Goal: Task Accomplishment & Management: Use online tool/utility

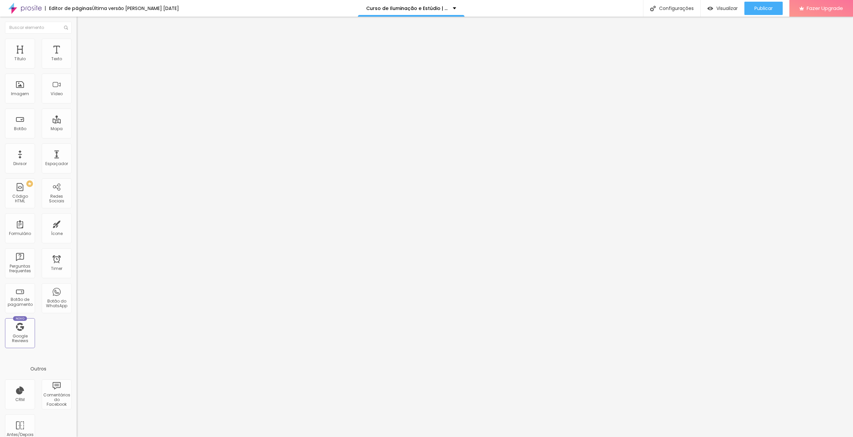
click at [77, 43] on li "Estilo" at bounding box center [115, 42] width 77 height 7
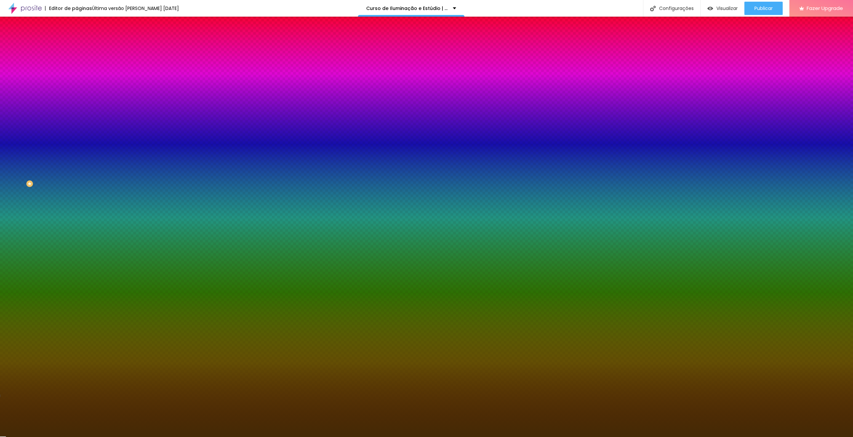
click at [77, 97] on div "#442A05" at bounding box center [115, 94] width 77 height 7
click at [77, 91] on div at bounding box center [115, 91] width 77 height 0
click at [77, 97] on input "#442A05" at bounding box center [117, 94] width 80 height 7
click at [77, 91] on div at bounding box center [115, 91] width 77 height 0
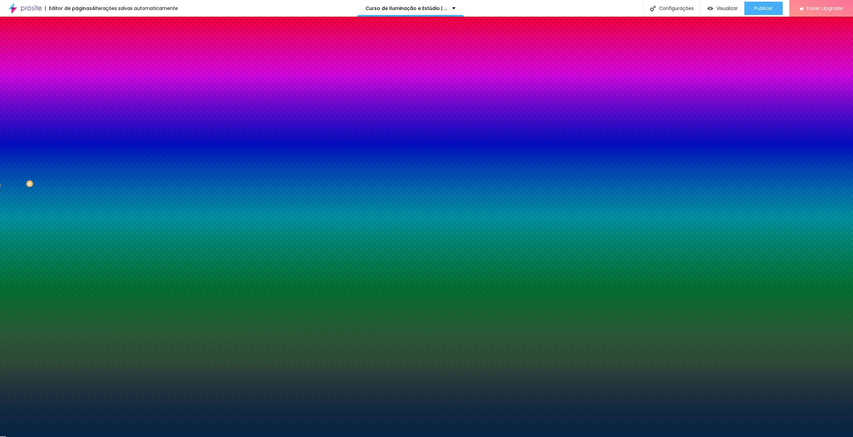
click at [60, 150] on div at bounding box center [426, 218] width 853 height 437
type input "#0B273F"
drag, startPoint x: 51, startPoint y: 166, endPoint x: 46, endPoint y: 167, distance: 4.4
click at [708, 325] on div at bounding box center [708, 325] width 1 height 1
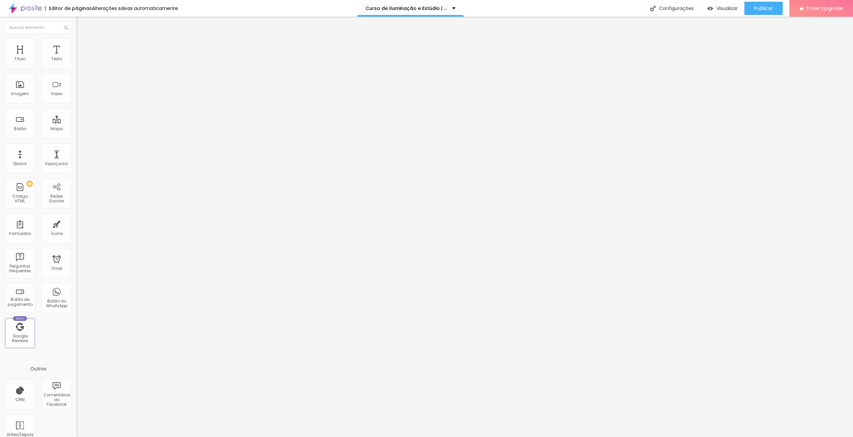
click at [77, 44] on li "Estilo" at bounding box center [115, 42] width 77 height 7
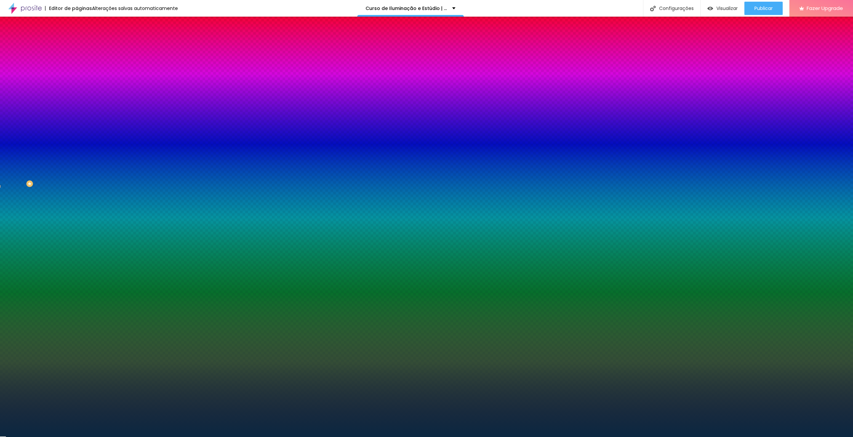
click at [77, 91] on div at bounding box center [115, 91] width 77 height 0
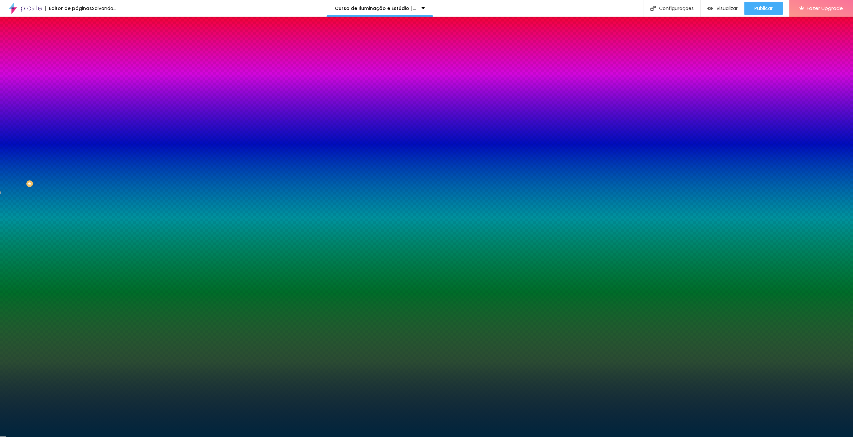
drag, startPoint x: 45, startPoint y: 166, endPoint x: 58, endPoint y: 167, distance: 13.4
click at [77, 97] on div at bounding box center [115, 97] width 77 height 0
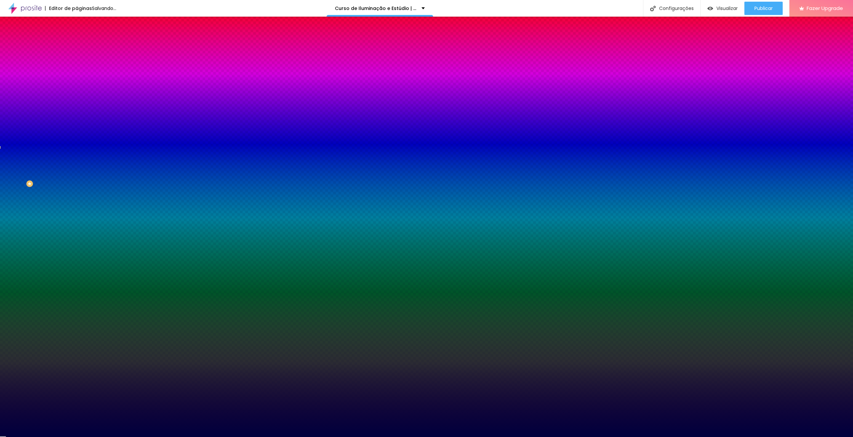
click at [57, 146] on div at bounding box center [426, 218] width 853 height 437
click at [852, 337] on div at bounding box center [852, 337] width 1 height 1
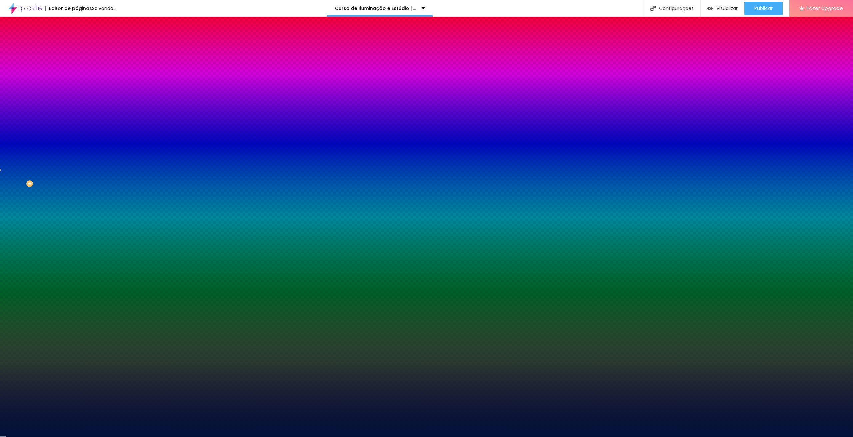
type input "#00193A"
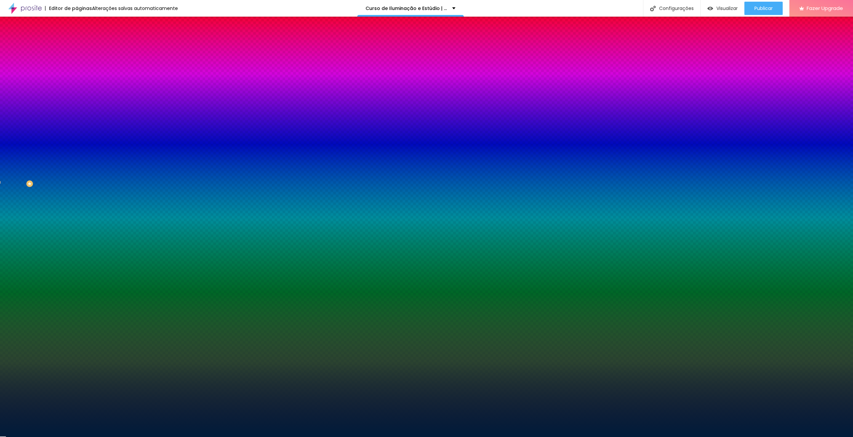
drag, startPoint x: 56, startPoint y: 146, endPoint x: 56, endPoint y: 150, distance: 4.0
click at [1, 181] on div at bounding box center [0, 182] width 1 height 3
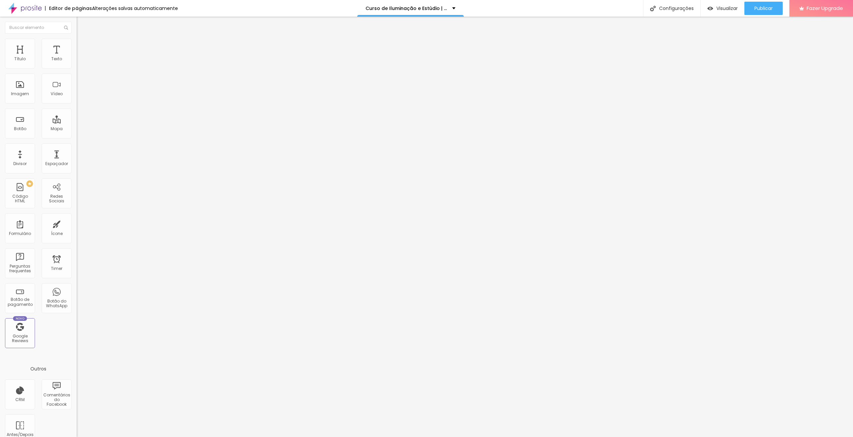
click at [83, 46] on span "Estilo" at bounding box center [88, 43] width 10 height 6
type input "0.1"
type input "0.7"
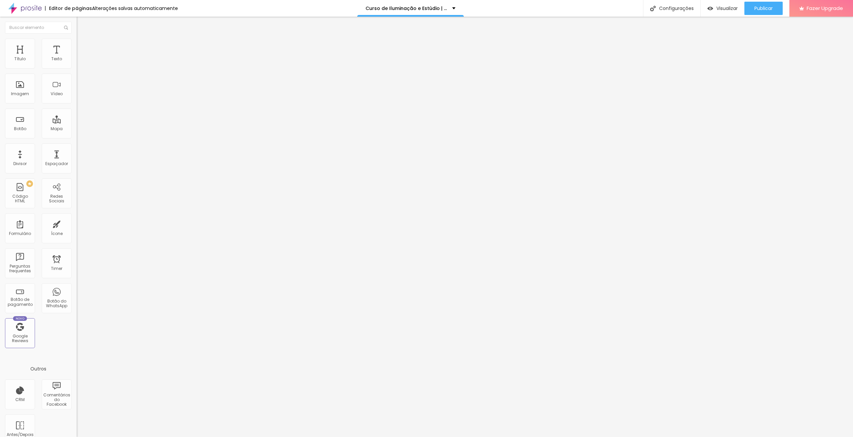
type input "0.8"
type input "1"
type input "1.1"
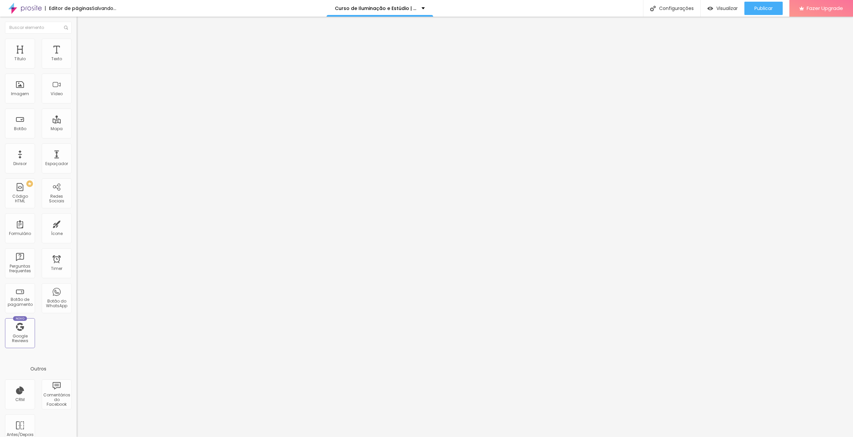
type input "1.1"
type input "1"
type input "0.7"
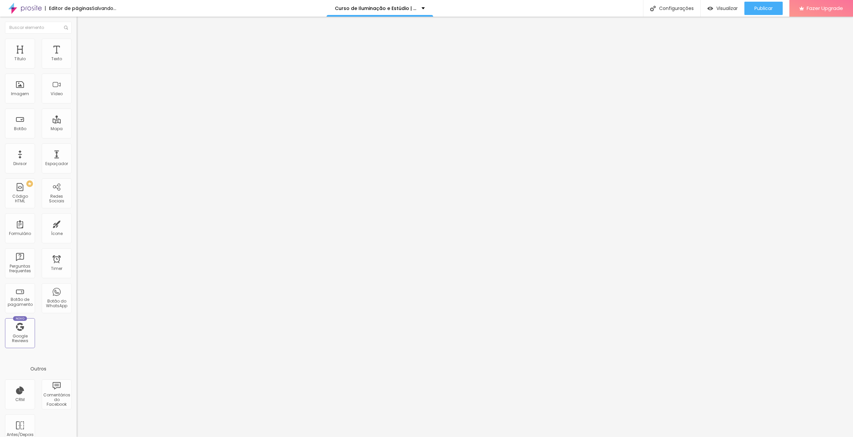
type input "0.6"
type input "0.2"
type input "0"
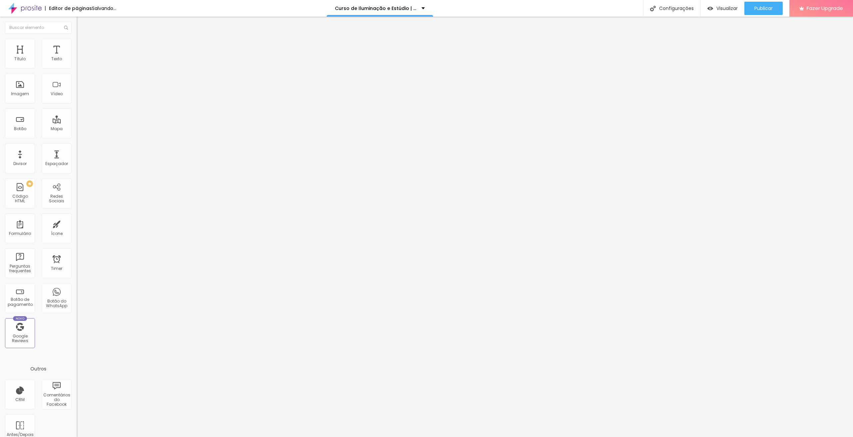
type input "0"
drag, startPoint x: 15, startPoint y: 78, endPoint x: -1, endPoint y: 73, distance: 17.3
click at [77, 217] on input "range" at bounding box center [98, 219] width 43 height 5
type input "1.4"
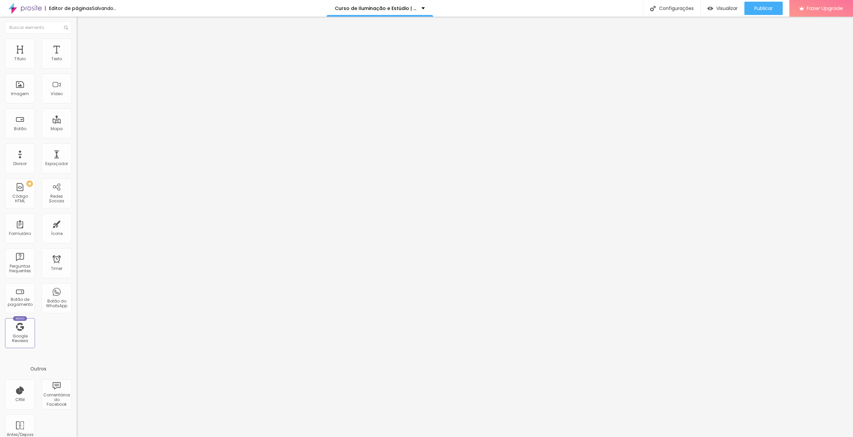
type input "1.5"
drag, startPoint x: 37, startPoint y: 90, endPoint x: 43, endPoint y: 89, distance: 5.7
type input "1.5"
click at [77, 311] on input "range" at bounding box center [98, 313] width 43 height 5
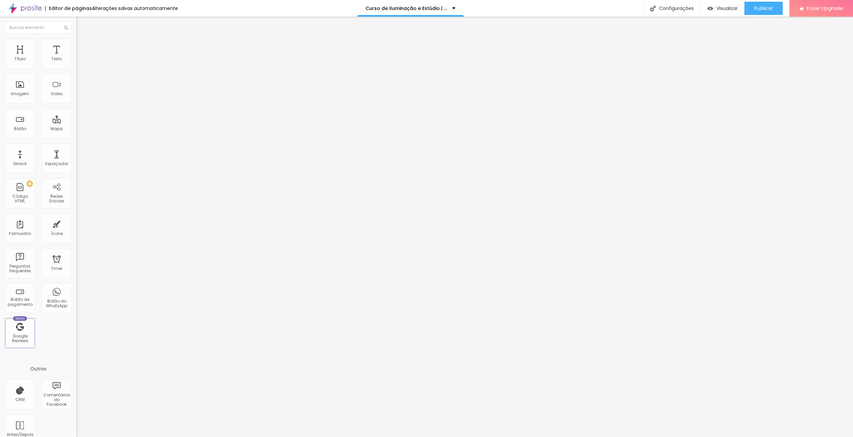
type input "1"
type input "2"
type input "3"
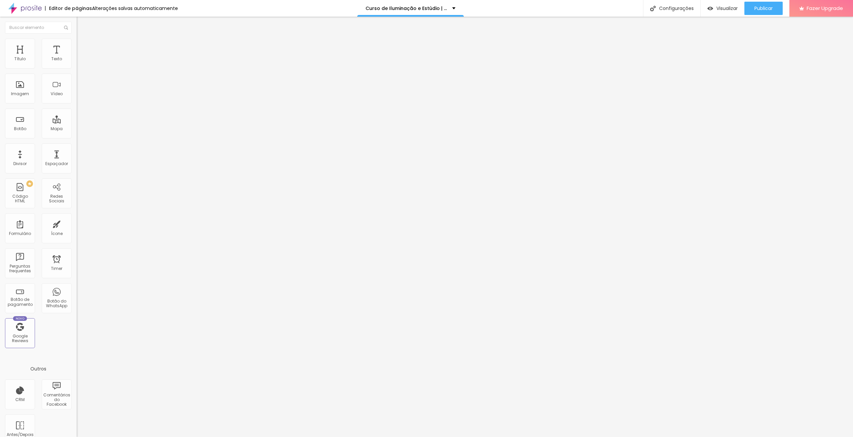
type input "3"
type input "2"
type input "0"
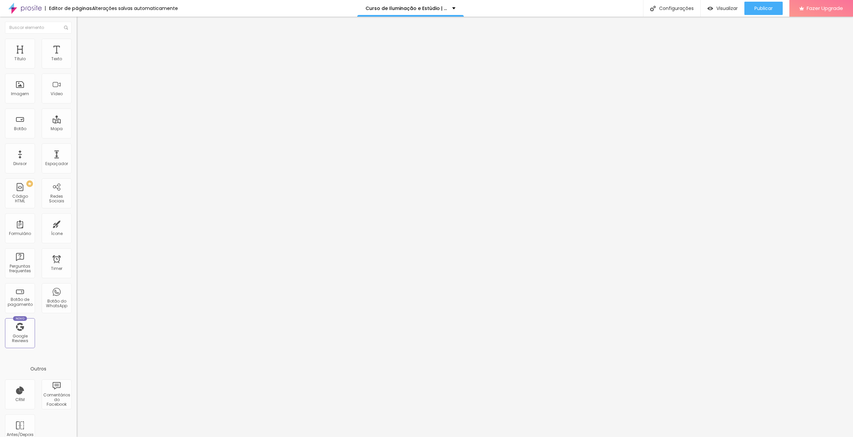
drag, startPoint x: 15, startPoint y: 104, endPoint x: -3, endPoint y: 103, distance: 17.7
click at [77, 405] on input "range" at bounding box center [98, 407] width 43 height 5
type input "0.1"
type input "1.8"
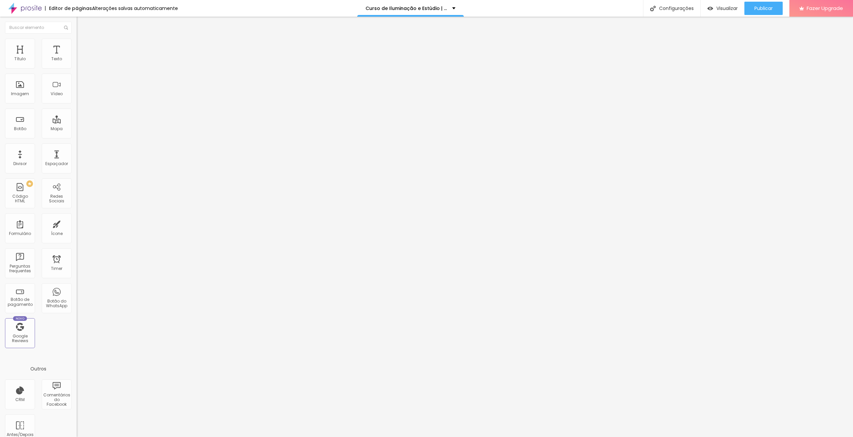
type input "1.8"
type input "1.6"
type input "1.5"
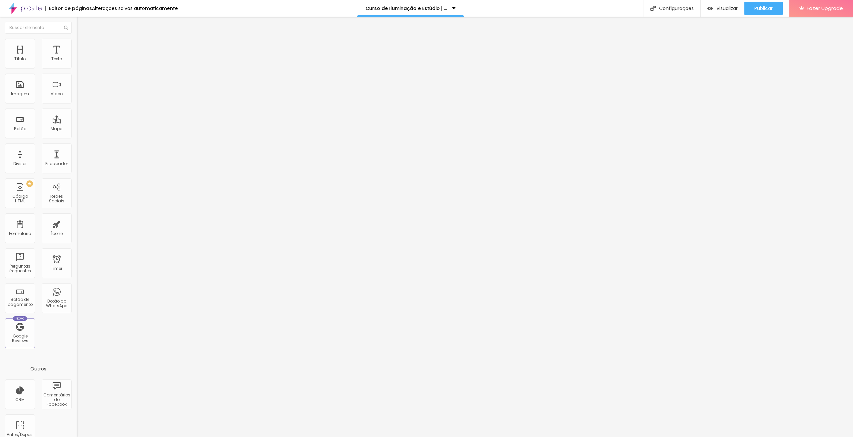
type input "1.3"
type input "1.2"
type input "1.1"
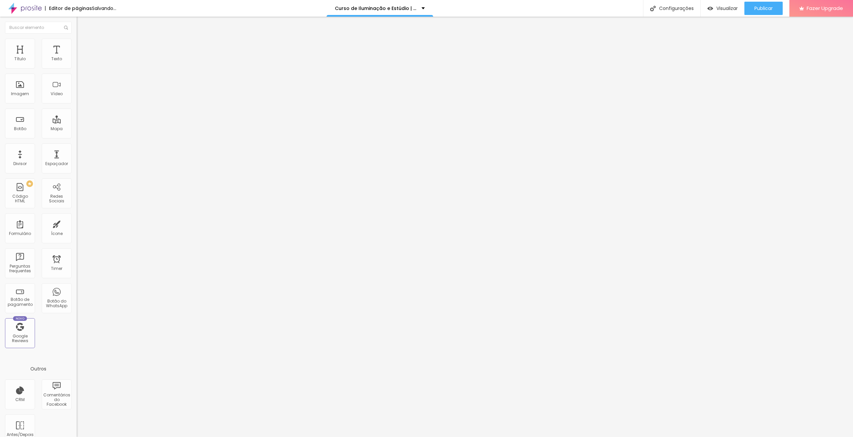
type input "1.1"
type input "1"
type input "0.9"
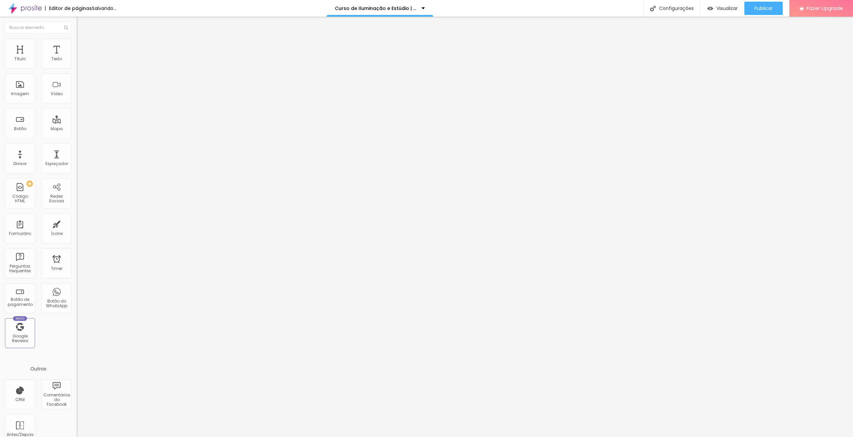
type input "0.8"
type input "0.7"
type input "0.4"
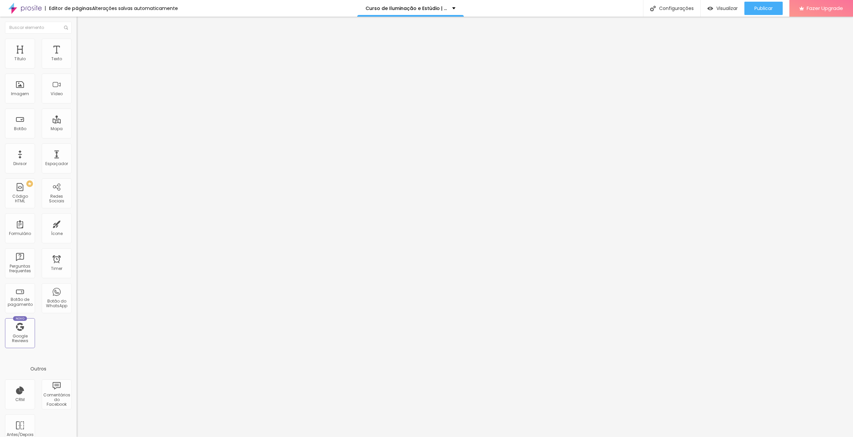
type input "0.4"
type input "0.3"
type input "0.4"
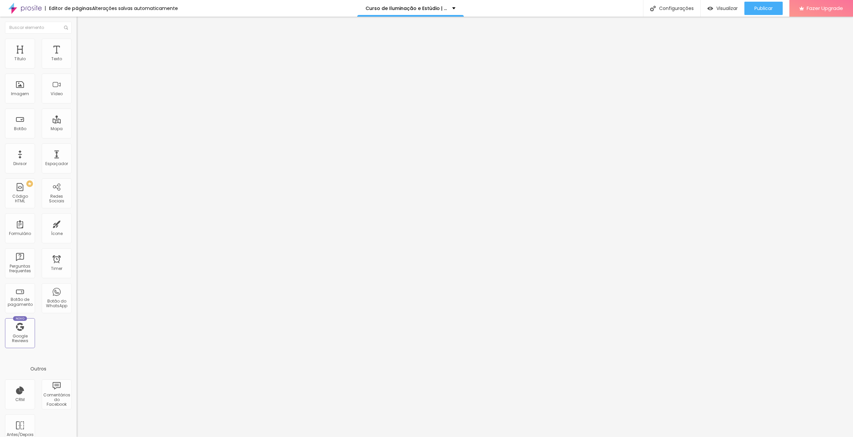
type input "0.5"
type input "0.6"
type input "0.7"
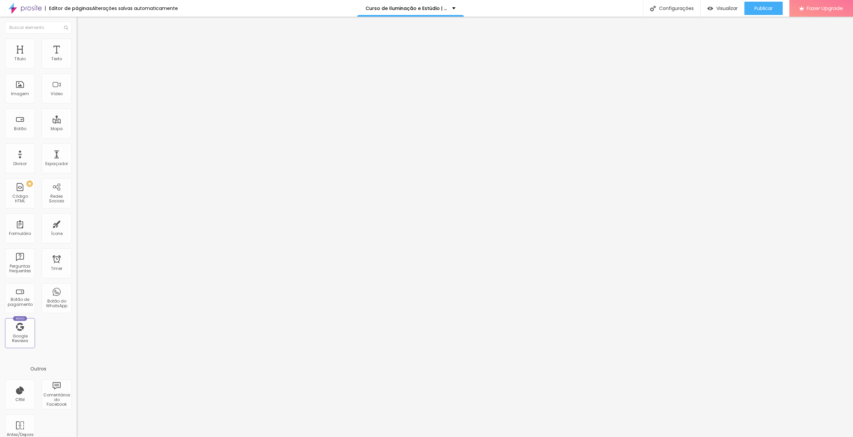
type input "0.7"
type input "0.6"
type input "0.5"
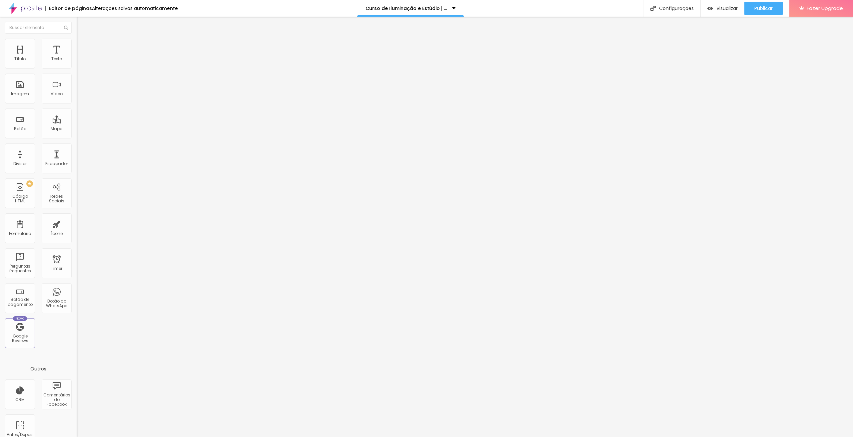
type input "0.5"
click at [77, 217] on input "range" at bounding box center [98, 219] width 43 height 5
click at [774, 13] on button "Publicar" at bounding box center [763, 8] width 38 height 13
click at [77, 39] on img at bounding box center [80, 42] width 6 height 6
click at [77, 40] on li "Estilo" at bounding box center [115, 42] width 77 height 7
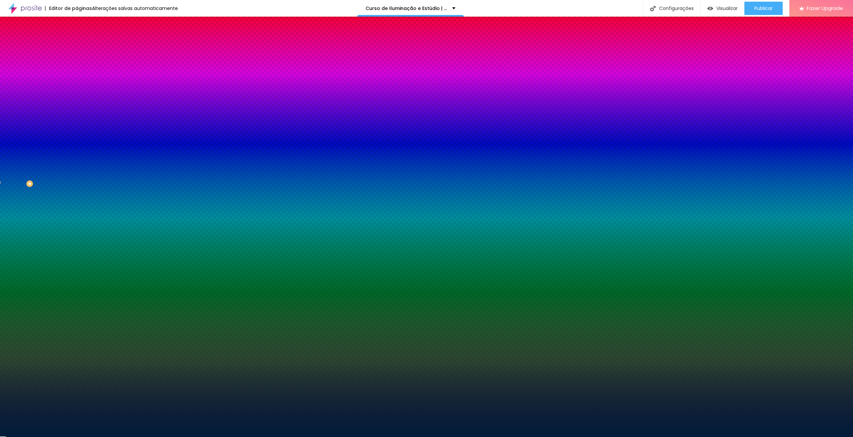
click at [77, 45] on li "Avançado" at bounding box center [115, 48] width 77 height 7
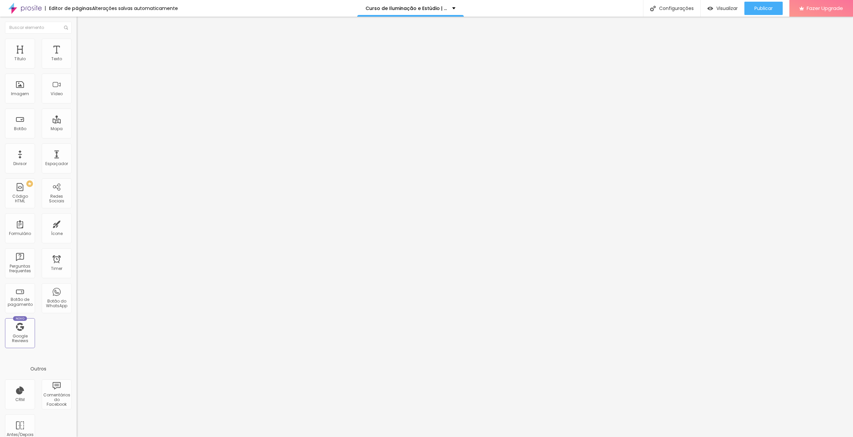
click at [77, 43] on li "Estilo" at bounding box center [115, 42] width 77 height 7
click at [77, 39] on ul "Conteúdo Estilo Avançado" at bounding box center [115, 42] width 77 height 20
click at [77, 39] on img at bounding box center [80, 42] width 6 height 6
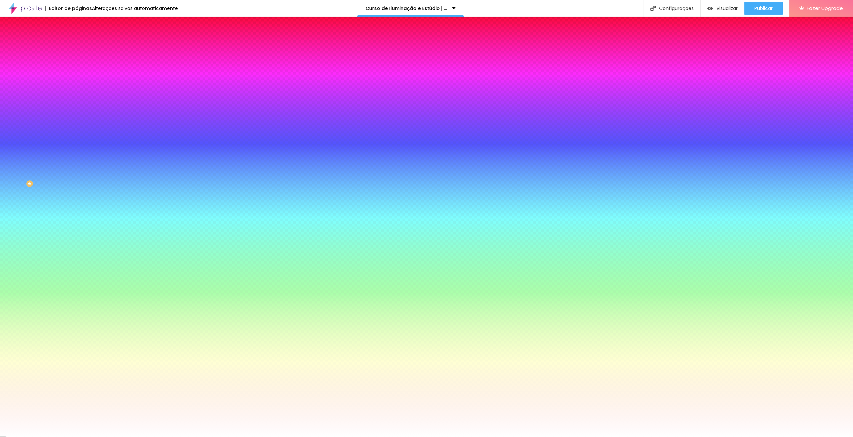
click at [77, 227] on input "#FFA100" at bounding box center [117, 230] width 80 height 7
click at [77, 67] on input "#FF0000" at bounding box center [117, 67] width 80 height 7
paste input "A1"
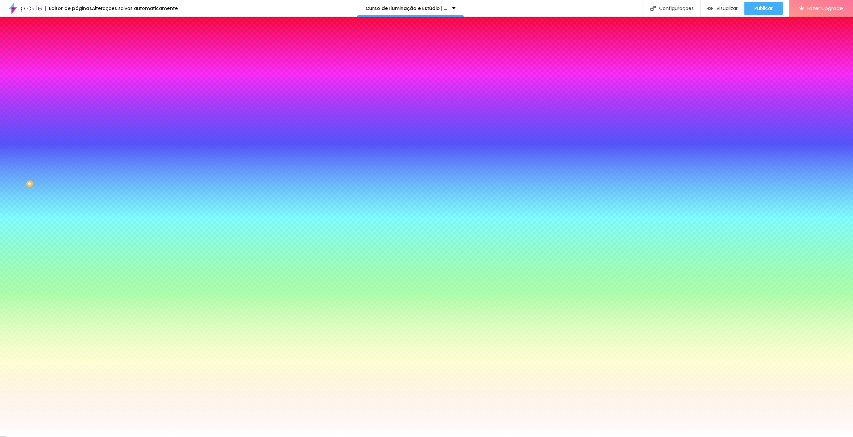
click at [77, 64] on div at bounding box center [115, 64] width 77 height 0
drag, startPoint x: 53, startPoint y: 76, endPoint x: 62, endPoint y: 82, distance: 10.8
click at [77, 70] on div at bounding box center [115, 70] width 77 height 0
click at [65, 84] on div at bounding box center [426, 218] width 853 height 437
drag, startPoint x: 68, startPoint y: 83, endPoint x: 73, endPoint y: 130, distance: 46.9
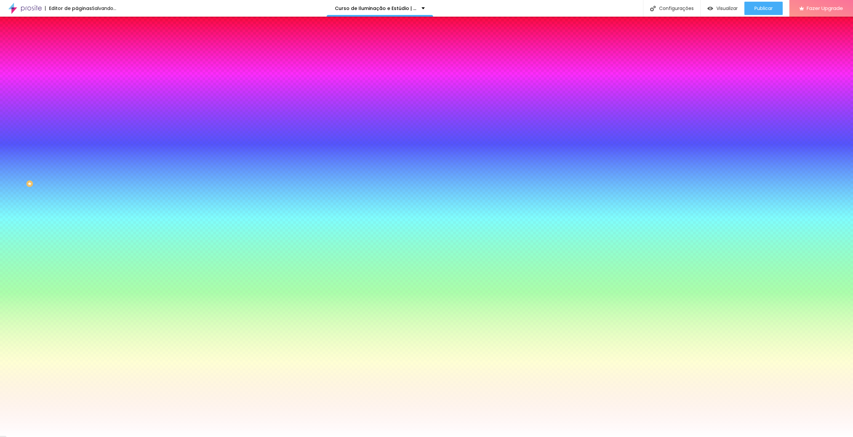
click at [77, 130] on div "Cor de fundo Voltar ao padrão #D37E00 Tipografia Voltar ao padrão Borda Voltar …" at bounding box center [115, 161] width 77 height 218
click at [77, 64] on div at bounding box center [115, 64] width 77 height 0
type input "#F29205"
drag, startPoint x: 53, startPoint y: 84, endPoint x: 53, endPoint y: 79, distance: 5.3
click at [53, 79] on div at bounding box center [426, 218] width 853 height 437
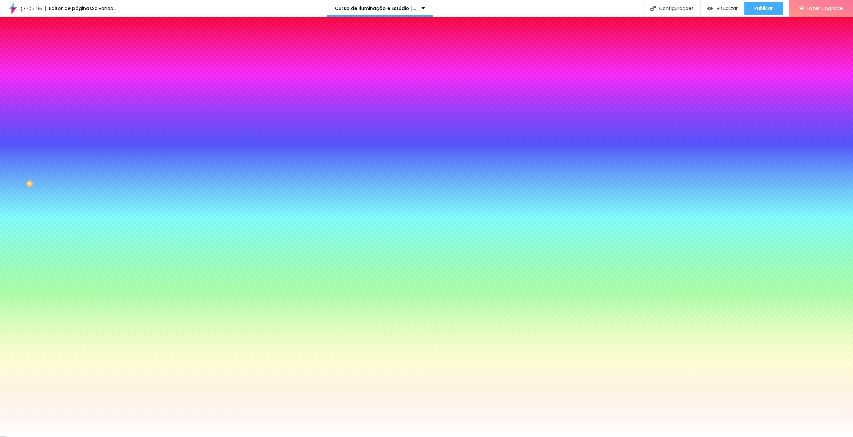
click at [77, 217] on div "Editar Botão Conteúdo Estilo Avançado Cor de fundo Voltar ao padrão #F29205 Tip…" at bounding box center [115, 227] width 77 height 421
click at [77, 39] on li "Conteúdo" at bounding box center [115, 35] width 77 height 7
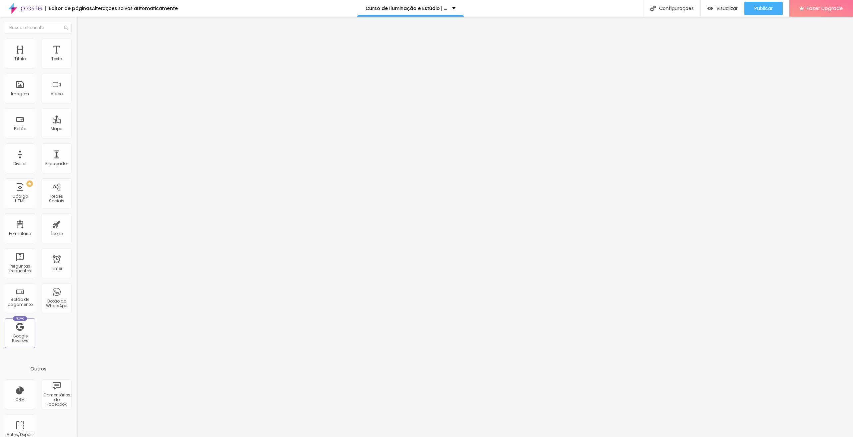
click at [77, 44] on li "Estilo" at bounding box center [115, 42] width 77 height 7
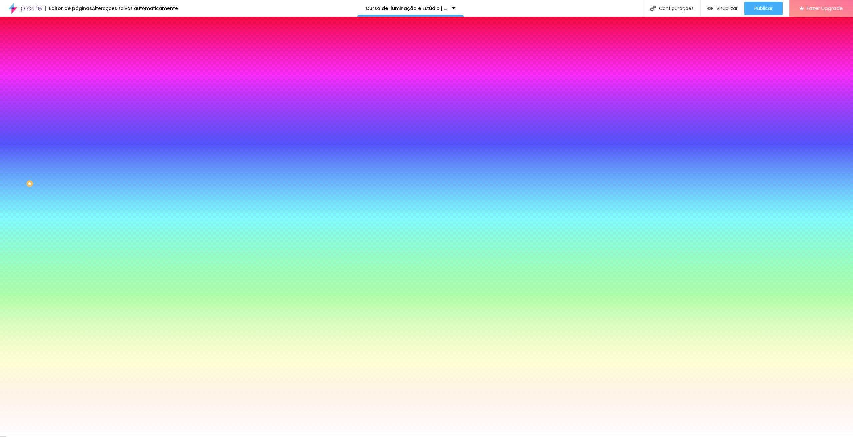
click at [79, 264] on icon "button" at bounding box center [81, 266] width 4 height 4
click at [65, 437] on div at bounding box center [426, 437] width 853 height 0
click at [77, 207] on div "Editar Botão Conteúdo Estilo Avançado Cor de fundo Voltar ao padrão #EC8F05 Tip…" at bounding box center [115, 227] width 77 height 421
click at [77, 45] on img at bounding box center [80, 48] width 6 height 6
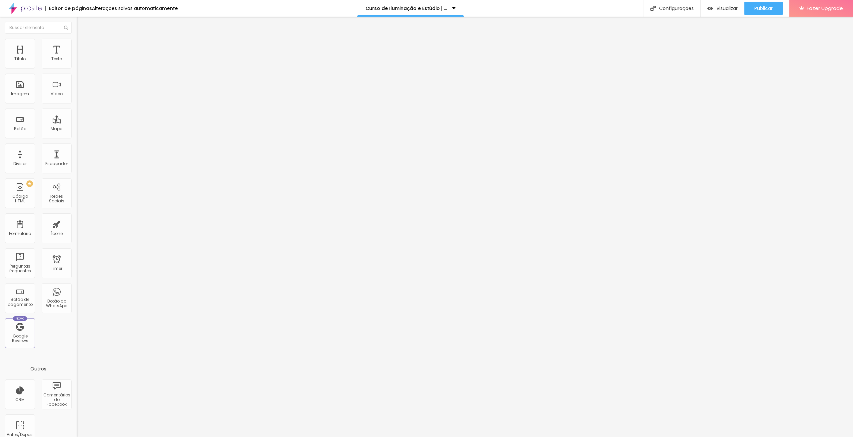
click at [77, 40] on img at bounding box center [80, 42] width 6 height 6
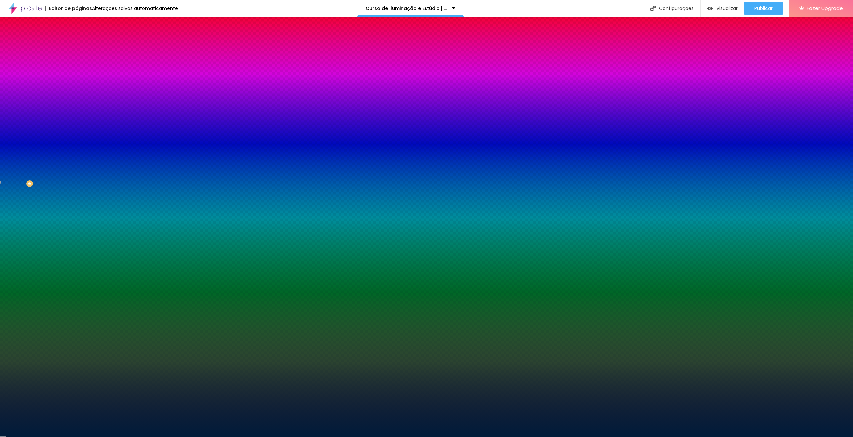
click at [77, 97] on input "#001C3A" at bounding box center [117, 94] width 80 height 7
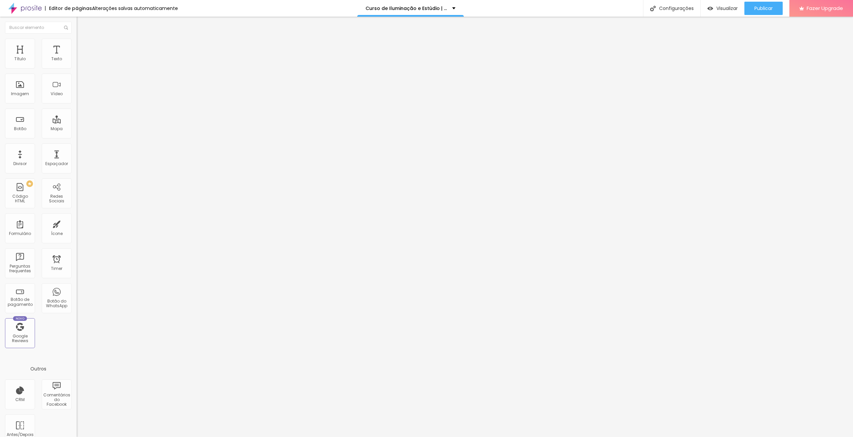
click at [77, 39] on li "Estilo" at bounding box center [115, 42] width 77 height 7
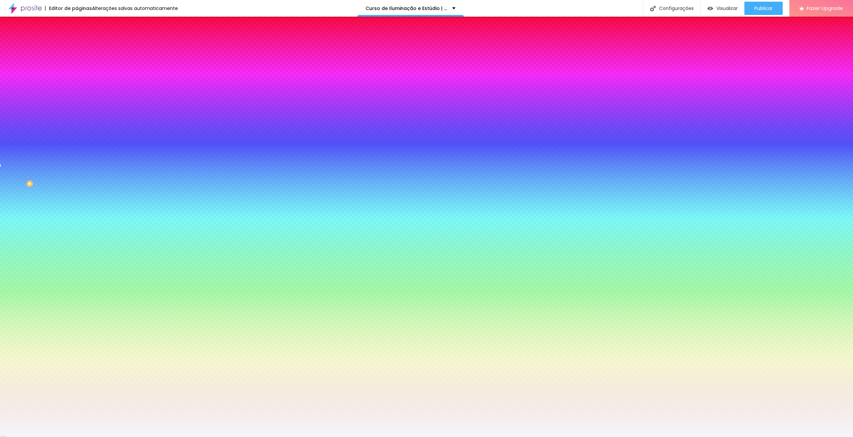
click at [77, 97] on input "#F5F6F9" at bounding box center [117, 94] width 80 height 7
paste input "001C3A"
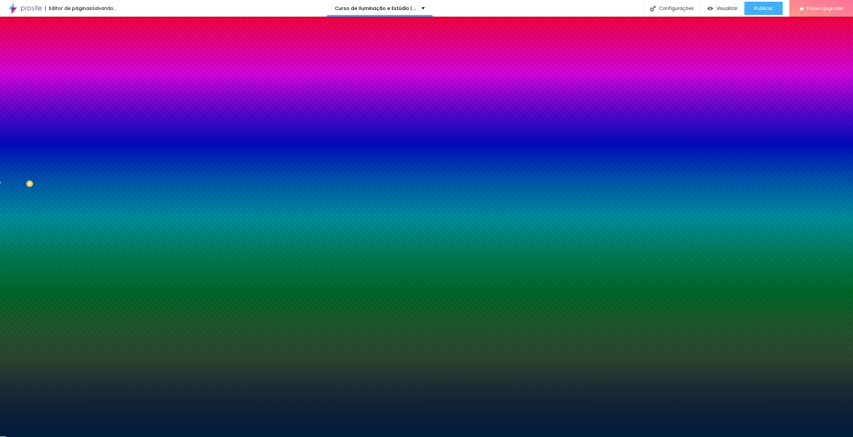
type input "#001C3A"
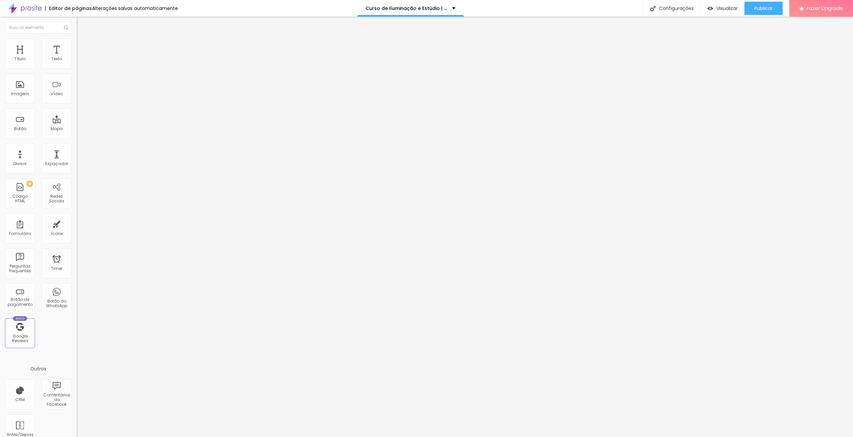
click at [77, 43] on img at bounding box center [80, 42] width 6 height 6
click at [77, 39] on li "Estilo" at bounding box center [115, 35] width 77 height 7
click at [769, 1] on div "Publicar Publicar alterações Clique para publicar as ultimas alterações reaizad…" at bounding box center [763, 8] width 38 height 17
click at [771, 6] on span "Publicar" at bounding box center [763, 8] width 18 height 5
click at [77, 39] on img at bounding box center [80, 42] width 6 height 6
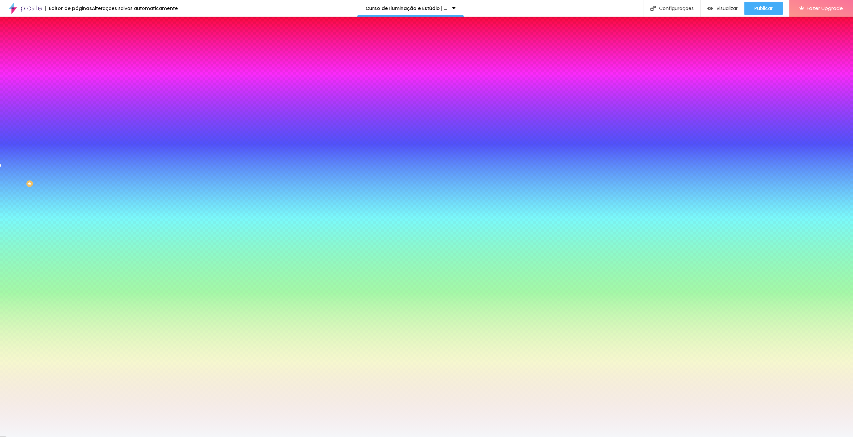
click at [77, 97] on input "#F5F6F9" at bounding box center [117, 94] width 80 height 7
paste input "001C3A"
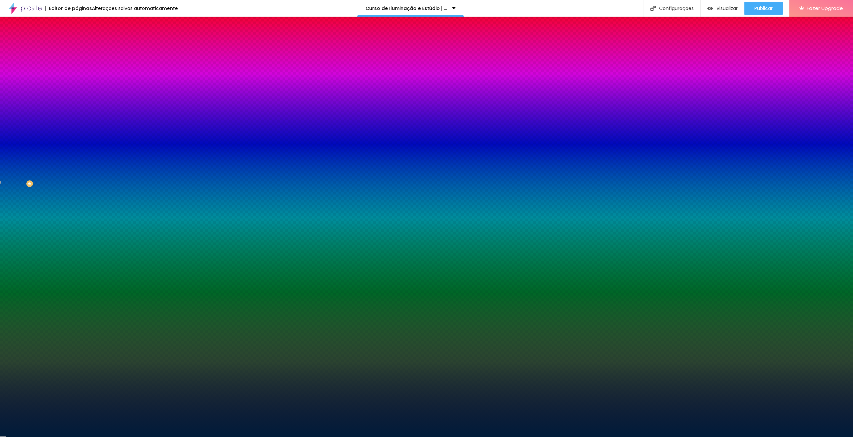
type input "#001C3A"
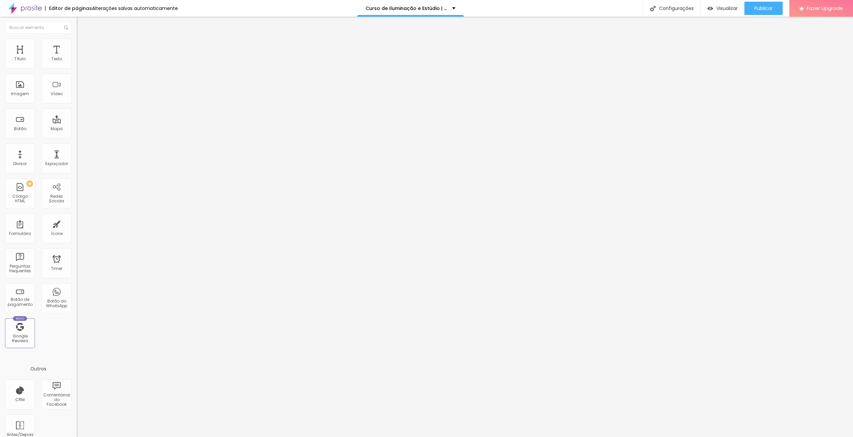
click at [77, 39] on img at bounding box center [80, 42] width 6 height 6
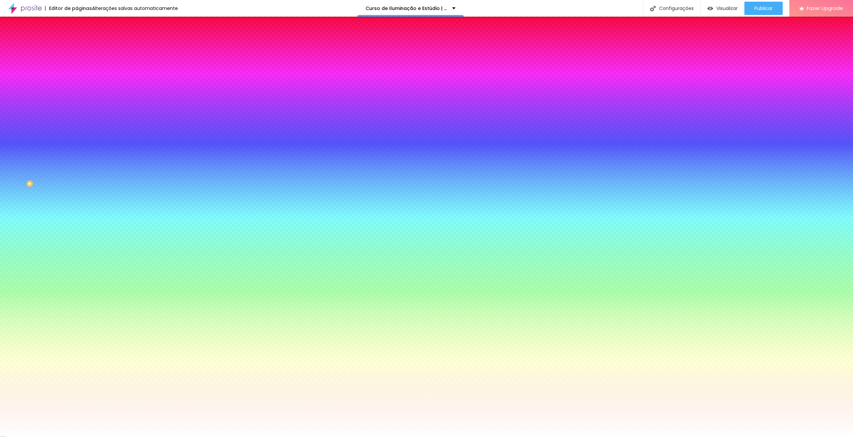
click at [77, 97] on input "#FFFFFF" at bounding box center [117, 94] width 80 height 7
paste input "001C3A"
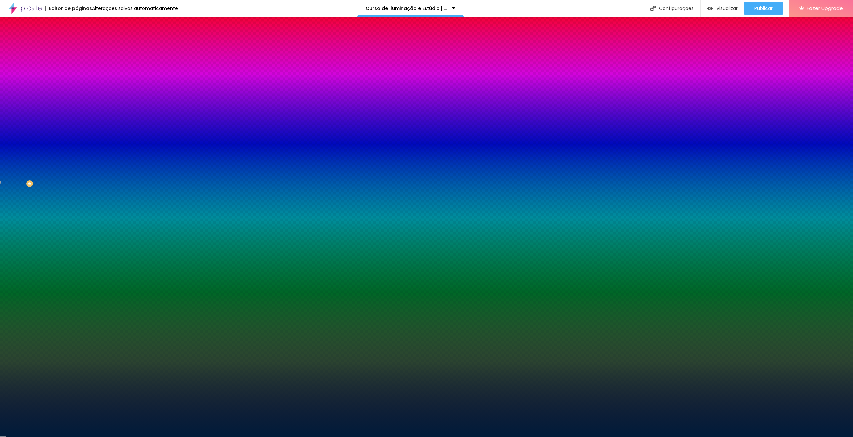
type input "#001C3A"
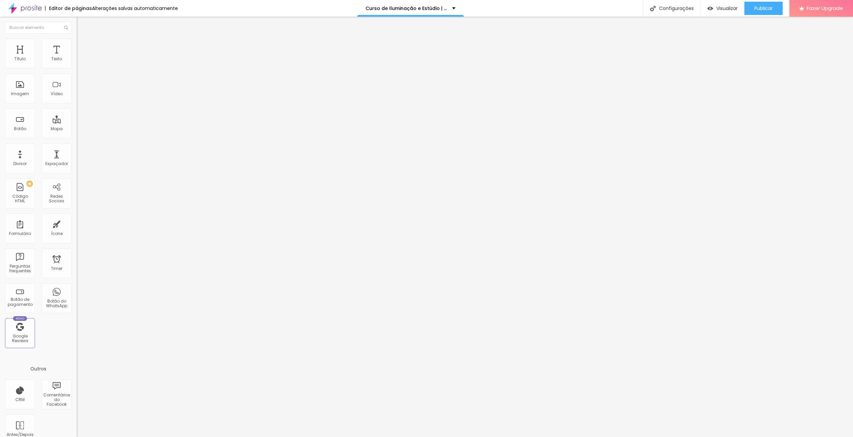
click at [77, 44] on li "Estilo" at bounding box center [115, 42] width 77 height 7
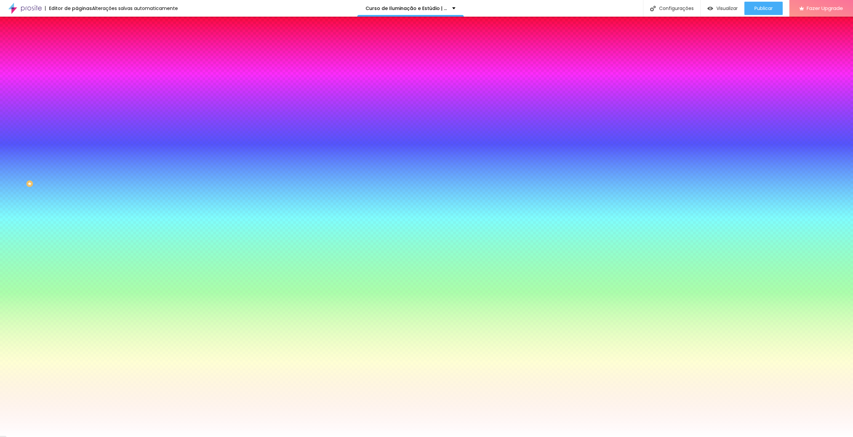
click at [77, 97] on input "#FFFFFF" at bounding box center [117, 94] width 80 height 7
paste input "001C3A"
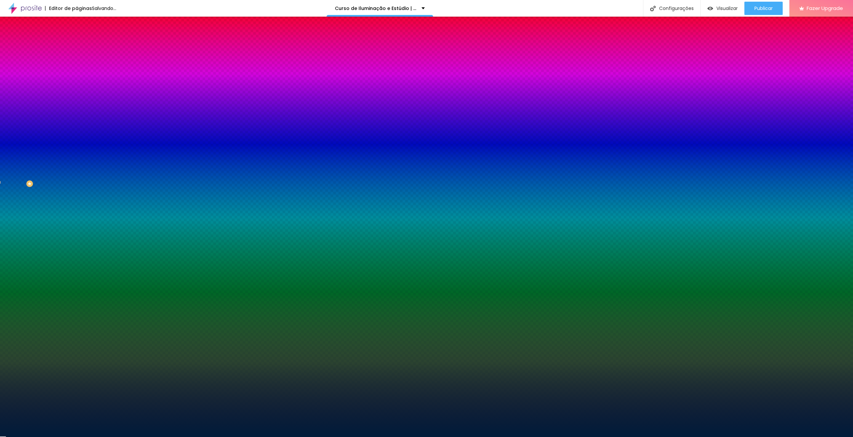
type input "#001C3A"
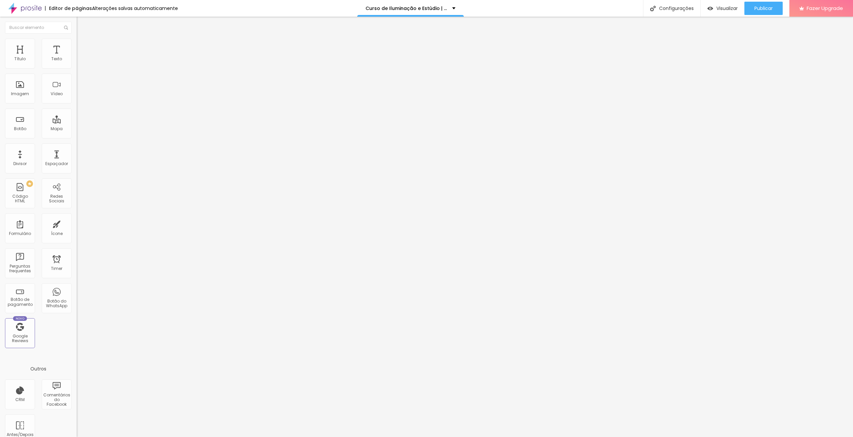
click at [83, 46] on span "Estilo" at bounding box center [88, 43] width 10 height 6
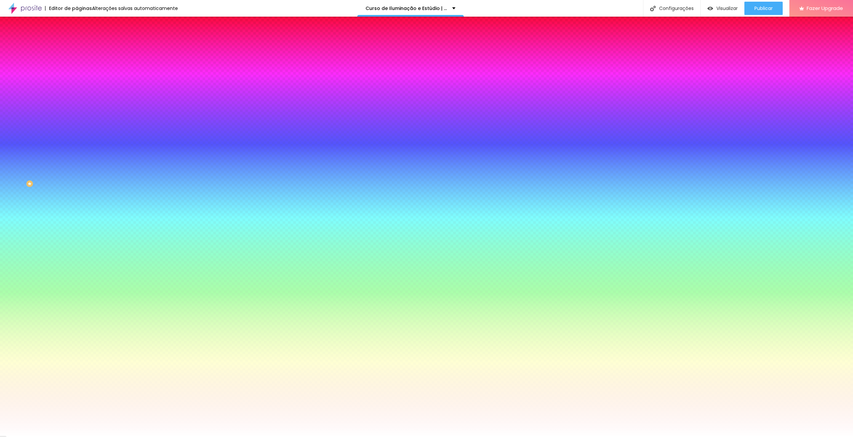
click at [77, 97] on input "#FFFFFF" at bounding box center [117, 94] width 80 height 7
paste input "001C3A"
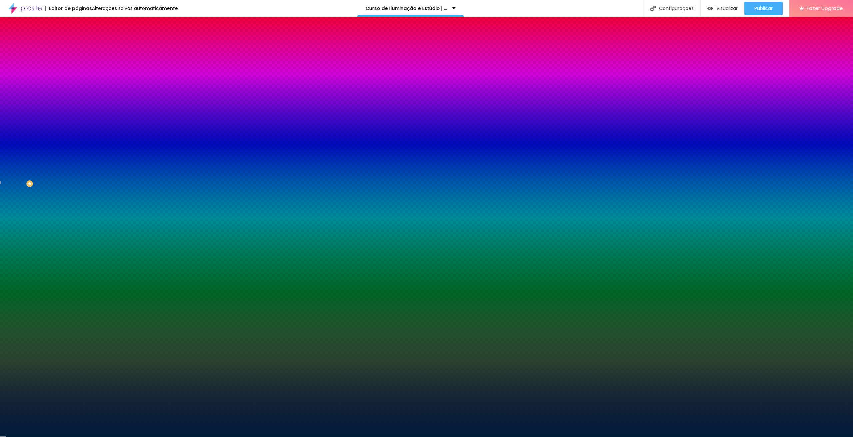
type input "#001C3A"
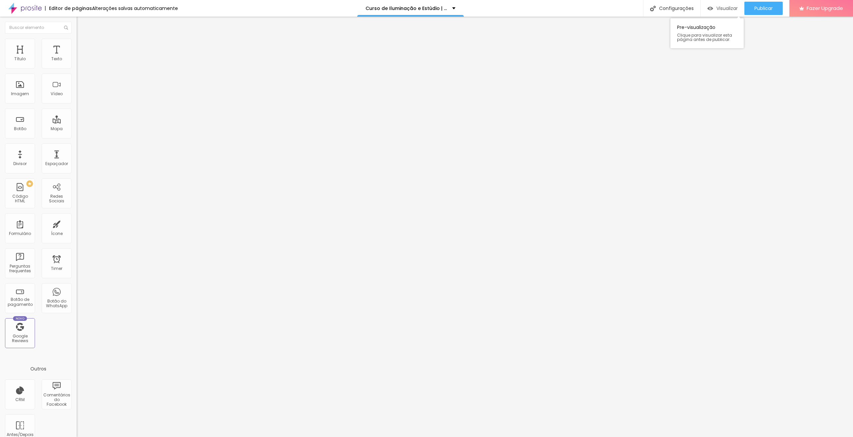
click at [727, 9] on span "Visualizar" at bounding box center [726, 8] width 21 height 5
click at [83, 46] on span "Estilo" at bounding box center [88, 43] width 10 height 6
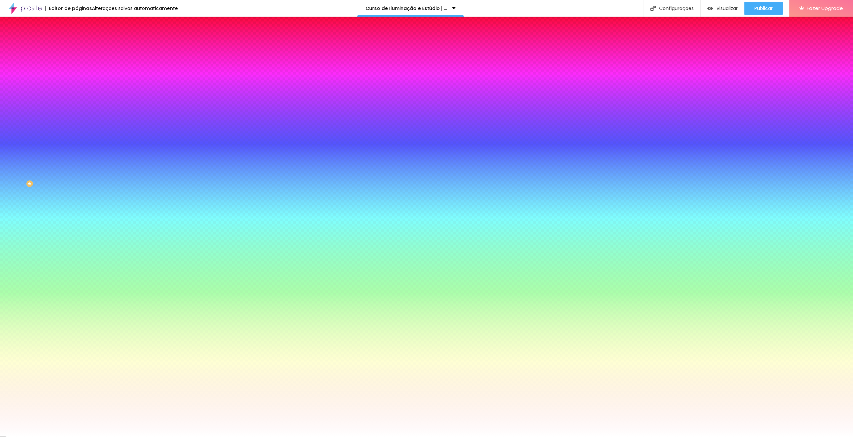
click at [77, 97] on input "#FFFFFF" at bounding box center [117, 94] width 80 height 7
paste input "001C3A"
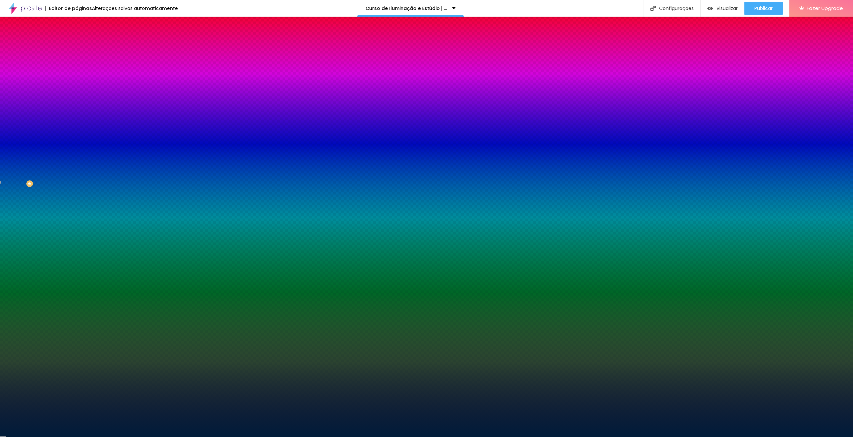
type input "#001C3A"
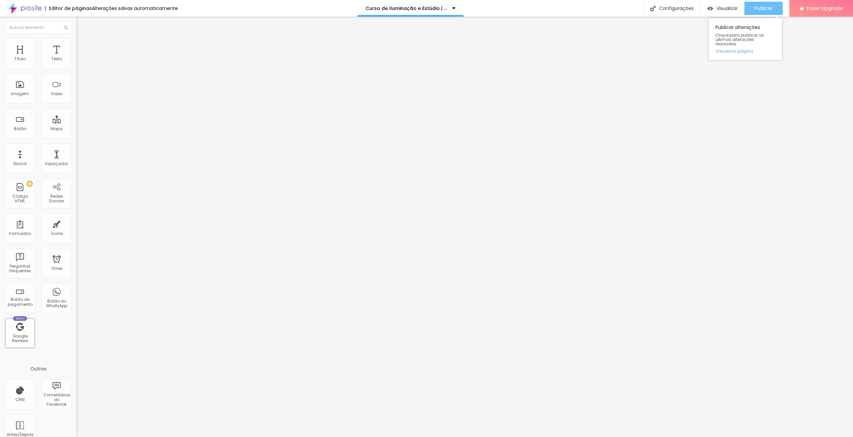
click at [770, 8] on span "Publicar" at bounding box center [763, 8] width 18 height 5
click at [77, 57] on span "Trocar imagem" at bounding box center [95, 55] width 36 height 6
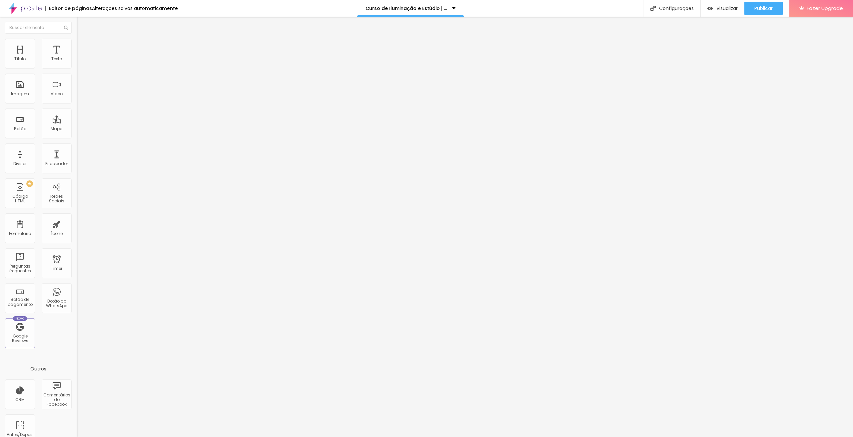
click at [83, 45] on span "Estilo" at bounding box center [88, 43] width 10 height 6
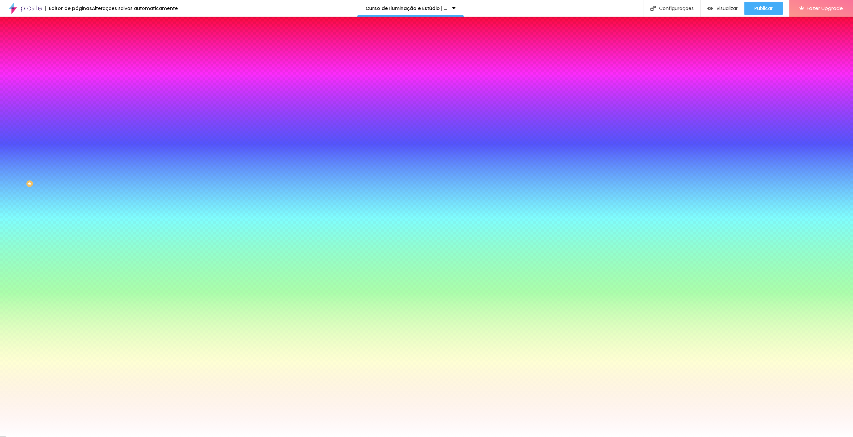
click at [77, 69] on input "#EC8F05" at bounding box center [117, 67] width 80 height 7
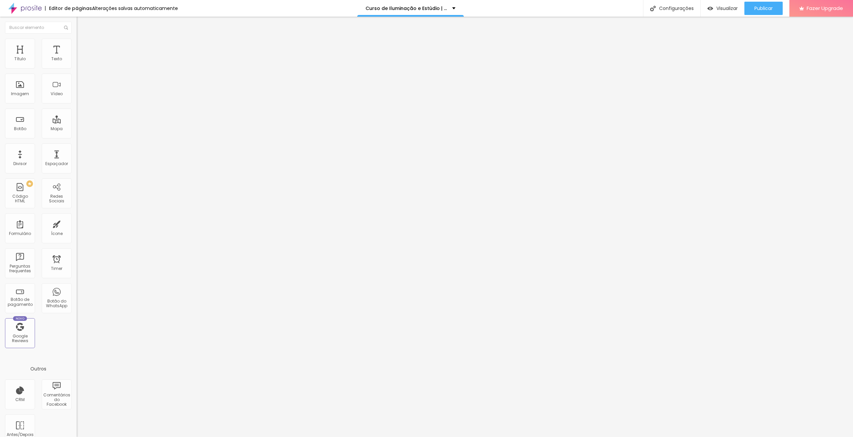
click at [77, 42] on li "Estilo" at bounding box center [115, 42] width 77 height 7
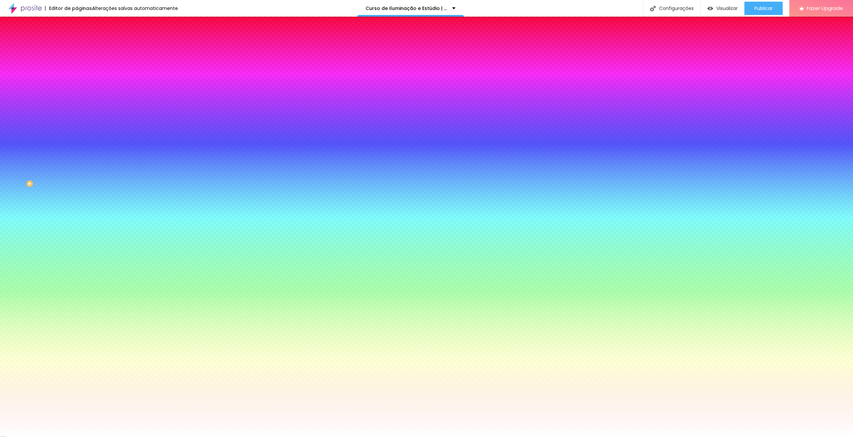
click at [77, 68] on input "#FFFFFF" at bounding box center [117, 67] width 80 height 7
paste input "EC8F05"
type input "#EC8F05"
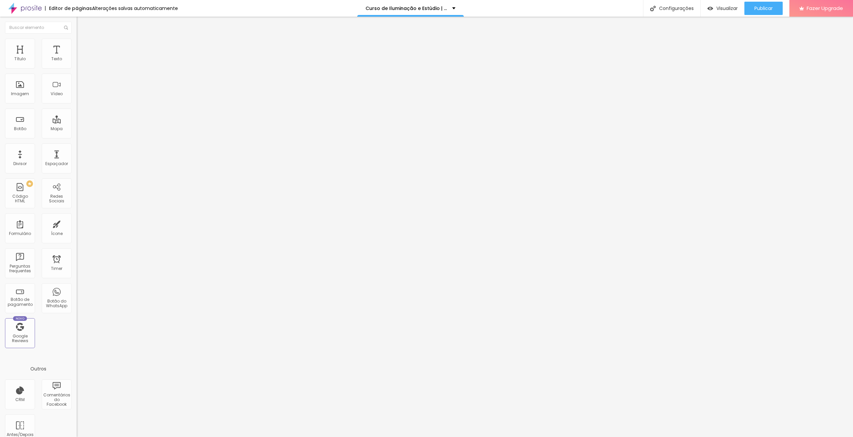
click at [83, 45] on span "Estilo" at bounding box center [88, 43] width 10 height 6
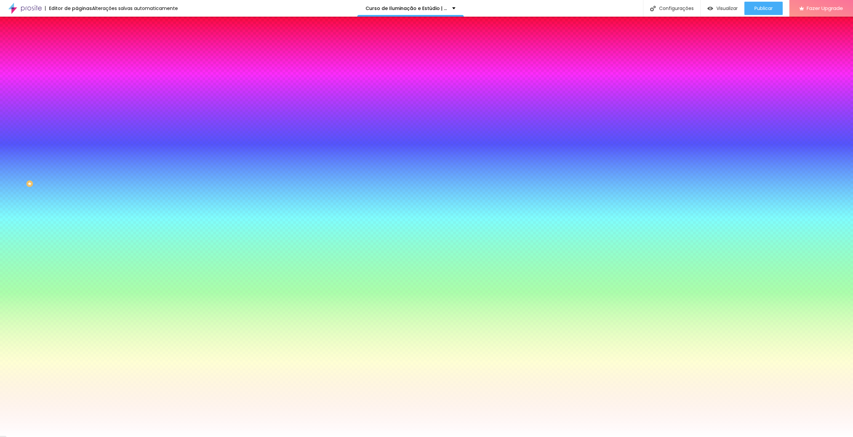
click at [77, 38] on img at bounding box center [80, 35] width 6 height 6
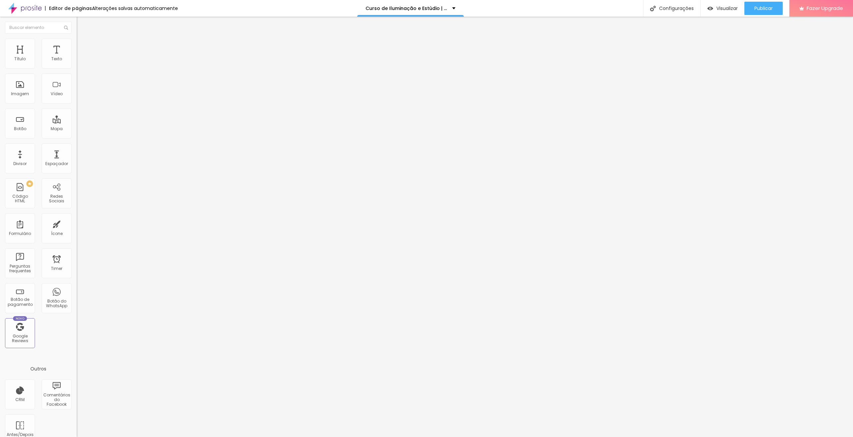
click at [77, 45] on img at bounding box center [80, 48] width 6 height 6
click at [77, 42] on li "Estilo" at bounding box center [115, 42] width 77 height 7
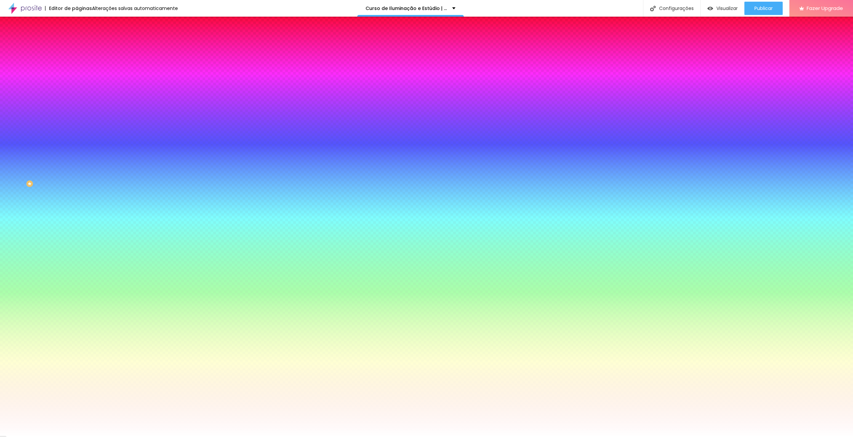
click at [77, 227] on input "#FFA100" at bounding box center [117, 230] width 80 height 7
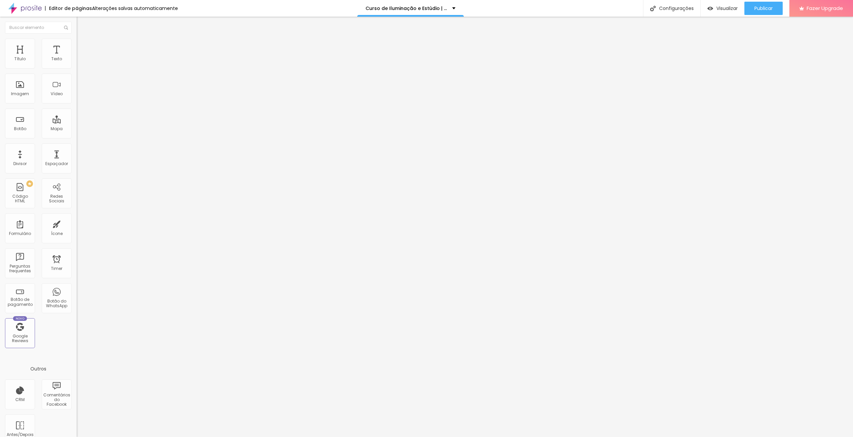
click at [83, 47] on span "Avançado" at bounding box center [94, 50] width 22 height 6
click at [77, 42] on img at bounding box center [80, 42] width 6 height 6
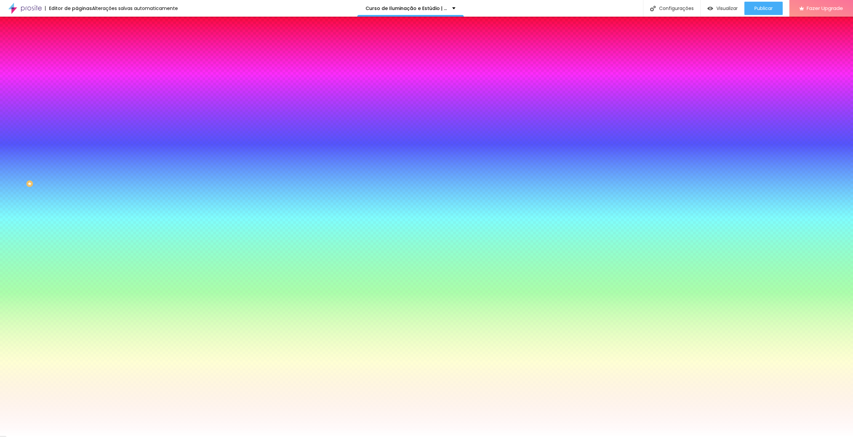
click at [77, 68] on input "#EC8F05" at bounding box center [117, 67] width 80 height 7
paste input "FFA100"
type input "#FFA100"
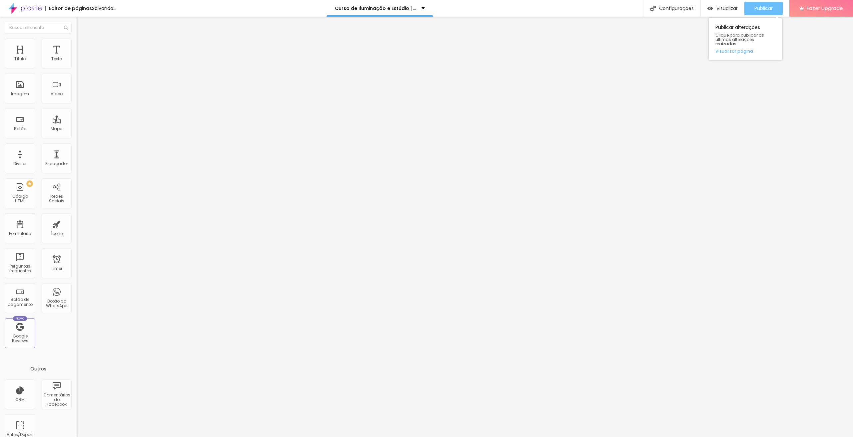
click at [770, 6] on span "Publicar" at bounding box center [763, 8] width 18 height 5
click at [760, 9] on span "Publicar" at bounding box center [763, 8] width 18 height 5
click at [77, 42] on img at bounding box center [80, 42] width 6 height 6
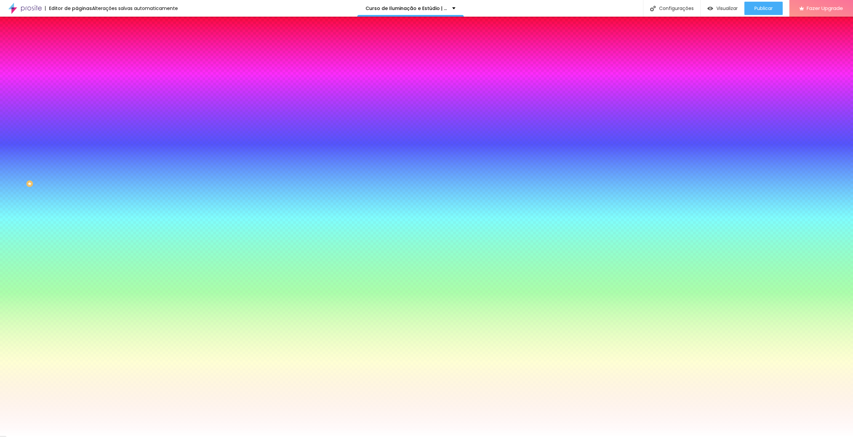
click at [80, 102] on icon "button" at bounding box center [81, 103] width 3 height 3
click at [39, 437] on div at bounding box center [426, 437] width 853 height 0
click at [766, 6] on span "Publicar" at bounding box center [763, 8] width 18 height 5
click at [77, 69] on input "#EC8F05" at bounding box center [117, 67] width 80 height 7
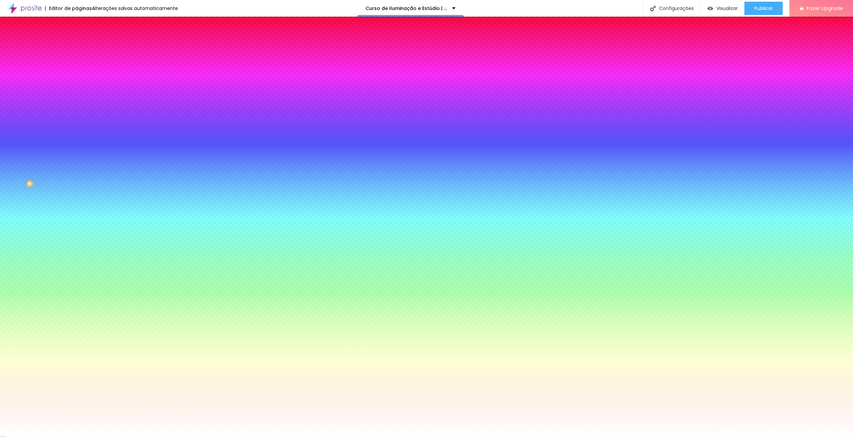
click at [77, 227] on input "#FFA100" at bounding box center [117, 230] width 80 height 7
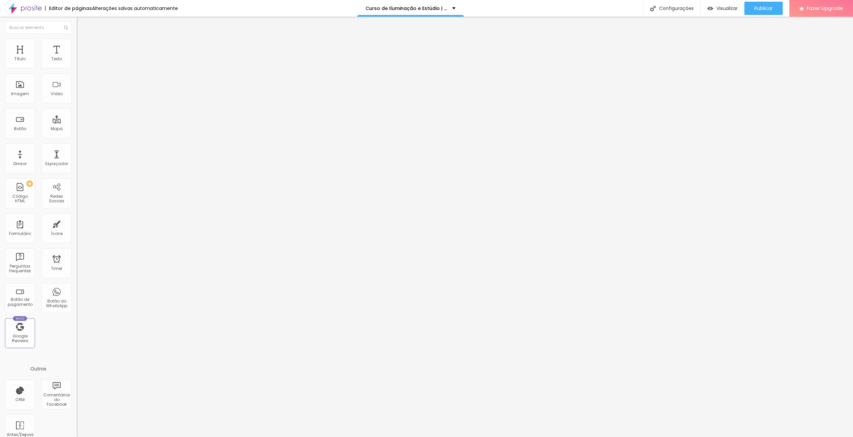
click at [83, 46] on span "Estilo" at bounding box center [88, 43] width 10 height 6
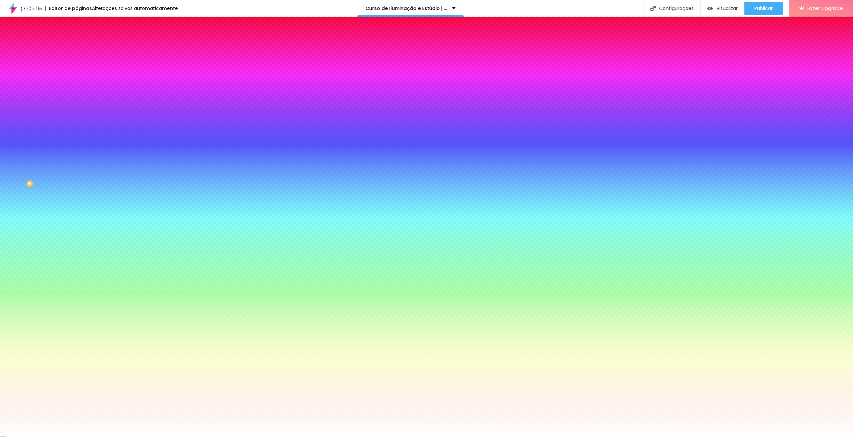
click at [77, 67] on input "#FF0000" at bounding box center [117, 67] width 80 height 7
paste input "A1"
type input "#FFA100"
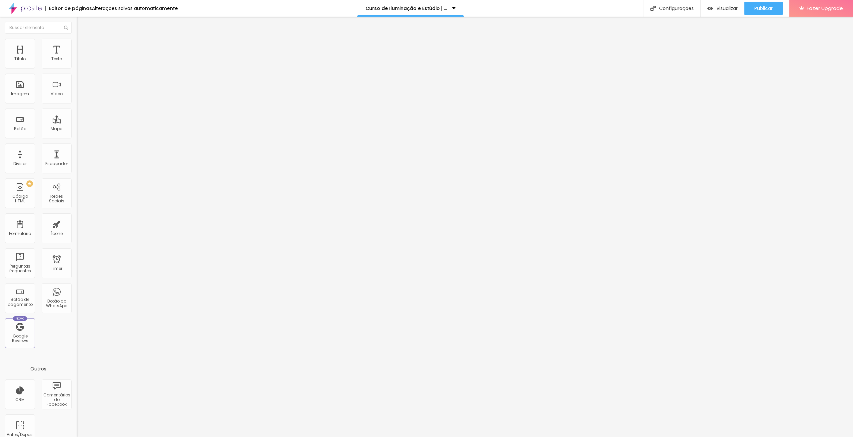
click at [77, 45] on li "Avançado" at bounding box center [115, 48] width 77 height 7
click at [77, 42] on img at bounding box center [80, 42] width 6 height 6
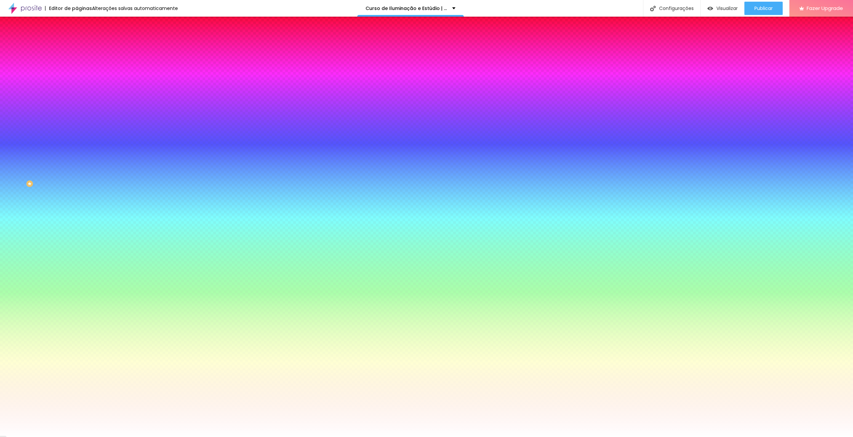
click at [77, 66] on input "#FFA100" at bounding box center [117, 67] width 80 height 7
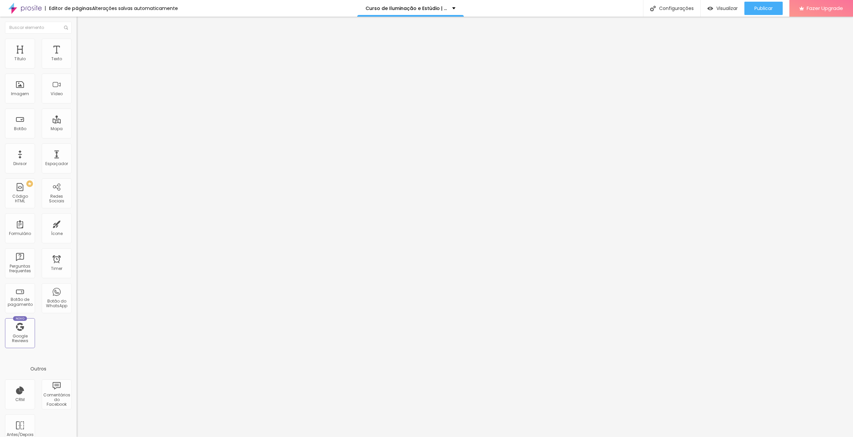
click at [77, 41] on ul "Conteúdo Estilo Avançado" at bounding box center [115, 42] width 77 height 20
click at [77, 41] on li "Estilo" at bounding box center [115, 42] width 77 height 7
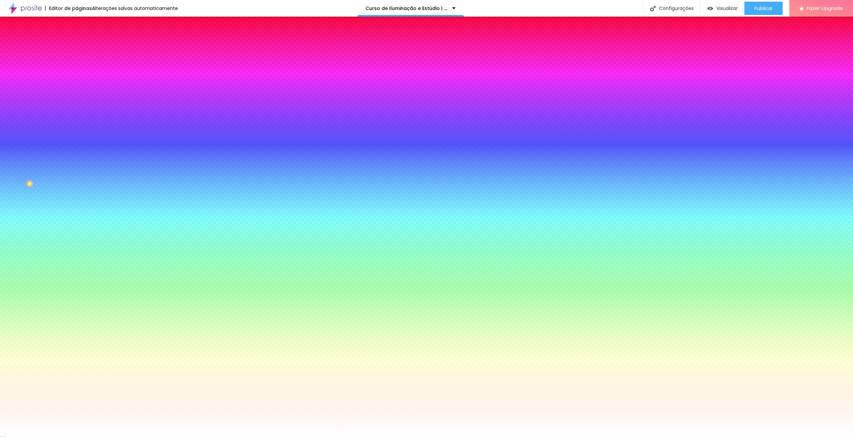
click at [77, 67] on input "#EC8F05" at bounding box center [117, 67] width 80 height 7
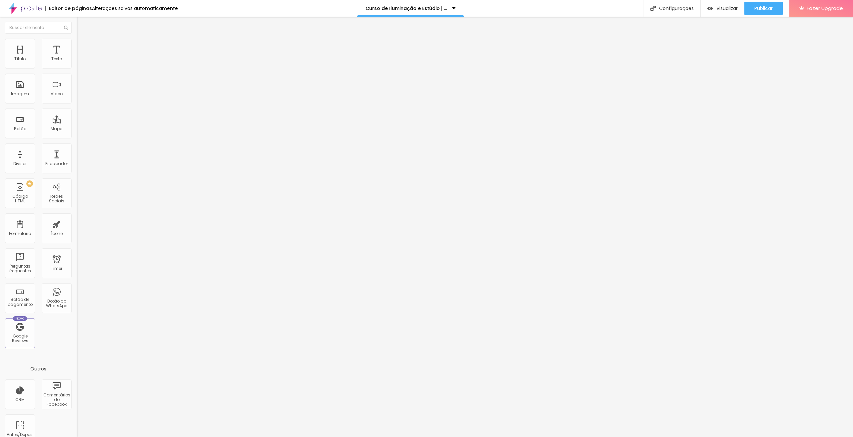
click at [77, 44] on li "Estilo" at bounding box center [115, 42] width 77 height 7
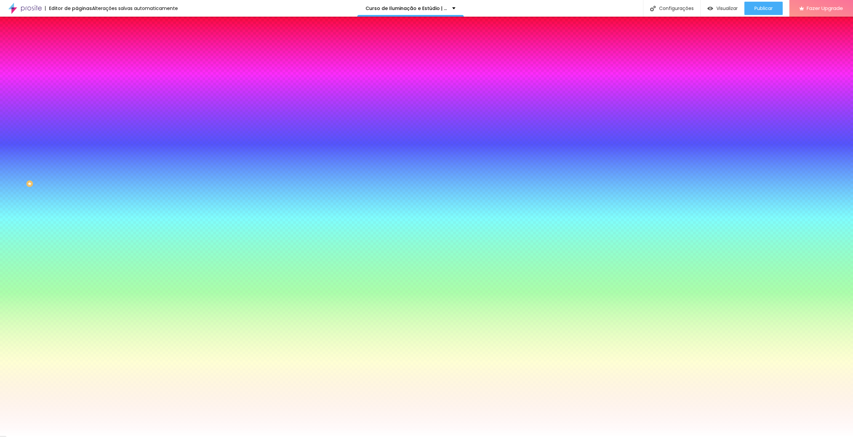
click at [77, 67] on input "#FFA100" at bounding box center [117, 67] width 80 height 7
paste input "EC8F05"
type input "#EC8F05"
click at [77, 227] on input "#FFFFFF" at bounding box center [117, 230] width 80 height 7
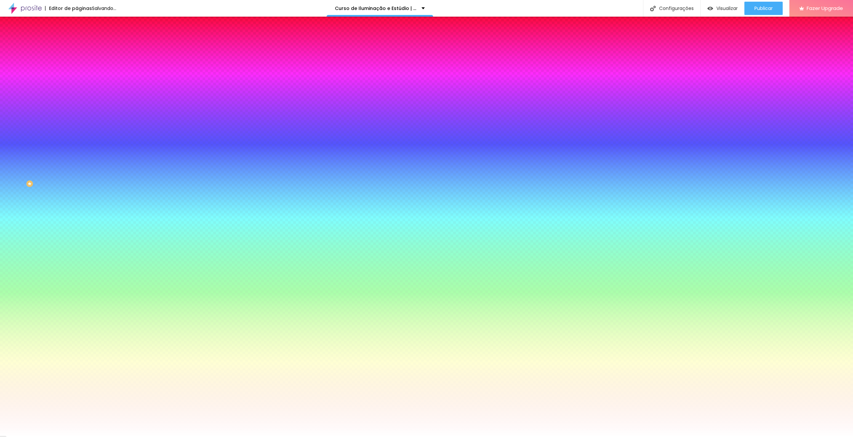
click at [77, 227] on input "#FFFFFF" at bounding box center [117, 230] width 80 height 7
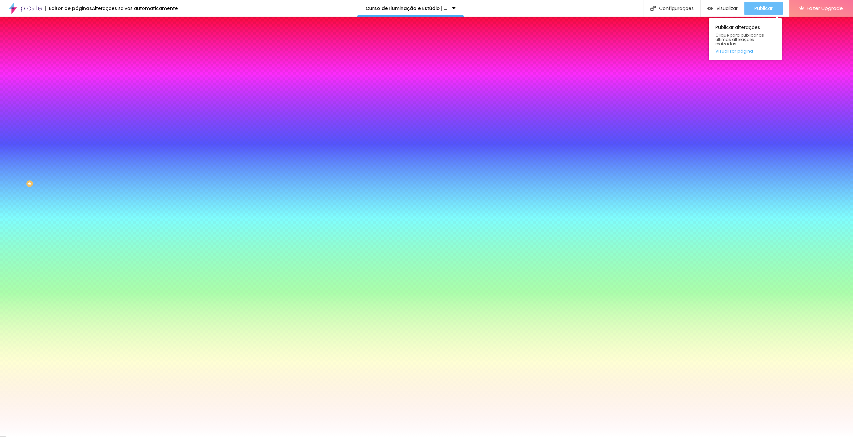
type input "#FFA100"
click at [763, 13] on div "Publicar" at bounding box center [763, 8] width 18 height 13
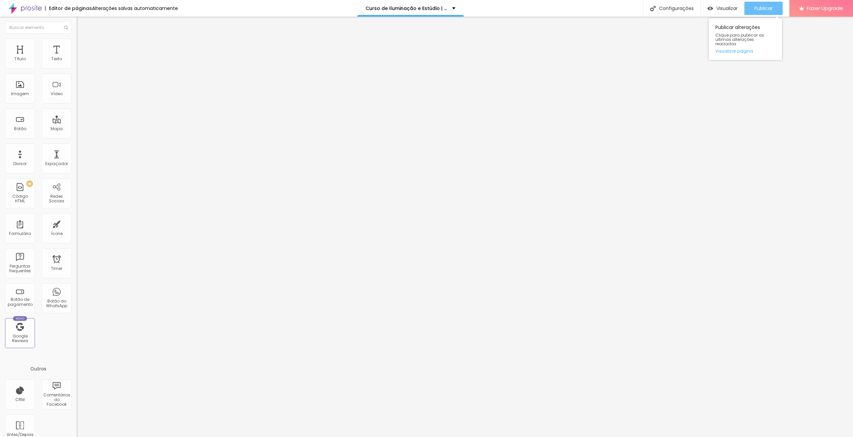
click at [765, 11] on span "Publicar" at bounding box center [763, 8] width 18 height 5
click at [77, 45] on img at bounding box center [80, 48] width 6 height 6
click at [77, 41] on ul "Conteúdo Estilo Avançado" at bounding box center [115, 42] width 77 height 20
click at [77, 42] on li "Estilo" at bounding box center [115, 42] width 77 height 7
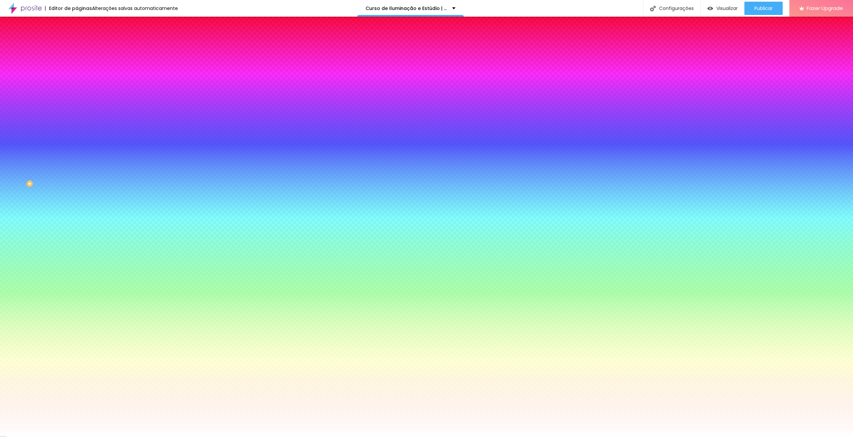
click at [77, 68] on input "#FFA100" at bounding box center [117, 67] width 80 height 7
paste input "EC8F05"
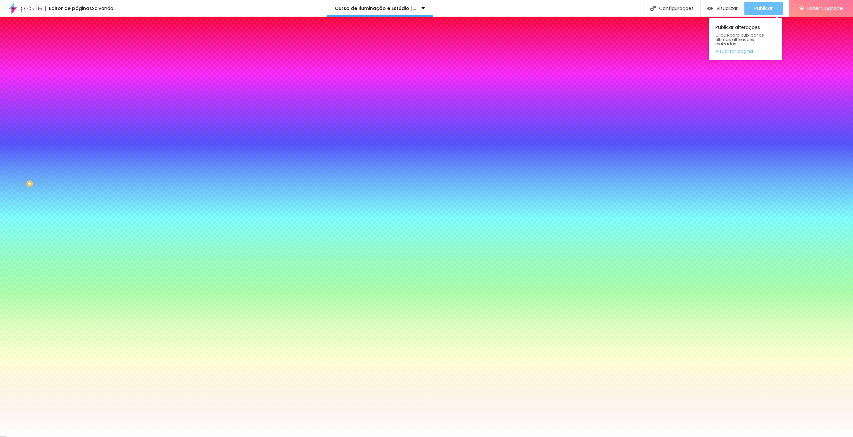
type input "#EC8F05"
click at [765, 6] on span "Publicar" at bounding box center [763, 8] width 18 height 5
click at [756, 13] on div "Publicar" at bounding box center [763, 8] width 18 height 13
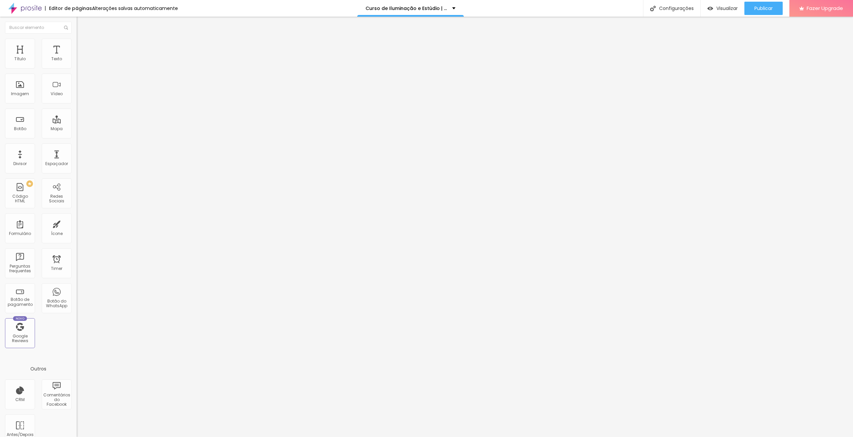
click at [77, 40] on img at bounding box center [80, 42] width 6 height 6
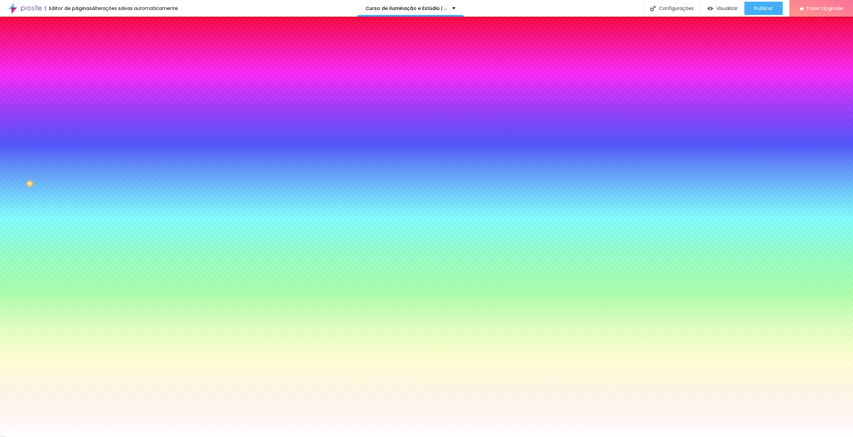
click at [79, 85] on icon "button" at bounding box center [81, 85] width 4 height 4
click at [28, 437] on div at bounding box center [426, 437] width 853 height 0
click at [77, 123] on button "button" at bounding box center [81, 126] width 9 height 7
click at [36, 437] on div at bounding box center [426, 437] width 853 height 0
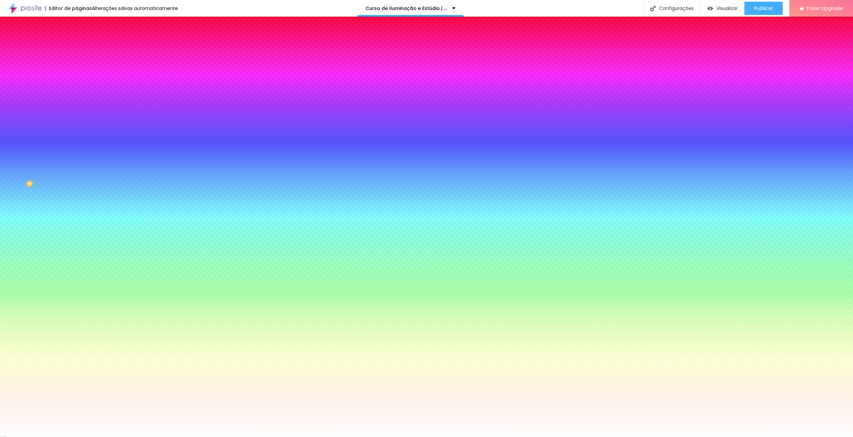
click at [79, 264] on icon "button" at bounding box center [81, 266] width 4 height 4
click at [43, 437] on div at bounding box center [426, 437] width 853 height 0
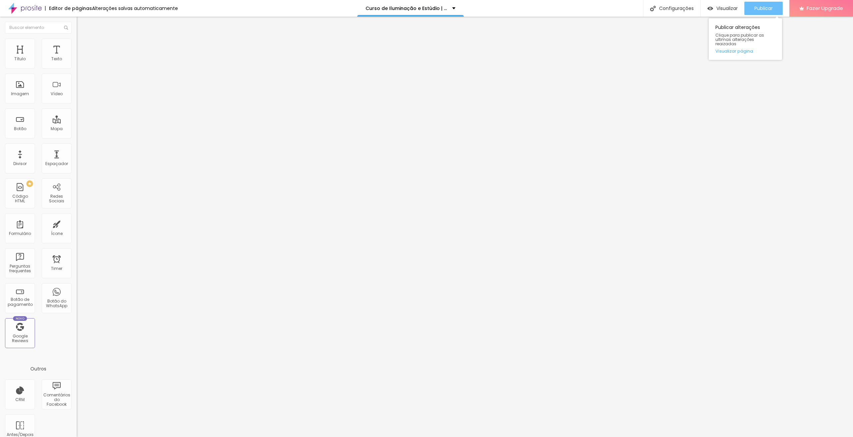
click at [767, 8] on span "Publicar" at bounding box center [763, 8] width 18 height 5
click at [754, 9] on span "Publicar" at bounding box center [763, 8] width 18 height 5
click at [77, 39] on img at bounding box center [80, 42] width 6 height 6
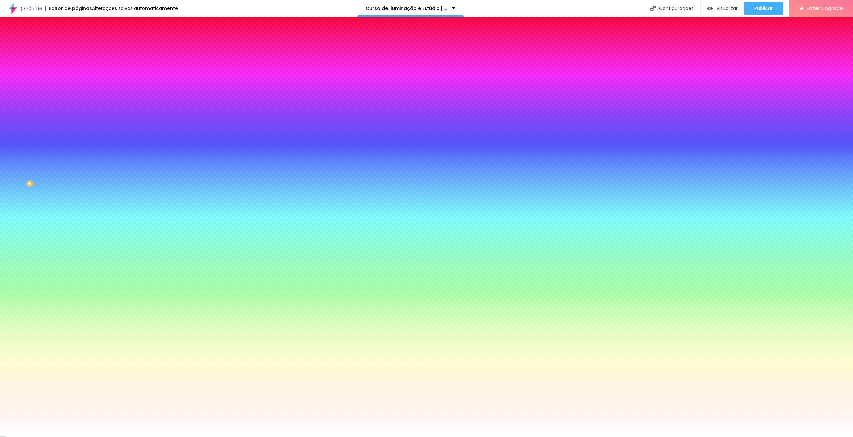
click at [83, 39] on span "Conteúdo" at bounding box center [93, 37] width 21 height 6
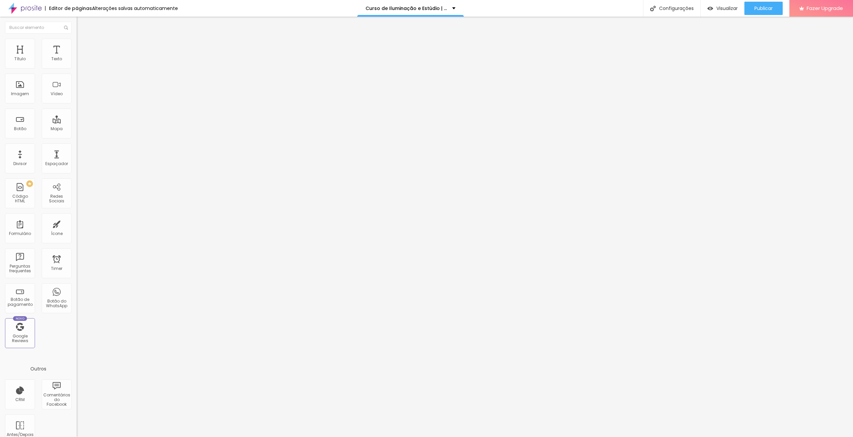
click at [77, 45] on img at bounding box center [80, 48] width 6 height 6
click at [77, 43] on li "Estilo" at bounding box center [115, 42] width 77 height 7
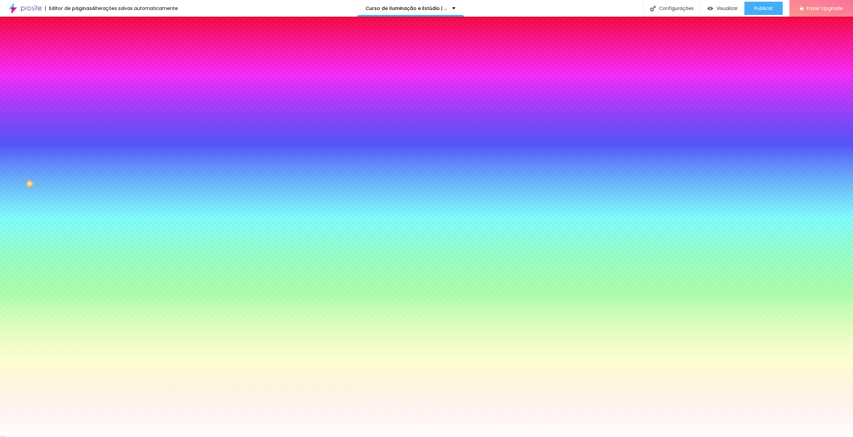
click at [80, 102] on icon "button" at bounding box center [81, 103] width 3 height 3
type input "7"
type input "18"
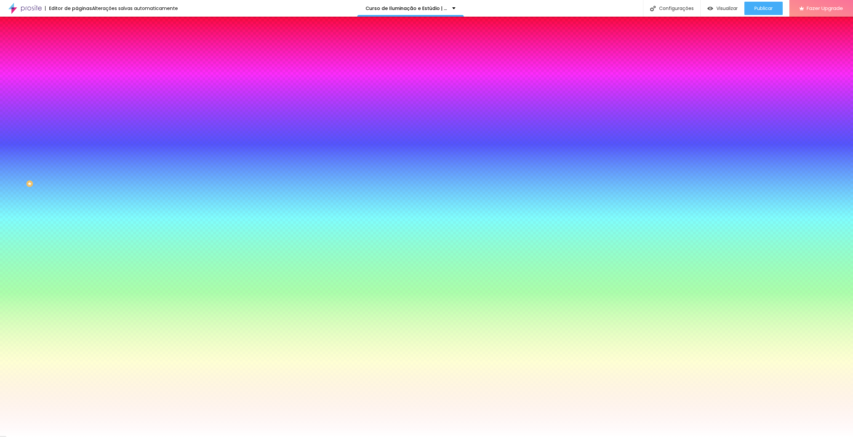
type input "21"
type input "23"
type input "24"
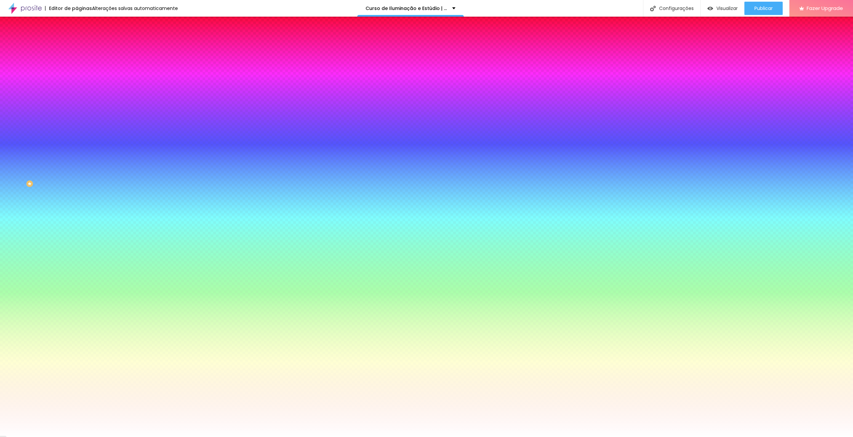
type input "24"
type input "26"
type input "27"
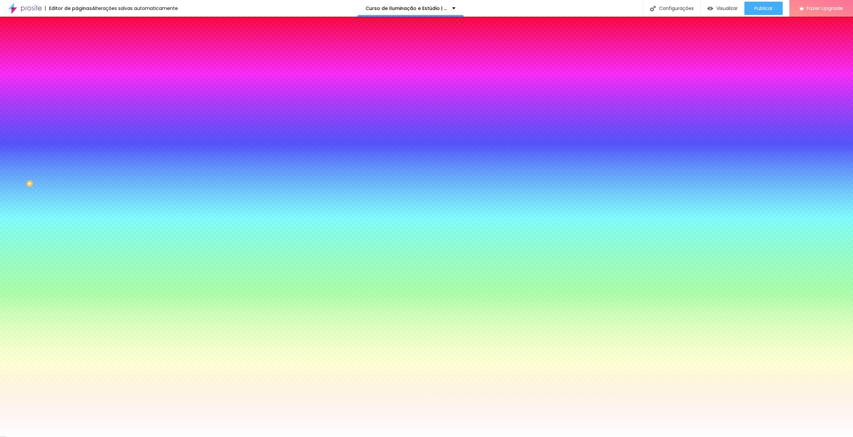
type input "29"
type input "30"
drag, startPoint x: 85, startPoint y: 122, endPoint x: 177, endPoint y: 123, distance: 92.0
type input "30"
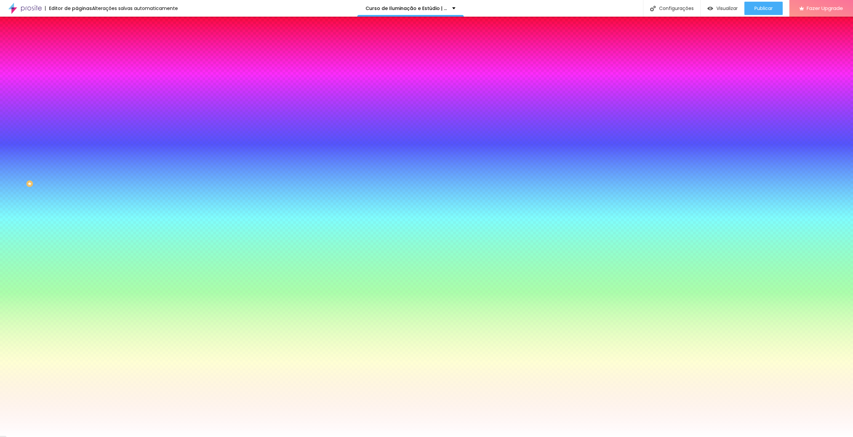
click at [751, 437] on div at bounding box center [426, 437] width 853 height 0
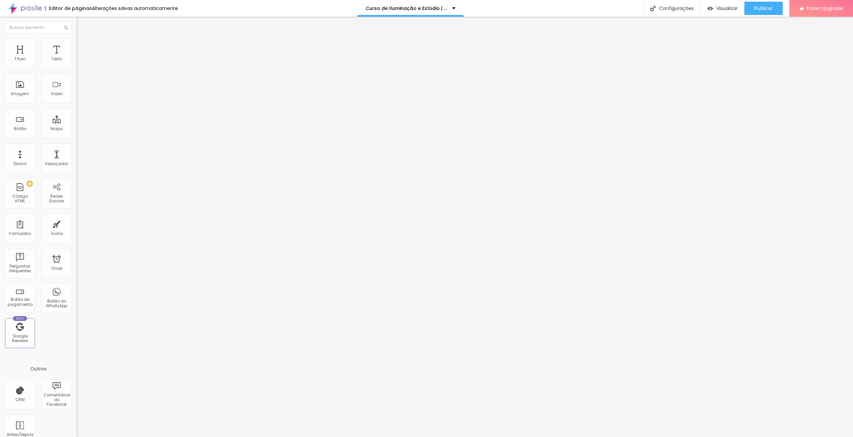
click at [77, 40] on li "Estilo" at bounding box center [115, 42] width 77 height 7
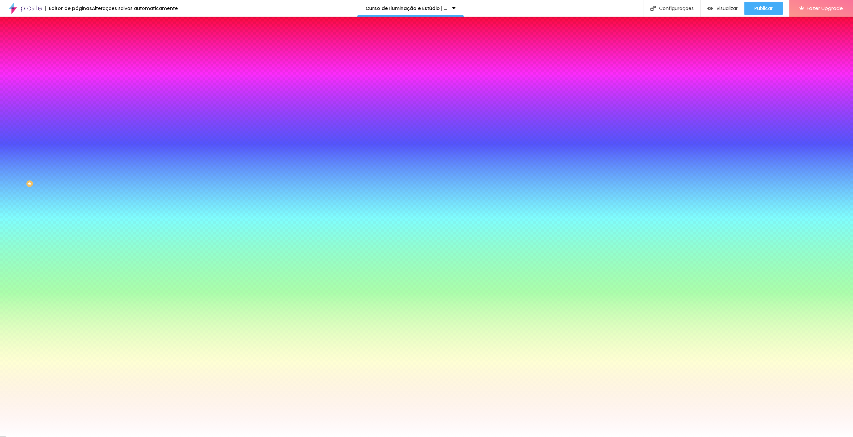
click at [79, 97] on icon "button" at bounding box center [81, 96] width 5 height 5
click at [77, 100] on button "button" at bounding box center [81, 103] width 9 height 7
type input "3"
type input "18"
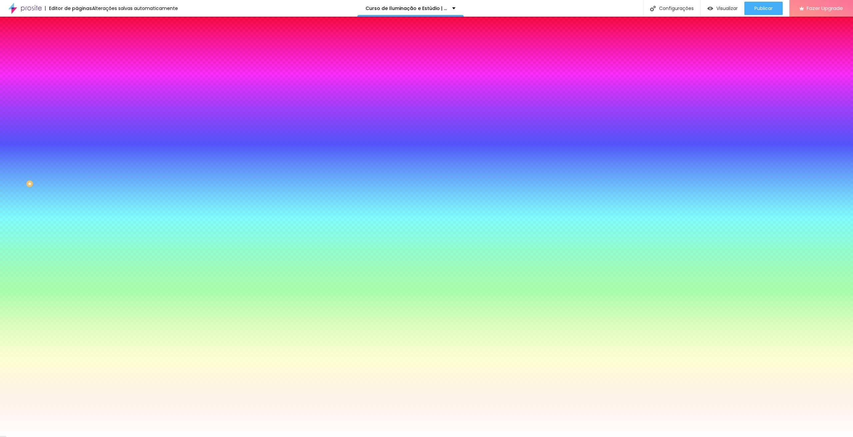
type input "18"
type input "19"
type input "20"
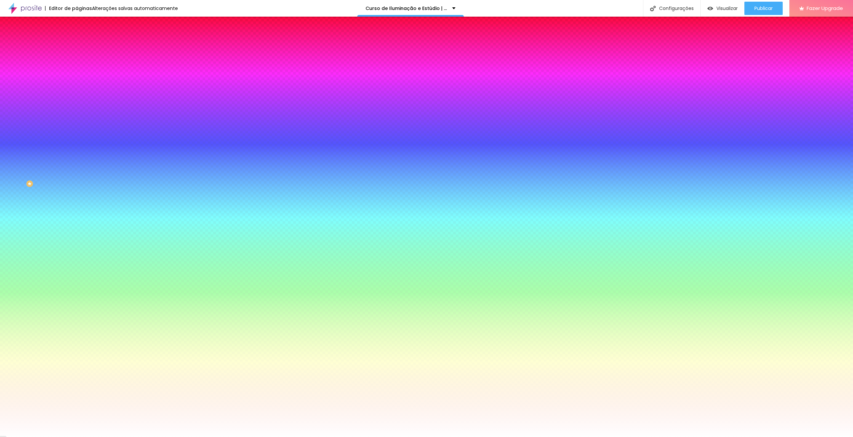
type input "24"
type input "25"
type input "27"
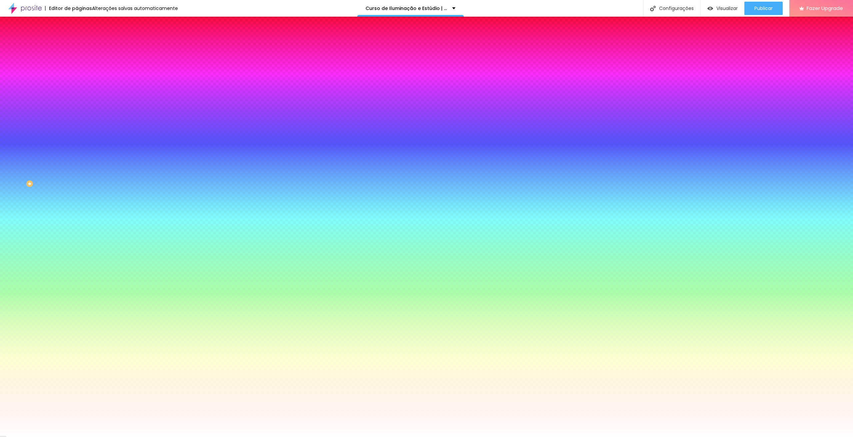
type input "27"
type input "28"
type input "30"
drag, startPoint x: 72, startPoint y: 123, endPoint x: 171, endPoint y: 123, distance: 98.3
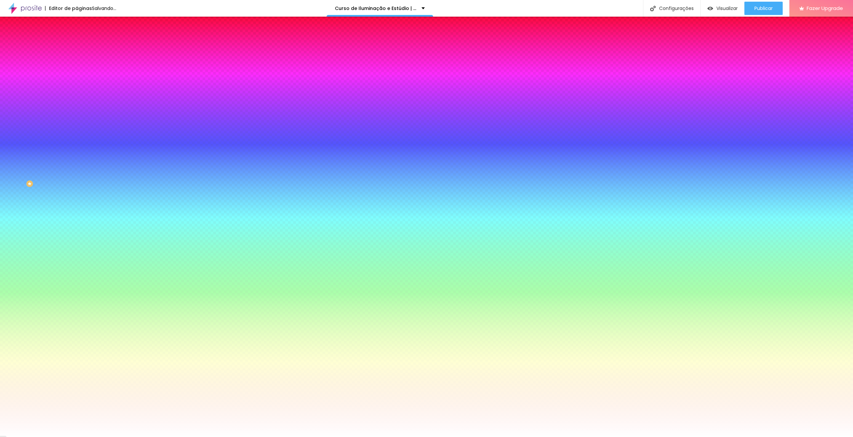
type input "30"
click at [765, 437] on div at bounding box center [426, 437] width 853 height 0
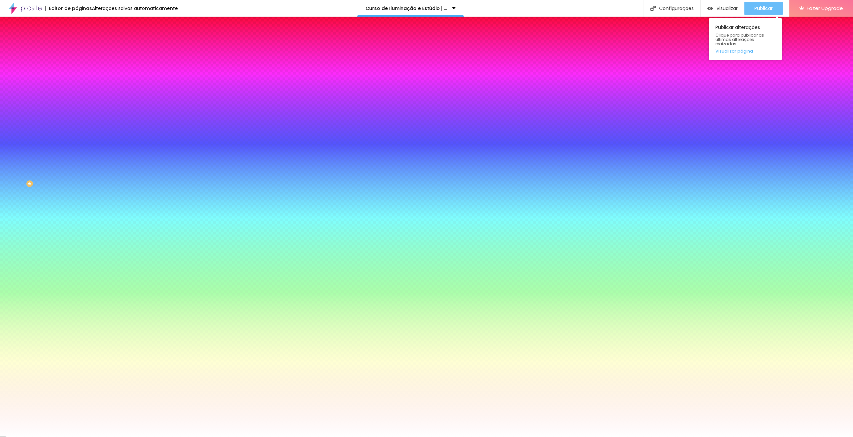
click at [766, 12] on div "Publicar" at bounding box center [763, 8] width 18 height 13
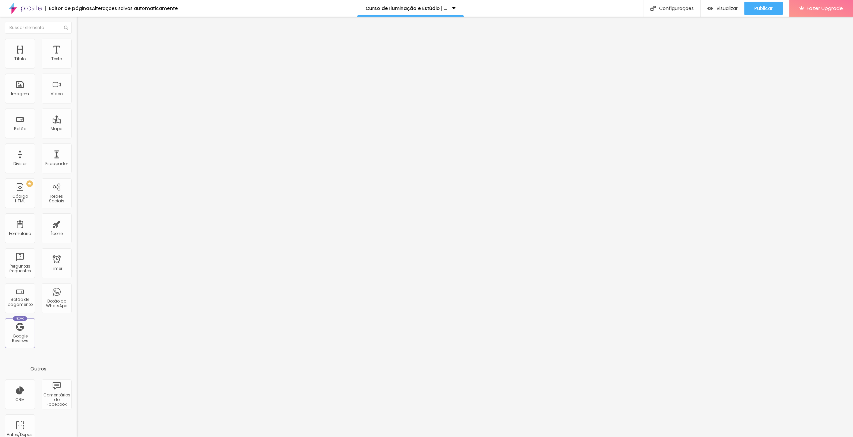
click at [77, 39] on img at bounding box center [80, 42] width 6 height 6
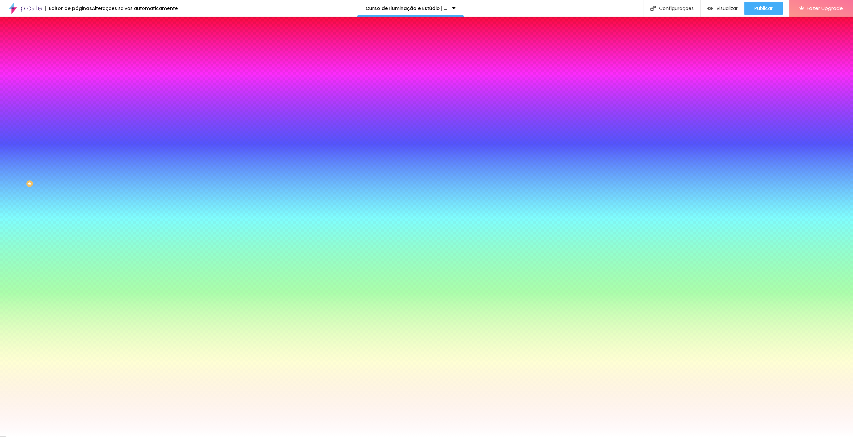
click at [80, 102] on icon "button" at bounding box center [81, 103] width 3 height 3
type input "25"
type input "30"
drag, startPoint x: 87, startPoint y: 123, endPoint x: 191, endPoint y: 125, distance: 104.3
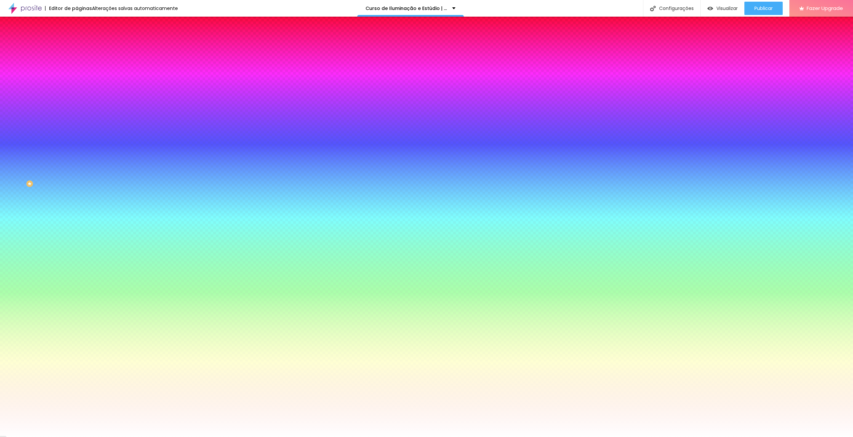
type input "30"
click at [221, 437] on div at bounding box center [426, 437] width 853 height 0
click at [752, 8] on button "Publicar" at bounding box center [763, 8] width 38 height 13
click at [758, 8] on span "Publicar" at bounding box center [763, 8] width 18 height 5
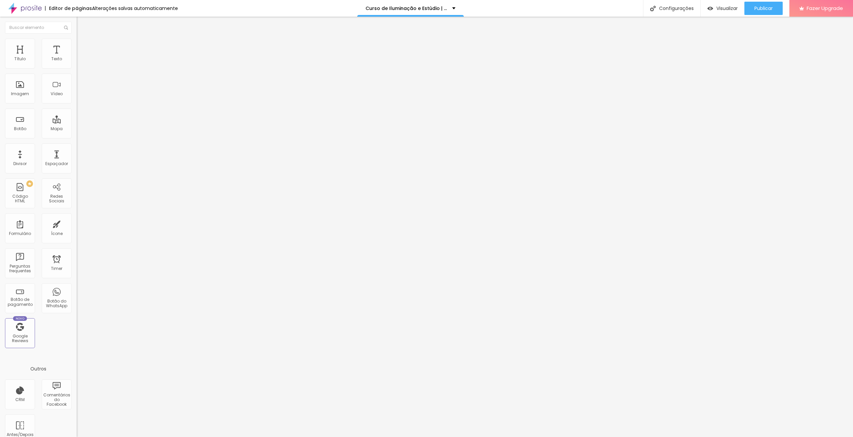
click at [77, 42] on img at bounding box center [80, 42] width 6 height 6
click at [77, 43] on li "Avançado" at bounding box center [115, 42] width 77 height 7
click at [77, 39] on li "Estilo" at bounding box center [115, 35] width 77 height 7
click at [82, 26] on img "button" at bounding box center [84, 24] width 5 height 5
click at [82, 22] on img "button" at bounding box center [84, 24] width 5 height 5
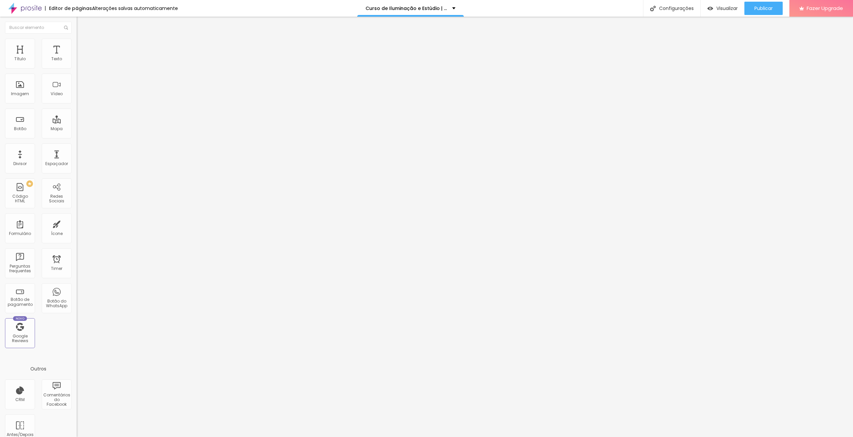
click at [77, 63] on input "Click me" at bounding box center [117, 59] width 80 height 7
paste input "Dominando a Arte da Luz"
type input "Dominando a Arte da Luz"
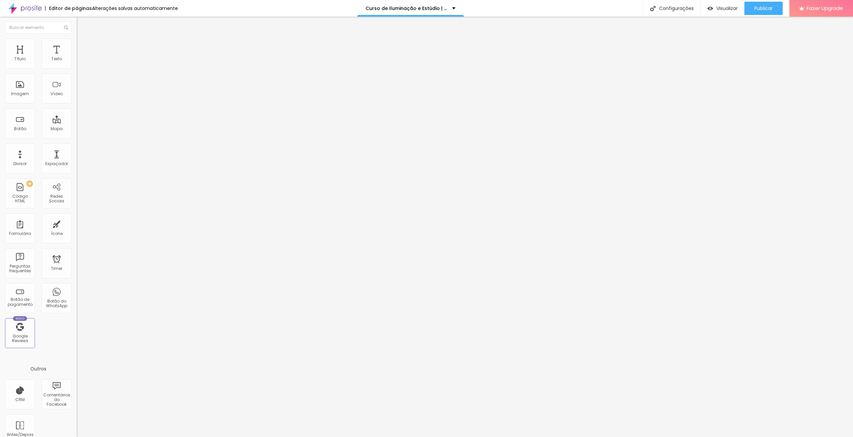
click at [77, 40] on li "Estilo" at bounding box center [115, 42] width 77 height 7
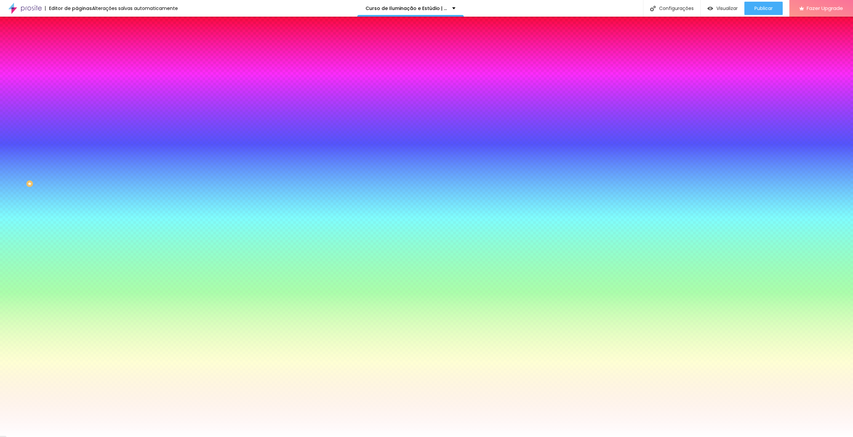
click at [77, 39] on li "Conteúdo" at bounding box center [115, 35] width 77 height 7
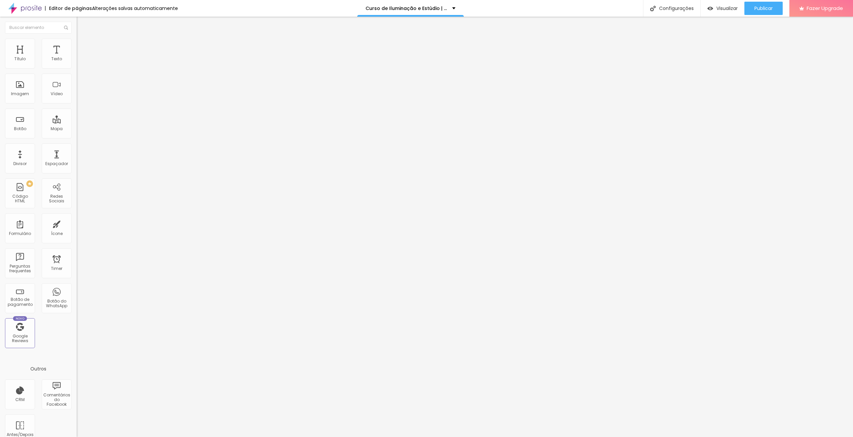
click at [77, 44] on li "Estilo" at bounding box center [115, 42] width 77 height 7
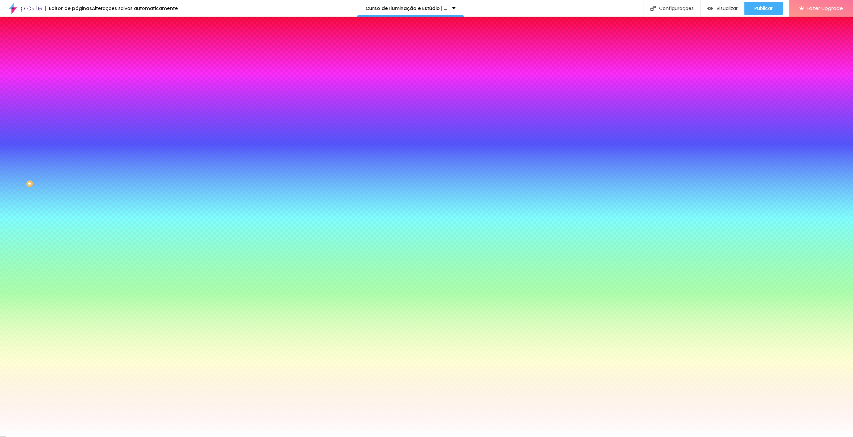
click at [77, 83] on button "button" at bounding box center [81, 85] width 9 height 7
type input "0.1"
type input "0.6"
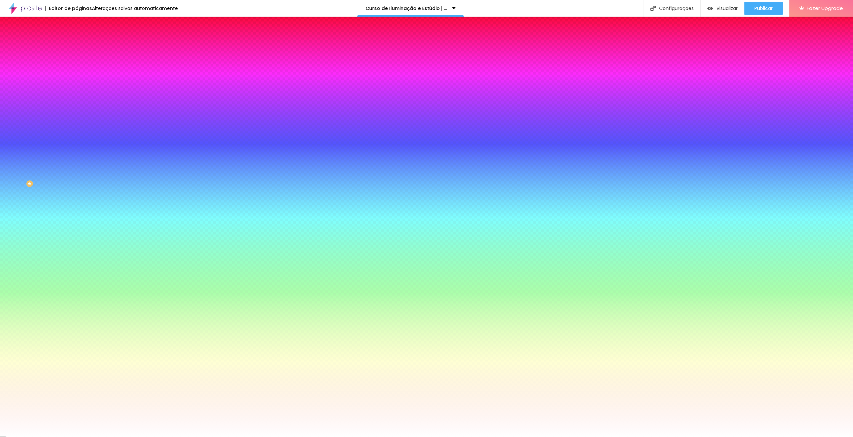
type input "1"
type input "1.1"
type input "1.2"
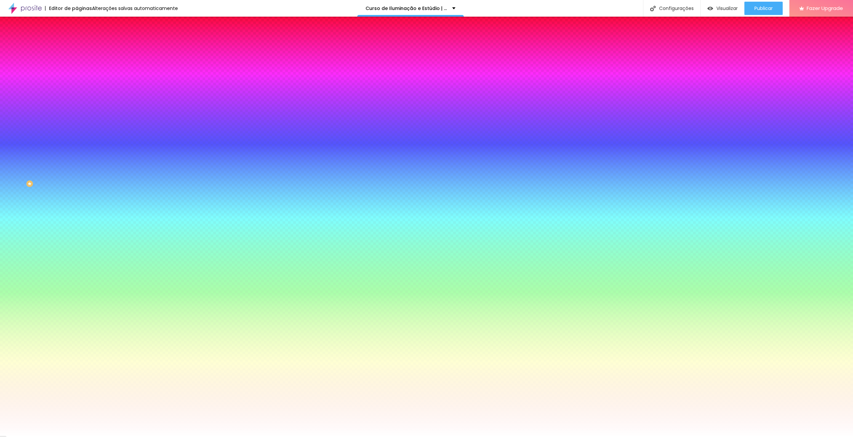
type input "1.2"
type input "1.1"
type input "0.1"
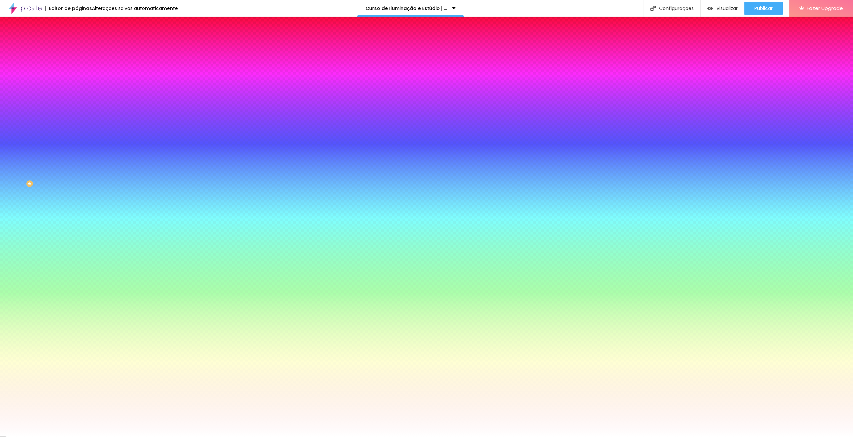
type input "0"
drag, startPoint x: 85, startPoint y: 144, endPoint x: 67, endPoint y: 142, distance: 18.1
click at [72, 437] on select "AbrilFatface-Regular Actor-Regular Alegreya AlegreyaBlack [PERSON_NAME] [PERSON…" at bounding box center [36, 444] width 72 height 7
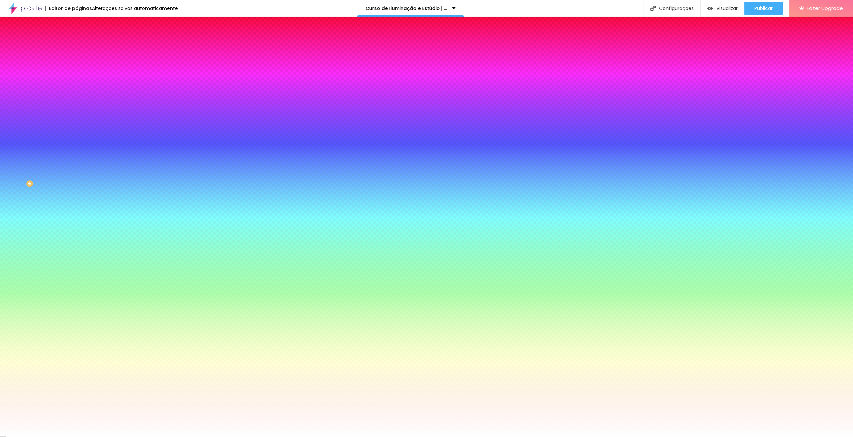
click at [42, 437] on div at bounding box center [426, 437] width 853 height 0
click at [77, 67] on input "#FFFFFF" at bounding box center [117, 67] width 80 height 7
click at [77, 64] on div at bounding box center [115, 64] width 77 height 0
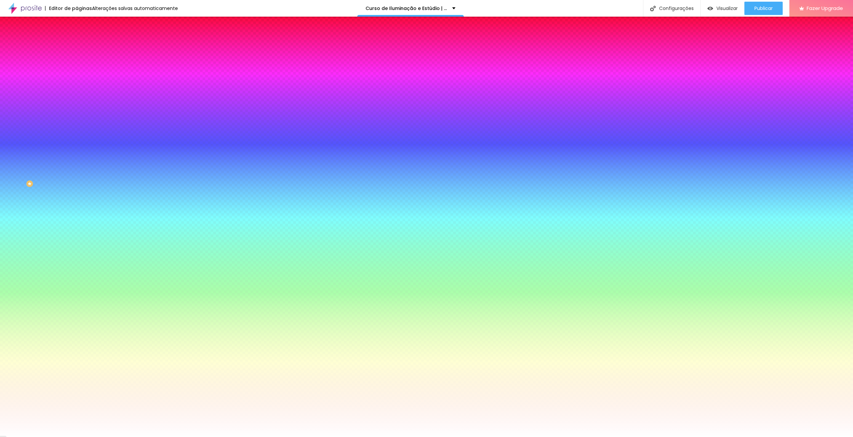
drag, startPoint x: 66, startPoint y: 93, endPoint x: 76, endPoint y: 45, distance: 49.3
click at [77, 45] on div "Conteúdo Estilo Avançado Cor de fundo Voltar ao padrão #FFFFFF Tipografia Volta…" at bounding box center [115, 151] width 77 height 238
click at [77, 56] on div "Cor de fundo Voltar ao padrão #FFFFFF Tipografia Voltar ao padrão Borda Voltar …" at bounding box center [115, 161] width 77 height 218
click at [77, 102] on button "button" at bounding box center [81, 103] width 9 height 7
type input "1"
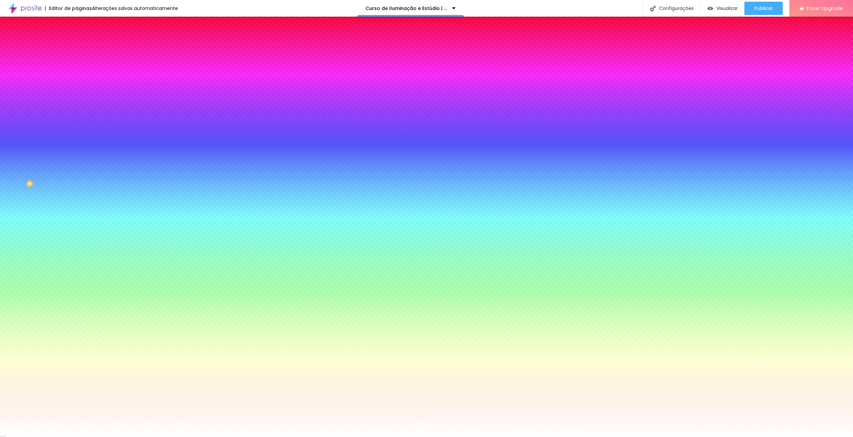
type input "1"
type input "2"
type input "3"
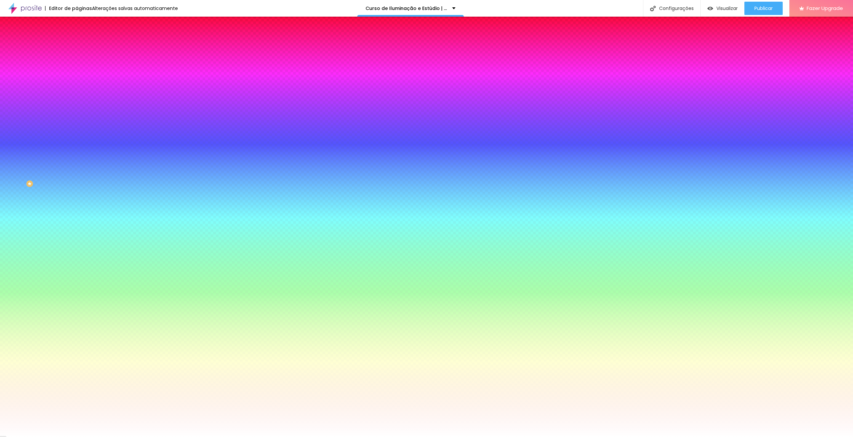
type input "4"
type input "5"
drag, startPoint x: 73, startPoint y: 123, endPoint x: 85, endPoint y: 122, distance: 11.7
type input "5"
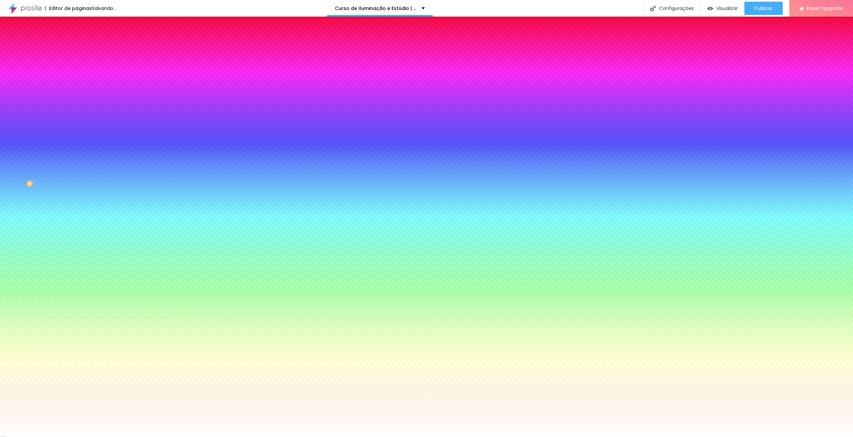
type input "1"
type input "2"
drag, startPoint x: 74, startPoint y: 141, endPoint x: 96, endPoint y: 141, distance: 22.0
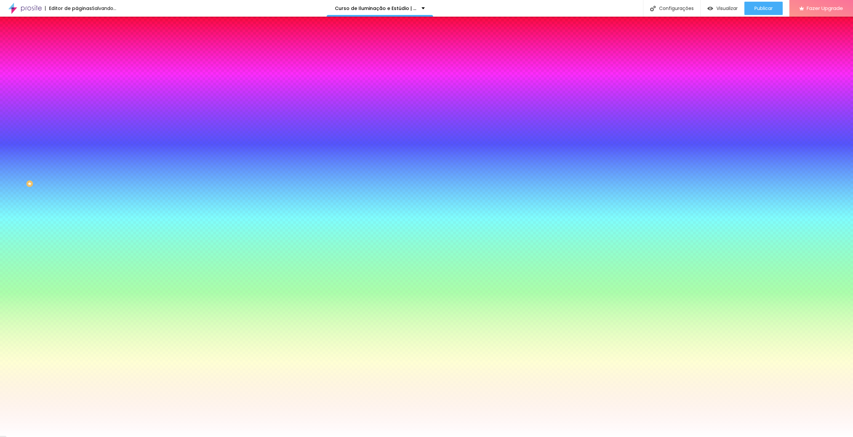
type input "2"
click at [137, 209] on div at bounding box center [426, 218] width 853 height 437
drag, startPoint x: 124, startPoint y: 177, endPoint x: 142, endPoint y: 159, distance: 25.9
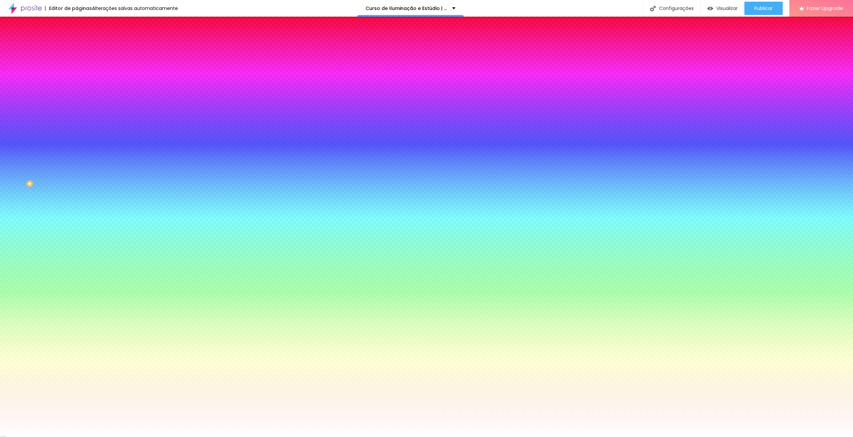
drag, startPoint x: 132, startPoint y: 164, endPoint x: 124, endPoint y: 163, distance: 8.4
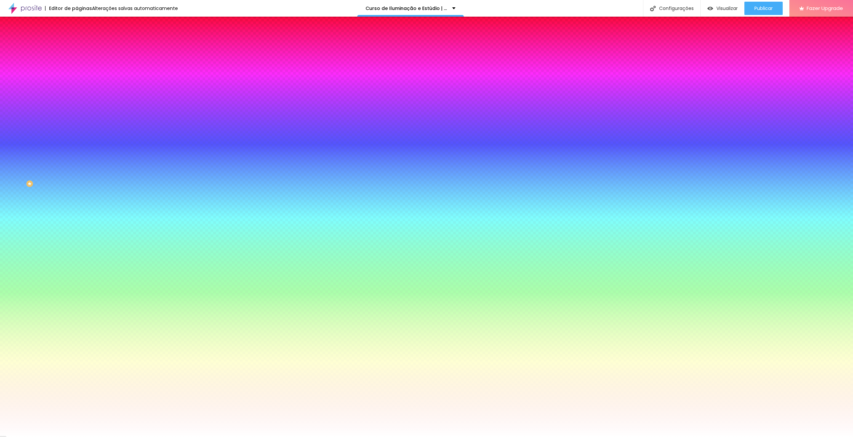
type input "#FFAA48"
drag, startPoint x: 126, startPoint y: 166, endPoint x: 120, endPoint y: 159, distance: 8.7
type input "1"
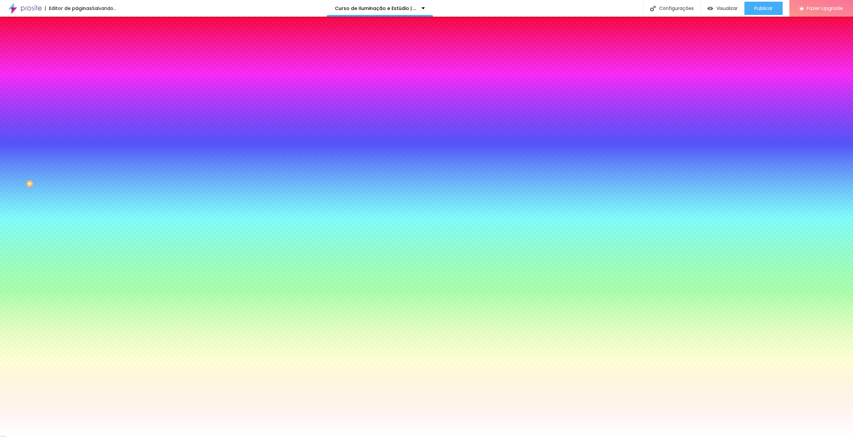
type input "2"
drag, startPoint x: 101, startPoint y: 142, endPoint x: 98, endPoint y: 140, distance: 3.9
type input "6"
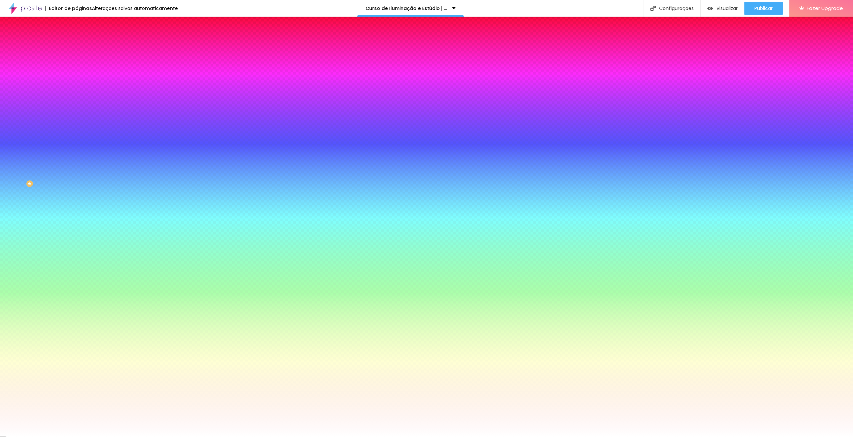
type input "6"
type input "7"
type input "8"
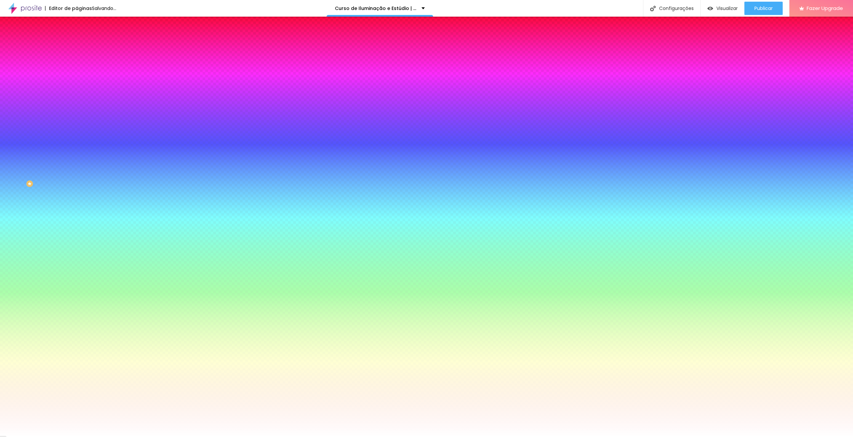
type input "9"
type input "10"
drag, startPoint x: 86, startPoint y: 123, endPoint x: 97, endPoint y: 124, distance: 11.0
type input "10"
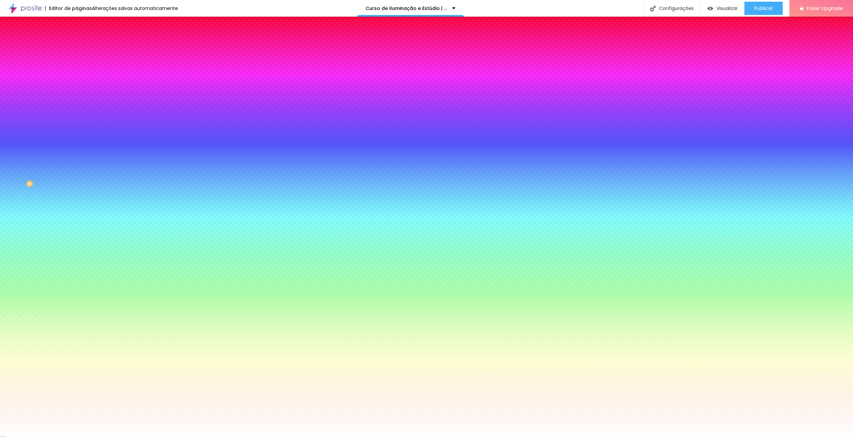
click at [35, 437] on div at bounding box center [426, 437] width 853 height 0
click at [79, 124] on icon "button" at bounding box center [81, 126] width 4 height 4
click at [121, 437] on div at bounding box center [426, 441] width 853 height 0
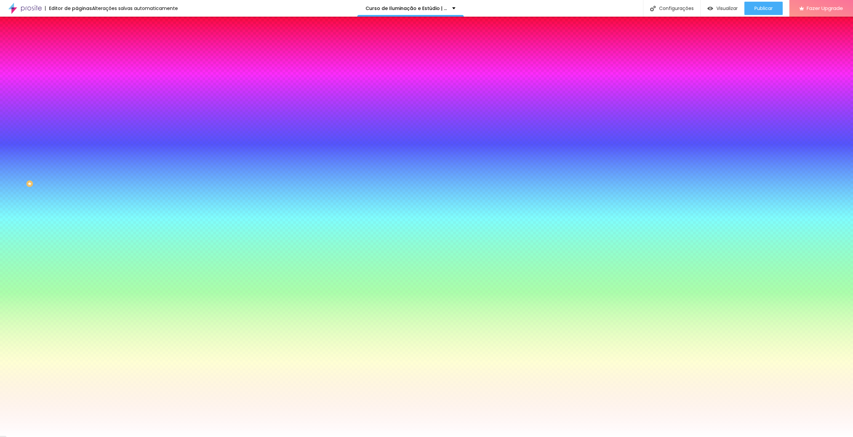
click at [114, 209] on div at bounding box center [426, 218] width 853 height 437
type input "#FFE494"
drag, startPoint x: 93, startPoint y: 168, endPoint x: 86, endPoint y: 162, distance: 9.3
type input "54"
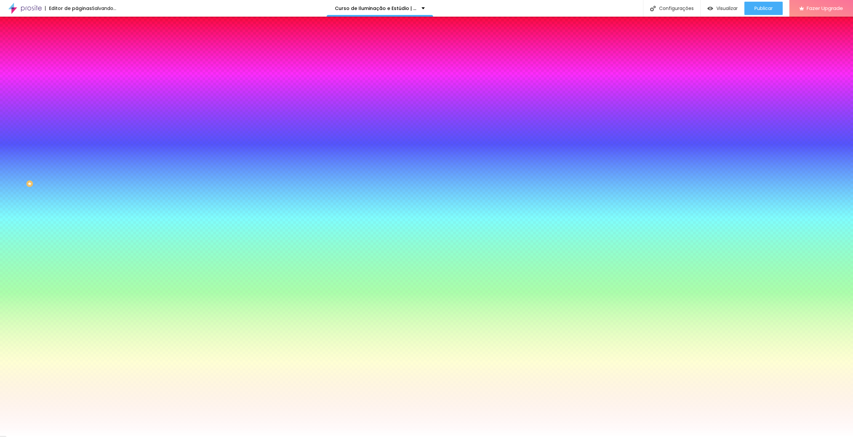
type input "54"
type input "61"
type input "68"
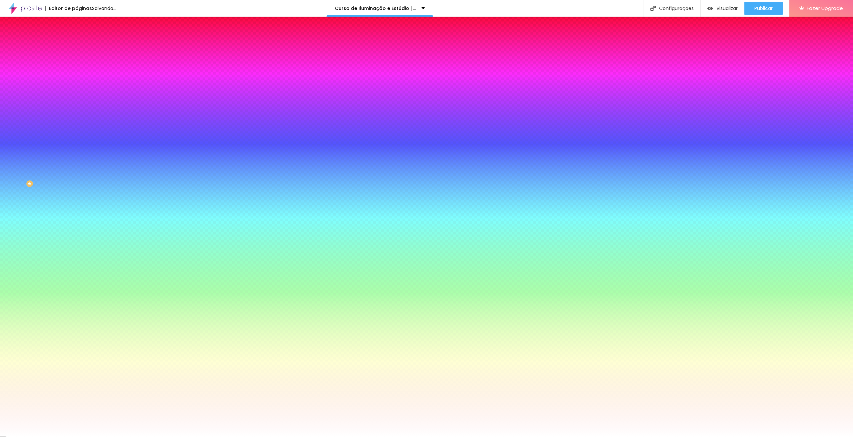
type input "6"
type input "0"
type input "6"
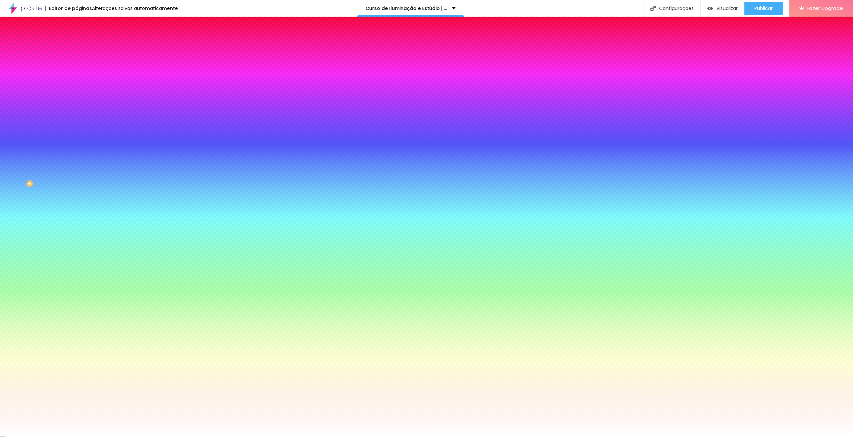
type input "6"
type input "14"
type input "17"
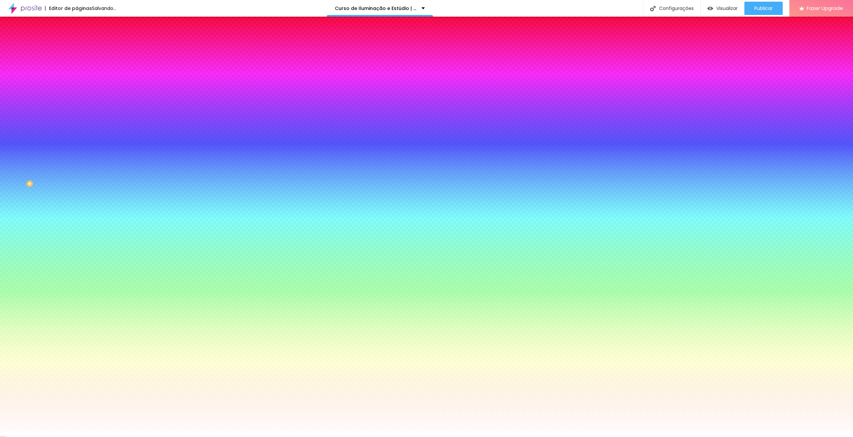
type input "0"
type input "1"
type input "3"
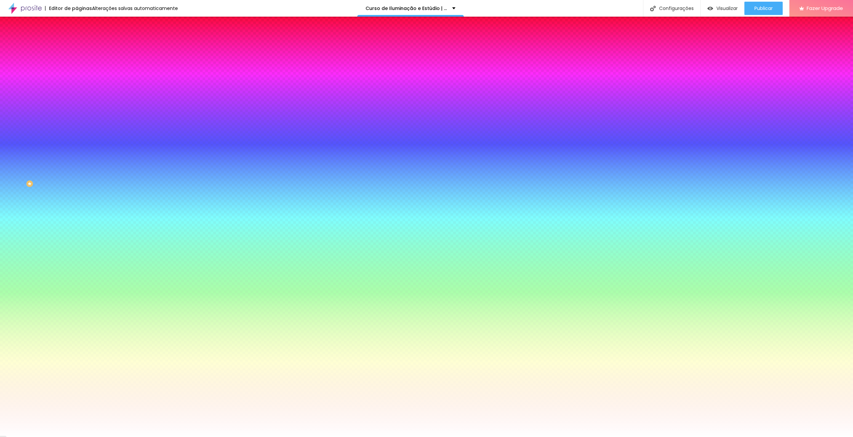
type input "3"
type input "8"
drag, startPoint x: 112, startPoint y: 198, endPoint x: 111, endPoint y: 202, distance: 4.0
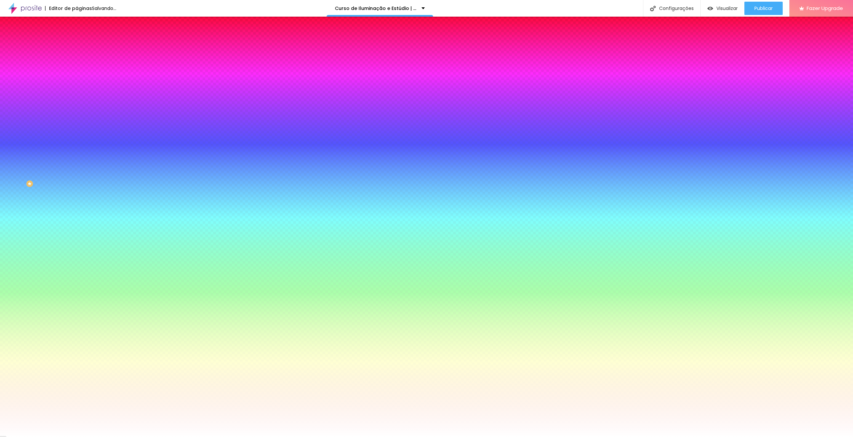
drag, startPoint x: 110, startPoint y: 198, endPoint x: 120, endPoint y: 197, distance: 10.4
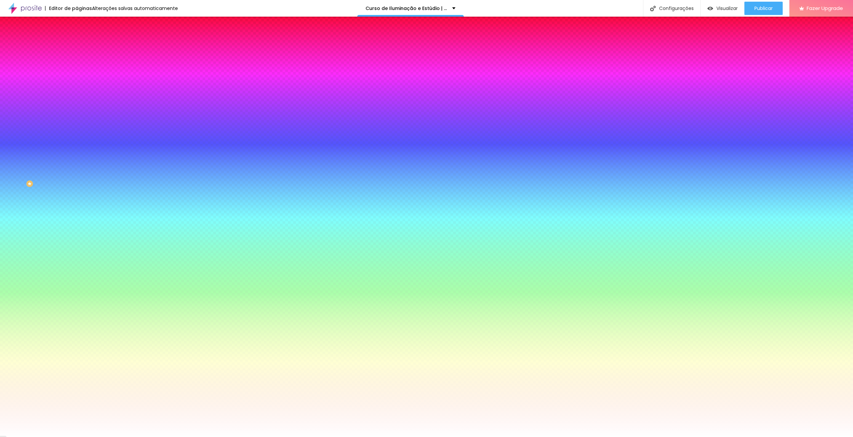
drag, startPoint x: 122, startPoint y: 174, endPoint x: 127, endPoint y: 178, distance: 6.6
drag, startPoint x: 86, startPoint y: 166, endPoint x: 105, endPoint y: 165, distance: 19.0
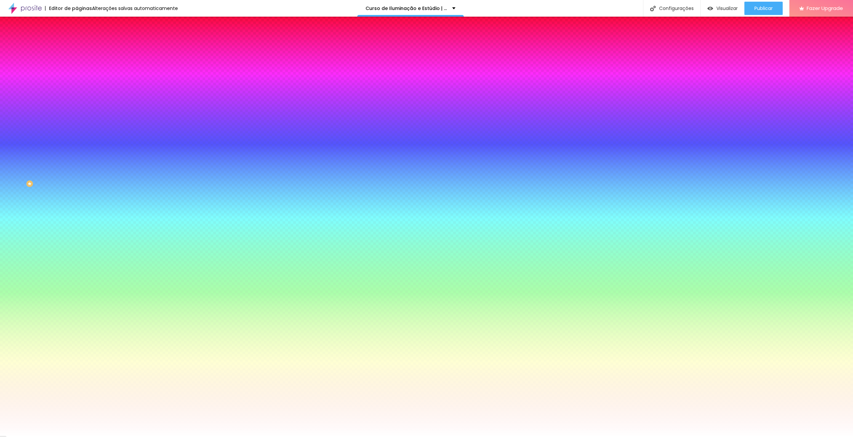
click at [749, 1] on div at bounding box center [749, 0] width 1 height 1
click at [503, 437] on div at bounding box center [426, 437] width 853 height 0
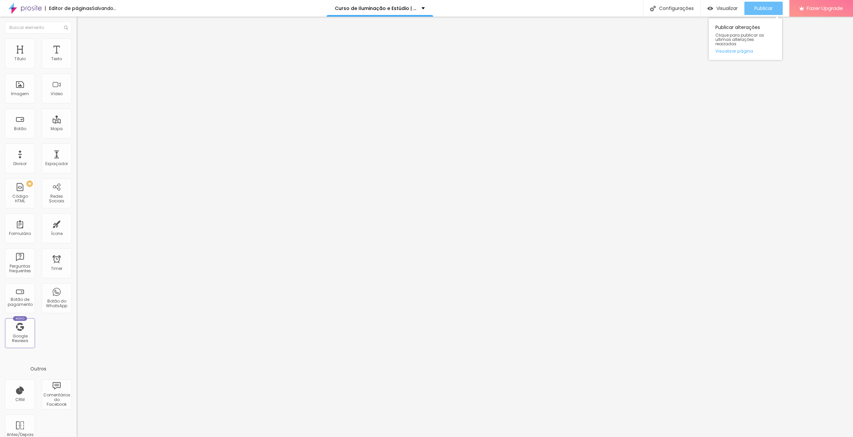
click at [758, 9] on span "Publicar" at bounding box center [763, 8] width 18 height 5
click at [77, 44] on li "Estilo" at bounding box center [115, 42] width 77 height 7
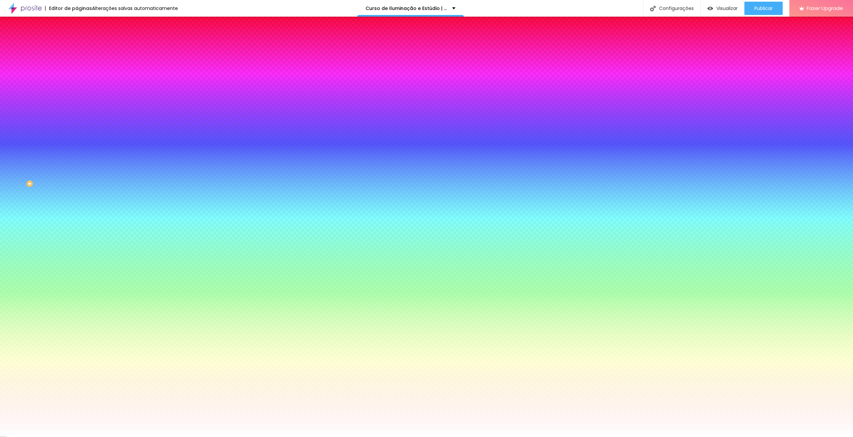
click at [79, 83] on icon "button" at bounding box center [81, 85] width 4 height 4
click at [764, 437] on div at bounding box center [426, 437] width 853 height 0
click at [764, 7] on span "Publicar" at bounding box center [763, 8] width 18 height 5
click at [83, 39] on span "Conteúdo" at bounding box center [93, 37] width 21 height 6
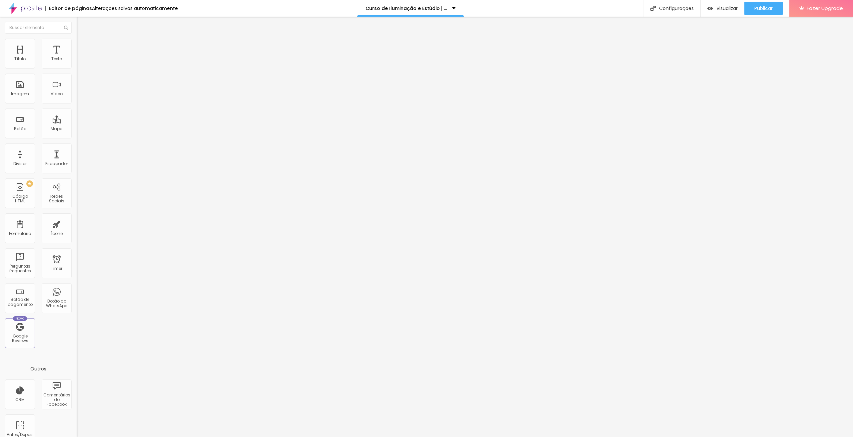
drag, startPoint x: 37, startPoint y: 140, endPoint x: 0, endPoint y: 134, distance: 37.7
click at [77, 134] on div "Texto Dominando a Arte da Luz Alinhamento Tamanho Normal Pequeno Normal Grande …" at bounding box center [115, 100] width 77 height 97
click at [77, 188] on div "Editar Botão Conteúdo Estilo Avançado Texto Dominando a Arte da Luz Alinhamento…" at bounding box center [115, 227] width 77 height 421
click at [759, 11] on span "Publicar" at bounding box center [763, 8] width 18 height 5
click at [77, 39] on img at bounding box center [80, 42] width 6 height 6
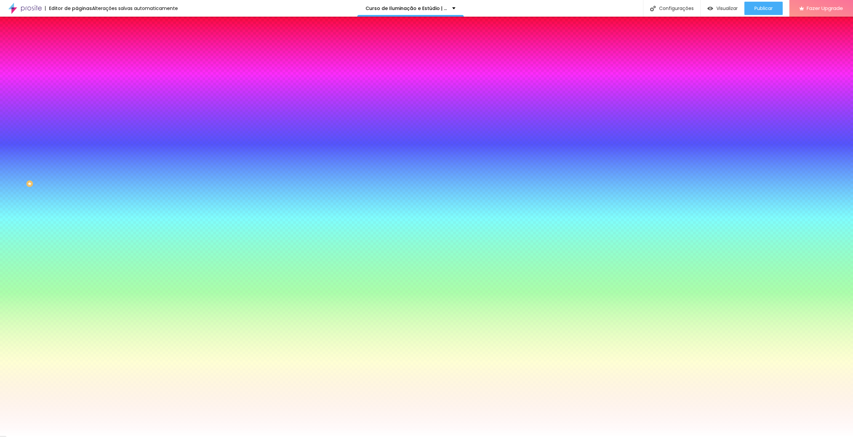
click at [77, 101] on button "button" at bounding box center [81, 103] width 9 height 7
click at [63, 437] on div at bounding box center [426, 437] width 853 height 0
click at [77, 64] on input "#FFFFFF" at bounding box center [117, 67] width 80 height 7
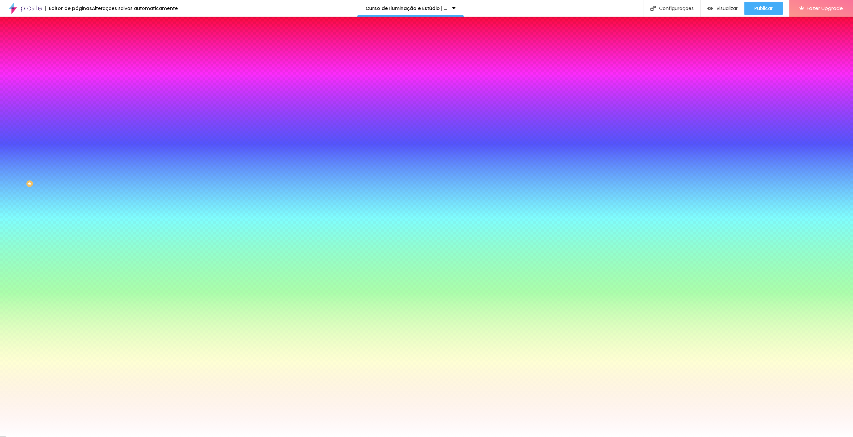
click at [77, 64] on input "#FFFFFF" at bounding box center [117, 67] width 80 height 7
paste input "A946"
click at [77, 64] on div at bounding box center [115, 64] width 77 height 0
drag, startPoint x: 66, startPoint y: 97, endPoint x: 68, endPoint y: 82, distance: 15.1
click at [68, 82] on div at bounding box center [426, 218] width 853 height 437
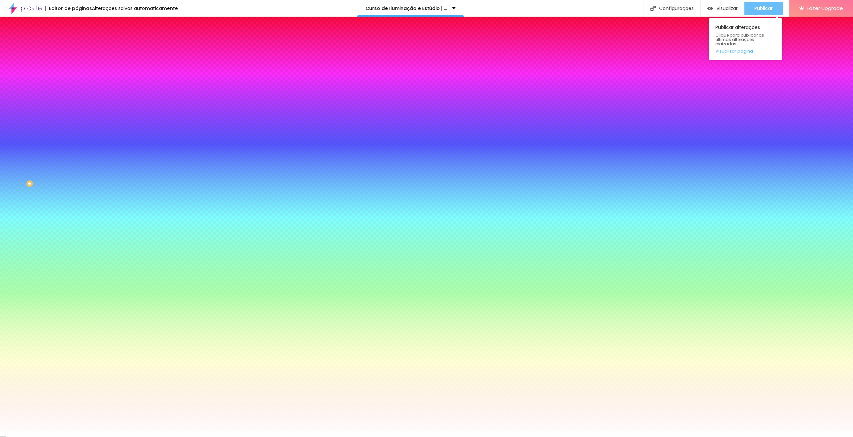
click at [761, 11] on span "Publicar" at bounding box center [763, 8] width 18 height 5
click at [755, 11] on span "Publicar" at bounding box center [763, 8] width 18 height 5
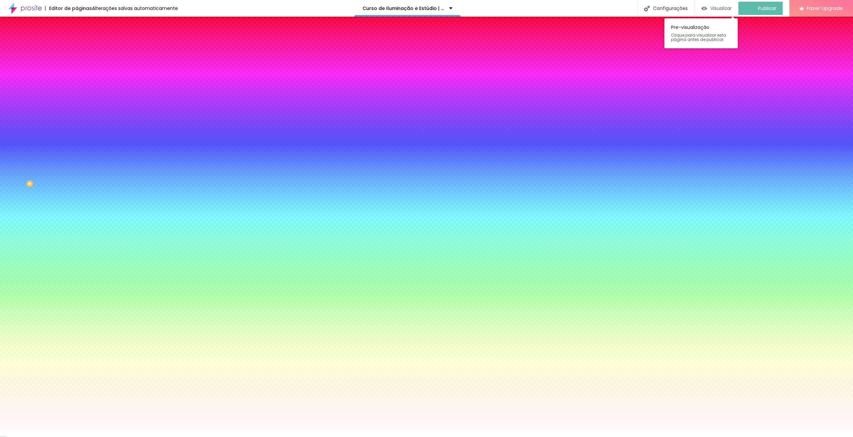
click at [720, 6] on span "Visualizar" at bounding box center [720, 8] width 21 height 5
click at [80, 125] on icon "button" at bounding box center [81, 126] width 3 height 3
drag, startPoint x: 122, startPoint y: 198, endPoint x: 113, endPoint y: 198, distance: 8.4
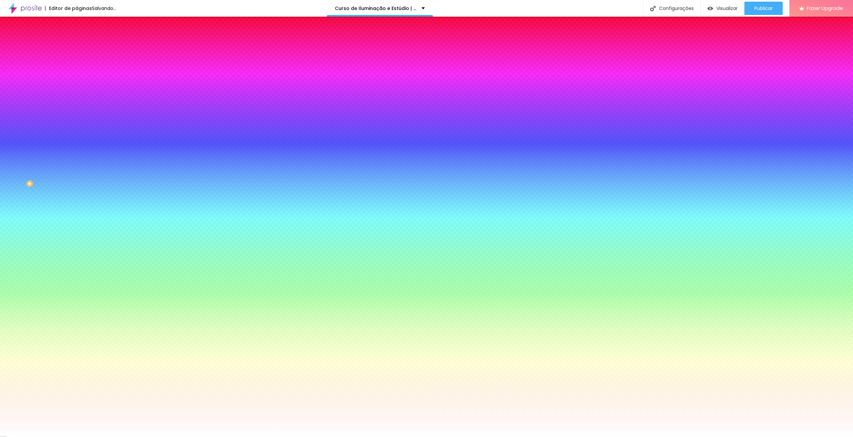
click at [769, 437] on div at bounding box center [426, 437] width 853 height 0
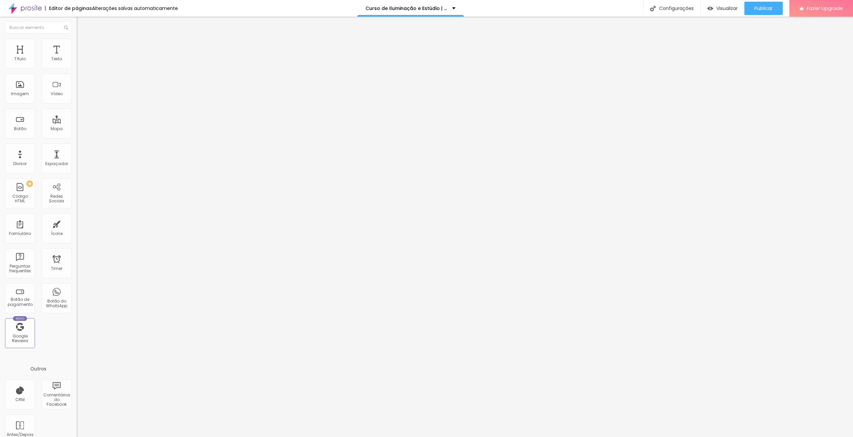
click at [77, 42] on img at bounding box center [80, 42] width 6 height 6
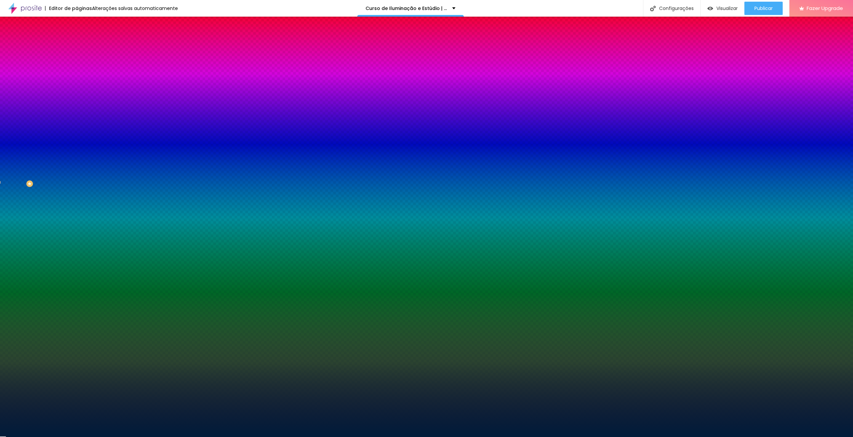
click at [77, 91] on div at bounding box center [115, 91] width 77 height 0
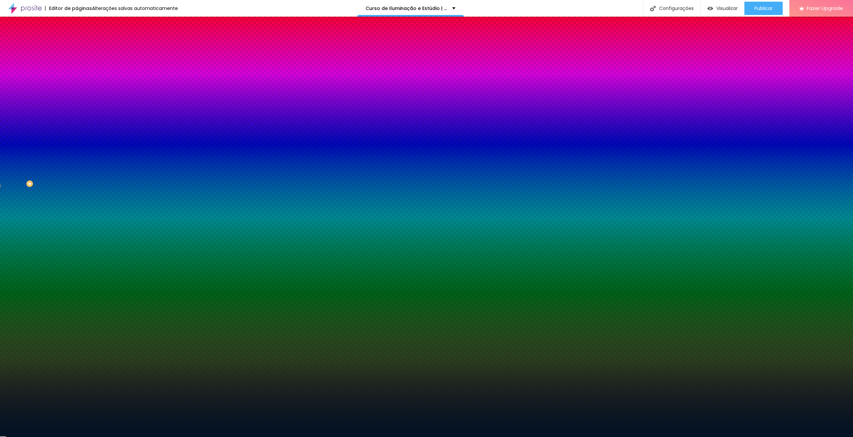
drag, startPoint x: 53, startPoint y: 168, endPoint x: 64, endPoint y: 172, distance: 11.5
click at [77, 97] on div at bounding box center [115, 97] width 77 height 0
click at [767, 6] on span "Publicar" at bounding box center [763, 8] width 18 height 5
click at [77, 38] on img at bounding box center [80, 35] width 6 height 6
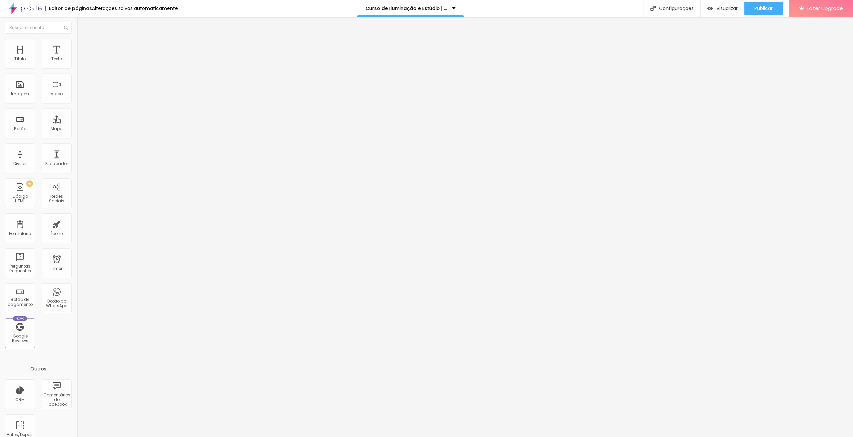
click at [77, 119] on img at bounding box center [78, 120] width 3 height 3
click at [83, 46] on span "Estilo" at bounding box center [88, 43] width 10 height 6
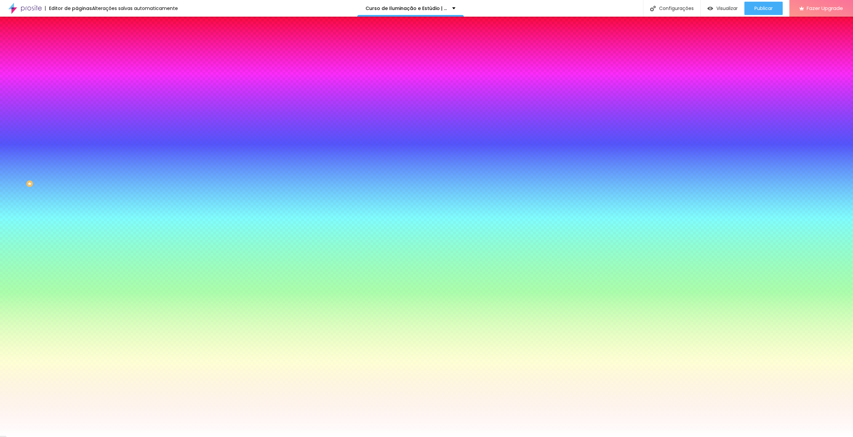
click at [77, 45] on img at bounding box center [80, 48] width 6 height 6
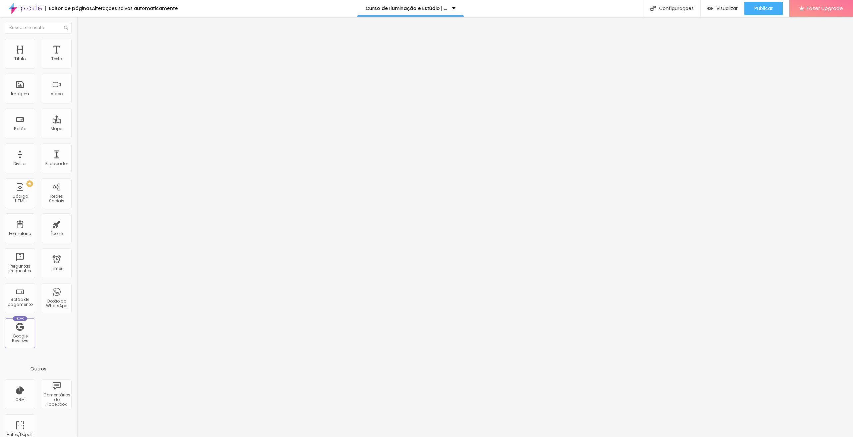
click at [77, 38] on img at bounding box center [80, 35] width 6 height 6
click at [77, 137] on input "text" at bounding box center [117, 134] width 80 height 7
click at [767, 6] on span "Publicar" at bounding box center [763, 8] width 18 height 5
click at [83, 46] on span "Estilo" at bounding box center [88, 43] width 10 height 6
click at [763, 9] on span "Publicar" at bounding box center [763, 8] width 18 height 5
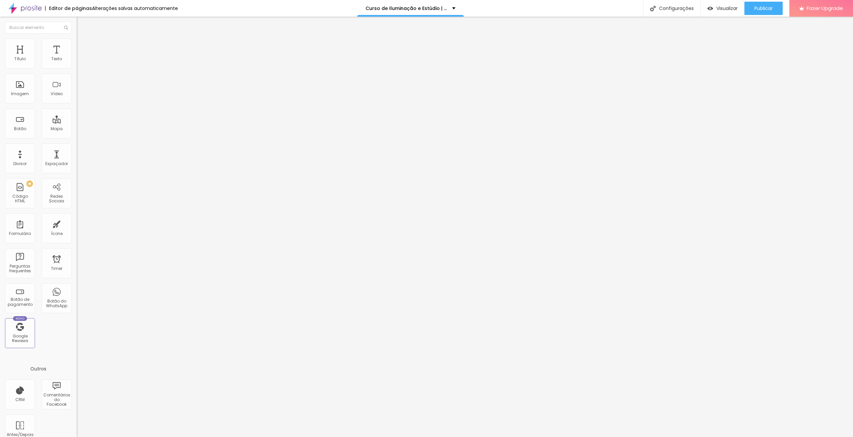
click at [77, 63] on input "Dominando a Arte da Luz" at bounding box center [117, 59] width 80 height 7
paste input "Carga Horária do Curso: 8h"
click at [767, 6] on span "Publicar" at bounding box center [763, 8] width 18 height 5
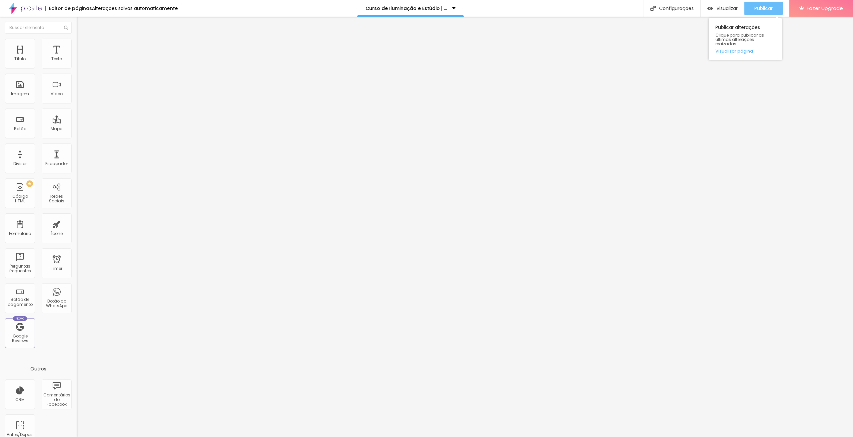
click at [765, 13] on div "Publicar" at bounding box center [763, 8] width 18 height 13
click at [77, 39] on li "Estilo" at bounding box center [115, 42] width 77 height 7
click at [77, 45] on img at bounding box center [80, 48] width 6 height 6
click at [77, 39] on img at bounding box center [80, 42] width 6 height 6
click at [79, 180] on icon "button" at bounding box center [81, 182] width 4 height 4
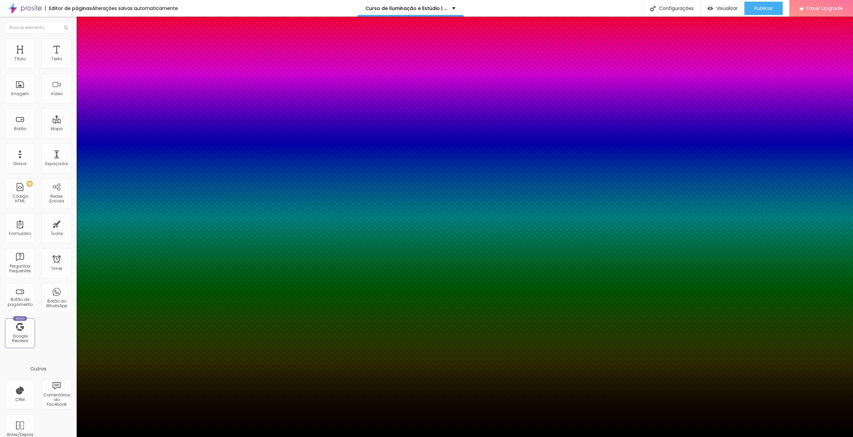
click at [122, 437] on div at bounding box center [426, 441] width 853 height 0
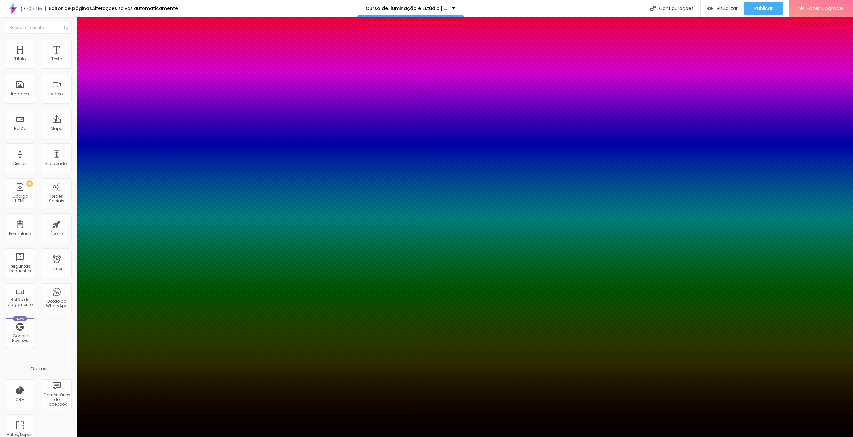
click at [178, 437] on div at bounding box center [426, 437] width 853 height 0
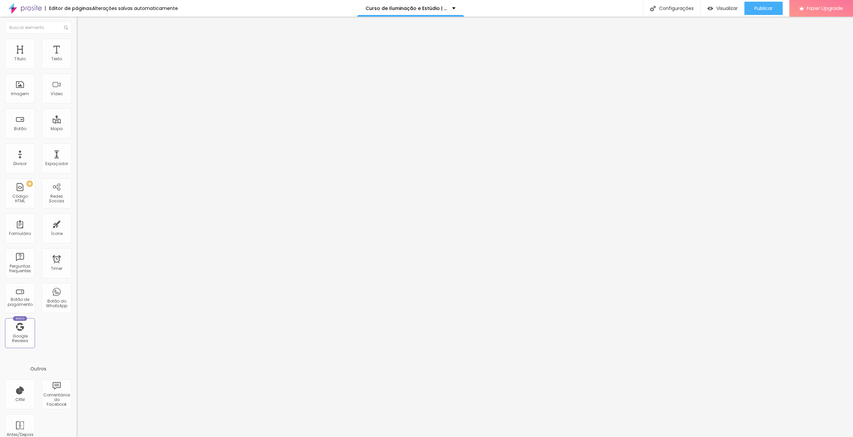
click at [77, 39] on li "Estilo" at bounding box center [115, 42] width 77 height 7
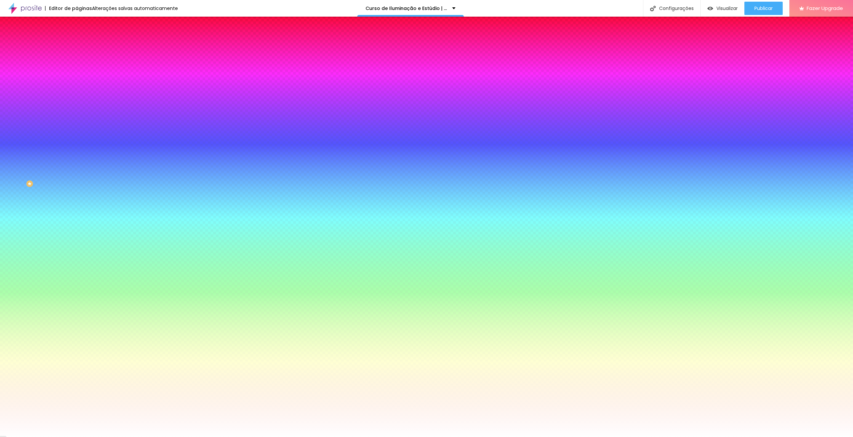
click at [77, 66] on input "#FFA946" at bounding box center [117, 67] width 80 height 7
click at [79, 124] on icon "button" at bounding box center [81, 126] width 4 height 4
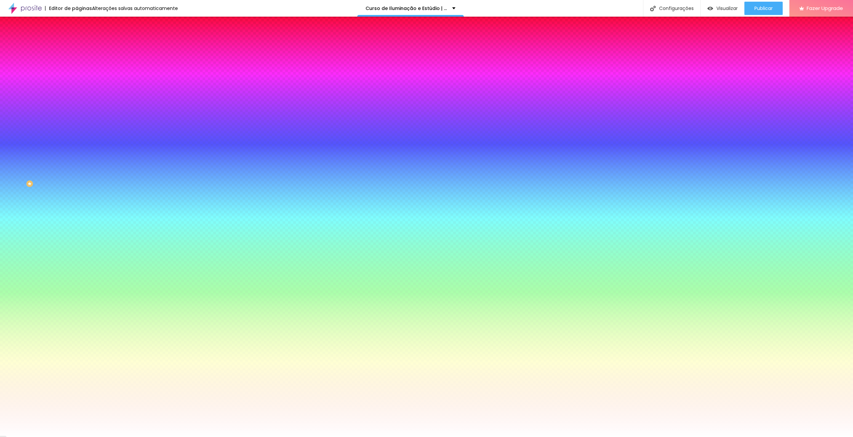
click at [178, 437] on div at bounding box center [426, 437] width 853 height 0
click at [77, 100] on button "button" at bounding box center [81, 103] width 9 height 7
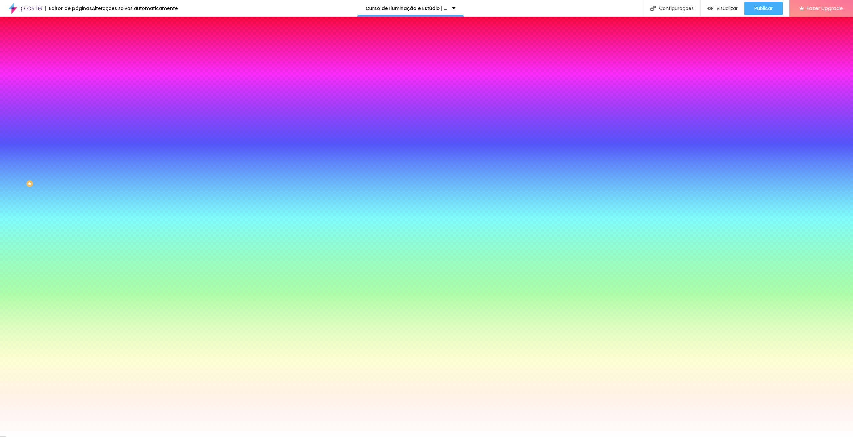
click at [349, 437] on div at bounding box center [426, 437] width 853 height 0
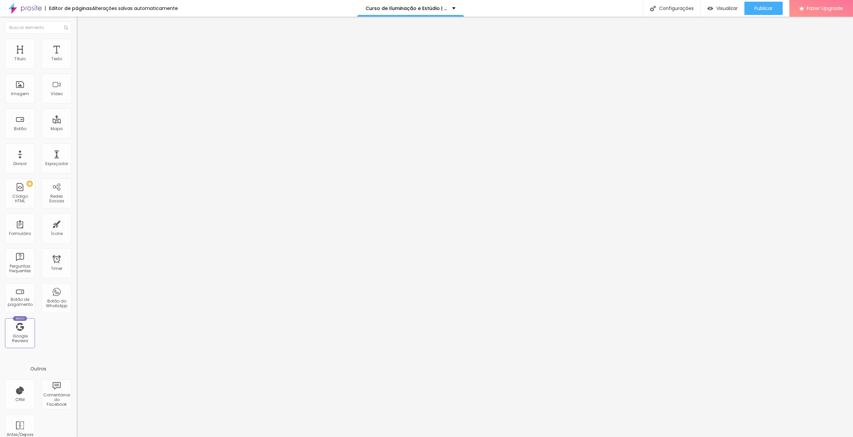
click at [77, 44] on li "Estilo" at bounding box center [115, 42] width 77 height 7
click at [77, 171] on button "Voltar ao padrão" at bounding box center [99, 175] width 45 height 8
click at [77, 132] on div "Editar Imagem Conteúdo Estilo Avançado Tamanho 80 px % 10 Borda arredondada Som…" at bounding box center [115, 227] width 77 height 421
click at [83, 47] on span "Avançado" at bounding box center [94, 50] width 22 height 6
click at [83, 46] on span "Estilo" at bounding box center [88, 43] width 10 height 6
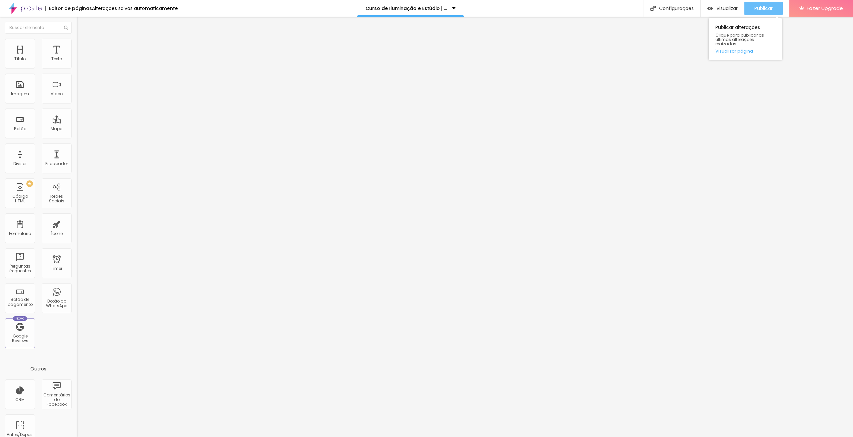
click at [777, 14] on button "Publicar" at bounding box center [763, 8] width 38 height 13
click at [769, 6] on span "Publicar" at bounding box center [763, 8] width 18 height 5
click at [77, 104] on span "Original" at bounding box center [85, 102] width 16 height 6
click at [77, 45] on li "Estilo" at bounding box center [115, 42] width 77 height 7
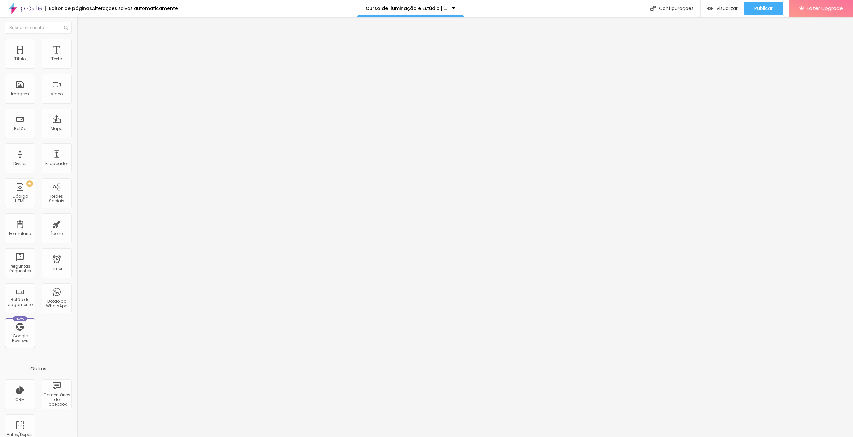
drag, startPoint x: 54, startPoint y: 71, endPoint x: 43, endPoint y: 71, distance: 10.7
click at [77, 68] on input "range" at bounding box center [98, 65] width 43 height 5
click at [755, 5] on div "Publicar" at bounding box center [763, 8] width 18 height 13
click at [767, 11] on span "Publicar" at bounding box center [763, 8] width 18 height 5
click at [77, 164] on input "30" at bounding box center [91, 167] width 29 height 7
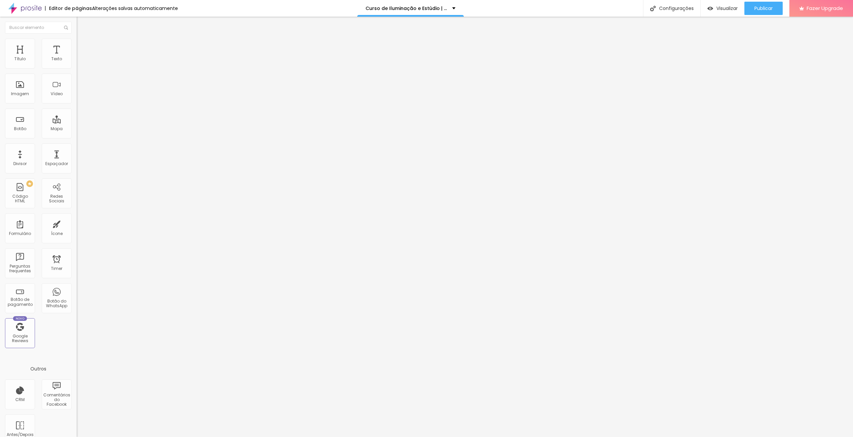
click at [77, 164] on input "30" at bounding box center [91, 167] width 29 height 7
click at [77, 164] on input "20" at bounding box center [91, 167] width 29 height 7
click at [753, 7] on button "Publicar" at bounding box center [763, 8] width 38 height 13
click at [77, 42] on img at bounding box center [80, 42] width 6 height 6
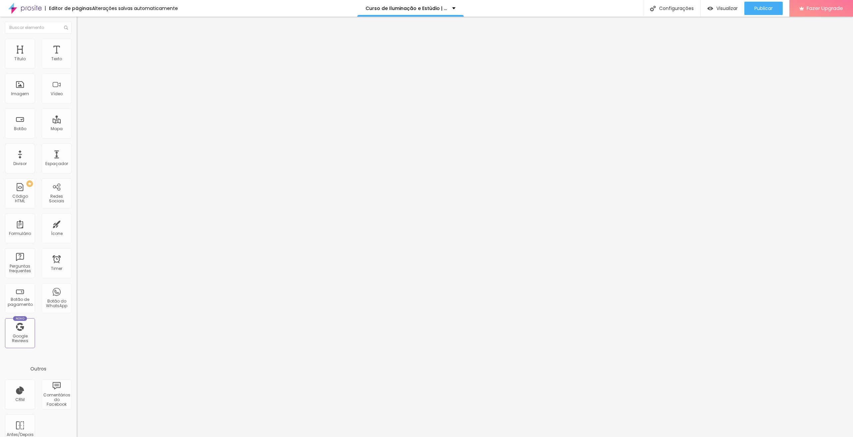
click at [77, 38] on img at bounding box center [80, 35] width 6 height 6
drag, startPoint x: 15, startPoint y: 139, endPoint x: 21, endPoint y: 139, distance: 6.0
click at [77, 159] on input "range" at bounding box center [98, 161] width 43 height 5
drag, startPoint x: 31, startPoint y: 64, endPoint x: 36, endPoint y: 64, distance: 5.0
click at [77, 123] on input "range" at bounding box center [98, 125] width 43 height 5
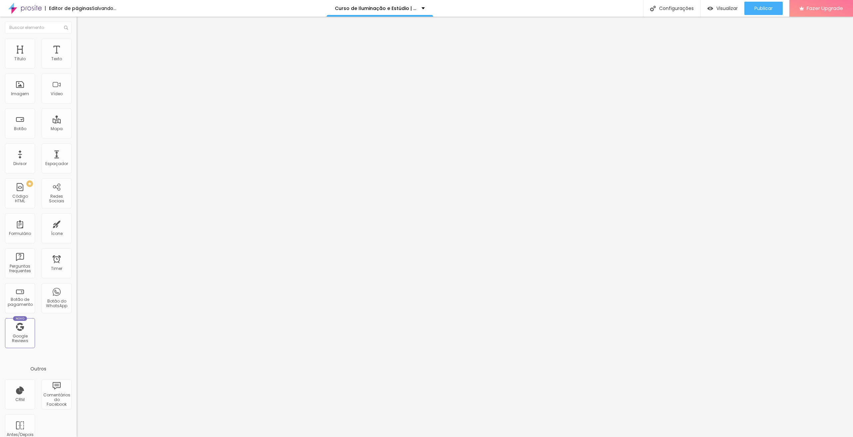
drag, startPoint x: 38, startPoint y: 91, endPoint x: 42, endPoint y: 91, distance: 4.0
click at [77, 311] on input "range" at bounding box center [98, 313] width 43 height 5
drag, startPoint x: 16, startPoint y: 77, endPoint x: 20, endPoint y: 77, distance: 4.0
click at [77, 217] on input "range" at bounding box center [98, 219] width 43 height 5
click at [766, 6] on span "Publicar" at bounding box center [763, 8] width 18 height 5
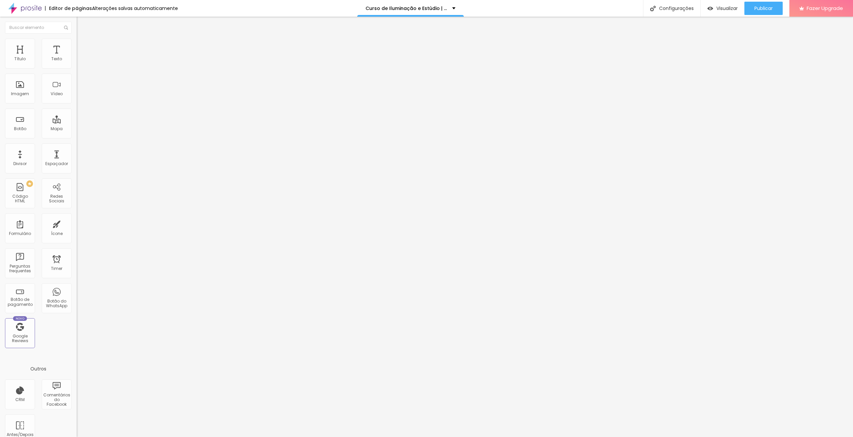
click at [77, 66] on img at bounding box center [79, 63] width 5 height 5
click at [773, 10] on button "Publicar" at bounding box center [763, 8] width 38 height 13
click at [77, 41] on img at bounding box center [80, 42] width 6 height 6
drag, startPoint x: 42, startPoint y: 71, endPoint x: 29, endPoint y: 72, distance: 13.4
click at [77, 68] on input "range" at bounding box center [98, 65] width 43 height 5
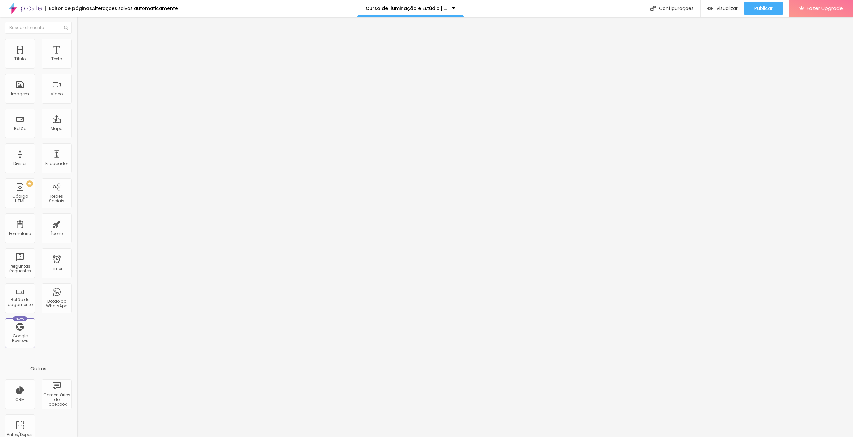
click at [77, 38] on img at bounding box center [80, 35] width 6 height 6
click at [77, 84] on img at bounding box center [79, 82] width 5 height 5
click at [77, 90] on img at bounding box center [79, 88] width 5 height 5
click at [77, 104] on span "Grande" at bounding box center [85, 102] width 16 height 6
click at [77, 113] on span "Normal" at bounding box center [84, 110] width 15 height 6
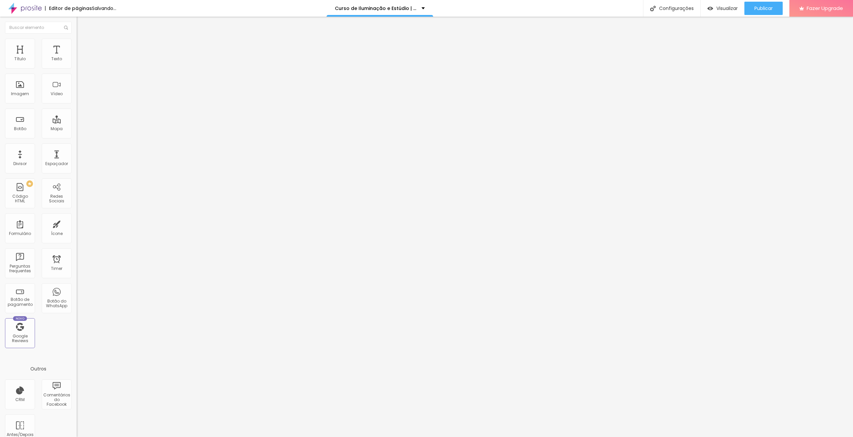
click at [77, 108] on div "Pequeno" at bounding box center [115, 106] width 77 height 4
click at [77, 61] on span "Encaixotado" at bounding box center [90, 58] width 26 height 6
click at [77, 71] on span "Completo" at bounding box center [87, 68] width 20 height 6
click at [767, 7] on span "Publicar" at bounding box center [763, 8] width 18 height 5
click at [77, 43] on img at bounding box center [80, 42] width 6 height 6
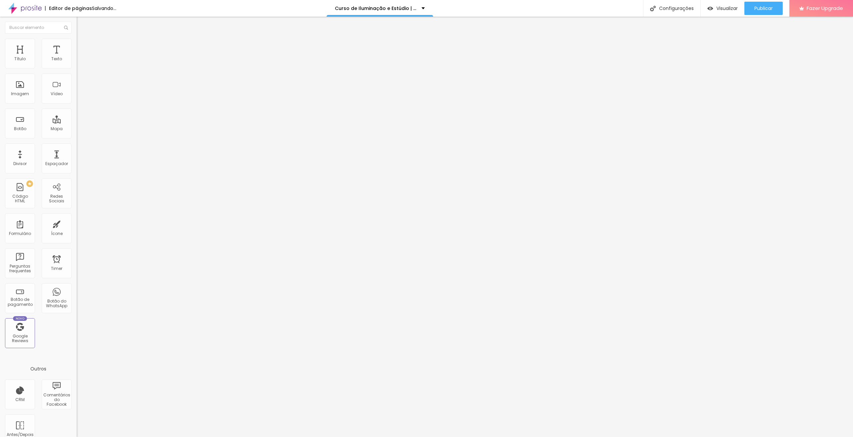
drag, startPoint x: 27, startPoint y: 72, endPoint x: 14, endPoint y: 71, distance: 12.7
click at [77, 68] on input "range" at bounding box center [98, 65] width 43 height 5
click at [755, 6] on span "Publicar" at bounding box center [763, 8] width 18 height 5
click at [773, 11] on button "Publicar" at bounding box center [763, 8] width 38 height 13
click at [77, 43] on li "Estilo" at bounding box center [115, 42] width 77 height 7
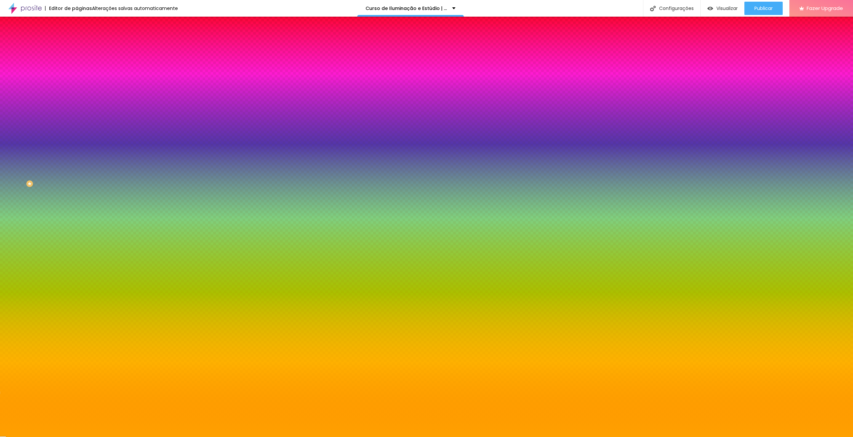
click at [77, 39] on li "Conteúdo" at bounding box center [115, 35] width 77 height 7
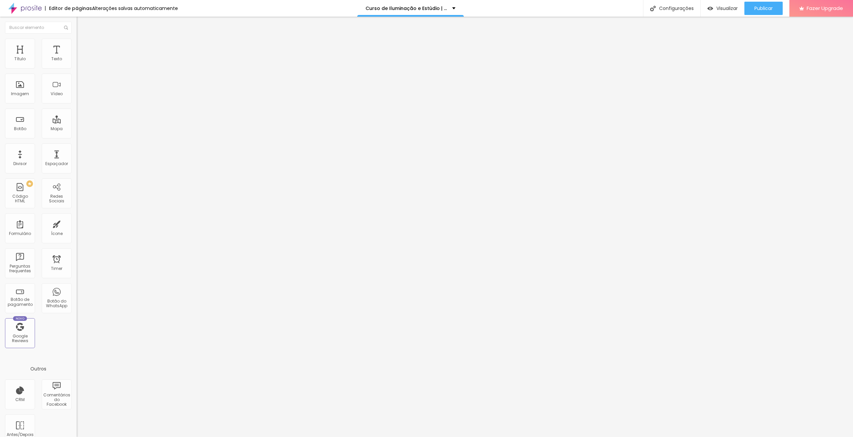
click at [77, 41] on li "Estilo" at bounding box center [115, 42] width 77 height 7
click at [77, 39] on li "Estilo" at bounding box center [115, 42] width 77 height 7
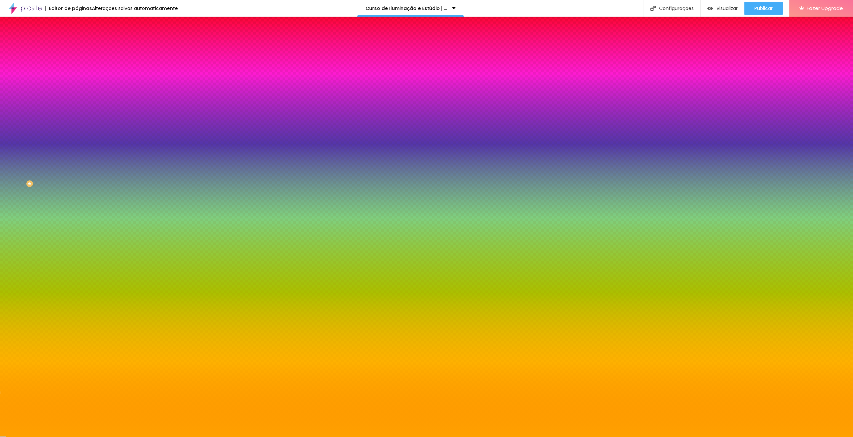
click at [77, 97] on input "#FFA100" at bounding box center [117, 94] width 80 height 7
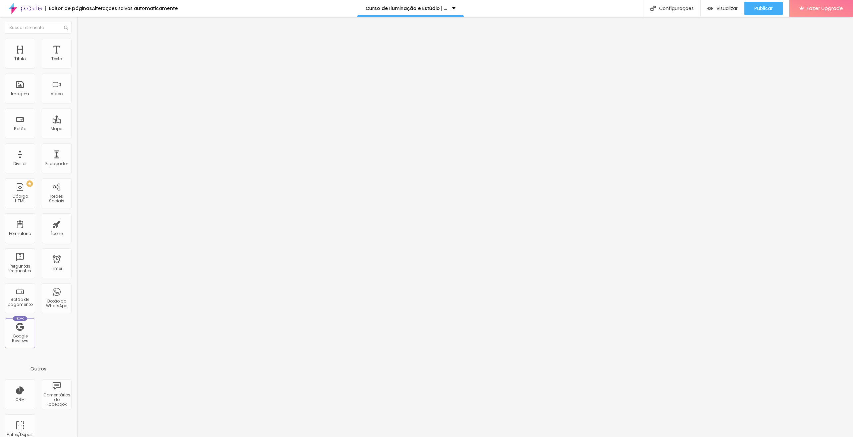
click at [77, 49] on ul "Conteúdo Estilo Avançado" at bounding box center [115, 42] width 77 height 20
click at [83, 45] on span "Estilo" at bounding box center [88, 43] width 10 height 6
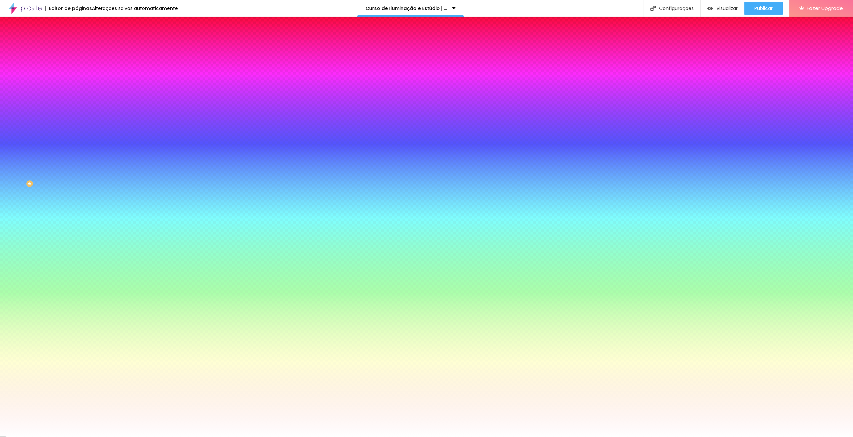
click at [77, 68] on input "#FFFFFF" at bounding box center [117, 67] width 80 height 7
paste input "A100"
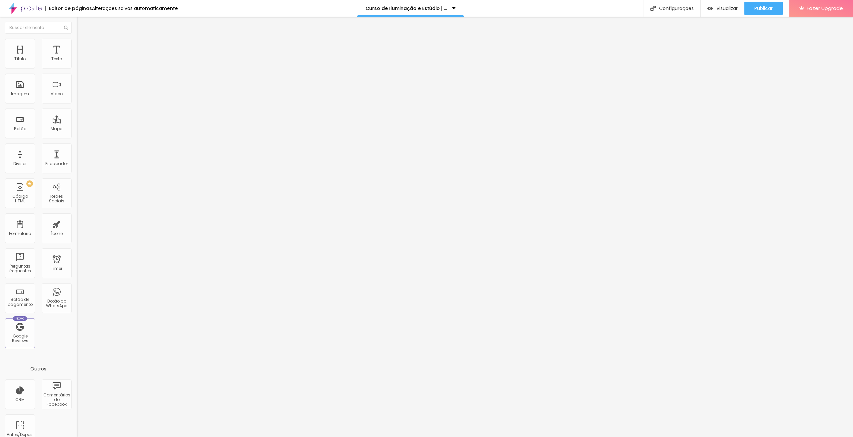
click at [83, 47] on span "Avançado" at bounding box center [94, 50] width 22 height 6
click at [83, 46] on span "Estilo" at bounding box center [88, 43] width 10 height 6
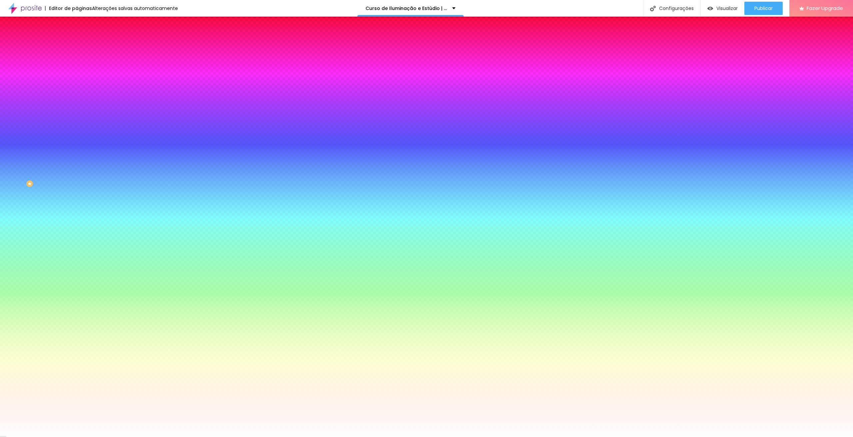
click at [77, 70] on input "#FFFFFF" at bounding box center [117, 67] width 80 height 7
paste input "A100"
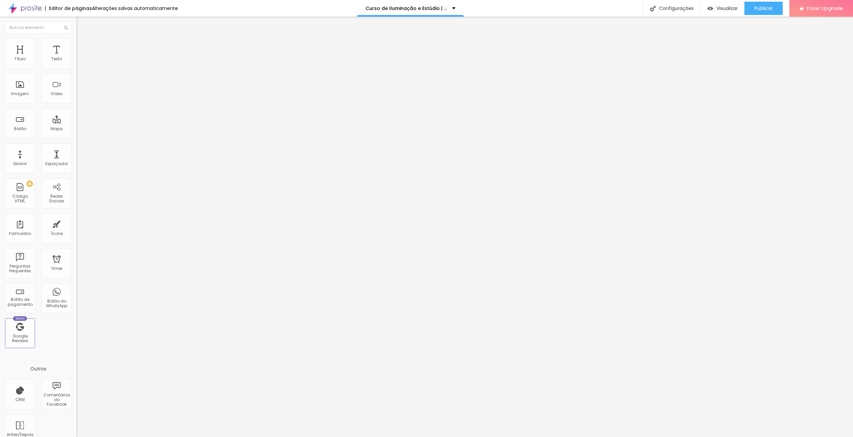
click at [77, 45] on li "Avançado" at bounding box center [115, 48] width 77 height 7
click at [77, 41] on ul "Conteúdo Estilo Avançado" at bounding box center [115, 42] width 77 height 20
click at [77, 40] on img at bounding box center [80, 42] width 6 height 6
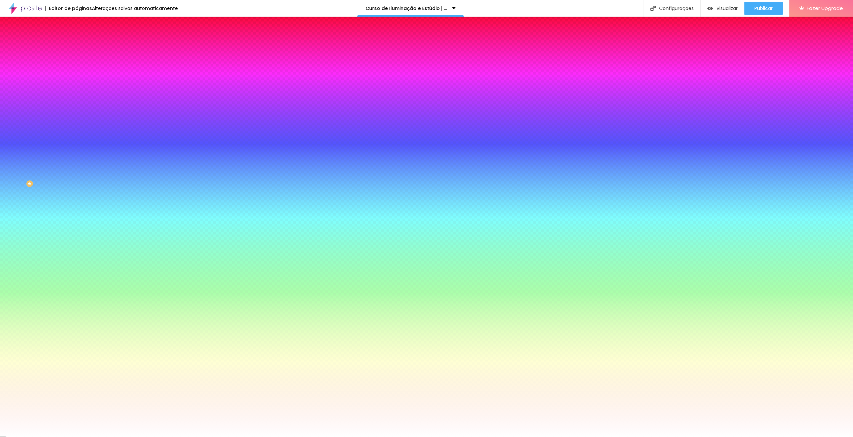
click at [77, 66] on input "#FFFFFF" at bounding box center [117, 67] width 80 height 7
paste input "A100"
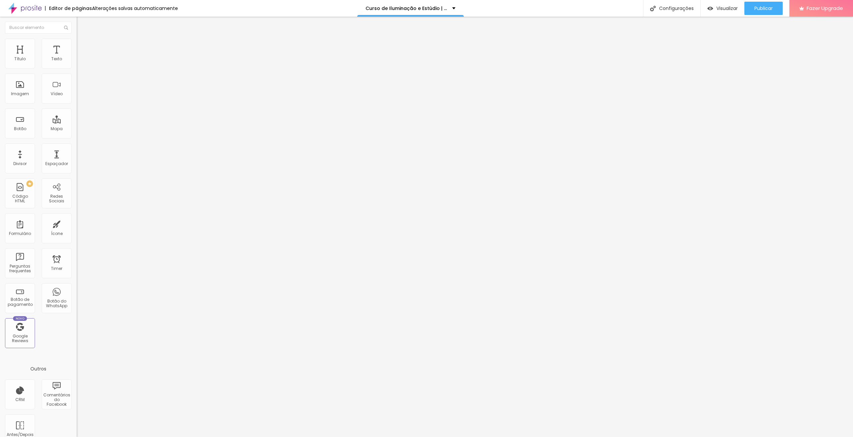
click at [77, 39] on img at bounding box center [80, 42] width 6 height 6
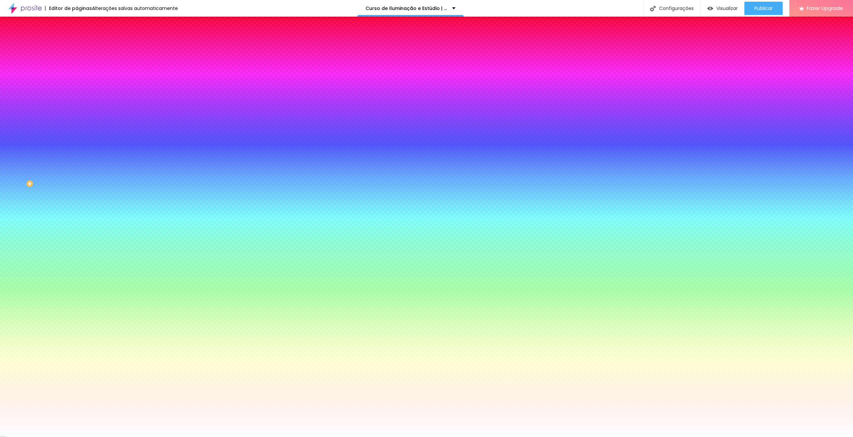
click at [77, 68] on input "#FFFFFF" at bounding box center [117, 67] width 80 height 7
paste input "A100"
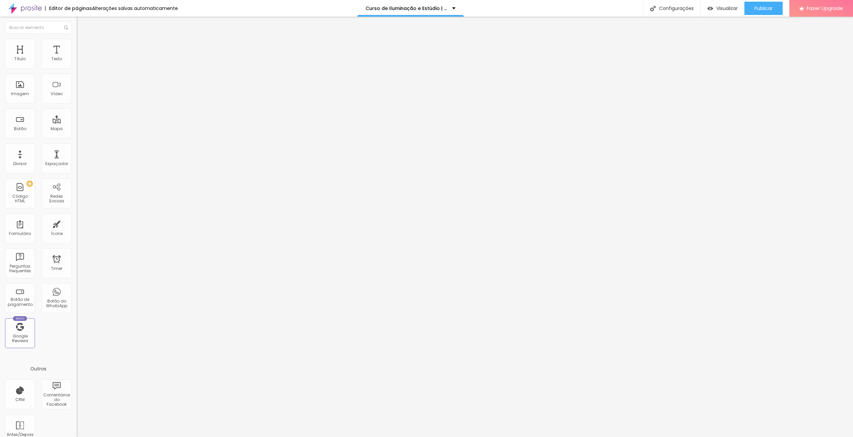
click at [83, 47] on span "Avançado" at bounding box center [94, 50] width 22 height 6
click at [77, 44] on li "Estilo" at bounding box center [115, 42] width 77 height 7
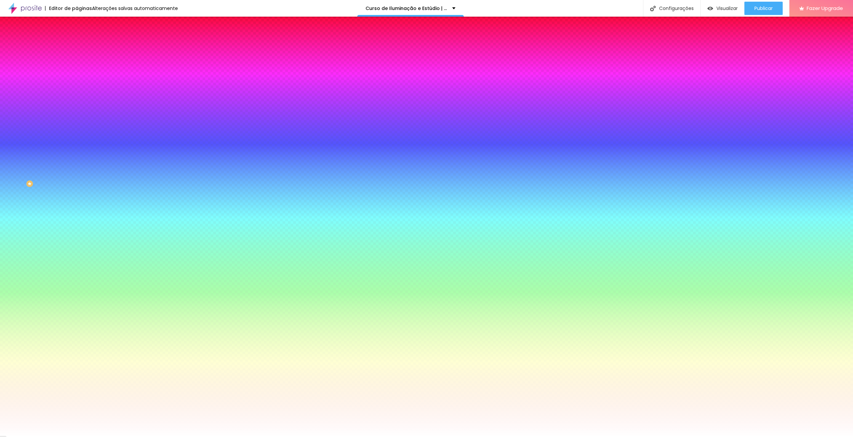
click at [77, 62] on div "Cor de fundo Voltar ao padrão #FFFFFF" at bounding box center [115, 61] width 77 height 18
click at [77, 66] on input "#FFFFFF" at bounding box center [117, 67] width 80 height 7
paste input "A100"
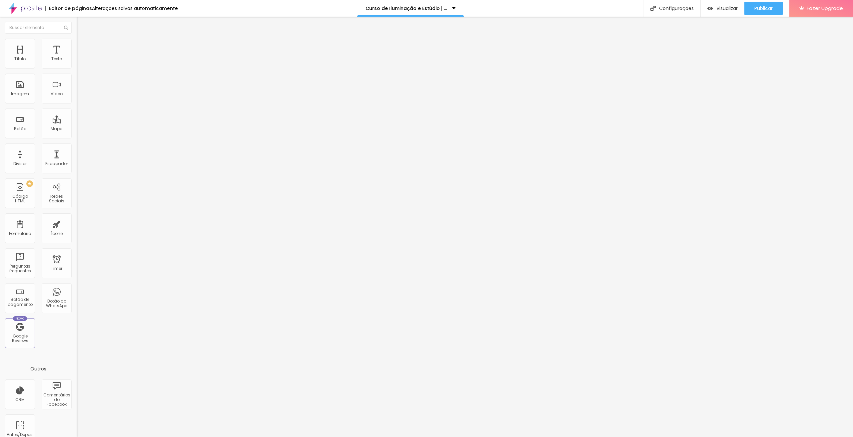
click at [77, 39] on li "Estilo" at bounding box center [115, 42] width 77 height 7
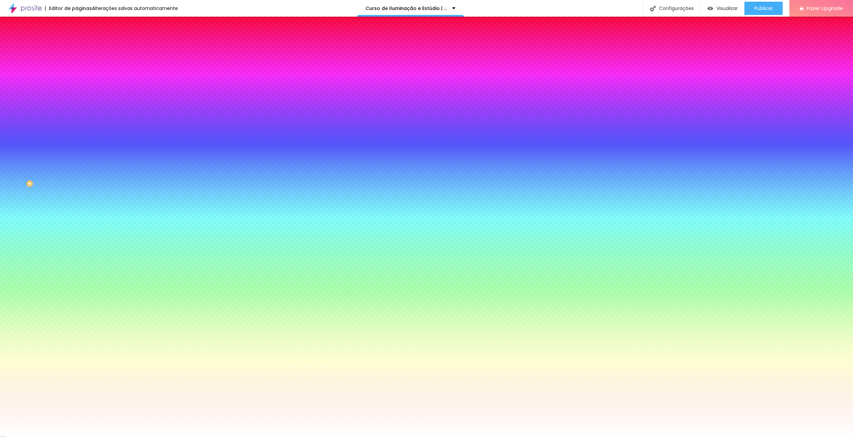
click at [77, 64] on input "#FFFFFF" at bounding box center [117, 67] width 80 height 7
paste input "A100"
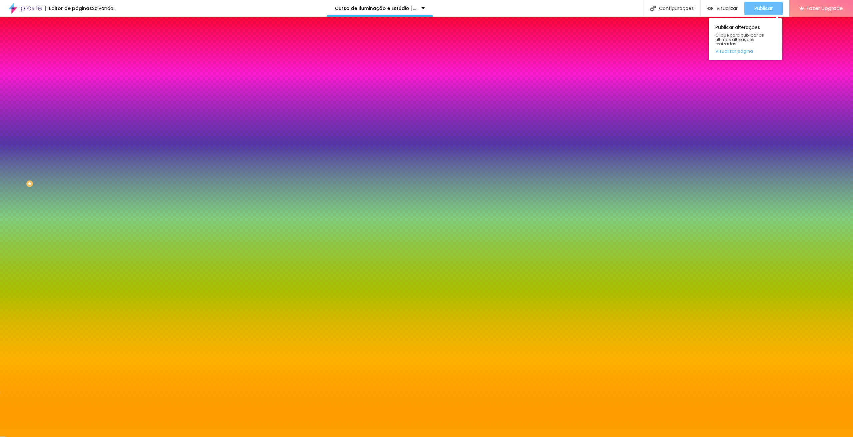
click at [776, 6] on button "Publicar" at bounding box center [763, 8] width 38 height 13
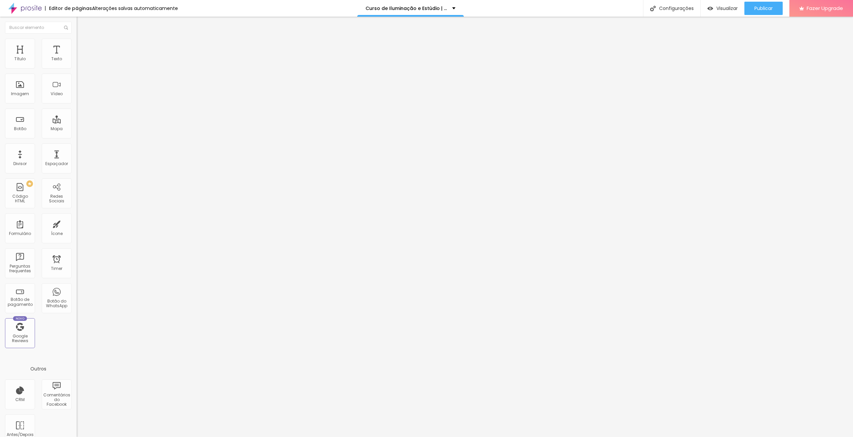
click at [77, 39] on li "Estilo" at bounding box center [115, 42] width 77 height 7
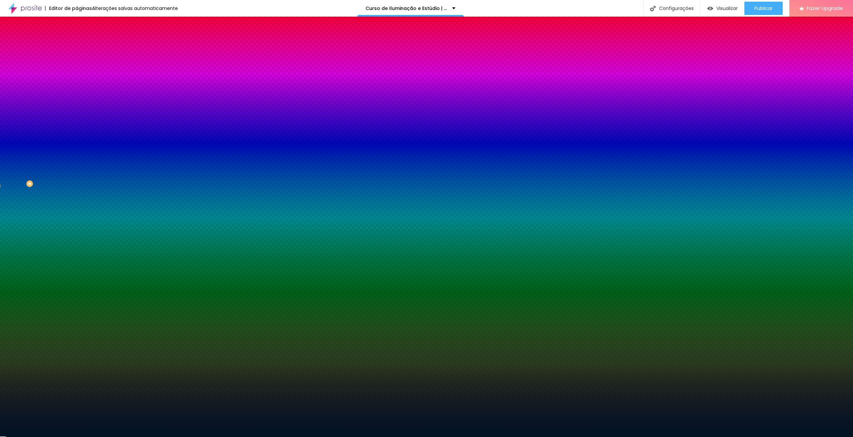
click at [77, 97] on div "#001324" at bounding box center [115, 94] width 77 height 7
click at [77, 97] on input "#001324" at bounding box center [117, 94] width 80 height 7
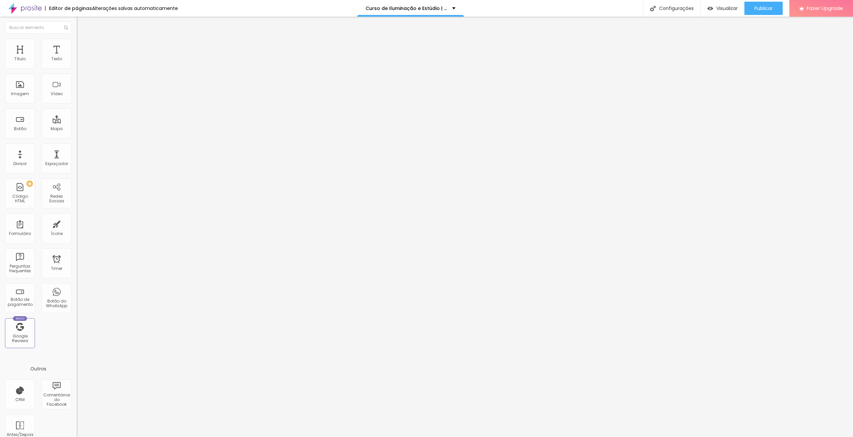
click at [83, 46] on span "Estilo" at bounding box center [88, 43] width 10 height 6
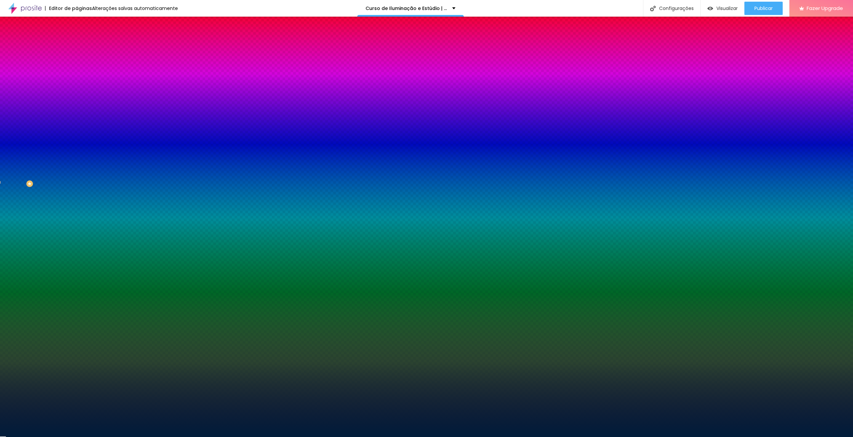
click at [77, 97] on input "#001C3A" at bounding box center [117, 94] width 80 height 7
paste input "324"
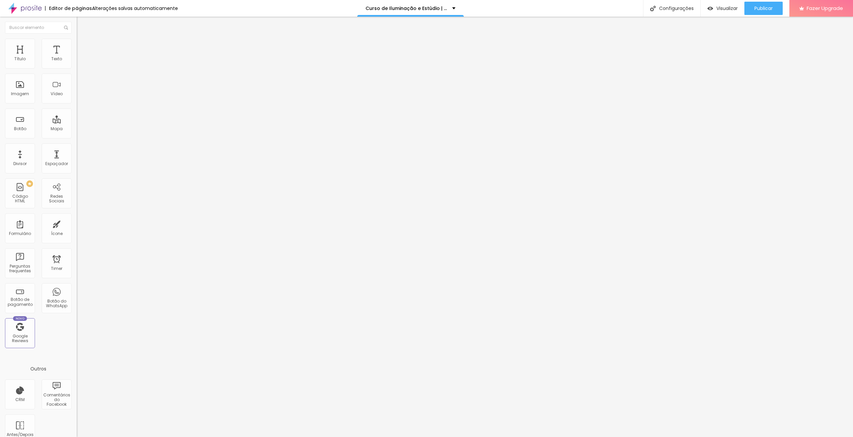
click at [77, 40] on img at bounding box center [80, 42] width 6 height 6
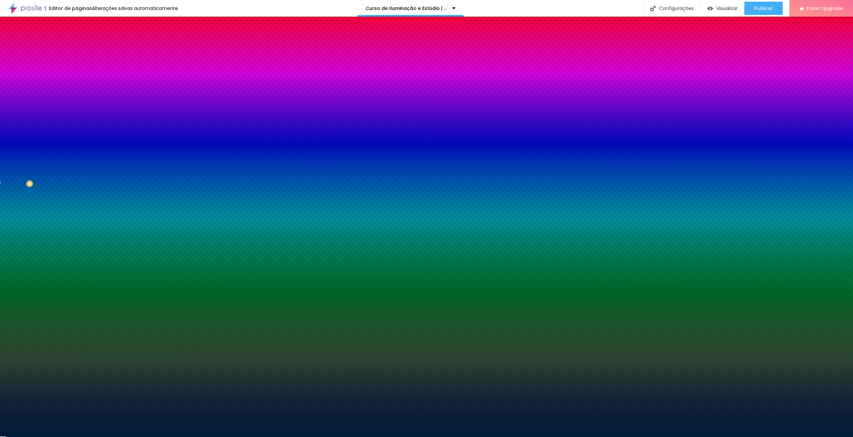
click at [77, 97] on input "#001C3A" at bounding box center [117, 94] width 80 height 7
paste input "324"
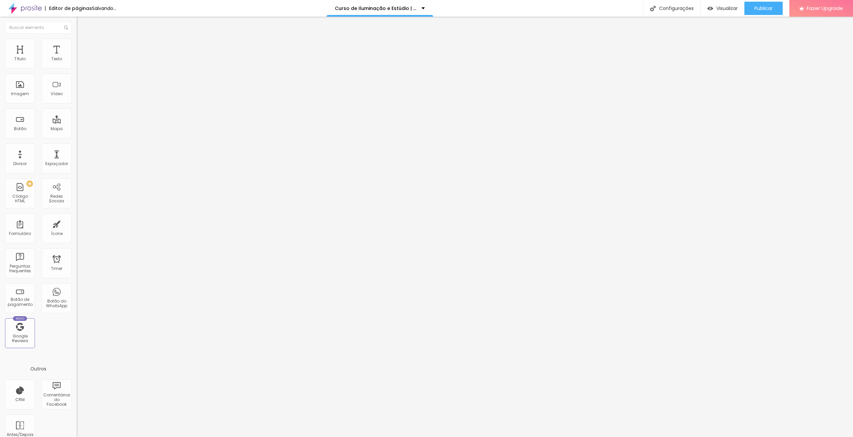
click at [77, 44] on li "Estilo" at bounding box center [115, 42] width 77 height 7
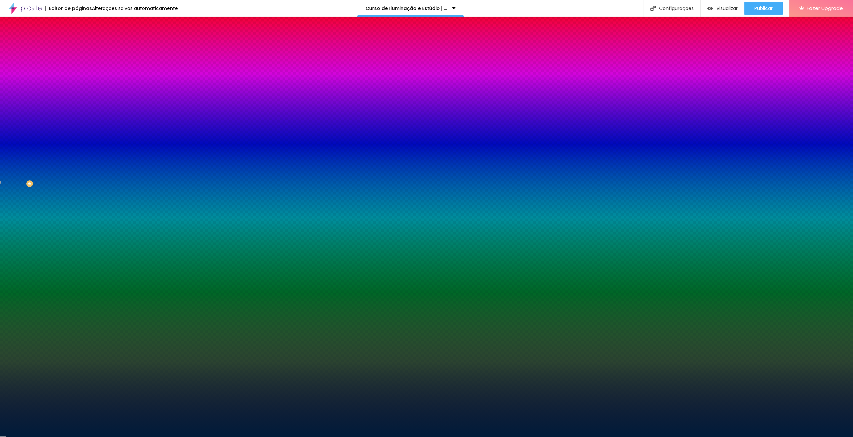
click at [77, 97] on input "#001C3A" at bounding box center [117, 94] width 80 height 7
paste input "324"
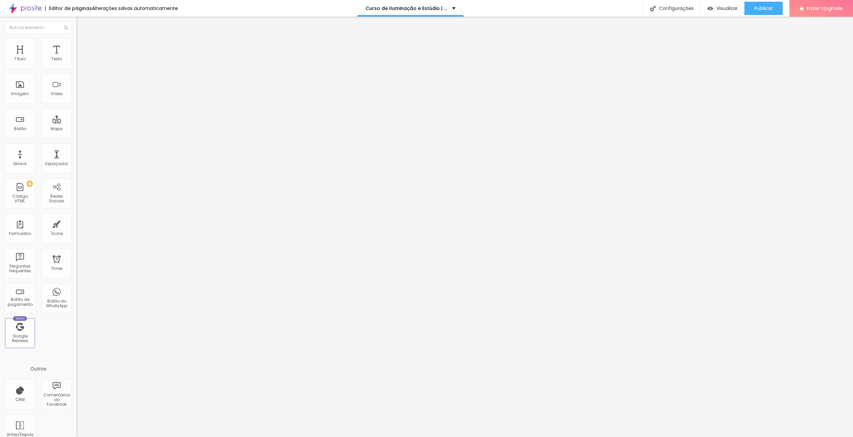
click at [77, 42] on li "Estilo" at bounding box center [115, 42] width 77 height 7
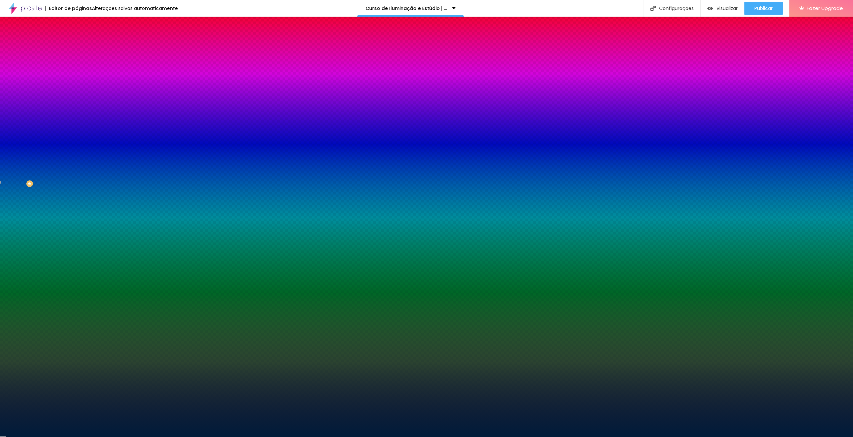
click at [77, 97] on input "#001C3A" at bounding box center [117, 94] width 80 height 7
paste input "324"
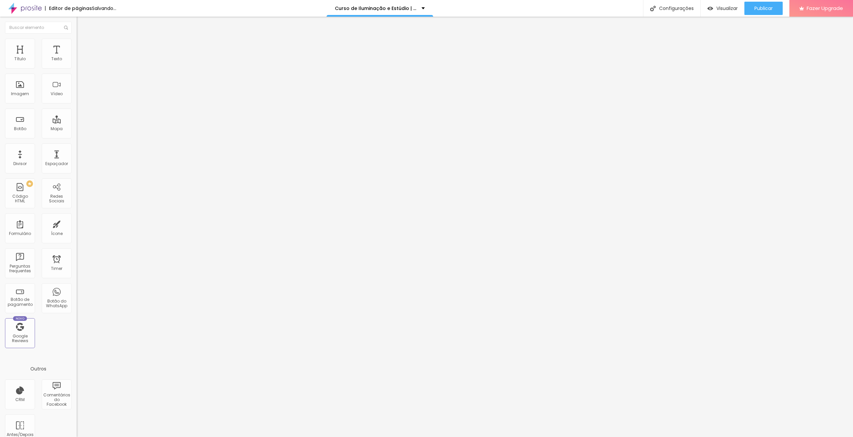
click at [77, 44] on ul "Conteúdo Estilo Avançado" at bounding box center [115, 42] width 77 height 20
click at [77, 44] on li "Estilo" at bounding box center [115, 42] width 77 height 7
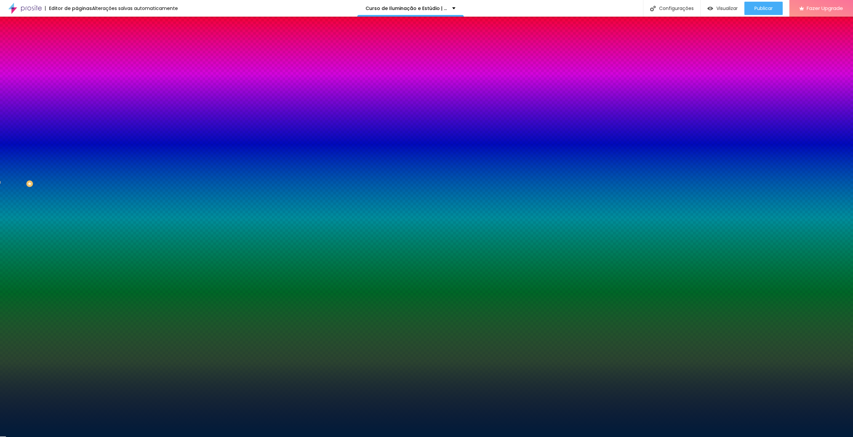
click at [77, 97] on input "#001C3A" at bounding box center [117, 94] width 80 height 7
paste input "324"
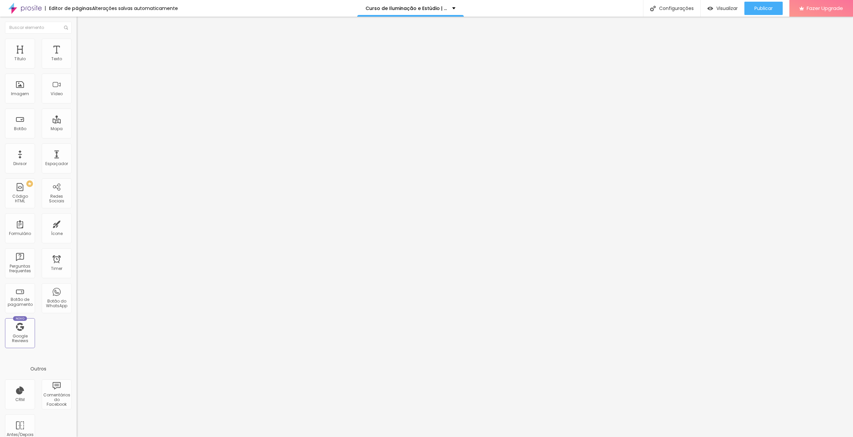
click at [77, 44] on li "Estilo" at bounding box center [115, 42] width 77 height 7
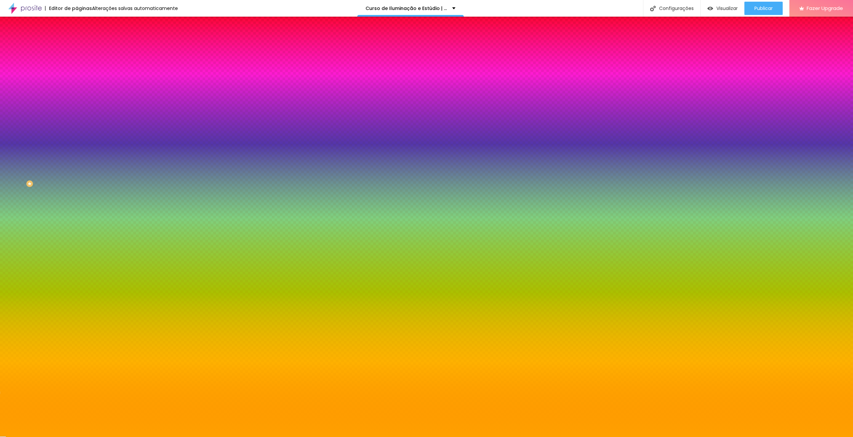
click at [77, 97] on input "#FFA100" at bounding box center [117, 94] width 80 height 7
paste input "001324"
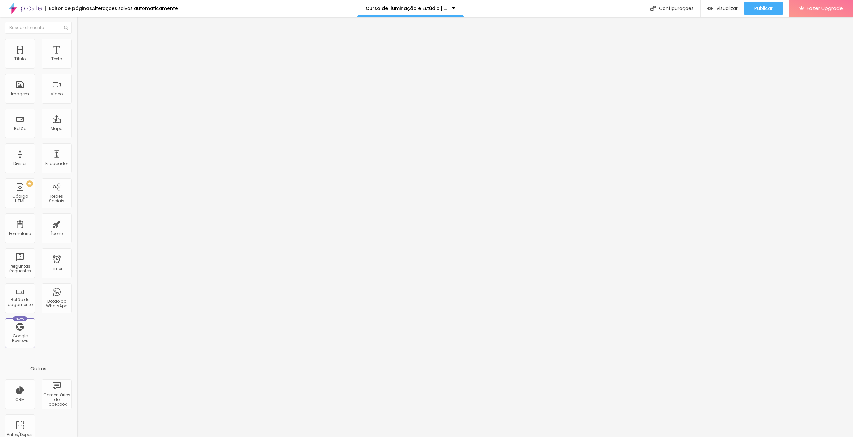
click at [77, 39] on li "Estilo" at bounding box center [115, 42] width 77 height 7
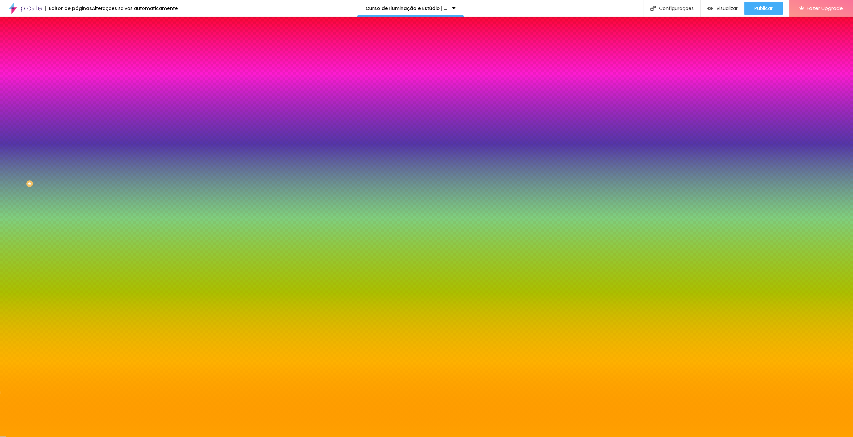
click at [77, 97] on input "#FFA100" at bounding box center [117, 94] width 80 height 7
paste input "001324"
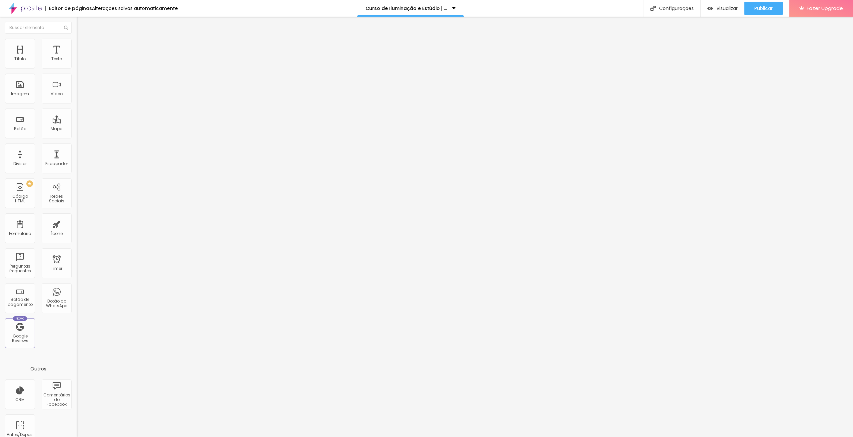
click at [83, 46] on span "Estilo" at bounding box center [88, 43] width 10 height 6
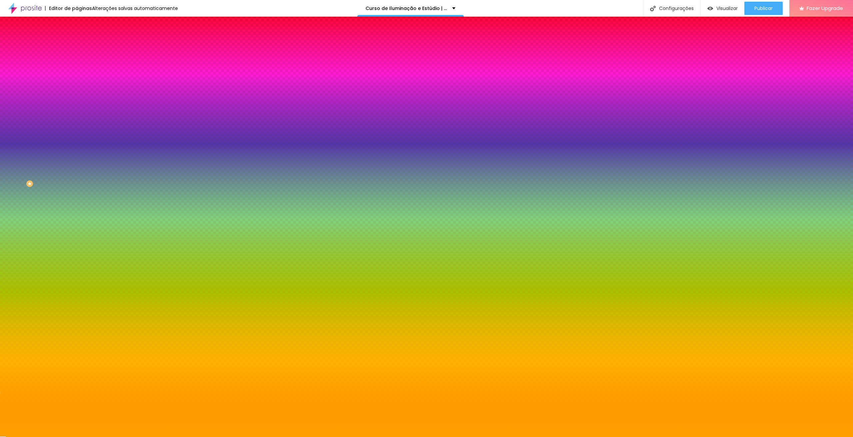
click at [77, 97] on input "#FFA100" at bounding box center [117, 94] width 80 height 7
paste input "001324"
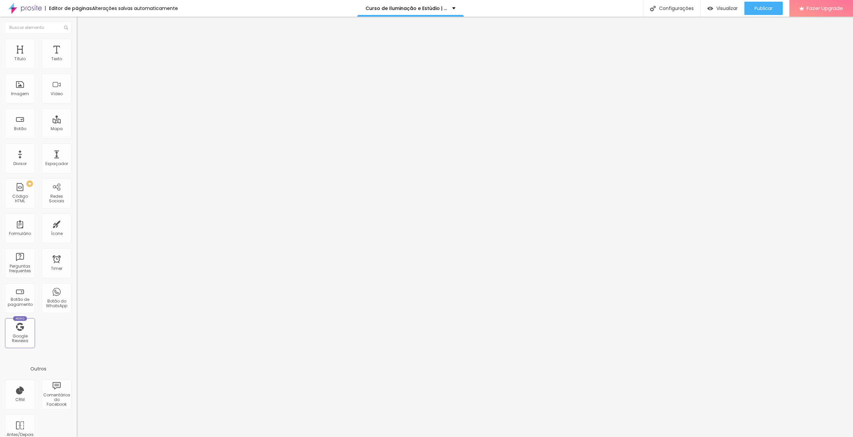
click at [83, 46] on span "Estilo" at bounding box center [88, 43] width 10 height 6
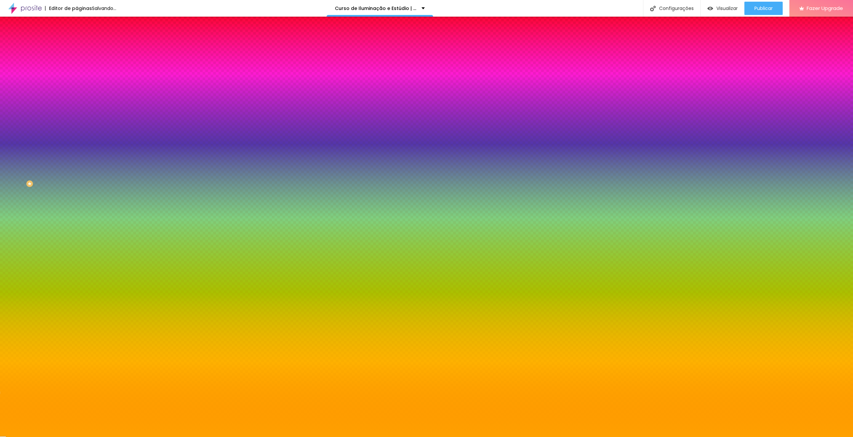
click at [77, 97] on div "Cor de fundo Voltar ao padrão #FFA100" at bounding box center [115, 88] width 77 height 18
click at [77, 97] on input "#FFA100" at bounding box center [117, 94] width 80 height 7
paste input "001324"
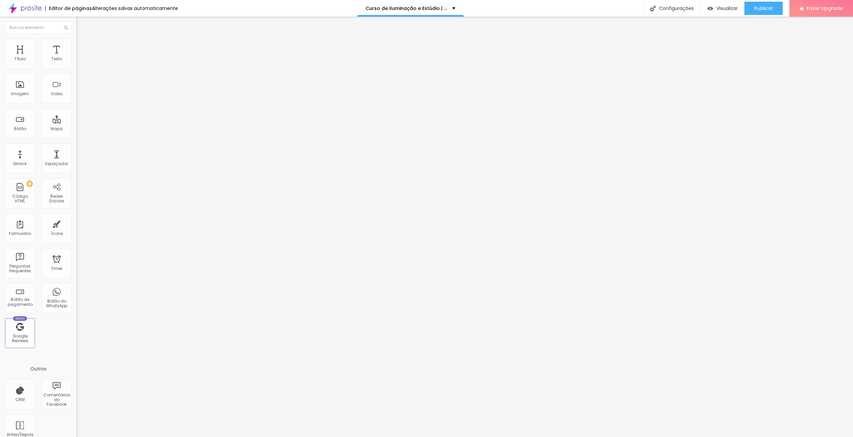
click at [77, 44] on li "Estilo" at bounding box center [115, 42] width 77 height 7
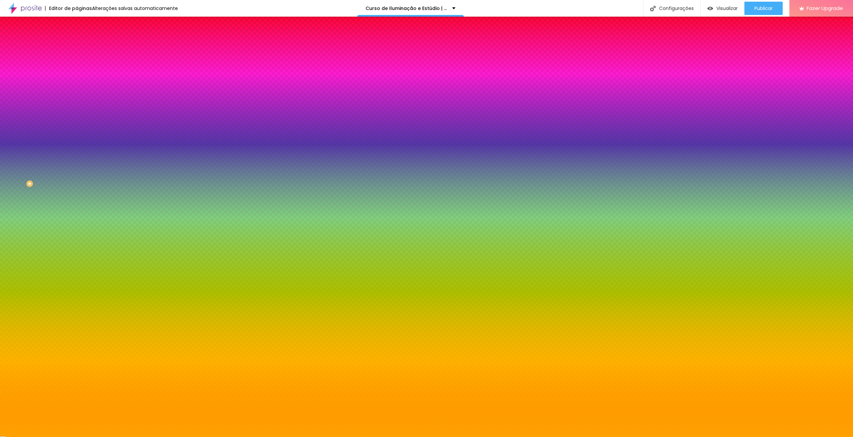
click at [77, 97] on input "#FFA100" at bounding box center [117, 94] width 80 height 7
paste input "001324"
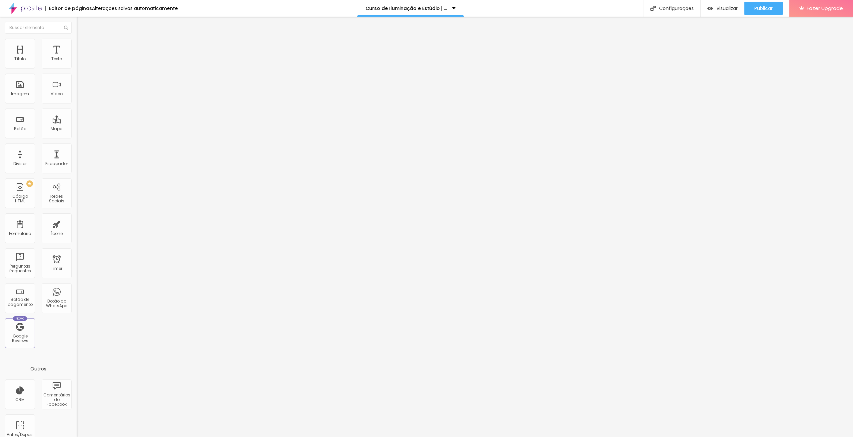
click at [83, 46] on span "Estilo" at bounding box center [88, 43] width 10 height 6
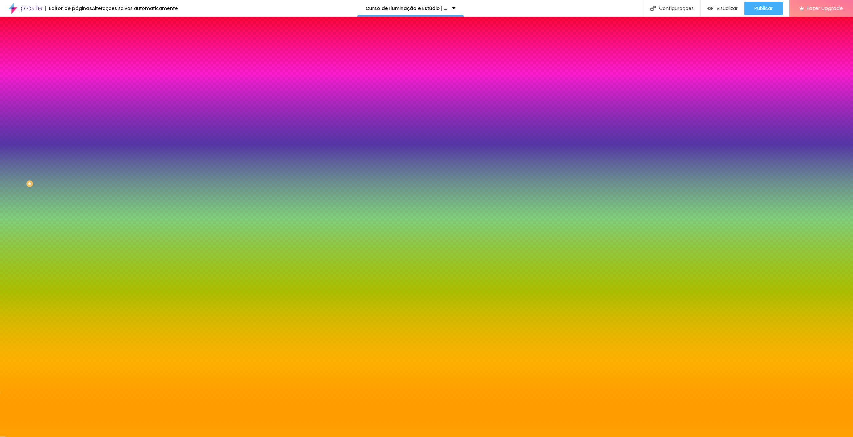
click at [77, 69] on input "#FFA100" at bounding box center [117, 67] width 80 height 7
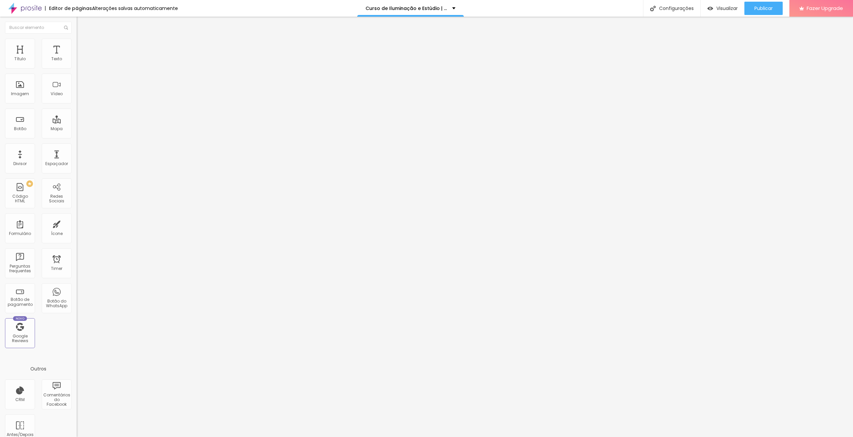
click at [83, 46] on span "Estilo" at bounding box center [88, 43] width 10 height 6
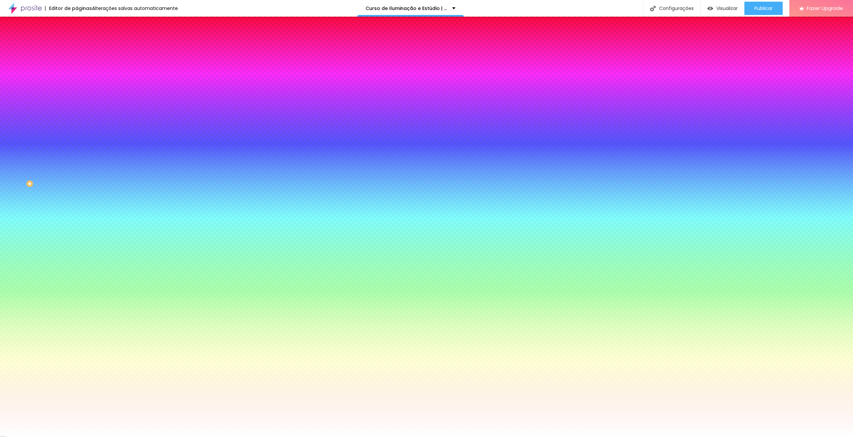
click at [77, 69] on input "#FFFFFF" at bounding box center [117, 67] width 80 height 7
paste input "A100"
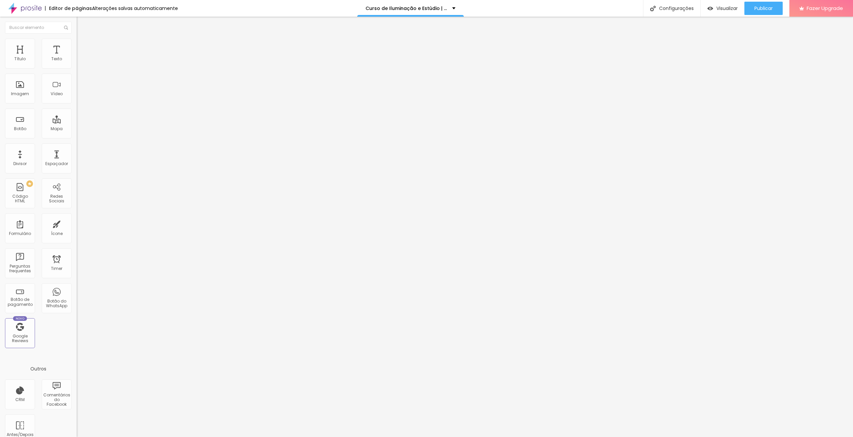
click at [77, 40] on img at bounding box center [80, 42] width 6 height 6
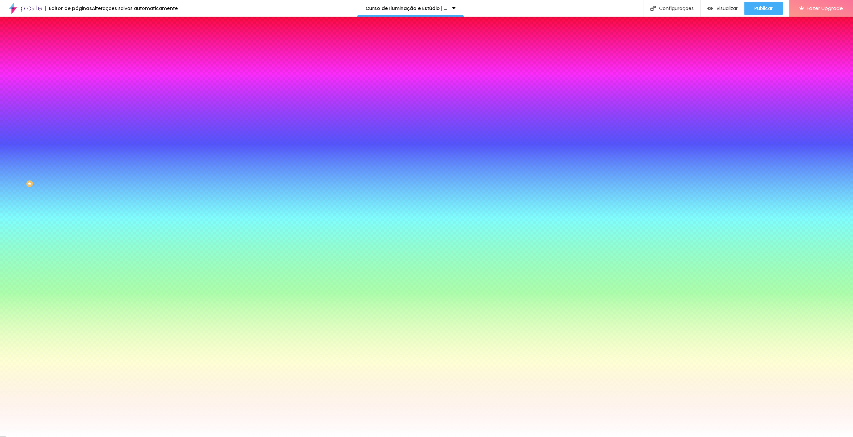
click at [77, 67] on input "#FFFFFF" at bounding box center [117, 67] width 80 height 7
paste input "A100"
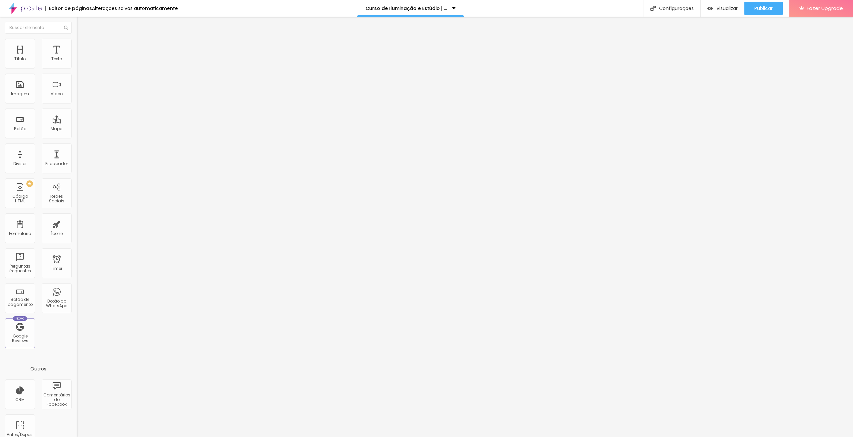
click at [77, 43] on img at bounding box center [80, 42] width 6 height 6
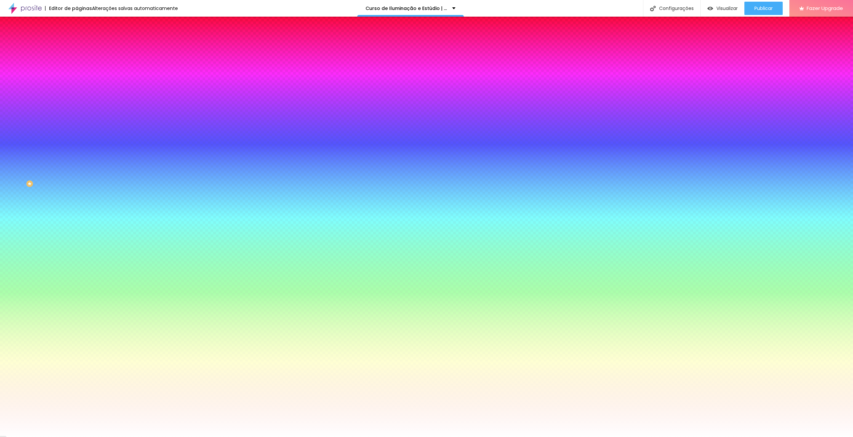
click at [77, 67] on input "#FFFFFF" at bounding box center [117, 67] width 80 height 7
paste input "A100"
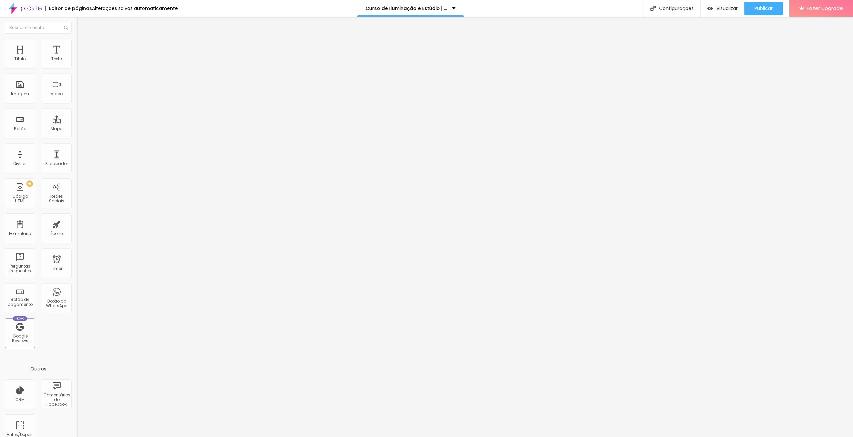
click at [77, 41] on li "Estilo" at bounding box center [115, 42] width 77 height 7
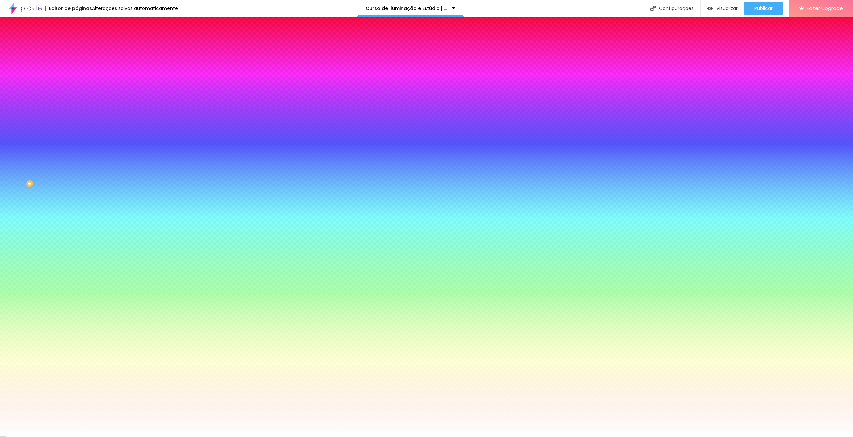
click at [77, 70] on input "#FFFFFF" at bounding box center [117, 67] width 80 height 7
paste input "A100"
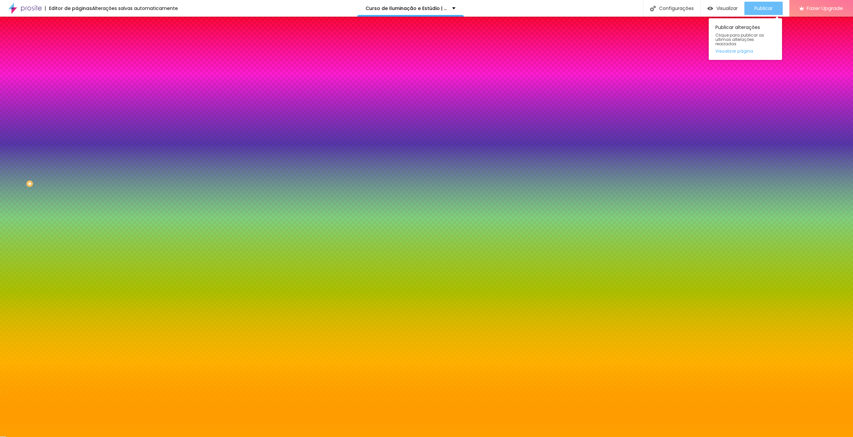
click at [760, 9] on span "Publicar" at bounding box center [763, 8] width 18 height 5
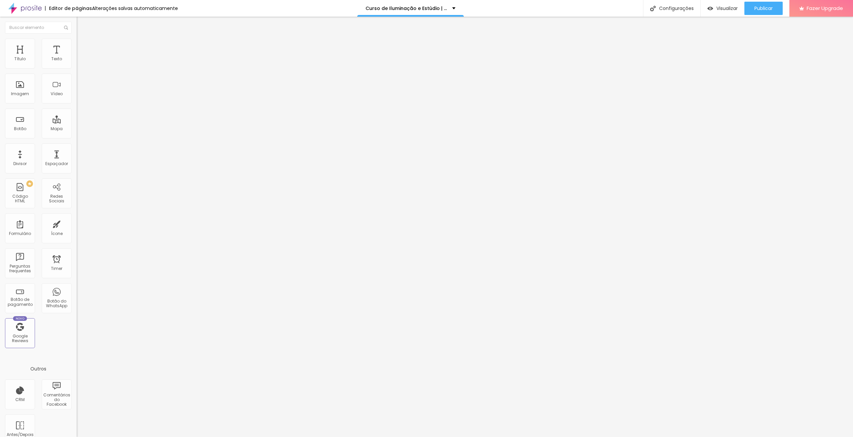
click at [77, 45] on li "Avançado" at bounding box center [115, 48] width 77 height 7
drag, startPoint x: 41, startPoint y: 65, endPoint x: 0, endPoint y: 66, distance: 41.0
click at [77, 129] on input "range" at bounding box center [98, 131] width 43 height 5
click at [77, 45] on img at bounding box center [80, 48] width 6 height 6
drag, startPoint x: 44, startPoint y: 65, endPoint x: 0, endPoint y: 67, distance: 44.0
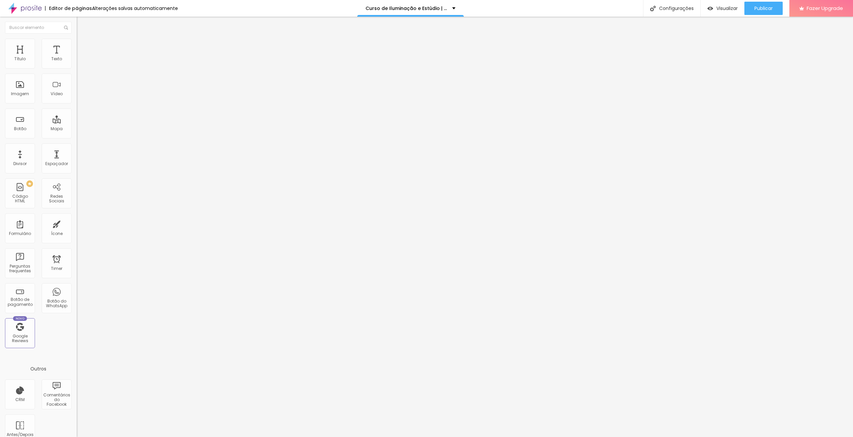
click at [77, 129] on input "range" at bounding box center [98, 131] width 43 height 5
click at [77, 45] on img at bounding box center [80, 48] width 6 height 6
drag, startPoint x: 45, startPoint y: 65, endPoint x: 0, endPoint y: 67, distance: 45.0
click at [77, 129] on input "range" at bounding box center [98, 131] width 43 height 5
click at [77, 45] on li "Avançado" at bounding box center [115, 48] width 77 height 7
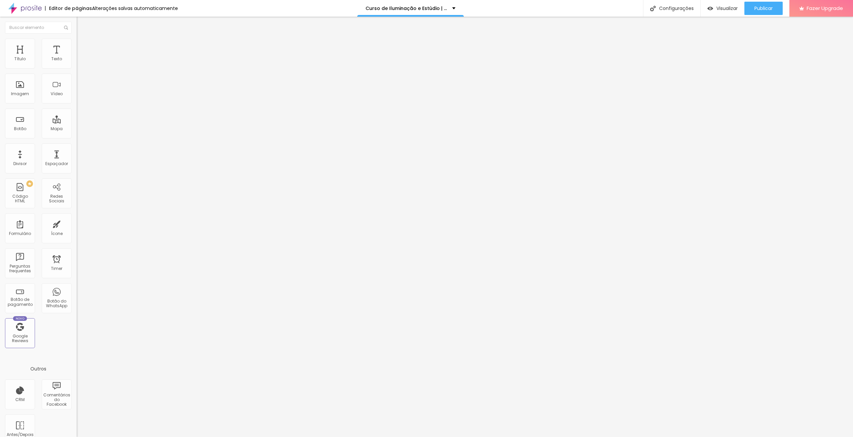
drag, startPoint x: 45, startPoint y: 66, endPoint x: 0, endPoint y: 63, distance: 45.1
click at [77, 129] on input "range" at bounding box center [98, 131] width 43 height 5
click at [77, 45] on li "Avançado" at bounding box center [115, 48] width 77 height 7
click at [770, 8] on span "Publicar" at bounding box center [763, 8] width 18 height 5
click at [83, 46] on span "Estilo" at bounding box center [88, 43] width 10 height 6
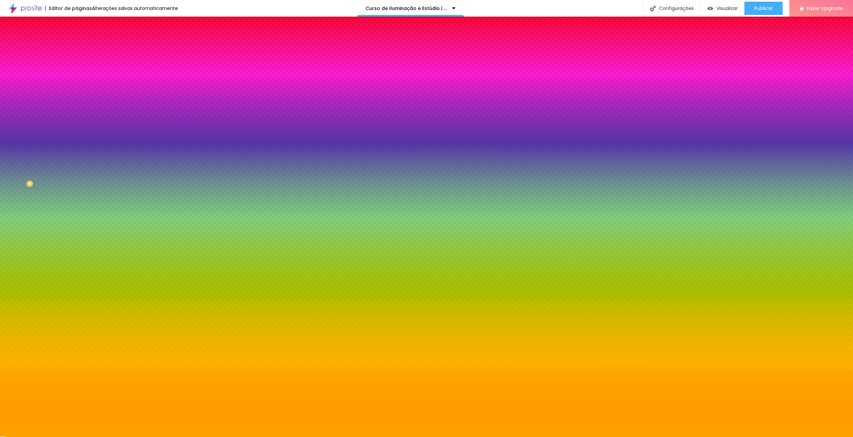
click at [77, 39] on li "Conteúdo" at bounding box center [115, 35] width 77 height 7
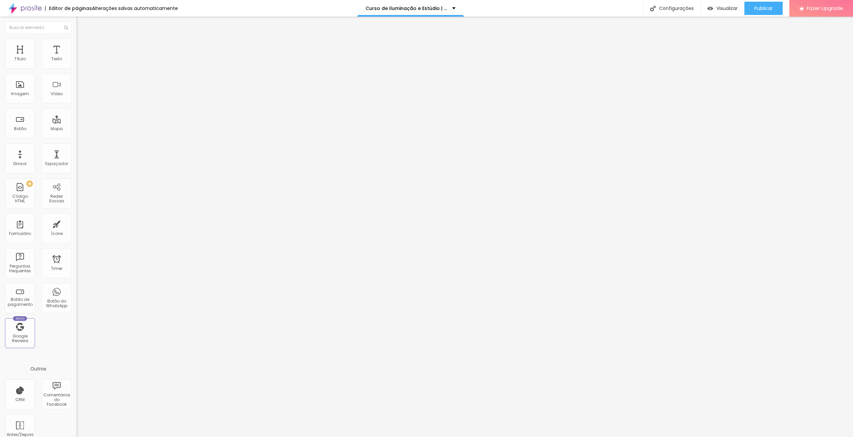
click at [77, 22] on button "Editar Coluna" at bounding box center [115, 24] width 77 height 15
click at [77, 39] on img at bounding box center [80, 42] width 6 height 6
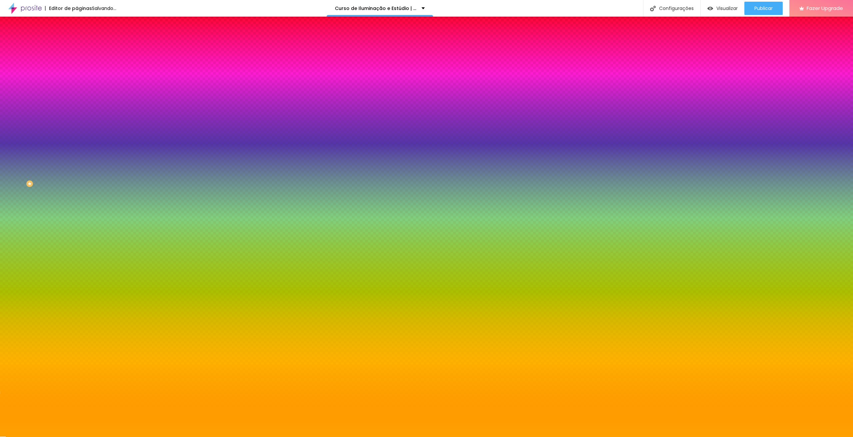
click at [77, 45] on li "Avançado" at bounding box center [115, 48] width 77 height 7
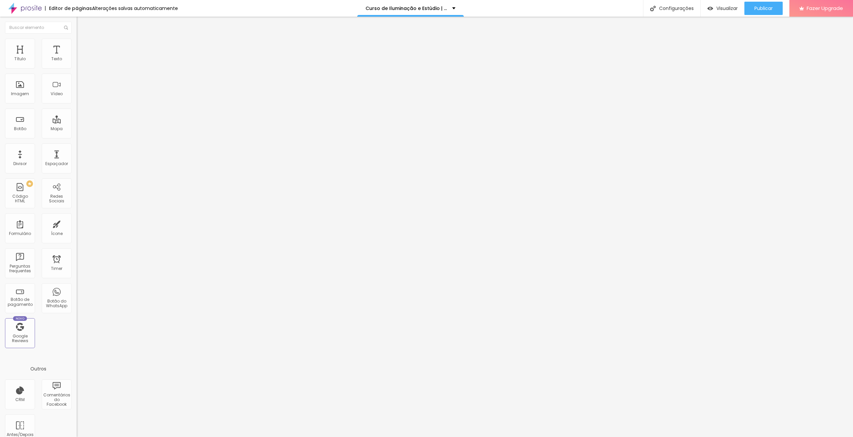
click at [77, 129] on input "30" at bounding box center [91, 132] width 29 height 7
click at [769, 8] on span "Publicar" at bounding box center [763, 8] width 18 height 5
click at [768, 9] on span "Publicar" at bounding box center [763, 8] width 18 height 5
click at [771, 5] on div "Publicar" at bounding box center [763, 8] width 18 height 13
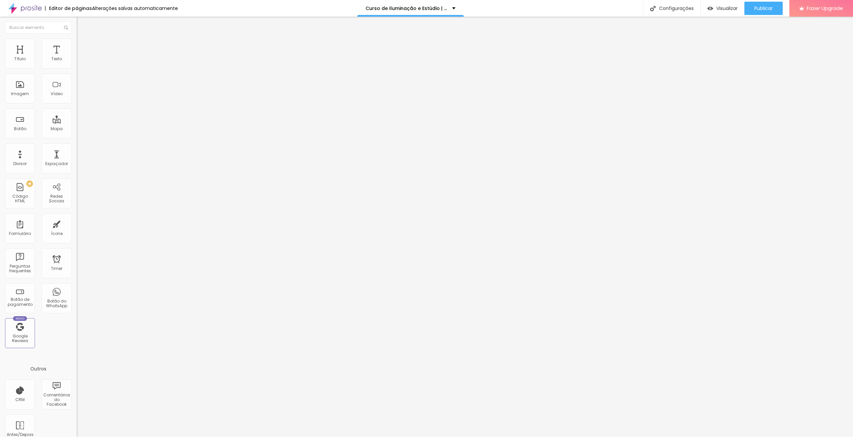
click at [77, 45] on li "Avançado" at bounding box center [115, 48] width 77 height 7
drag, startPoint x: 27, startPoint y: 66, endPoint x: 0, endPoint y: 66, distance: 27.3
click at [77, 129] on input "range" at bounding box center [98, 131] width 43 height 5
click at [77, 45] on img at bounding box center [80, 48] width 6 height 6
drag, startPoint x: 29, startPoint y: 65, endPoint x: 0, endPoint y: 65, distance: 28.7
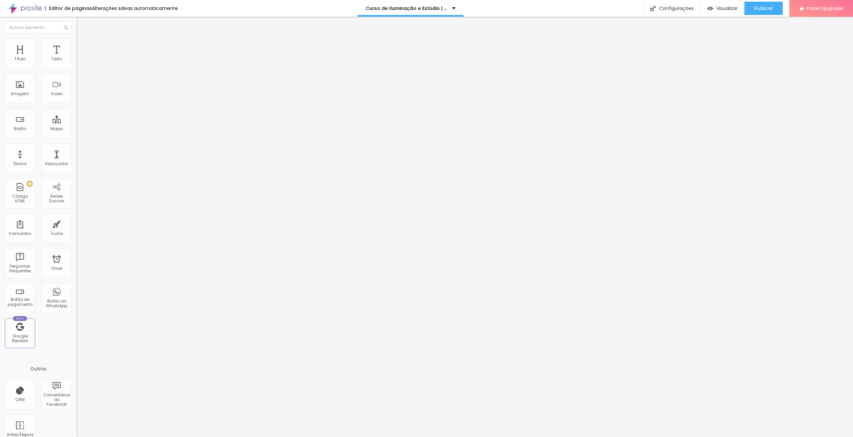
click at [77, 129] on input "range" at bounding box center [98, 131] width 43 height 5
click at [765, 8] on span "Publicar" at bounding box center [763, 8] width 18 height 5
click at [83, 46] on span "Estilo" at bounding box center [88, 43] width 10 height 6
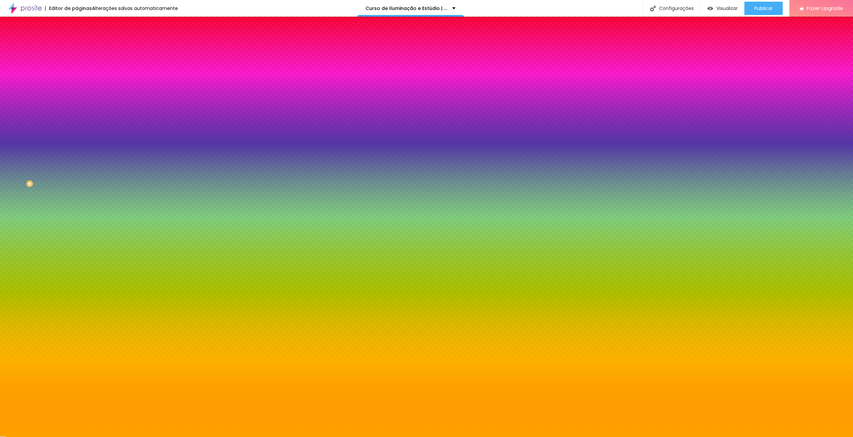
drag, startPoint x: 16, startPoint y: 81, endPoint x: 0, endPoint y: 84, distance: 16.2
click at [77, 148] on input "range" at bounding box center [98, 150] width 43 height 5
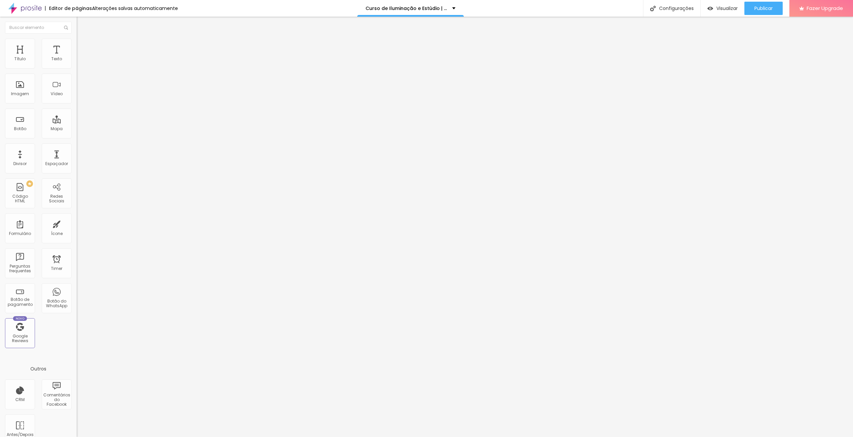
click at [83, 45] on span "Estilo" at bounding box center [88, 43] width 10 height 6
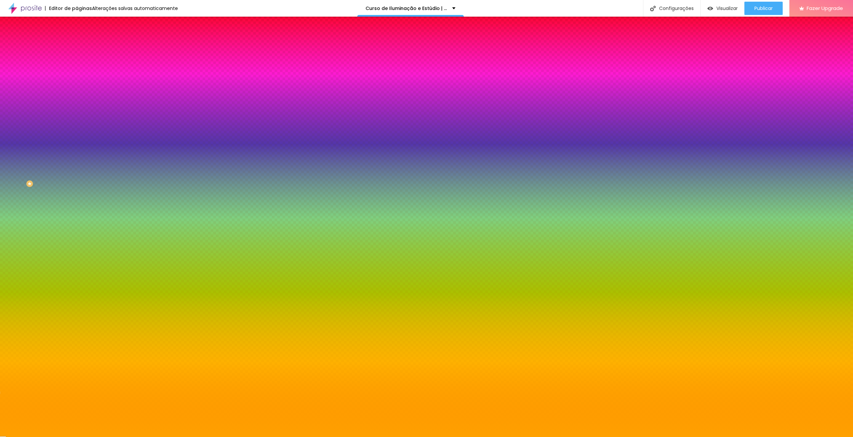
drag, startPoint x: 14, startPoint y: 81, endPoint x: 79, endPoint y: 84, distance: 65.4
click at [79, 148] on input "range" at bounding box center [98, 150] width 43 height 5
click at [760, 7] on span "Publicar" at bounding box center [763, 8] width 18 height 5
drag, startPoint x: 57, startPoint y: 83, endPoint x: 0, endPoint y: 82, distance: 56.6
click at [77, 148] on input "range" at bounding box center [98, 150] width 43 height 5
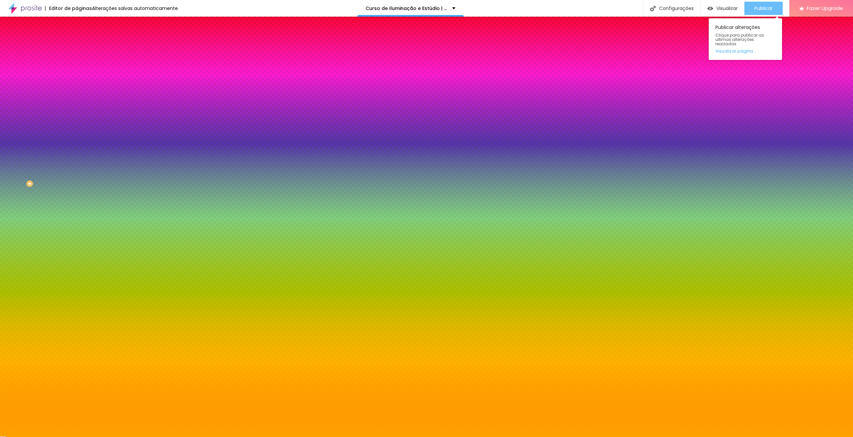
click at [758, 11] on span "Publicar" at bounding box center [763, 8] width 18 height 5
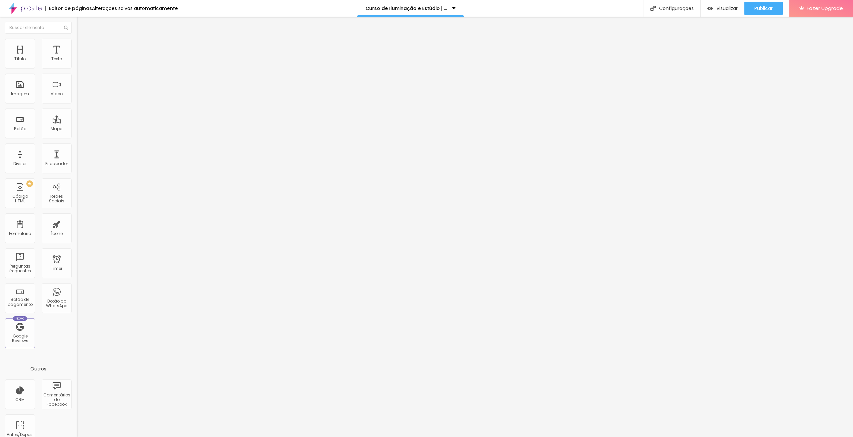
click at [83, 46] on span "Estilo" at bounding box center [88, 43] width 10 height 6
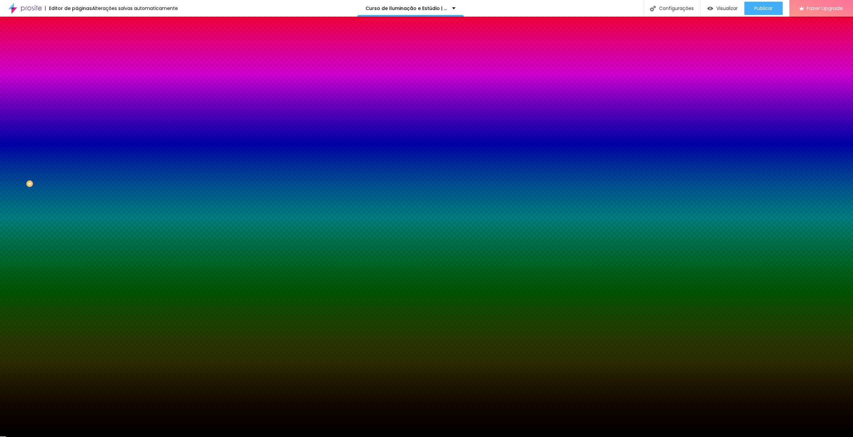
click at [83, 46] on span "Estilo" at bounding box center [88, 43] width 10 height 6
click at [83, 39] on span "Conteúdo" at bounding box center [93, 37] width 21 height 6
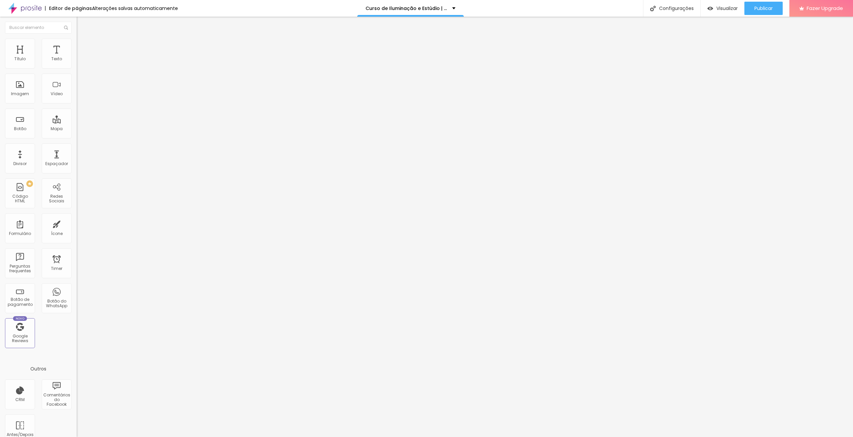
click at [77, 61] on span "Encaixotado" at bounding box center [90, 58] width 26 height 6
click at [77, 71] on span "Completo" at bounding box center [87, 68] width 20 height 6
click at [761, 7] on span "Publicar" at bounding box center [763, 8] width 18 height 5
click at [77, 44] on li "Estilo" at bounding box center [115, 42] width 77 height 7
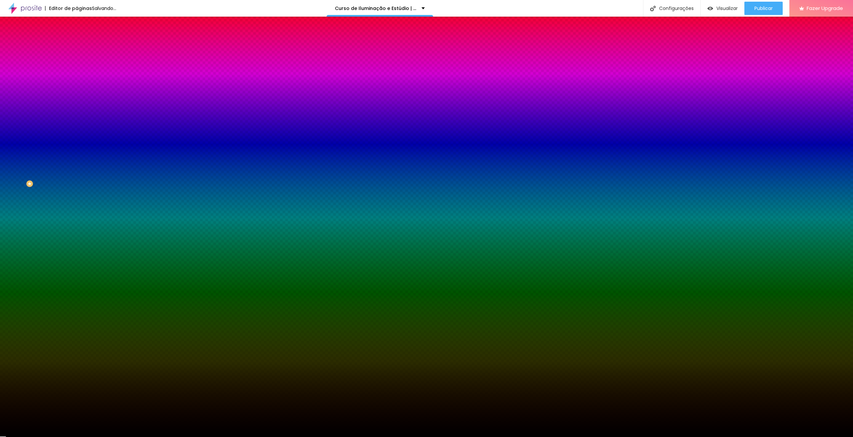
click at [77, 45] on li "Avançado" at bounding box center [115, 48] width 77 height 7
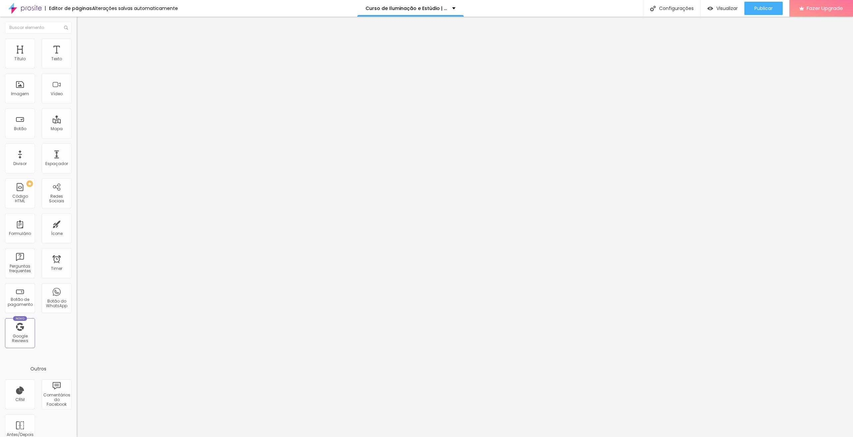
click at [83, 46] on span "Estilo" at bounding box center [88, 43] width 10 height 6
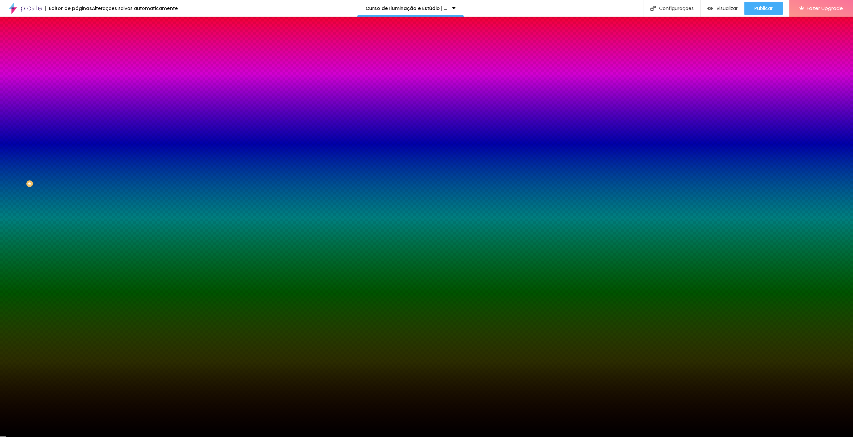
click at [77, 39] on li "Conteúdo" at bounding box center [115, 35] width 77 height 7
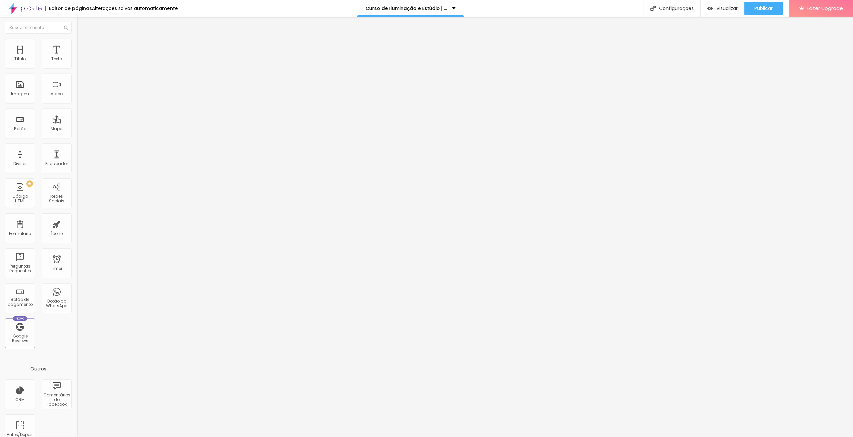
click at [77, 61] on span "Encaixotado" at bounding box center [90, 58] width 26 height 6
click at [77, 71] on span "Completo" at bounding box center [87, 68] width 20 height 6
click at [765, 8] on span "Publicar" at bounding box center [763, 8] width 18 height 5
click at [49, 154] on div "Espaçador" at bounding box center [57, 159] width 30 height 30
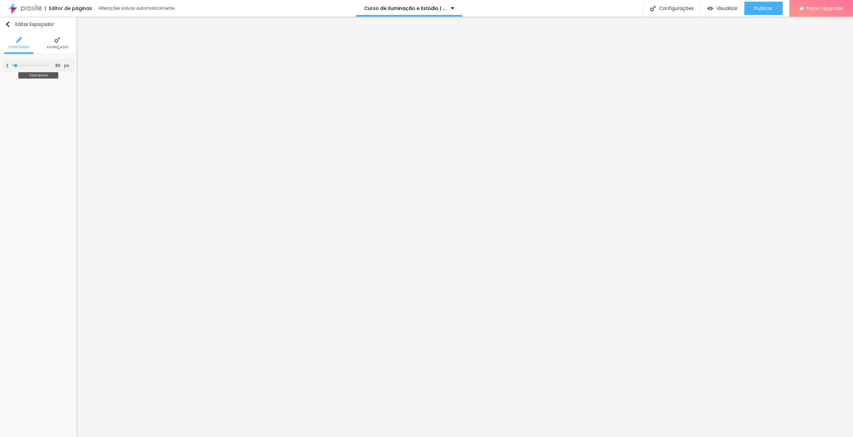
type input "48"
type input "110"
type input "121"
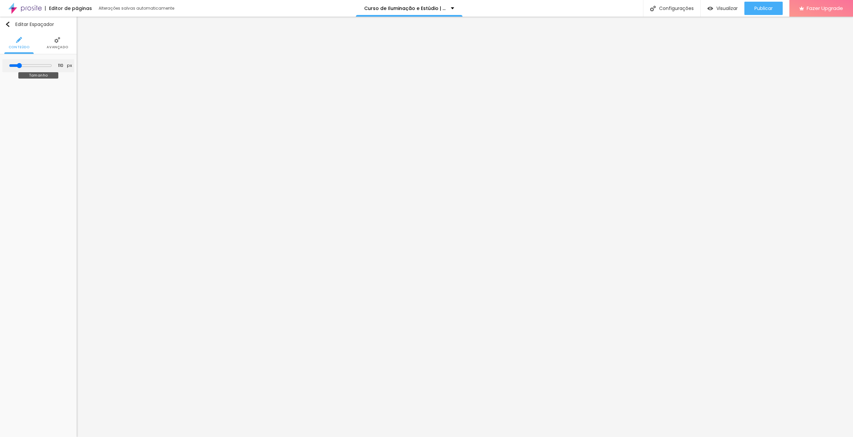
type input "121"
type input "131"
type input "136"
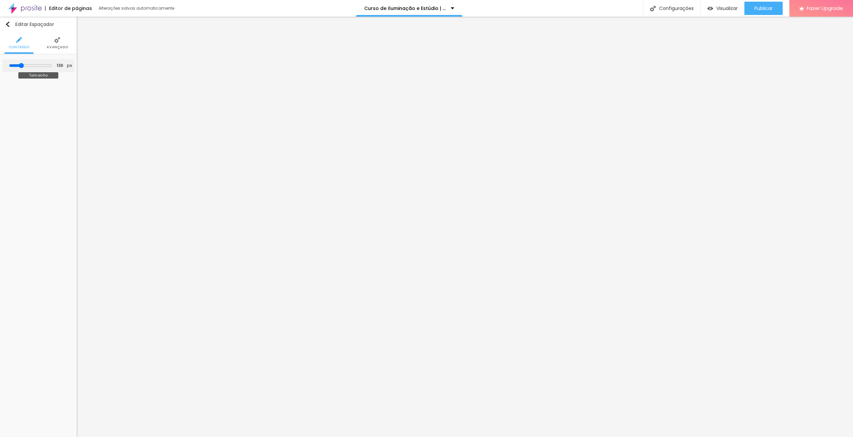
type input "146"
type input "157"
type input "172"
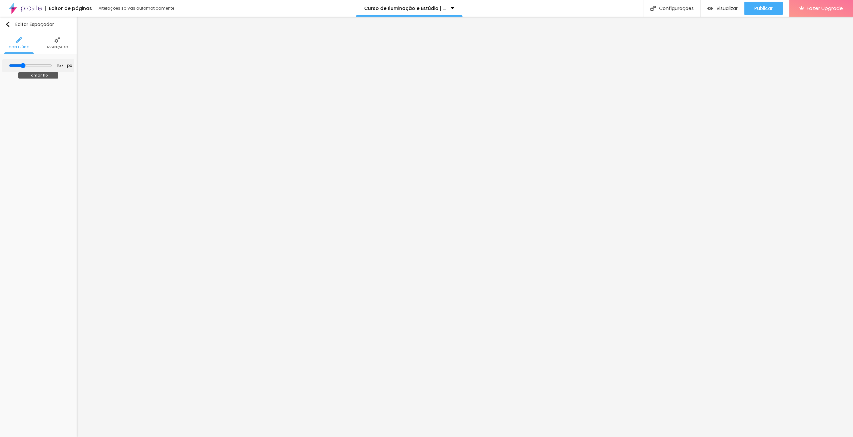
type input "172"
type input "188"
type input "213"
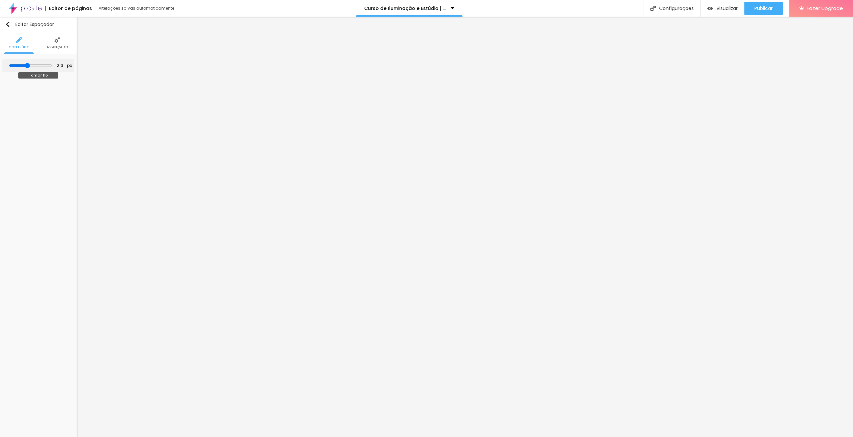
type input "219"
type input "234"
type input "255"
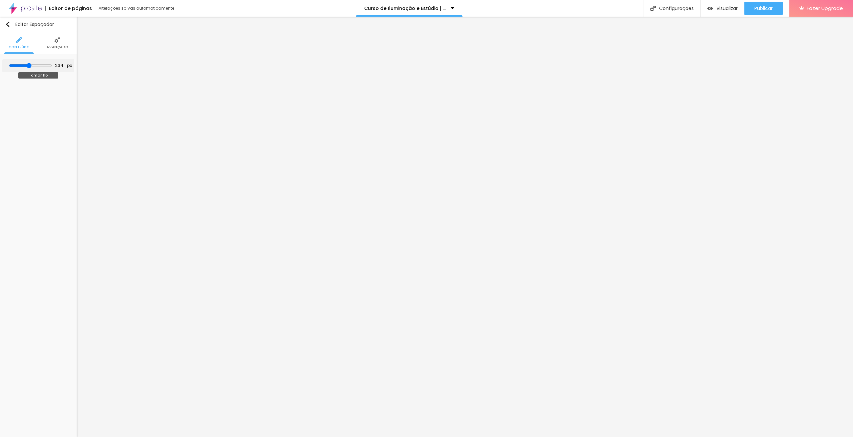
type input "255"
type input "291"
type input "332"
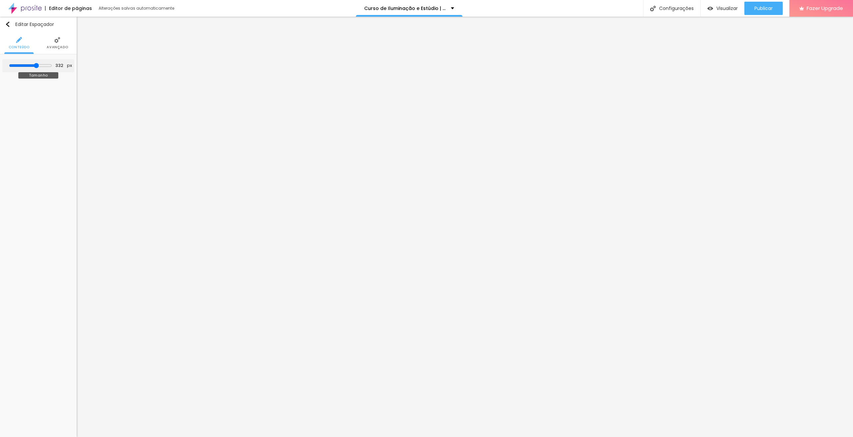
type input "363"
type input "394"
type input "415"
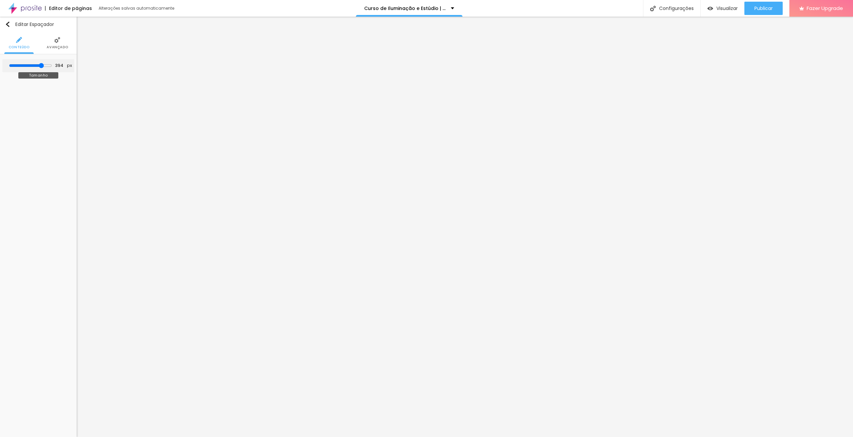
type input "415"
type input "430"
type input "451"
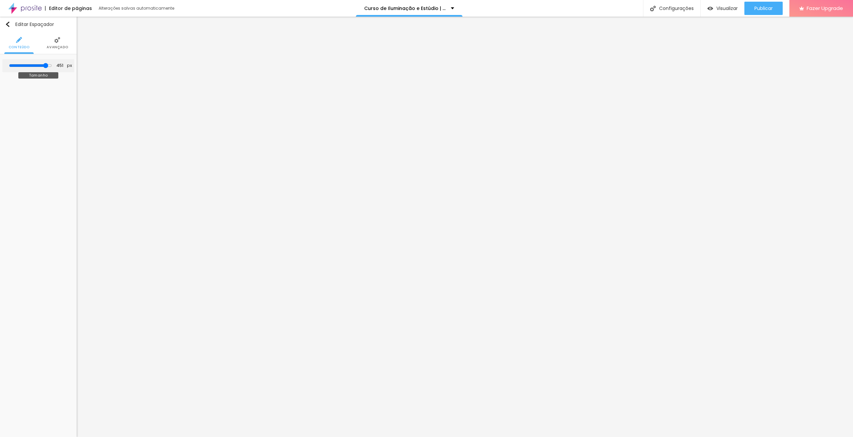
type input "467"
type input "487"
type input "500"
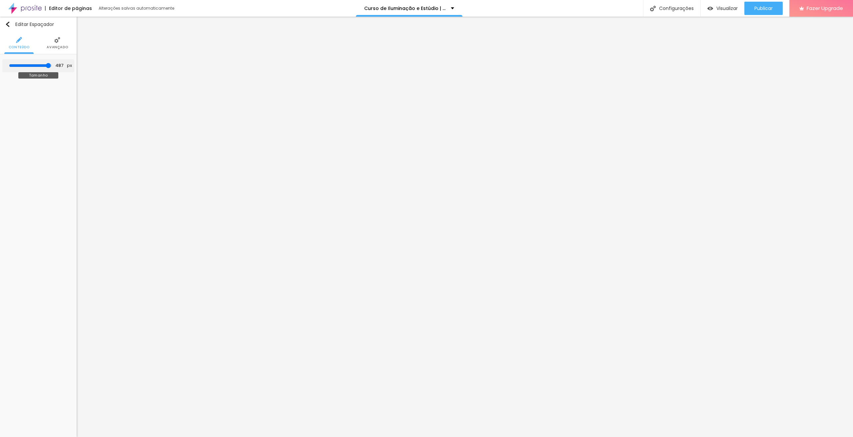
type input "500"
drag, startPoint x: 16, startPoint y: 66, endPoint x: 54, endPoint y: 65, distance: 38.3
type input "500"
click at [49, 65] on input "range" at bounding box center [30, 65] width 37 height 3
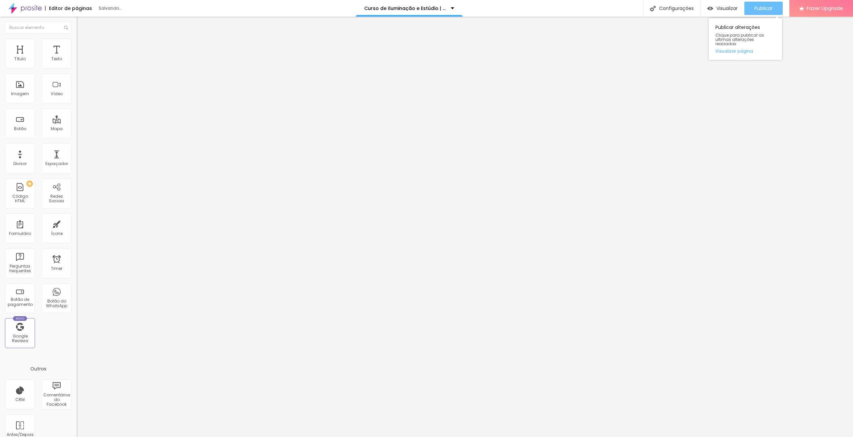
click at [768, 8] on span "Publicar" at bounding box center [763, 8] width 18 height 5
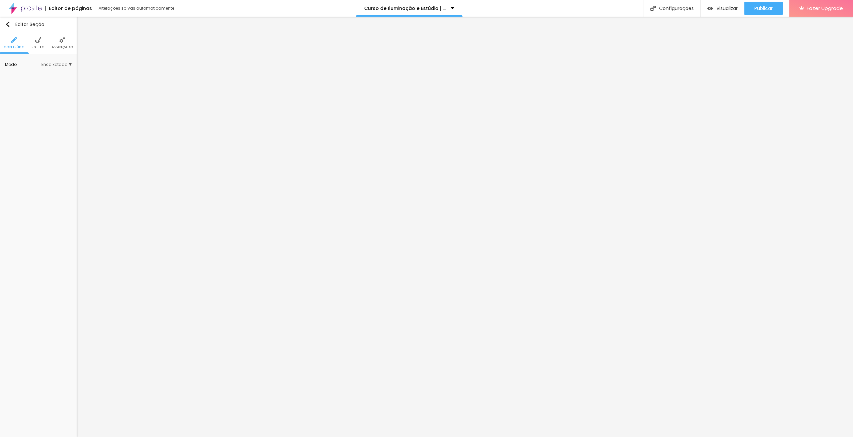
click at [45, 44] on ul "Conteúdo Estilo Avançado" at bounding box center [38, 43] width 77 height 22
click at [40, 44] on li "Estilo" at bounding box center [38, 43] width 13 height 22
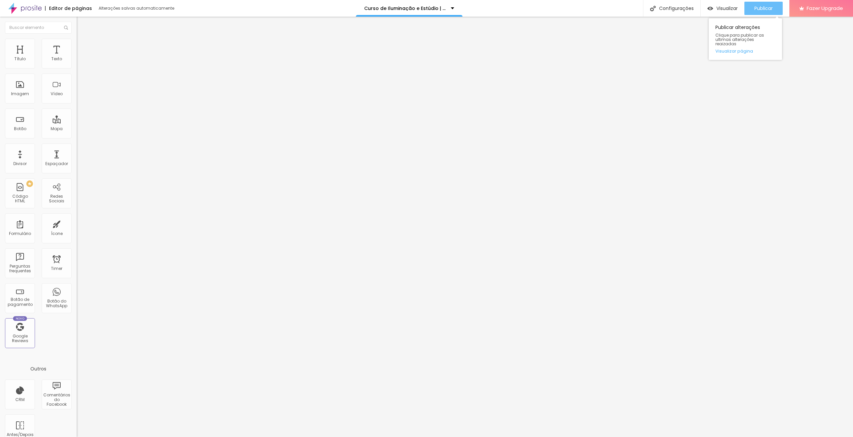
click at [757, 7] on span "Publicar" at bounding box center [763, 8] width 18 height 5
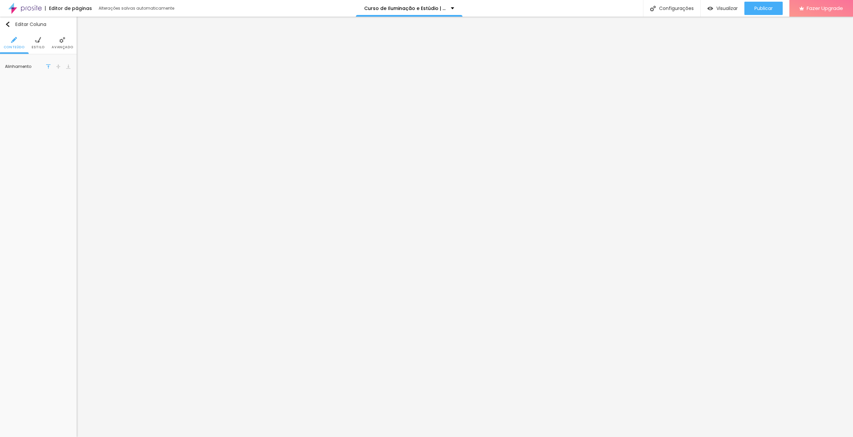
click at [40, 38] on img at bounding box center [38, 40] width 6 height 6
click at [61, 47] on span "Avançado" at bounding box center [62, 47] width 21 height 3
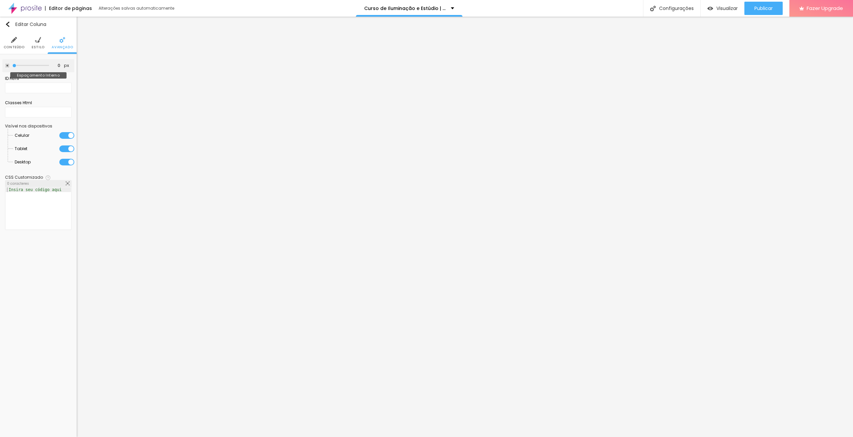
type input "5"
type input "10"
drag, startPoint x: 14, startPoint y: 65, endPoint x: 20, endPoint y: 65, distance: 6.3
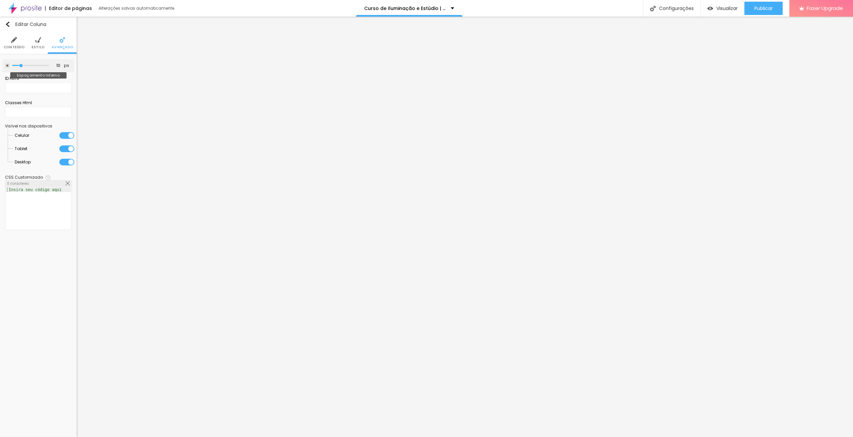
type input "10"
click at [20, 65] on input "range" at bounding box center [30, 65] width 37 height 3
click at [764, 9] on span "Publicar" at bounding box center [763, 8] width 18 height 5
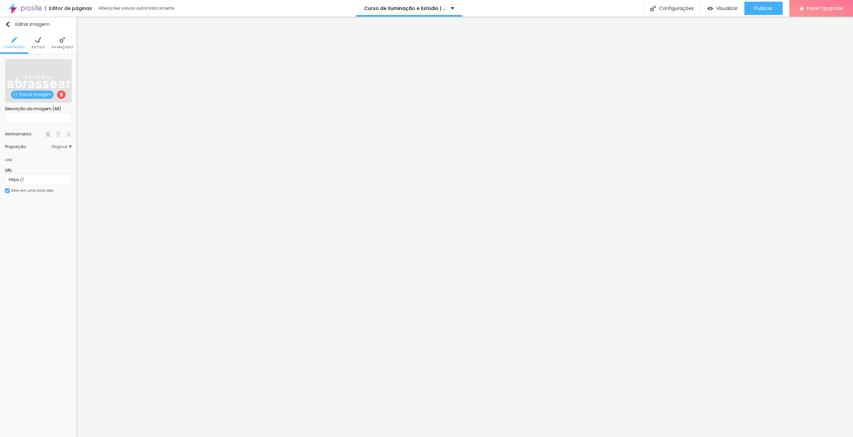
click at [31, 42] on ul "Conteúdo Estilo Avançado" at bounding box center [38, 43] width 77 height 22
click at [33, 41] on li "Estilo" at bounding box center [38, 43] width 13 height 22
click at [66, 41] on li "Avançado" at bounding box center [62, 43] width 21 height 22
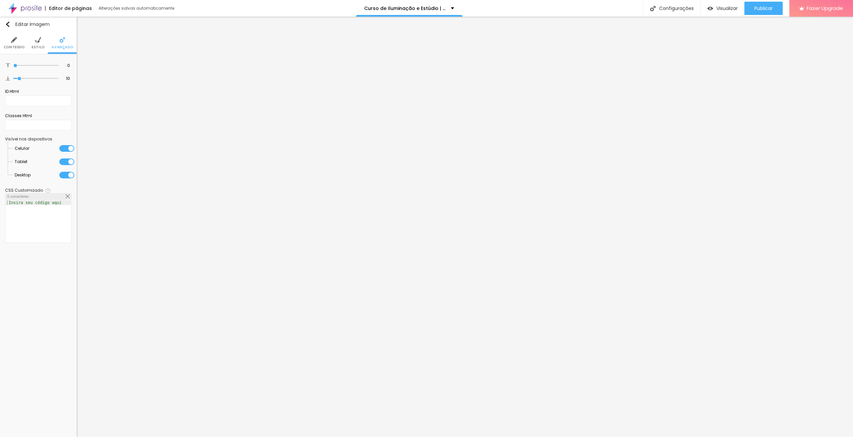
click at [65, 161] on div at bounding box center [66, 162] width 15 height 7
click at [64, 146] on div at bounding box center [66, 148] width 15 height 7
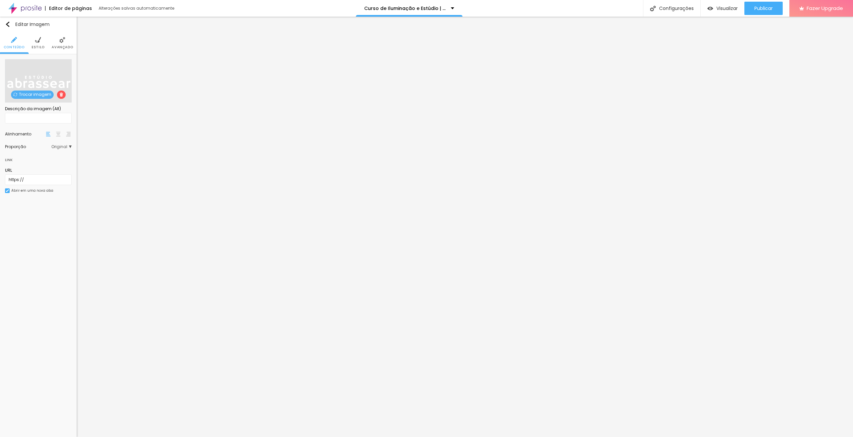
click at [62, 44] on li "Avançado" at bounding box center [62, 43] width 21 height 22
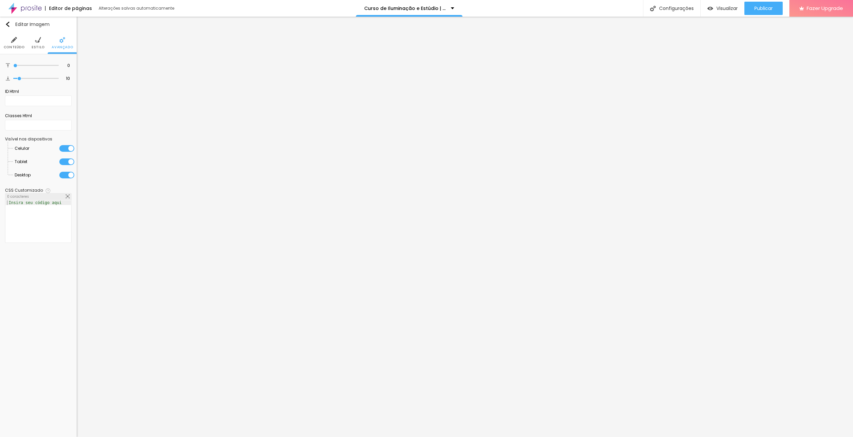
click at [64, 174] on div at bounding box center [66, 175] width 15 height 7
click at [14, 47] on span "Conteúdo" at bounding box center [14, 47] width 21 height 3
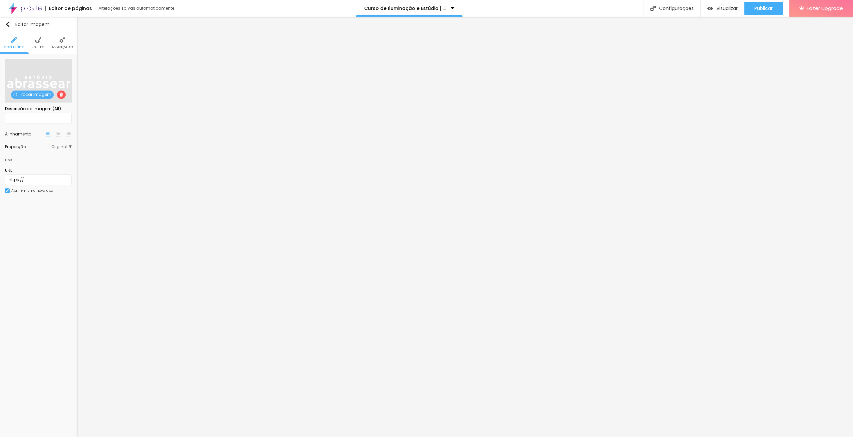
click at [42, 41] on li "Estilo" at bounding box center [38, 43] width 13 height 22
type input "25"
type input "30"
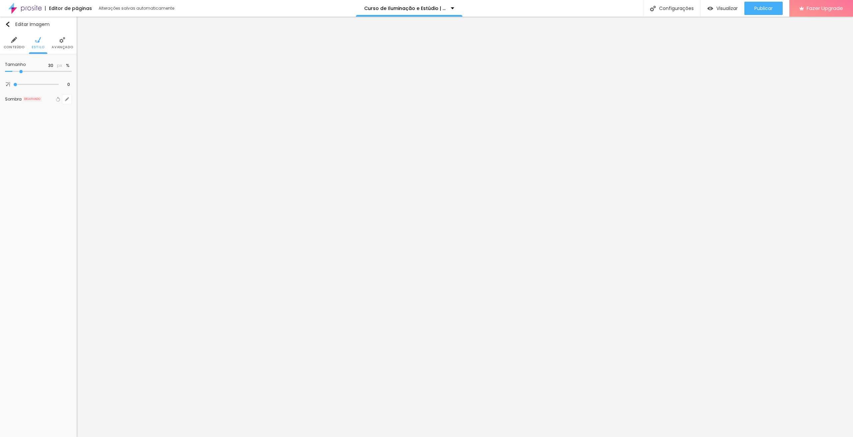
type input "35"
type input "65"
type input "70"
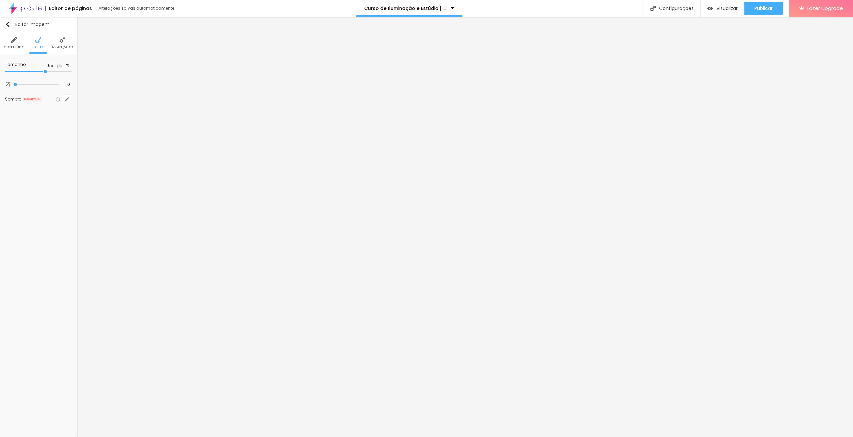
type input "70"
type input "75"
type input "80"
drag, startPoint x: 15, startPoint y: 70, endPoint x: 56, endPoint y: 72, distance: 41.1
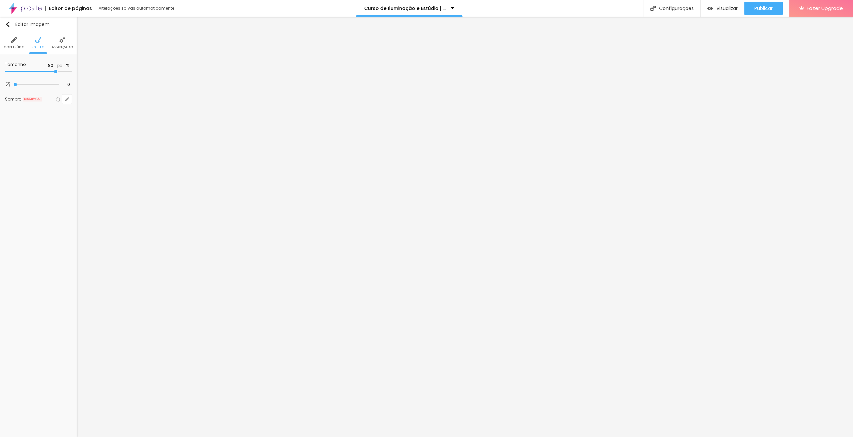
type input "80"
click at [56, 72] on input "range" at bounding box center [38, 71] width 67 height 3
click at [759, 9] on span "Publicar" at bounding box center [763, 8] width 18 height 5
click at [41, 41] on li "Estilo" at bounding box center [38, 43] width 13 height 22
click at [69, 41] on li "Avançado" at bounding box center [62, 43] width 21 height 22
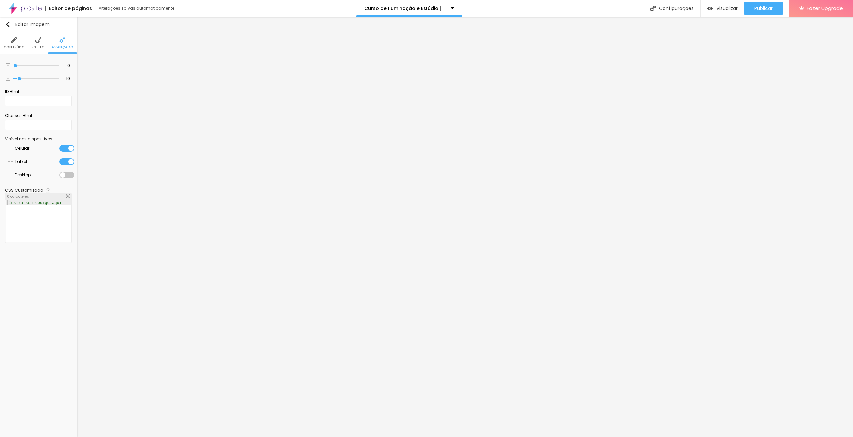
click at [27, 39] on ul "Conteúdo Estilo Avançado" at bounding box center [38, 43] width 77 height 22
click at [18, 39] on li "Conteúdo" at bounding box center [14, 43] width 21 height 22
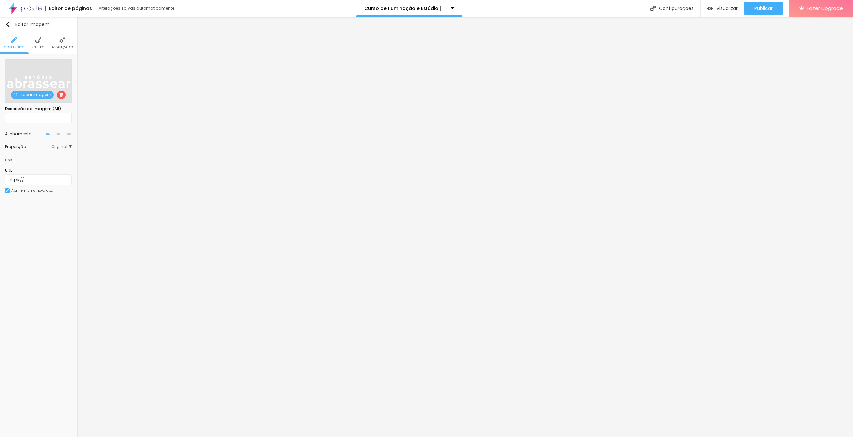
click at [60, 135] on img at bounding box center [58, 134] width 5 height 5
click at [63, 40] on img at bounding box center [62, 40] width 6 height 6
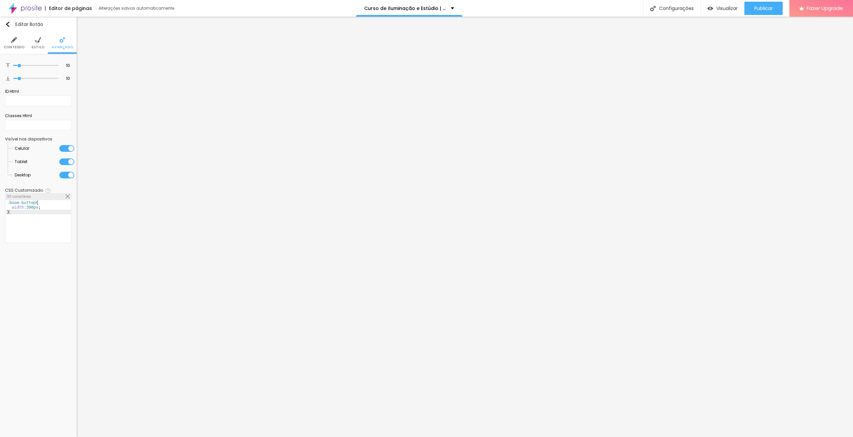
click at [62, 161] on div at bounding box center [66, 162] width 15 height 7
click at [64, 146] on div at bounding box center [66, 148] width 15 height 7
click at [46, 91] on div at bounding box center [48, 91] width 7 height 8
click at [60, 38] on img at bounding box center [62, 40] width 6 height 6
click at [65, 172] on div at bounding box center [66, 175] width 15 height 7
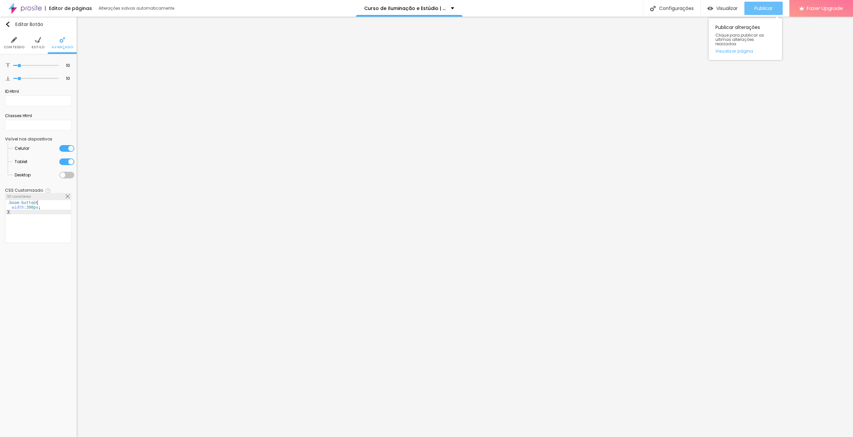
click at [757, 4] on div "Publicar" at bounding box center [763, 8] width 18 height 13
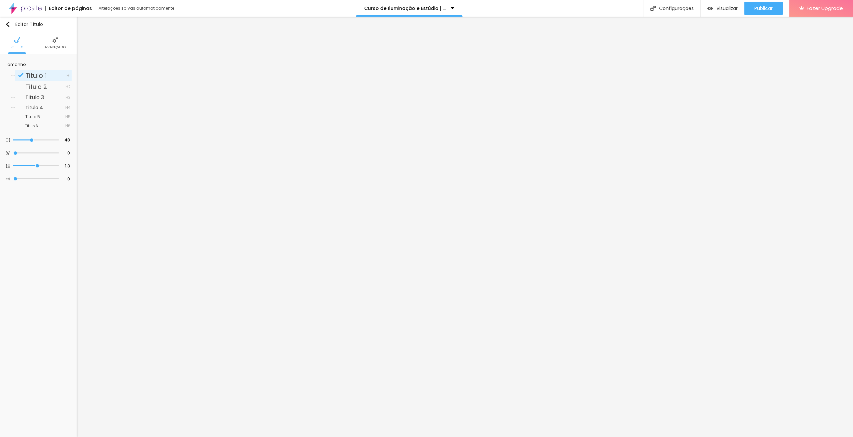
click at [56, 41] on img at bounding box center [55, 40] width 6 height 6
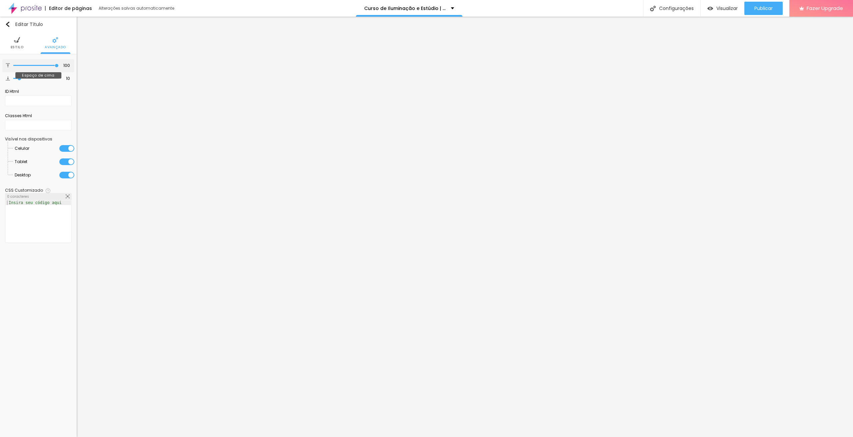
type input "99"
type input "91"
type input "84"
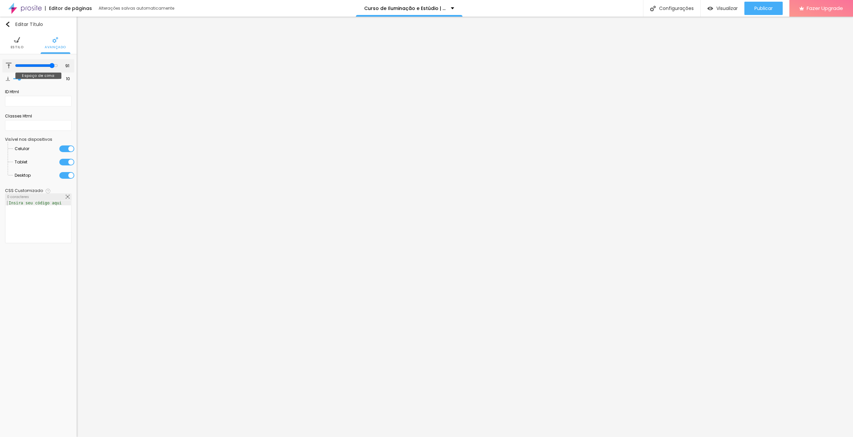
type input "84"
type input "83"
type input "82"
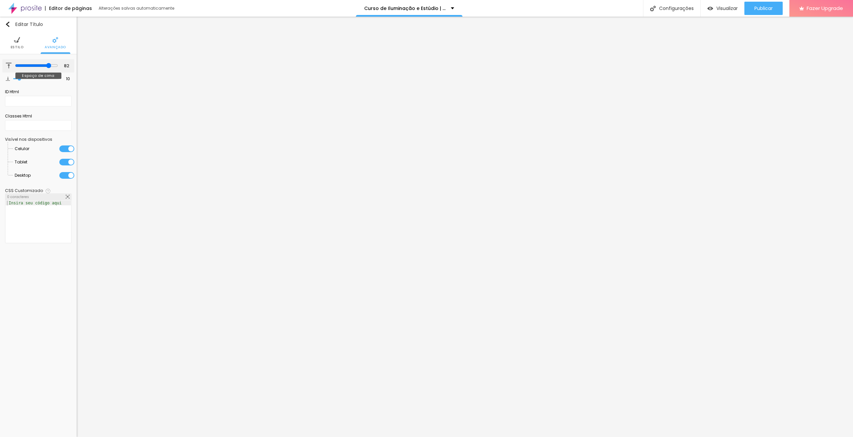
type input "80"
type input "77"
type input "74"
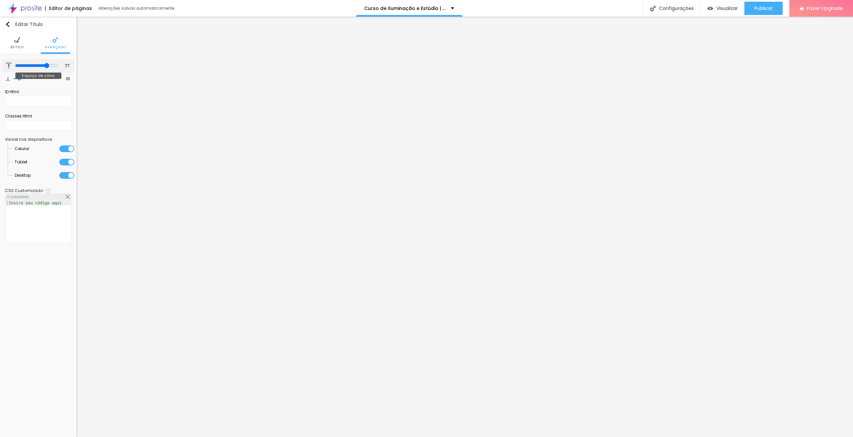
type input "74"
type input "71"
type input "69"
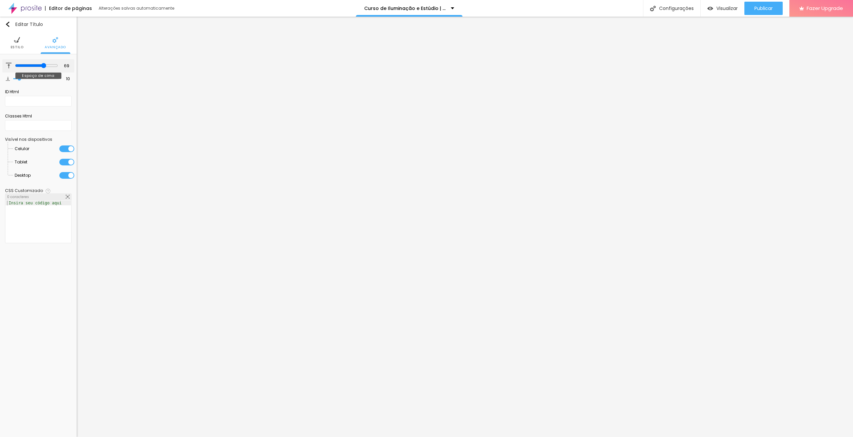
type input "64"
type input "63"
type input "62"
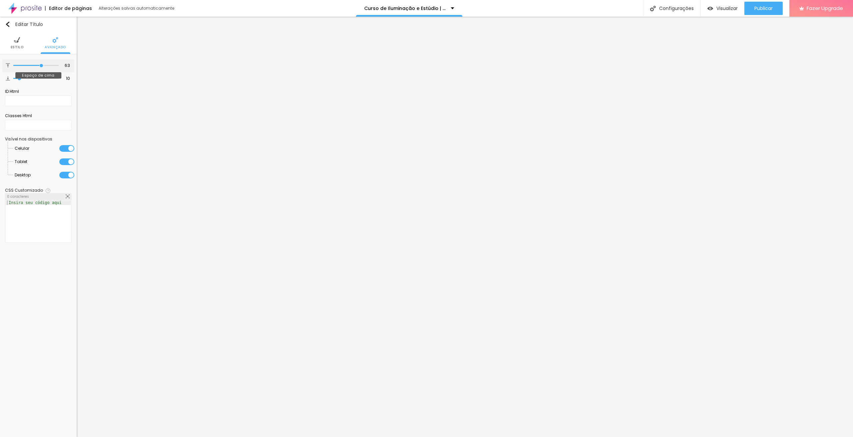
type input "62"
type input "61"
type input "59"
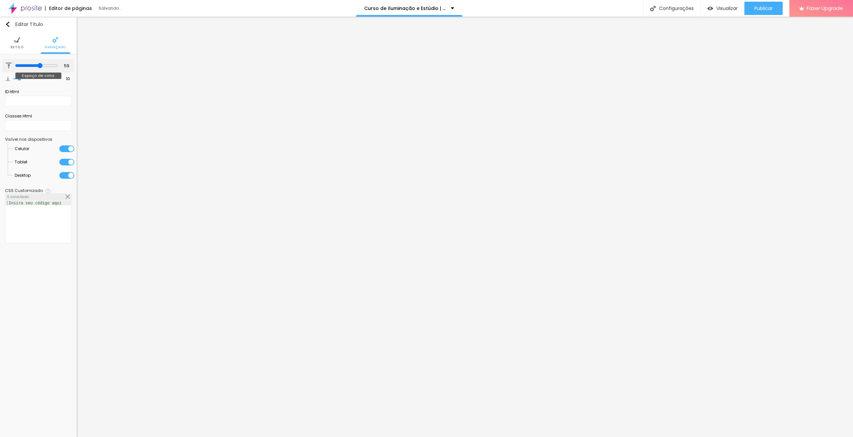
type input "56"
type input "54"
type input "52"
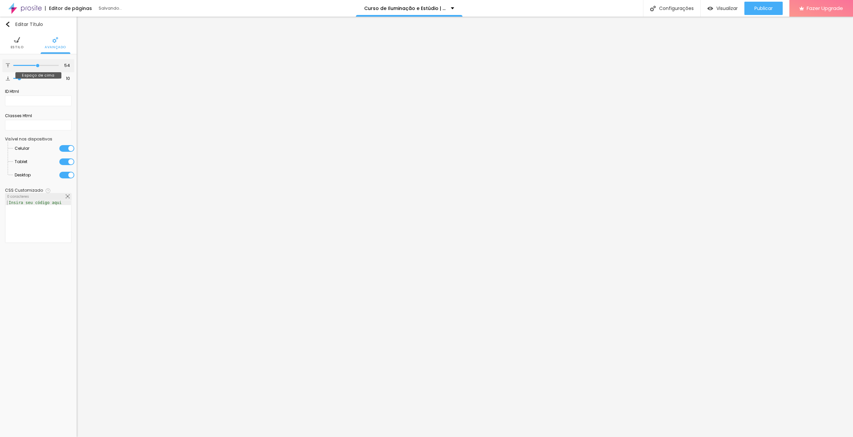
type input "52"
type input "50"
type input "48"
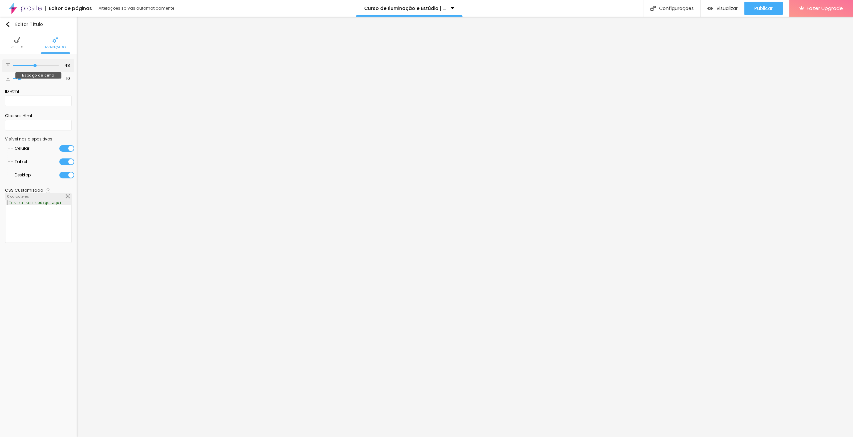
type input "49"
type input "51"
type input "52"
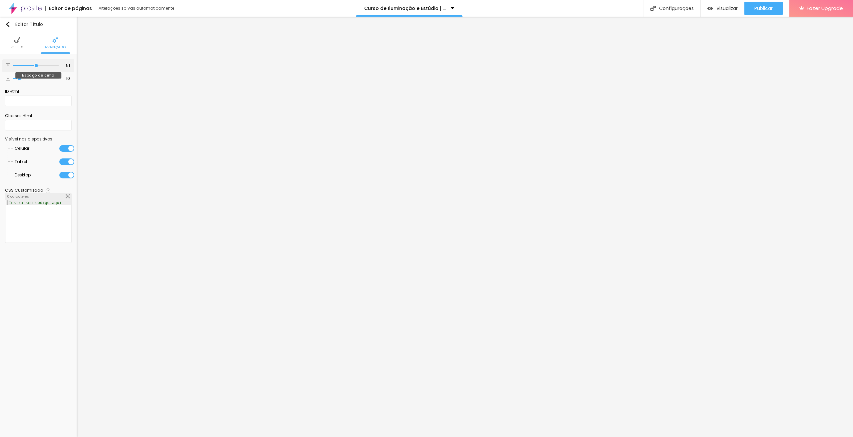
type input "52"
type input "51"
type input "50"
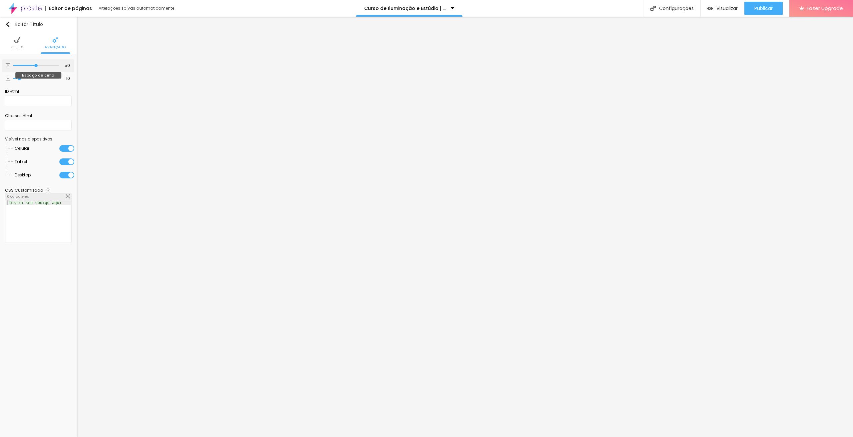
drag, startPoint x: 56, startPoint y: 66, endPoint x: 36, endPoint y: 63, distance: 19.8
type input "50"
click at [36, 64] on input "range" at bounding box center [35, 65] width 45 height 3
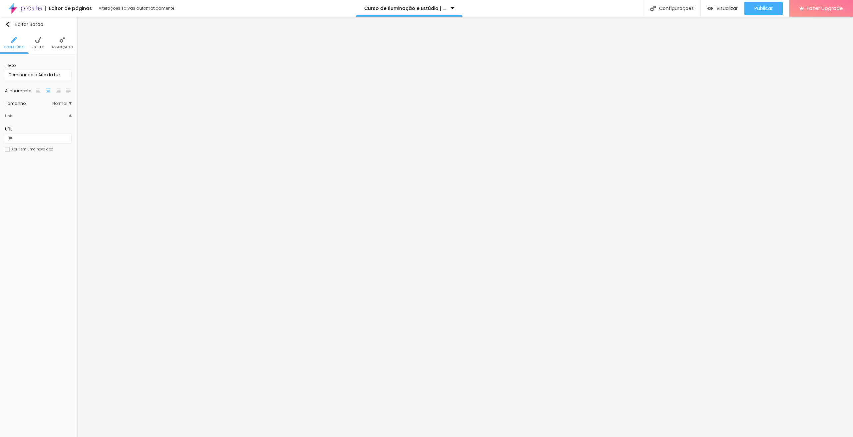
click at [57, 43] on li "Avançado" at bounding box center [62, 43] width 21 height 22
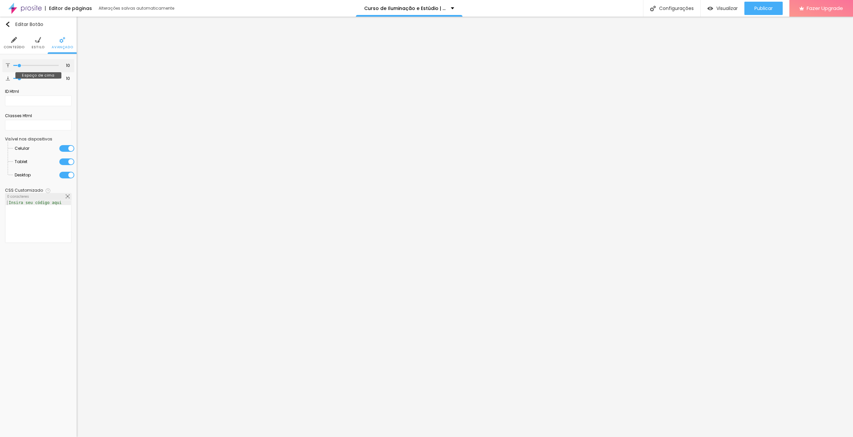
type input "7"
type input "8"
type input "11"
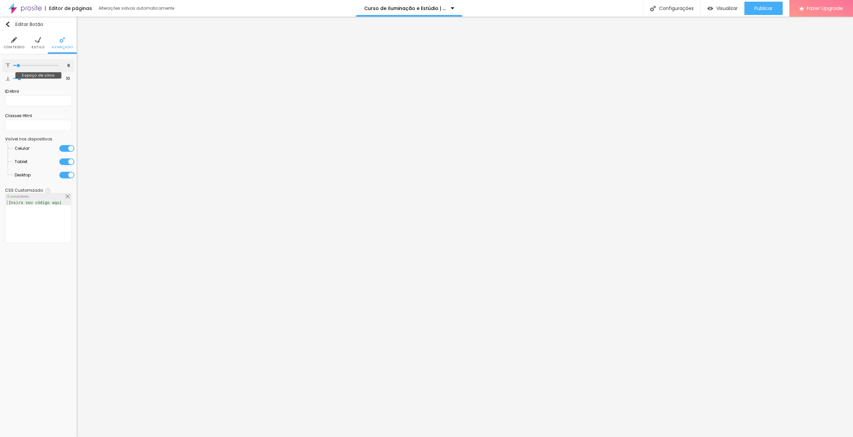
type input "11"
type input "12"
type input "13"
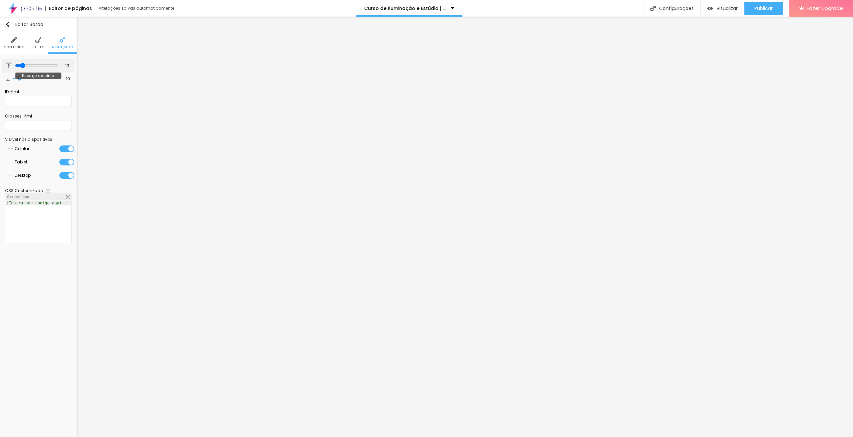
type input "15"
type input "16"
type input "17"
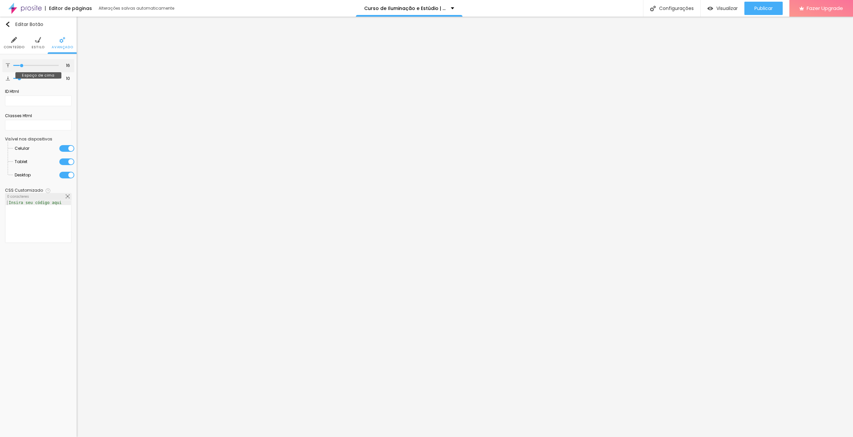
type input "17"
type input "18"
type input "20"
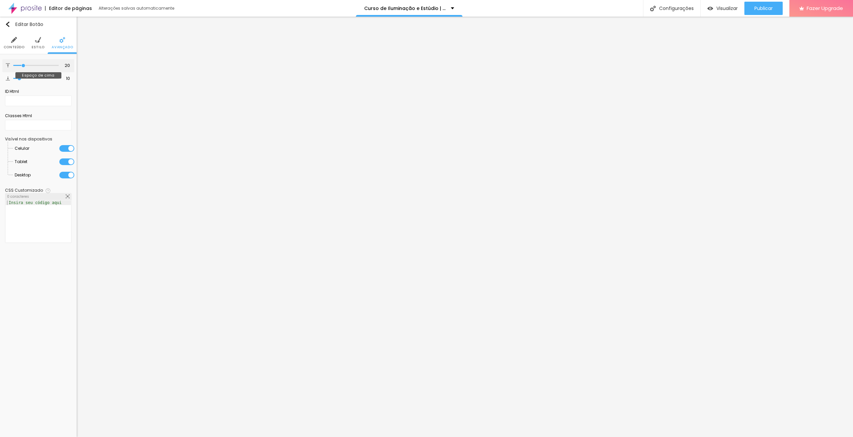
type input "21"
drag, startPoint x: 18, startPoint y: 64, endPoint x: 24, endPoint y: 64, distance: 6.0
type input "21"
click at [24, 64] on input "range" at bounding box center [35, 65] width 45 height 3
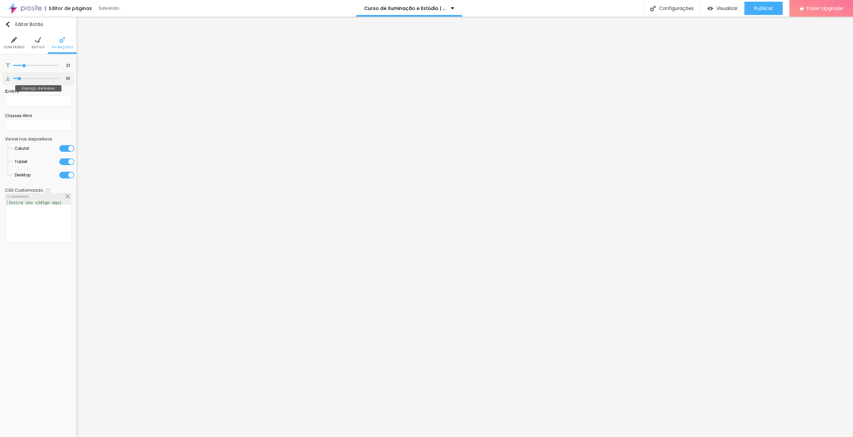
type input "7"
type input "10"
type input "11"
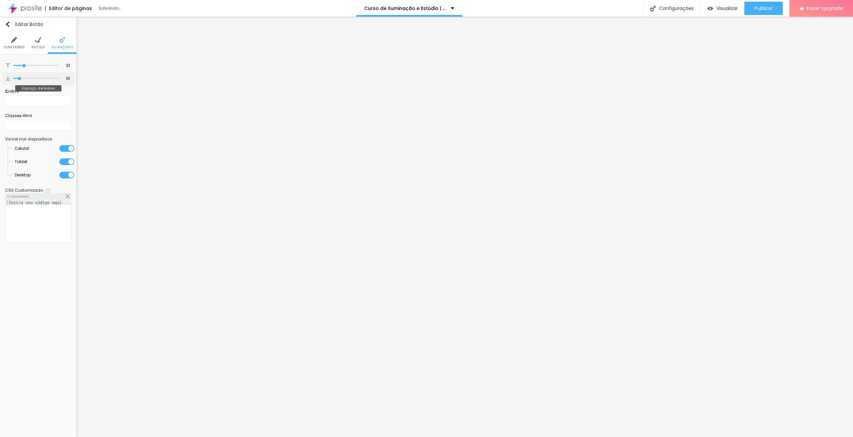
type input "11"
type input "12"
type input "14"
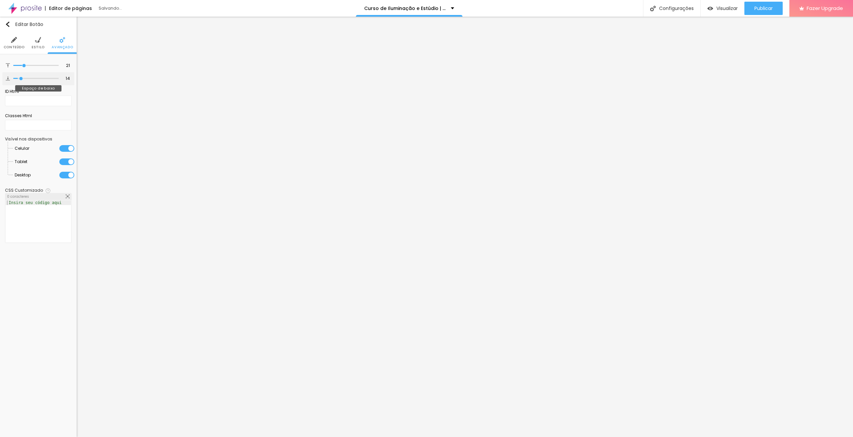
type input "15"
type input "16"
type input "17"
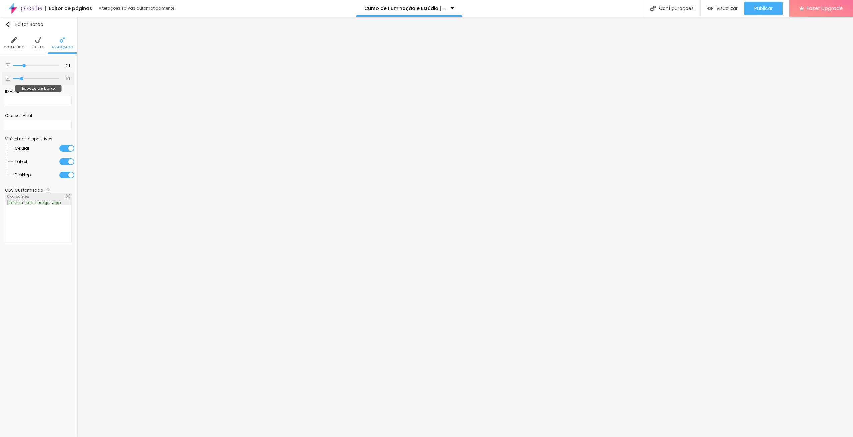
type input "17"
type input "18"
type input "19"
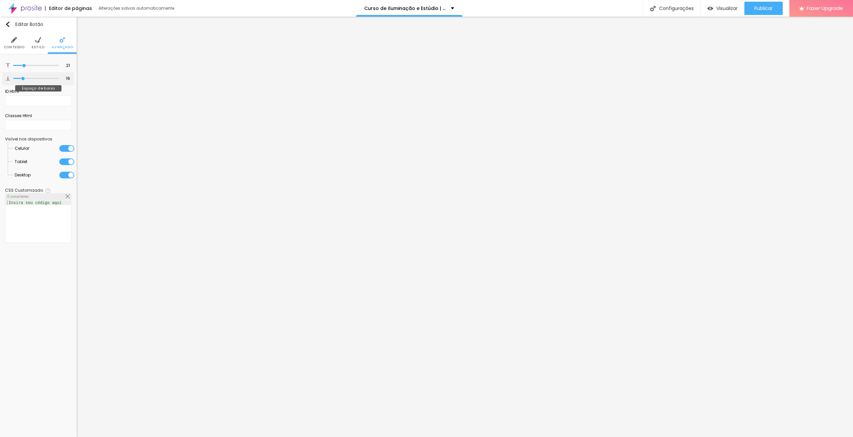
type input "20"
type input "21"
type input "22"
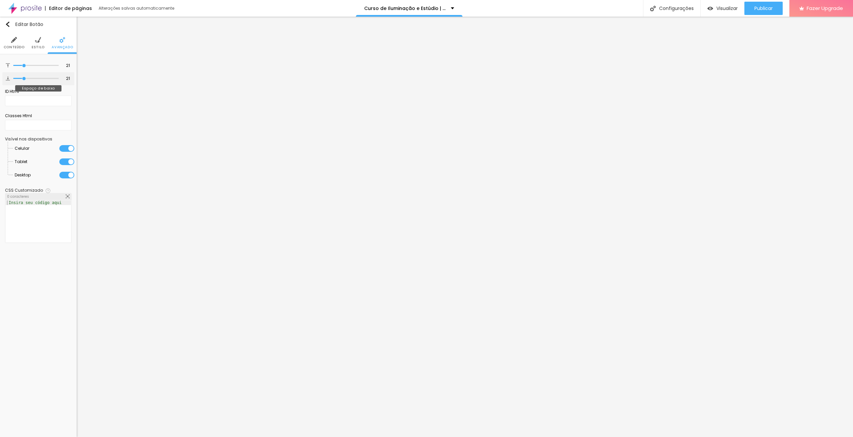
type input "22"
drag, startPoint x: 19, startPoint y: 79, endPoint x: 25, endPoint y: 79, distance: 6.0
type input "22"
click at [25, 79] on input "range" at bounding box center [35, 78] width 45 height 3
click at [69, 64] on input "21" at bounding box center [65, 66] width 12 height 6
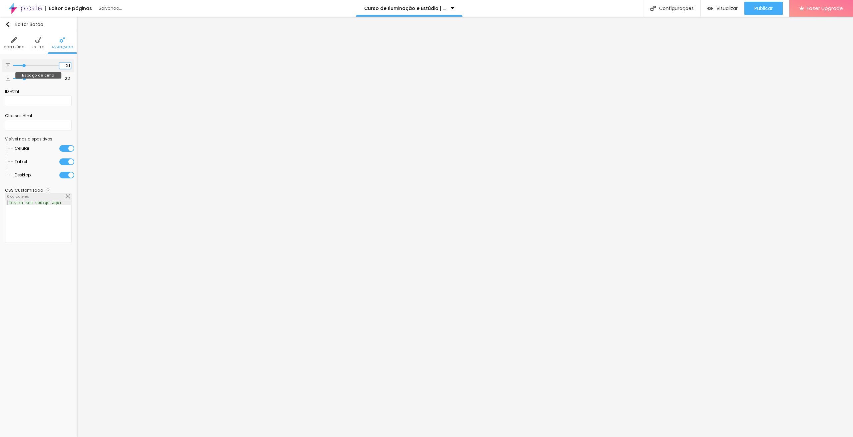
click at [69, 64] on input "21" at bounding box center [65, 66] width 12 height 6
type input "2"
type input "20"
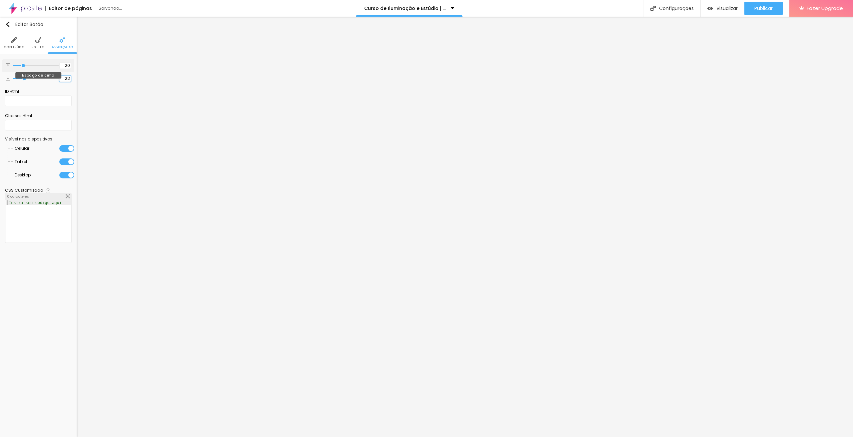
type input "2"
type input "20"
click at [760, 11] on span "Publicar" at bounding box center [763, 8] width 18 height 5
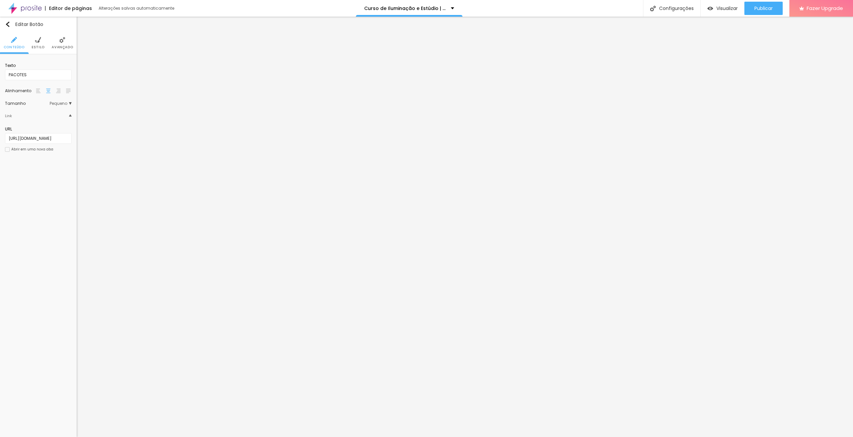
click at [34, 42] on li "Estilo" at bounding box center [38, 43] width 13 height 22
click at [20, 46] on span "Conteúdo" at bounding box center [14, 47] width 21 height 3
click at [69, 103] on span "Pequeno" at bounding box center [61, 104] width 22 height 4
click at [58, 121] on span "Normal" at bounding box center [47, 122] width 45 height 4
click at [755, 8] on span "Publicar" at bounding box center [763, 8] width 18 height 5
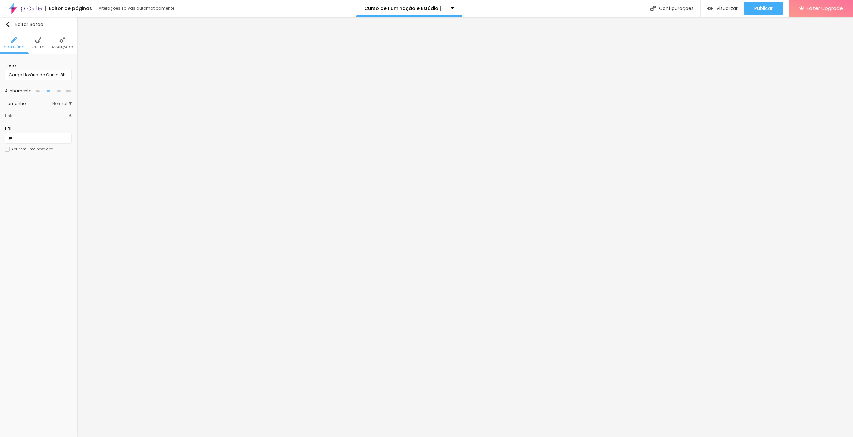
click at [51, 43] on ul "Conteúdo Estilo Avançado" at bounding box center [38, 43] width 77 height 22
click at [41, 43] on li "Estilo" at bounding box center [38, 43] width 13 height 22
click at [62, 40] on img at bounding box center [62, 40] width 6 height 6
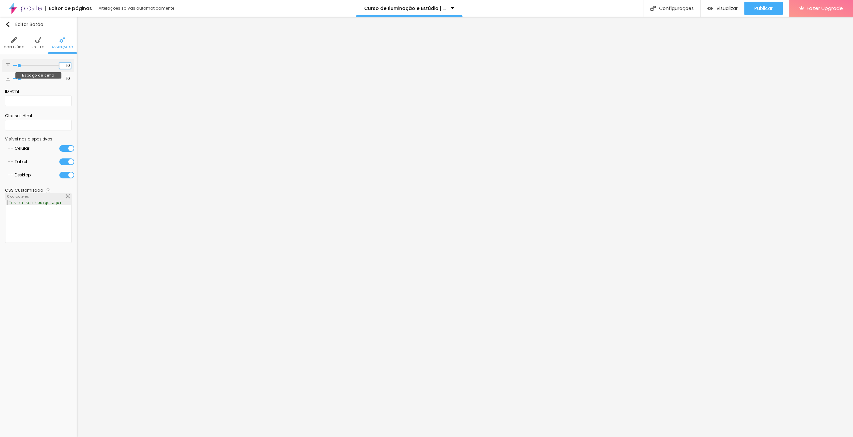
click at [66, 65] on input "10" at bounding box center [65, 66] width 12 height 6
type input "2"
type input "20"
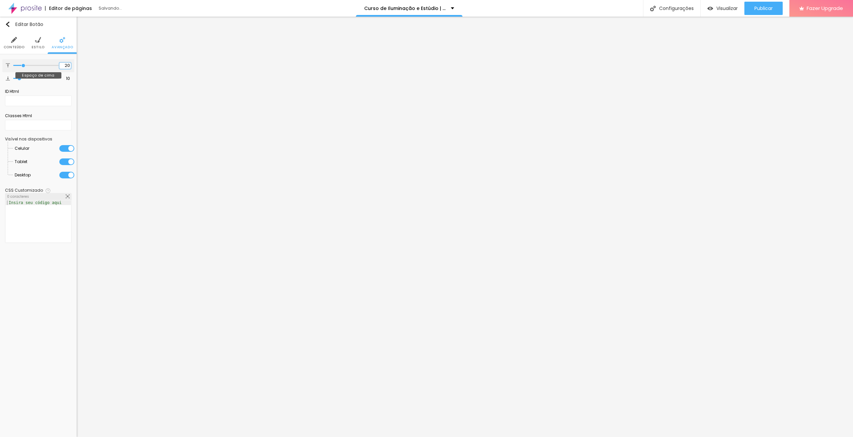
type input "20"
type input "2"
type input "20"
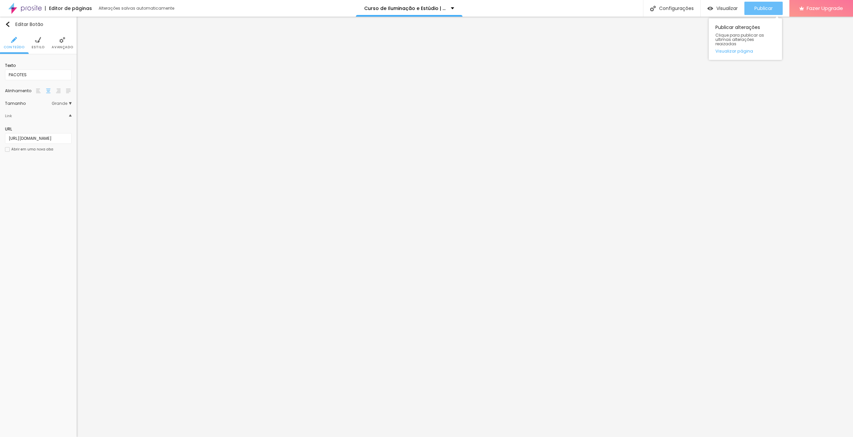
click at [764, 4] on div "Publicar" at bounding box center [763, 8] width 18 height 13
click at [44, 74] on input "Carga Horária do Curso: 8h" at bounding box center [38, 75] width 67 height 11
paste input "Pré-requisitos para o aluno: É preciso ter conhecimentos de fotografia básica, …"
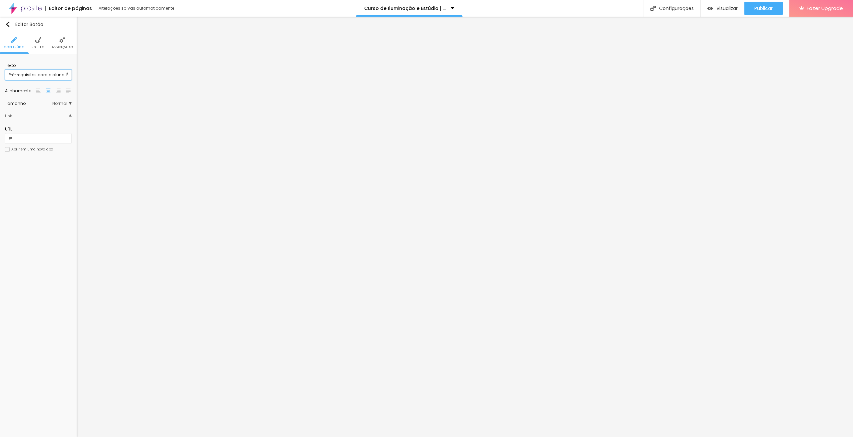
scroll to position [0, 246]
type input "Carga Horária do Curso: 8h"
click at [53, 46] on span "Avançado" at bounding box center [55, 47] width 21 height 3
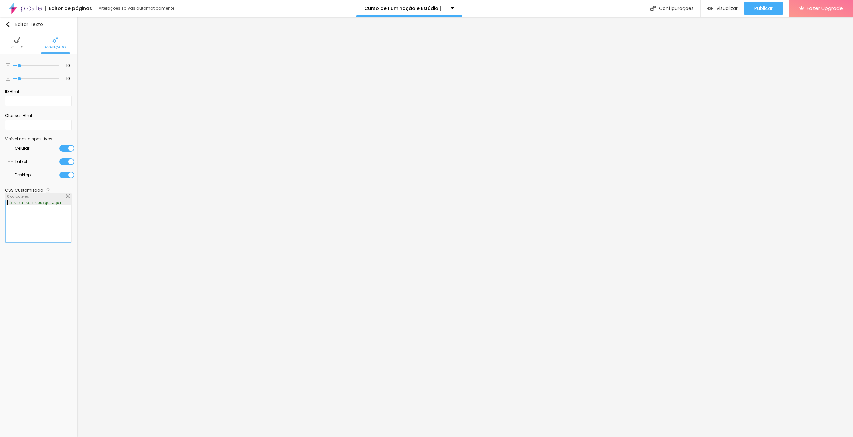
click at [30, 220] on div at bounding box center [38, 226] width 65 height 51
click at [66, 47] on ul "Estilo Avançado" at bounding box center [38, 43] width 77 height 22
click at [62, 46] on span "Avançado" at bounding box center [55, 47] width 21 height 3
click at [54, 201] on div "border : 2px #ffffff ;" at bounding box center [38, 226] width 65 height 51
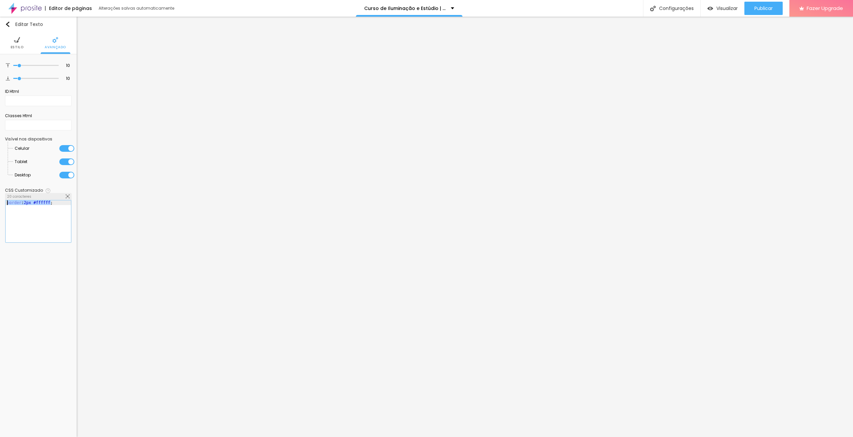
click at [54, 201] on div "border : 2px #ffffff ;" at bounding box center [38, 226] width 65 height 51
click at [55, 210] on div "border : 2px #ffffff ;" at bounding box center [38, 222] width 65 height 42
click at [20, 202] on div "border : 2px #ffffff ;" at bounding box center [38, 226] width 65 height 51
click at [48, 35] on li "Avançado" at bounding box center [55, 43] width 21 height 22
click at [66, 210] on div "border : 2px ; border-color : #ffffff ;" at bounding box center [38, 226] width 65 height 51
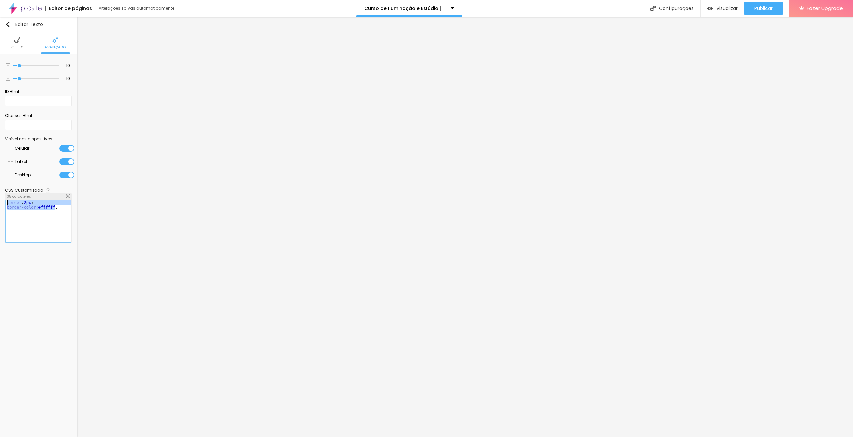
drag, startPoint x: 66, startPoint y: 210, endPoint x: 0, endPoint y: 196, distance: 67.6
click at [0, 196] on div "10 Espaço de cima 10 Espaço de baixo ID Html Classes Html Visível nos dispositi…" at bounding box center [38, 152] width 77 height 197
click at [22, 46] on span "Estilo" at bounding box center [17, 47] width 13 height 3
click at [64, 65] on button "button" at bounding box center [66, 67] width 9 height 9
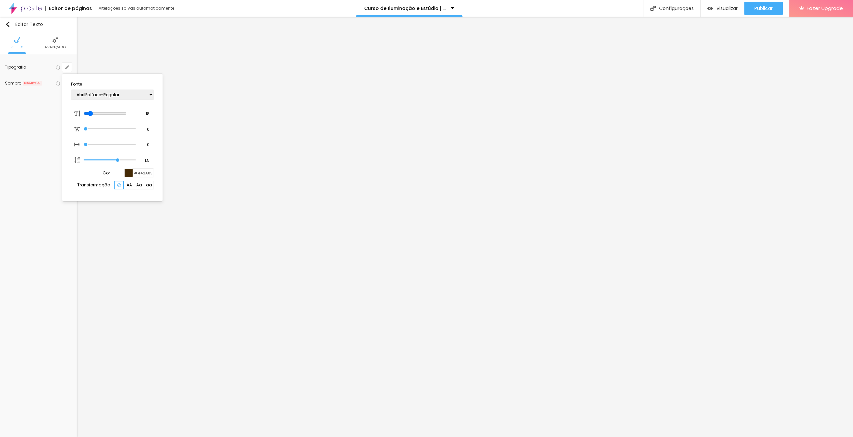
click at [30, 108] on div at bounding box center [426, 218] width 853 height 437
click at [57, 41] on img at bounding box center [55, 40] width 6 height 6
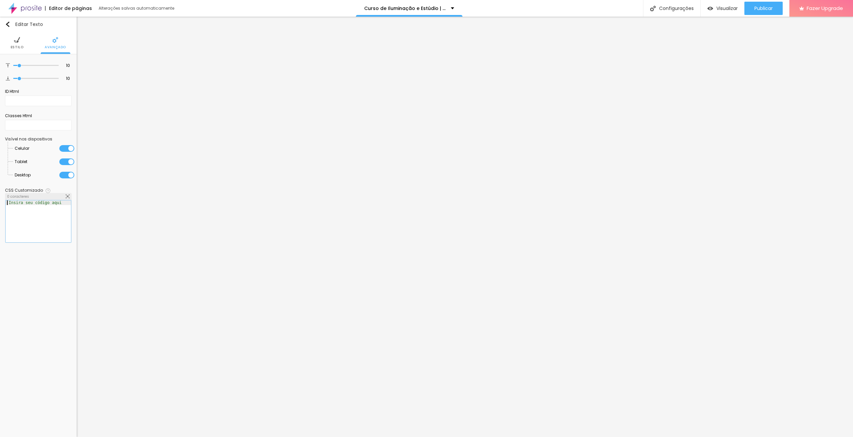
click at [28, 202] on div "Insira seu código aqui" at bounding box center [35, 203] width 59 height 5
drag, startPoint x: 63, startPoint y: 209, endPoint x: 0, endPoint y: 203, distance: 63.3
click at [0, 203] on div "10 Espaço de cima 10 Espaço de baixo ID Html Classes Html Visível nos dispositi…" at bounding box center [38, 152] width 77 height 197
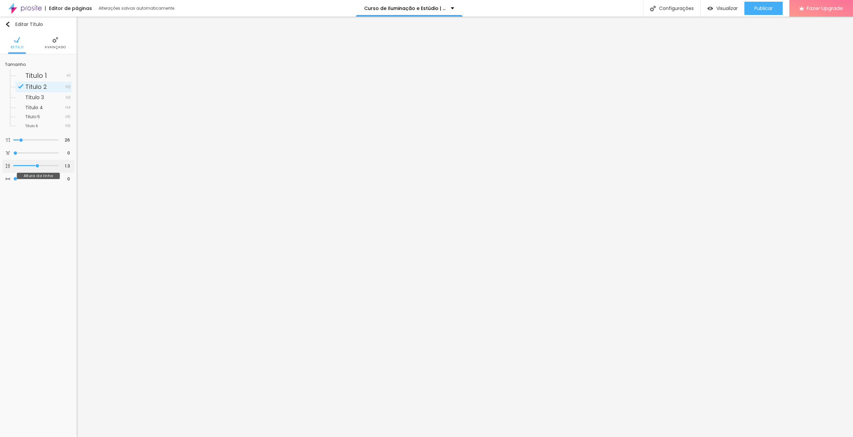
type input "1.2"
type input "1.1"
type input "1"
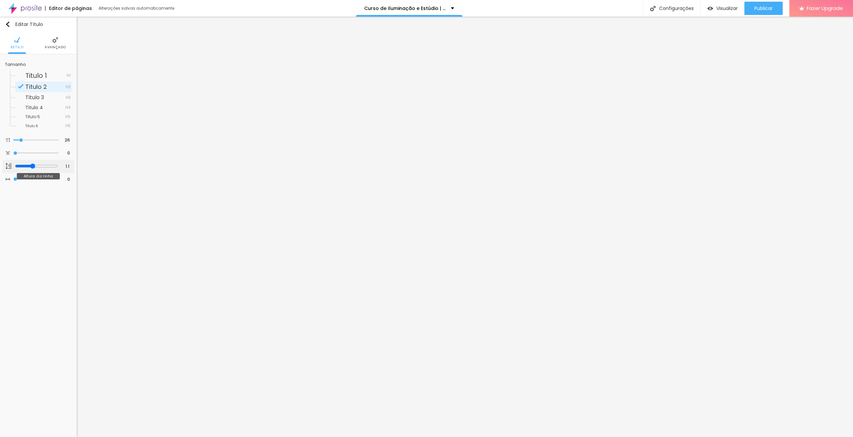
type input "1"
drag, startPoint x: 38, startPoint y: 167, endPoint x: 30, endPoint y: 167, distance: 7.7
click at [30, 167] on input "range" at bounding box center [35, 165] width 45 height 3
type input "1.1"
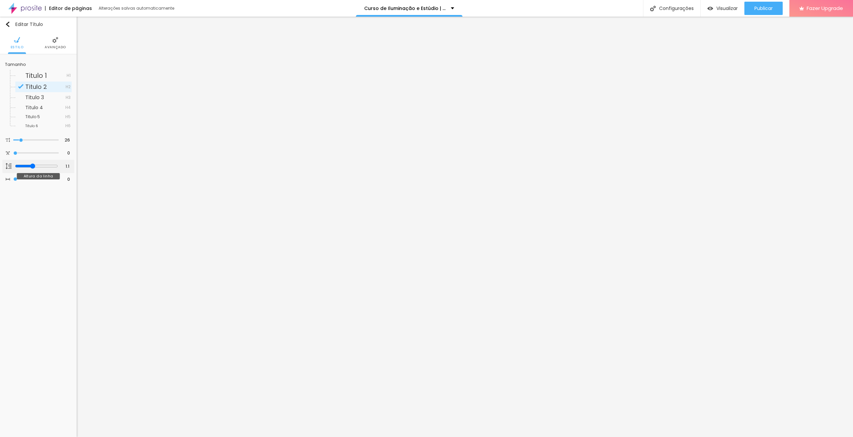
type input "1.2"
type input "1.3"
drag, startPoint x: 30, startPoint y: 165, endPoint x: 36, endPoint y: 164, distance: 6.4
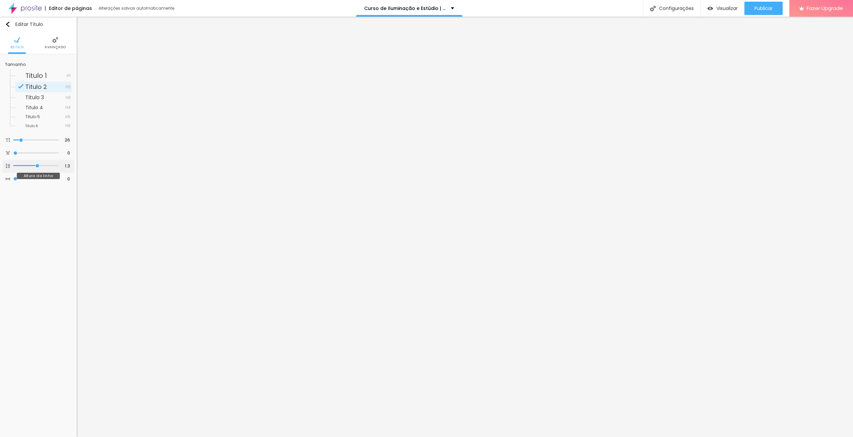
type input "1.3"
click at [36, 164] on input "range" at bounding box center [35, 165] width 45 height 3
drag, startPoint x: 17, startPoint y: 154, endPoint x: 0, endPoint y: 153, distance: 16.7
click at [13, 153] on input "range" at bounding box center [35, 153] width 45 height 3
click at [770, 7] on span "Publicar" at bounding box center [763, 8] width 18 height 5
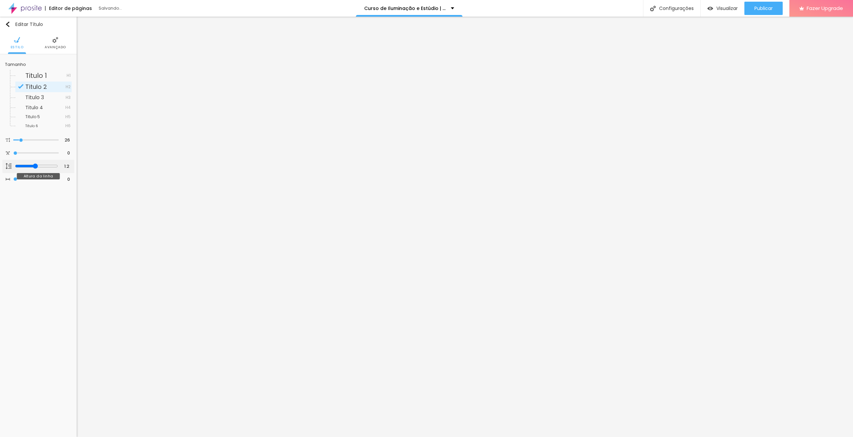
drag, startPoint x: 39, startPoint y: 164, endPoint x: 34, endPoint y: 164, distance: 5.3
click at [34, 164] on input "range" at bounding box center [36, 166] width 43 height 5
click at [773, 6] on button "Publicar" at bounding box center [763, 8] width 38 height 13
drag, startPoint x: 43, startPoint y: 166, endPoint x: 35, endPoint y: 166, distance: 8.3
click at [35, 166] on input "range" at bounding box center [36, 166] width 43 height 5
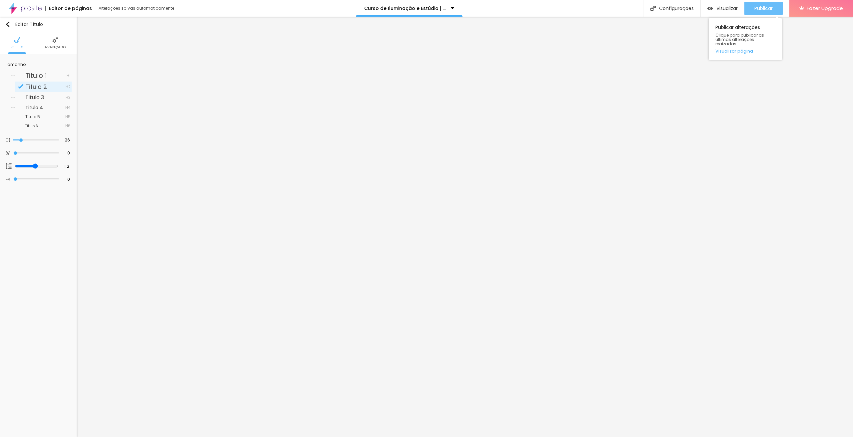
click at [754, 8] on span "Publicar" at bounding box center [763, 8] width 18 height 5
click at [765, 8] on span "Publicar" at bounding box center [763, 8] width 18 height 5
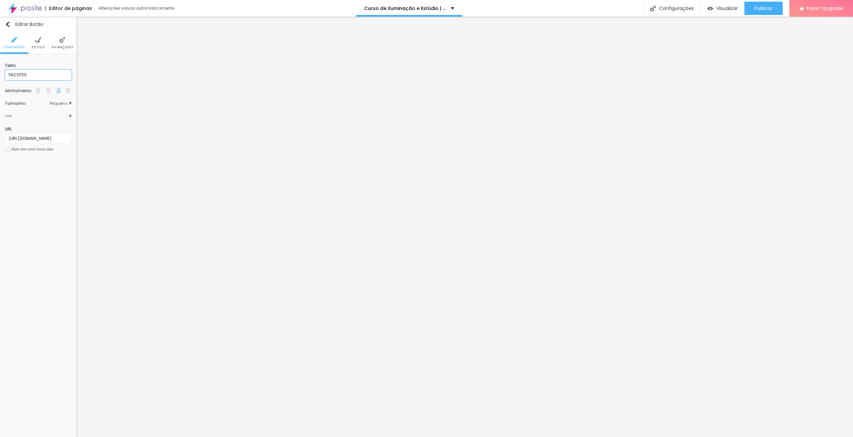
click at [39, 70] on input "PACOTES" at bounding box center [38, 75] width 67 height 11
click at [39, 70] on input "Inscreva-se Agora" at bounding box center [38, 75] width 67 height 11
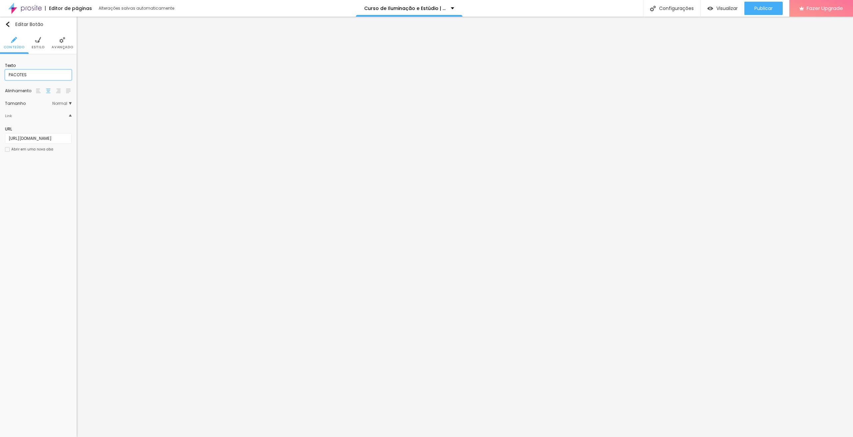
click at [54, 74] on input "PACOTES" at bounding box center [38, 75] width 67 height 11
paste input "Inscreva-se Agora"
click at [38, 41] on img at bounding box center [38, 40] width 6 height 6
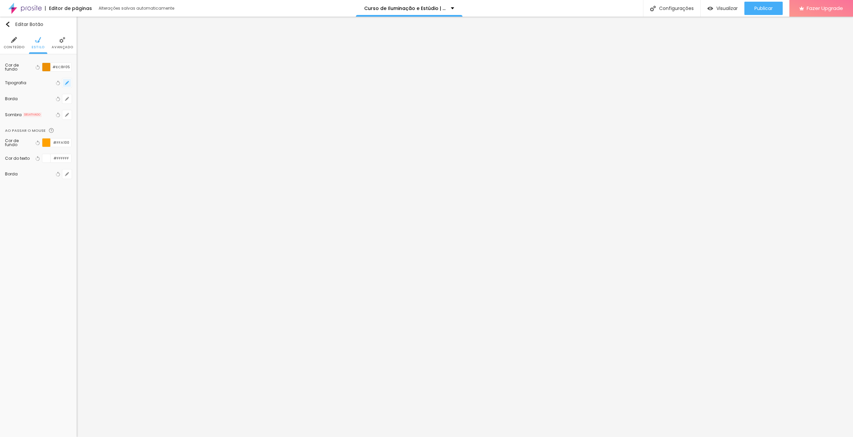
click at [65, 83] on icon "button" at bounding box center [67, 83] width 4 height 4
click at [123, 106] on select "AbrilFatface-Regular Actor-Regular Alegreya AlegreyaBlack [PERSON_NAME] [PERSON…" at bounding box center [112, 110] width 83 height 10
click at [123, 112] on select "AbrilFatface-Regular Actor-Regular Alegreya AlegreyaBlack [PERSON_NAME] [PERSON…" at bounding box center [112, 110] width 83 height 10
click at [71, 105] on select "AbrilFatface-Regular Actor-Regular Alegreya AlegreyaBlack [PERSON_NAME] [PERSON…" at bounding box center [112, 110] width 83 height 10
drag, startPoint x: 109, startPoint y: 144, endPoint x: 90, endPoint y: 148, distance: 19.4
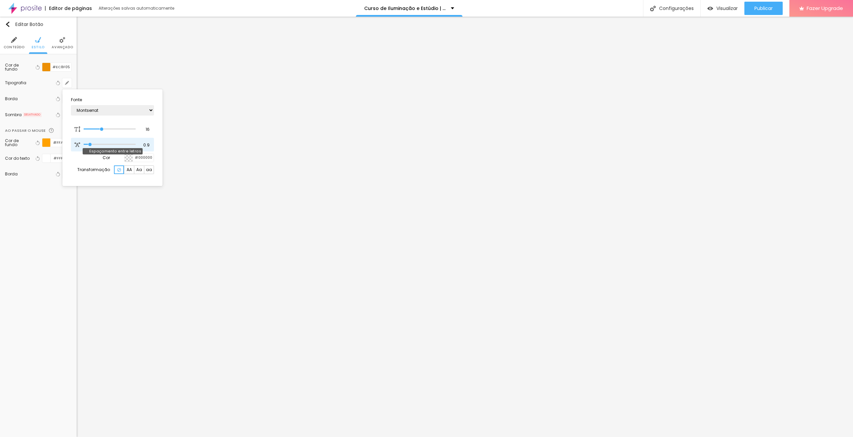
click at [90, 146] on input "range" at bounding box center [110, 144] width 52 height 3
click at [149, 145] on input "0.9" at bounding box center [145, 145] width 12 height 6
click at [80, 157] on div "Cor #000000" at bounding box center [112, 157] width 83 height 9
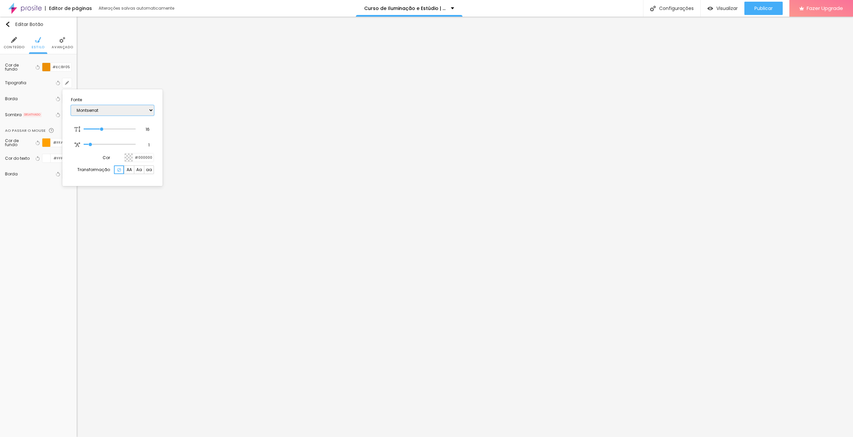
click at [122, 112] on select "AbrilFatface-Regular Actor-Regular Alegreya AlegreyaBlack [PERSON_NAME] [PERSON…" at bounding box center [112, 110] width 83 height 10
click at [71, 105] on select "AbrilFatface-Regular Actor-Regular Alegreya AlegreyaBlack [PERSON_NAME] [PERSON…" at bounding box center [112, 110] width 83 height 10
click at [122, 114] on select "AbrilFatface-Regular Actor-Regular Alegreya AlegreyaBlack [PERSON_NAME] [PERSON…" at bounding box center [112, 110] width 83 height 10
click at [71, 105] on select "AbrilFatface-Regular Actor-Regular Alegreya AlegreyaBlack [PERSON_NAME] [PERSON…" at bounding box center [112, 110] width 83 height 10
click at [134, 111] on select "AbrilFatface-Regular Actor-Regular Alegreya AlegreyaBlack [PERSON_NAME] [PERSON…" at bounding box center [112, 110] width 83 height 10
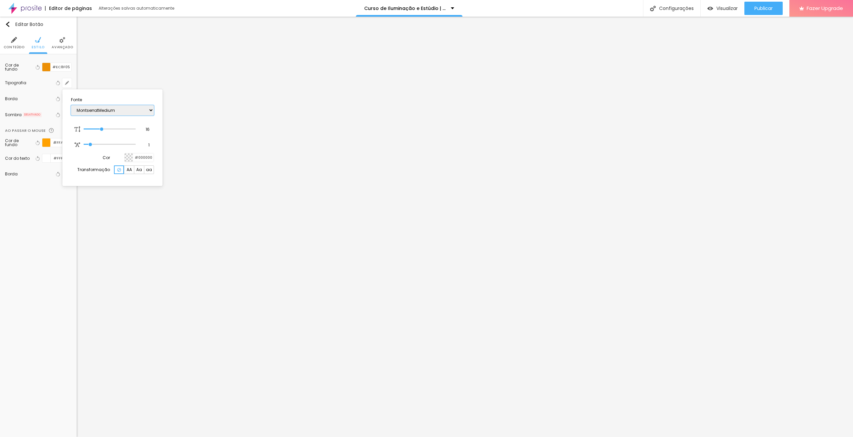
click at [71, 105] on select "AbrilFatface-Regular Actor-Regular Alegreya AlegreyaBlack [PERSON_NAME] [PERSON…" at bounding box center [112, 110] width 83 height 10
click at [118, 111] on select "AbrilFatface-Regular Actor-Regular Alegreya AlegreyaBlack [PERSON_NAME] [PERSON…" at bounding box center [112, 110] width 83 height 10
click at [71, 105] on select "AbrilFatface-Regular Actor-Regular Alegreya AlegreyaBlack [PERSON_NAME] [PERSON…" at bounding box center [112, 110] width 83 height 10
click at [41, 217] on div at bounding box center [426, 218] width 853 height 437
click at [44, 45] on ul "Conteúdo Estilo Avançado" at bounding box center [38, 43] width 77 height 22
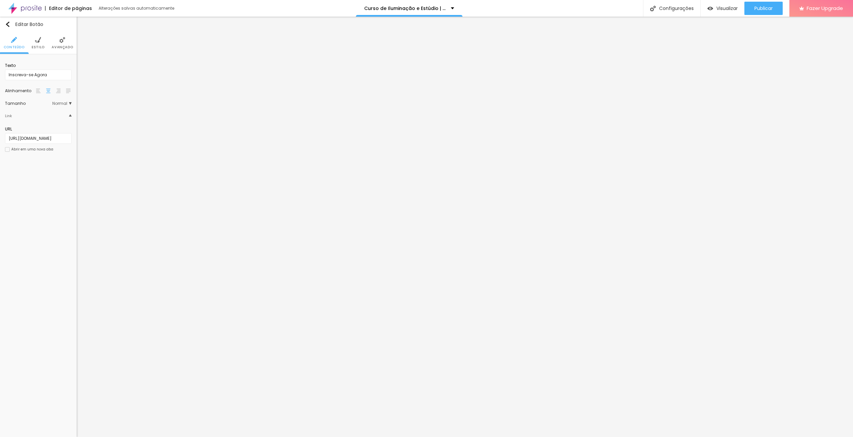
click at [41, 46] on span "Estilo" at bounding box center [38, 47] width 13 height 3
click at [68, 85] on button "button" at bounding box center [66, 82] width 9 height 9
click at [112, 106] on select "AbrilFatface-Regular Actor-Regular Alegreya AlegreyaBlack [PERSON_NAME] [PERSON…" at bounding box center [112, 110] width 83 height 10
click at [71, 105] on select "AbrilFatface-Regular Actor-Regular Alegreya AlegreyaBlack [PERSON_NAME] [PERSON…" at bounding box center [112, 110] width 83 height 10
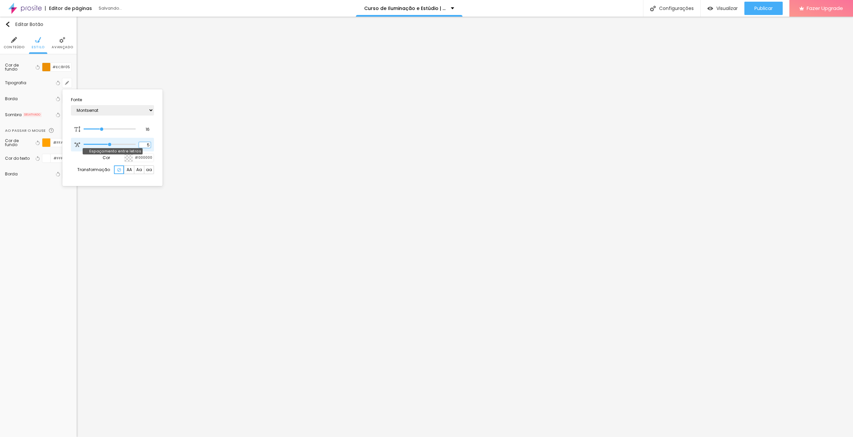
click at [148, 145] on input "5" at bounding box center [145, 145] width 12 height 6
click at [719, 209] on div at bounding box center [426, 218] width 853 height 437
click at [760, 9] on span "Publicar" at bounding box center [763, 8] width 18 height 5
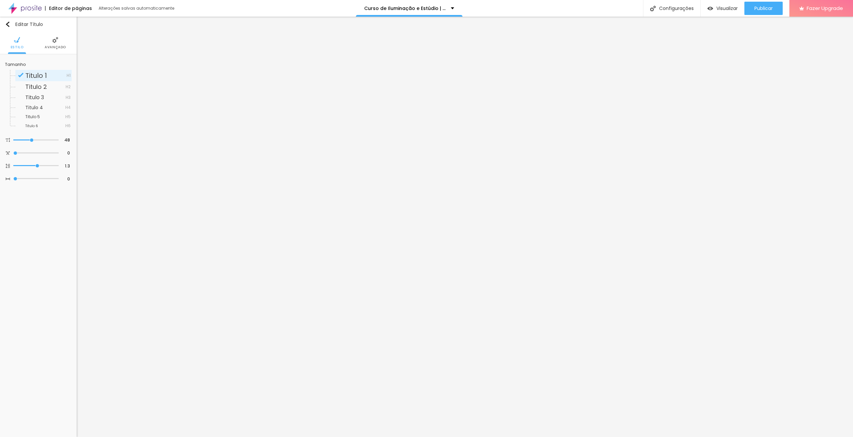
click at [59, 41] on li "Avançado" at bounding box center [55, 43] width 21 height 22
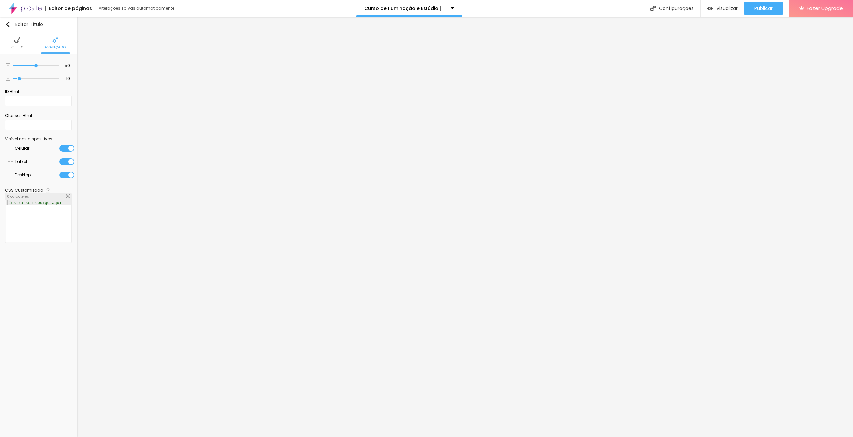
click at [15, 47] on span "Estilo" at bounding box center [17, 47] width 13 height 3
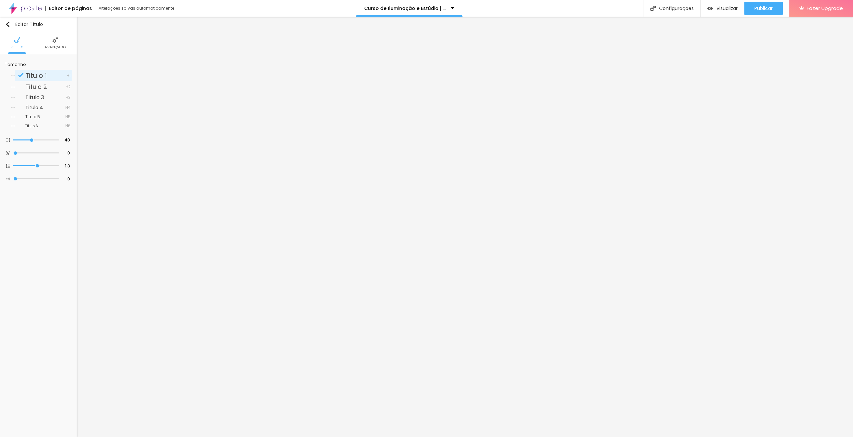
click at [61, 48] on span "Avançado" at bounding box center [55, 47] width 21 height 3
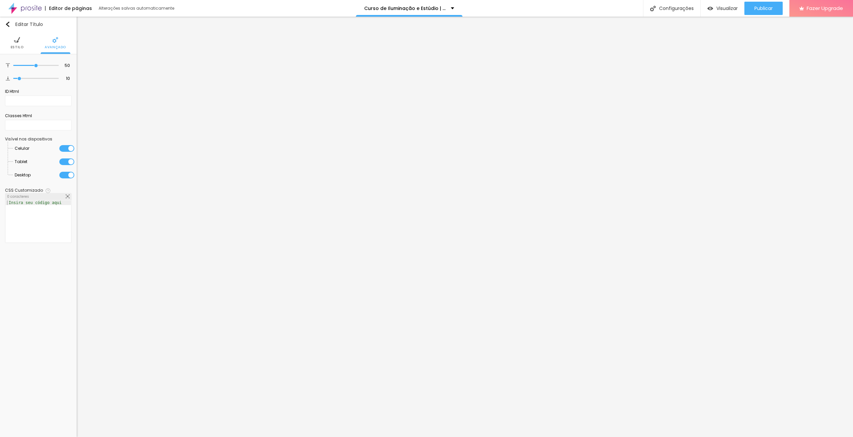
click at [32, 205] on div "Insira seu código aqui" at bounding box center [35, 203] width 59 height 5
click at [34, 202] on div "font-family : ;" at bounding box center [38, 226] width 65 height 51
drag, startPoint x: 35, startPoint y: 203, endPoint x: 64, endPoint y: 203, distance: 28.7
click at [64, 203] on div "font-family : ui-sans-serif;" at bounding box center [38, 226] width 65 height 51
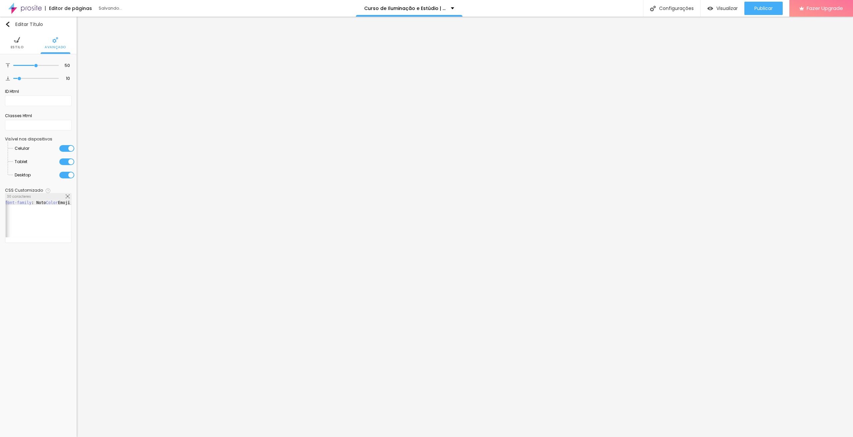
click at [59, 199] on div "30 caracteres" at bounding box center [38, 197] width 66 height 7
click at [51, 205] on div "font-family : Noto Color Emoji;" at bounding box center [38, 224] width 69 height 46
click at [51, 205] on div "font-family : Noto Color Emoji;" at bounding box center [36, 224] width 69 height 46
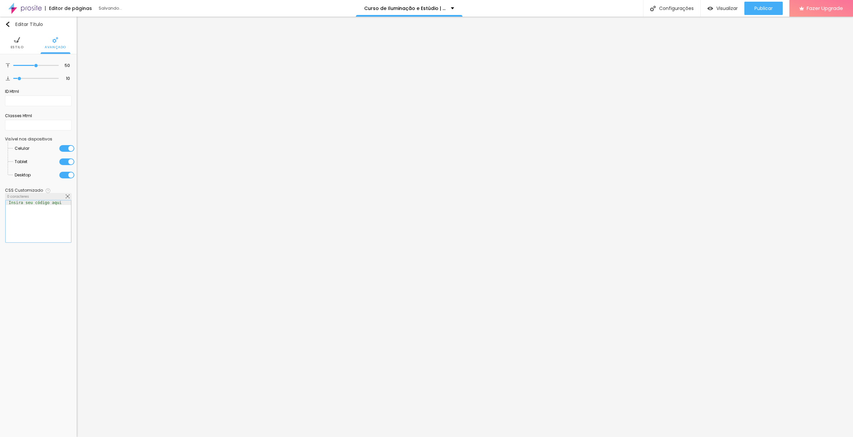
click at [40, 222] on div at bounding box center [38, 226] width 65 height 51
click at [6, 27] on button "Editar Título" at bounding box center [38, 24] width 77 height 15
click at [8, 24] on img "button" at bounding box center [7, 24] width 5 height 5
click at [34, 32] on div "Editar Título Estilo Avançado 50 Espaço de cima 10 Espaço de baixo ID Html Clas…" at bounding box center [38, 227] width 77 height 421
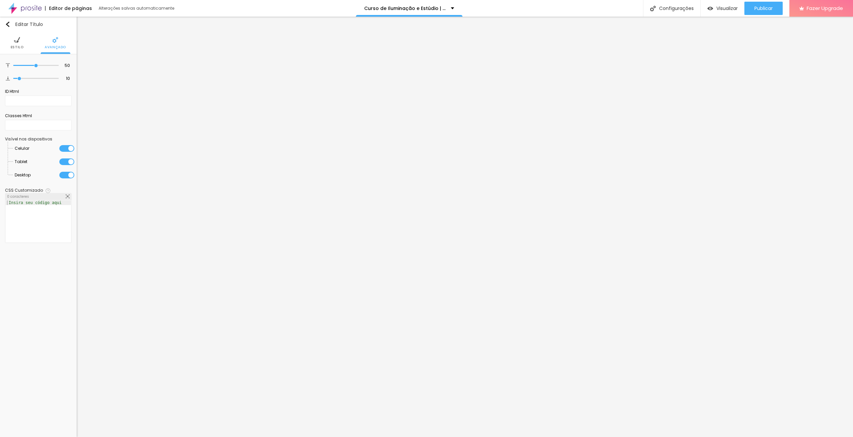
click at [0, 297] on div "Editar Título Estilo Avançado 50 Espaço de cima 10 Espaço de baixo ID Html Clas…" at bounding box center [38, 227] width 77 height 421
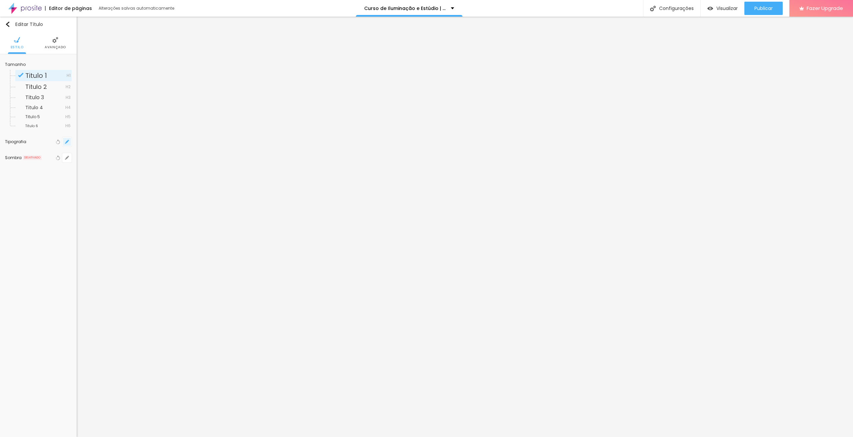
click at [66, 141] on icon "button" at bounding box center [67, 142] width 4 height 4
click at [146, 189] on input "16" at bounding box center [145, 189] width 12 height 6
click at [440, 165] on div at bounding box center [426, 218] width 853 height 437
click at [69, 143] on icon "button" at bounding box center [67, 142] width 4 height 4
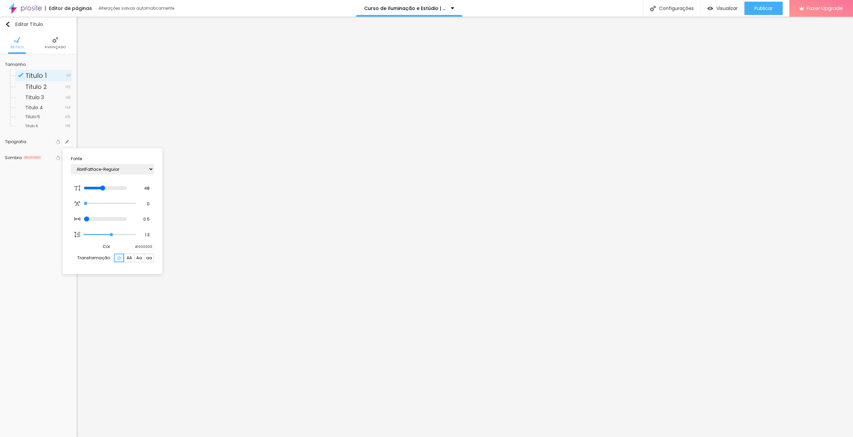
click at [140, 260] on span "Aa" at bounding box center [139, 258] width 6 height 4
click at [137, 168] on select "AbrilFatface-Regular Actor-Regular Alegreya AlegreyaBlack [PERSON_NAME] [PERSON…" at bounding box center [112, 169] width 83 height 10
click at [71, 164] on select "AbrilFatface-Regular Actor-Regular Alegreya AlegreyaBlack [PERSON_NAME] [PERSON…" at bounding box center [112, 169] width 83 height 10
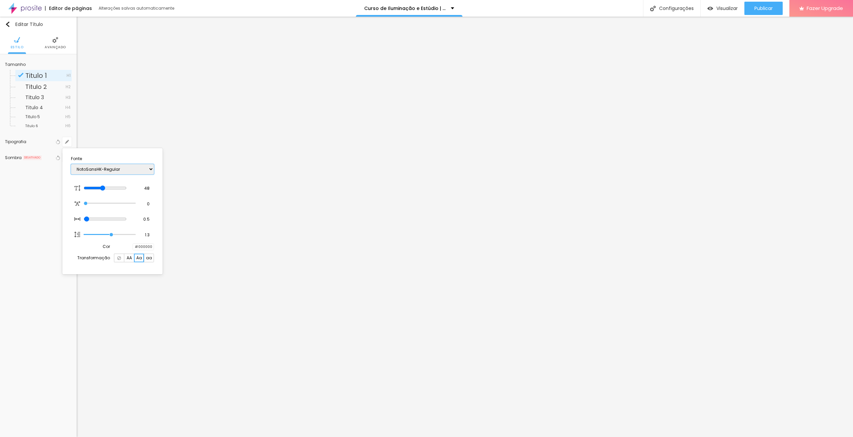
click at [144, 169] on select "AbrilFatface-Regular Actor-Regular Alegreya AlegreyaBlack [PERSON_NAME] [PERSON…" at bounding box center [112, 169] width 83 height 10
click at [71, 164] on select "AbrilFatface-Regular Actor-Regular Alegreya AlegreyaBlack [PERSON_NAME] [PERSON…" at bounding box center [112, 169] width 83 height 10
click at [481, 152] on div at bounding box center [426, 218] width 853 height 437
click at [68, 140] on icon "button" at bounding box center [68, 140] width 1 height 1
click at [428, 231] on div at bounding box center [426, 218] width 853 height 437
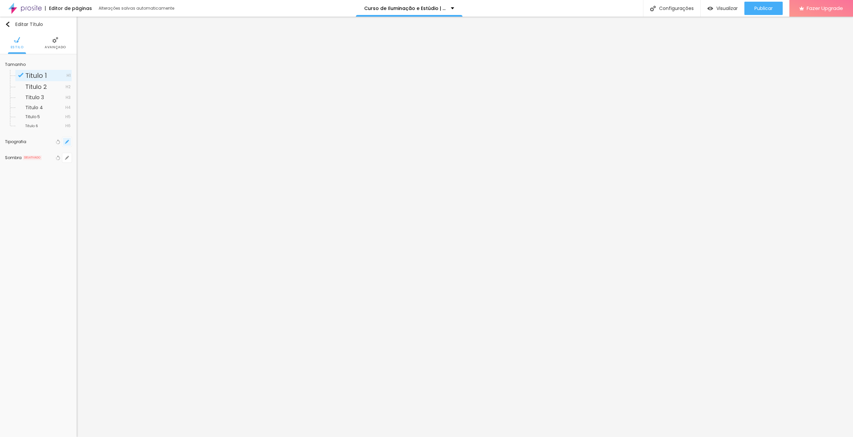
click at [68, 140] on icon "button" at bounding box center [67, 142] width 4 height 4
click at [133, 245] on div at bounding box center [133, 247] width 0 height 6
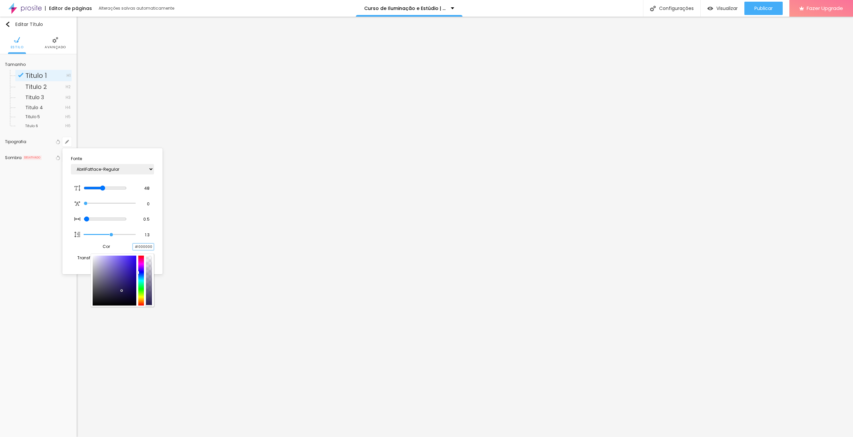
click at [142, 245] on input "#000000" at bounding box center [143, 247] width 21 height 6
paste input "FFA1"
click at [128, 245] on div at bounding box center [129, 248] width 8 height 8
click at [447, 127] on div at bounding box center [426, 218] width 853 height 437
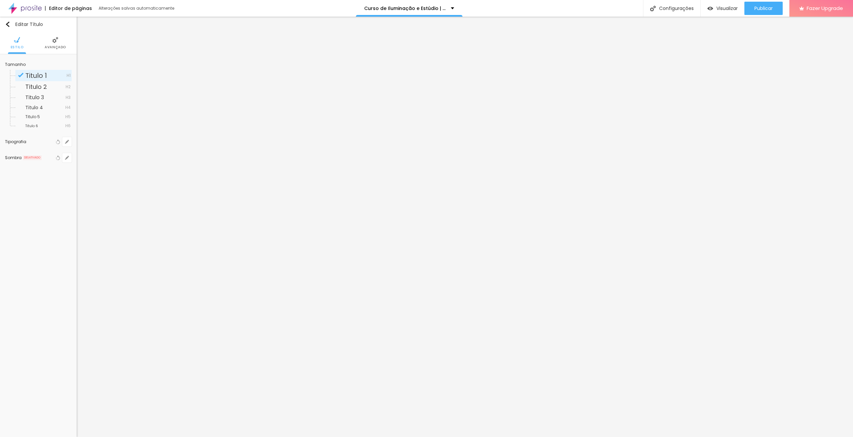
click at [54, 46] on span "Avançado" at bounding box center [55, 47] width 21 height 3
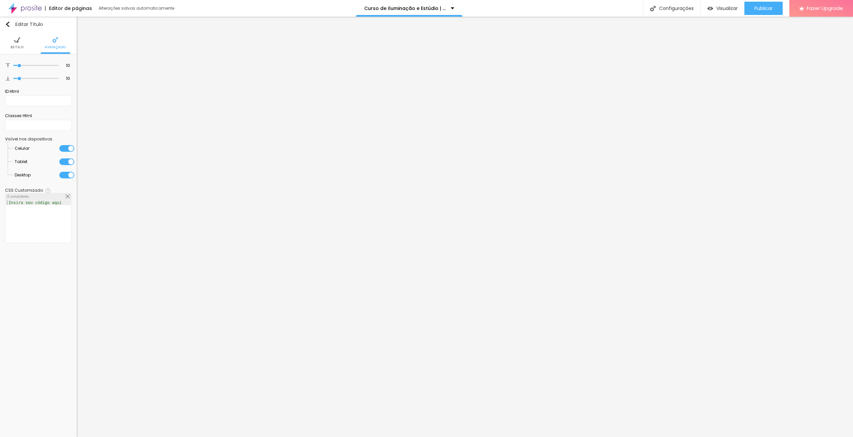
click at [13, 46] on span "Estilo" at bounding box center [17, 47] width 13 height 3
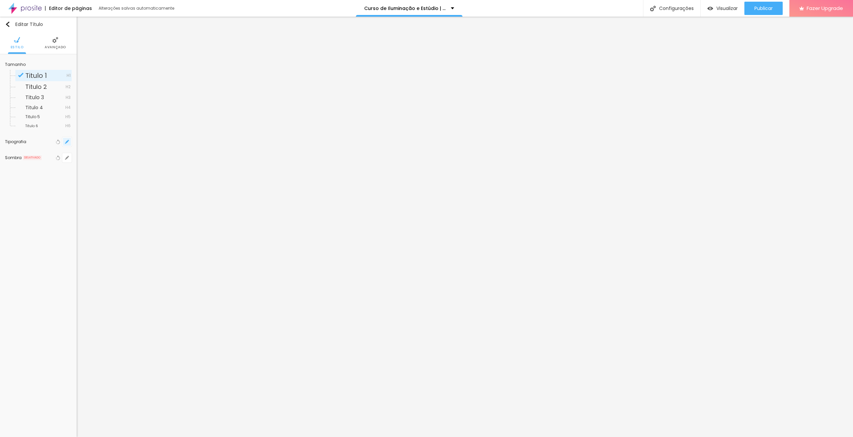
click at [67, 143] on icon "button" at bounding box center [67, 142] width 3 height 3
click at [125, 167] on select "AbrilFatface-Regular Actor-Regular Alegreya AlegreyaBlack [PERSON_NAME] [PERSON…" at bounding box center [112, 169] width 83 height 10
click at [71, 164] on select "AbrilFatface-Regular Actor-Regular Alegreya AlegreyaBlack [PERSON_NAME] [PERSON…" at bounding box center [112, 169] width 83 height 10
click at [341, 121] on div at bounding box center [426, 218] width 853 height 437
click at [53, 39] on img at bounding box center [55, 40] width 6 height 6
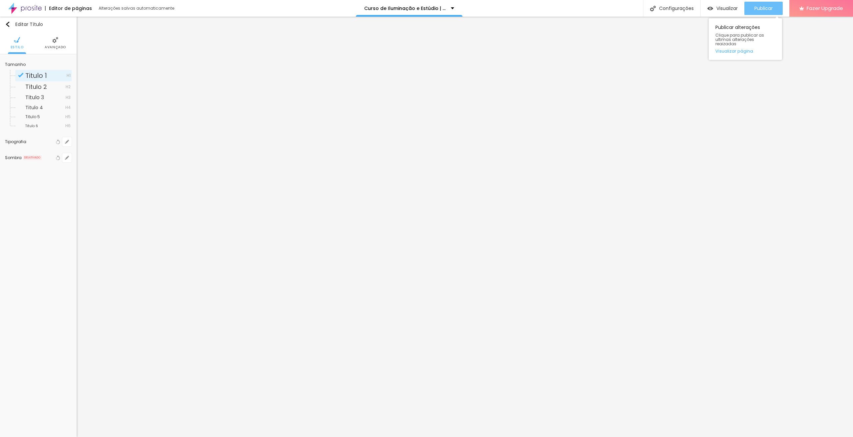
click at [764, 6] on span "Publicar" at bounding box center [763, 8] width 18 height 5
click at [763, 4] on div "Publicar" at bounding box center [763, 8] width 18 height 13
click at [62, 43] on li "Avançado" at bounding box center [55, 43] width 21 height 22
click at [37, 77] on input "PACOTES" at bounding box center [38, 75] width 67 height 11
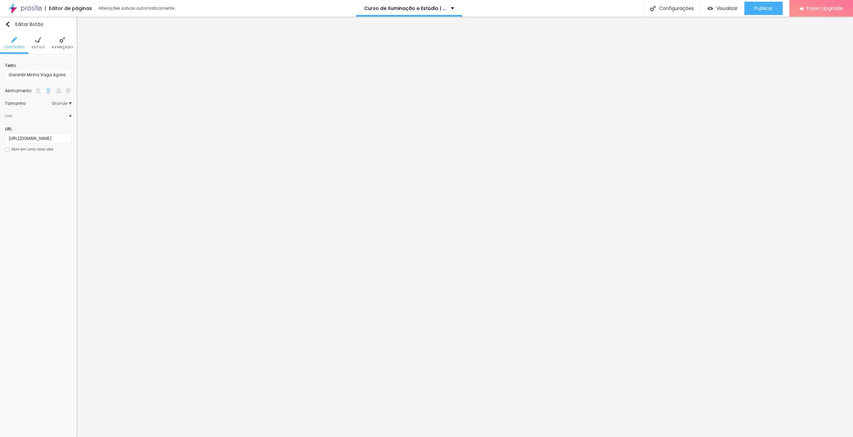
click at [41, 186] on div "Editar Botão Conteúdo Estilo Avançado Texto Garantir Minha Vaga Agora Alinhamen…" at bounding box center [38, 227] width 77 height 421
click at [60, 46] on span "Avançado" at bounding box center [62, 47] width 21 height 3
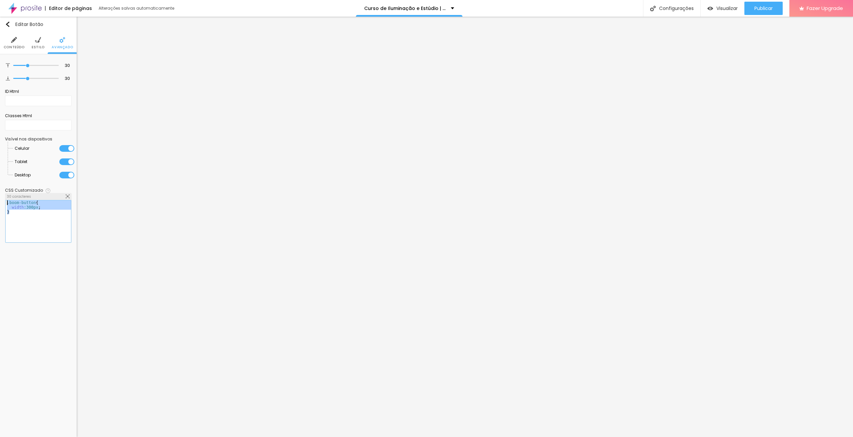
drag, startPoint x: 18, startPoint y: 215, endPoint x: 0, endPoint y: 197, distance: 25.2
click at [0, 197] on div "30 Espaço de cima 30 Espaço de baixo ID Html Classes Html Visível nos dispositi…" at bounding box center [38, 152] width 77 height 197
click at [39, 46] on span "Estilo" at bounding box center [38, 47] width 13 height 3
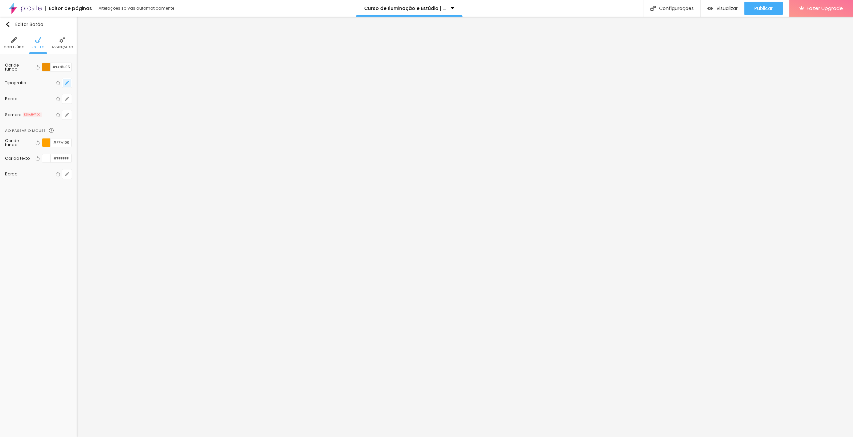
click at [65, 83] on icon "button" at bounding box center [67, 83] width 4 height 4
click at [101, 107] on select "AbrilFatface-Regular Actor-Regular Alegreya AlegreyaBlack [PERSON_NAME] [PERSON…" at bounding box center [112, 110] width 83 height 10
click at [71, 105] on select "AbrilFatface-Regular Actor-Regular Alegreya AlegreyaBlack [PERSON_NAME] [PERSON…" at bounding box center [112, 110] width 83 height 10
click at [145, 144] on input "5" at bounding box center [145, 145] width 12 height 6
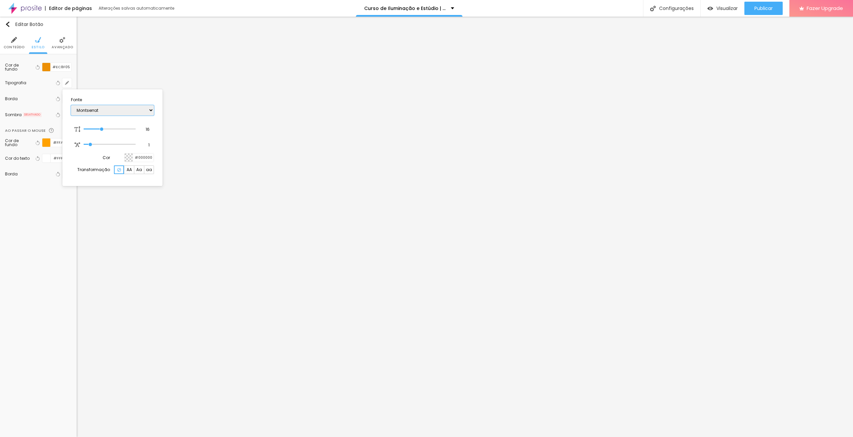
click at [134, 111] on select "AbrilFatface-Regular Actor-Regular Alegreya AlegreyaBlack [PERSON_NAME] [PERSON…" at bounding box center [112, 110] width 83 height 10
click at [71, 105] on select "AbrilFatface-Regular Actor-Regular Alegreya AlegreyaBlack [PERSON_NAME] [PERSON…" at bounding box center [112, 110] width 83 height 10
click at [123, 110] on select "AbrilFatface-Regular Actor-Regular Alegreya AlegreyaBlack [PERSON_NAME] [PERSON…" at bounding box center [112, 110] width 83 height 10
click at [71, 105] on select "AbrilFatface-Regular Actor-Regular Alegreya AlegreyaBlack [PERSON_NAME] [PERSON…" at bounding box center [112, 110] width 83 height 10
click at [129, 110] on select "AbrilFatface-Regular Actor-Regular Alegreya AlegreyaBlack [PERSON_NAME] [PERSON…" at bounding box center [112, 110] width 83 height 10
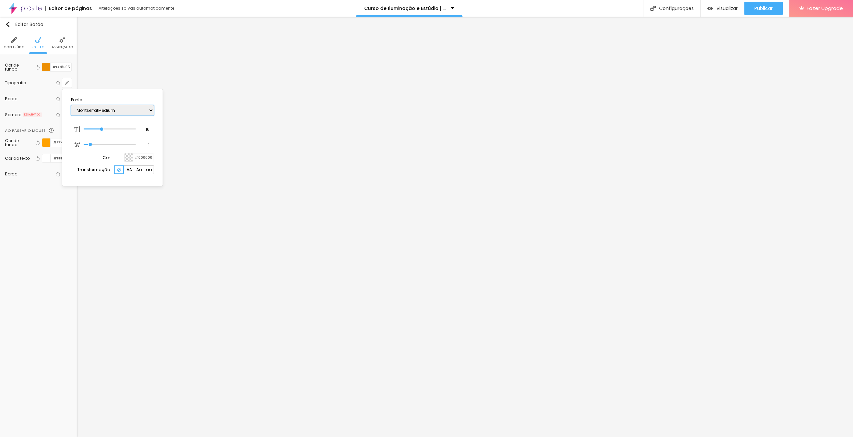
click at [71, 105] on select "AbrilFatface-Regular Actor-Regular Alegreya AlegreyaBlack [PERSON_NAME] [PERSON…" at bounding box center [112, 110] width 83 height 10
drag, startPoint x: 102, startPoint y: 130, endPoint x: 106, endPoint y: 129, distance: 3.3
click at [106, 129] on input "range" at bounding box center [110, 129] width 52 height 3
click at [702, 240] on div at bounding box center [426, 218] width 853 height 437
click at [37, 46] on span "Estilo" at bounding box center [38, 47] width 13 height 3
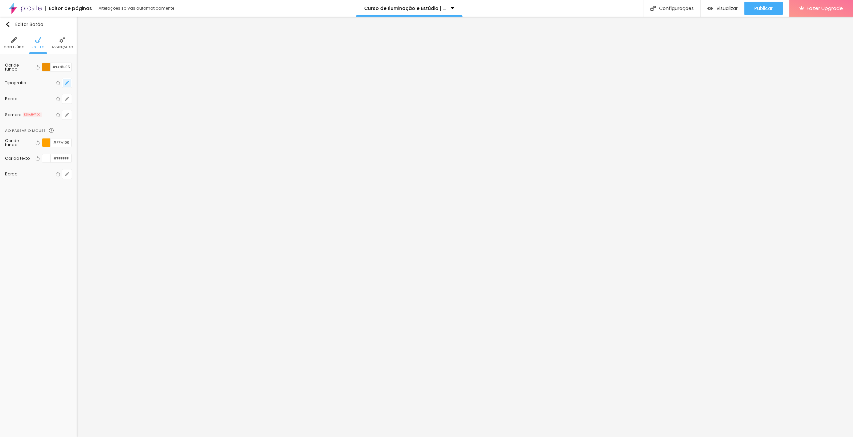
click at [66, 82] on icon "button" at bounding box center [67, 83] width 4 height 4
drag, startPoint x: 101, startPoint y: 130, endPoint x: 106, endPoint y: 129, distance: 4.7
click at [106, 129] on input "range" at bounding box center [110, 129] width 52 height 3
click at [126, 111] on select "AbrilFatface-Regular Actor-Regular Alegreya AlegreyaBlack [PERSON_NAME] [PERSON…" at bounding box center [112, 110] width 83 height 10
click at [71, 105] on select "AbrilFatface-Regular Actor-Regular Alegreya AlegreyaBlack [PERSON_NAME] [PERSON…" at bounding box center [112, 110] width 83 height 10
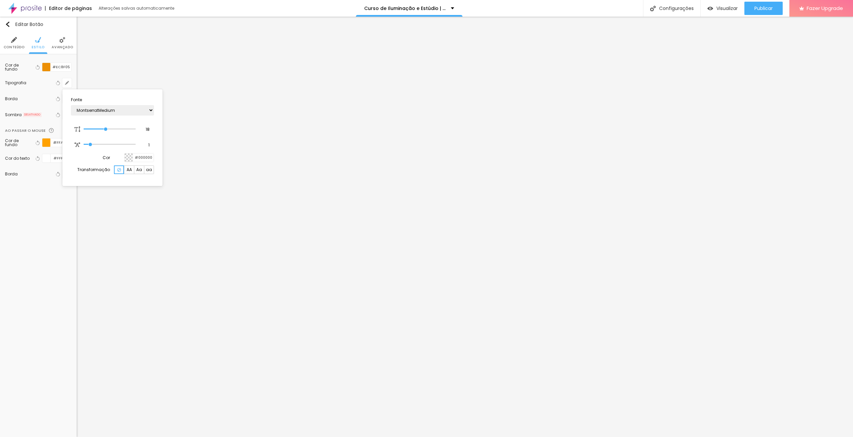
click at [569, 57] on div at bounding box center [426, 218] width 853 height 437
click at [34, 47] on span "Estilo" at bounding box center [38, 47] width 13 height 3
click at [69, 81] on icon "button" at bounding box center [67, 83] width 4 height 4
click at [108, 111] on select "AbrilFatface-Regular Actor-Regular Alegreya AlegreyaBlack [PERSON_NAME] [PERSON…" at bounding box center [112, 110] width 83 height 10
click at [71, 105] on select "AbrilFatface-Regular Actor-Regular Alegreya AlegreyaBlack [PERSON_NAME] [PERSON…" at bounding box center [112, 110] width 83 height 10
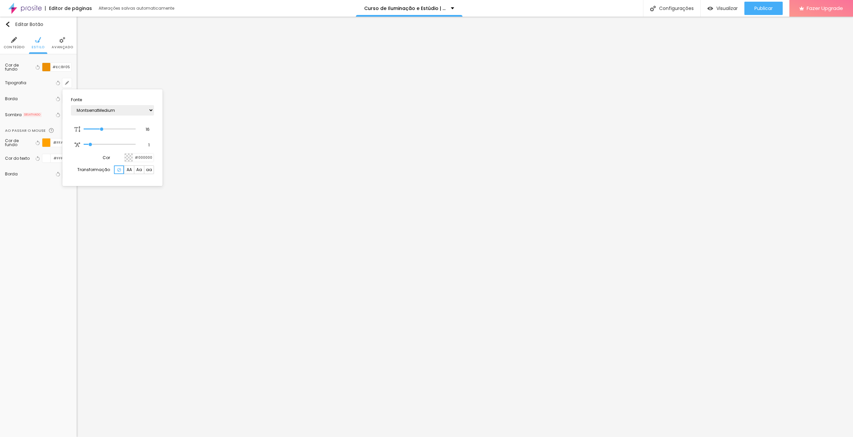
click at [621, 57] on div at bounding box center [426, 218] width 853 height 437
click at [758, 7] on span "Publicar" at bounding box center [763, 8] width 18 height 5
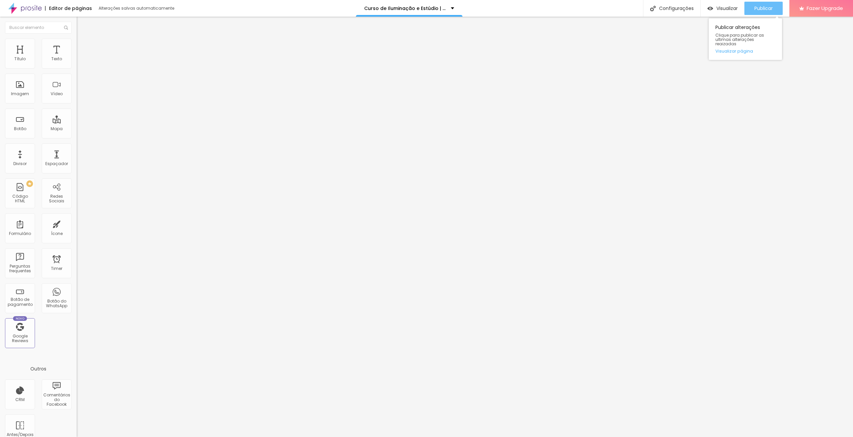
click at [755, 10] on span "Publicar" at bounding box center [763, 8] width 18 height 5
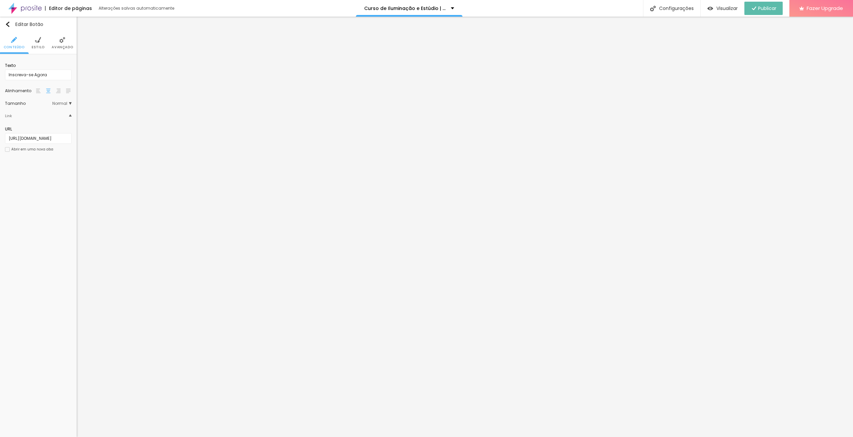
click at [37, 42] on img at bounding box center [38, 40] width 6 height 6
click at [65, 81] on button "button" at bounding box center [66, 82] width 9 height 9
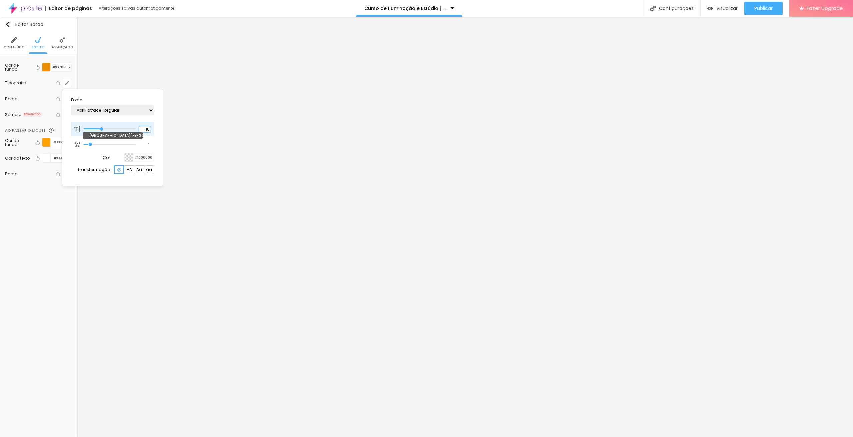
click at [143, 127] on input "16" at bounding box center [145, 130] width 12 height 6
click at [39, 217] on div at bounding box center [426, 218] width 853 height 437
click at [755, 4] on div "Publicar" at bounding box center [763, 8] width 18 height 13
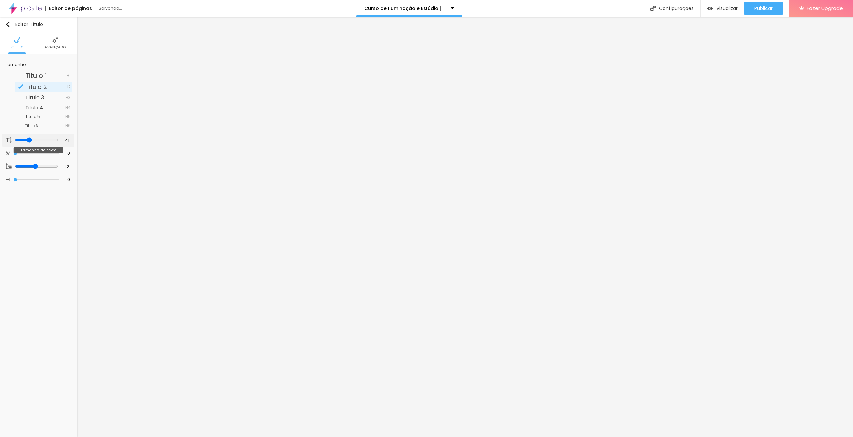
drag, startPoint x: 21, startPoint y: 139, endPoint x: 28, endPoint y: 139, distance: 7.7
click at [28, 139] on input "range" at bounding box center [36, 140] width 43 height 5
click at [55, 46] on span "Avançado" at bounding box center [55, 47] width 21 height 3
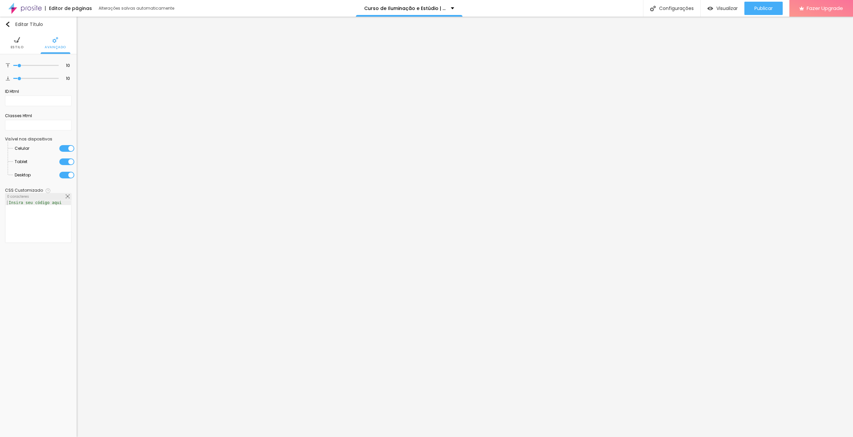
click at [18, 43] on li "Estilo" at bounding box center [17, 43] width 13 height 22
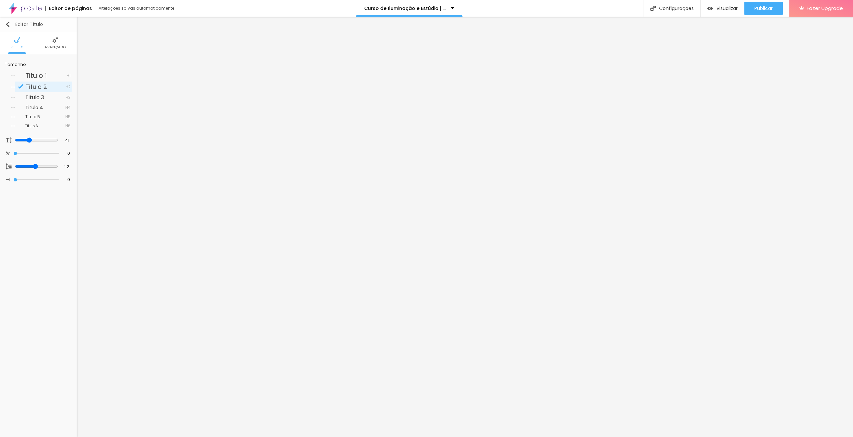
click at [8, 21] on button "Editar Título" at bounding box center [38, 24] width 77 height 15
click at [36, 87] on span "Titulo 2" at bounding box center [36, 87] width 22 height 8
click at [67, 143] on icon "button" at bounding box center [67, 142] width 3 height 3
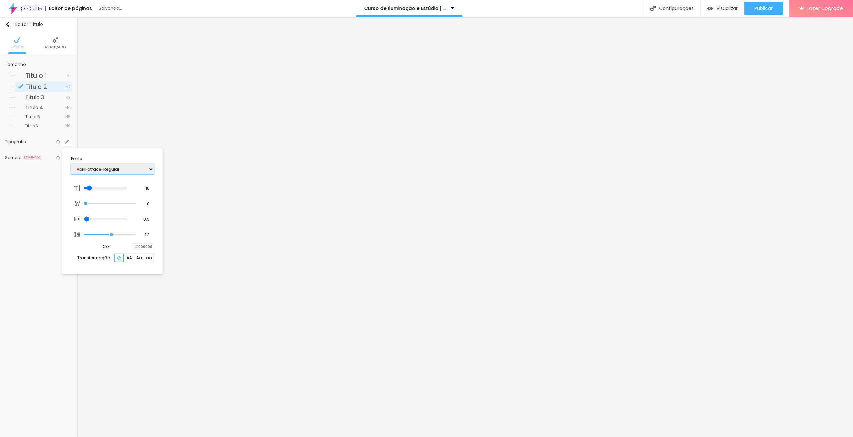
click at [98, 170] on select "AbrilFatface-Regular Actor-Regular Alegreya AlegreyaBlack [PERSON_NAME] [PERSON…" at bounding box center [112, 169] width 83 height 10
click at [71, 164] on select "AbrilFatface-Regular Actor-Regular Alegreya AlegreyaBlack [PERSON_NAME] [PERSON…" at bounding box center [112, 169] width 83 height 10
click at [465, 91] on div at bounding box center [426, 218] width 853 height 437
click at [67, 142] on icon "button" at bounding box center [67, 142] width 3 height 3
click at [133, 247] on div at bounding box center [133, 247] width 0 height 6
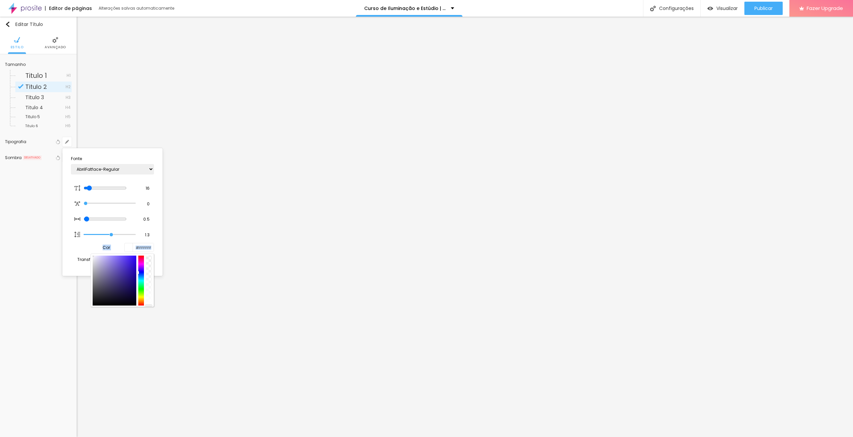
drag, startPoint x: 99, startPoint y: 264, endPoint x: 81, endPoint y: 252, distance: 20.9
click at [81, 252] on div "Cor #FFFFFF" at bounding box center [112, 247] width 83 height 9
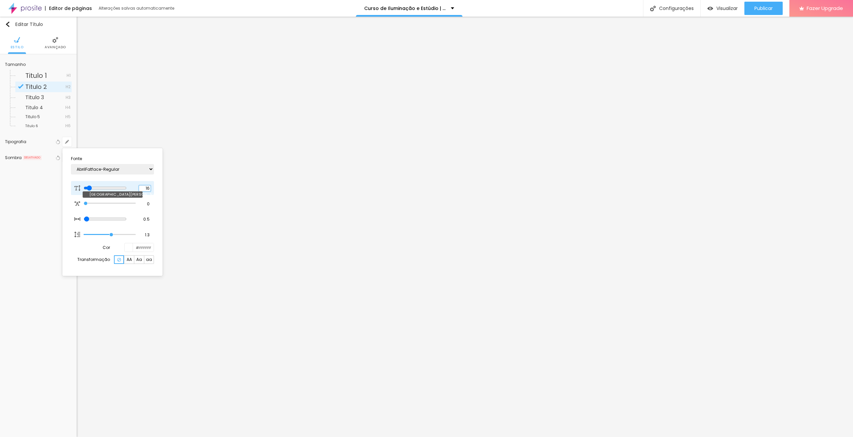
click at [145, 188] on input "16" at bounding box center [145, 189] width 12 height 6
click at [486, 100] on div at bounding box center [426, 218] width 853 height 437
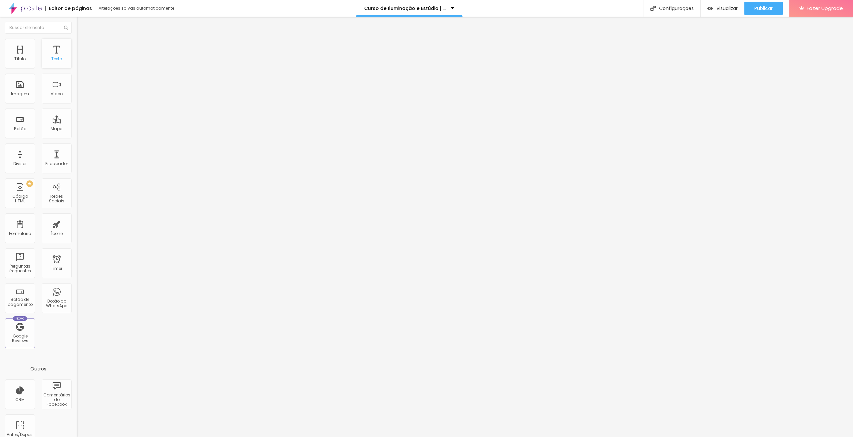
click at [53, 54] on div "Texto" at bounding box center [57, 54] width 30 height 30
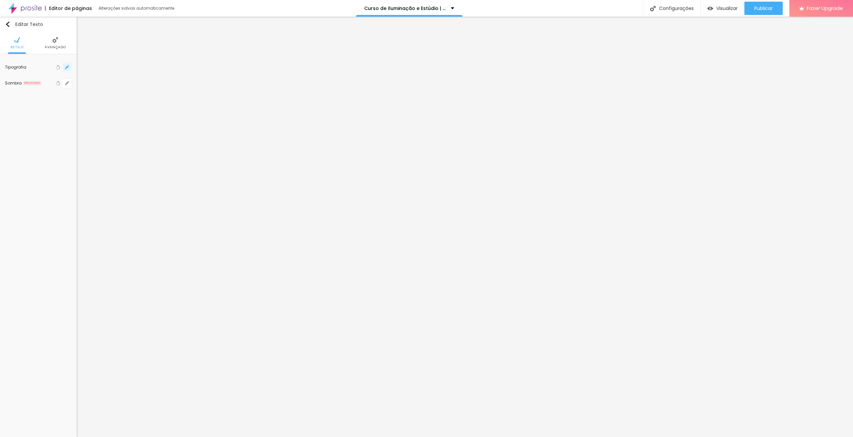
click at [64, 64] on button "button" at bounding box center [66, 67] width 9 height 9
click at [91, 113] on input "range" at bounding box center [105, 113] width 43 height 5
click at [87, 144] on input "range" at bounding box center [110, 144] width 52 height 3
click at [87, 146] on input "range" at bounding box center [110, 144] width 52 height 3
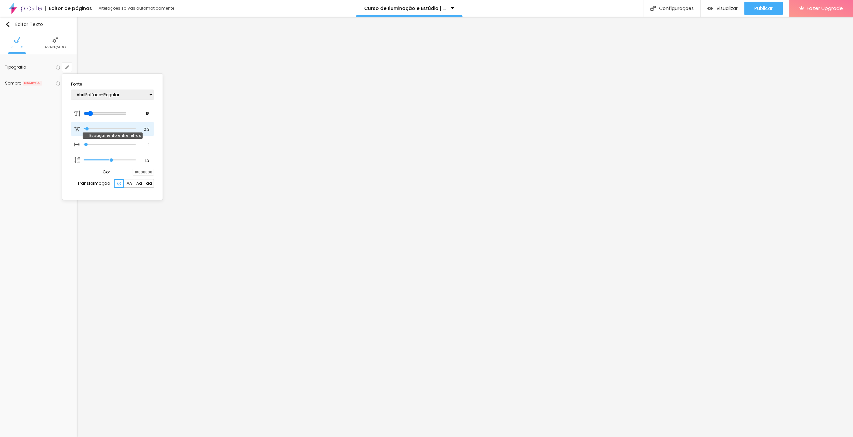
click at [88, 128] on input "range" at bounding box center [110, 128] width 52 height 3
drag, startPoint x: 86, startPoint y: 145, endPoint x: 49, endPoint y: 137, distance: 37.1
click at [84, 143] on input "range" at bounding box center [110, 144] width 52 height 3
click at [204, 212] on div at bounding box center [426, 218] width 853 height 437
click at [35, 41] on img at bounding box center [38, 40] width 6 height 6
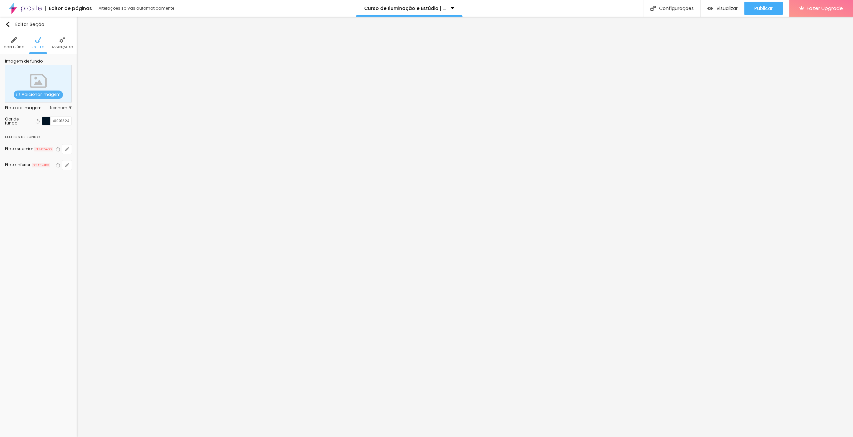
click at [45, 121] on div at bounding box center [46, 121] width 8 height 8
click at [62, 120] on input "#001324" at bounding box center [61, 121] width 21 height 8
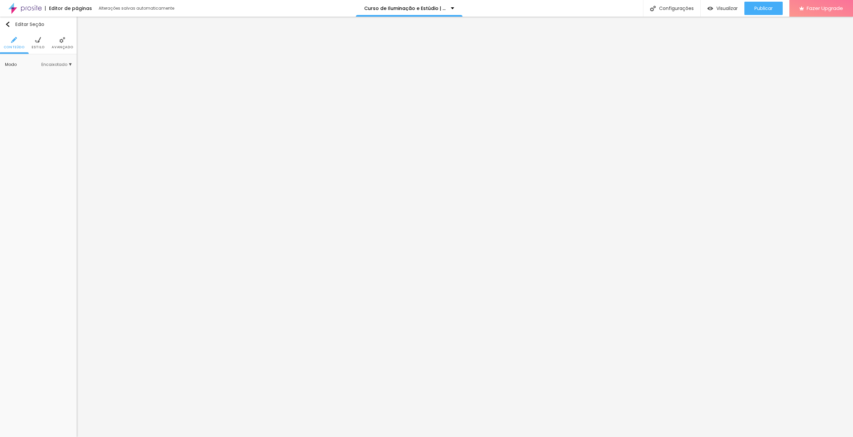
click at [39, 44] on li "Estilo" at bounding box center [38, 43] width 13 height 22
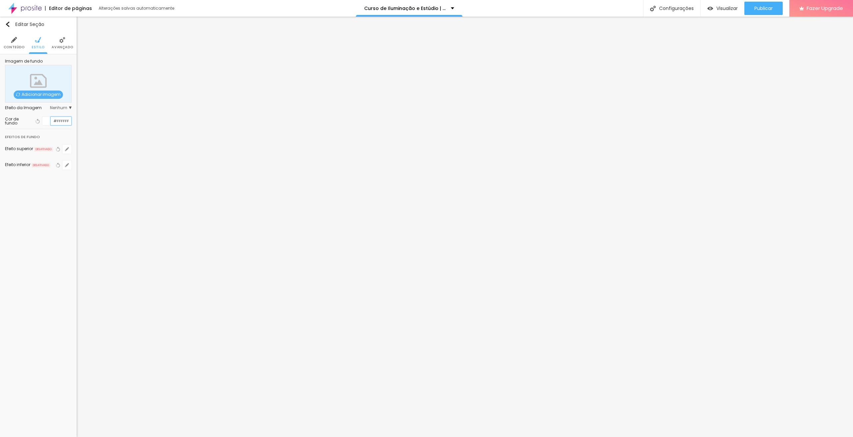
click at [65, 122] on input "#FFFFFF" at bounding box center [61, 121] width 21 height 8
paste input "001324"
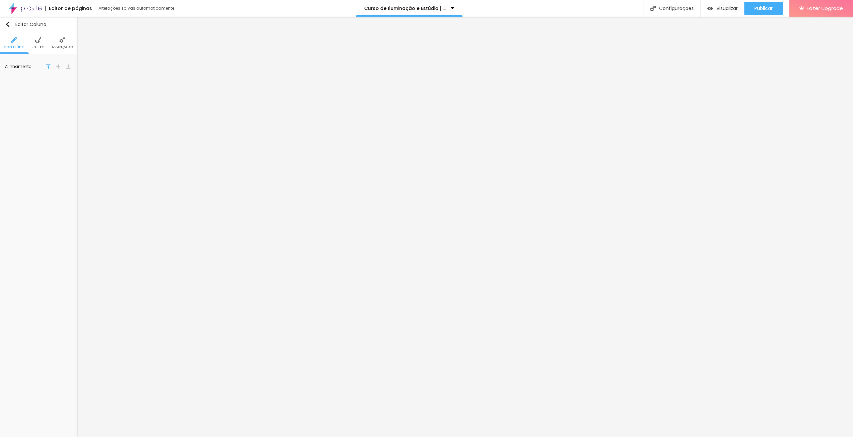
click at [34, 39] on li "Estilo" at bounding box center [38, 43] width 13 height 22
click at [65, 65] on input "#FFFFFF" at bounding box center [61, 67] width 21 height 8
paste input "001324"
click at [48, 66] on div at bounding box center [46, 67] width 8 height 8
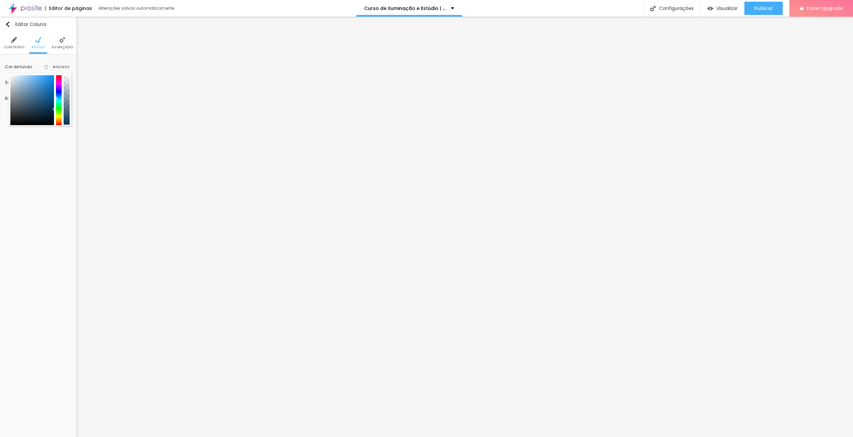
drag, startPoint x: 53, startPoint y: 118, endPoint x: 54, endPoint y: 109, distance: 9.1
click at [54, 109] on div at bounding box center [39, 100] width 59 height 50
click at [63, 67] on input "#002E52" at bounding box center [61, 67] width 21 height 6
click at [40, 46] on span "Estilo" at bounding box center [38, 47] width 13 height 3
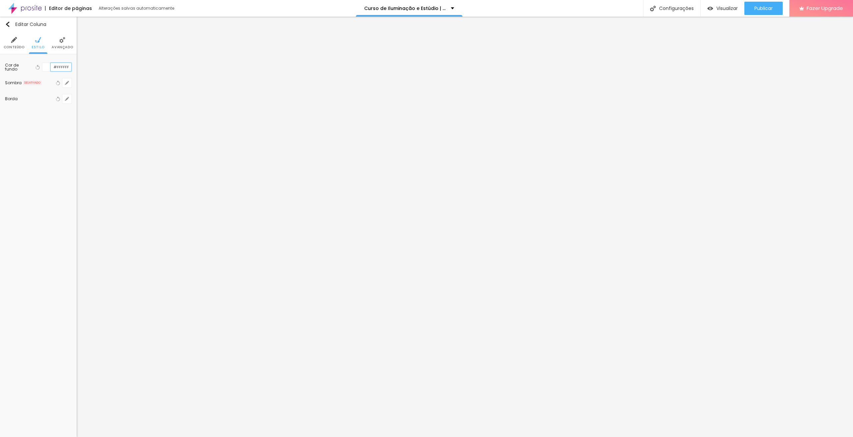
click at [63, 69] on input "#FFFFFF" at bounding box center [61, 67] width 21 height 8
paste input "002E52"
click at [37, 43] on img at bounding box center [38, 40] width 6 height 6
click at [63, 67] on input "#FFFFFF" at bounding box center [61, 67] width 21 height 8
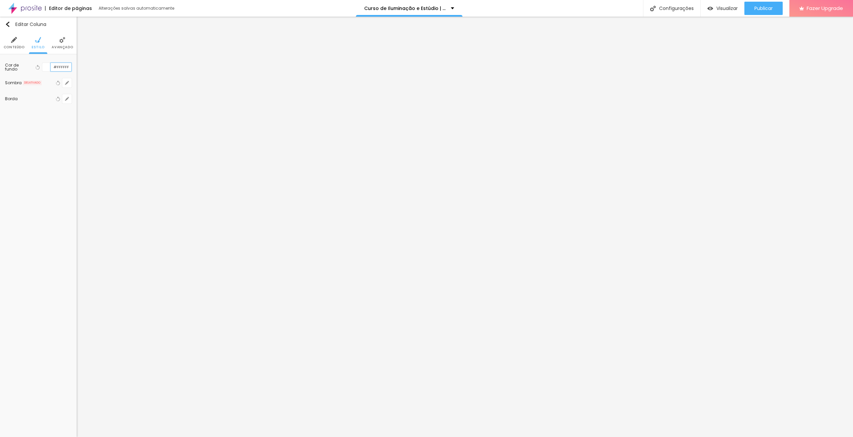
click at [63, 67] on input "#FFFFFF" at bounding box center [61, 67] width 21 height 8
paste input "002E52"
click at [34, 44] on li "Estilo" at bounding box center [38, 43] width 13 height 22
click at [63, 99] on button "button" at bounding box center [66, 98] width 9 height 9
drag, startPoint x: 73, startPoint y: 124, endPoint x: 87, endPoint y: 123, distance: 14.3
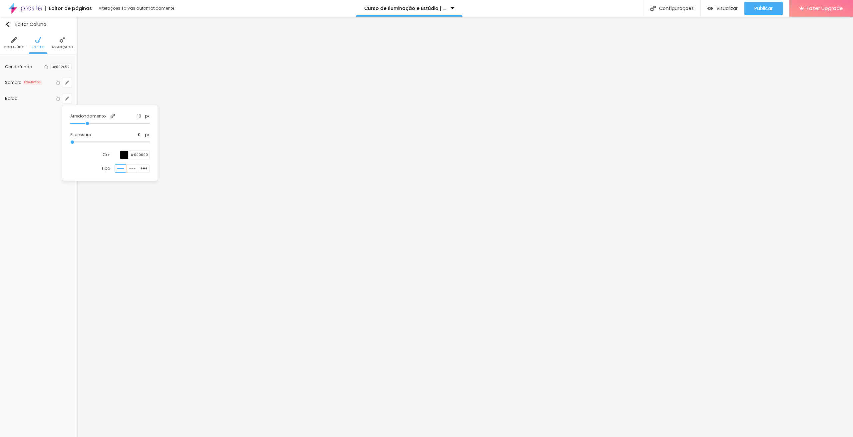
click at [87, 123] on input "range" at bounding box center [109, 123] width 79 height 3
drag, startPoint x: 73, startPoint y: 141, endPoint x: 96, endPoint y: 141, distance: 23.7
click at [96, 141] on input "range" at bounding box center [109, 142] width 79 height 3
click at [126, 157] on div at bounding box center [124, 155] width 8 height 8
click at [139, 187] on div at bounding box center [137, 188] width 6 height 50
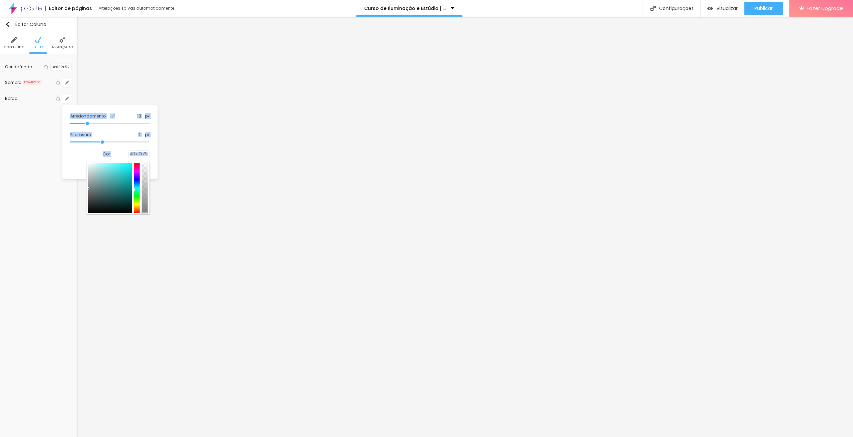
drag, startPoint x: 128, startPoint y: 183, endPoint x: 86, endPoint y: 189, distance: 42.7
click at [86, 189] on body "Editor de páginas Alterações salvas automaticamente Curso de Iluminação e Estúd…" at bounding box center [426, 218] width 853 height 437
click at [75, 156] on span "Cor" at bounding box center [90, 154] width 40 height 4
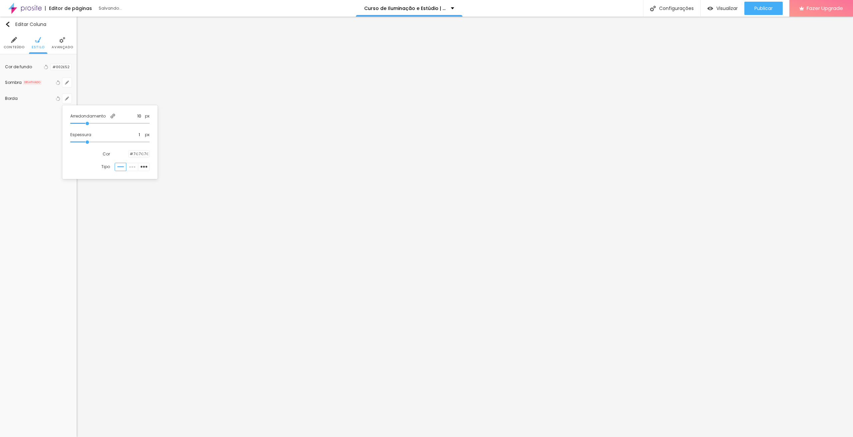
drag, startPoint x: 102, startPoint y: 144, endPoint x: 90, endPoint y: 143, distance: 11.7
click at [90, 143] on input "range" at bounding box center [109, 142] width 79 height 3
click at [170, 231] on div at bounding box center [426, 218] width 853 height 437
click at [6, 21] on button "Editar Coluna" at bounding box center [38, 24] width 77 height 15
click at [39, 69] on span "Trocar icone" at bounding box center [24, 66] width 30 height 6
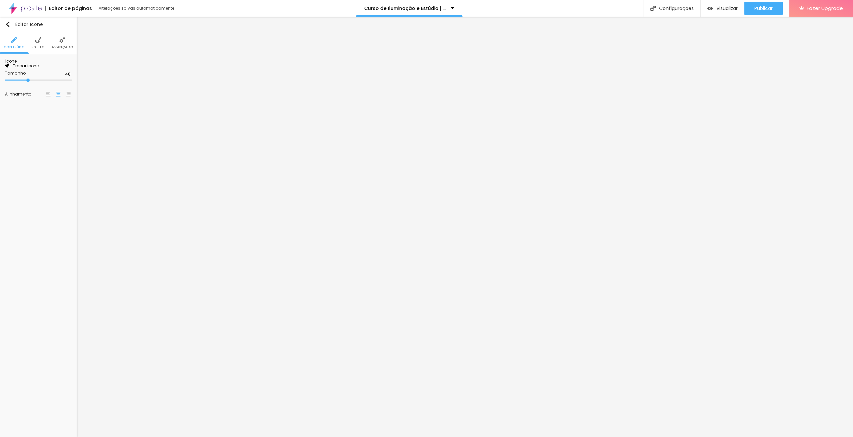
scroll to position [33, 0]
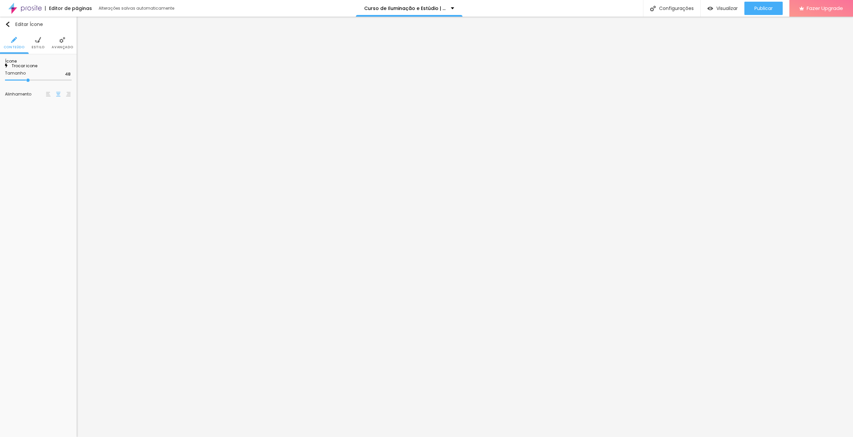
click at [39, 48] on span "Estilo" at bounding box center [38, 47] width 13 height 3
click at [39, 46] on span "Estilo" at bounding box center [38, 47] width 13 height 3
click at [65, 83] on input "#FFFFFF" at bounding box center [61, 83] width 21 height 8
click at [35, 39] on img at bounding box center [38, 40] width 6 height 6
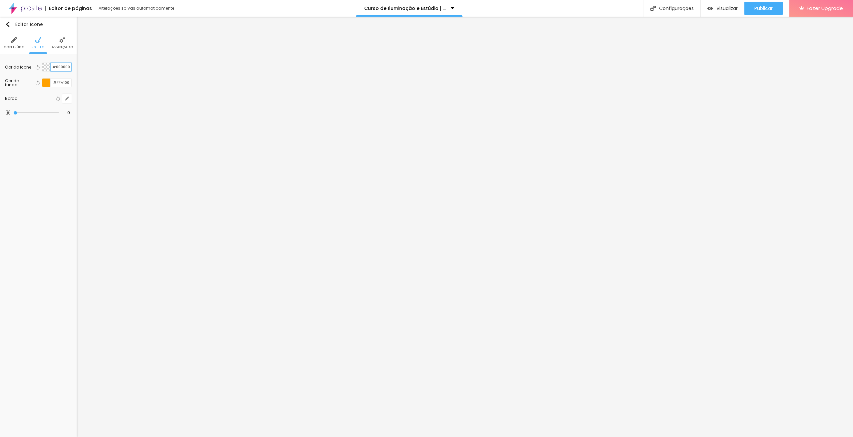
click at [63, 66] on input "#000000" at bounding box center [61, 67] width 21 height 8
click at [15, 113] on input "range" at bounding box center [35, 112] width 45 height 3
click at [66, 97] on icon "button" at bounding box center [67, 99] width 4 height 4
drag, startPoint x: 74, startPoint y: 123, endPoint x: 80, endPoint y: 123, distance: 6.0
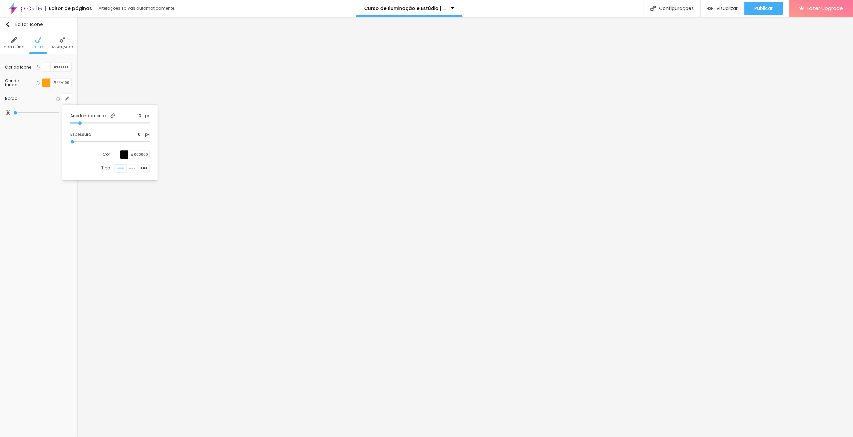
click at [80, 123] on input "range" at bounding box center [109, 123] width 79 height 3
click at [41, 145] on div at bounding box center [426, 218] width 853 height 437
drag, startPoint x: 17, startPoint y: 113, endPoint x: 28, endPoint y: 113, distance: 11.0
click at [28, 113] on input "range" at bounding box center [35, 112] width 45 height 3
click at [57, 49] on span "Avançado" at bounding box center [62, 47] width 21 height 3
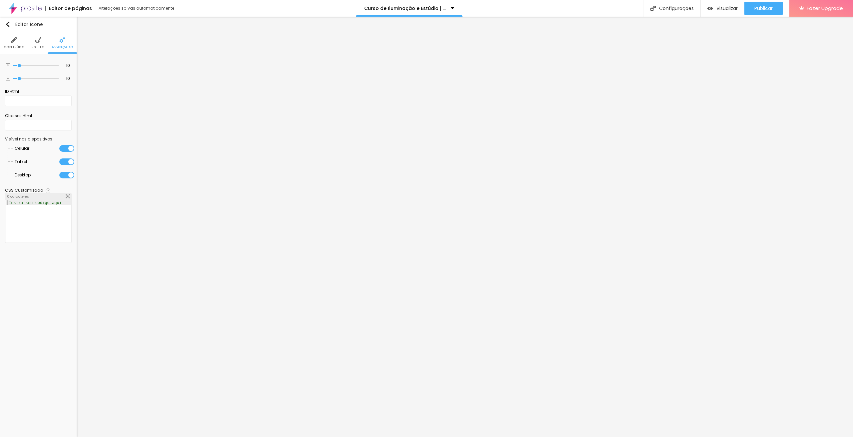
click at [14, 46] on span "Conteúdo" at bounding box center [14, 47] width 21 height 3
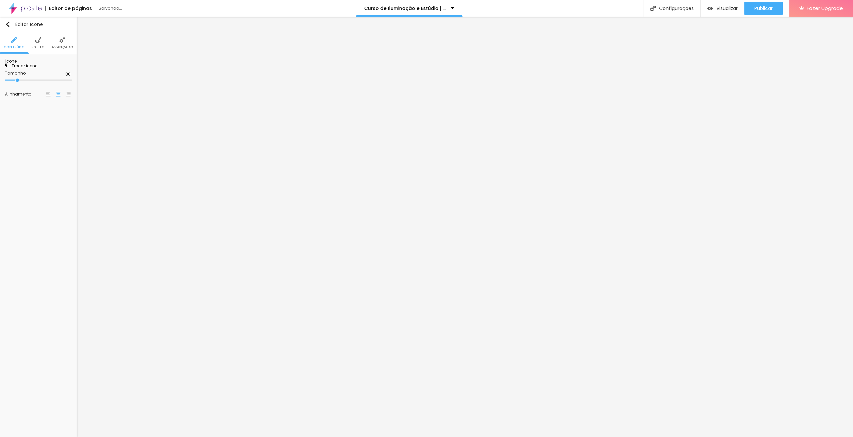
drag, startPoint x: 28, startPoint y: 124, endPoint x: 18, endPoint y: 122, distance: 10.9
click at [18, 82] on input "range" at bounding box center [38, 80] width 67 height 3
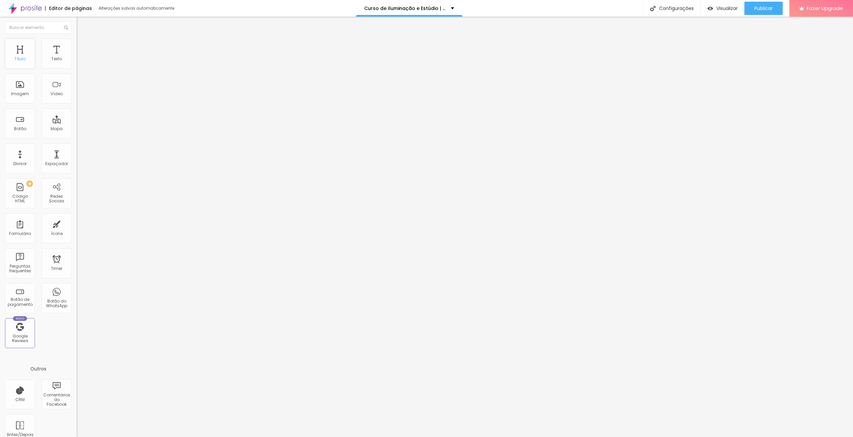
click at [10, 46] on div "Título" at bounding box center [20, 54] width 30 height 30
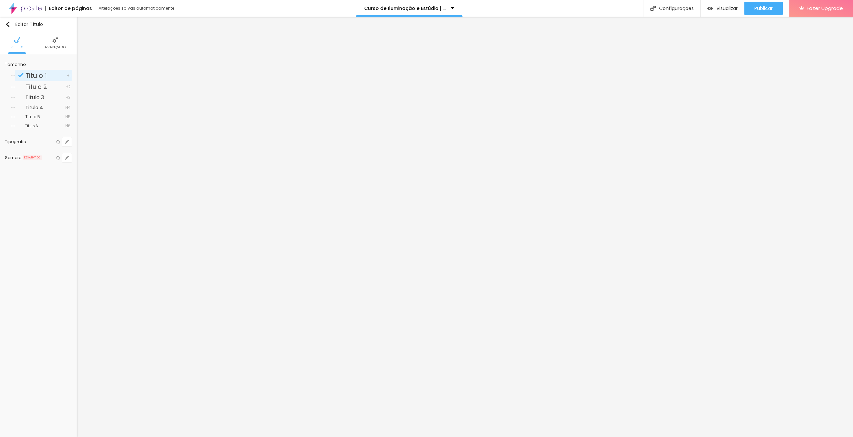
click at [36, 95] on span "Titulo 3" at bounding box center [34, 98] width 19 height 8
click at [68, 141] on icon "button" at bounding box center [68, 140] width 1 height 1
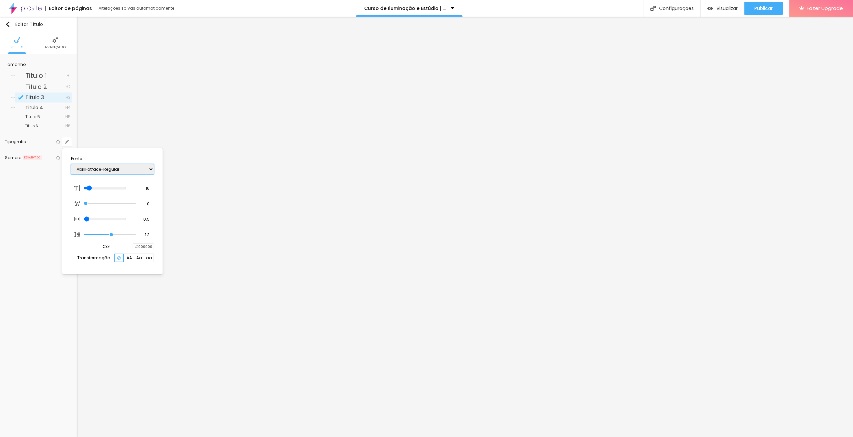
click at [98, 168] on select "AbrilFatface-Regular Actor-Regular Alegreya AlegreyaBlack Alice Allan-Bold Alla…" at bounding box center [112, 169] width 83 height 10
click at [71, 164] on select "AbrilFatface-Regular Actor-Regular Alegreya AlegreyaBlack Alice Allan-Bold Alla…" at bounding box center [112, 169] width 83 height 10
click at [147, 189] on input "16" at bounding box center [145, 189] width 12 height 6
click at [378, 216] on div at bounding box center [426, 218] width 853 height 437
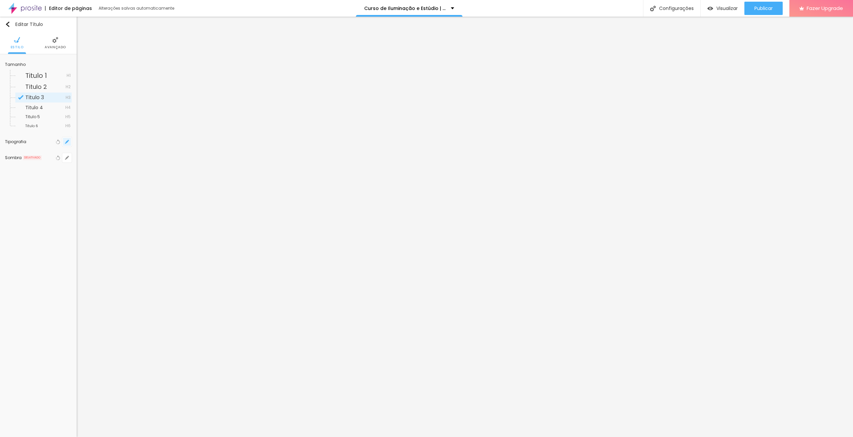
click at [66, 142] on icon "button" at bounding box center [67, 142] width 4 height 4
click at [144, 246] on input "#000000" at bounding box center [143, 247] width 21 height 6
click at [317, 246] on div at bounding box center [426, 218] width 853 height 437
click at [65, 64] on button "button" at bounding box center [66, 67] width 9 height 9
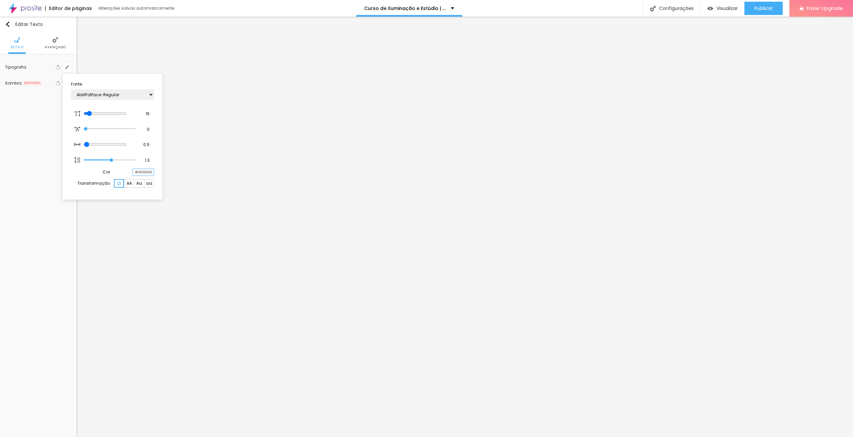
click at [143, 174] on input "#000000" at bounding box center [143, 172] width 21 height 6
click at [146, 173] on input "#000000" at bounding box center [143, 172] width 21 height 6
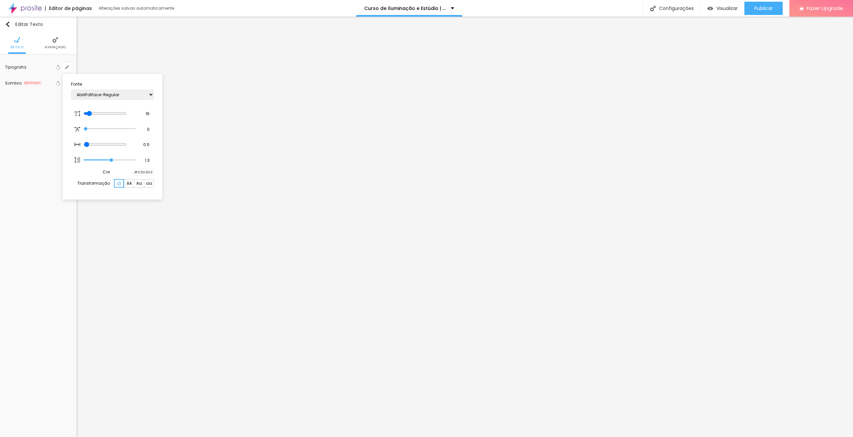
click at [367, 241] on div at bounding box center [426, 218] width 853 height 437
click at [41, 41] on img at bounding box center [38, 40] width 6 height 6
click at [51, 67] on div at bounding box center [51, 67] width 0 height 6
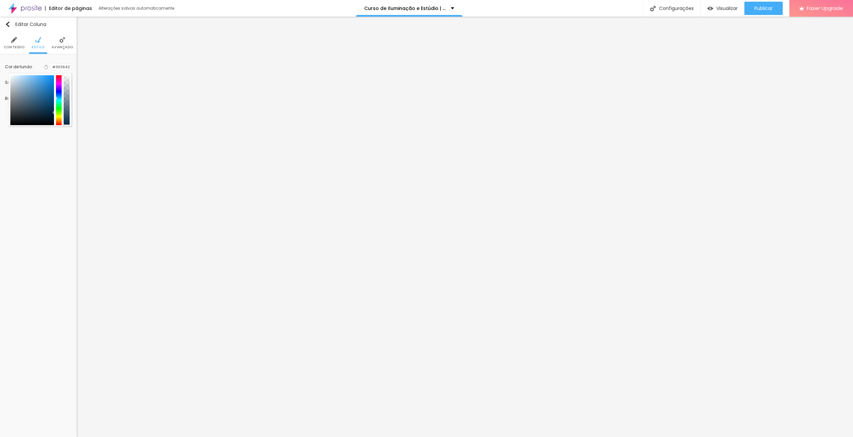
drag, startPoint x: 53, startPoint y: 109, endPoint x: 55, endPoint y: 113, distance: 4.2
click at [55, 113] on div at bounding box center [39, 100] width 59 height 50
click at [33, 38] on li "Estilo" at bounding box center [38, 43] width 13 height 22
click at [13, 39] on img at bounding box center [14, 40] width 6 height 6
click at [39, 43] on img at bounding box center [38, 40] width 6 height 6
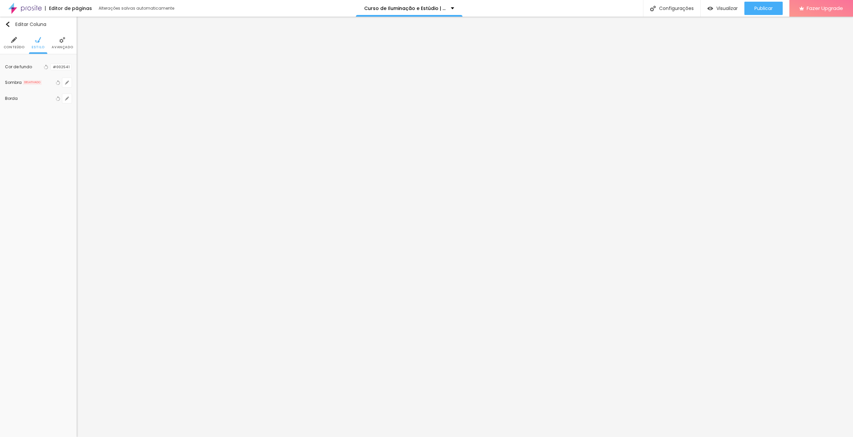
click at [51, 69] on div at bounding box center [51, 67] width 0 height 6
click at [56, 96] on div at bounding box center [56, 97] width 1 height 3
drag, startPoint x: 53, startPoint y: 112, endPoint x: 53, endPoint y: 115, distance: 3.7
click at [53, 115] on div at bounding box center [32, 100] width 44 height 50
click at [37, 40] on img at bounding box center [38, 40] width 6 height 6
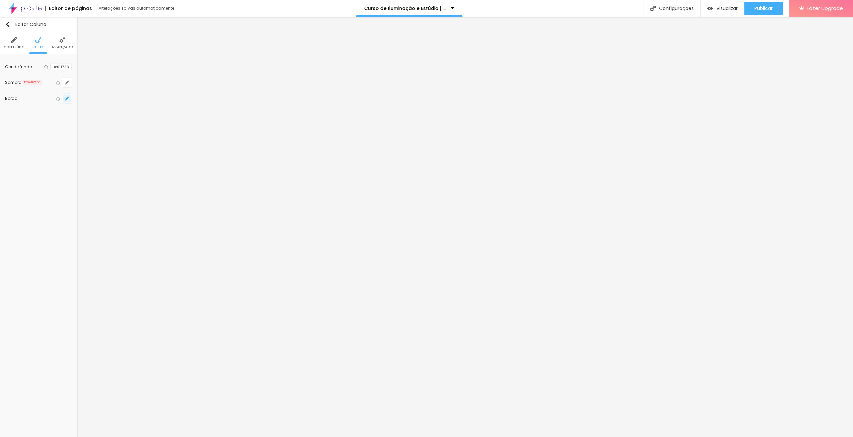
click at [65, 99] on icon "button" at bounding box center [67, 99] width 4 height 4
click at [126, 152] on div "#7D7D7D" at bounding box center [138, 154] width 24 height 7
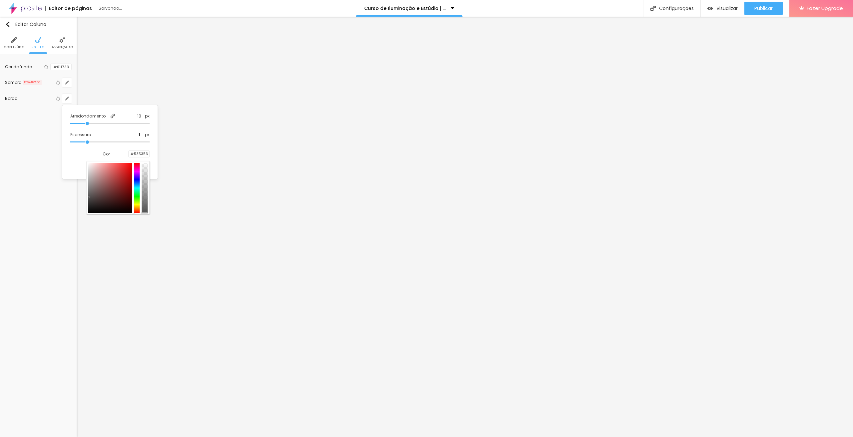
drag, startPoint x: 89, startPoint y: 188, endPoint x: 87, endPoint y: 197, distance: 9.3
click at [87, 197] on div at bounding box center [117, 187] width 63 height 53
click at [157, 269] on div at bounding box center [426, 218] width 853 height 437
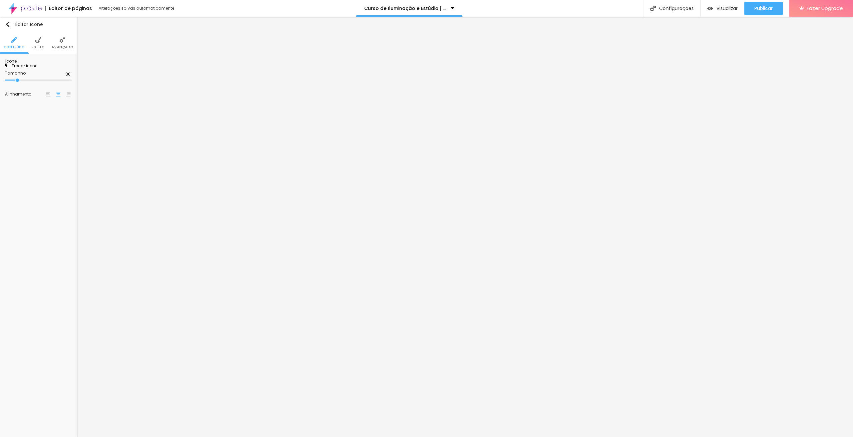
click at [37, 69] on span "Trocar icone" at bounding box center [23, 66] width 30 height 6
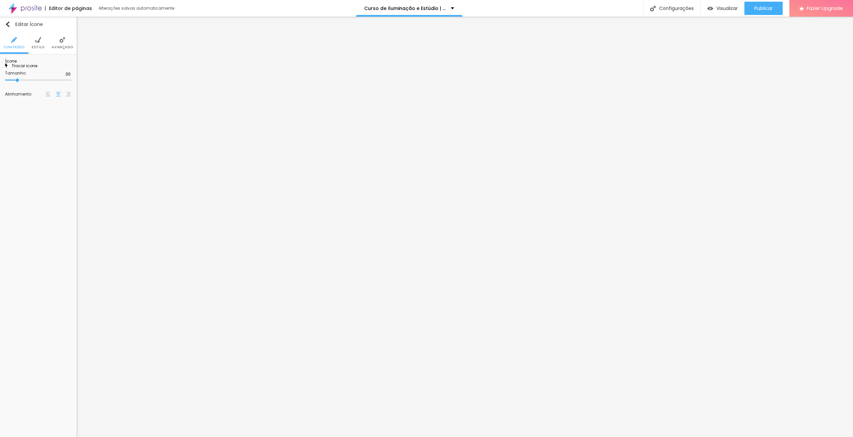
click at [37, 69] on span "Trocar icone" at bounding box center [23, 66] width 30 height 6
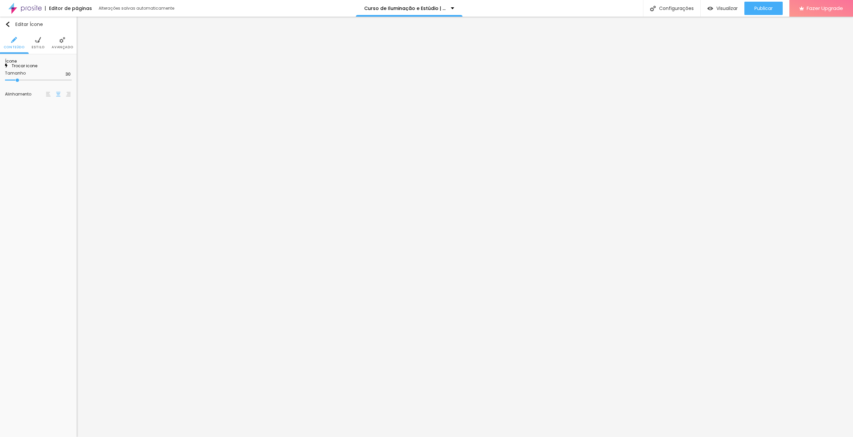
click at [35, 44] on li "Estilo" at bounding box center [38, 43] width 13 height 22
click at [46, 83] on div at bounding box center [46, 83] width 8 height 8
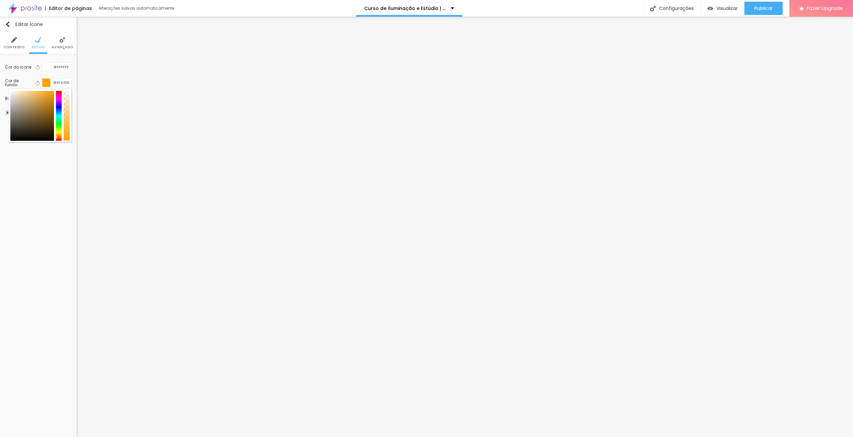
drag, startPoint x: 54, startPoint y: 91, endPoint x: 54, endPoint y: 103, distance: 12.7
click at [54, 103] on div at bounding box center [39, 115] width 63 height 53
click at [48, 84] on div at bounding box center [46, 83] width 8 height 8
drag, startPoint x: 52, startPoint y: 95, endPoint x: 58, endPoint y: 98, distance: 7.2
click at [58, 98] on div at bounding box center [39, 116] width 59 height 50
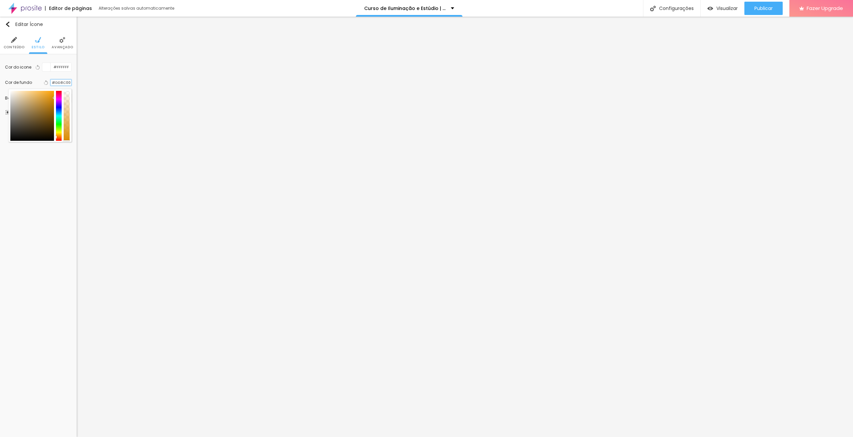
click at [64, 85] on input "#DD8C00" at bounding box center [61, 83] width 21 height 6
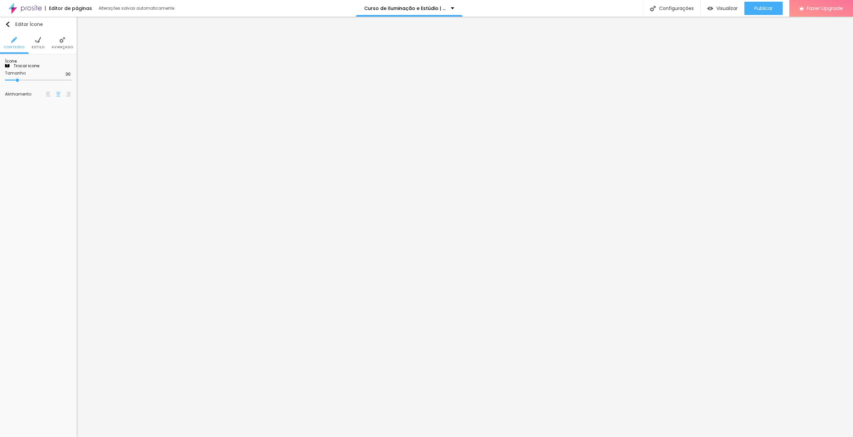
click at [35, 48] on span "Estilo" at bounding box center [38, 47] width 13 height 3
click at [64, 86] on input "#FFA100" at bounding box center [61, 83] width 21 height 8
paste input "DD8C"
click at [42, 40] on li "Estilo" at bounding box center [38, 43] width 13 height 22
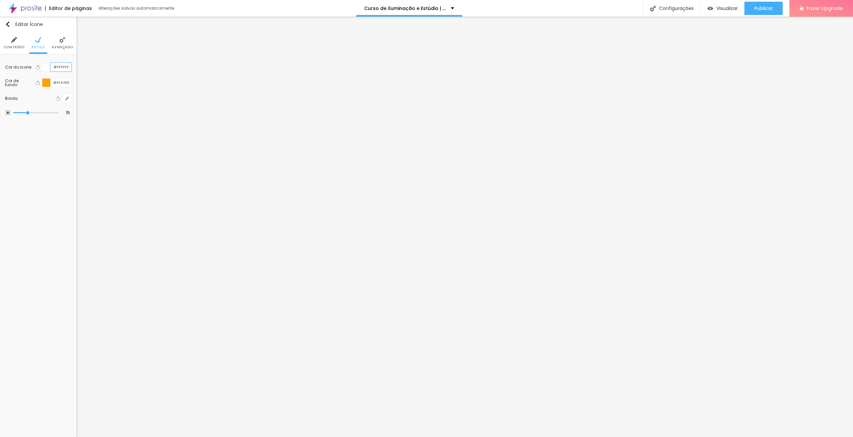
click at [64, 66] on input "#FFFFFF" at bounding box center [61, 67] width 21 height 8
click at [65, 84] on input "#FFA100" at bounding box center [61, 83] width 21 height 8
paste input "DD8C"
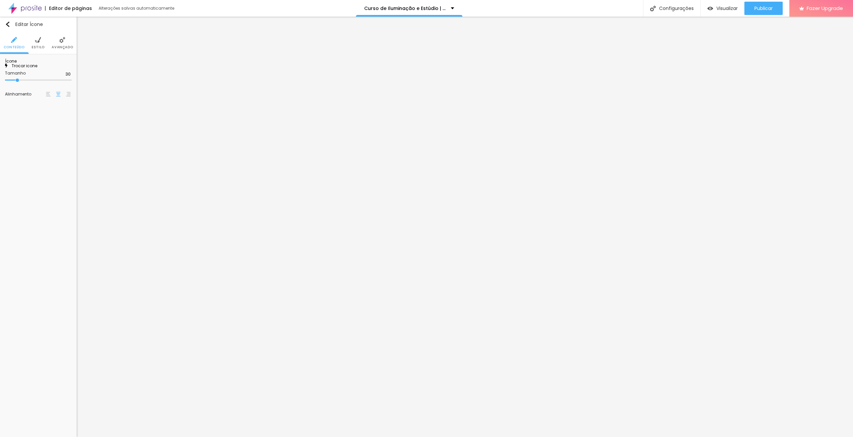
click at [39, 47] on span "Estilo" at bounding box center [38, 47] width 13 height 3
click at [15, 46] on span "Conteúdo" at bounding box center [14, 47] width 21 height 3
click at [59, 41] on img at bounding box center [62, 40] width 6 height 6
click at [32, 39] on li "Estilo" at bounding box center [38, 43] width 13 height 22
click at [19, 41] on li "Conteúdo" at bounding box center [14, 43] width 21 height 22
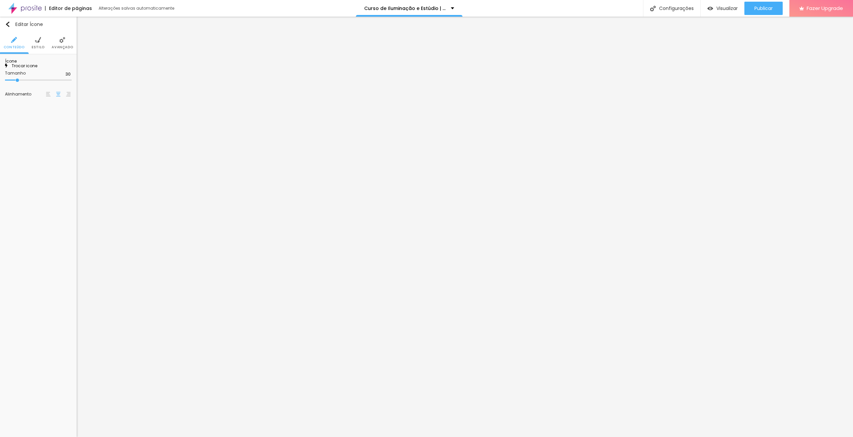
click at [48, 97] on img at bounding box center [48, 94] width 5 height 5
click at [56, 97] on img at bounding box center [58, 94] width 5 height 5
click at [37, 69] on span "Trocar icone" at bounding box center [23, 66] width 30 height 6
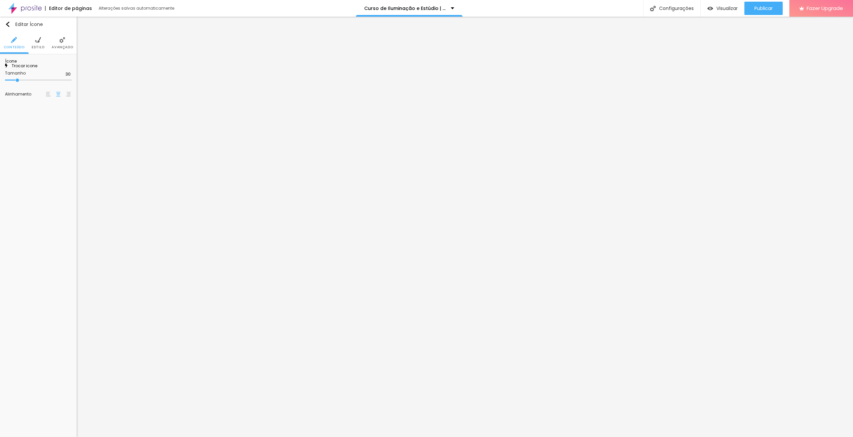
scroll to position [4098, 0]
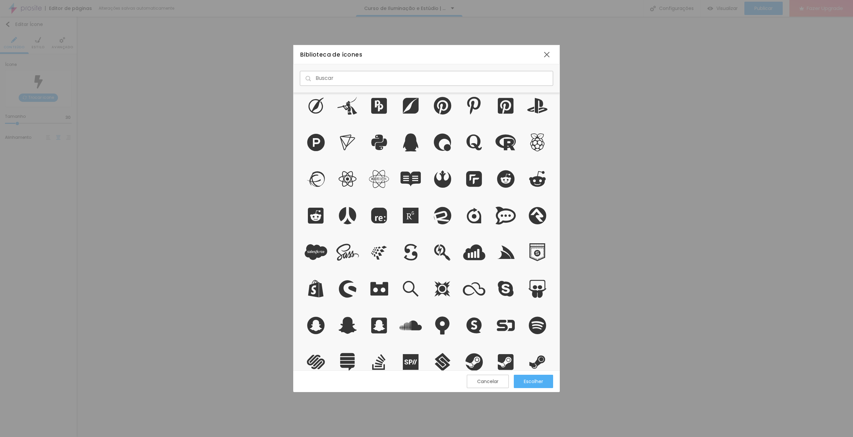
scroll to position [6564, 0]
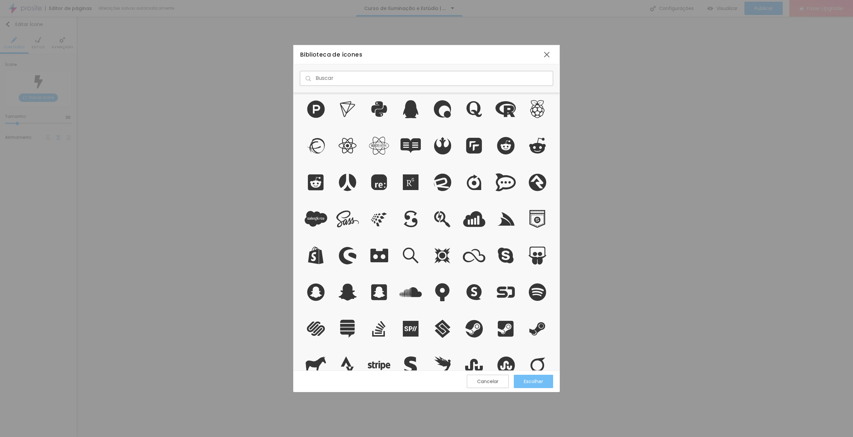
click at [542, 377] on div "Escolher" at bounding box center [533, 381] width 19 height 13
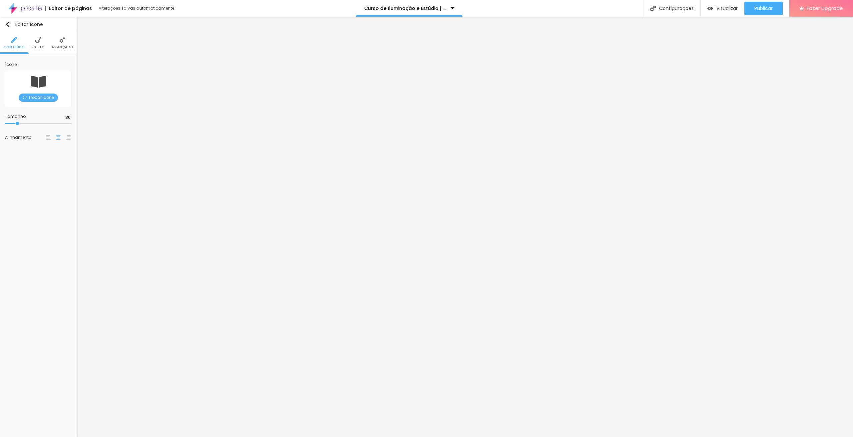
click at [33, 94] on span "Trocar icone" at bounding box center [38, 98] width 39 height 8
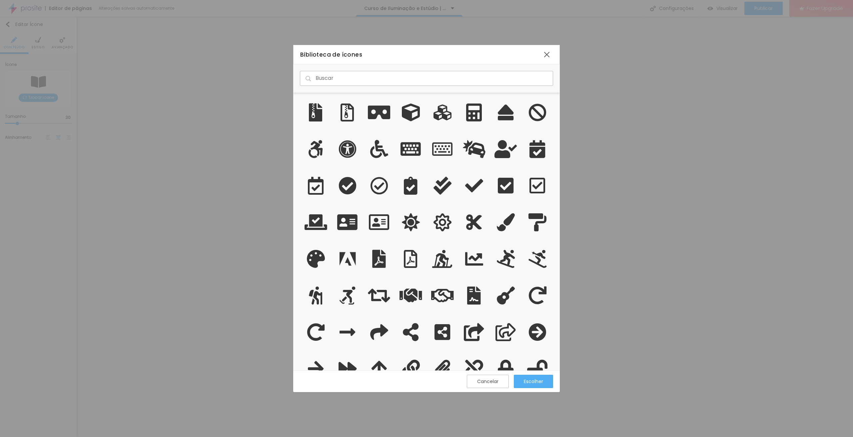
scroll to position [273, 262]
click at [470, 83] on input "text" at bounding box center [426, 78] width 253 height 15
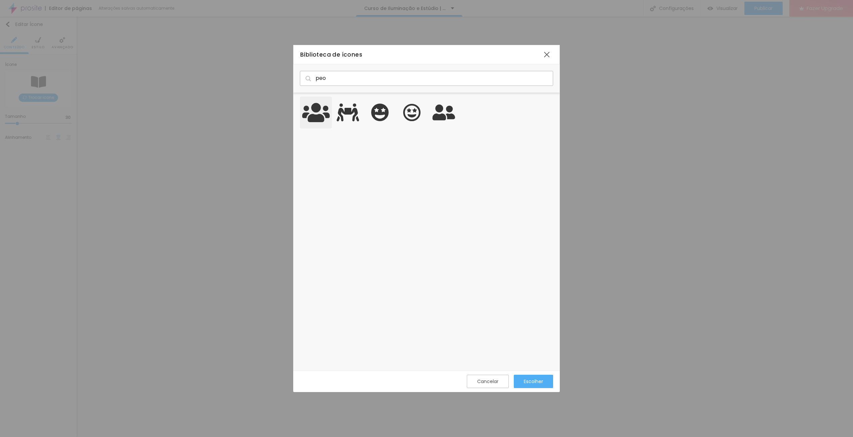
type input "peo"
click at [319, 111] on icon "grid" at bounding box center [316, 113] width 28 height 22
click at [532, 379] on div "Escolher" at bounding box center [533, 381] width 19 height 5
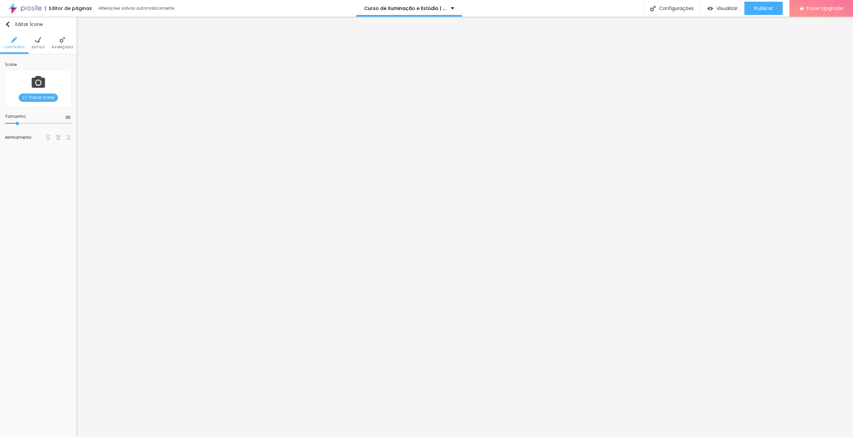
click at [37, 96] on span "Trocar icone" at bounding box center [38, 98] width 39 height 8
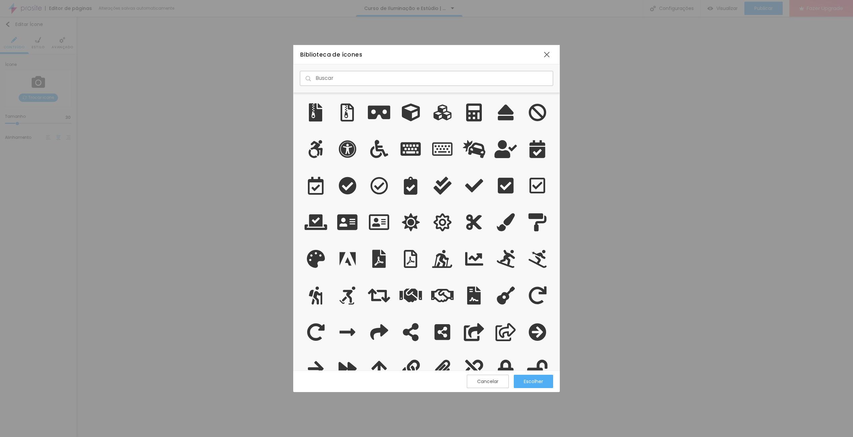
click at [344, 76] on input "text" at bounding box center [426, 78] width 253 height 15
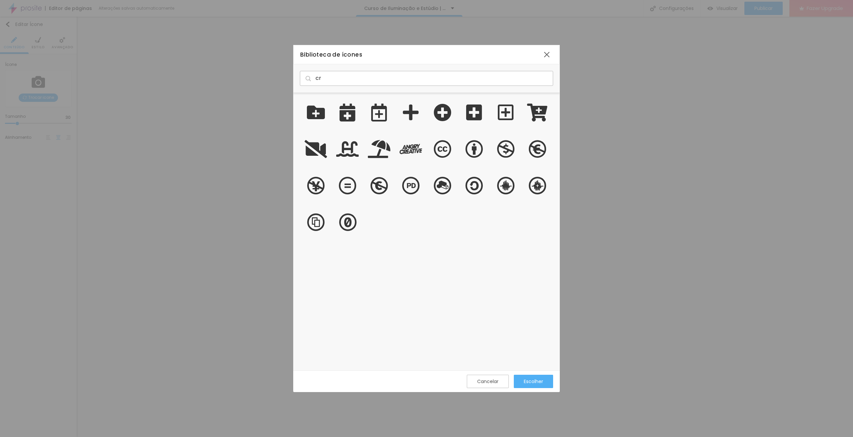
type input "c"
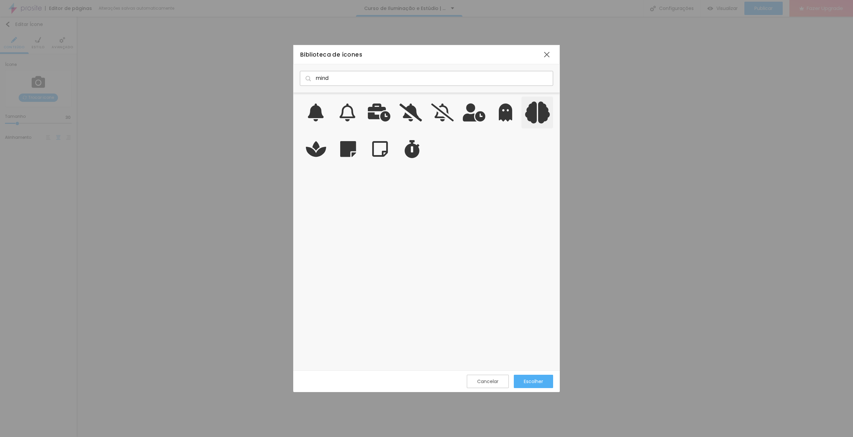
type input "mind"
click at [545, 119] on icon "grid" at bounding box center [537, 113] width 25 height 22
click at [541, 382] on div "Escolher" at bounding box center [533, 381] width 19 height 5
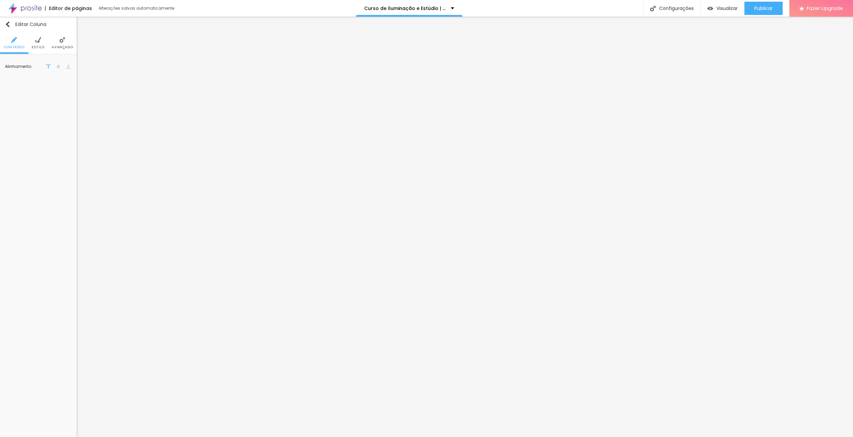
click at [64, 44] on li "Avançado" at bounding box center [62, 43] width 21 height 22
click at [66, 46] on span "Avançado" at bounding box center [62, 47] width 21 height 3
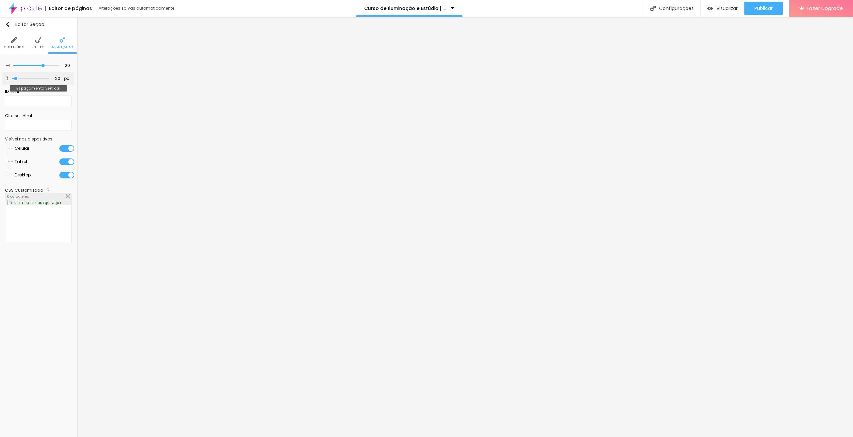
type input "0"
type input "7"
type input "13"
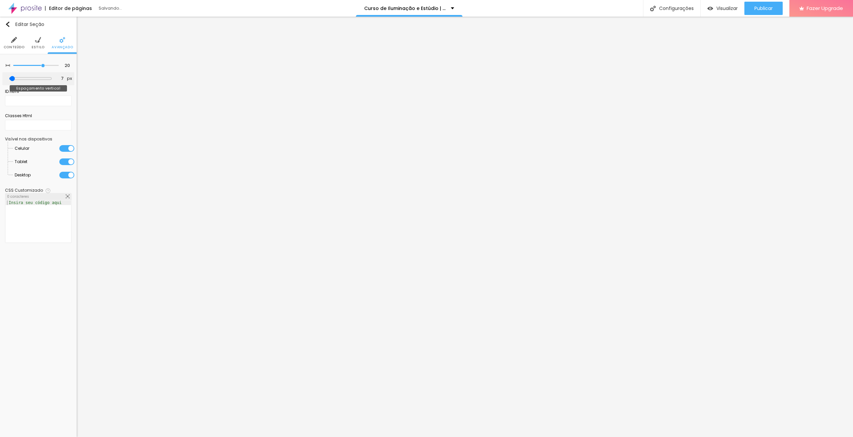
type input "13"
click at [16, 77] on input "range" at bounding box center [30, 78] width 43 height 5
click at [59, 80] on input "13" at bounding box center [59, 79] width 12 height 6
click at [58, 80] on input "13" at bounding box center [59, 79] width 12 height 6
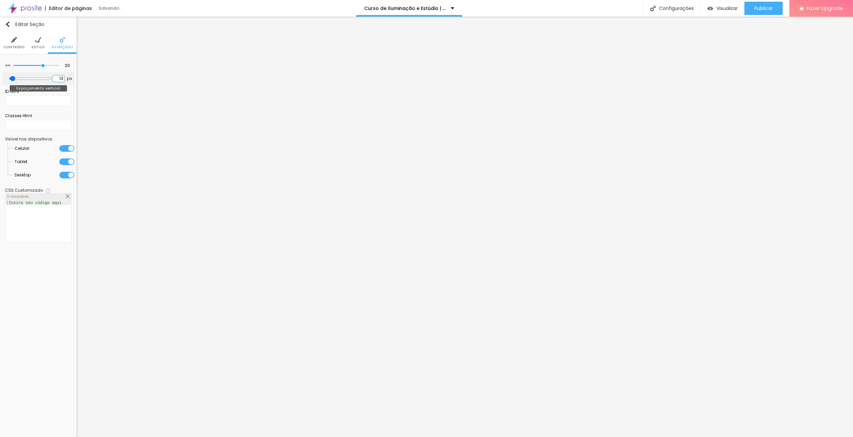
click at [58, 80] on input "13" at bounding box center [59, 79] width 12 height 6
type input "1"
type input "10"
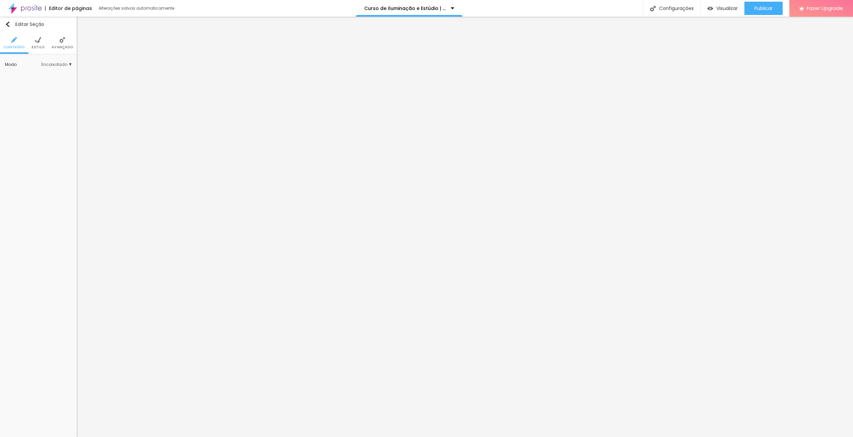
click at [45, 44] on ul "Conteúdo Estilo Avançado" at bounding box center [38, 43] width 77 height 22
click at [42, 44] on li "Estilo" at bounding box center [38, 43] width 13 height 22
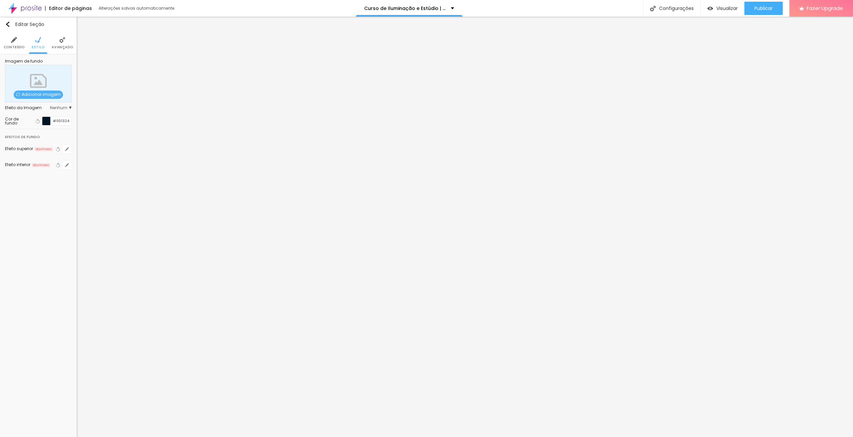
click at [62, 50] on li "Avançado" at bounding box center [62, 43] width 21 height 22
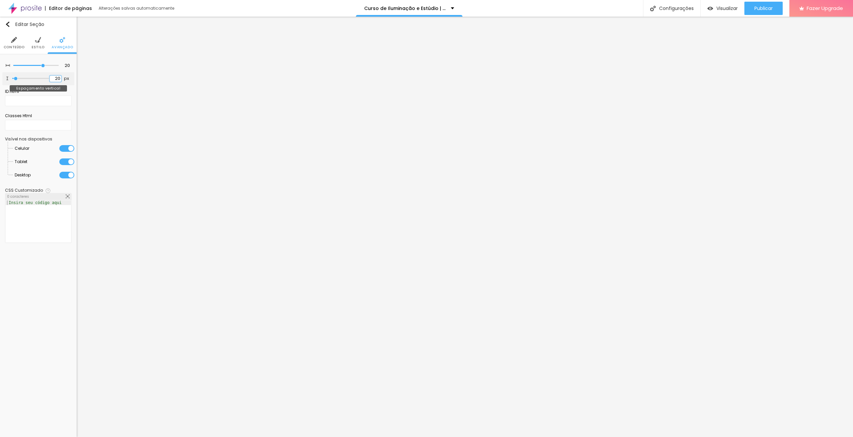
click at [53, 78] on input "20" at bounding box center [56, 79] width 12 height 6
type input "1"
type input "10"
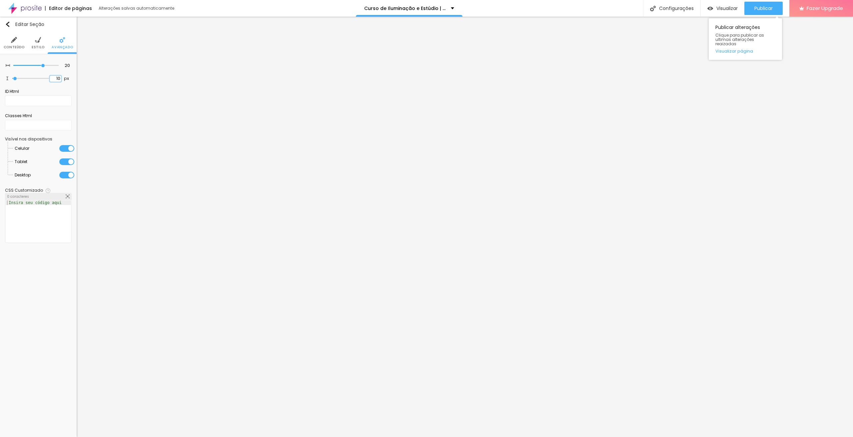
type input "10"
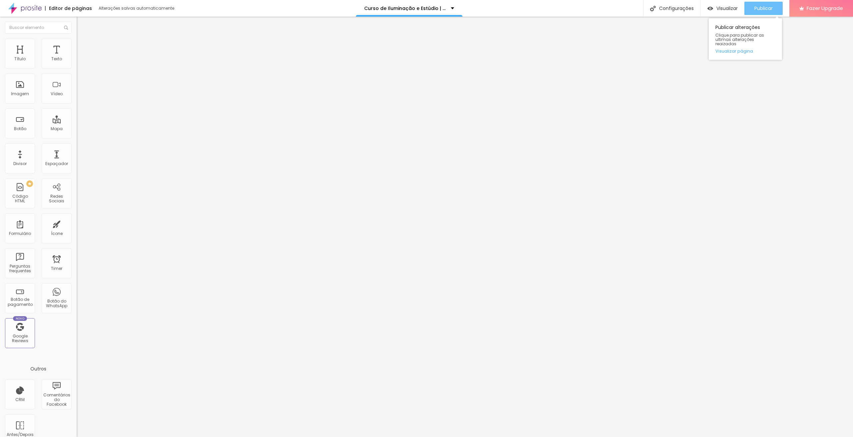
click at [766, 7] on span "Publicar" at bounding box center [763, 8] width 18 height 5
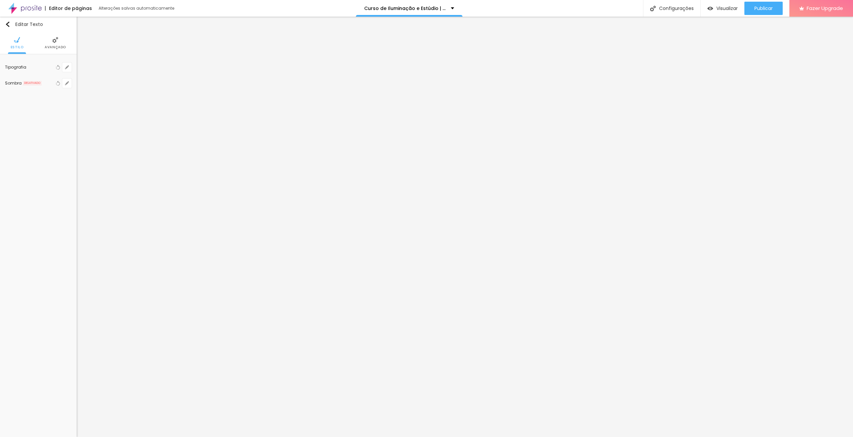
click at [55, 46] on span "Avançado" at bounding box center [55, 47] width 21 height 3
click at [22, 36] on li "Estilo" at bounding box center [17, 43] width 13 height 22
click at [68, 69] on icon "button" at bounding box center [67, 67] width 4 height 4
click at [147, 159] on input "1.3" at bounding box center [145, 161] width 12 height 6
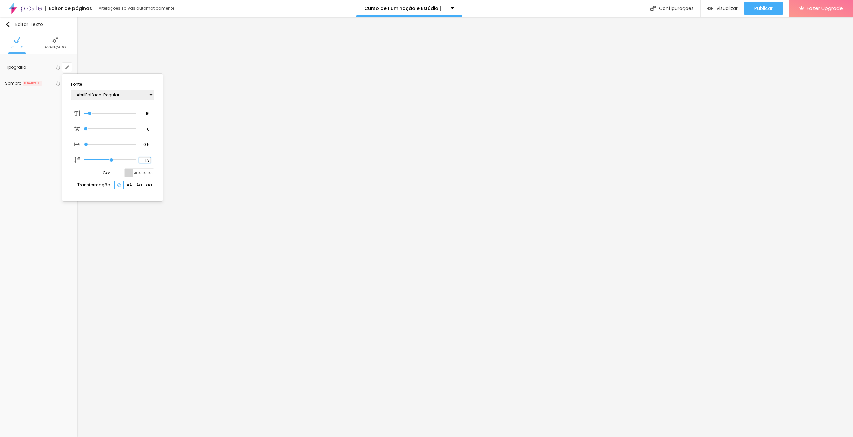
type input "1"
type input "2"
click at [146, 161] on input "2" at bounding box center [145, 161] width 12 height 6
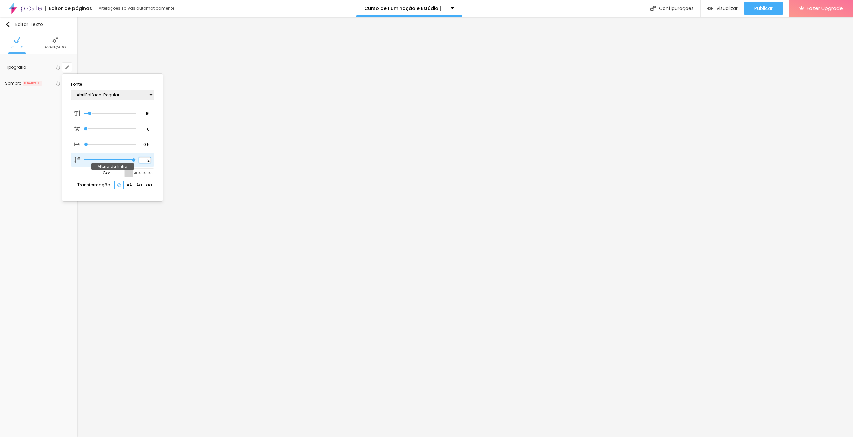
type input "1"
type input "1.5"
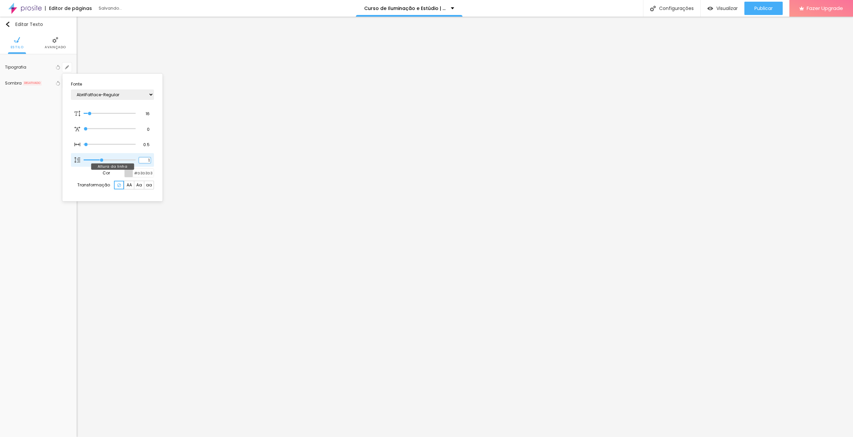
type input "1.5"
type input "1"
type input "1.5"
click at [145, 114] on input "16" at bounding box center [145, 114] width 12 height 6
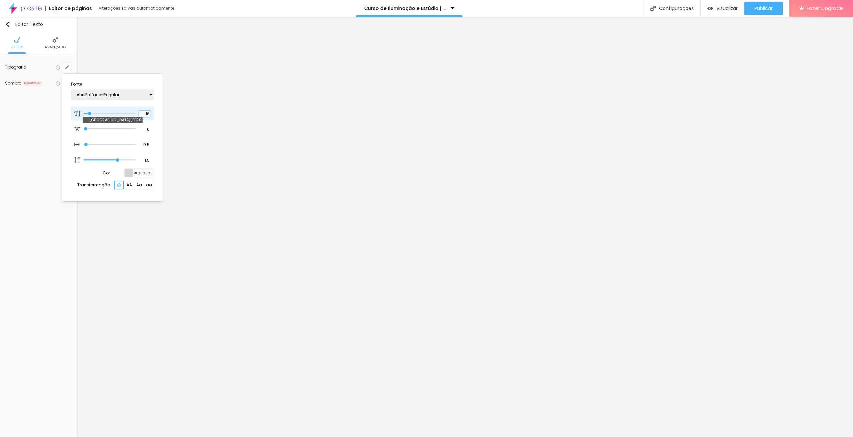
type input "8"
type input "1"
type input "18"
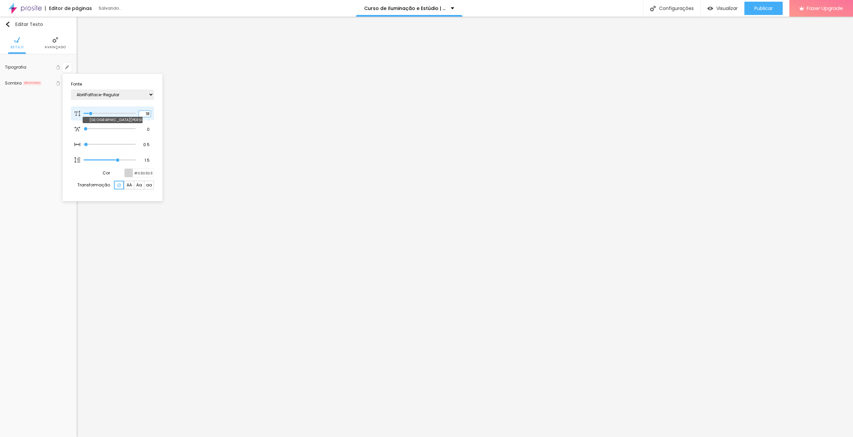
click at [145, 114] on input "18" at bounding box center [145, 114] width 12 height 6
type input "1"
type input "8"
type input "1"
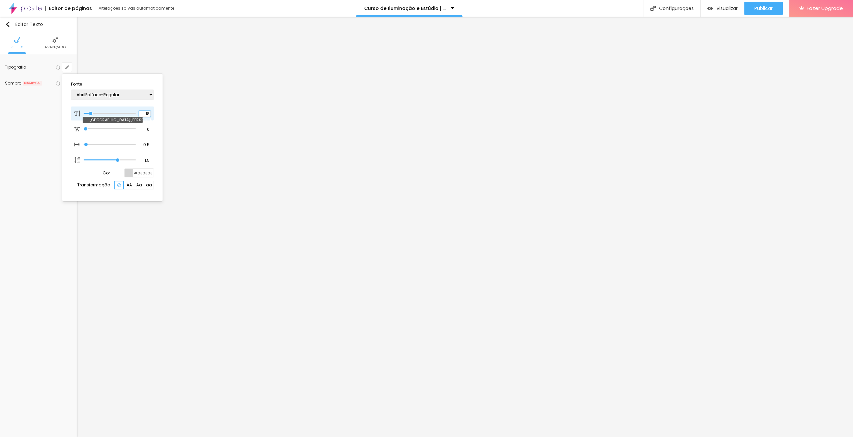
type input "1"
type input "16"
click at [146, 163] on input "1.5" at bounding box center [145, 161] width 12 height 6
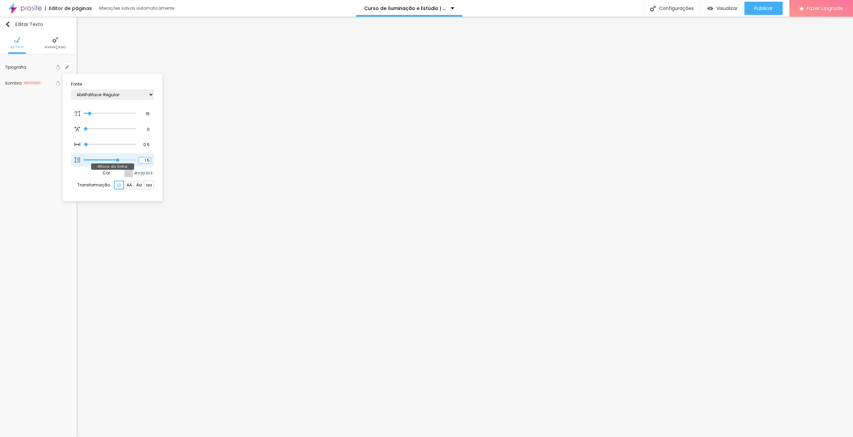
type input "1"
type input "1.7"
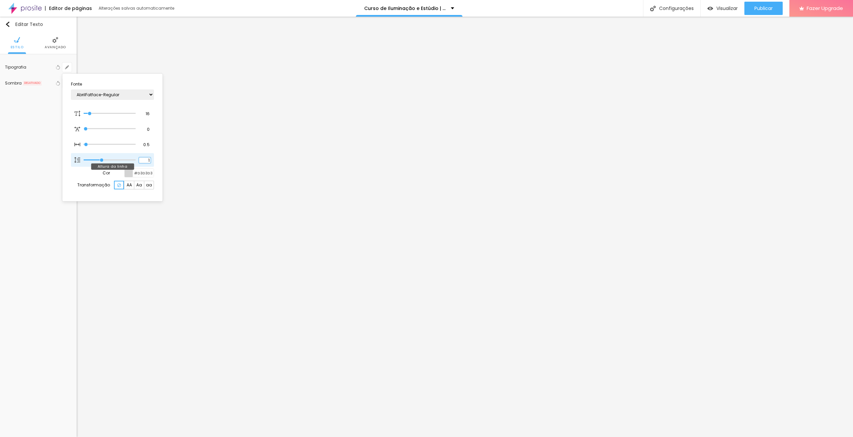
type input "1.7"
type input "1"
type input "1.7"
click at [455, 236] on div at bounding box center [426, 218] width 853 height 437
click at [68, 65] on button "button" at bounding box center [66, 67] width 9 height 9
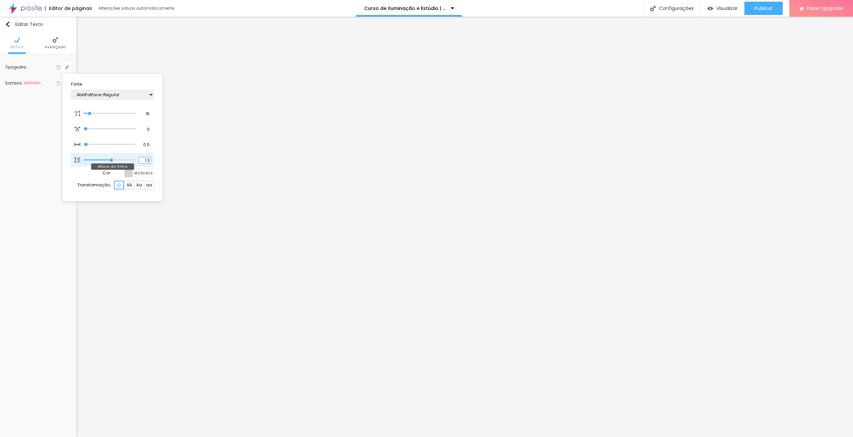
click at [150, 163] on input "1.3" at bounding box center [145, 161] width 12 height 6
type input "1"
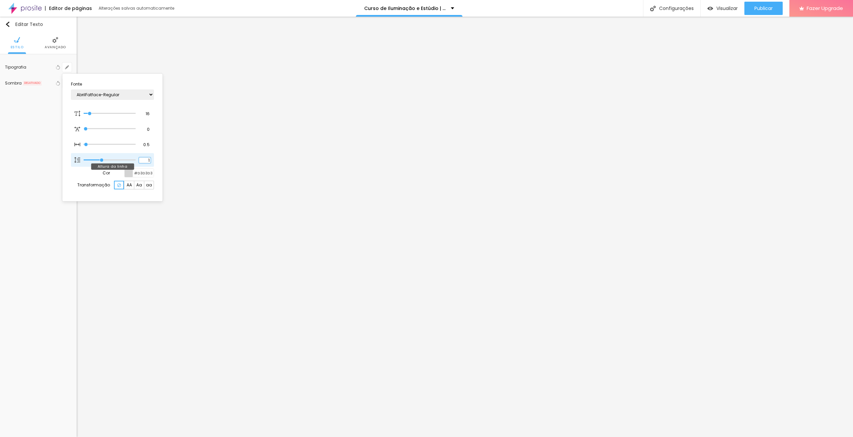
type input "1"
type input "1.7"
type input "1"
type input "1.7"
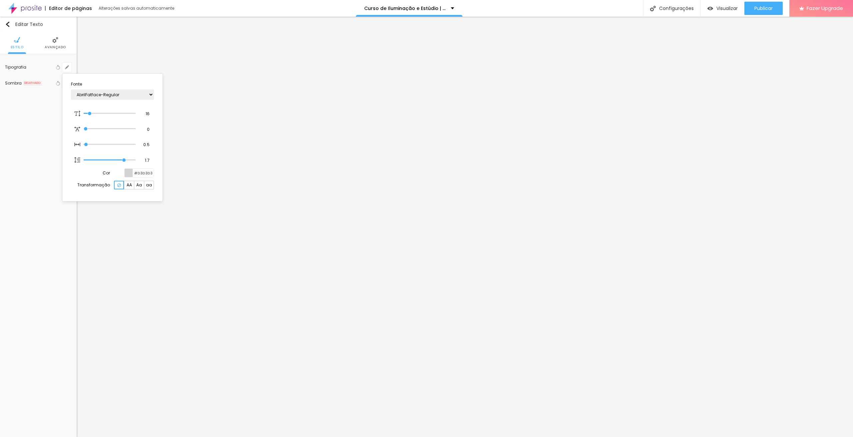
click at [550, 232] on div at bounding box center [426, 218] width 853 height 437
click at [66, 66] on icon "button" at bounding box center [67, 67] width 4 height 4
click at [152, 163] on div "1.3 Altura da linha" at bounding box center [112, 160] width 83 height 14
click at [150, 160] on input "1.3" at bounding box center [145, 161] width 12 height 6
type input "1"
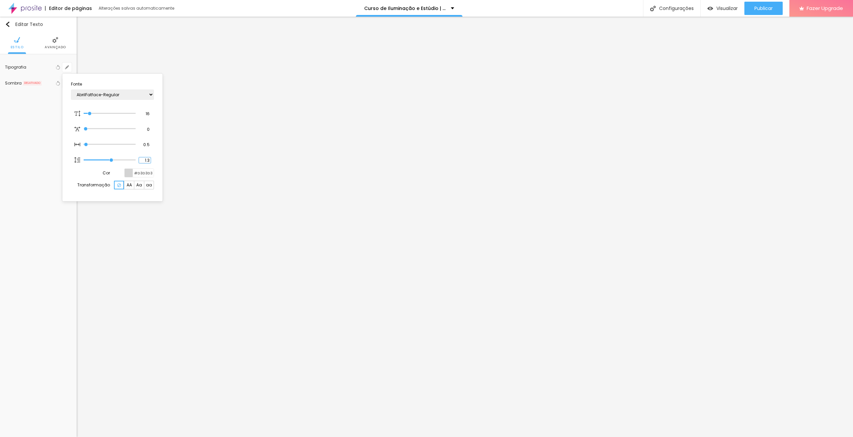
type input "1"
type input "1.7"
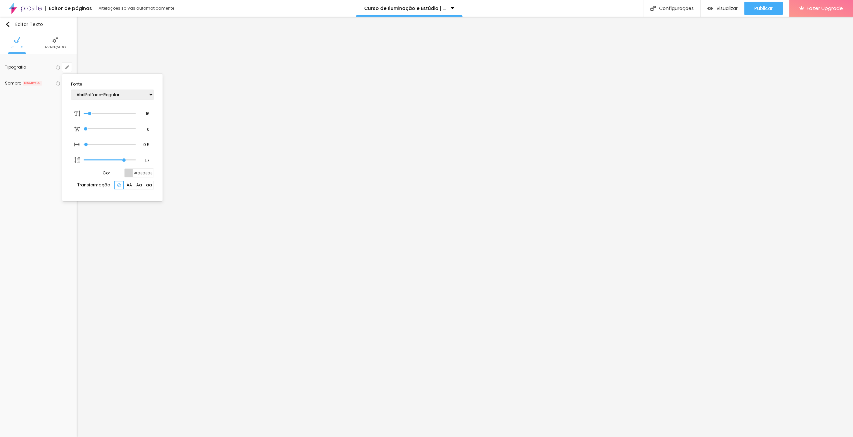
click at [303, 314] on div at bounding box center [426, 218] width 853 height 437
click at [65, 64] on button "button" at bounding box center [66, 67] width 9 height 9
click at [147, 162] on input "1.3" at bounding box center [145, 161] width 12 height 6
type input "1"
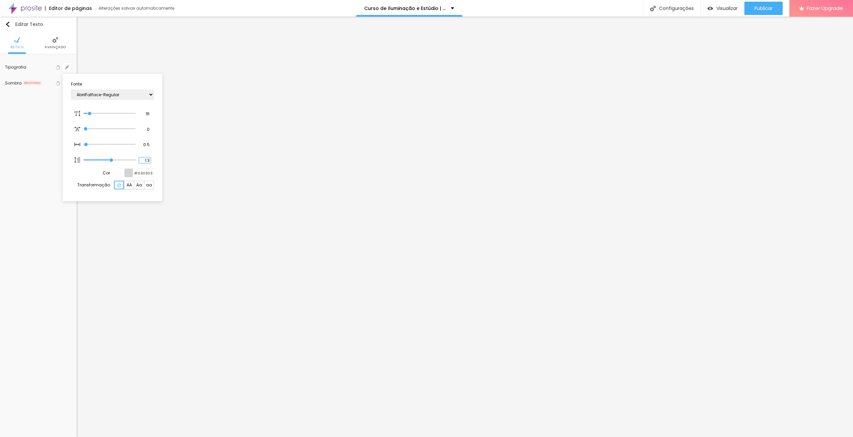
type input "1"
type input "1.8"
type input "1"
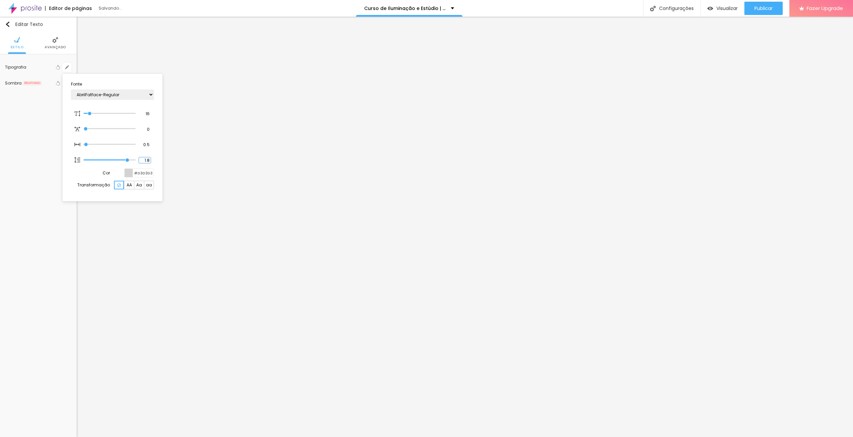
type input "1"
type input "1.7"
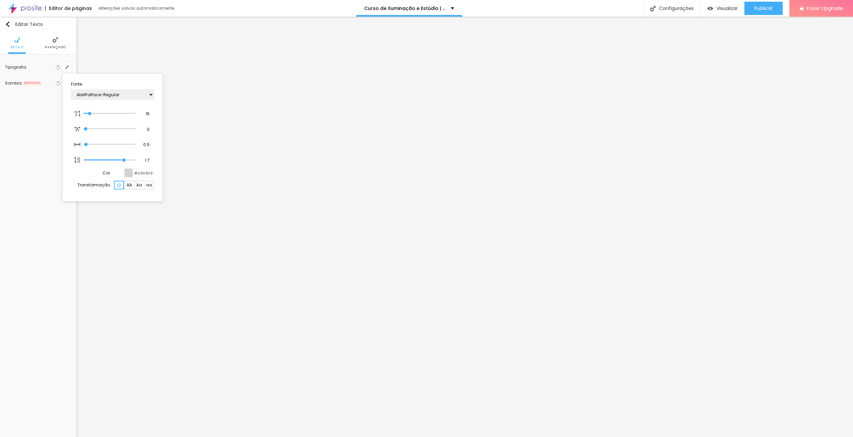
click at [439, 321] on div at bounding box center [426, 218] width 853 height 437
click at [67, 65] on button "button" at bounding box center [66, 67] width 9 height 9
click at [145, 162] on input "1.3" at bounding box center [145, 161] width 12 height 6
type input "1"
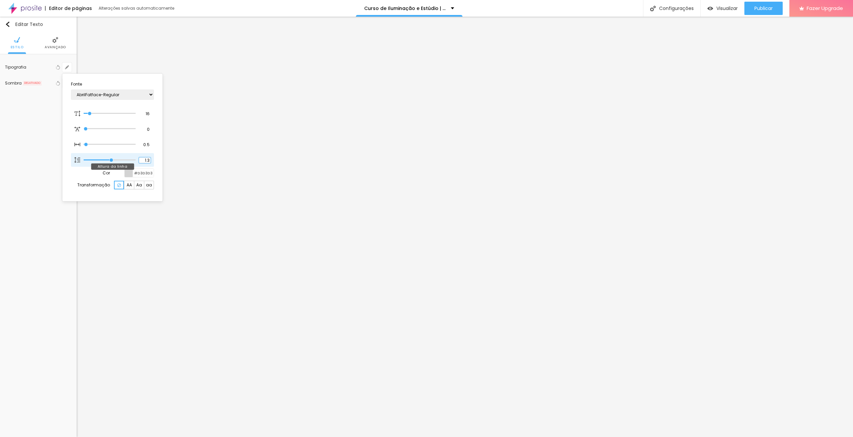
type input "1"
type input "1.7"
type input "1"
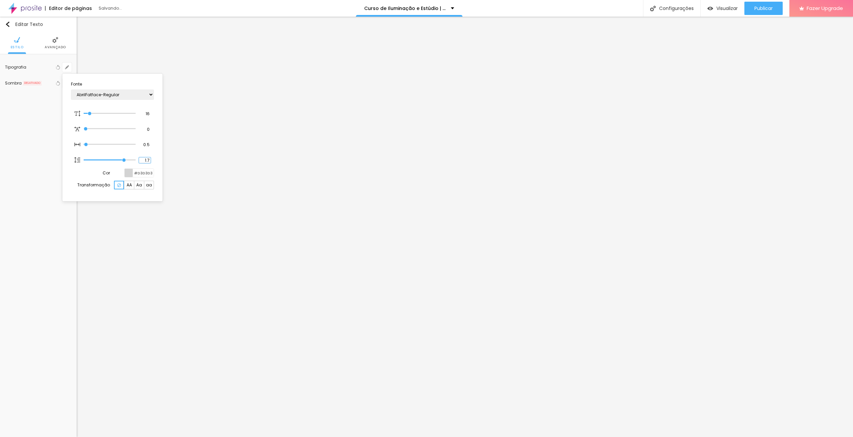
type input "1.7"
click at [556, 319] on div at bounding box center [426, 218] width 853 height 437
click at [69, 64] on button "button" at bounding box center [66, 67] width 9 height 9
click at [150, 160] on input "1.3" at bounding box center [145, 161] width 12 height 6
type input "1"
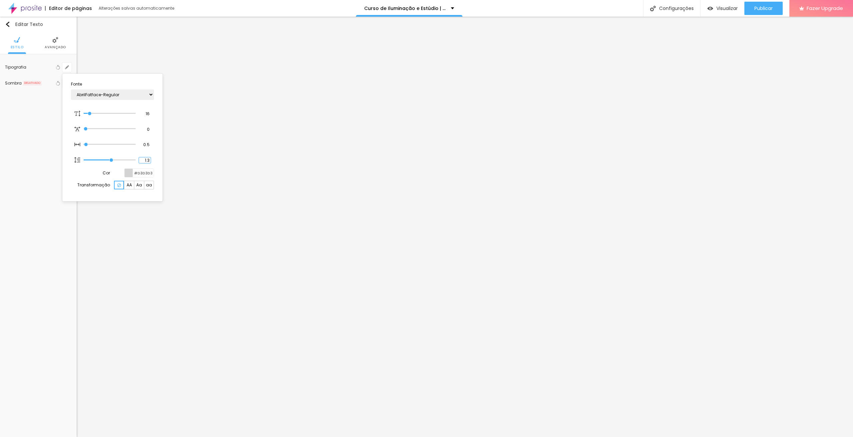
type input "1"
type input "1.7"
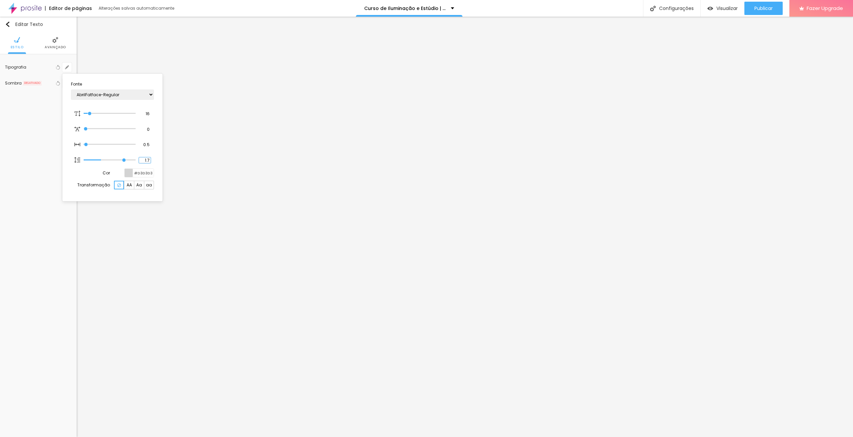
type input "1"
type input "1.7"
type input "1"
click at [726, 280] on div at bounding box center [426, 218] width 853 height 437
click at [766, 8] on span "Publicar" at bounding box center [763, 8] width 18 height 5
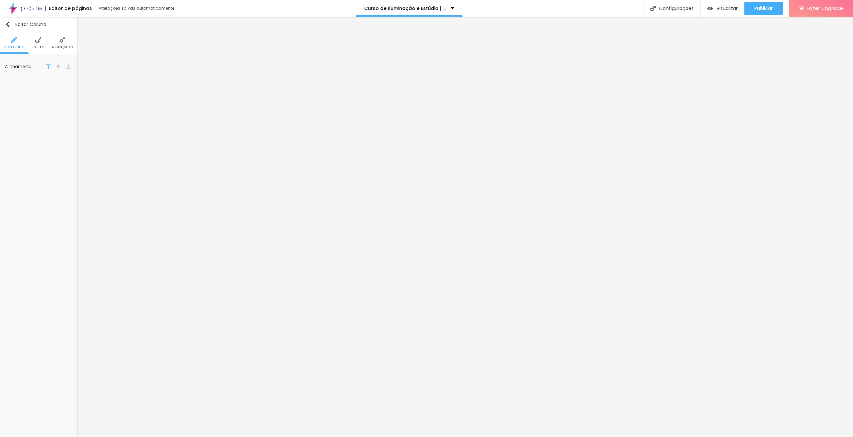
click at [60, 40] on img at bounding box center [62, 40] width 6 height 6
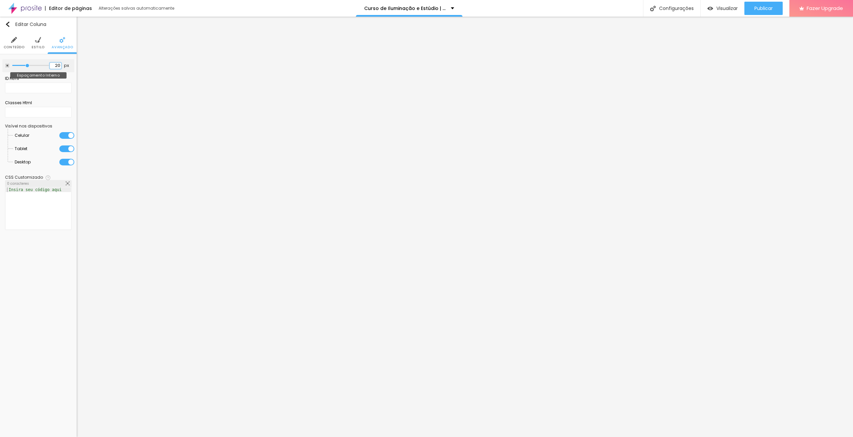
click at [57, 67] on input "20" at bounding box center [56, 66] width 12 height 6
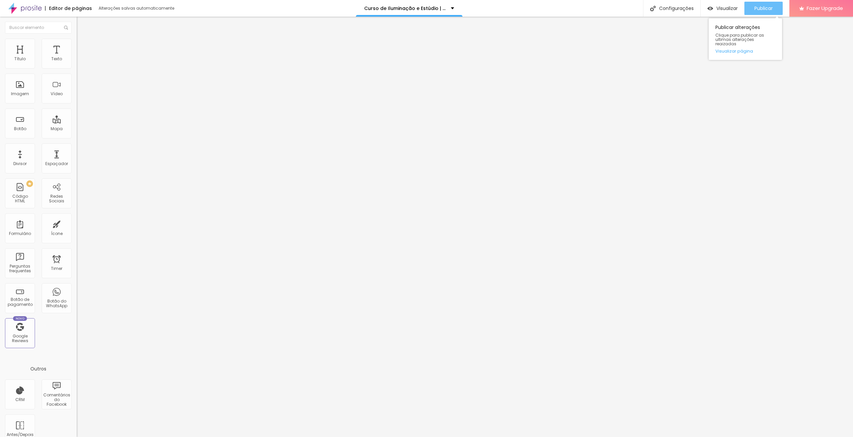
click at [776, 8] on button "Publicar" at bounding box center [763, 8] width 38 height 13
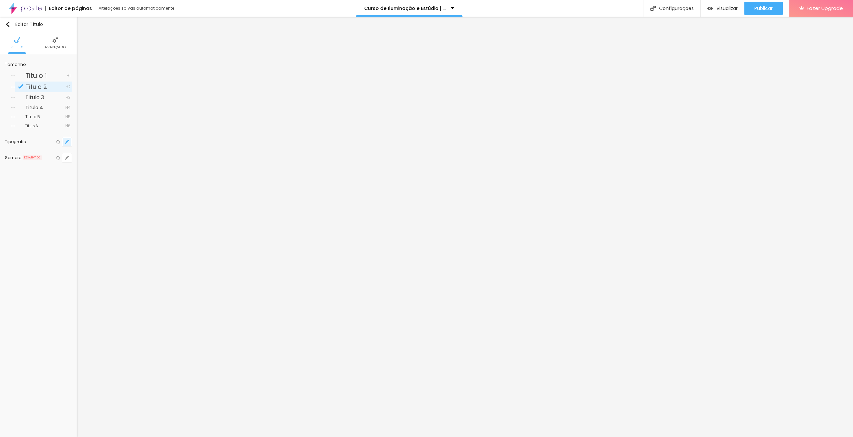
click at [68, 144] on button "button" at bounding box center [66, 141] width 9 height 9
type input "1"
click at [144, 189] on input "40" at bounding box center [145, 189] width 12 height 6
type input "8"
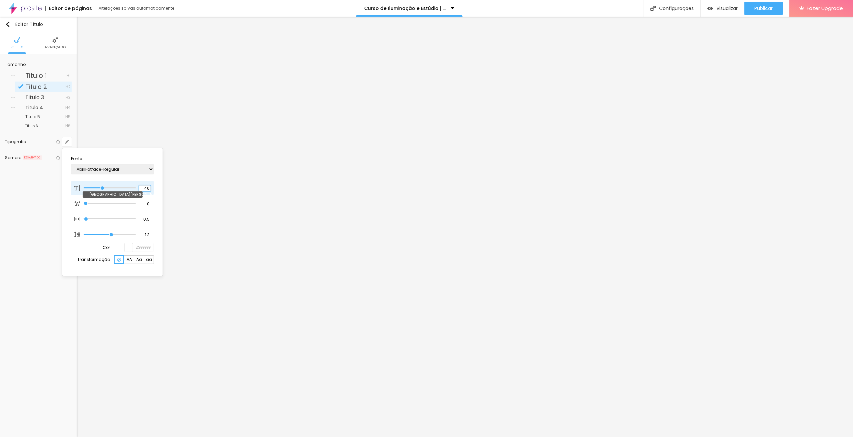
type input "3"
type input "1"
type input "30"
type input "1"
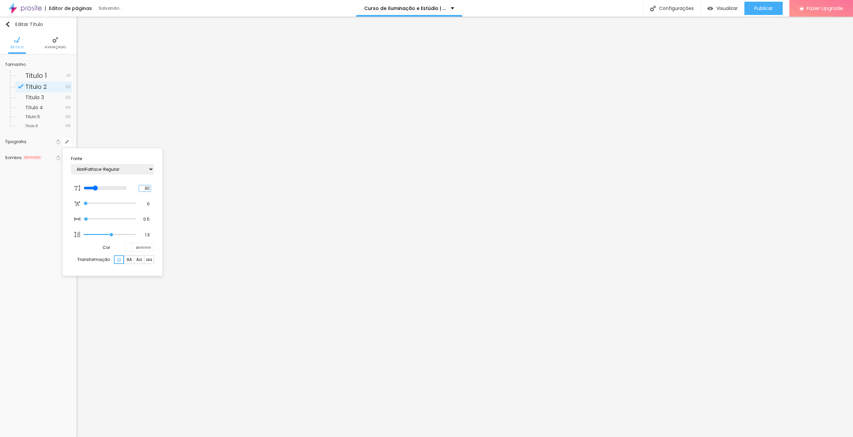
type input "30"
click at [757, 5] on div at bounding box center [426, 218] width 853 height 437
click at [757, 6] on span "Publicar" at bounding box center [763, 8] width 18 height 5
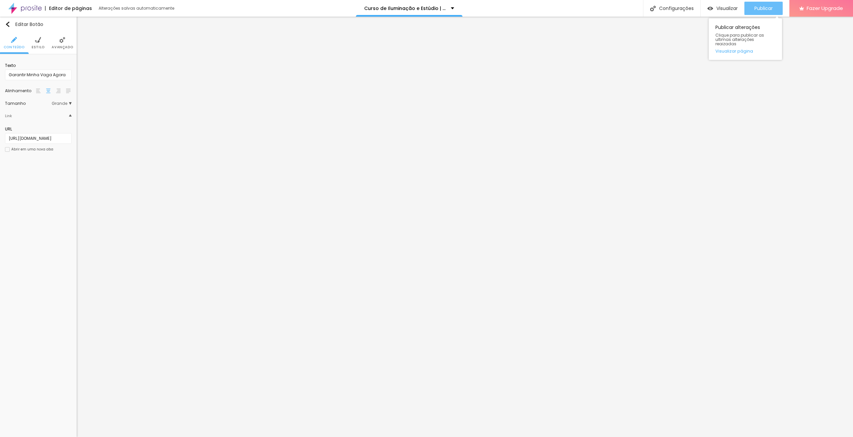
click at [766, 10] on span "Publicar" at bounding box center [763, 8] width 18 height 5
click at [40, 47] on span "Estilo" at bounding box center [38, 47] width 13 height 3
click at [67, 82] on icon "button" at bounding box center [67, 83] width 4 height 4
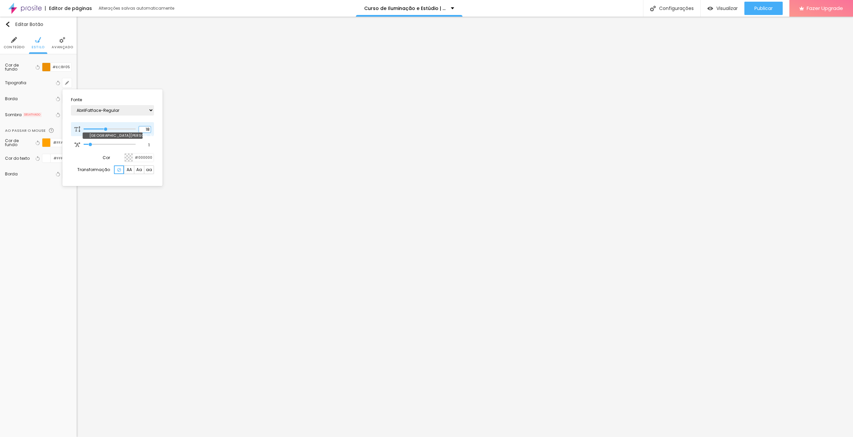
click at [146, 126] on div "18 Tamanho da fonte" at bounding box center [112, 129] width 83 height 14
click at [146, 129] on input "18" at bounding box center [145, 130] width 12 height 6
type input "8"
type input "1"
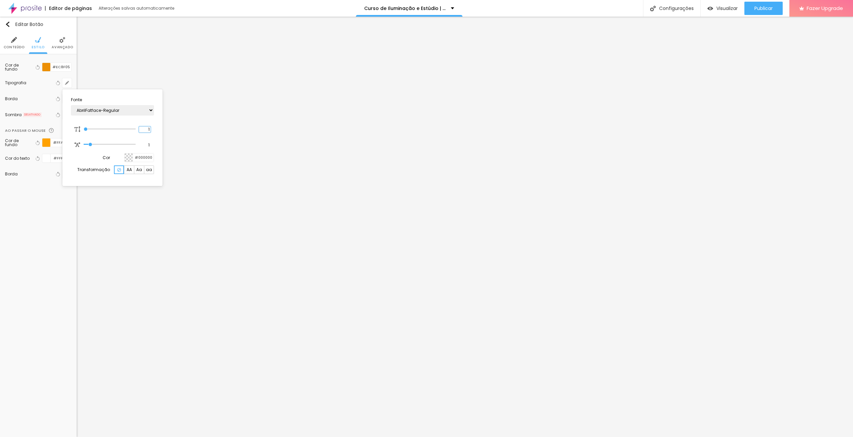
type input "16"
click at [760, 11] on div at bounding box center [426, 218] width 853 height 437
click at [774, 16] on div "Publicar alterações Clique para publicar as ultimas alterações reaizadas Visual…" at bounding box center [745, 37] width 73 height 45
click at [768, 6] on span "Publicar" at bounding box center [763, 8] width 18 height 5
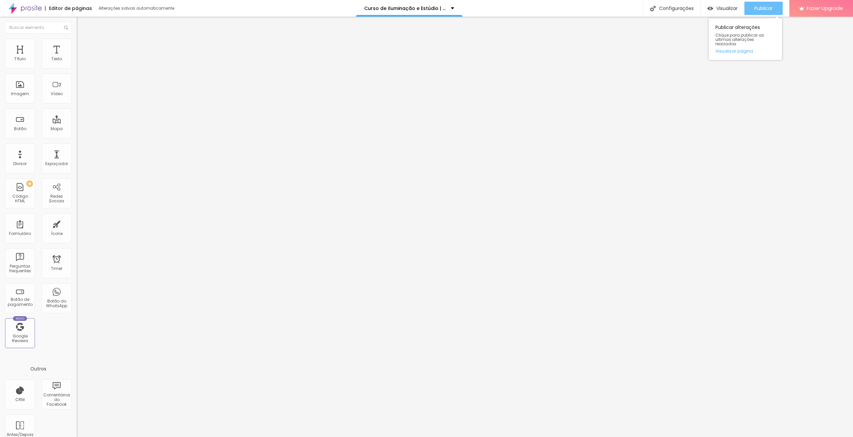
click at [763, 8] on span "Publicar" at bounding box center [763, 8] width 18 height 5
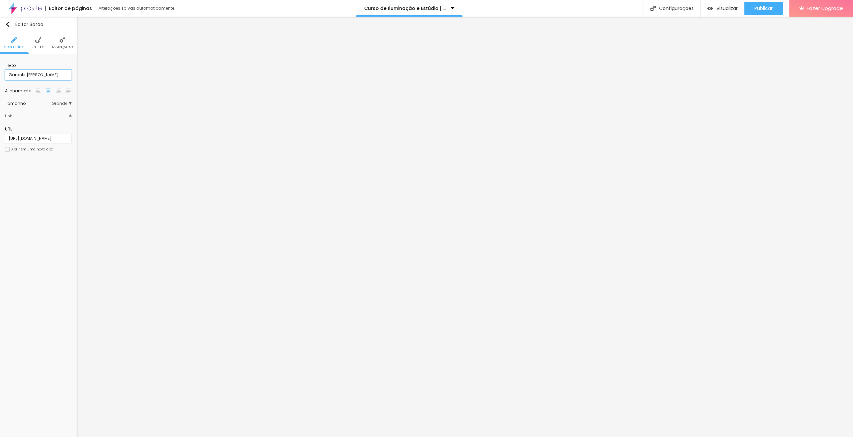
type input "Garantir Minha Vaga"
click at [28, 206] on div "Editar Botão Conteúdo Estilo Avançado Texto Garantir Minha Vaga Alinhamento Tam…" at bounding box center [38, 227] width 77 height 421
click at [34, 44] on li "Estilo" at bounding box center [38, 43] width 13 height 22
click at [68, 81] on button "button" at bounding box center [66, 82] width 9 height 9
click at [144, 132] on input "16" at bounding box center [145, 130] width 12 height 6
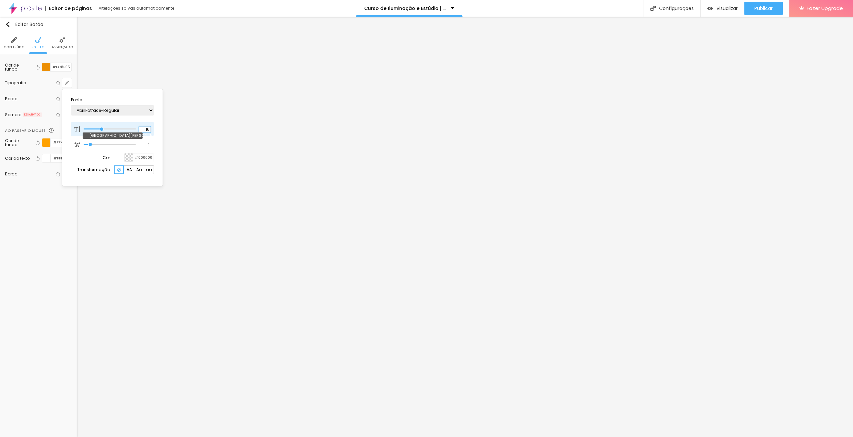
click at [144, 132] on input "16" at bounding box center [145, 130] width 12 height 6
type input "8"
type input "1"
type input "18"
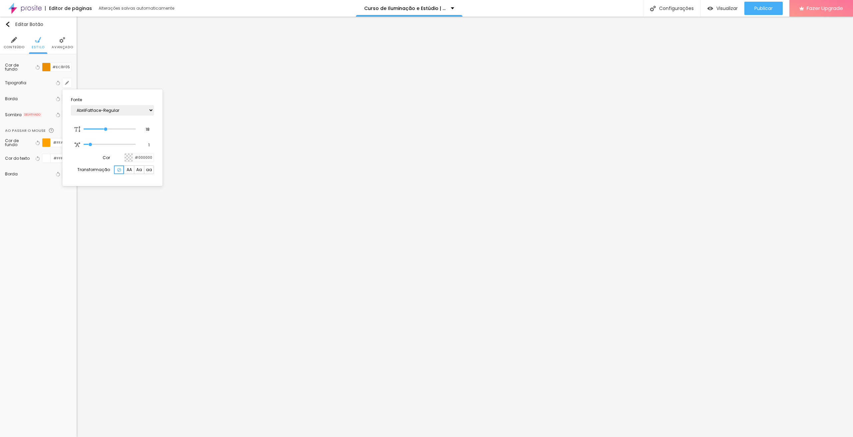
click at [760, 5] on div at bounding box center [426, 218] width 853 height 437
click at [760, 6] on span "Publicar" at bounding box center [763, 8] width 18 height 5
click at [62, 44] on li "Avançado" at bounding box center [62, 43] width 21 height 22
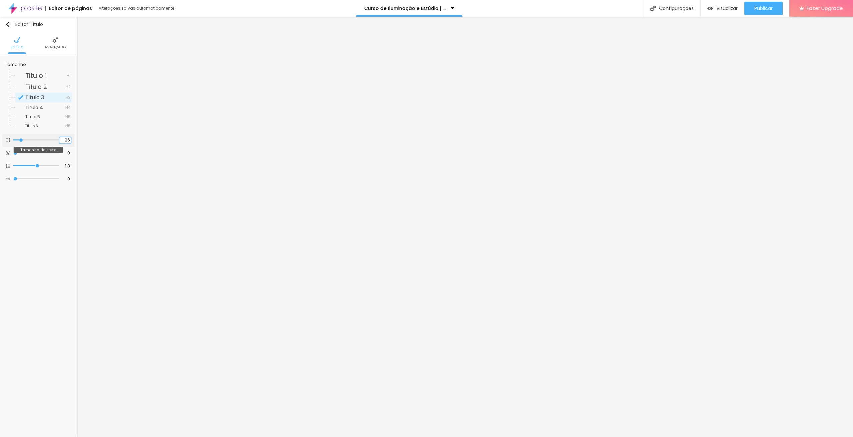
click at [66, 141] on input "26" at bounding box center [65, 140] width 12 height 6
type input "14"
type input "3"
type input "30"
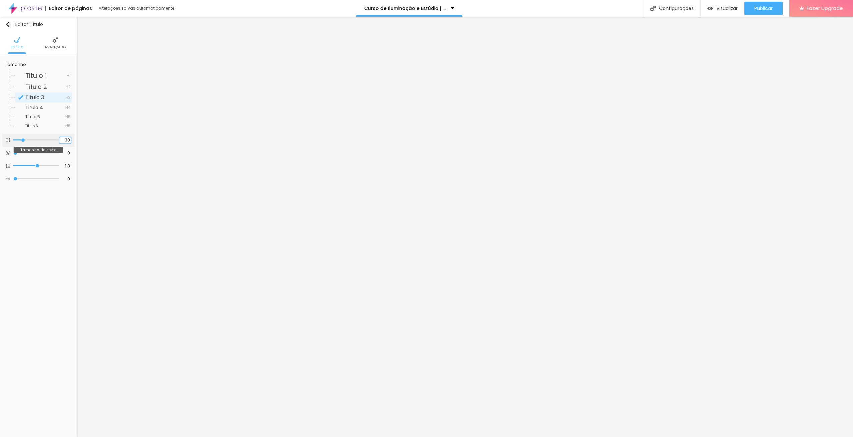
type input "30"
type input "1.6"
type input "1.7"
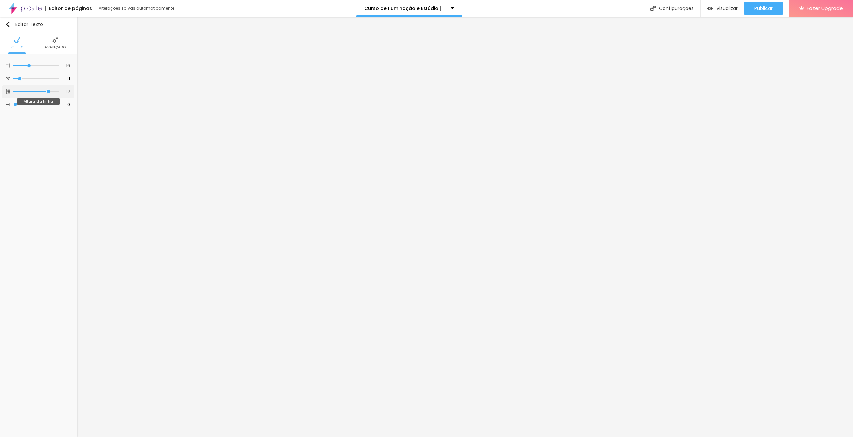
drag, startPoint x: 43, startPoint y: 92, endPoint x: 47, endPoint y: 92, distance: 4.0
type input "1.7"
click at [47, 92] on input "range" at bounding box center [35, 91] width 45 height 3
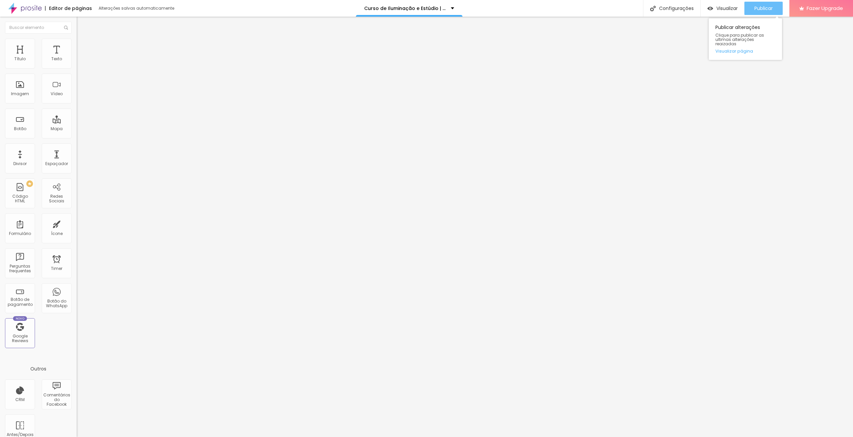
click at [760, 9] on span "Publicar" at bounding box center [763, 8] width 18 height 5
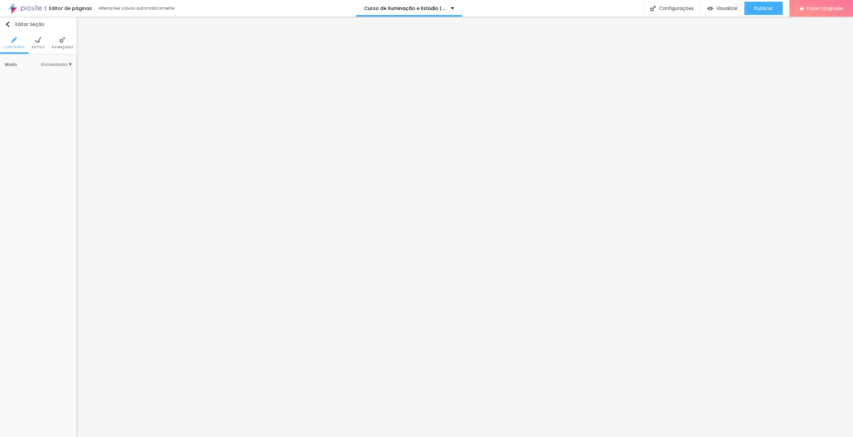
click at [64, 46] on span "Avançado" at bounding box center [62, 47] width 21 height 3
click at [64, 162] on div at bounding box center [66, 162] width 15 height 7
click at [63, 146] on div at bounding box center [66, 148] width 15 height 7
click at [63, 46] on span "Avançado" at bounding box center [62, 47] width 21 height 3
click at [63, 148] on div at bounding box center [66, 148] width 15 height 7
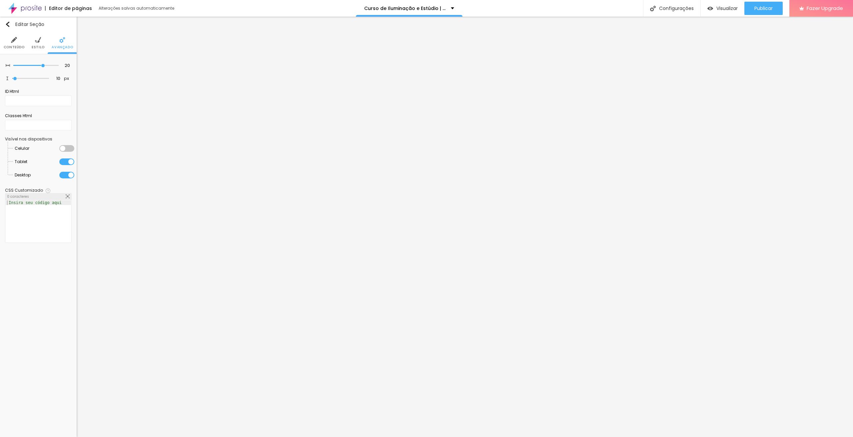
click at [61, 160] on div at bounding box center [66, 162] width 15 height 7
click at [38, 41] on img at bounding box center [38, 40] width 6 height 6
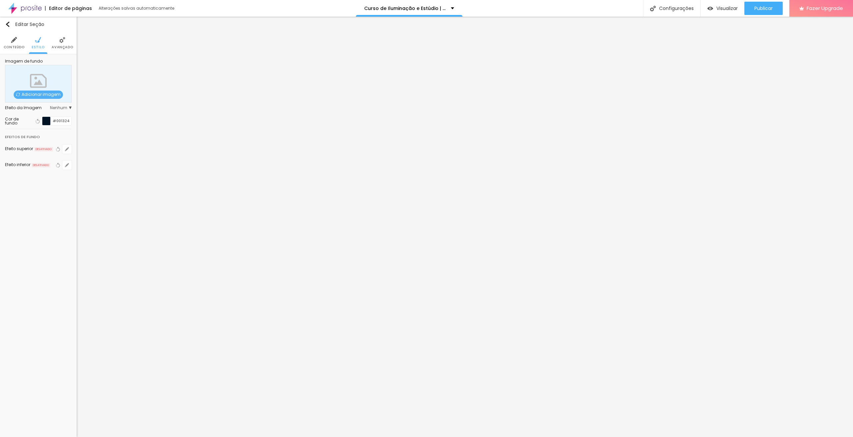
click at [60, 51] on li "Avançado" at bounding box center [62, 43] width 21 height 22
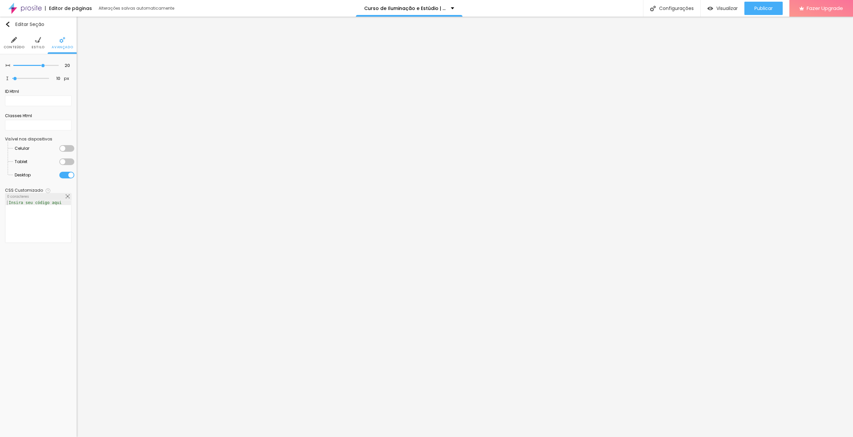
click at [64, 174] on div at bounding box center [66, 175] width 15 height 7
click at [65, 163] on div at bounding box center [66, 162] width 15 height 7
click at [68, 148] on div at bounding box center [66, 148] width 15 height 7
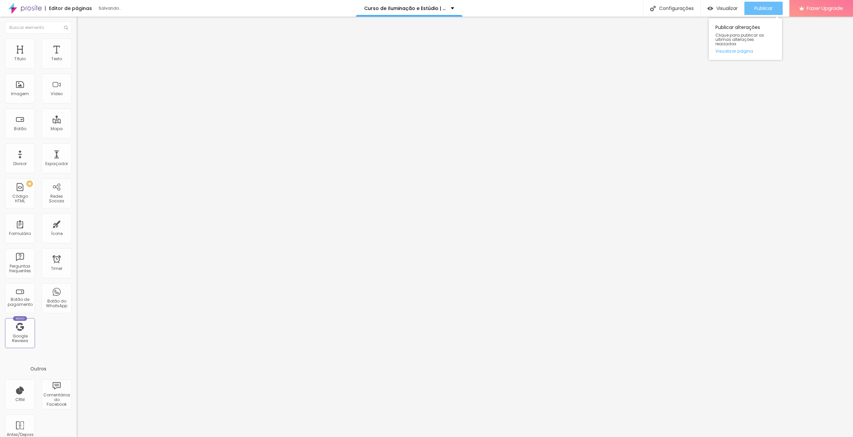
click at [772, 4] on div "Publicar" at bounding box center [763, 8] width 18 height 13
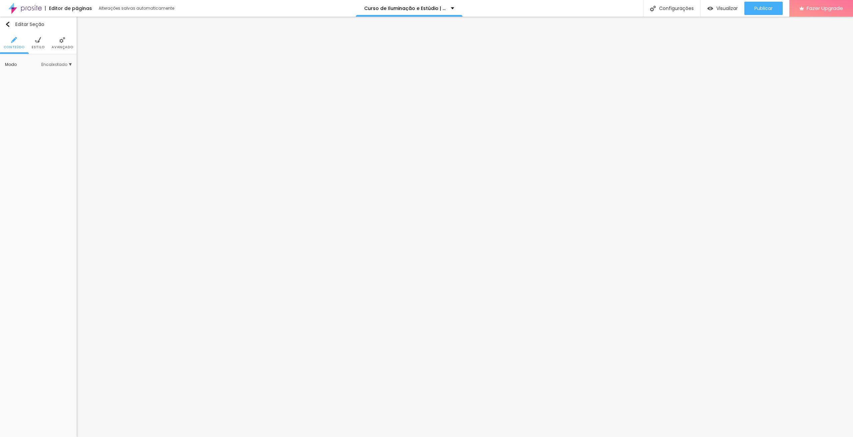
click at [62, 39] on img at bounding box center [62, 40] width 6 height 6
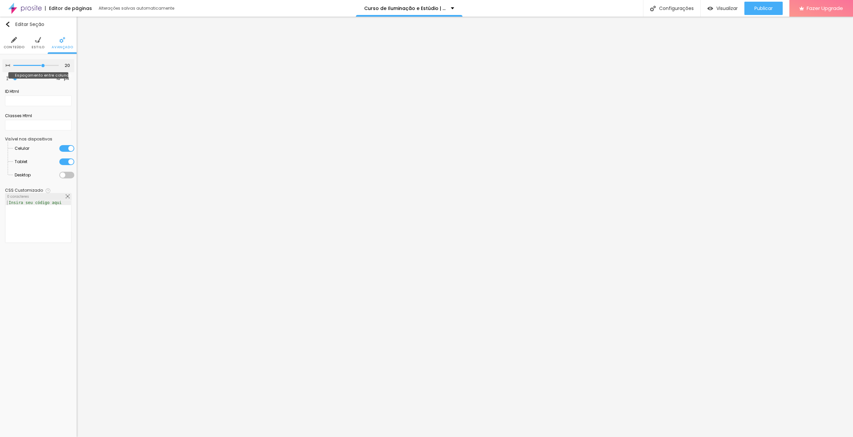
type input "30"
type input "5"
type input "0"
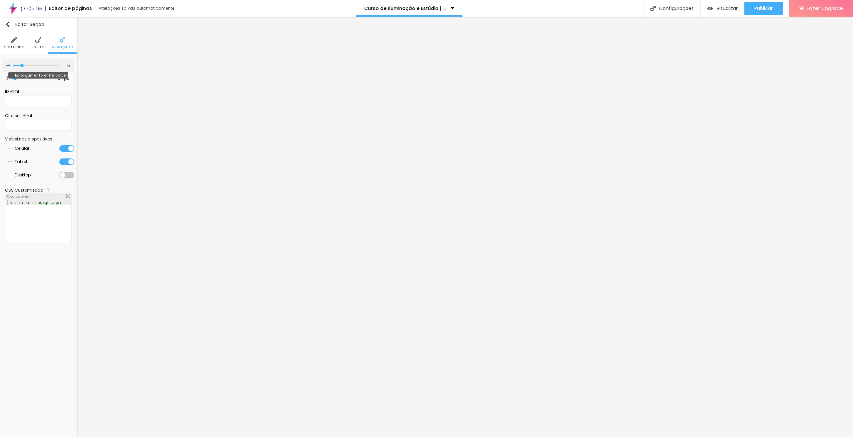
type input "0"
type input "30"
drag, startPoint x: 42, startPoint y: 65, endPoint x: 107, endPoint y: 65, distance: 65.0
type input "30"
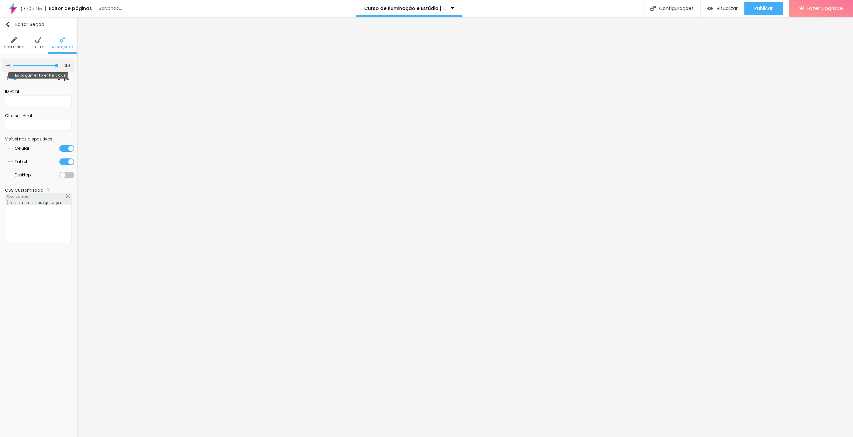
click at [59, 65] on input "range" at bounding box center [35, 65] width 45 height 3
click at [767, 6] on span "Publicar" at bounding box center [763, 8] width 18 height 5
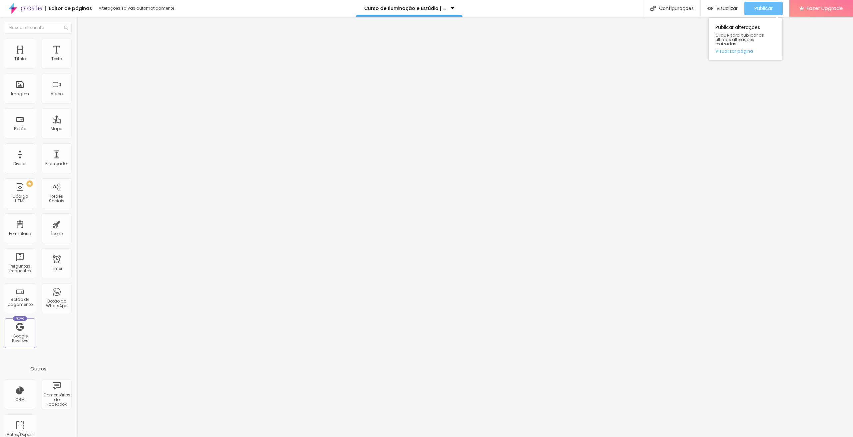
click at [773, 9] on button "Publicar" at bounding box center [763, 8] width 38 height 13
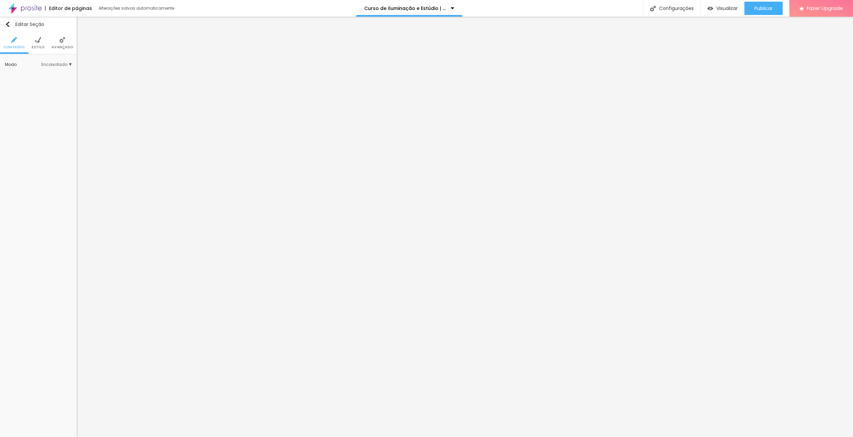
click at [61, 41] on img at bounding box center [62, 40] width 6 height 6
click at [45, 206] on div at bounding box center [38, 226] width 65 height 51
drag, startPoint x: 65, startPoint y: 205, endPoint x: 0, endPoint y: 205, distance: 65.0
click at [0, 205] on div "20 Espaçamento entre colunas 10 px Espaçamento vertical ID Html Classes Html Vi…" at bounding box center [38, 152] width 77 height 197
click at [67, 46] on span "Avançado" at bounding box center [62, 47] width 21 height 3
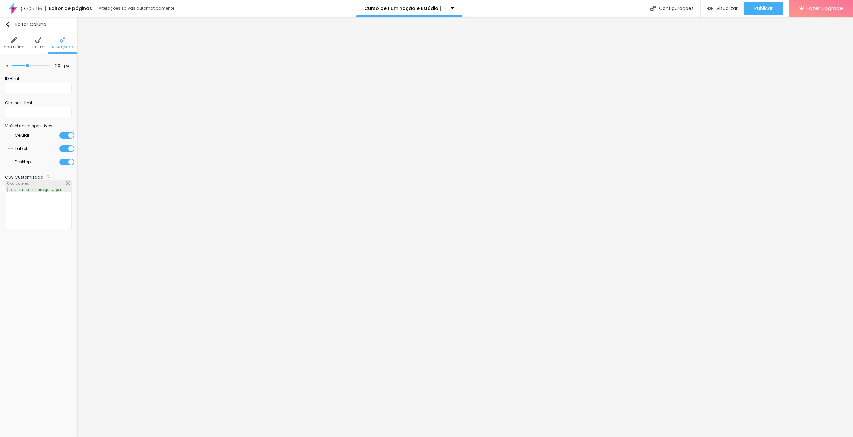
click at [27, 198] on div at bounding box center [38, 213] width 65 height 51
click at [756, 6] on span "Publicar" at bounding box center [763, 8] width 18 height 5
click at [39, 219] on div "margin : 10px 10px 10px 10px ;" at bounding box center [38, 213] width 65 height 51
click at [33, 186] on div "28 caracteres" at bounding box center [38, 184] width 66 height 7
drag, startPoint x: 28, startPoint y: 189, endPoint x: 40, endPoint y: 188, distance: 12.4
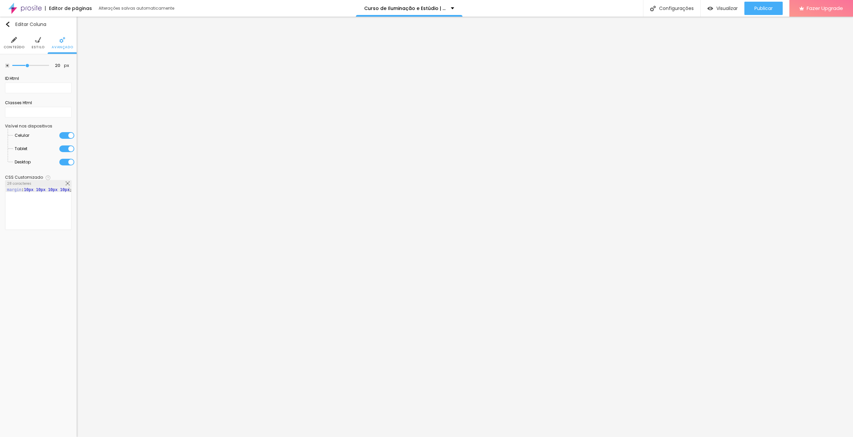
click at [28, 189] on div "margin : 10px 10px 10px 10px ;" at bounding box center [38, 213] width 65 height 51
click at [65, 44] on li "Avançado" at bounding box center [62, 43] width 21 height 22
click at [36, 43] on img at bounding box center [38, 40] width 6 height 6
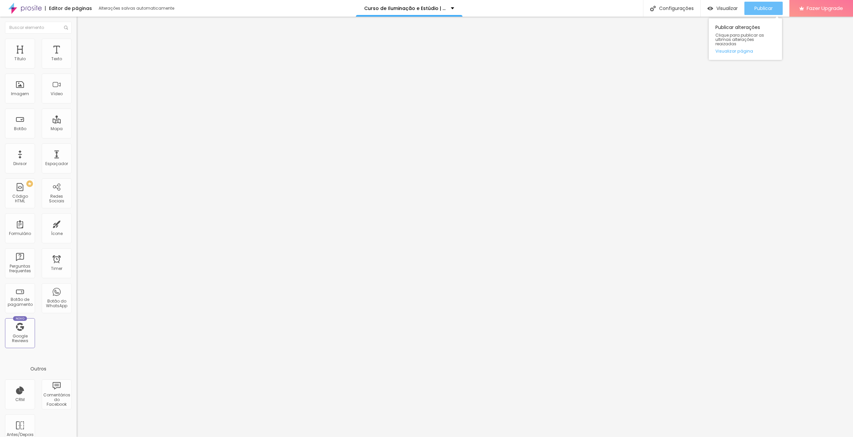
click at [757, 10] on span "Publicar" at bounding box center [763, 8] width 18 height 5
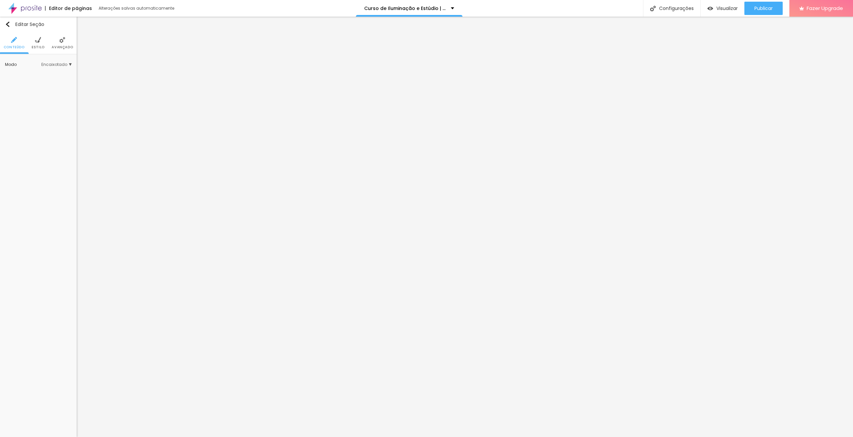
click at [38, 42] on img at bounding box center [38, 40] width 6 height 6
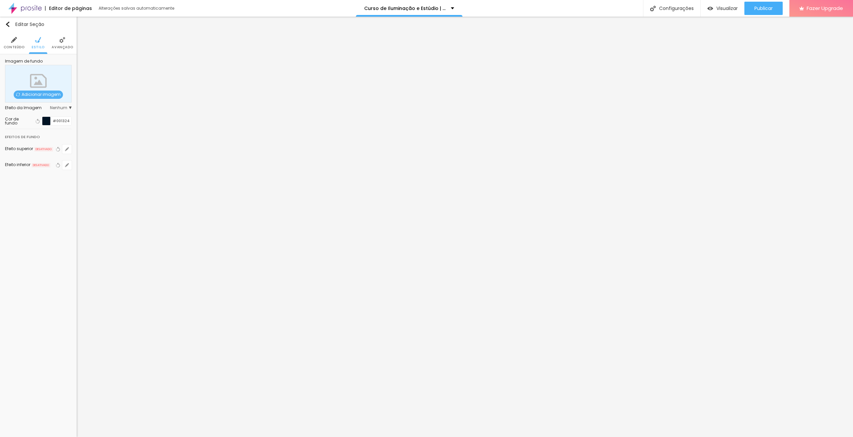
click at [69, 42] on li "Avançado" at bounding box center [62, 43] width 21 height 22
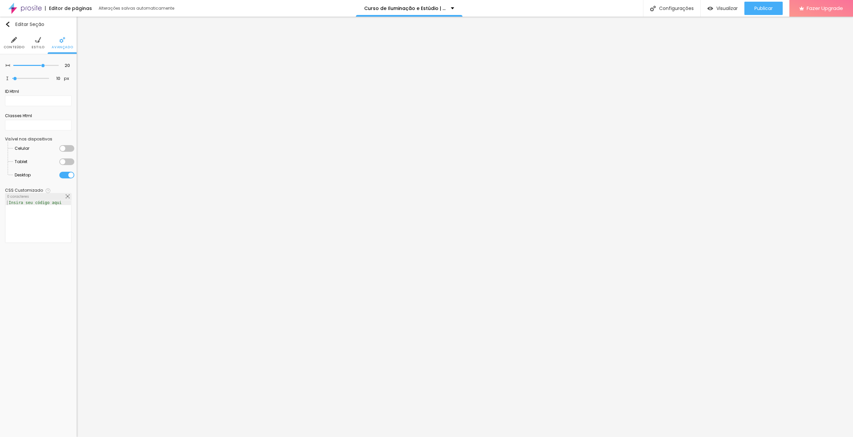
click at [60, 173] on div at bounding box center [66, 175] width 15 height 7
click at [69, 161] on div at bounding box center [66, 162] width 15 height 7
click at [71, 147] on div at bounding box center [66, 148] width 15 height 7
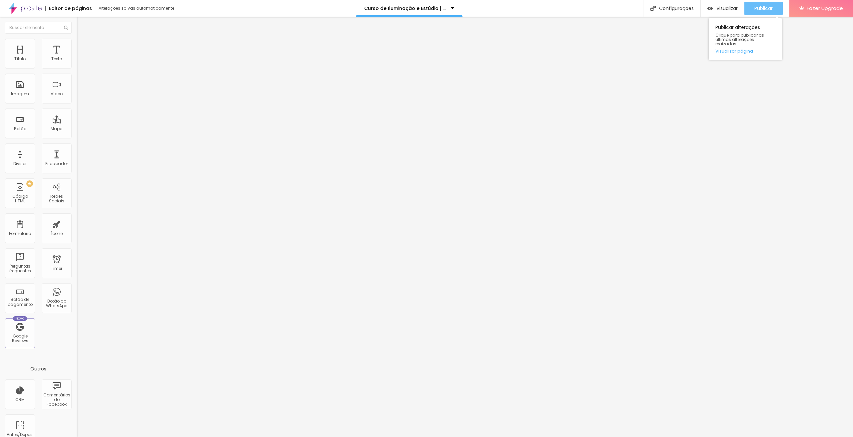
click at [771, 7] on span "Publicar" at bounding box center [763, 8] width 18 height 5
click at [759, 8] on span "Publicar" at bounding box center [763, 8] width 18 height 5
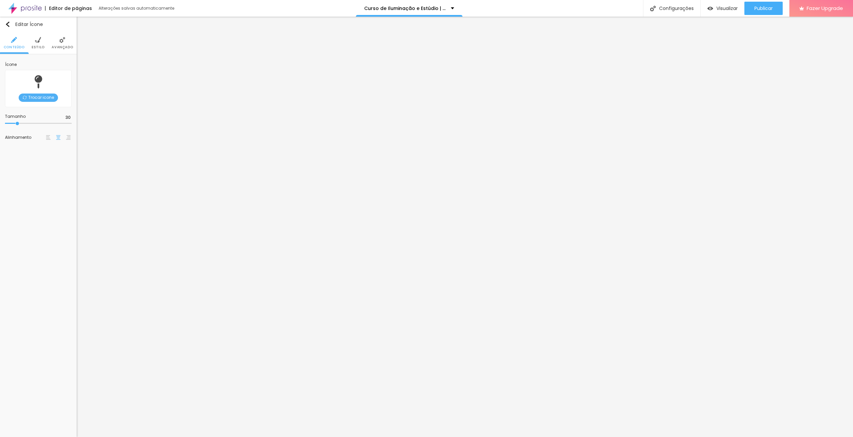
click at [41, 95] on span "Trocar icone" at bounding box center [38, 98] width 39 height 8
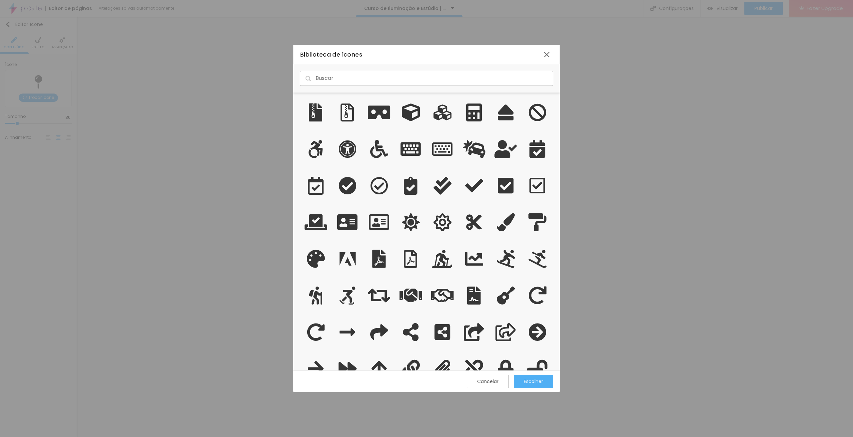
click at [392, 82] on input "text" at bounding box center [426, 78] width 253 height 15
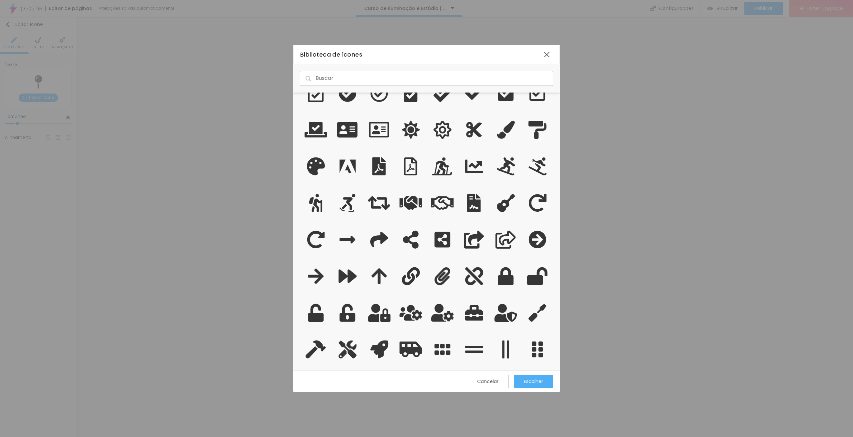
scroll to position [0, 0]
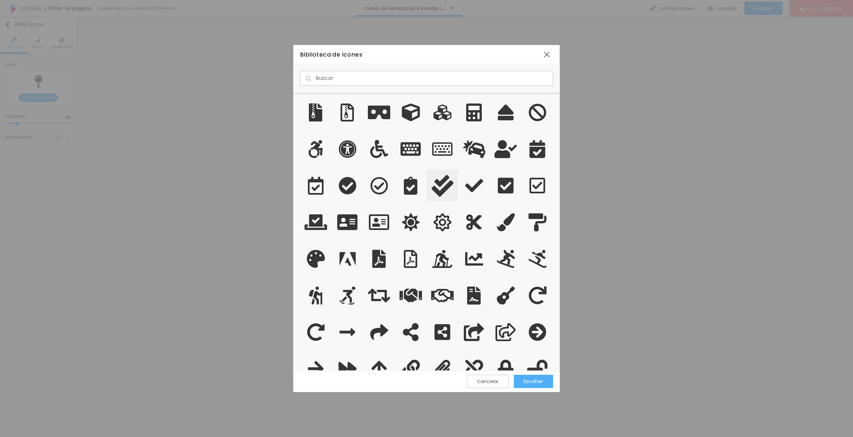
click at [439, 191] on icon "grid" at bounding box center [442, 186] width 22 height 22
click at [536, 383] on div "Escolher" at bounding box center [533, 381] width 19 height 5
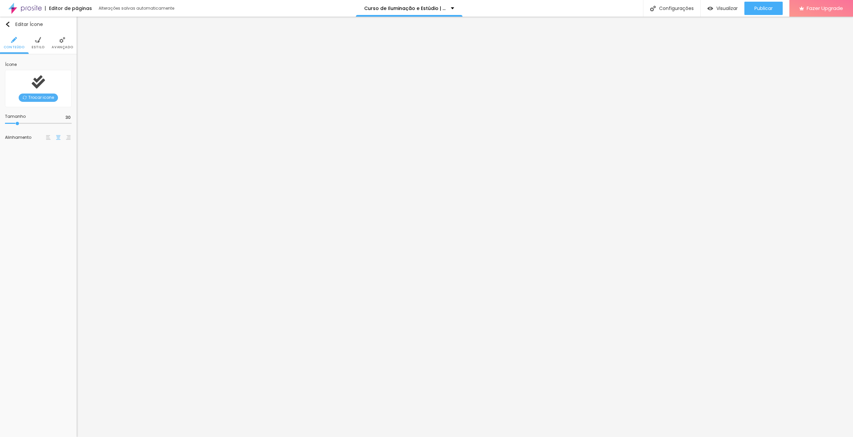
click at [38, 47] on span "Estilo" at bounding box center [38, 47] width 13 height 3
click at [61, 82] on input "#DB8B00" at bounding box center [61, 83] width 21 height 8
click at [67, 67] on input "#FFFFFF" at bounding box center [61, 67] width 21 height 8
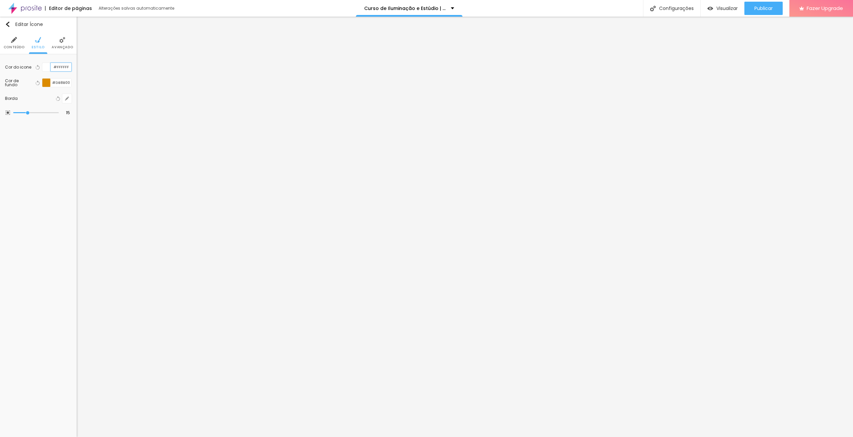
paste input "DB8B00"
type input "#DB8B00"
click at [39, 83] on icon "button" at bounding box center [37, 83] width 5 height 5
click at [58, 46] on span "Avançado" at bounding box center [55, 47] width 21 height 3
click at [47, 98] on span "Trocar icone" at bounding box center [38, 98] width 39 height 8
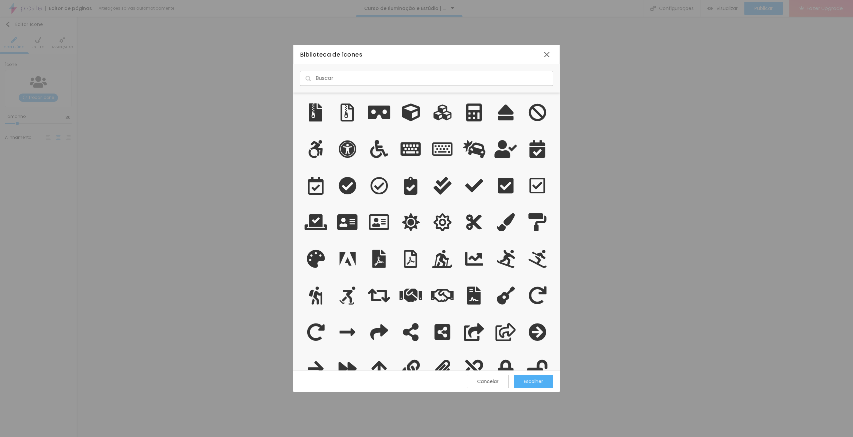
scroll to position [273, 262]
click at [361, 86] on div at bounding box center [426, 78] width 267 height 28
click at [362, 83] on input "text" at bounding box center [426, 78] width 253 height 15
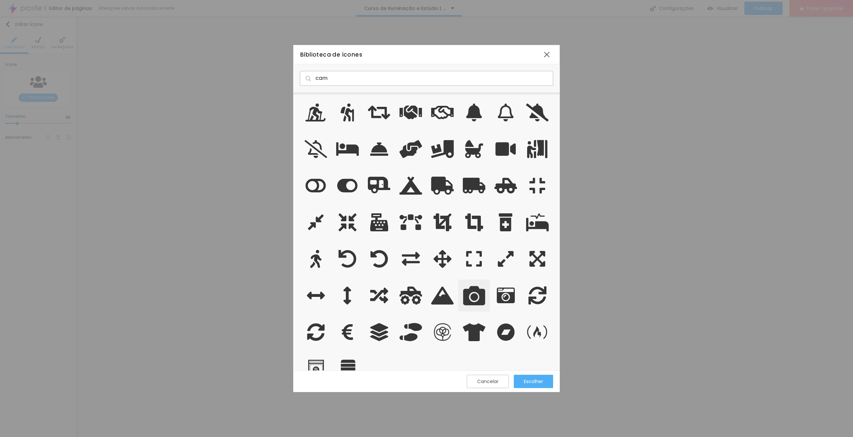
scroll to position [18, 0]
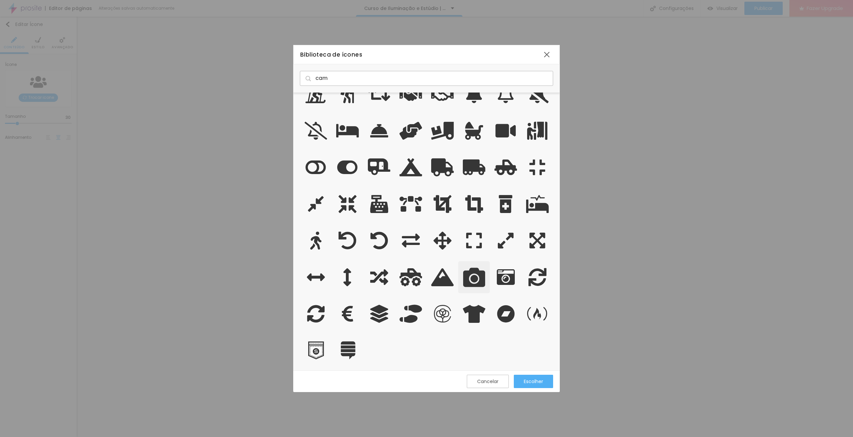
type input "cam"
click at [473, 284] on icon "grid" at bounding box center [474, 278] width 22 height 22
click at [532, 381] on div "Escolher" at bounding box center [533, 381] width 19 height 5
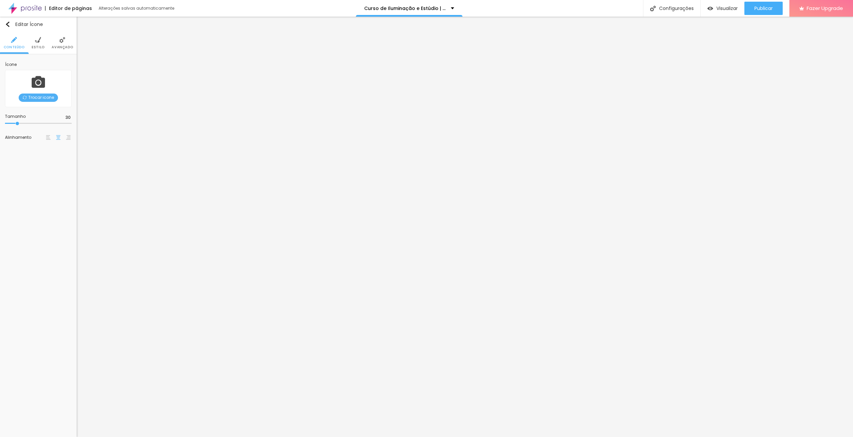
click at [39, 46] on span "Estilo" at bounding box center [38, 47] width 13 height 3
click at [61, 82] on input "#DD8C00" at bounding box center [61, 83] width 21 height 8
click at [63, 63] on input "#FFFFFF" at bounding box center [61, 67] width 21 height 8
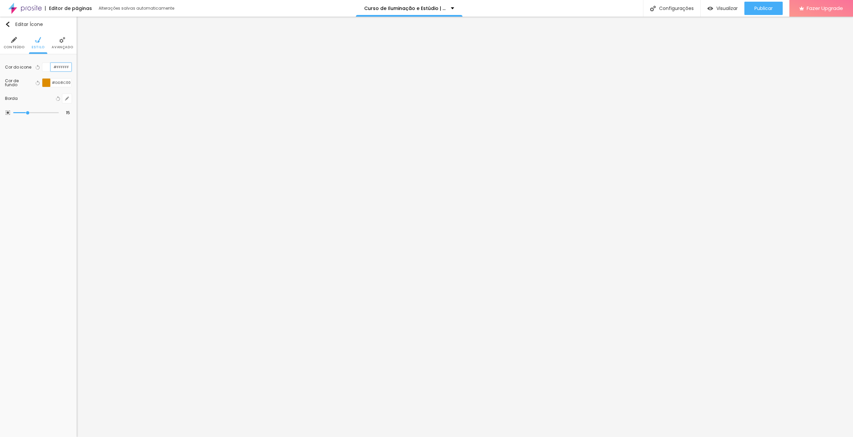
paste input "DD8C00"
type input "#DD8C00"
click at [39, 83] on icon "button" at bounding box center [38, 83] width 3 height 5
click at [41, 41] on li "Estilo" at bounding box center [38, 43] width 13 height 22
click at [60, 123] on input "#001324" at bounding box center [61, 121] width 21 height 8
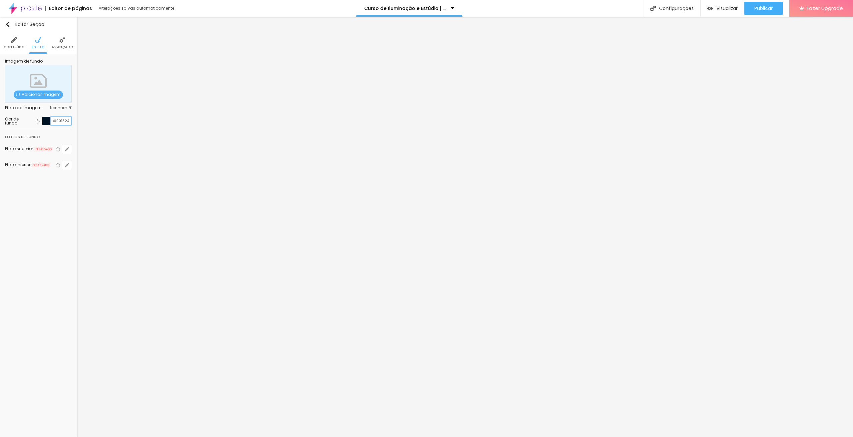
click at [60, 123] on input "#001324" at bounding box center [61, 121] width 21 height 8
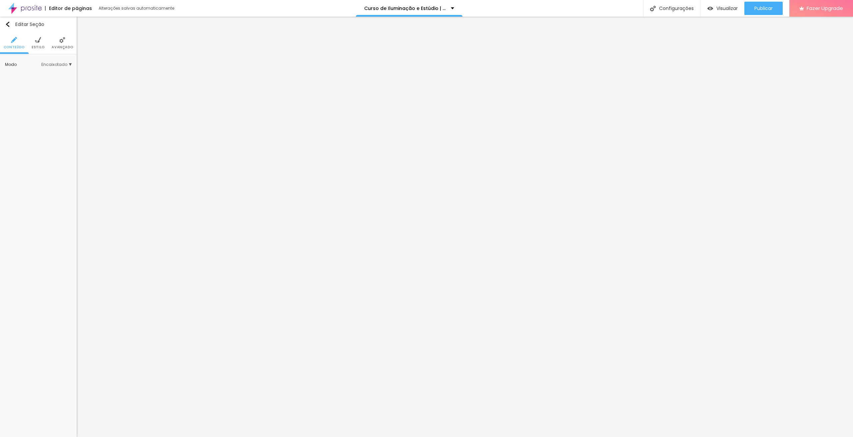
click at [39, 44] on li "Estilo" at bounding box center [38, 43] width 13 height 22
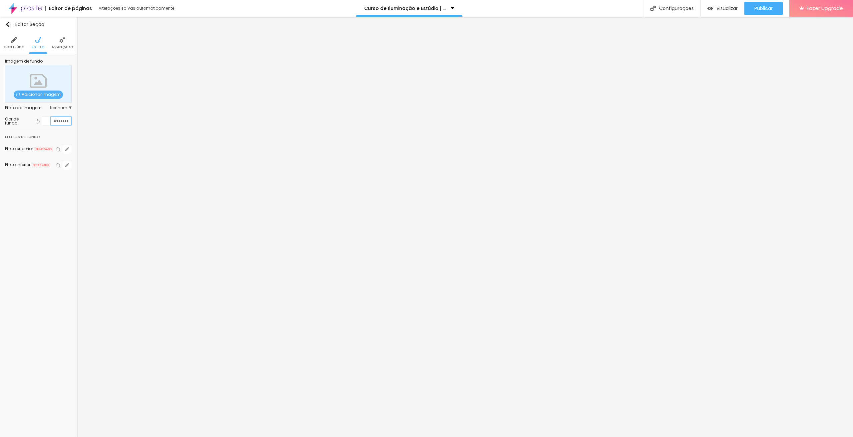
click at [61, 123] on input "#FFFFFF" at bounding box center [61, 121] width 21 height 8
paste input "001324"
type input "#001324"
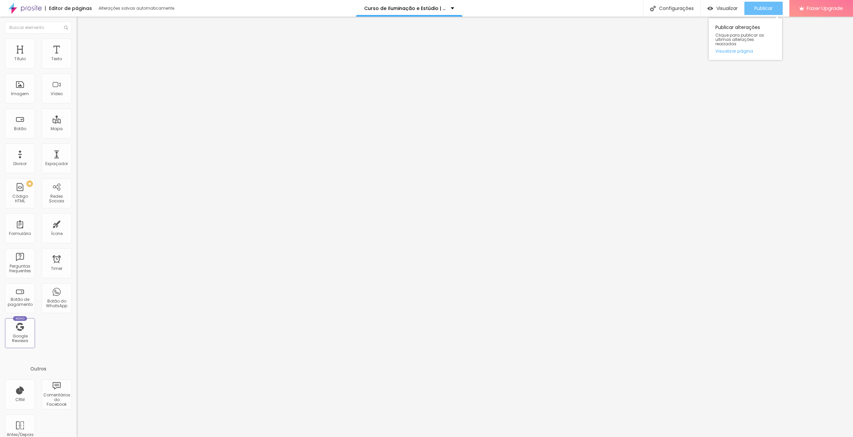
click at [769, 7] on span "Publicar" at bounding box center [763, 8] width 18 height 5
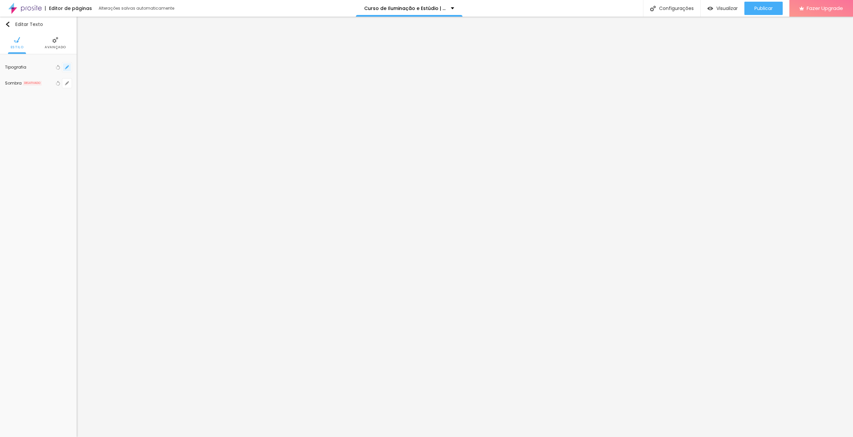
click at [69, 67] on button "button" at bounding box center [66, 67] width 9 height 9
type input "1"
type input "1.8"
type input "1"
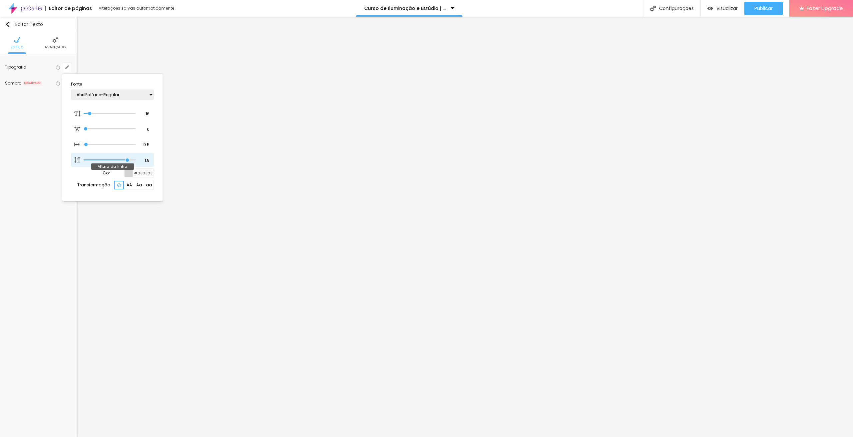
type input "1.9"
type input "1"
type input "2"
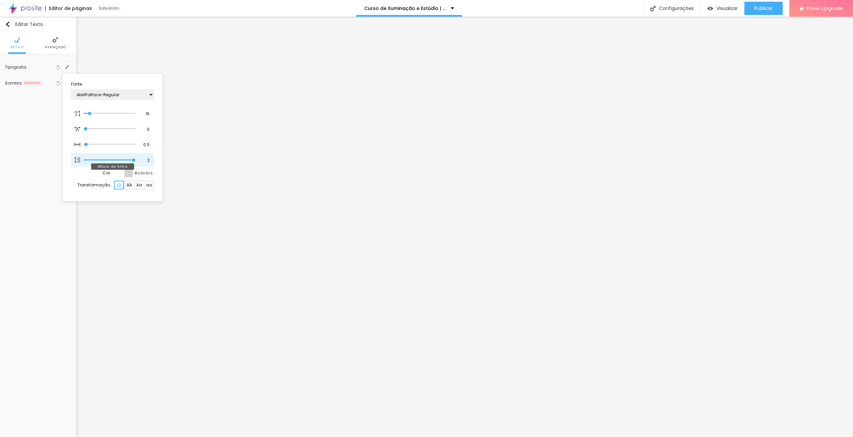
type input "1"
drag, startPoint x: 126, startPoint y: 160, endPoint x: 134, endPoint y: 159, distance: 8.0
type input "2"
click at [134, 159] on input "range" at bounding box center [110, 160] width 52 height 3
click at [509, 204] on div at bounding box center [426, 218] width 853 height 437
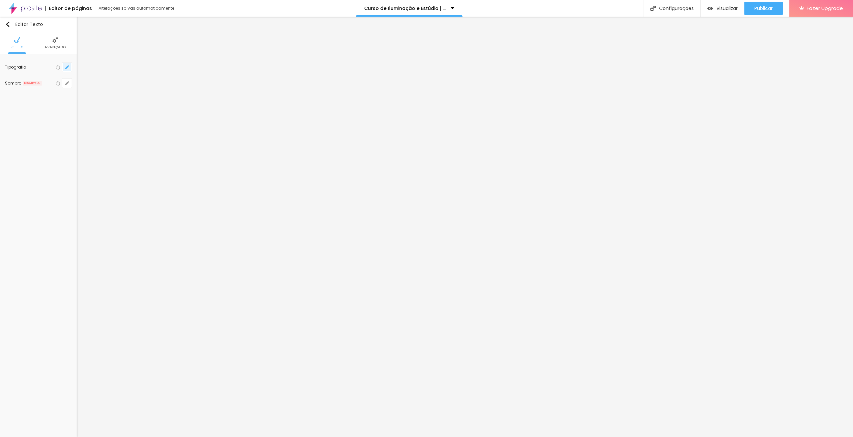
click at [68, 64] on button "button" at bounding box center [66, 67] width 9 height 9
type input "1"
type input "1.8"
type input "1"
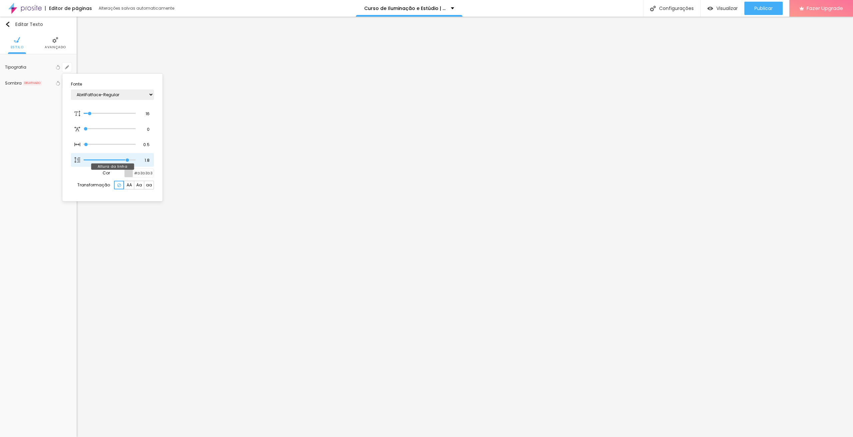
type input "1.9"
type input "1"
type input "2"
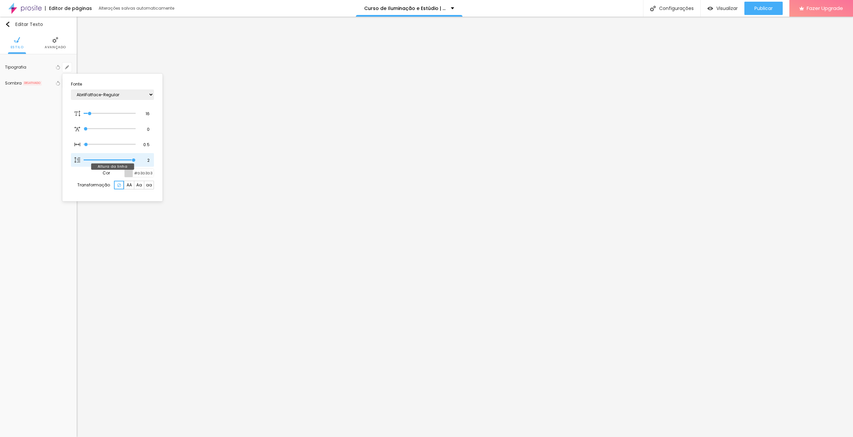
type input "1"
drag, startPoint x: 125, startPoint y: 159, endPoint x: 132, endPoint y: 160, distance: 7.0
type input "2"
click at [132, 160] on input "range" at bounding box center [110, 160] width 52 height 3
click at [183, 300] on div at bounding box center [426, 218] width 853 height 437
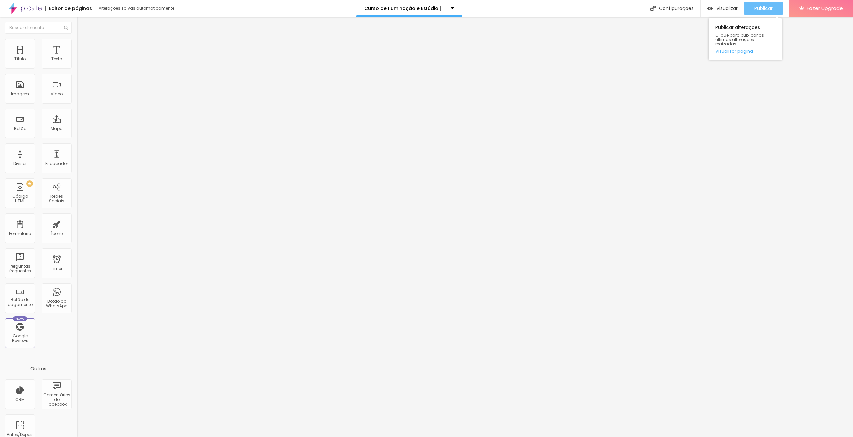
click at [757, 3] on div "Publicar" at bounding box center [763, 8] width 18 height 13
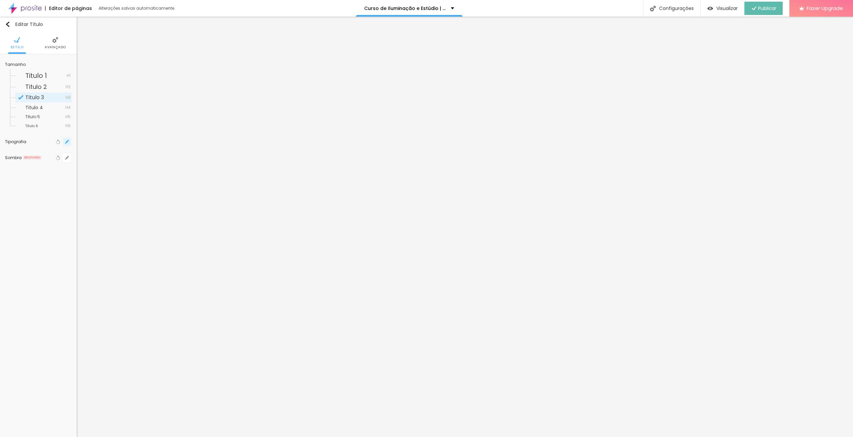
click at [66, 140] on icon "button" at bounding box center [67, 142] width 4 height 4
type input "1"
click at [362, 205] on div at bounding box center [426, 218] width 853 height 437
click at [45, 75] on input "Carga Horária do Curso: 8h" at bounding box center [38, 75] width 67 height 11
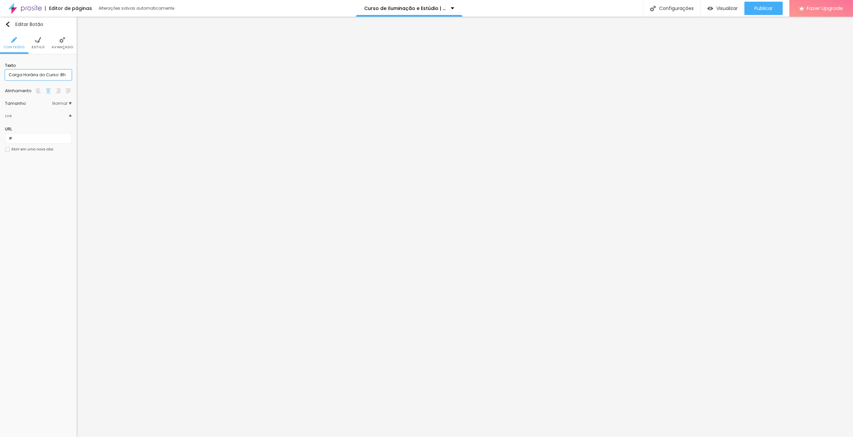
click at [45, 75] on input "Carga Horária do Curso: 8h" at bounding box center [38, 75] width 67 height 11
type input "9+ anos de experiência"
click at [37, 43] on img at bounding box center [38, 40] width 6 height 6
click at [66, 81] on icon "button" at bounding box center [67, 83] width 4 height 4
click at [114, 108] on select "AbrilFatface-Regular Actor-Regular Alegreya AlegreyaBlack Alice Allan-Bold Alla…" at bounding box center [112, 110] width 83 height 10
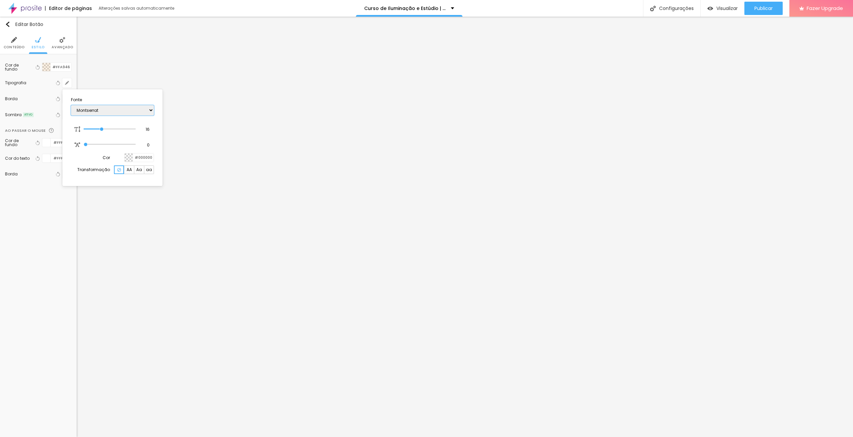
click at [71, 105] on select "AbrilFatface-Regular Actor-Regular Alegreya AlegreyaBlack Alice Allan-Bold Alla…" at bounding box center [112, 110] width 83 height 10
click at [148, 111] on select "AbrilFatface-Regular Actor-Regular Alegreya AlegreyaBlack Alice Allan-Bold Alla…" at bounding box center [112, 110] width 83 height 10
click at [71, 105] on select "AbrilFatface-Regular Actor-Regular Alegreya AlegreyaBlack Alice Allan-Bold Alla…" at bounding box center [112, 110] width 83 height 10
click at [127, 112] on select "AbrilFatface-Regular Actor-Regular Alegreya AlegreyaBlack Alice Allan-Bold Alla…" at bounding box center [112, 110] width 83 height 10
select select "MontserratMedium"
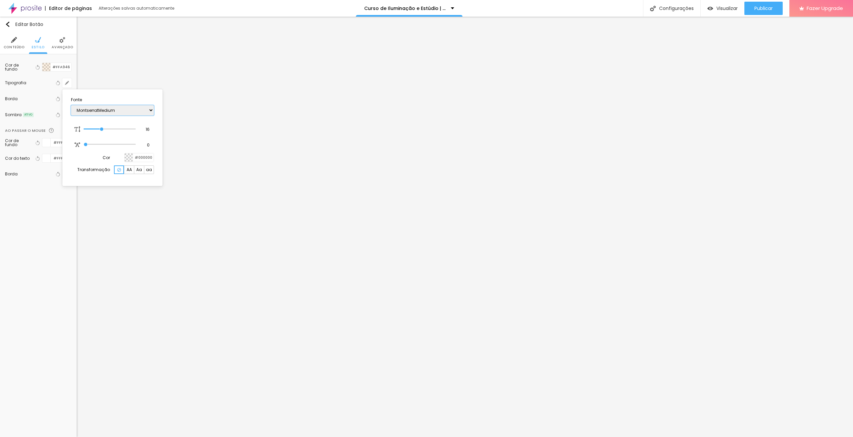
click at [71, 105] on select "AbrilFatface-Regular Actor-Regular Alegreya AlegreyaBlack Alice Allan-Bold Alla…" at bounding box center [112, 110] width 83 height 10
click at [775, 288] on div at bounding box center [426, 218] width 853 height 437
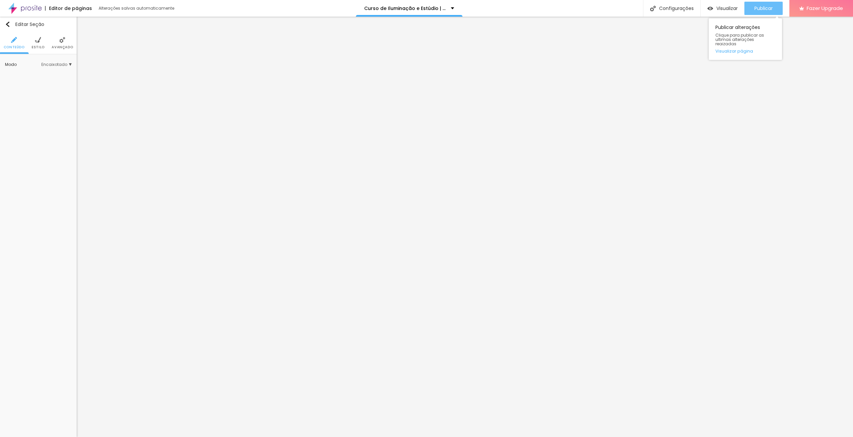
click at [768, 8] on span "Publicar" at bounding box center [763, 8] width 18 height 5
click at [73, 49] on ul "Conteúdo Estilo Avançado" at bounding box center [38, 43] width 77 height 22
click at [68, 47] on span "Avançado" at bounding box center [62, 47] width 21 height 3
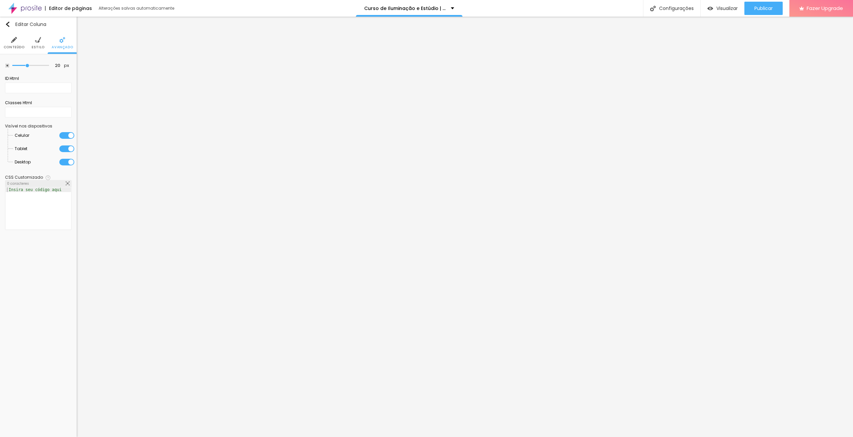
click at [63, 148] on div at bounding box center [66, 149] width 15 height 7
click at [64, 134] on div at bounding box center [66, 135] width 15 height 7
click at [63, 44] on li "Avançado" at bounding box center [62, 43] width 21 height 22
click at [61, 146] on div at bounding box center [66, 149] width 15 height 7
click at [61, 134] on div at bounding box center [66, 135] width 15 height 7
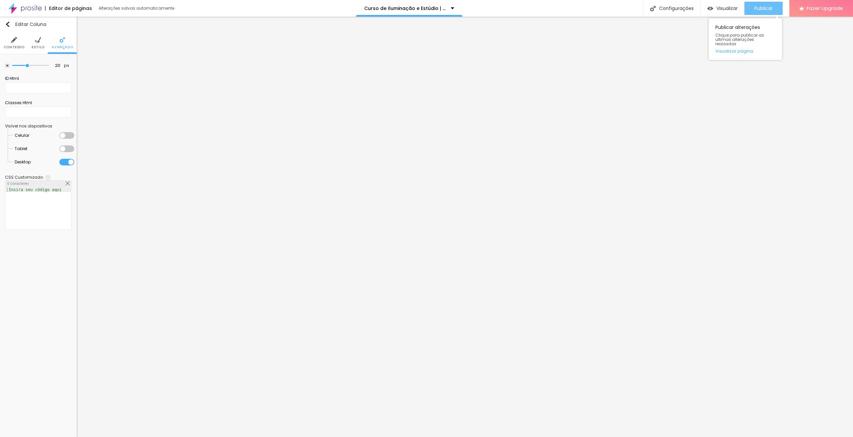
click at [758, 9] on span "Publicar" at bounding box center [763, 8] width 18 height 5
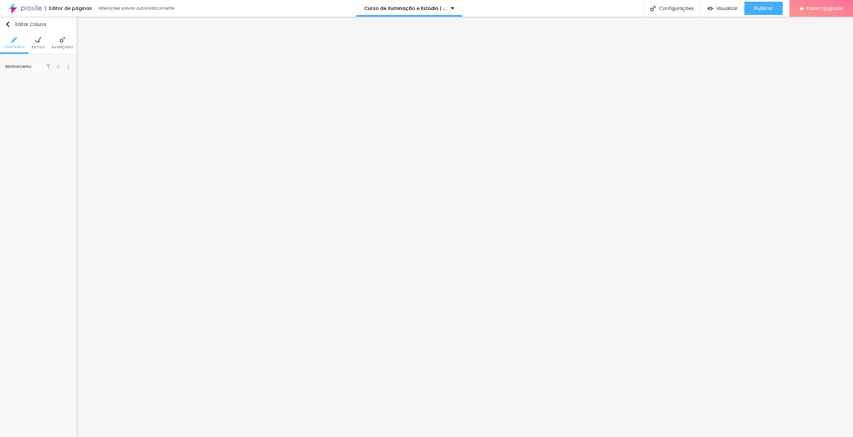
click at [69, 46] on span "Avançado" at bounding box center [62, 47] width 21 height 3
click at [65, 135] on div at bounding box center [66, 135] width 15 height 7
click at [65, 145] on li "Tablet" at bounding box center [45, 148] width 60 height 13
click at [64, 149] on div at bounding box center [66, 149] width 15 height 7
click at [58, 38] on li "Avançado" at bounding box center [62, 43] width 21 height 22
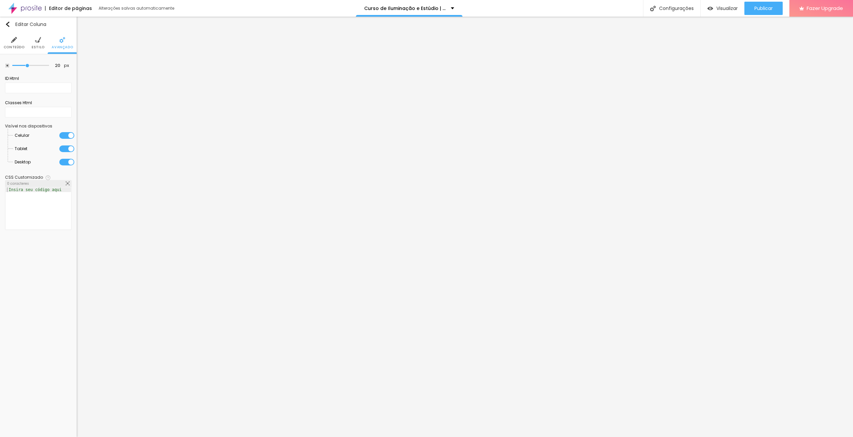
click at [62, 134] on div at bounding box center [66, 135] width 15 height 7
click at [61, 148] on div at bounding box center [66, 149] width 15 height 7
click at [759, 5] on div "Publicar" at bounding box center [763, 8] width 18 height 13
click at [35, 39] on img at bounding box center [38, 40] width 6 height 6
click at [57, 46] on span "Avançado" at bounding box center [62, 47] width 21 height 3
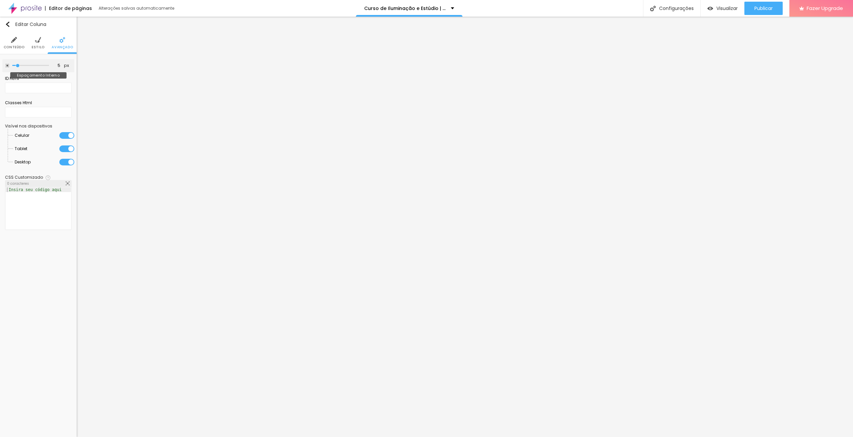
type input "10"
type input "15"
type input "20"
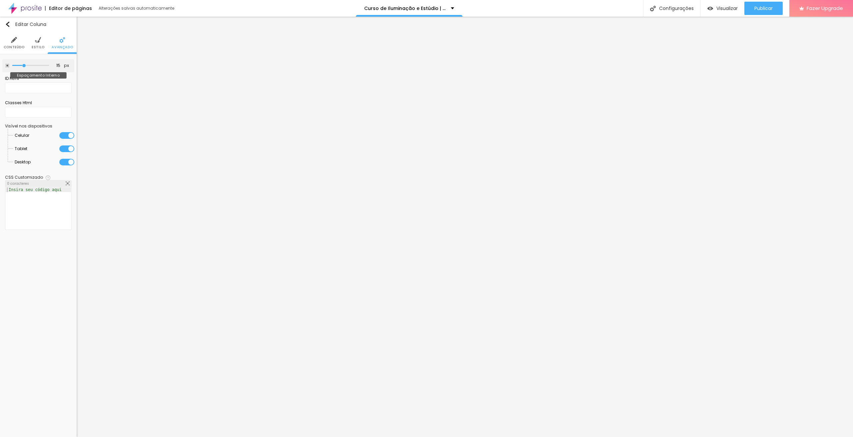
type input "20"
drag, startPoint x: 17, startPoint y: 65, endPoint x: 28, endPoint y: 65, distance: 11.3
type input "20"
click at [28, 65] on input "range" at bounding box center [30, 65] width 37 height 3
click at [763, 13] on div "Publicar" at bounding box center [763, 8] width 18 height 13
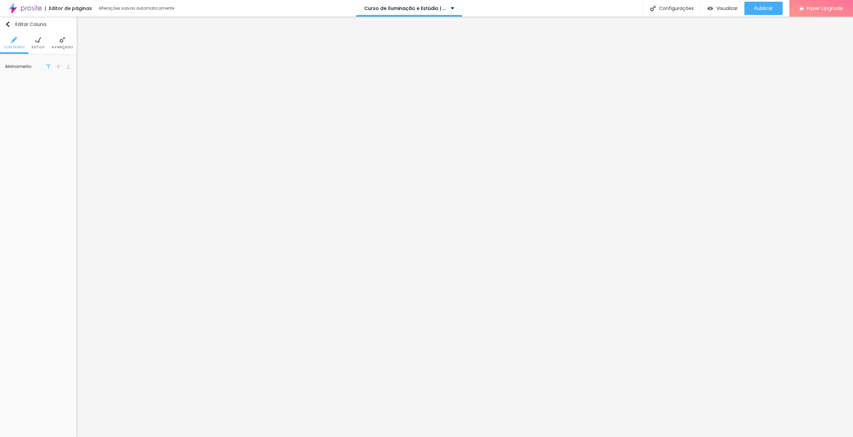
click at [65, 46] on span "Avançado" at bounding box center [62, 47] width 21 height 3
click at [62, 42] on img at bounding box center [62, 40] width 6 height 6
click at [68, 162] on div at bounding box center [66, 162] width 15 height 7
click at [69, 143] on li "Celular" at bounding box center [45, 148] width 60 height 13
click at [69, 147] on div at bounding box center [66, 148] width 15 height 7
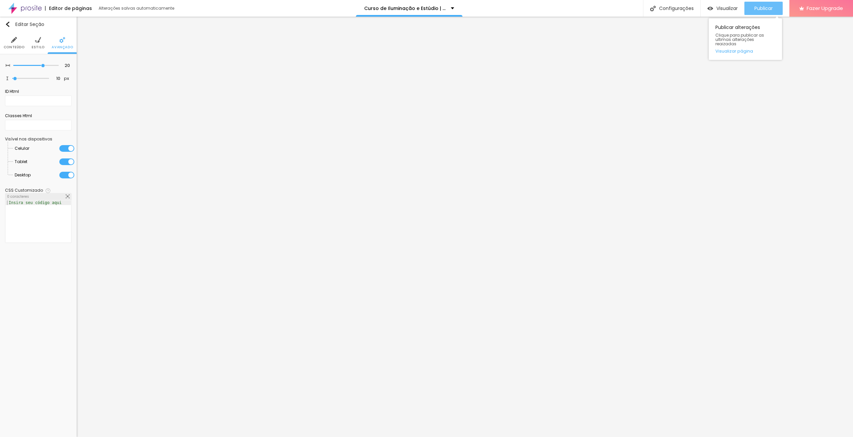
click at [762, 14] on div "Publicar" at bounding box center [763, 8] width 18 height 13
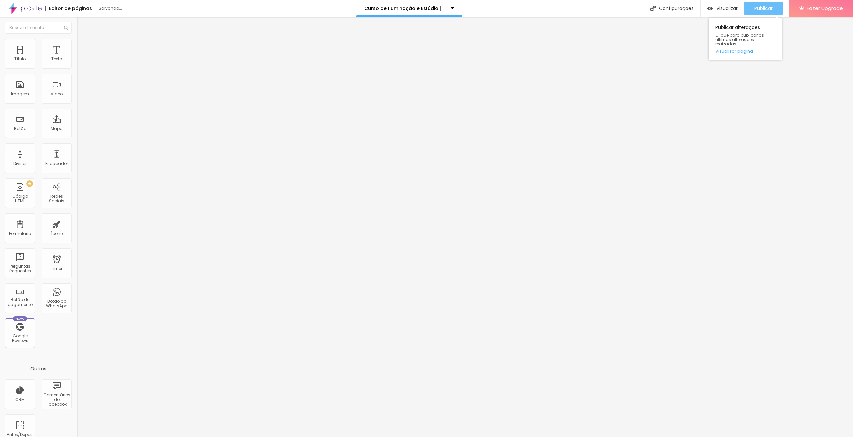
click at [772, 4] on div "Publicar" at bounding box center [763, 8] width 18 height 13
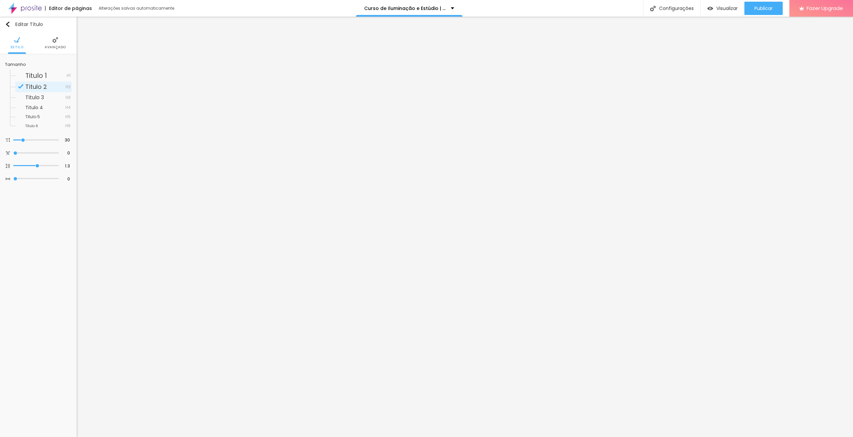
click at [53, 43] on img at bounding box center [55, 40] width 6 height 6
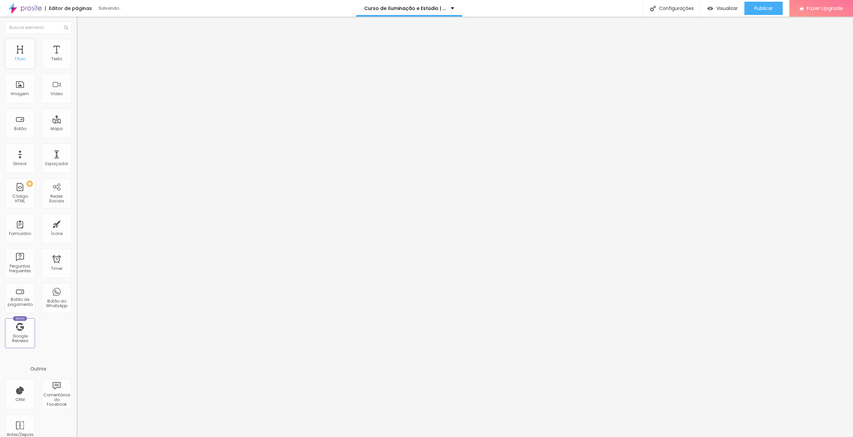
click at [26, 57] on div "Título" at bounding box center [20, 54] width 30 height 30
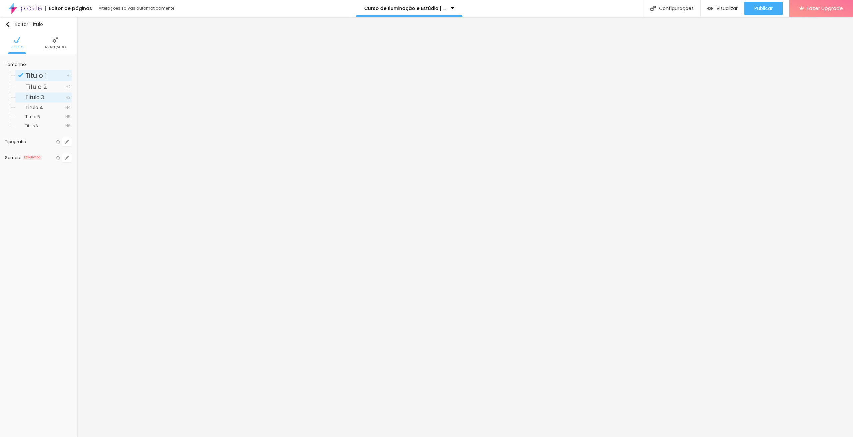
click at [40, 93] on div "Titulo 3 H3" at bounding box center [43, 98] width 56 height 10
click at [43, 86] on span "Titulo 2" at bounding box center [36, 87] width 22 height 8
click at [66, 141] on icon "button" at bounding box center [67, 142] width 4 height 4
type input "1"
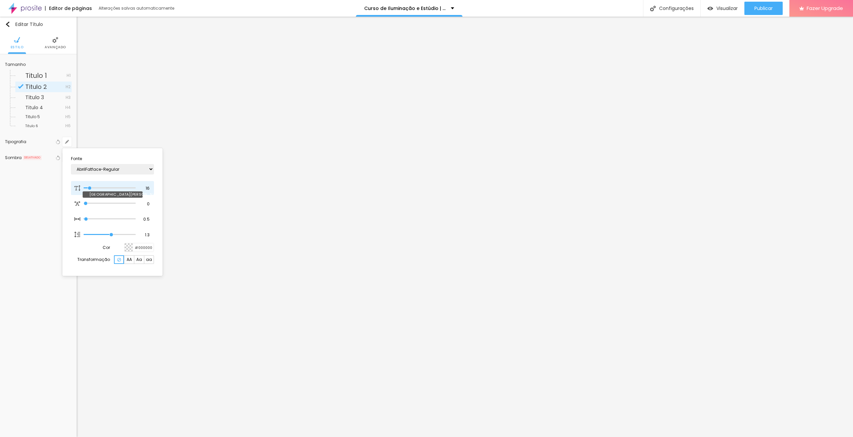
click at [138, 189] on div "16 Tamanho da fonte" at bounding box center [112, 188] width 83 height 14
click at [146, 188] on input "16" at bounding box center [145, 189] width 12 height 6
type input "8"
type input "2"
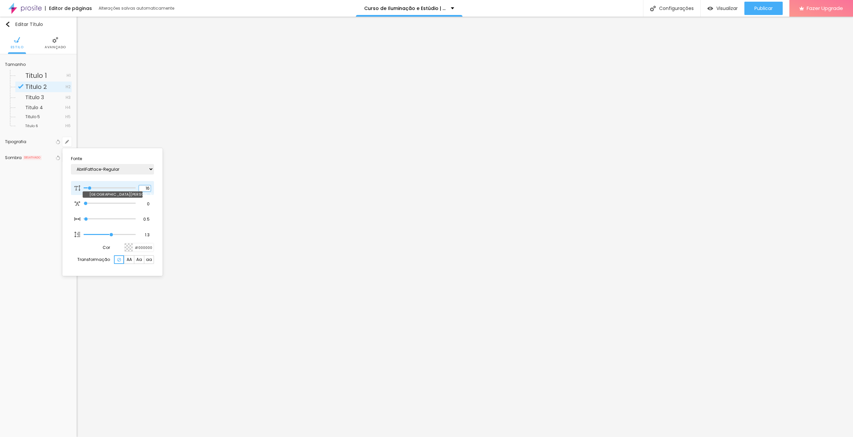
type input "1"
type input "26"
type input "1"
type input "26"
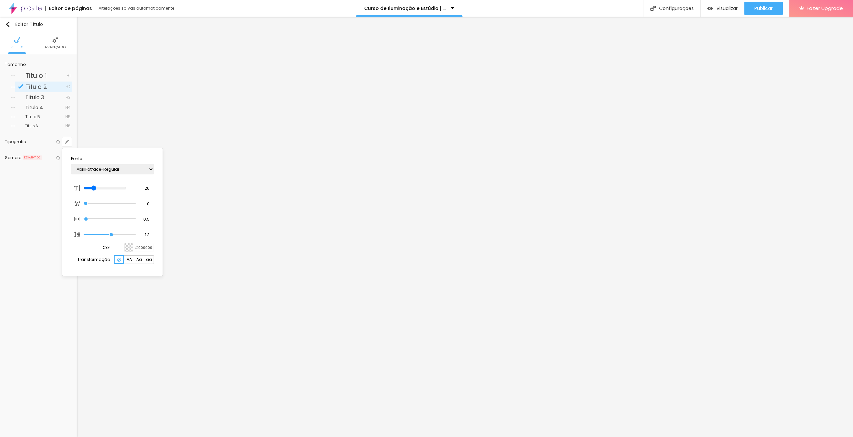
click at [129, 248] on div at bounding box center [129, 248] width 8 height 8
type input "1"
type input "#564B8E"
type input "1"
type input "#5C5293"
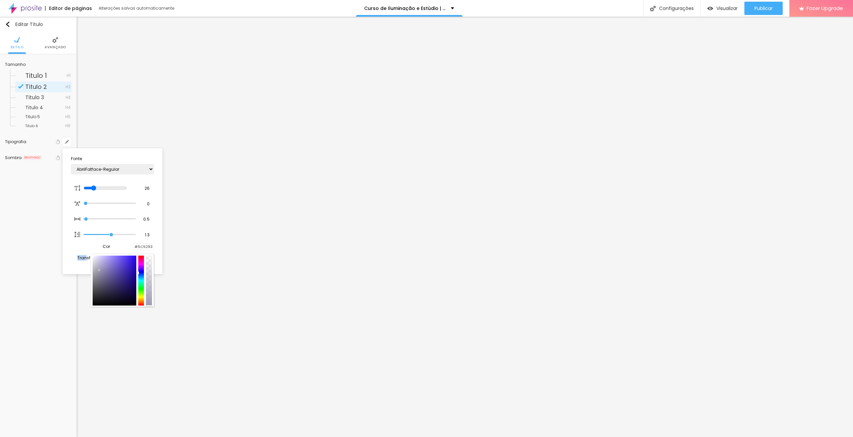
type input "1"
type input "#EBEBEB"
type input "1"
type input "#FFFFFF"
type input "1"
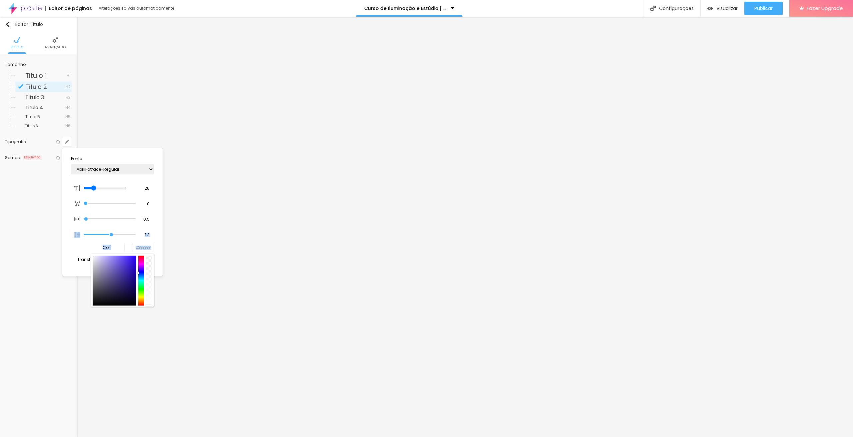
drag, startPoint x: 113, startPoint y: 278, endPoint x: 70, endPoint y: 234, distance: 61.3
click at [70, 234] on section "Fonte AbrilFatface-Regular Actor-Regular Alegreya AlegreyaBlack Alice Allan-Bol…" at bounding box center [112, 212] width 95 height 123
click at [321, 265] on div at bounding box center [426, 218] width 853 height 437
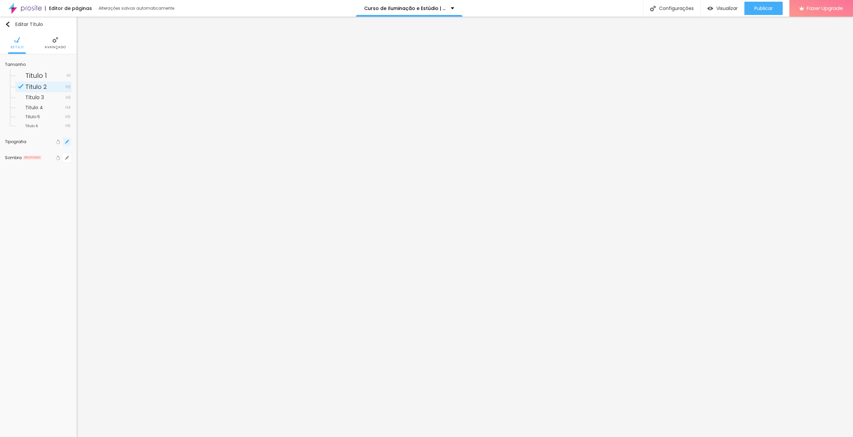
click at [67, 141] on icon "button" at bounding box center [67, 142] width 4 height 4
type input "1"
click at [139, 187] on input "26" at bounding box center [145, 189] width 12 height 6
type input "8"
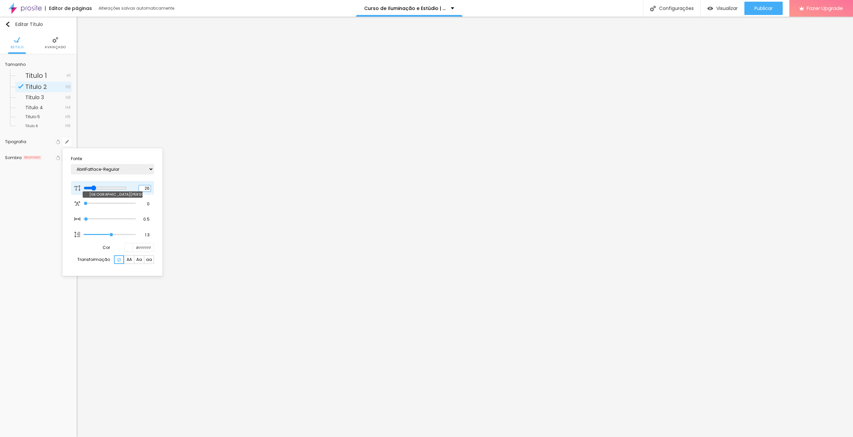
type input "3"
type input "1"
type input "30"
type input "1"
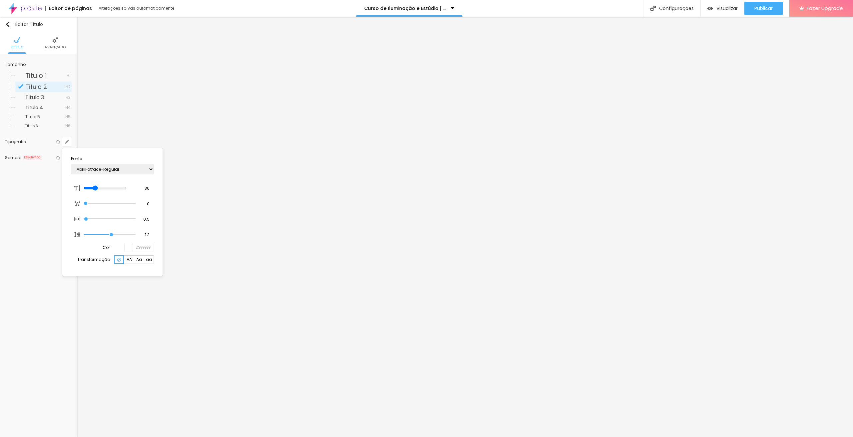
click at [485, 224] on div at bounding box center [426, 218] width 853 height 437
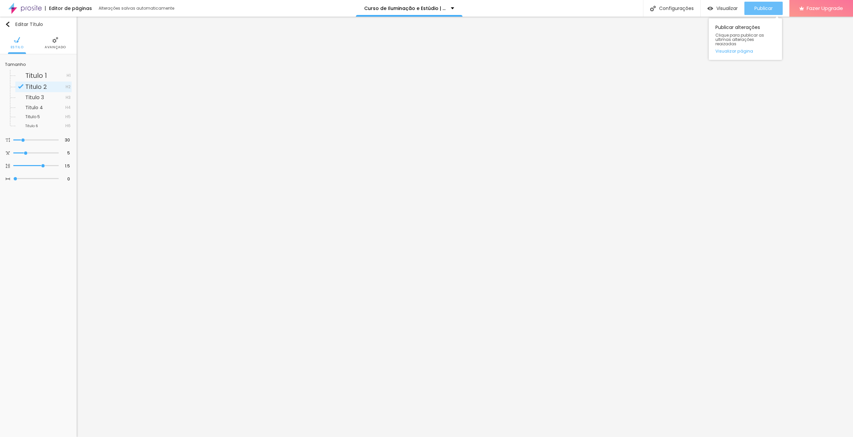
click at [764, 7] on span "Publicar" at bounding box center [763, 8] width 18 height 5
click at [69, 67] on icon "button" at bounding box center [67, 67] width 4 height 4
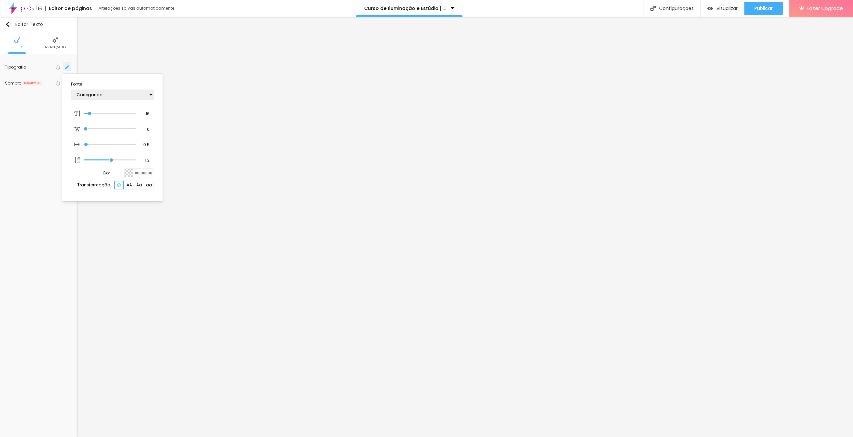
type input "1"
click at [144, 113] on input "16" at bounding box center [145, 114] width 12 height 6
type input "8"
type input "1"
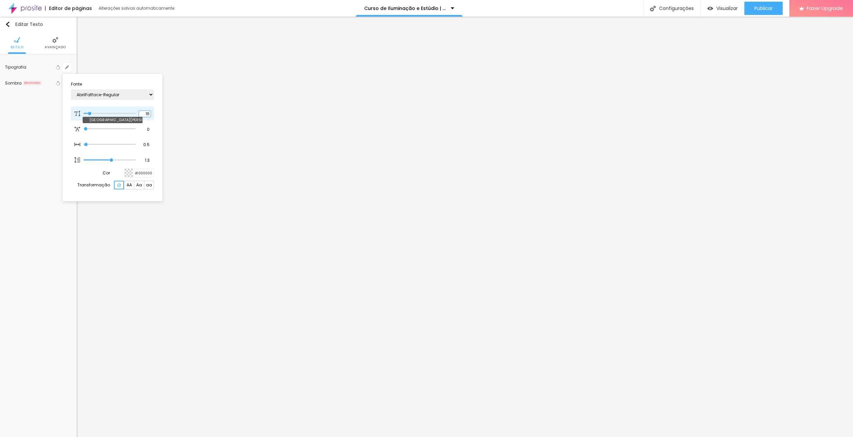
type input "1"
type input "18"
type input "1"
type input "18"
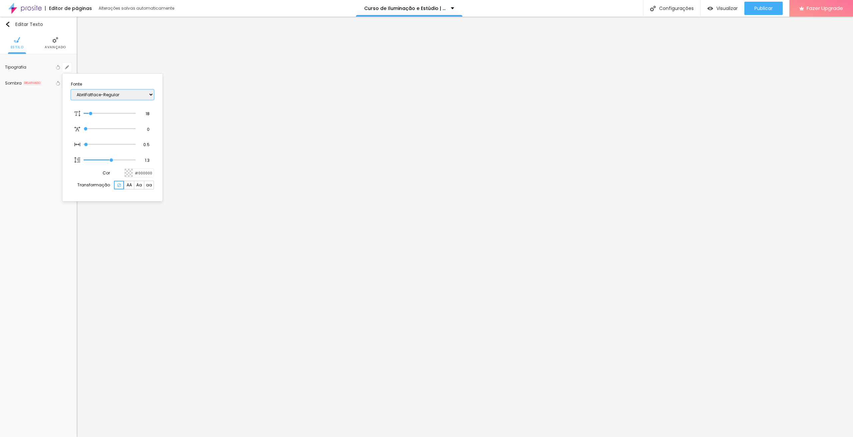
click at [135, 93] on select "AbrilFatface-Regular Actor-Regular Alegreya AlegreyaBlack Alice Allan-Bold Alla…" at bounding box center [112, 95] width 83 height 10
type input "1"
select select "MontserratMedium"
click at [71, 90] on select "AbrilFatface-Regular Actor-Regular Alegreya AlegreyaBlack Alice Allan-Bold Alla…" at bounding box center [112, 95] width 83 height 10
type input "1"
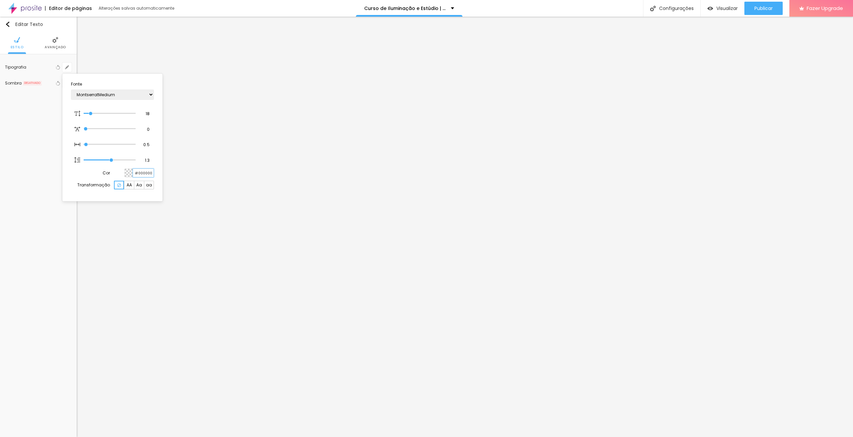
click at [145, 170] on input "#000000" at bounding box center [143, 173] width 21 height 8
type input "#D3"
type input "1"
click at [146, 114] on input "18" at bounding box center [145, 114] width 12 height 6
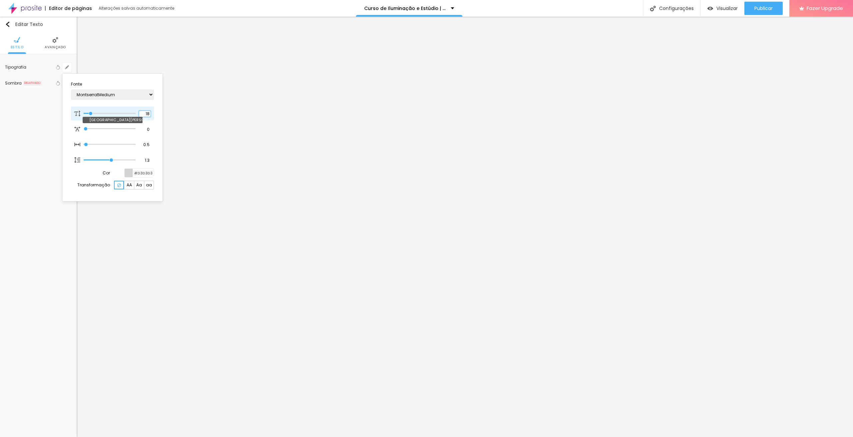
click at [146, 114] on input "18" at bounding box center [145, 114] width 12 height 6
click at [146, 114] on input "20" at bounding box center [145, 114] width 12 height 6
click at [182, 254] on div at bounding box center [426, 218] width 853 height 437
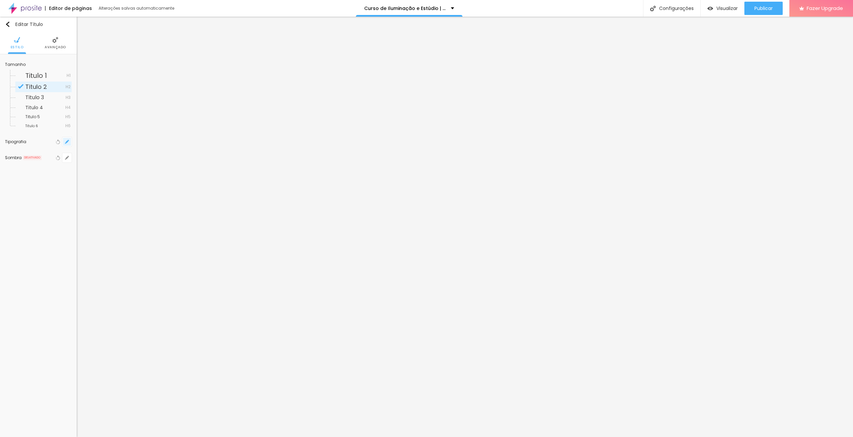
click at [67, 142] on icon "button" at bounding box center [67, 142] width 3 height 3
click at [154, 191] on section "Fonte AbrilFatface-Regular Actor-Regular Alegreya AlegreyaBlack Alice Allan-Bol…" at bounding box center [112, 212] width 95 height 123
click at [150, 191] on input "30" at bounding box center [145, 189] width 12 height 6
click at [149, 191] on input "30" at bounding box center [145, 189] width 12 height 6
click at [150, 190] on input "30" at bounding box center [145, 189] width 12 height 6
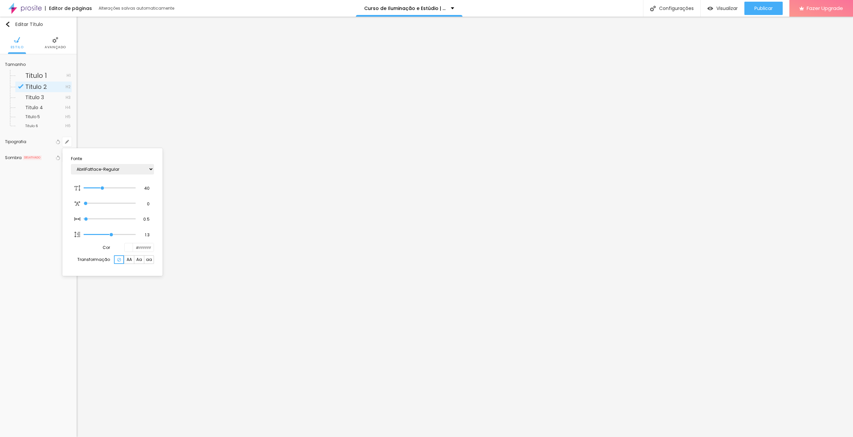
click at [738, 237] on div at bounding box center [426, 218] width 853 height 437
click at [761, 8] on span "Publicar" at bounding box center [763, 8] width 18 height 5
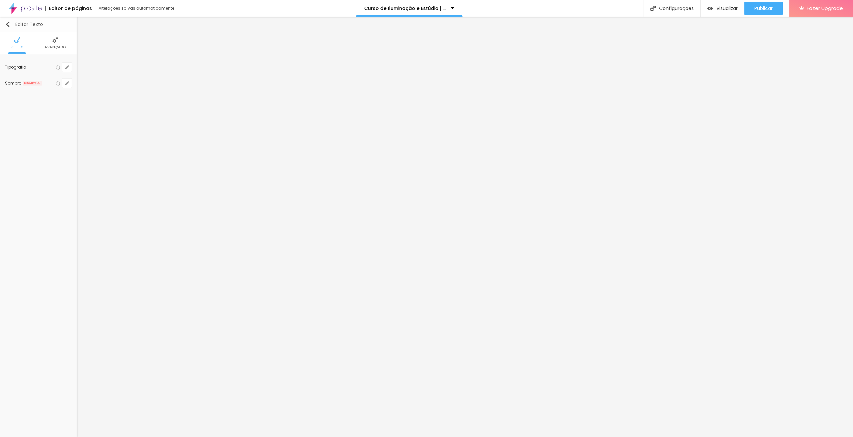
click at [6, 25] on img "button" at bounding box center [7, 24] width 5 height 5
click at [67, 143] on icon "button" at bounding box center [67, 142] width 3 height 3
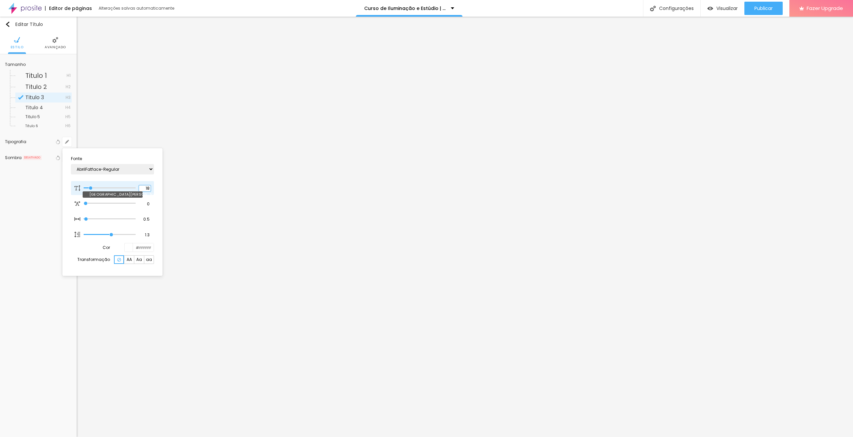
click at [146, 190] on input "18" at bounding box center [145, 189] width 12 height 6
click at [247, 183] on div at bounding box center [426, 218] width 853 height 437
click at [70, 143] on button "button" at bounding box center [66, 141] width 9 height 9
click at [148, 186] on input "30" at bounding box center [145, 189] width 12 height 6
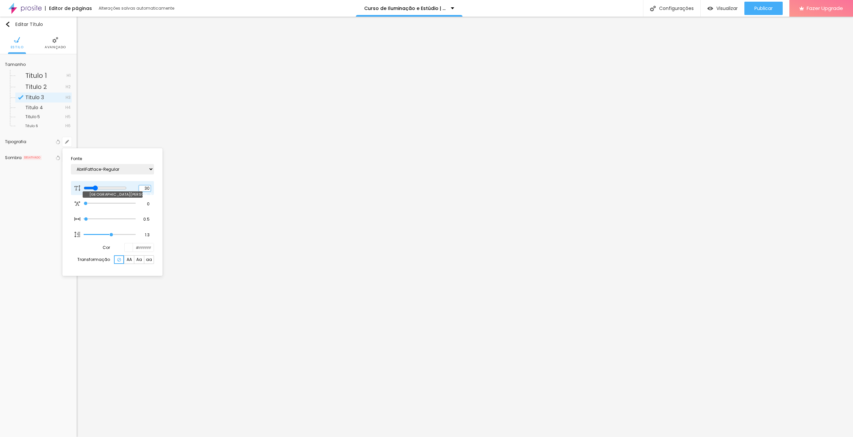
click at [148, 186] on input "30" at bounding box center [145, 189] width 12 height 6
click at [392, 238] on div at bounding box center [426, 218] width 853 height 437
click at [51, 43] on li "Avançado" at bounding box center [55, 43] width 21 height 22
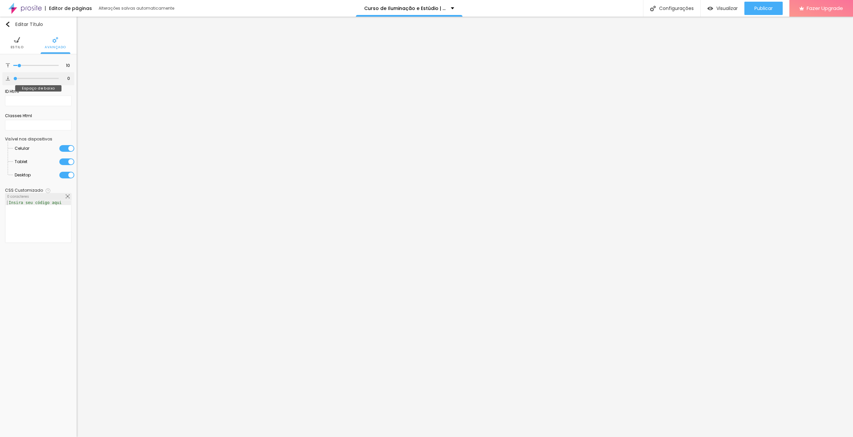
drag, startPoint x: 20, startPoint y: 78, endPoint x: 4, endPoint y: 79, distance: 16.0
click at [13, 79] on input "range" at bounding box center [35, 78] width 45 height 3
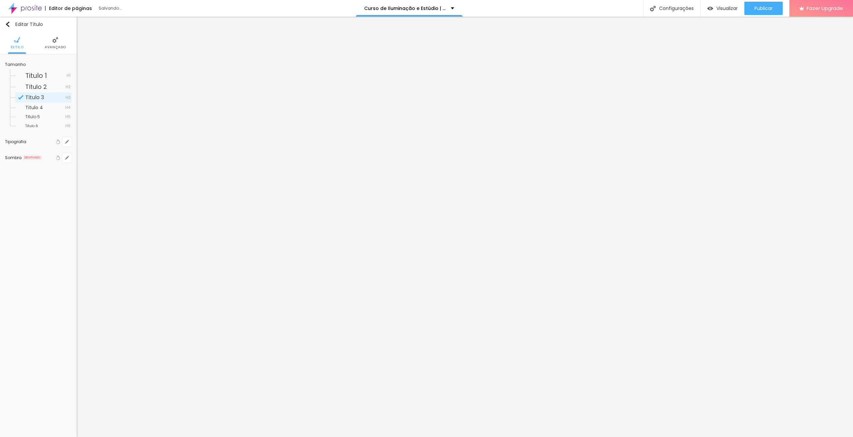
click at [56, 43] on img at bounding box center [55, 40] width 6 height 6
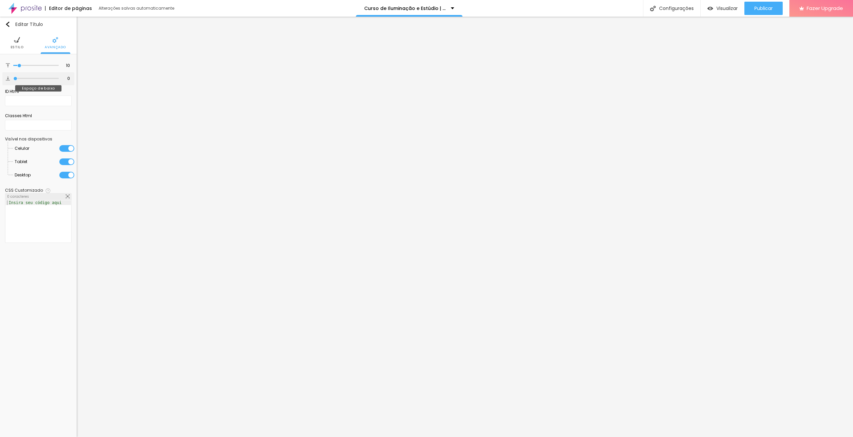
drag, startPoint x: 18, startPoint y: 77, endPoint x: 0, endPoint y: 77, distance: 18.0
click at [13, 77] on input "range" at bounding box center [35, 78] width 45 height 3
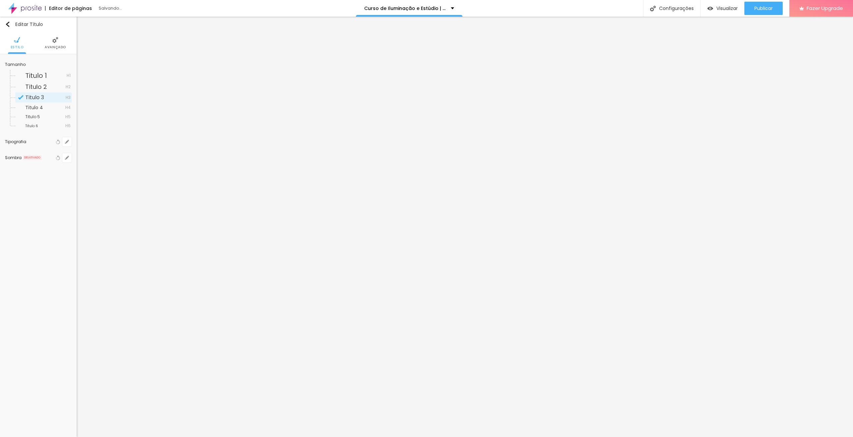
click at [58, 43] on img at bounding box center [55, 40] width 6 height 6
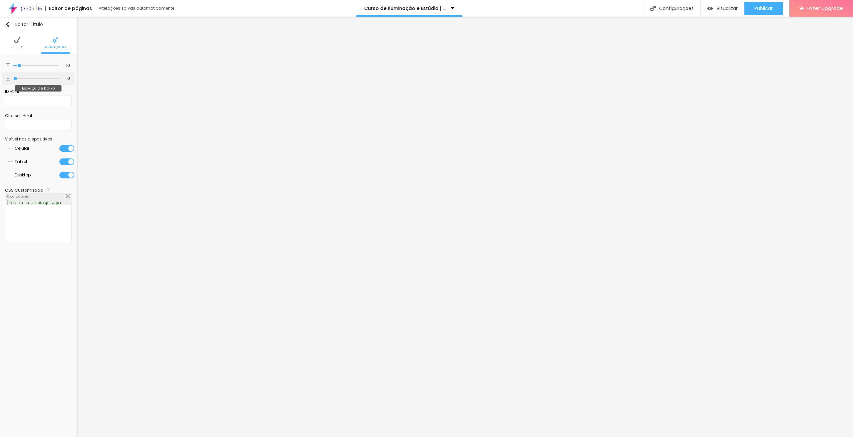
drag, startPoint x: 19, startPoint y: 78, endPoint x: 0, endPoint y: 75, distance: 19.5
click at [13, 77] on input "range" at bounding box center [35, 78] width 45 height 3
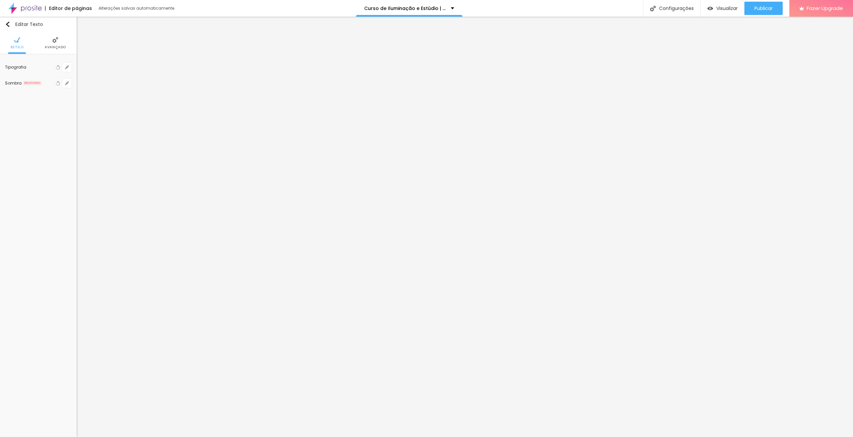
click at [61, 48] on span "Avançado" at bounding box center [55, 47] width 21 height 3
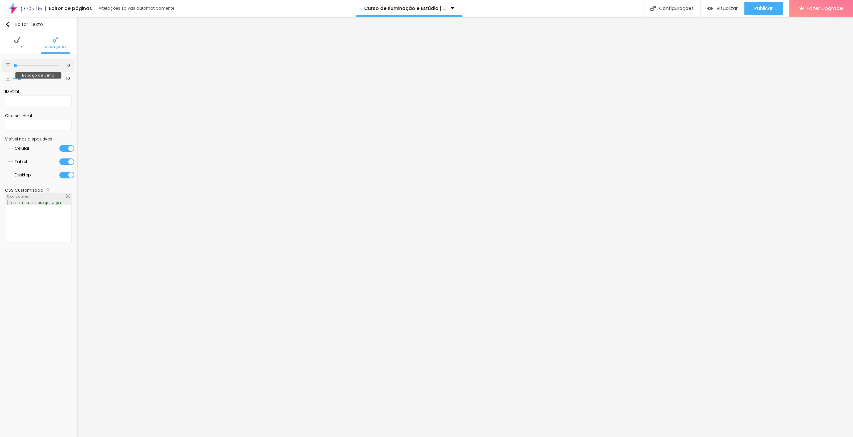
drag, startPoint x: 18, startPoint y: 66, endPoint x: 0, endPoint y: 64, distance: 18.4
click at [13, 64] on input "range" at bounding box center [35, 65] width 45 height 3
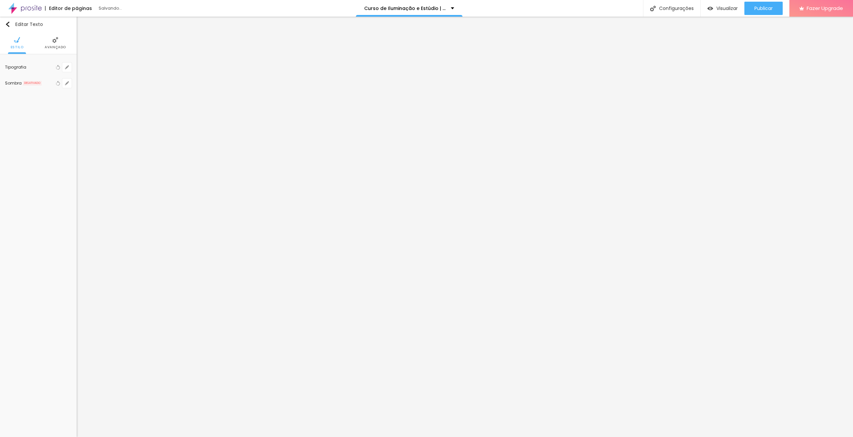
click at [60, 43] on li "Avançado" at bounding box center [55, 43] width 21 height 22
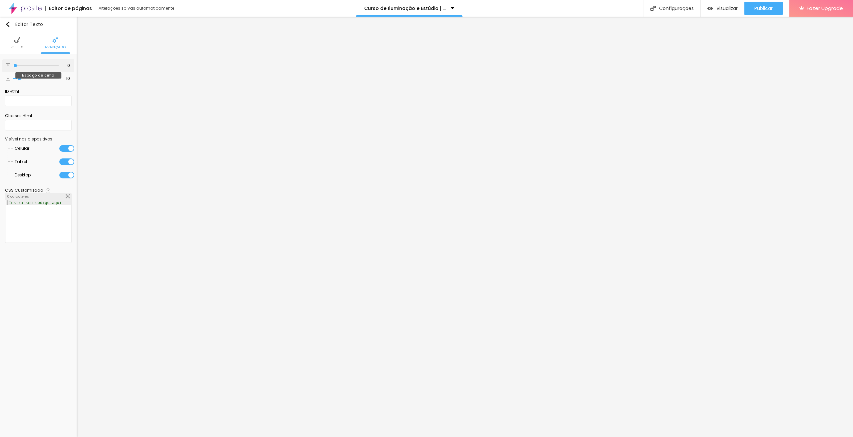
drag, startPoint x: 21, startPoint y: 65, endPoint x: 0, endPoint y: 63, distance: 21.1
click at [13, 64] on input "range" at bounding box center [35, 65] width 45 height 3
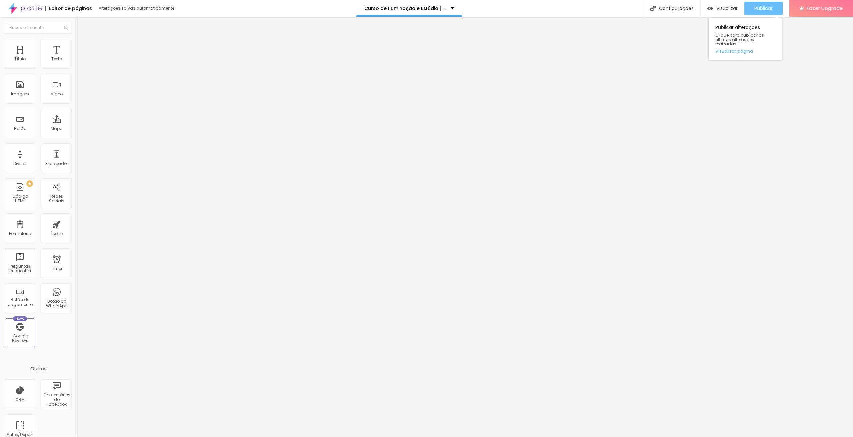
click at [762, 6] on span "Publicar" at bounding box center [763, 8] width 18 height 5
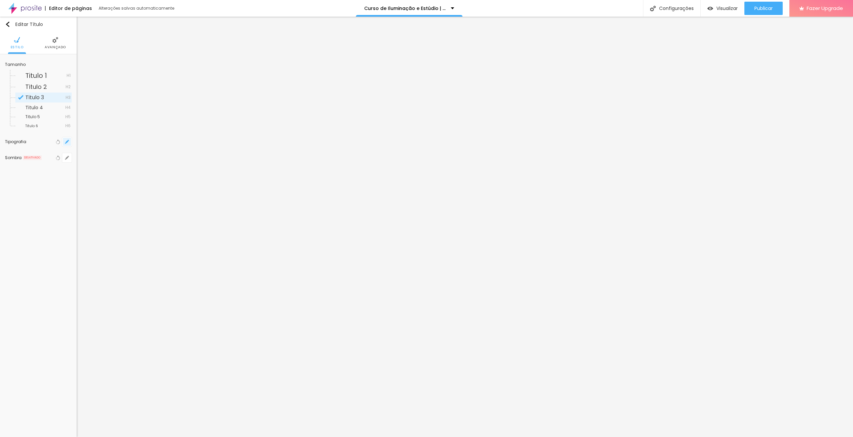
click at [63, 140] on button "button" at bounding box center [66, 141] width 9 height 9
type input "1"
click at [148, 189] on input "18" at bounding box center [145, 189] width 12 height 6
type input "8"
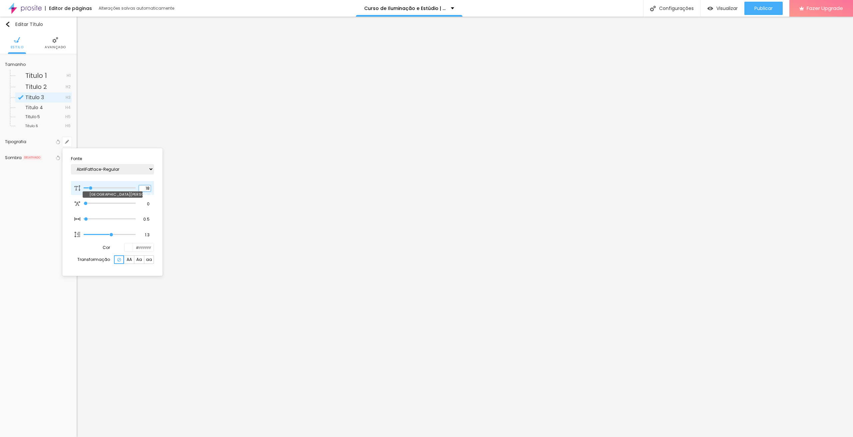
type input "2"
type input "1"
type input "8"
type input "1"
type input "22"
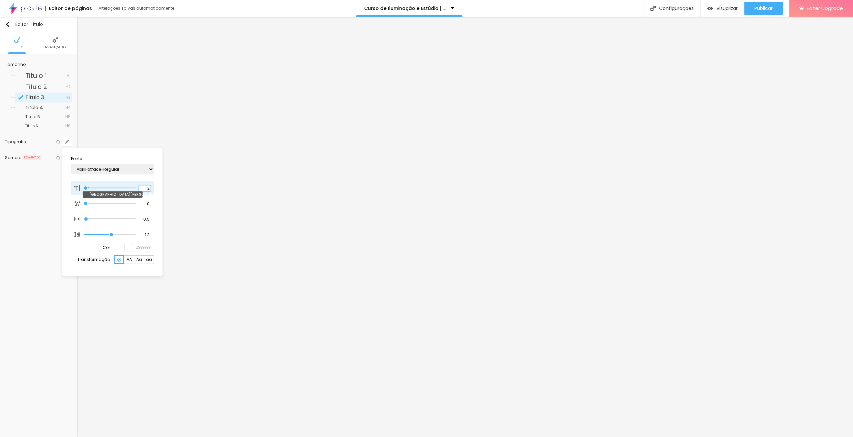
type input "22"
type input "1"
type input "22"
click at [455, 49] on div at bounding box center [426, 218] width 853 height 437
click at [69, 143] on button "button" at bounding box center [66, 141] width 9 height 9
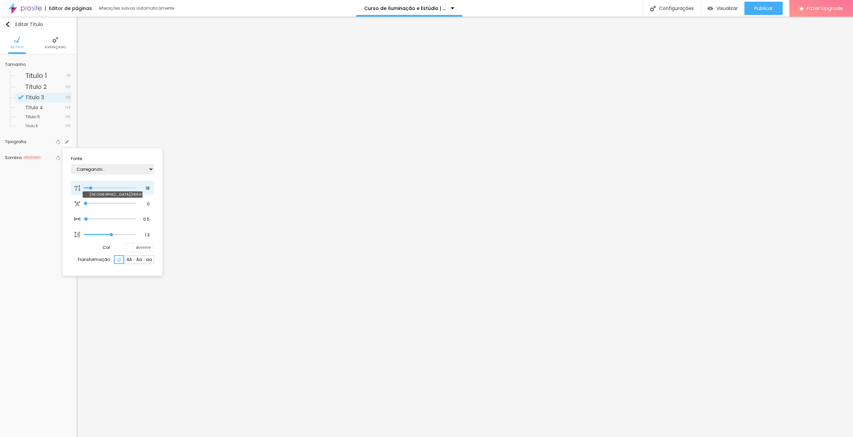
type input "1"
click at [146, 191] on input "18" at bounding box center [145, 189] width 12 height 6
type input "8"
type input "2"
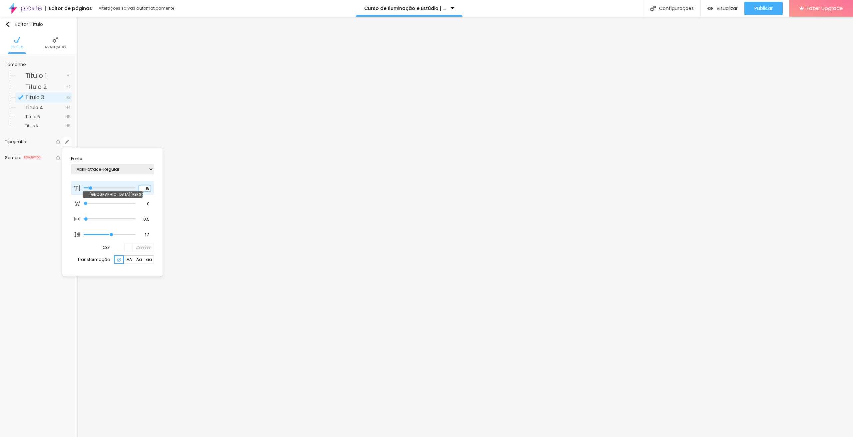
type input "1"
type input "8"
type input "1"
type input "22"
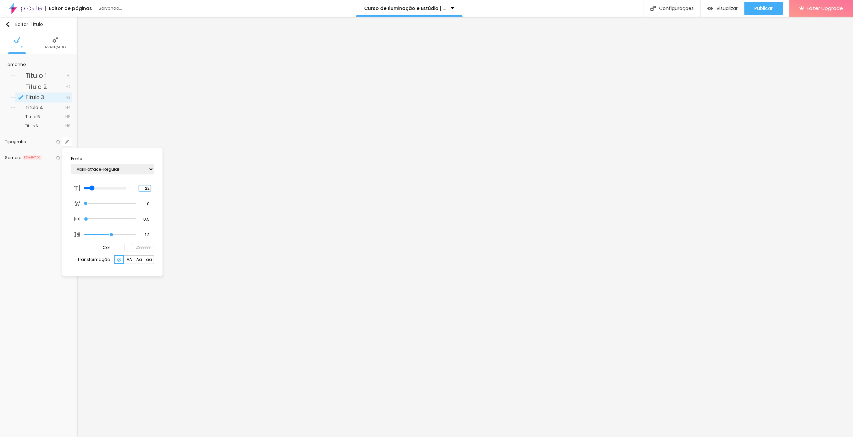
type input "1"
type input "22"
click at [589, 47] on div at bounding box center [426, 218] width 853 height 437
click at [69, 141] on button "button" at bounding box center [66, 141] width 9 height 9
type input "1"
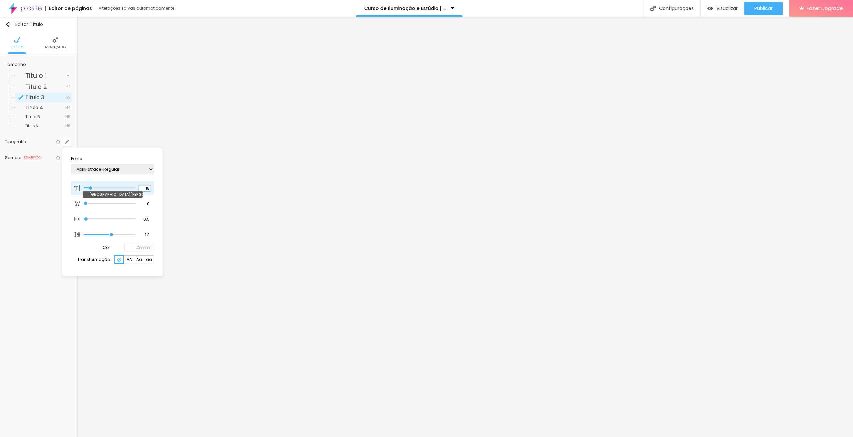
click at [149, 189] on input "18" at bounding box center [145, 189] width 12 height 6
type input "8"
type input "2"
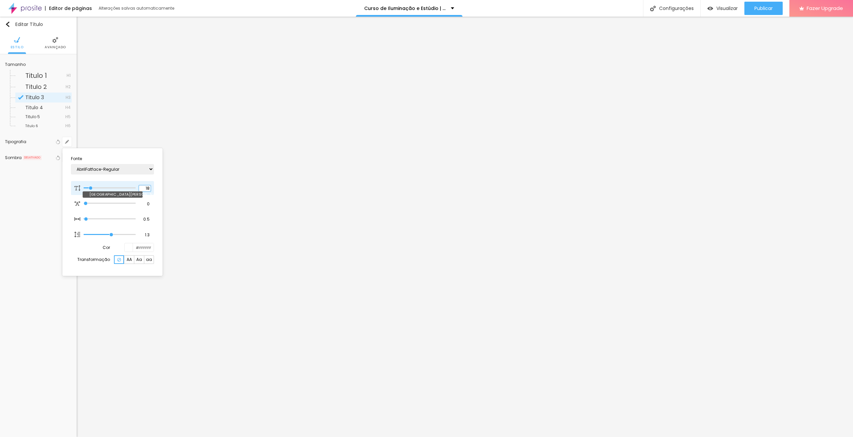
type input "1"
type input "22"
type input "1"
type input "22"
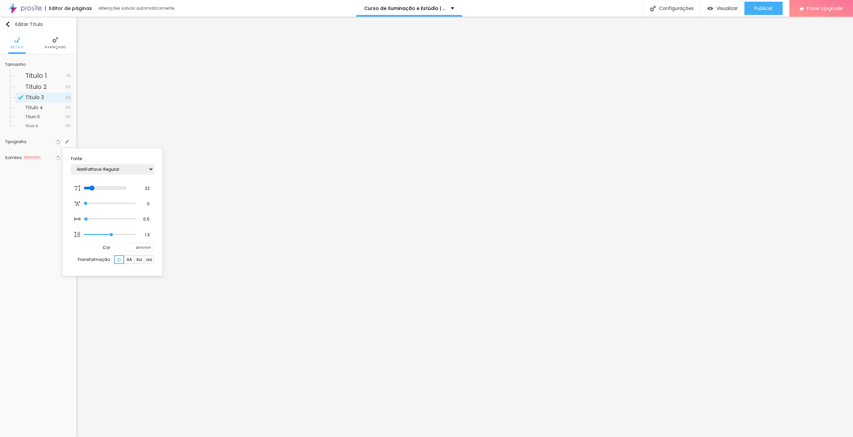
click at [751, 197] on div at bounding box center [426, 218] width 853 height 437
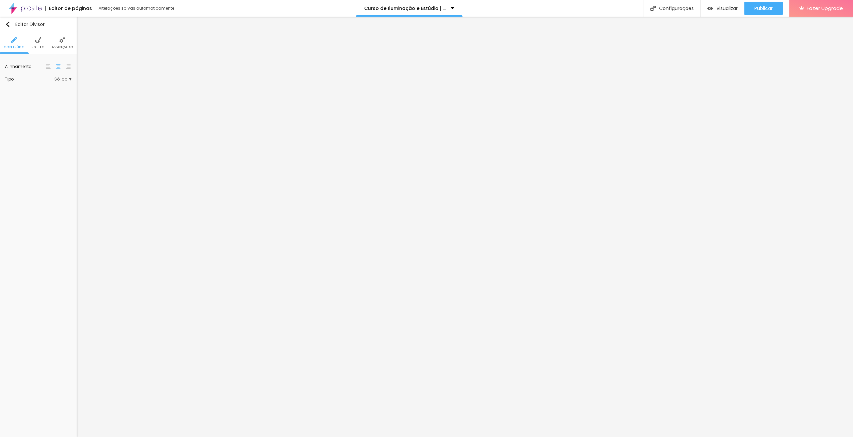
click at [66, 80] on span "Sólido" at bounding box center [62, 79] width 17 height 4
click at [40, 51] on li "Estilo" at bounding box center [38, 43] width 13 height 22
type input "7"
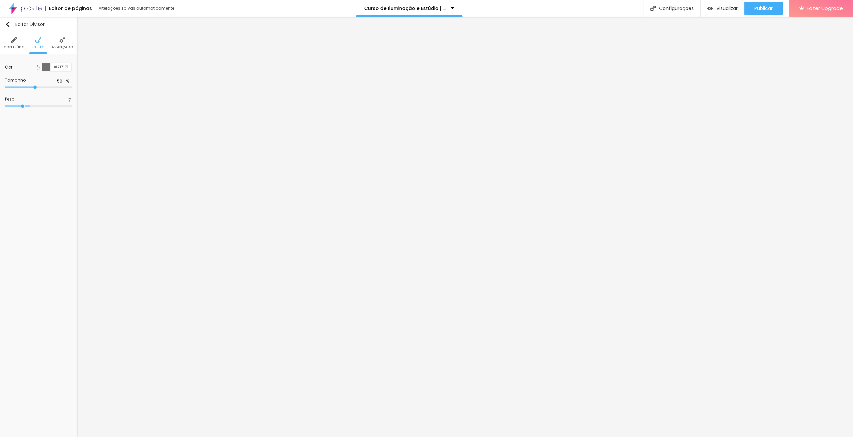
type input "3"
type input "2"
type input "1"
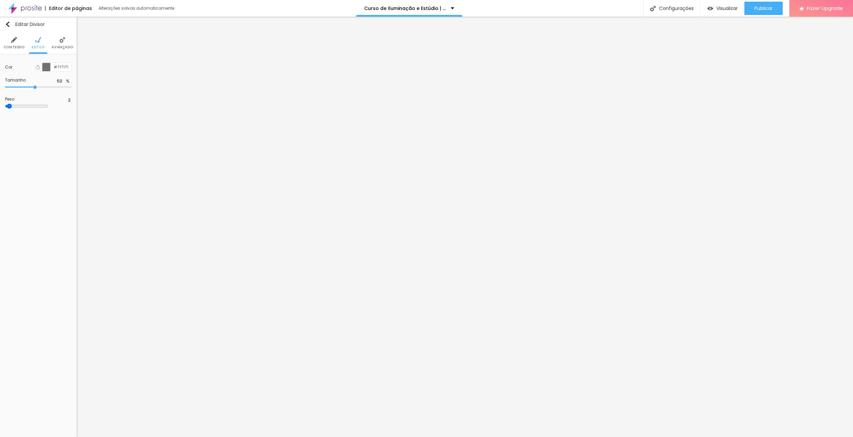
type input "1"
type input "2"
type input "1"
drag, startPoint x: 30, startPoint y: 106, endPoint x: 0, endPoint y: 104, distance: 30.1
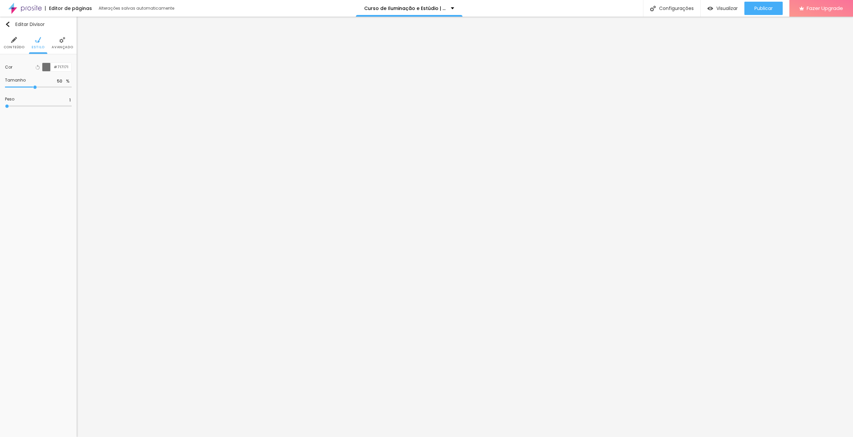
type input "1"
click at [5, 105] on input "range" at bounding box center [38, 106] width 67 height 3
type input "54"
type input "64"
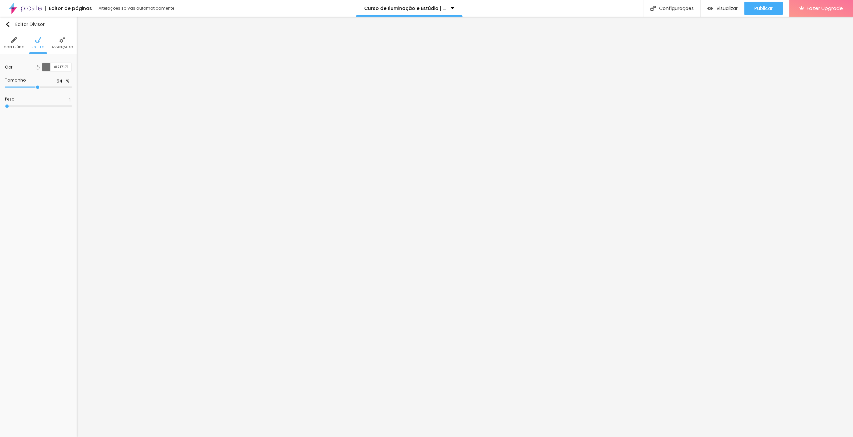
type input "64"
type input "67"
type input "68"
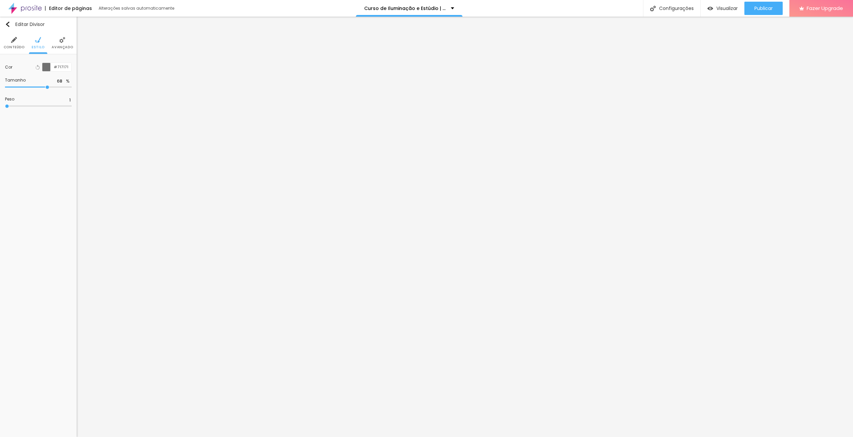
type input "72"
type input "75"
type input "77"
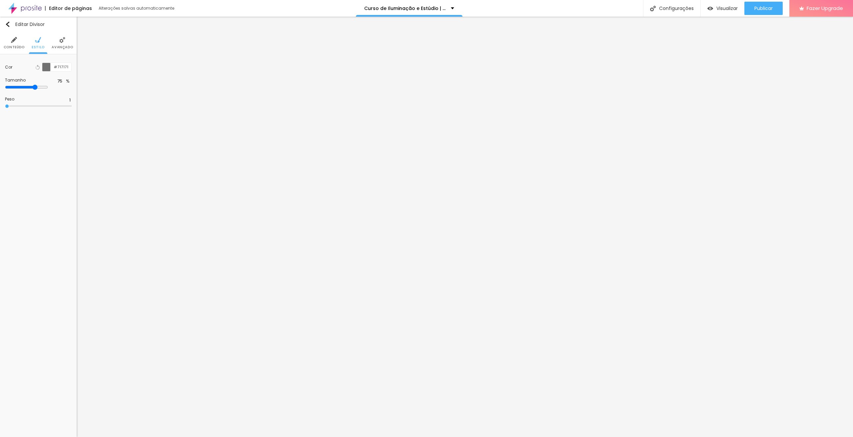
type input "77"
type input "78"
type input "79"
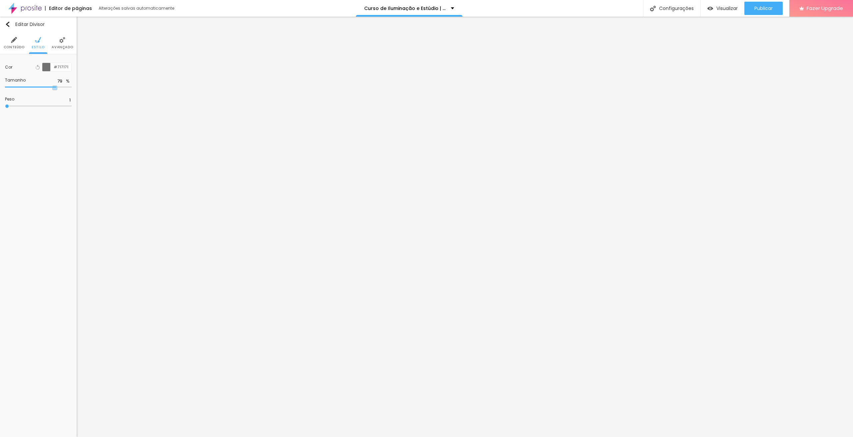
type input "93"
type input "100"
type input "98"
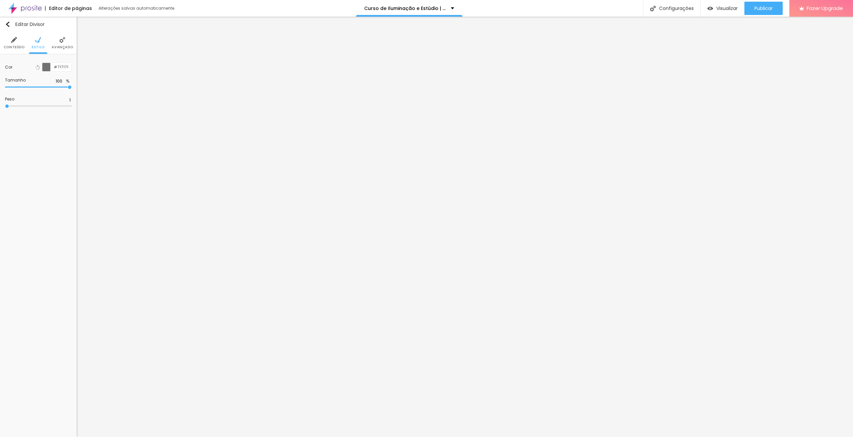
type input "98"
type input "93"
type input "92"
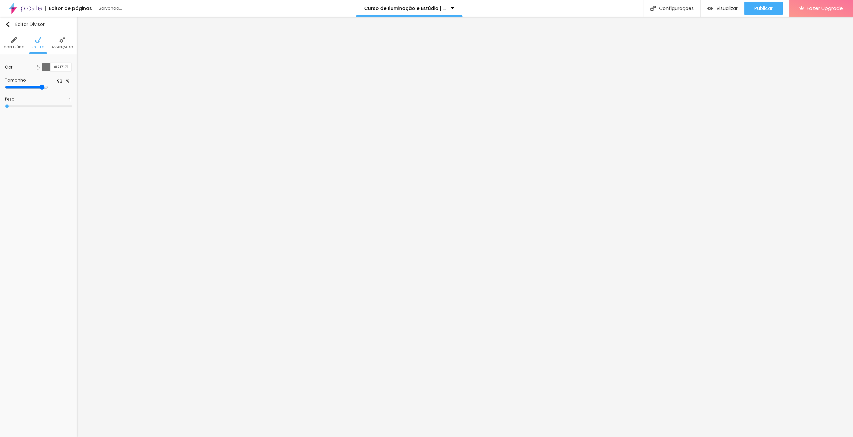
type input "91"
type input "90"
type input "89"
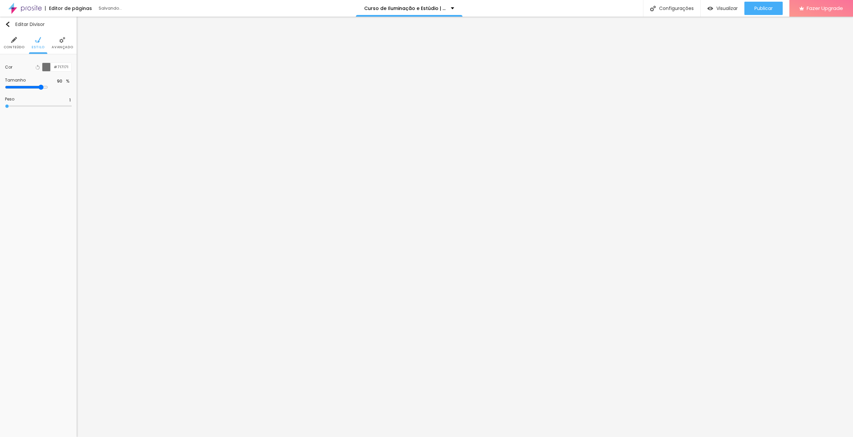
type input "89"
type input "82"
type input "81"
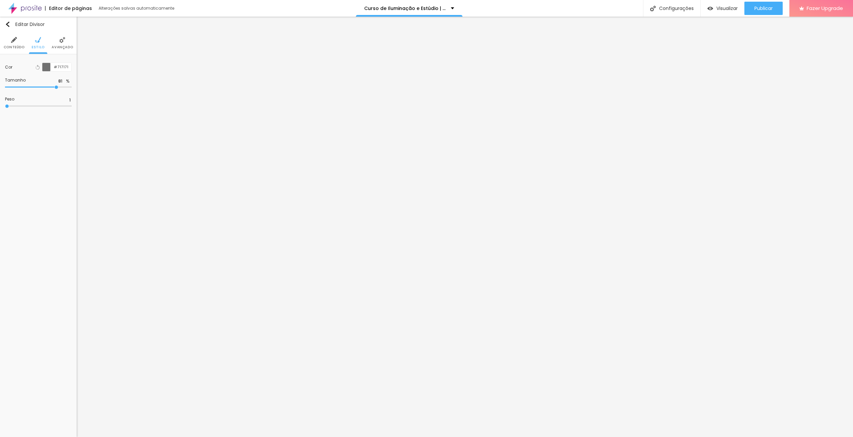
type input "80"
drag, startPoint x: 36, startPoint y: 87, endPoint x: 56, endPoint y: 89, distance: 19.8
type input "80"
click at [56, 89] on input "range" at bounding box center [38, 87] width 67 height 3
click at [771, 7] on span "Publicar" at bounding box center [763, 8] width 18 height 5
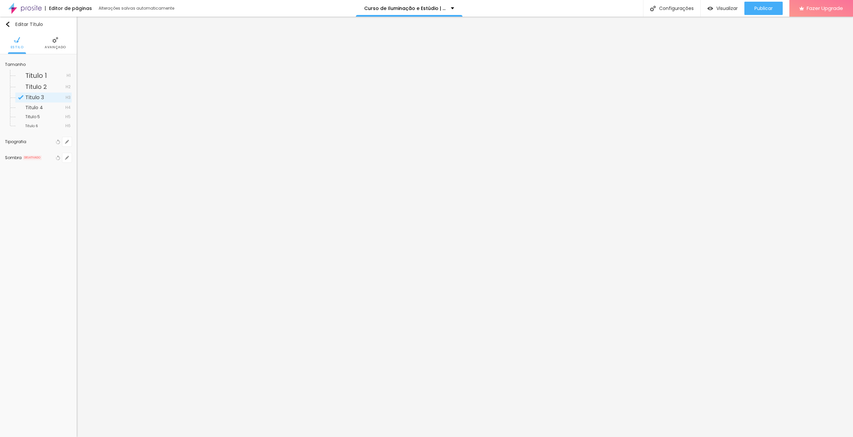
click at [57, 46] on span "Avançado" at bounding box center [55, 47] width 21 height 3
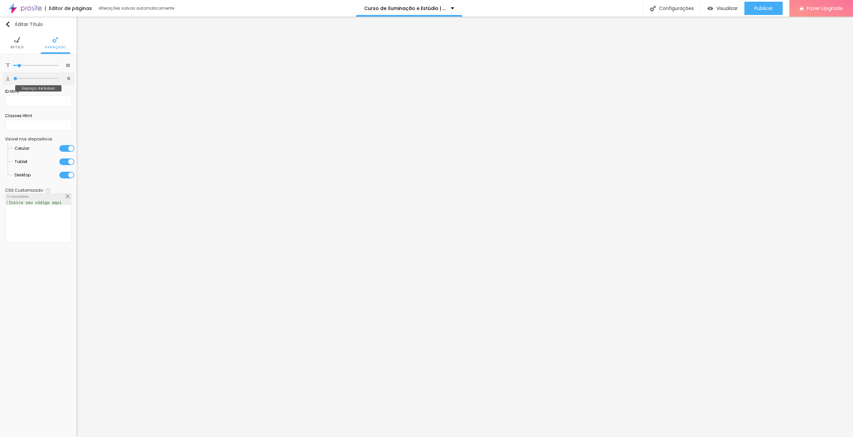
type input "2"
type input "5"
type input "6"
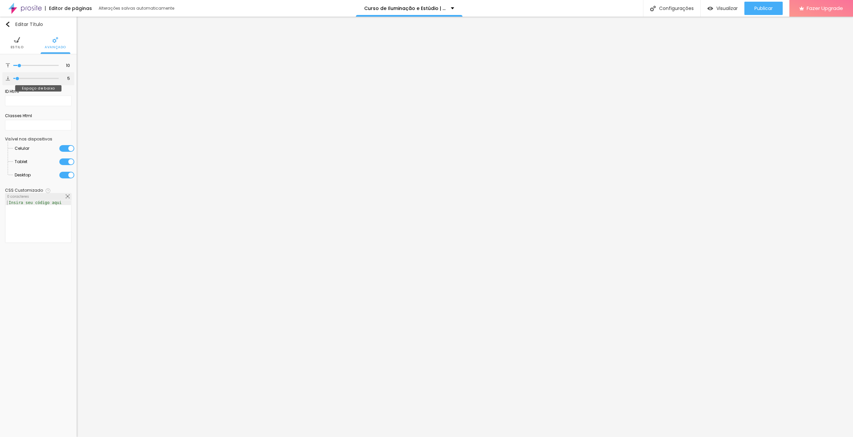
type input "6"
type input "7"
type input "9"
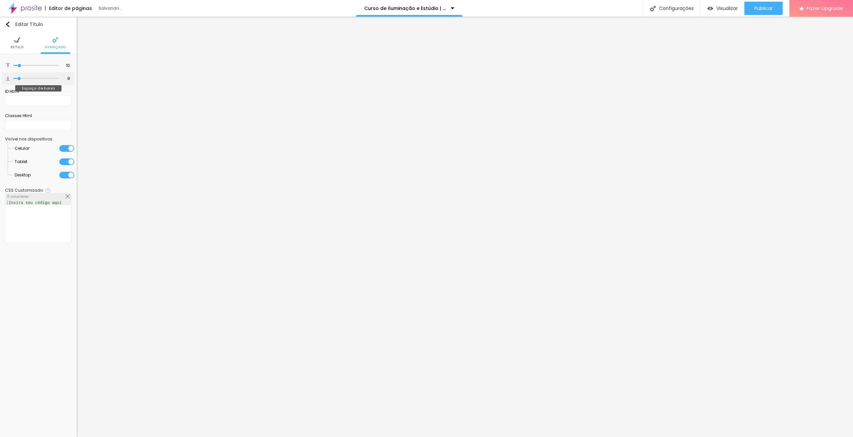
type input "10"
type input "11"
type input "9"
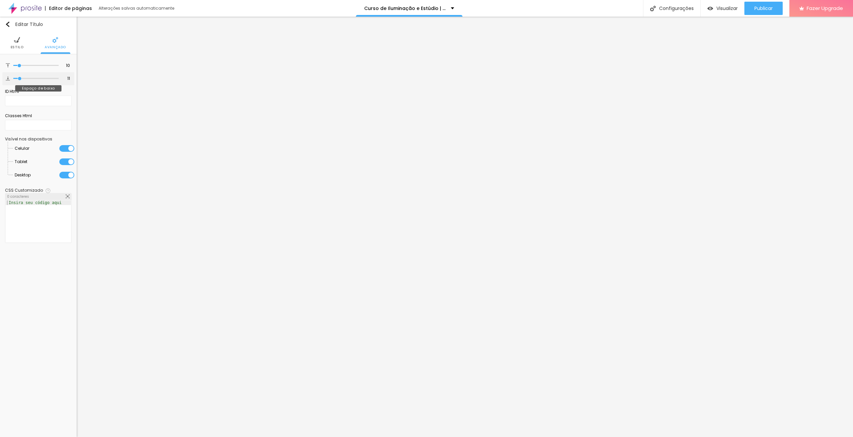
type input "9"
type input "8"
type input "10"
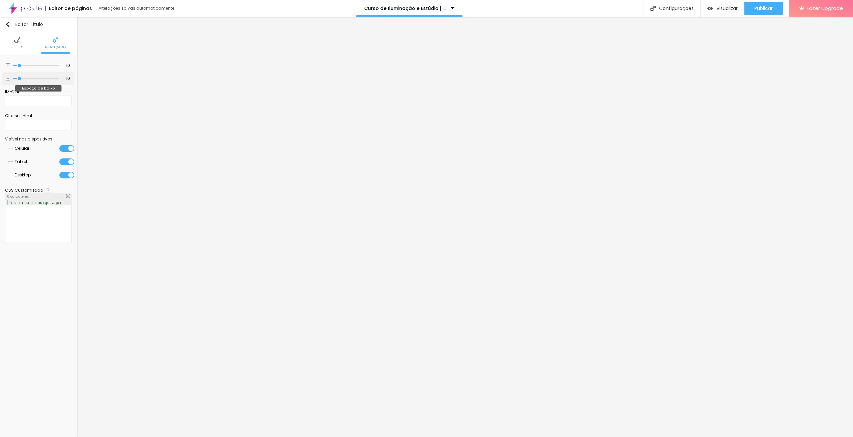
type input "11"
type input "9"
click at [19, 78] on input "range" at bounding box center [35, 78] width 45 height 3
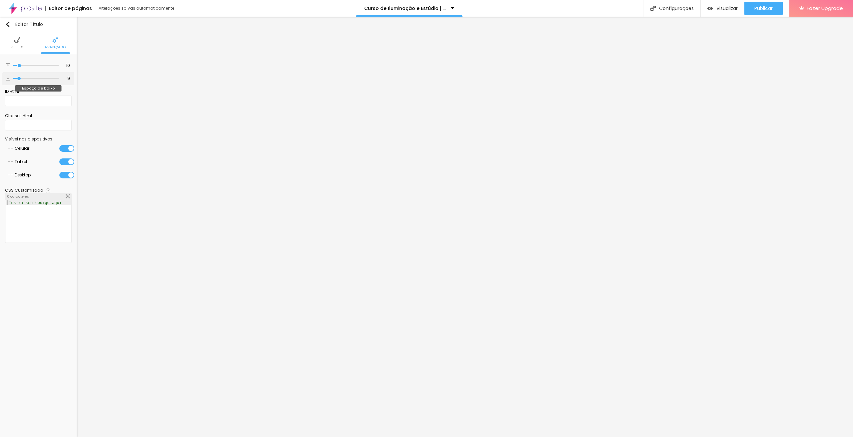
click at [68, 75] on div "9 Espaço de baixo" at bounding box center [38, 78] width 72 height 13
click at [68, 78] on input "9" at bounding box center [65, 79] width 12 height 6
type input "1"
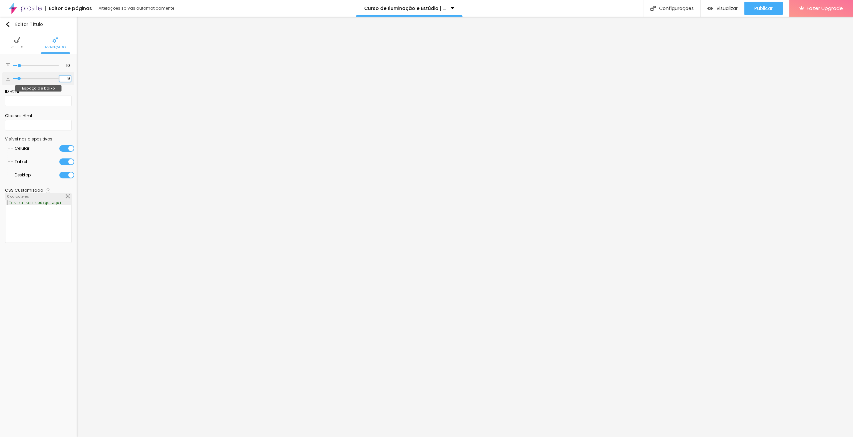
type input "1"
type input "10"
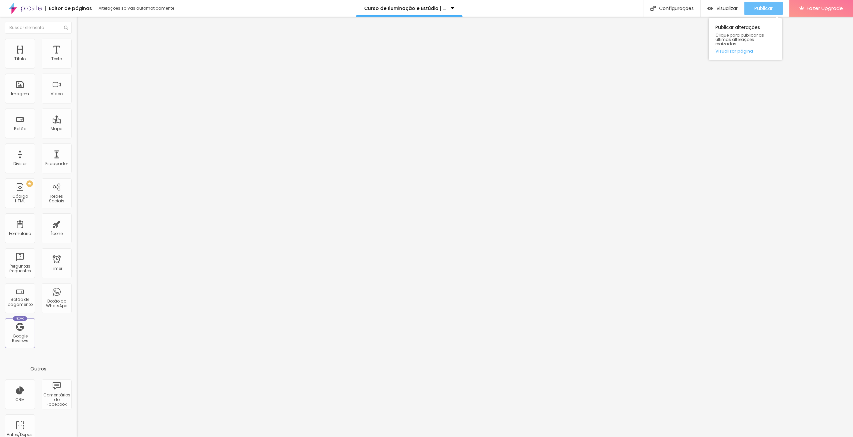
click at [773, 9] on button "Publicar" at bounding box center [763, 8] width 38 height 13
click at [768, 7] on span "Publicar" at bounding box center [763, 8] width 18 height 5
click at [770, 7] on span "Publicar" at bounding box center [763, 8] width 18 height 5
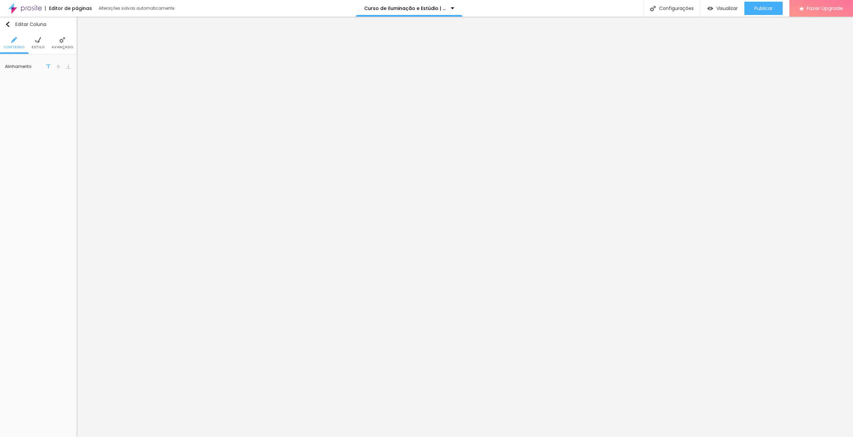
click at [38, 43] on img at bounding box center [38, 40] width 6 height 6
click at [69, 98] on button "button" at bounding box center [66, 98] width 9 height 9
click at [124, 156] on div at bounding box center [124, 155] width 8 height 8
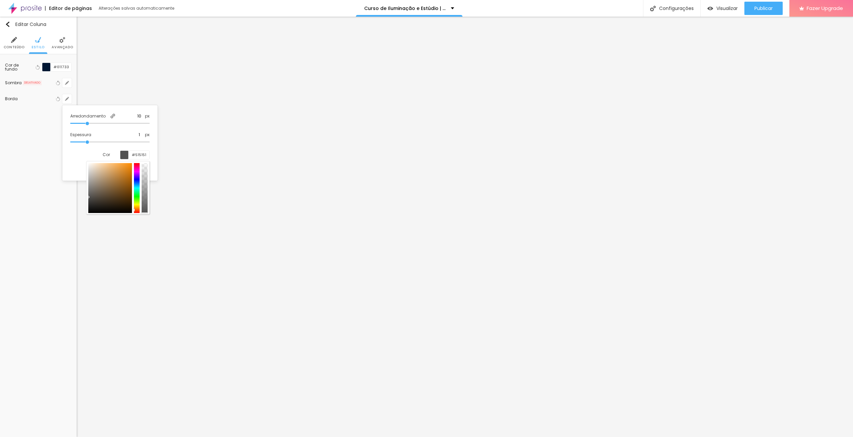
click at [137, 209] on div at bounding box center [137, 188] width 6 height 50
drag, startPoint x: 122, startPoint y: 171, endPoint x: 140, endPoint y: 160, distance: 21.3
click at [140, 160] on div "Arredondamento 10 px Espessura 1 px Cor #FF8C00 Tipo" at bounding box center [110, 142] width 90 height 69
click at [129, 156] on div at bounding box center [129, 154] width 0 height 6
drag, startPoint x: 146, startPoint y: 181, endPoint x: 147, endPoint y: 196, distance: 15.0
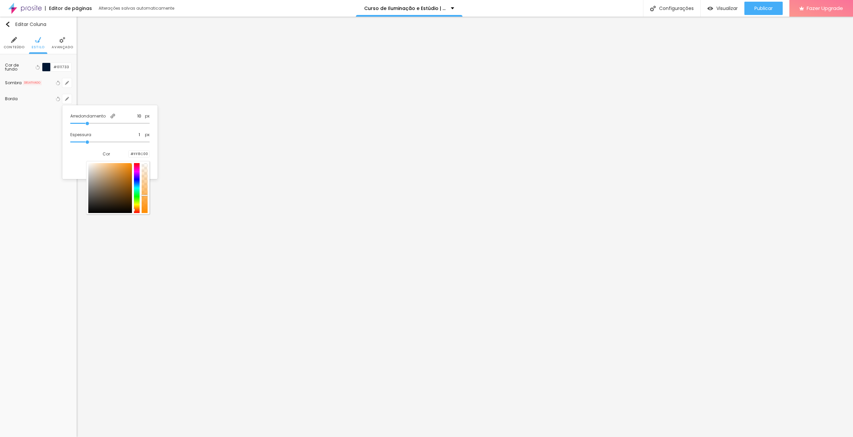
click at [147, 196] on div at bounding box center [145, 188] width 6 height 50
type input "#FF8100"
click at [136, 208] on div at bounding box center [137, 188] width 6 height 50
click at [208, 210] on div at bounding box center [426, 218] width 853 height 437
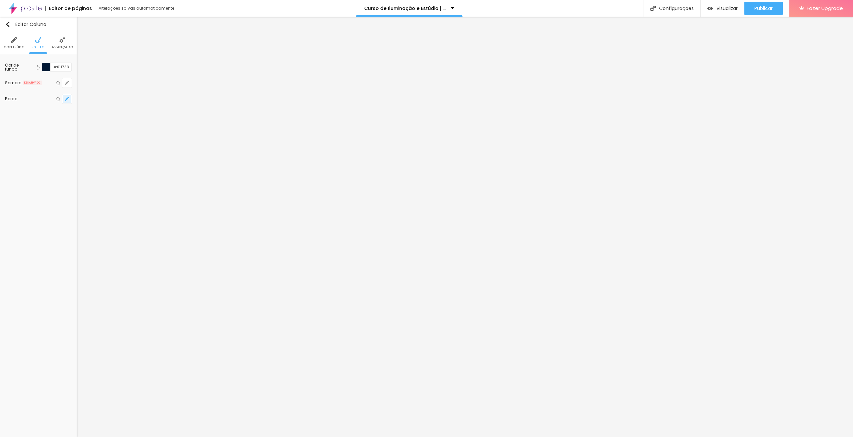
click at [66, 98] on icon "button" at bounding box center [67, 99] width 4 height 4
type input "2"
drag, startPoint x: 87, startPoint y: 142, endPoint x: 97, endPoint y: 142, distance: 9.4
type input "2"
click at [97, 142] on input "range" at bounding box center [109, 142] width 79 height 3
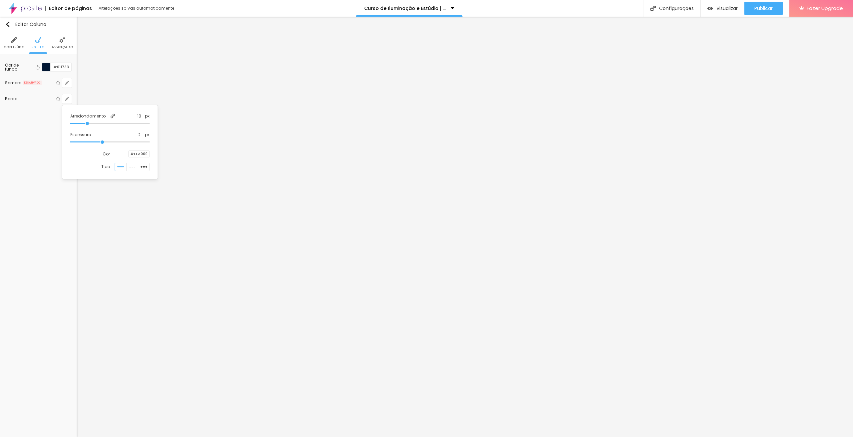
click at [154, 217] on div at bounding box center [426, 218] width 853 height 437
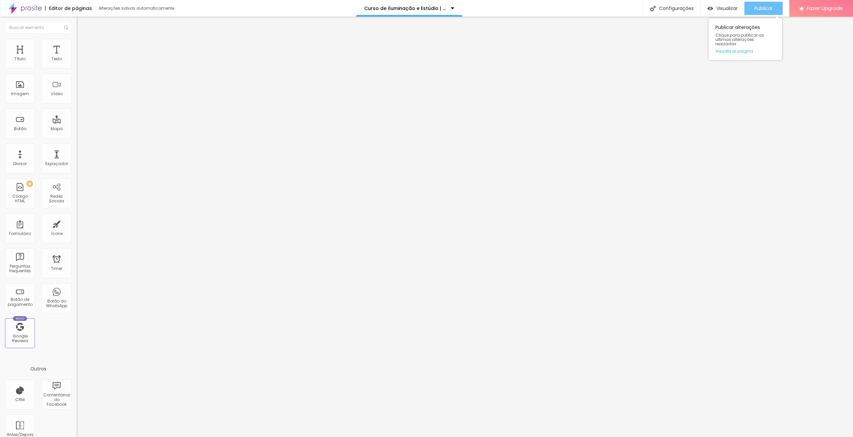
click at [758, 7] on span "Publicar" at bounding box center [763, 8] width 18 height 5
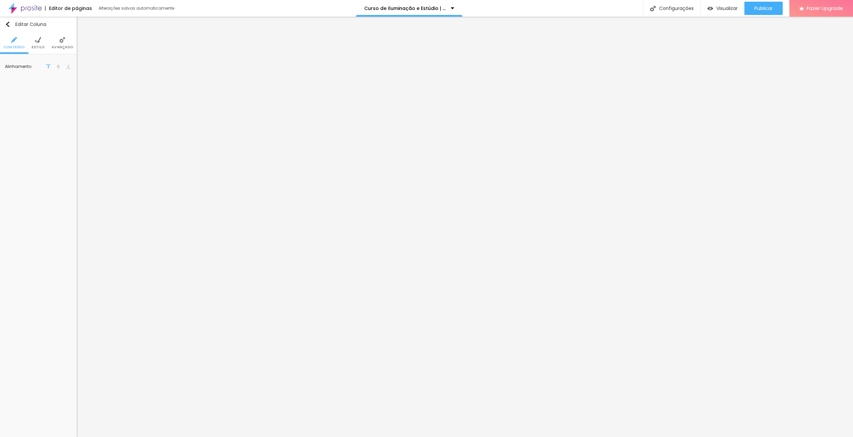
click at [39, 46] on span "Estilo" at bounding box center [38, 47] width 13 height 3
click at [70, 83] on button "button" at bounding box center [66, 82] width 9 height 9
click at [120, 101] on div at bounding box center [120, 99] width 15 height 7
click at [103, 140] on input "2" at bounding box center [100, 140] width 9 height 6
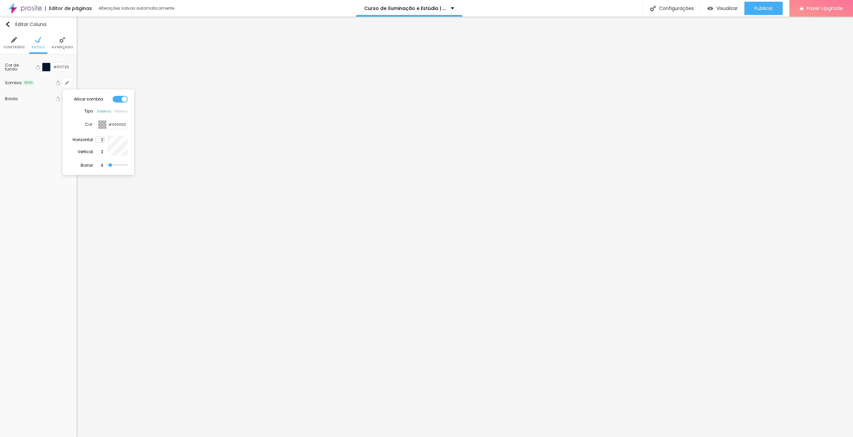
click at [103, 140] on input "2" at bounding box center [100, 140] width 9 height 6
type input "0"
type input "2"
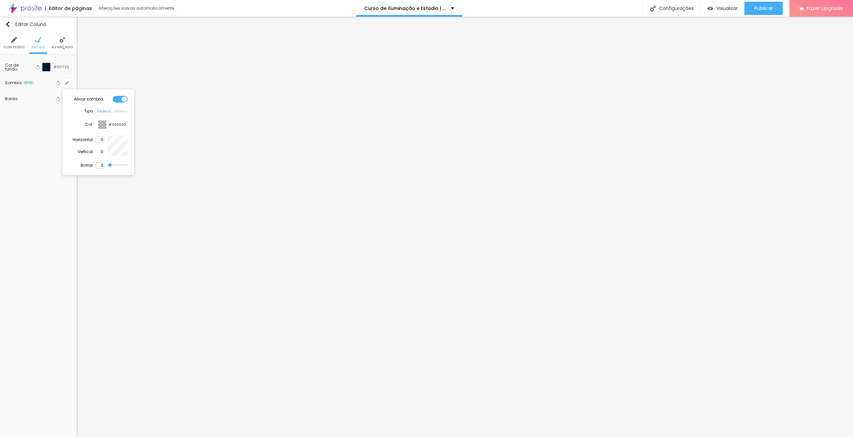
type input "20"
click at [103, 123] on div at bounding box center [102, 125] width 8 height 8
click at [115, 176] on div at bounding box center [115, 158] width 6 height 50
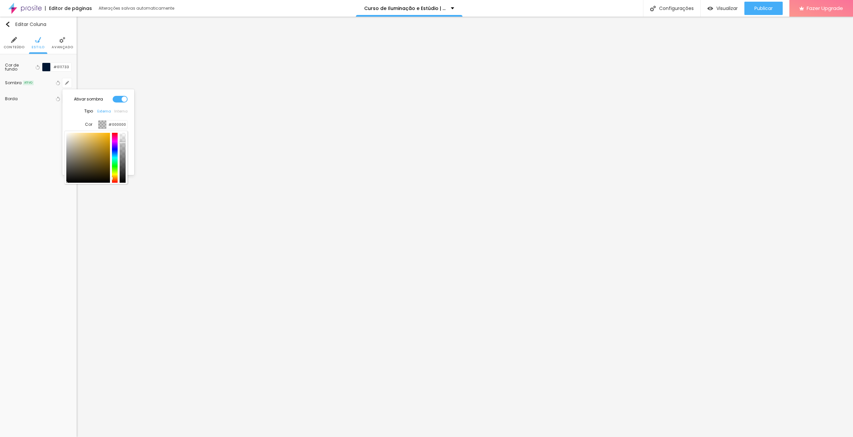
click at [114, 177] on div at bounding box center [115, 158] width 6 height 50
drag, startPoint x: 103, startPoint y: 133, endPoint x: 86, endPoint y: 133, distance: 17.7
click at [86, 133] on div at bounding box center [88, 158] width 44 height 50
type input "#FFD88E"
drag, startPoint x: 124, startPoint y: 144, endPoint x: 124, endPoint y: 163, distance: 19.3
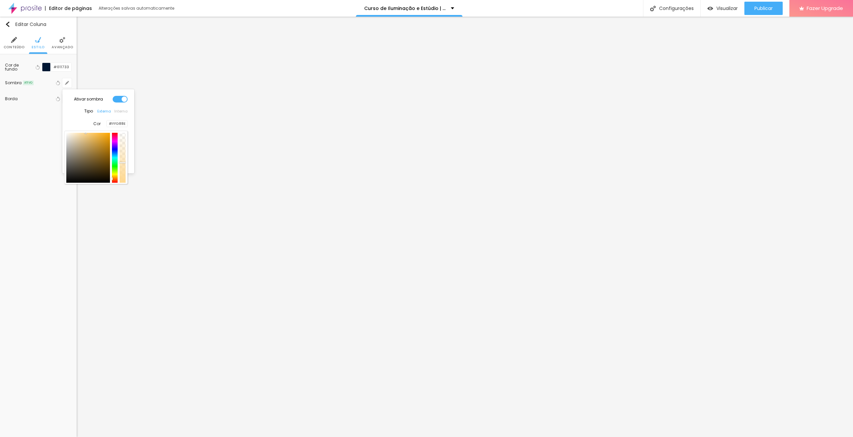
click at [124, 163] on div at bounding box center [123, 163] width 7 height 1
click at [180, 230] on div at bounding box center [426, 218] width 853 height 437
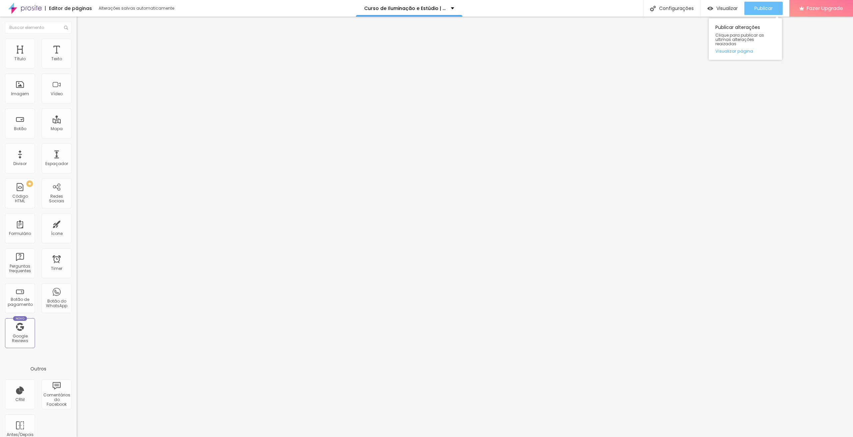
click at [768, 7] on span "Publicar" at bounding box center [763, 8] width 18 height 5
click at [774, 10] on button "Publicar" at bounding box center [763, 8] width 38 height 13
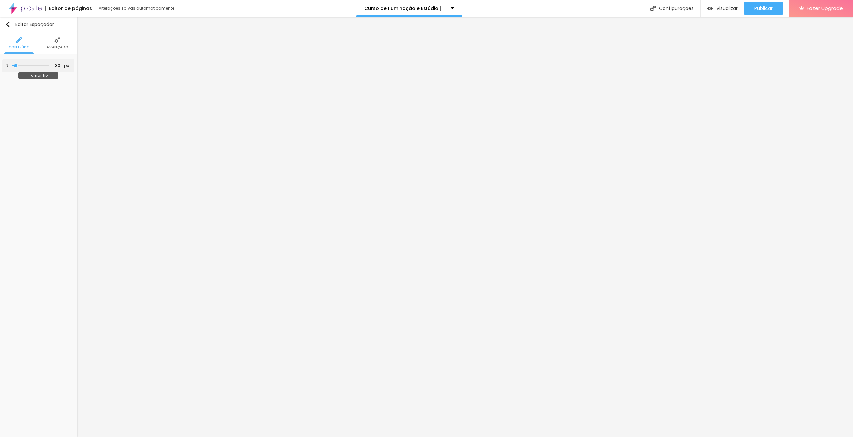
type input "22"
type input "105"
type input "115"
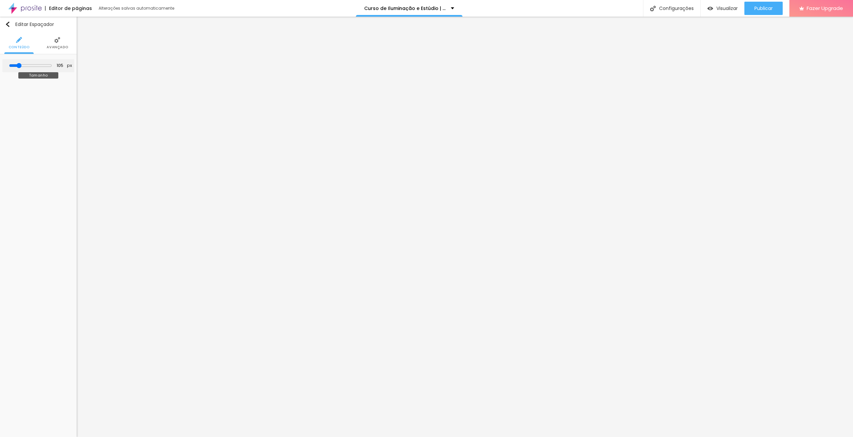
type input "115"
type input "121"
type input "105"
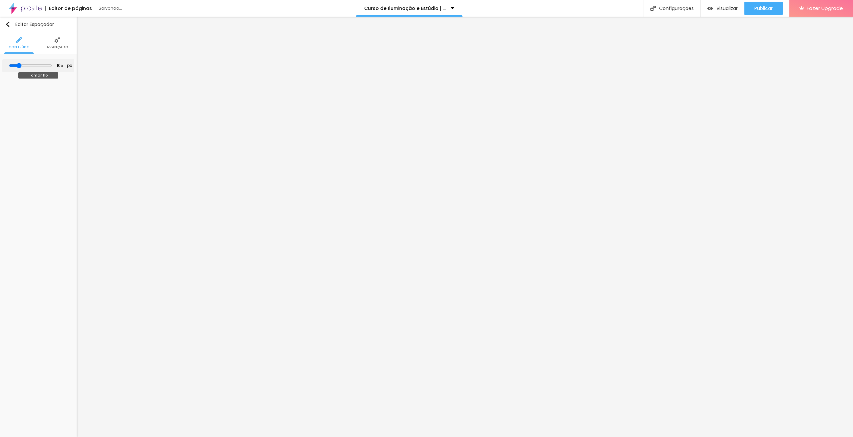
type input "90"
type input "84"
type input "95"
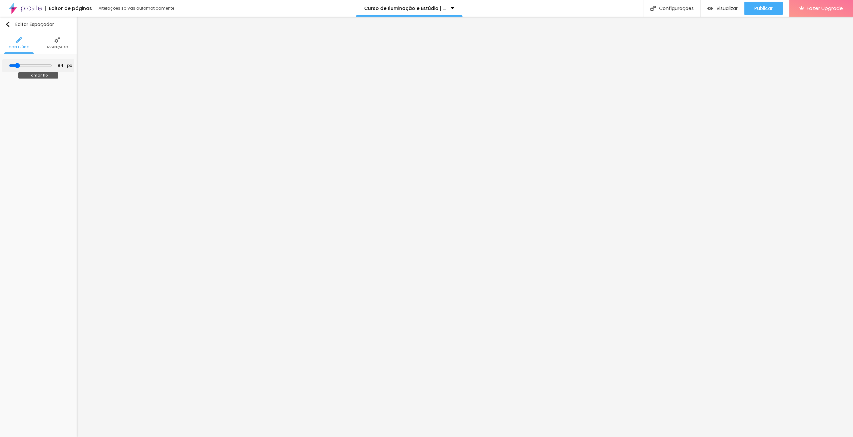
type input "95"
type input "105"
type input "100"
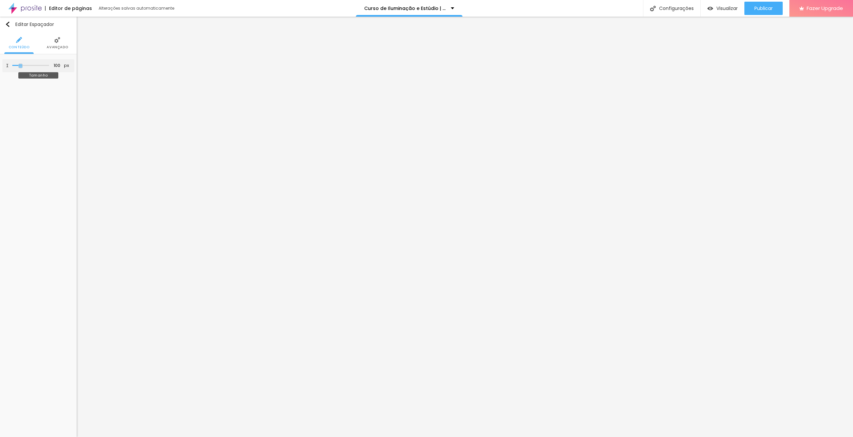
type input "95"
drag, startPoint x: 15, startPoint y: 65, endPoint x: 20, endPoint y: 65, distance: 5.0
type input "95"
click at [20, 65] on input "range" at bounding box center [30, 65] width 43 height 5
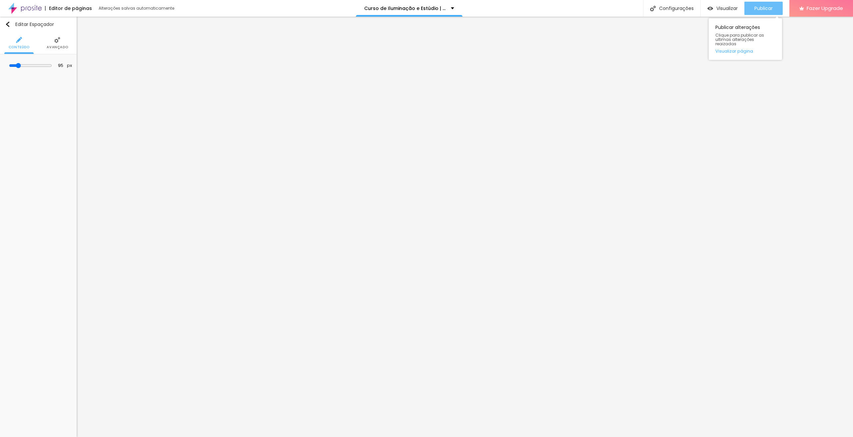
click at [764, 7] on span "Publicar" at bounding box center [763, 8] width 18 height 5
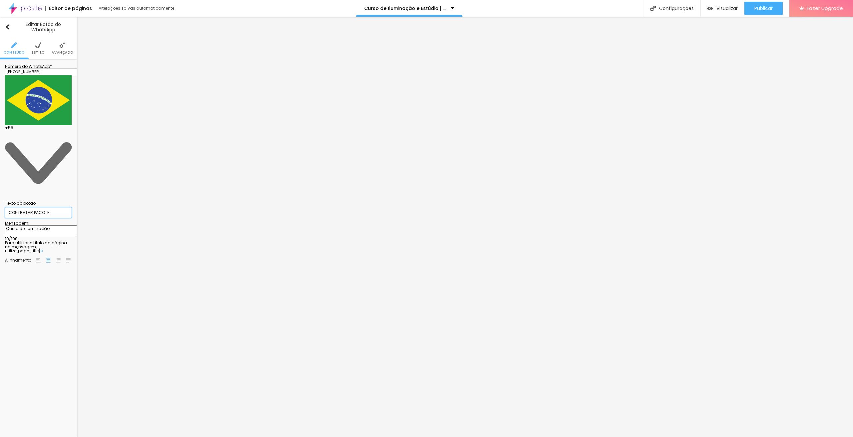
click at [60, 208] on input "CONTRATAR PACOTE" at bounding box center [38, 213] width 67 height 11
type input "Inscrever-se Agora"
click at [58, 226] on textarea "Curso de Iluminação" at bounding box center [42, 231] width 75 height 11
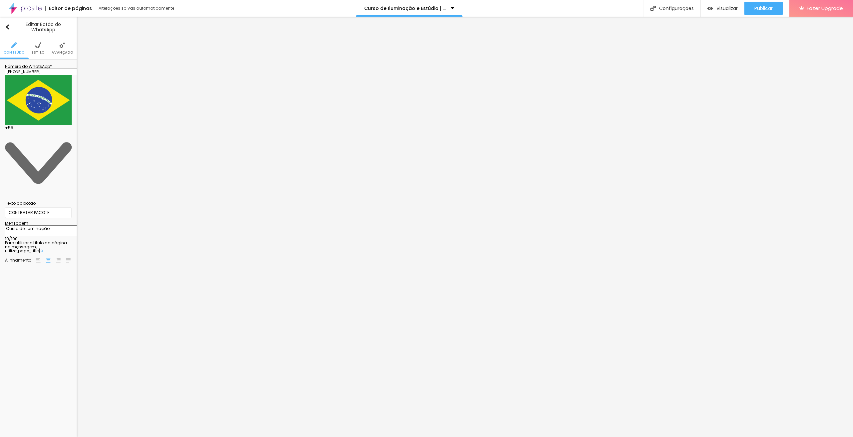
click at [58, 226] on textarea "Curso de Iluminação" at bounding box center [42, 231] width 75 height 11
click at [62, 208] on input "CONTRATAR PACOTE" at bounding box center [38, 213] width 67 height 11
type input "Inscrever Dupla"
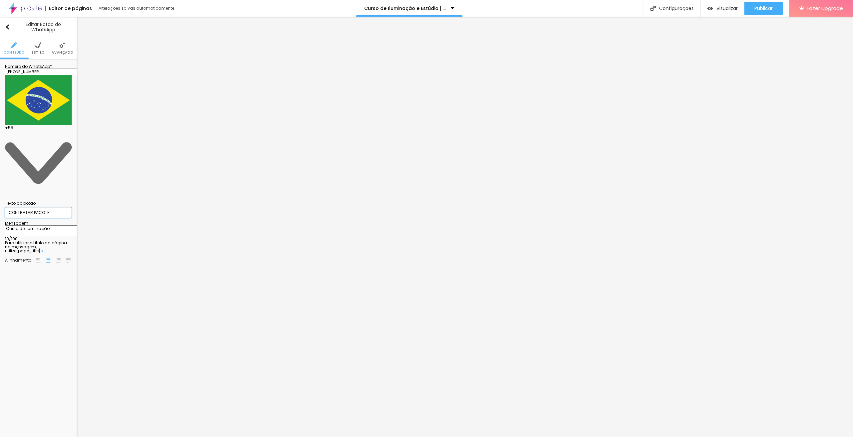
drag, startPoint x: 55, startPoint y: 92, endPoint x: 0, endPoint y: 88, distance: 55.5
click at [0, 88] on div "Número do WhatsApp * [PHONE_NUMBER] + 55 Texto do botão CONTRATAR PACOTE Mensag…" at bounding box center [38, 166] width 77 height 213
type input "Inscrever Trio"
click at [48, 208] on input "Inscrever Dupla" at bounding box center [38, 213] width 67 height 11
type input "Inscrever Dupla Agora"
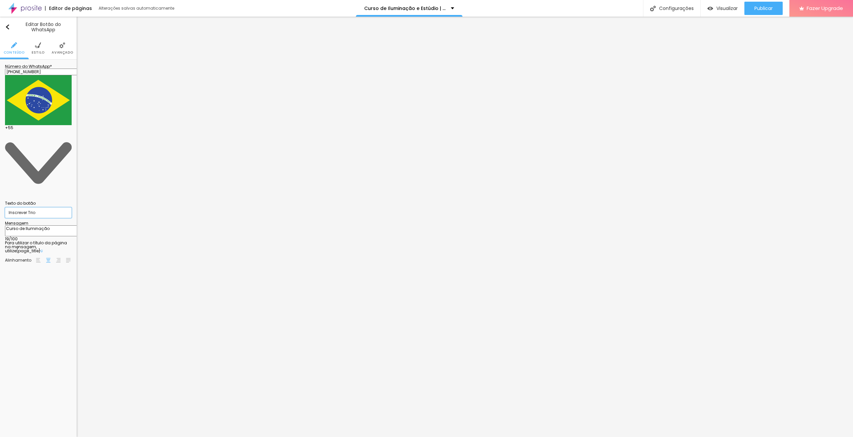
click at [41, 208] on input "Inscrever Trio" at bounding box center [38, 213] width 67 height 11
click at [49, 208] on input "Inscrever Trio" at bounding box center [38, 213] width 67 height 11
type input "Inscrever Trio Agora"
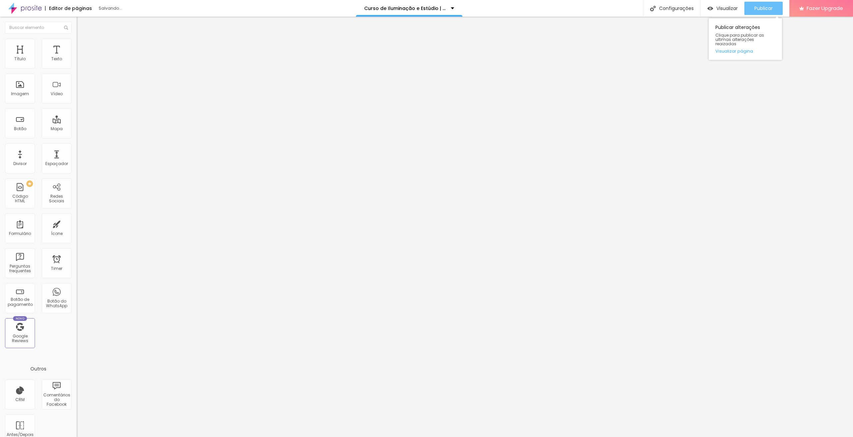
click at [758, 9] on span "Publicar" at bounding box center [763, 8] width 18 height 5
click at [774, 14] on button "Publicar" at bounding box center [763, 8] width 38 height 13
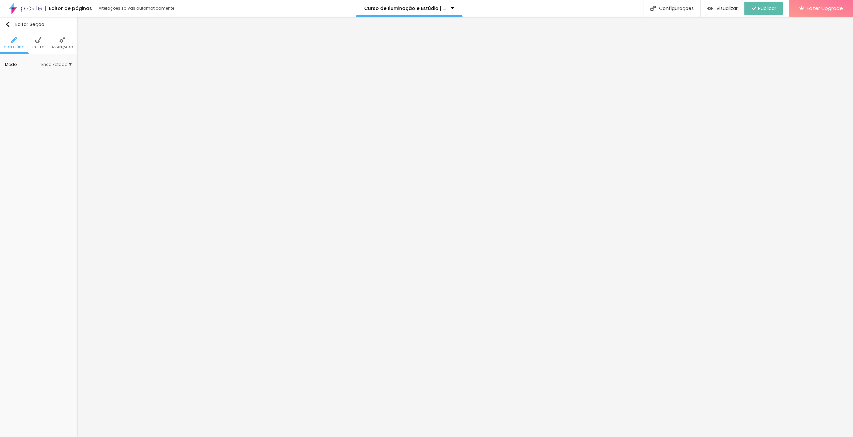
click at [62, 39] on img at bounding box center [62, 40] width 6 height 6
click at [67, 162] on div at bounding box center [66, 162] width 15 height 7
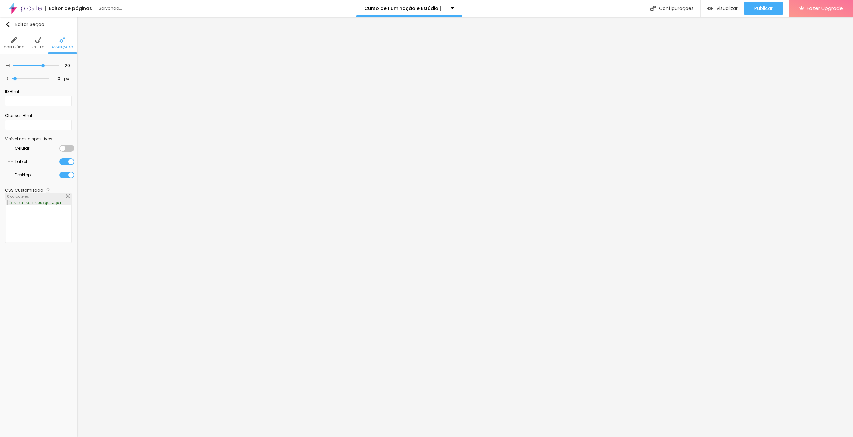
click at [69, 150] on div at bounding box center [66, 148] width 15 height 7
click at [756, 7] on span "Publicar" at bounding box center [763, 8] width 18 height 5
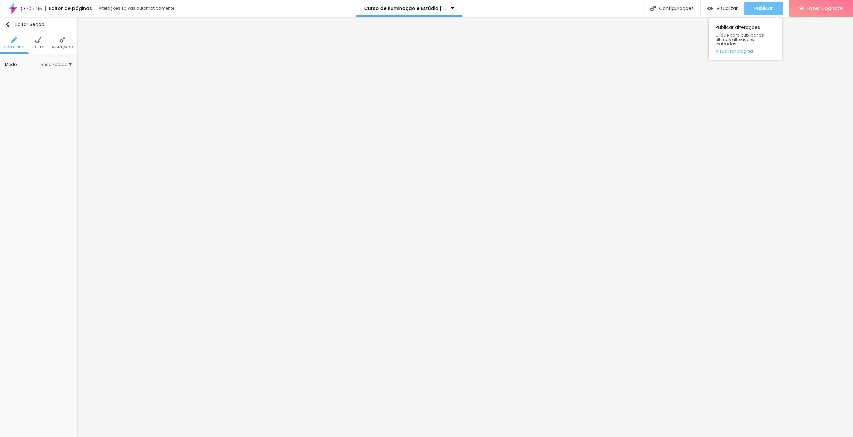
click at [764, 7] on span "Publicar" at bounding box center [763, 8] width 18 height 5
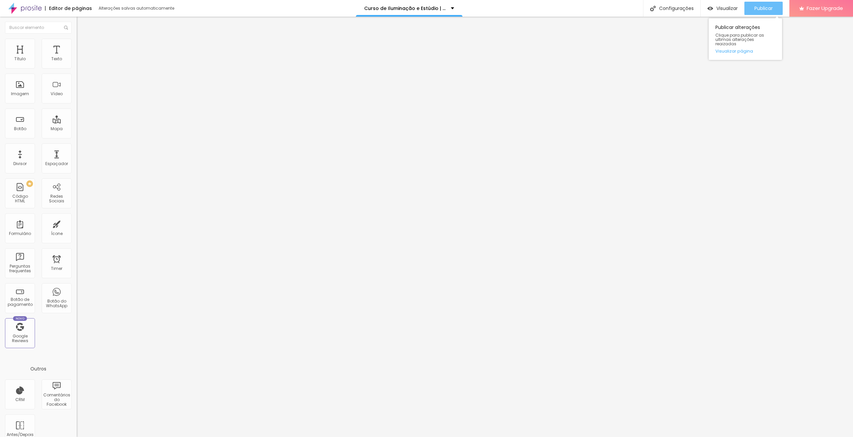
click at [774, 10] on button "Publicar" at bounding box center [763, 8] width 38 height 13
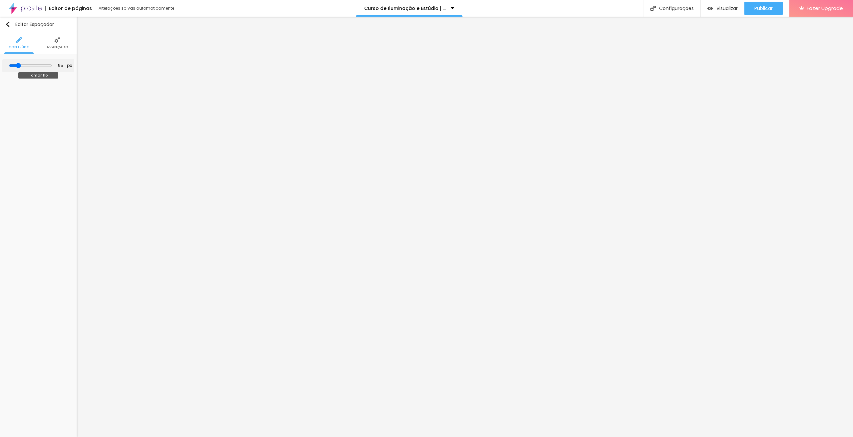
type input "84"
type input "64"
type input "53"
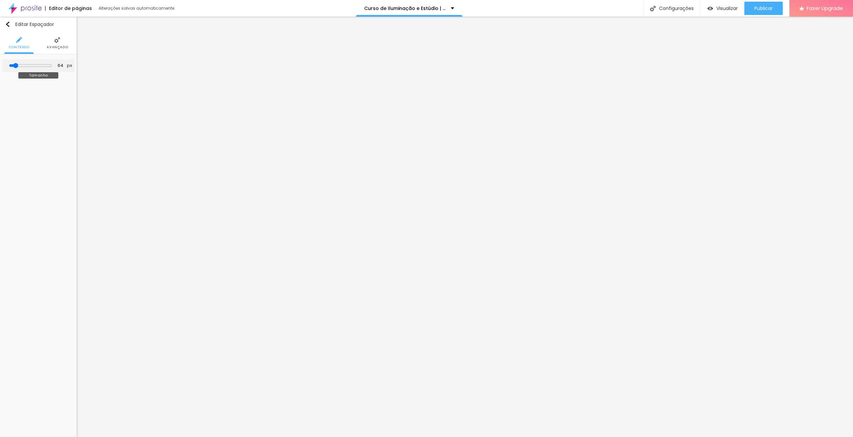
type input "53"
type input "33"
type input "28"
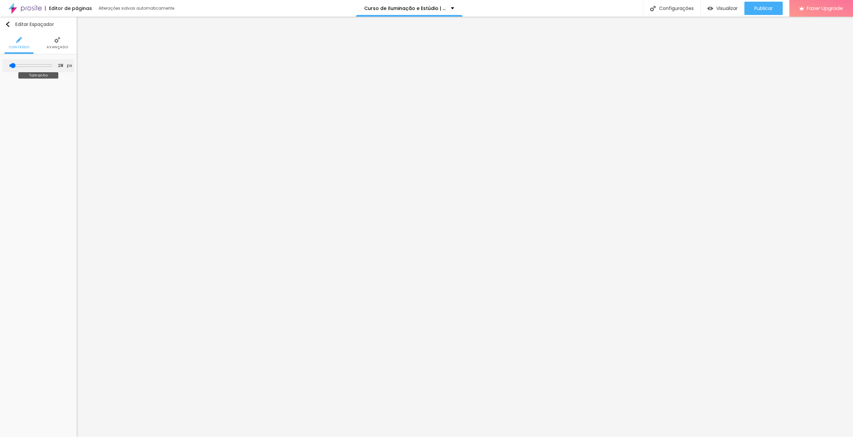
type input "22"
type input "28"
type input "33"
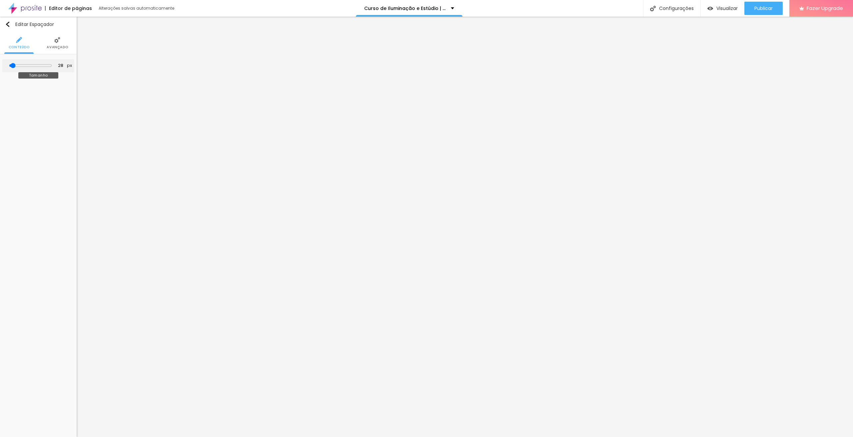
type input "33"
drag, startPoint x: 20, startPoint y: 65, endPoint x: 16, endPoint y: 63, distance: 4.2
type input "33"
click at [16, 64] on input "range" at bounding box center [30, 65] width 37 height 3
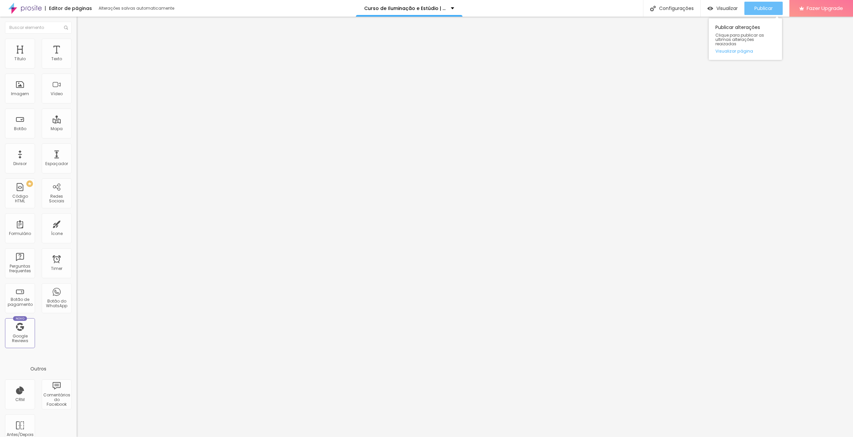
click at [765, 7] on span "Publicar" at bounding box center [763, 8] width 18 height 5
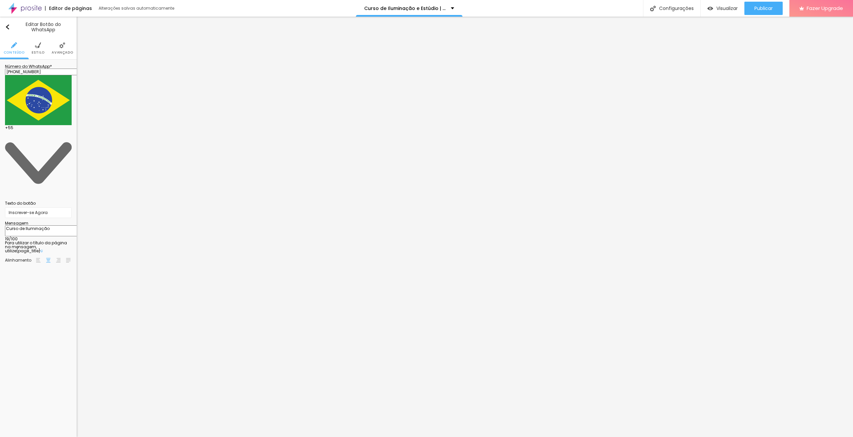
click at [34, 53] on span "Estilo" at bounding box center [38, 52] width 13 height 3
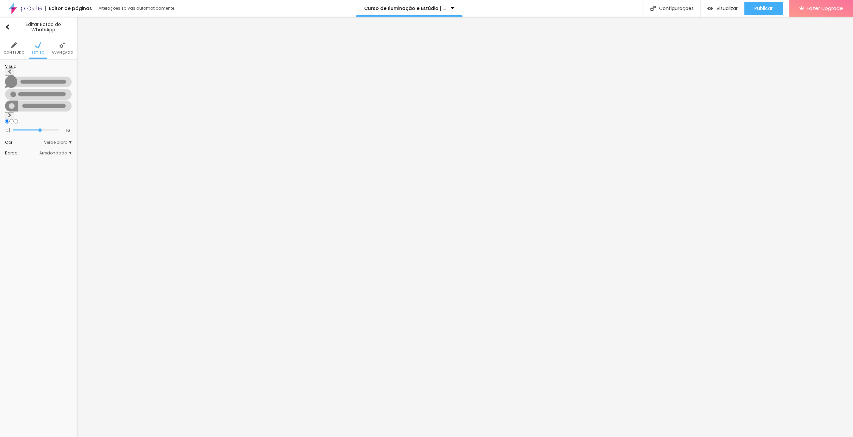
click at [60, 48] on img at bounding box center [62, 45] width 6 height 6
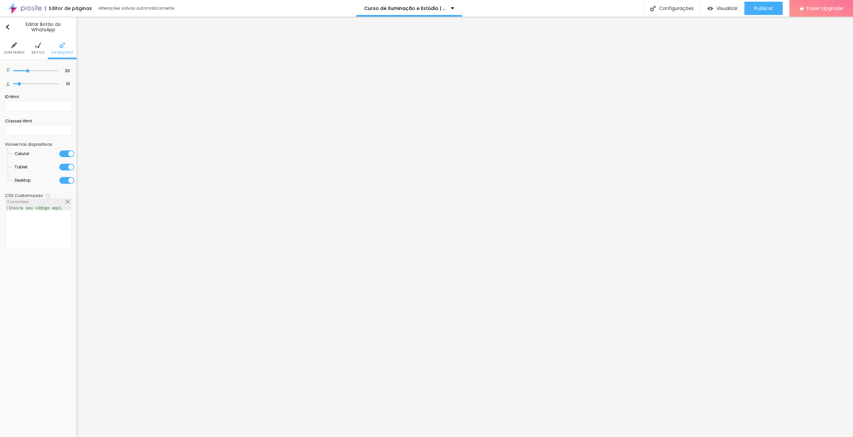
click at [16, 46] on img at bounding box center [14, 45] width 6 height 6
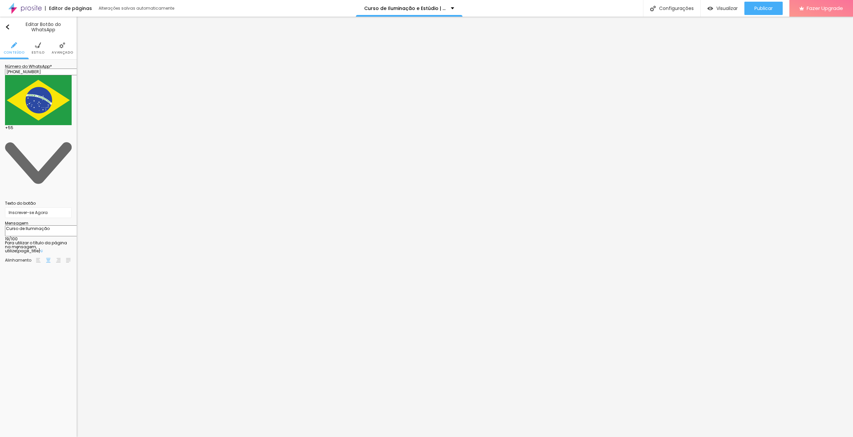
click at [34, 51] on span "Estilo" at bounding box center [38, 52] width 13 height 3
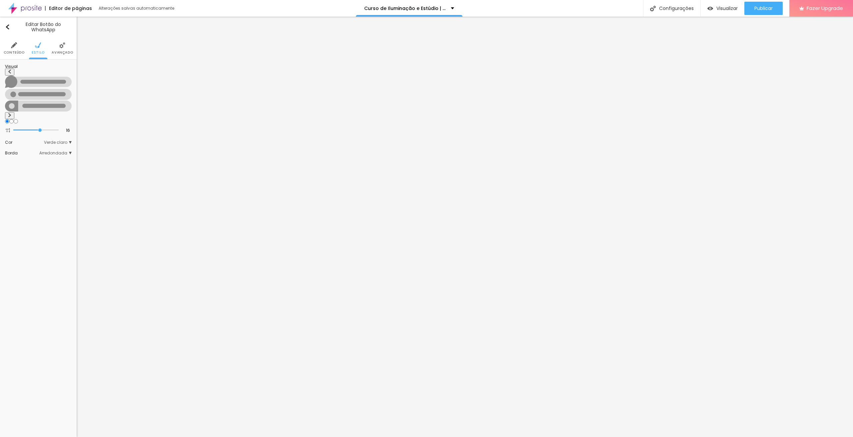
click at [69, 141] on span "Verde claro" at bounding box center [58, 143] width 28 height 4
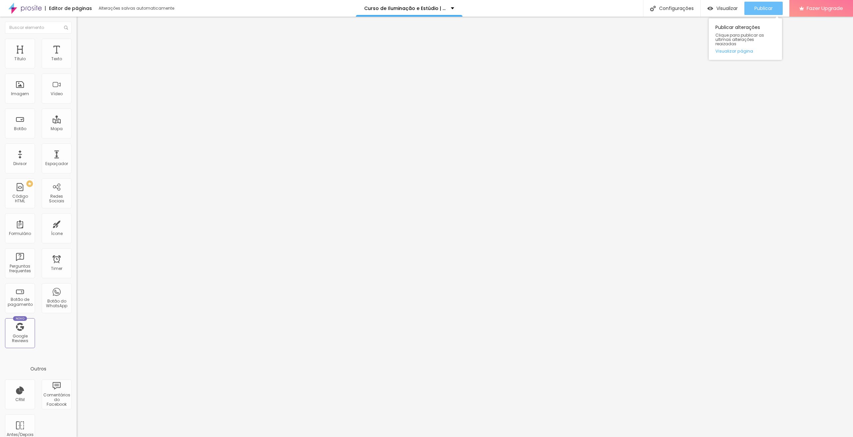
click at [761, 6] on span "Publicar" at bounding box center [763, 8] width 18 height 5
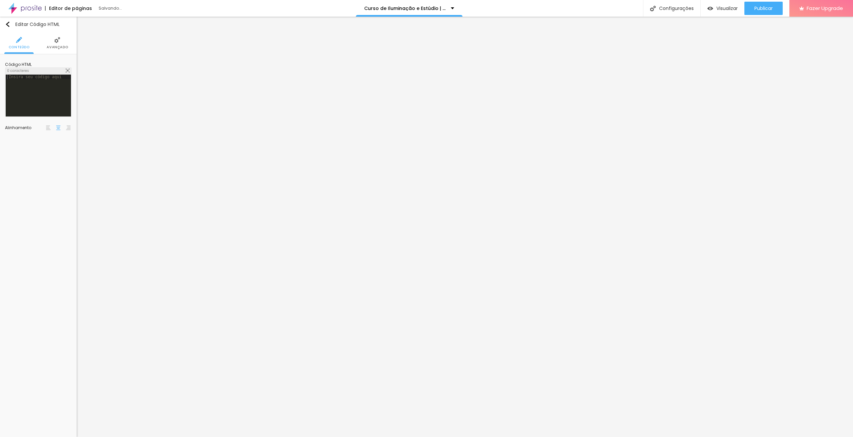
click at [51, 85] on div at bounding box center [38, 100] width 65 height 51
click at [31, 163] on div "Editar Código HTML Conteúdo Avançado Código HTML 24 caracteres 1 < a name = "in…" at bounding box center [38, 227] width 77 height 421
click at [767, 8] on span "Publicar" at bounding box center [763, 8] width 18 height 5
click at [757, 4] on div "Publicar" at bounding box center [763, 8] width 18 height 13
click at [10, 21] on button "Editar Código HTML" at bounding box center [38, 24] width 77 height 15
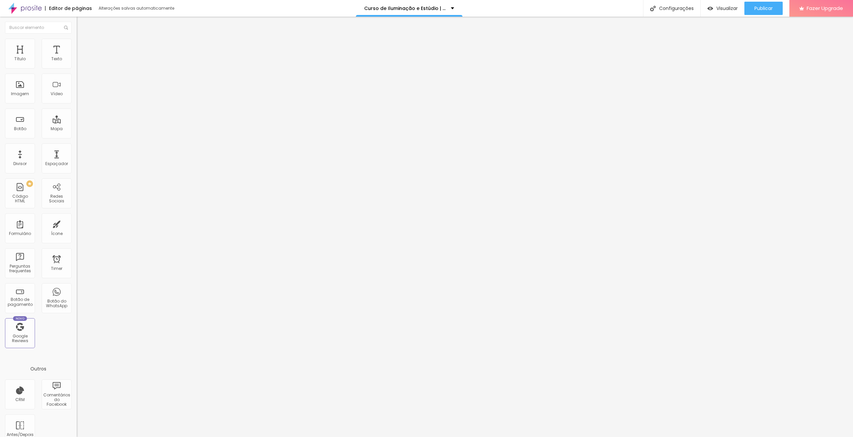
scroll to position [12, 0]
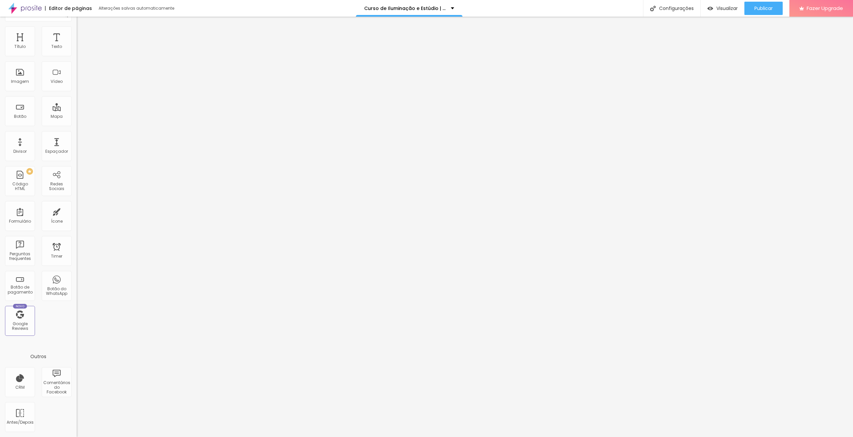
click at [54, 412] on div "CRM Comentários do Facebook Antes/Depois" at bounding box center [38, 403] width 77 height 70
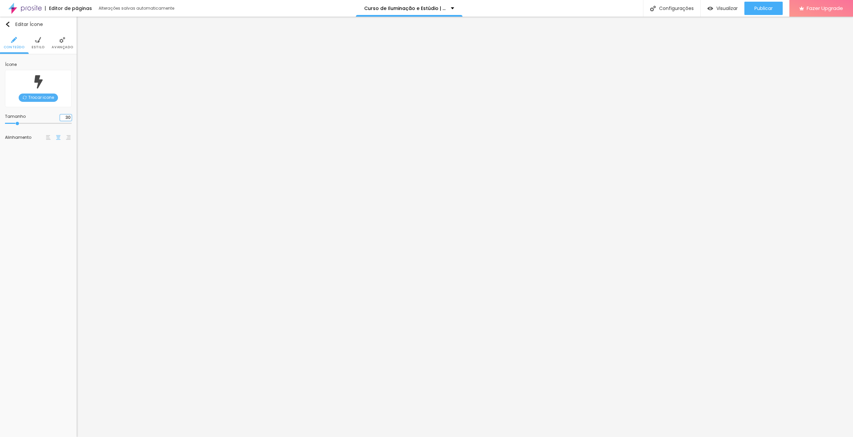
click at [64, 118] on input "30" at bounding box center [66, 118] width 12 height 6
type input "2"
type input "12"
type input "20"
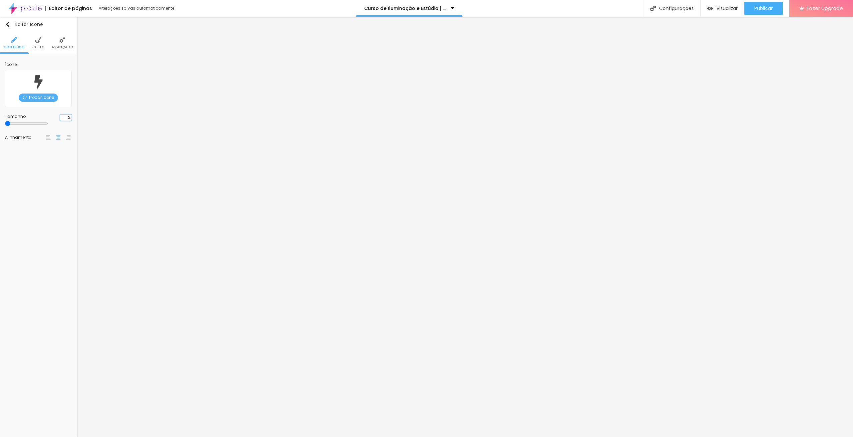
type input "20"
click at [60, 117] on div "Tamanho" at bounding box center [32, 117] width 55 height 4
click at [67, 118] on input "30" at bounding box center [66, 118] width 12 height 6
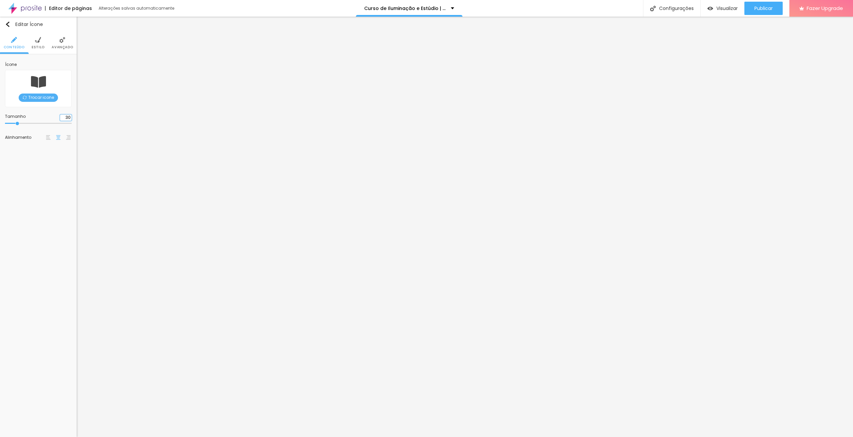
click at [67, 118] on input "30" at bounding box center [66, 118] width 12 height 6
type input "2"
type input "12"
type input "20"
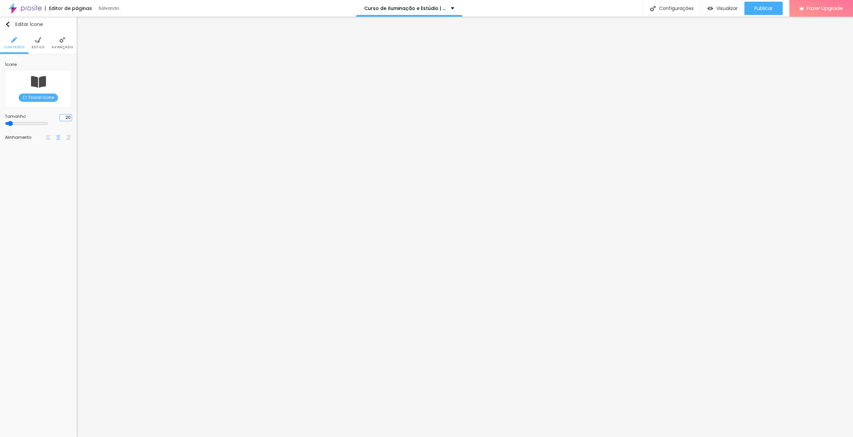
type input "20"
click at [67, 118] on input "30" at bounding box center [66, 118] width 12 height 6
type input "2"
type input "12"
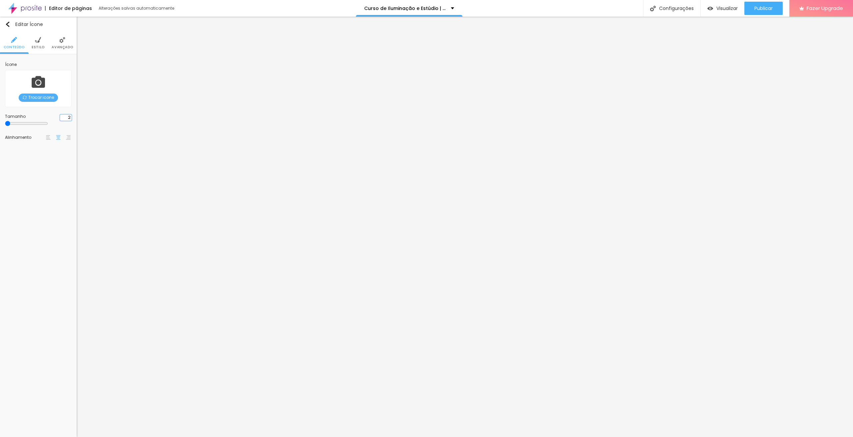
type input "20"
click at [67, 119] on input "30" at bounding box center [66, 118] width 12 height 6
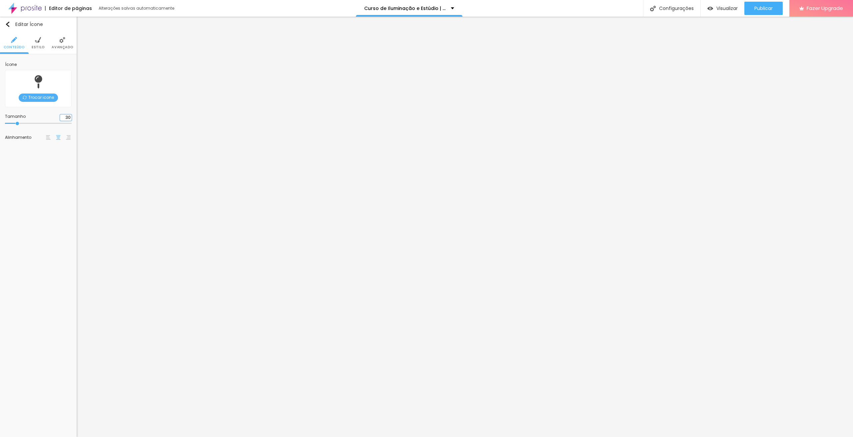
type input "2"
type input "12"
type input "20"
click at [65, 116] on input "30" at bounding box center [66, 118] width 12 height 6
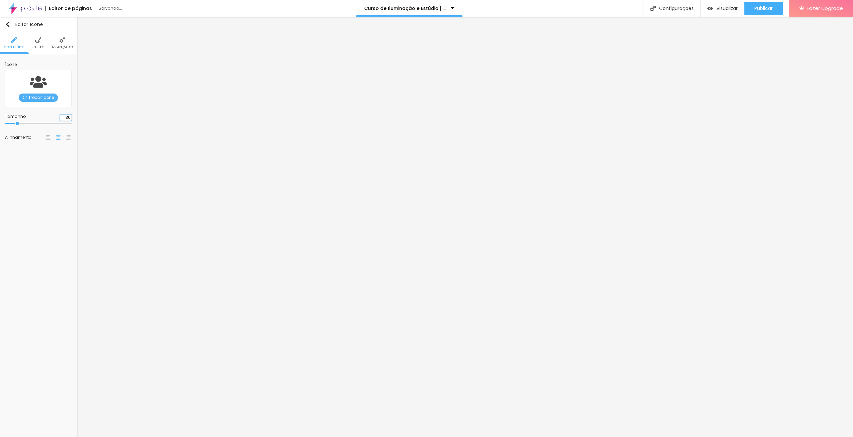
click at [65, 116] on input "30" at bounding box center [66, 118] width 12 height 6
type input "2"
type input "12"
type input "20"
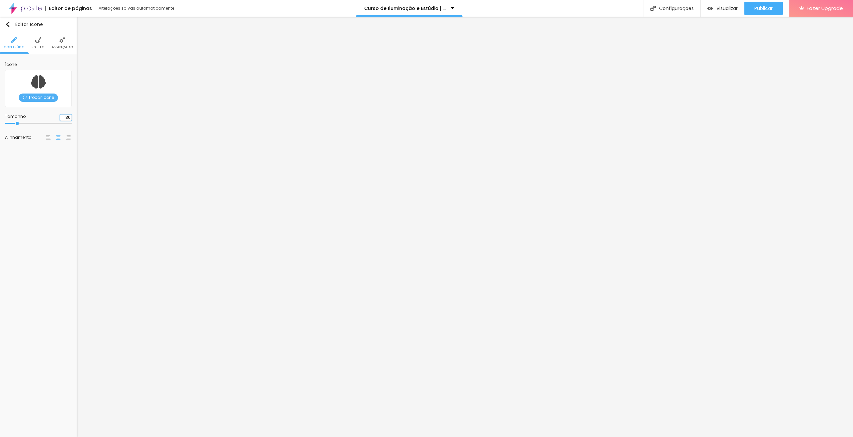
click at [64, 117] on input "30" at bounding box center [66, 118] width 12 height 6
type input "2"
type input "12"
type input "20"
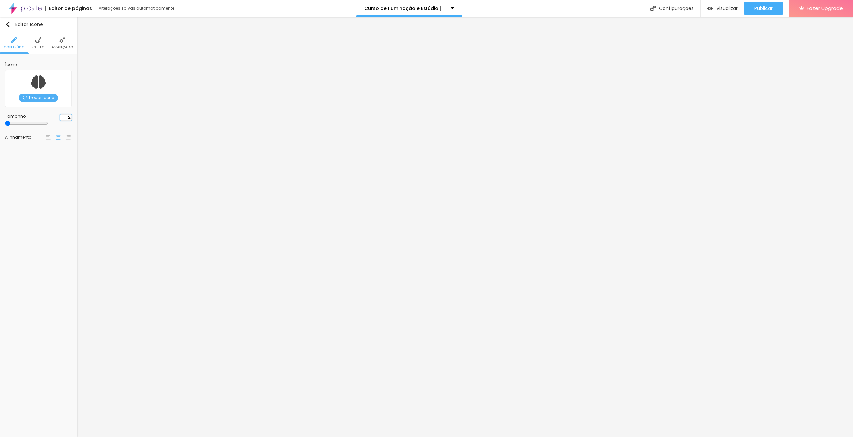
type input "20"
click at [768, 6] on span "Publicar" at bounding box center [763, 8] width 18 height 5
click at [759, 10] on span "Publicar" at bounding box center [763, 8] width 18 height 5
click at [31, 38] on ul "Conteúdo Estilo Avançado" at bounding box center [38, 43] width 77 height 22
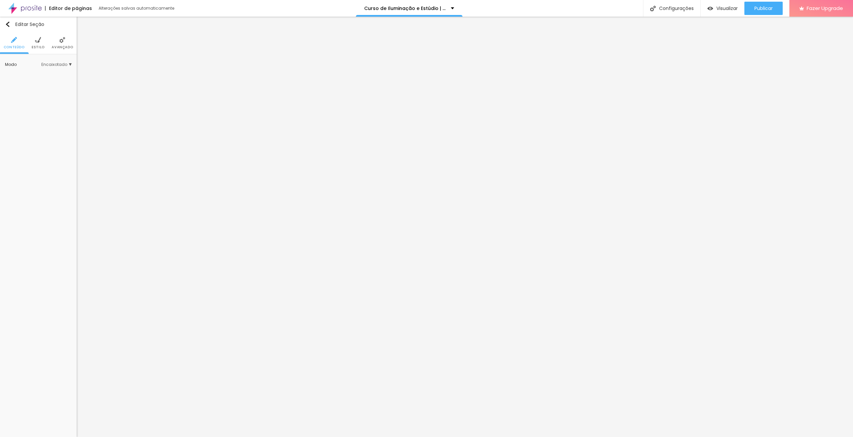
click at [35, 41] on img at bounding box center [38, 40] width 6 height 6
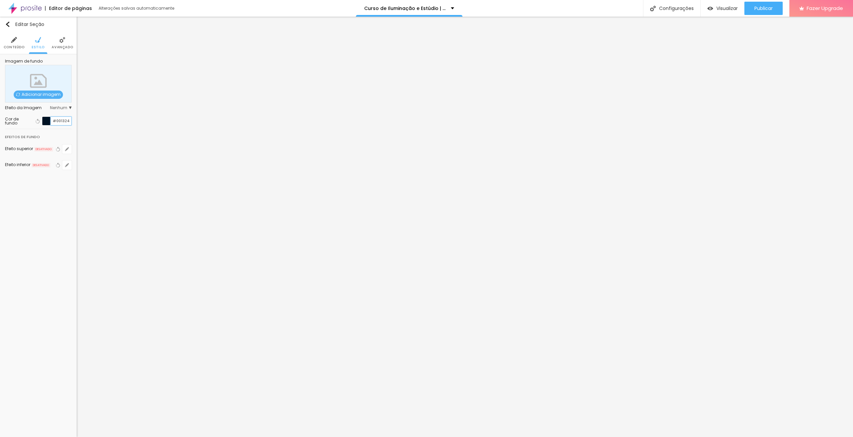
click at [58, 120] on input "#001324" at bounding box center [61, 121] width 21 height 8
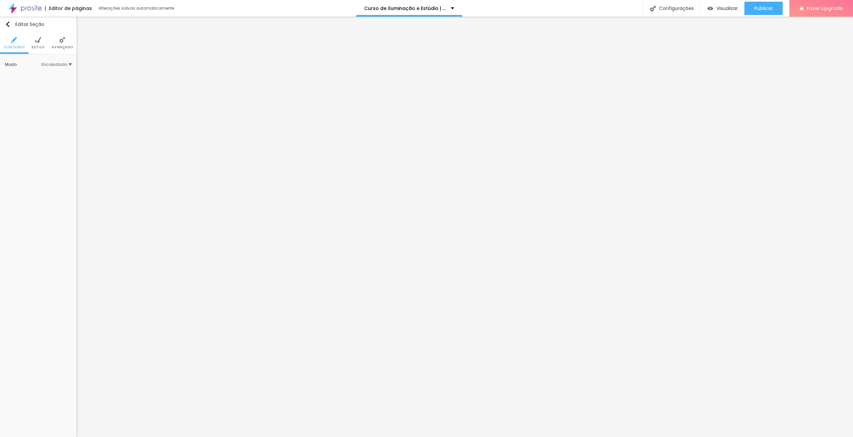
click at [43, 44] on li "Estilo" at bounding box center [38, 43] width 13 height 22
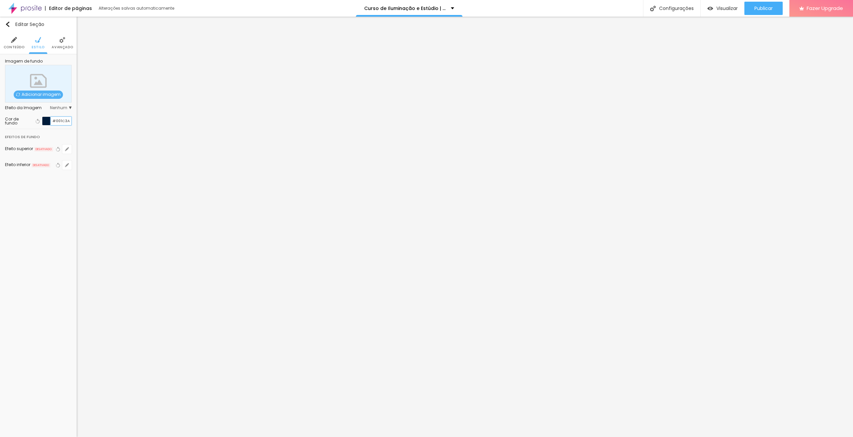
click at [61, 118] on input "#001C3A" at bounding box center [61, 121] width 21 height 8
paste input "324"
type input "#001324"
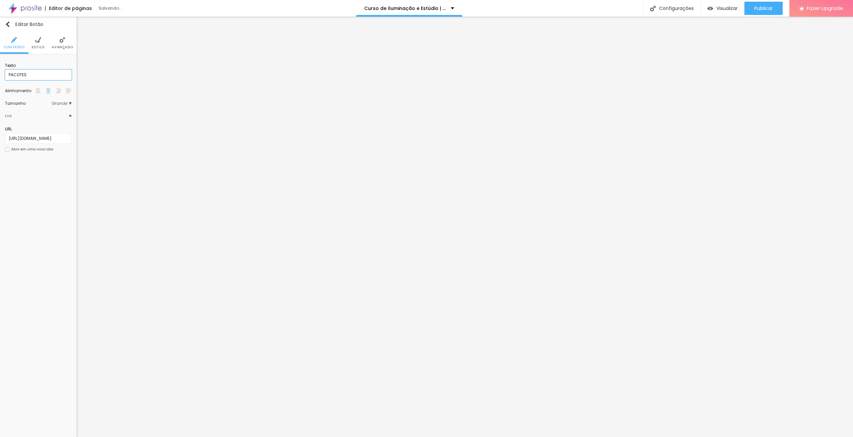
click at [38, 74] on input "PACOTES" at bounding box center [38, 75] width 67 height 11
click at [26, 75] on input "Garantir Minha Vaga Agora" at bounding box center [38, 75] width 67 height 11
type input "Garantir Vaga Agora"
click at [50, 186] on div "Editar Botão Conteúdo Estilo Avançado Texto Garantir Vaga Agora Alinhamento [GE…" at bounding box center [38, 227] width 77 height 421
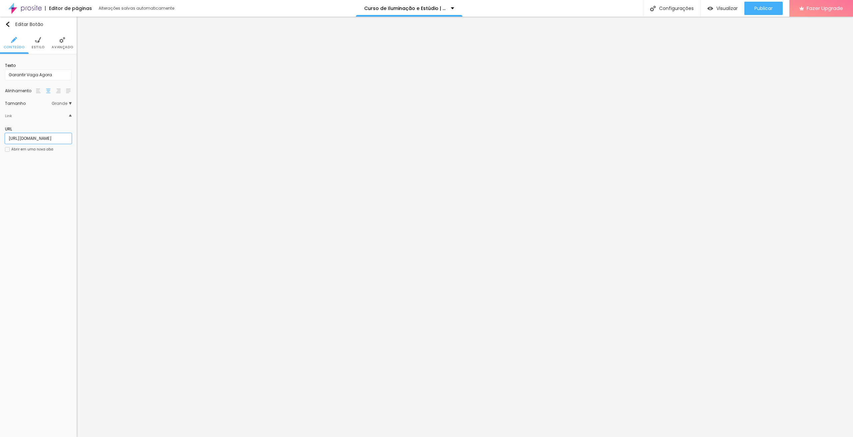
scroll to position [0, 101]
click at [40, 48] on span "Estilo" at bounding box center [38, 47] width 13 height 3
click at [67, 82] on icon "button" at bounding box center [67, 83] width 3 height 3
click at [133, 113] on select "AbrilFatface-Regular Actor-Regular Alegreya AlegreyaBlack [PERSON_NAME] [PERSON…" at bounding box center [112, 110] width 83 height 10
select select "MontserratMedium"
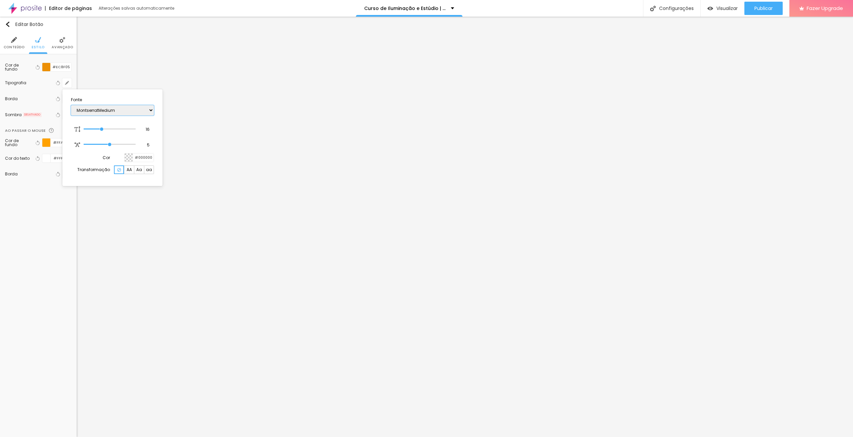
click at [71, 105] on select "AbrilFatface-Regular Actor-Regular Alegreya AlegreyaBlack [PERSON_NAME] [PERSON…" at bounding box center [112, 110] width 83 height 10
click at [145, 145] on input "5" at bounding box center [145, 145] width 12 height 6
type input "0"
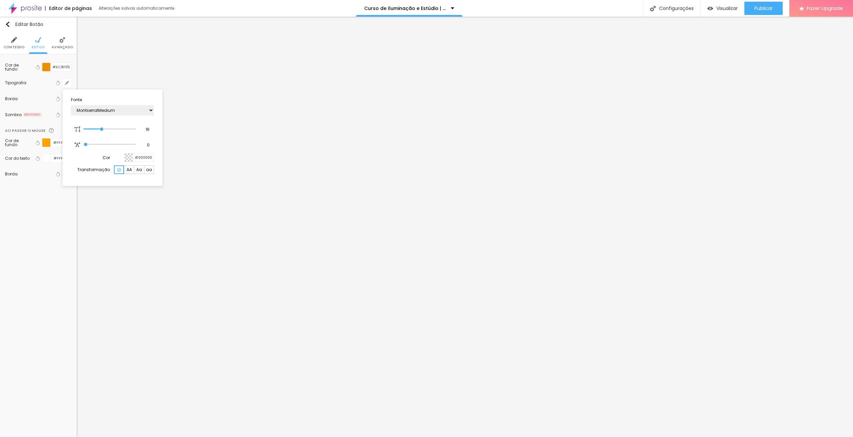
click at [60, 44] on div at bounding box center [426, 218] width 853 height 437
click at [60, 44] on li "Avançado" at bounding box center [62, 43] width 21 height 22
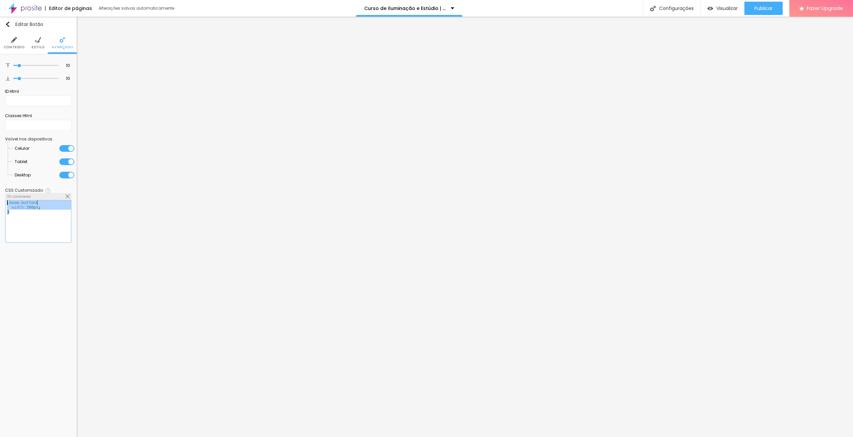
drag, startPoint x: 30, startPoint y: 217, endPoint x: 0, endPoint y: 199, distance: 34.8
click at [0, 199] on div "10 Espaço de cima 10 Espaço de baixo ID Html Classes Html Visível nos dispositi…" at bounding box center [38, 152] width 77 height 197
click at [41, 47] on span "Estilo" at bounding box center [38, 47] width 13 height 3
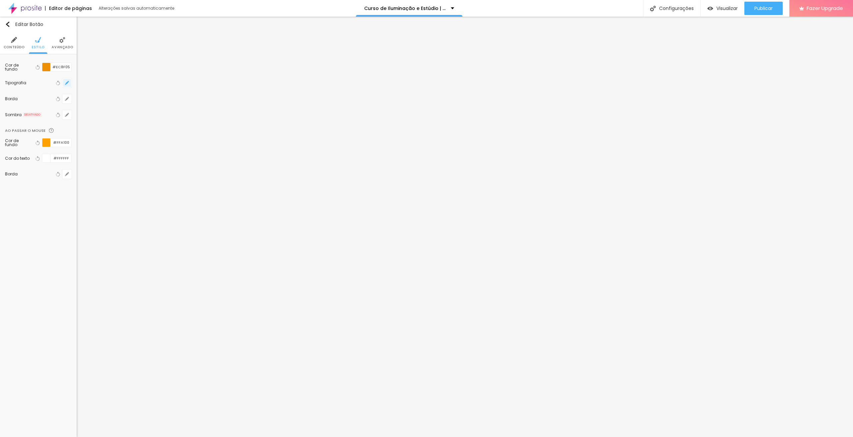
click at [66, 82] on icon "button" at bounding box center [67, 83] width 4 height 4
click at [34, 254] on div at bounding box center [426, 218] width 853 height 437
click at [759, 8] on span "Publicar" at bounding box center [763, 8] width 18 height 5
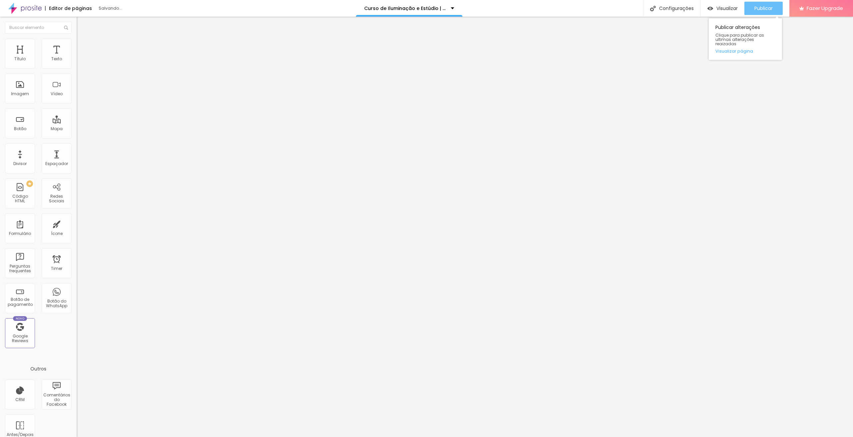
click at [763, 6] on span "Publicar" at bounding box center [763, 8] width 18 height 5
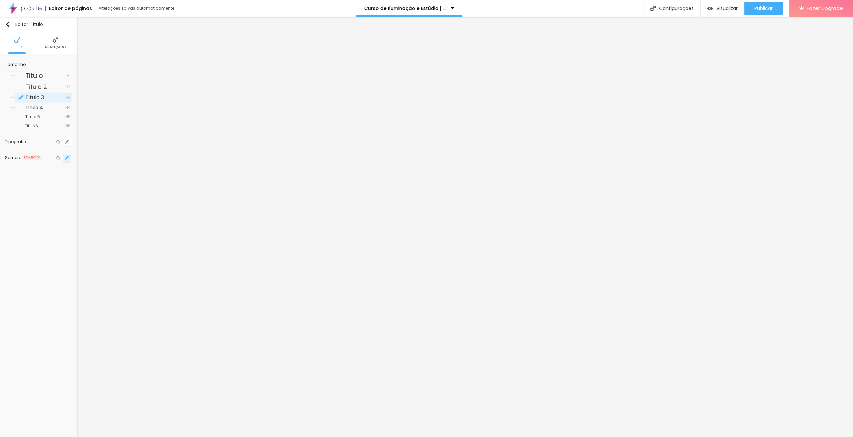
click at [66, 160] on icon "button" at bounding box center [67, 158] width 4 height 4
click at [120, 174] on div at bounding box center [120, 174] width 15 height 7
click at [105, 188] on div at bounding box center [102, 189] width 8 height 8
click at [120, 192] on input "#000000" at bounding box center [117, 189] width 21 height 8
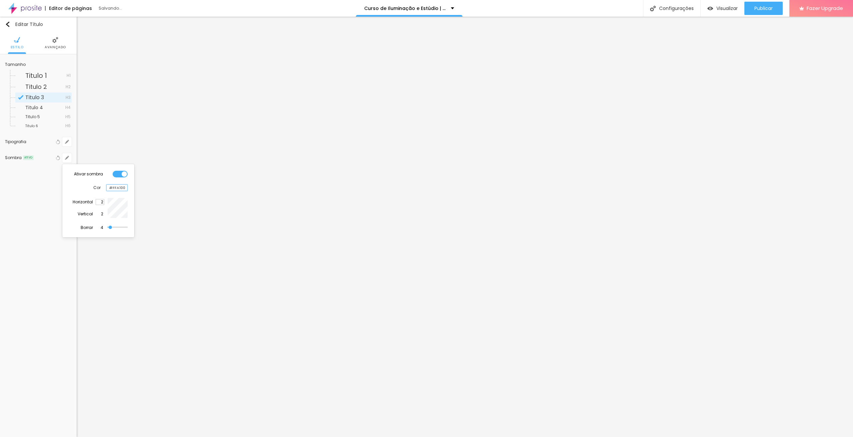
type input "#FFA100"
click at [103, 205] on input "2" at bounding box center [100, 202] width 9 height 6
type input "0"
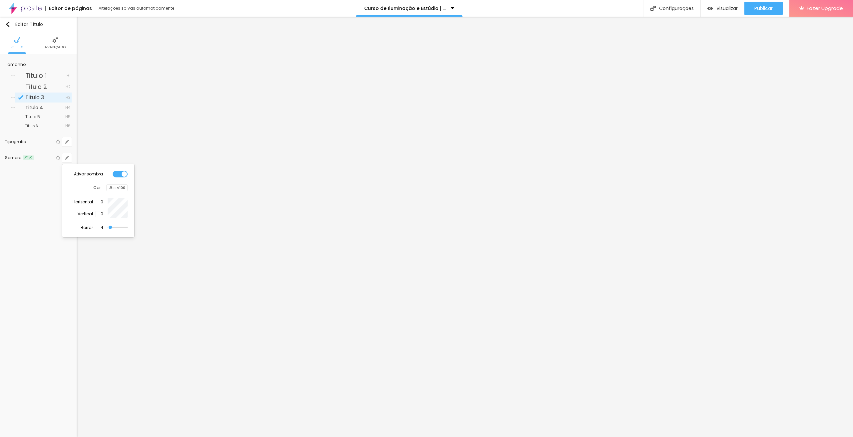
type input "0"
drag, startPoint x: 110, startPoint y: 230, endPoint x: 113, endPoint y: 228, distance: 3.7
click at [113, 228] on input "range" at bounding box center [118, 227] width 20 height 3
click at [107, 186] on div at bounding box center [107, 188] width 0 height 6
drag, startPoint x: 124, startPoint y: 206, endPoint x: 124, endPoint y: 211, distance: 5.0
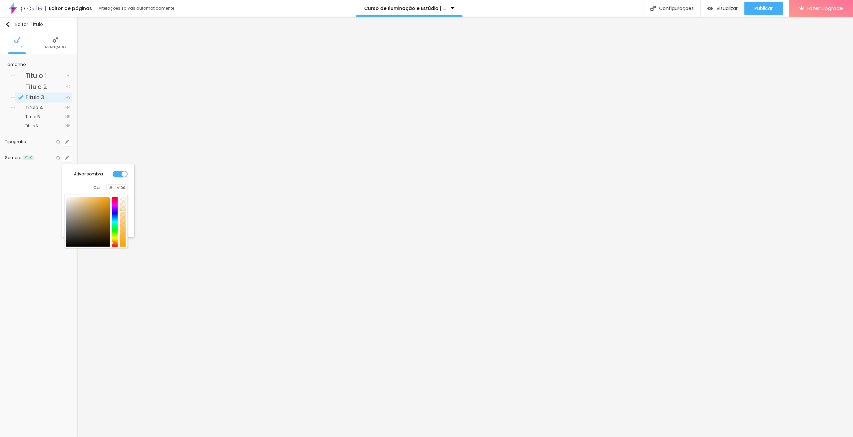
click at [124, 211] on div at bounding box center [122, 211] width 7 height 1
click at [209, 167] on div at bounding box center [426, 218] width 853 height 437
click at [65, 161] on button "button" at bounding box center [66, 157] width 9 height 9
click at [102, 194] on div "Ativar sombra Cor #FFA100 Horizontal 0 Vertical 0 Borrar 21" at bounding box center [98, 201] width 67 height 68
click at [107, 191] on div at bounding box center [107, 188] width 0 height 6
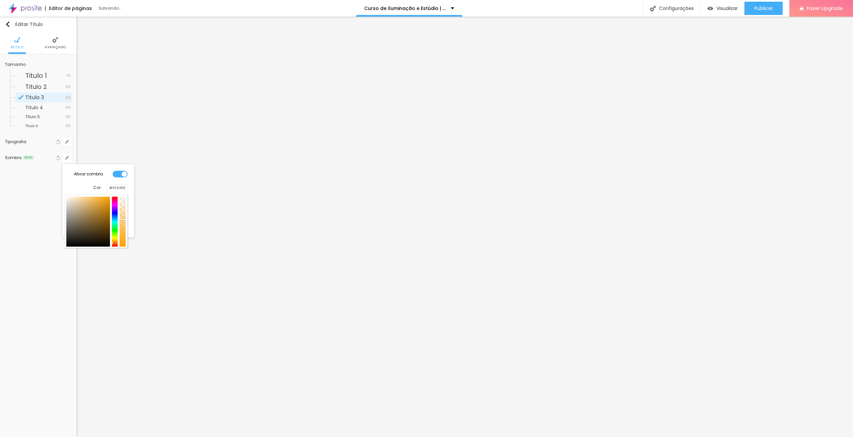
drag, startPoint x: 122, startPoint y: 211, endPoint x: 124, endPoint y: 219, distance: 8.1
click at [124, 219] on div at bounding box center [122, 219] width 7 height 1
drag, startPoint x: 92, startPoint y: 197, endPoint x: 118, endPoint y: 197, distance: 26.0
click at [118, 197] on div at bounding box center [95, 222] width 59 height 50
click at [766, 6] on div at bounding box center [426, 218] width 853 height 437
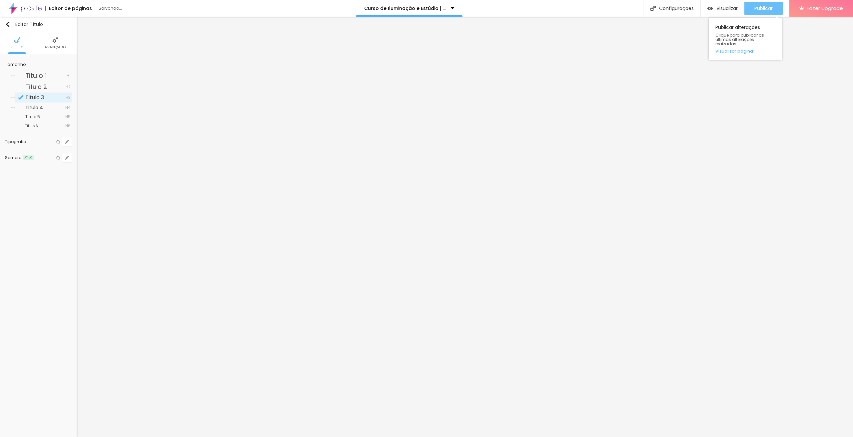
click at [761, 8] on span "Publicar" at bounding box center [763, 8] width 18 height 5
click at [56, 156] on icon "button" at bounding box center [58, 158] width 5 height 5
click at [69, 140] on button "button" at bounding box center [66, 141] width 9 height 9
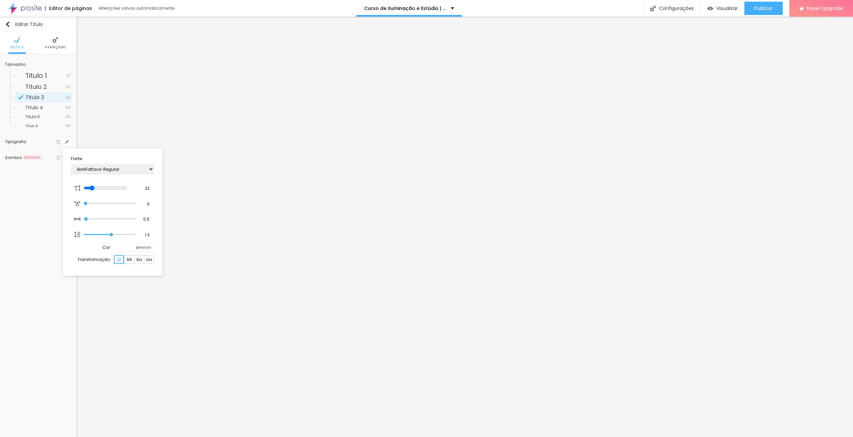
click at [31, 213] on div at bounding box center [426, 218] width 853 height 437
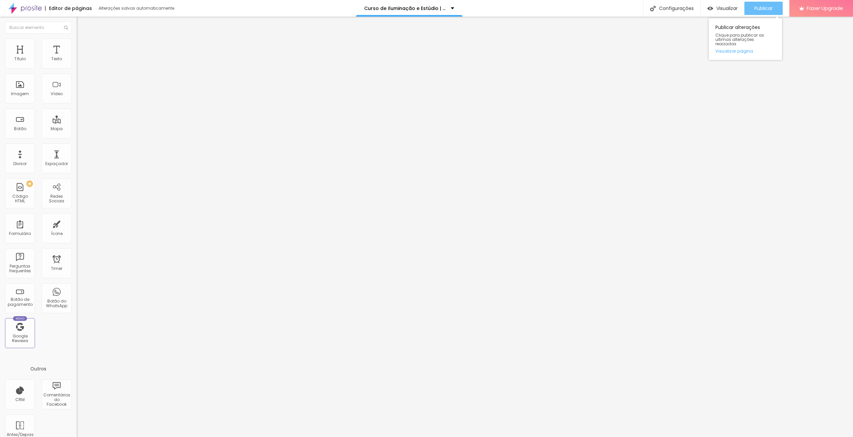
click at [780, 4] on button "Publicar" at bounding box center [763, 8] width 38 height 13
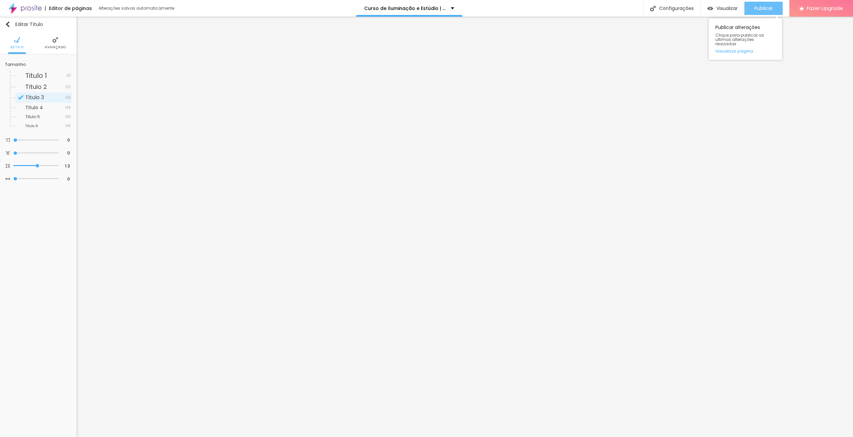
click at [752, 8] on button "Publicar" at bounding box center [763, 8] width 38 height 13
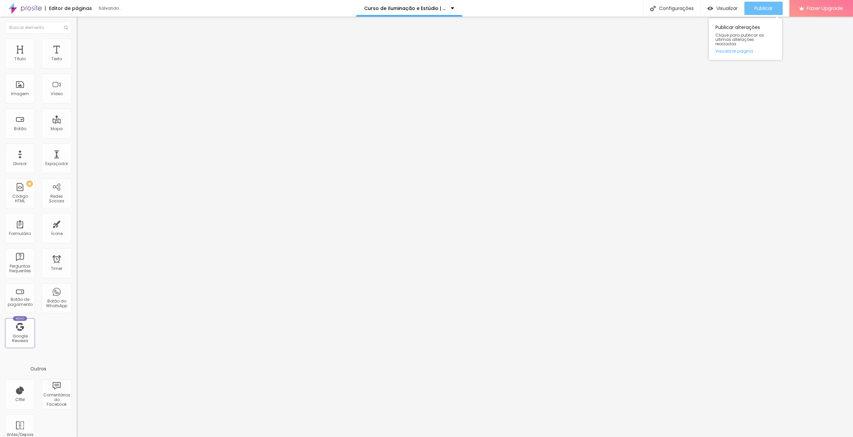
click at [760, 9] on span "Publicar" at bounding box center [763, 8] width 18 height 5
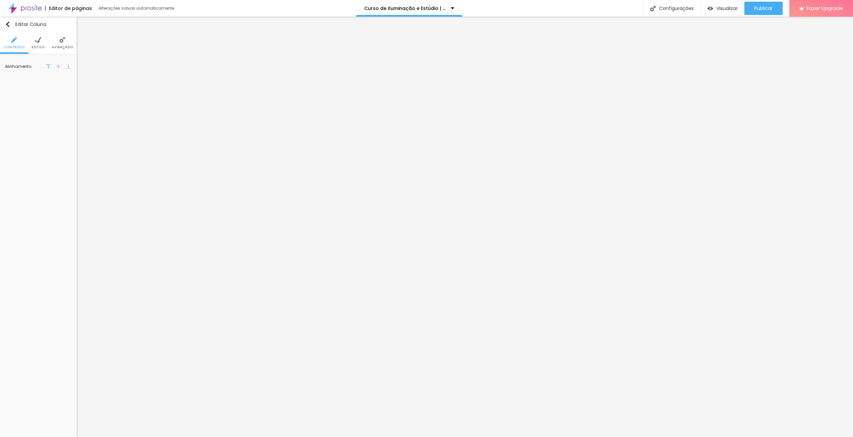
click at [43, 43] on li "Estilo" at bounding box center [38, 43] width 13 height 22
click at [38, 67] on icon "button" at bounding box center [37, 67] width 5 height 5
click at [39, 48] on span "Estilo" at bounding box center [38, 47] width 13 height 3
click at [40, 65] on button "Voltar ao padrão" at bounding box center [37, 67] width 7 height 9
click at [42, 47] on span "Estilo" at bounding box center [38, 47] width 13 height 3
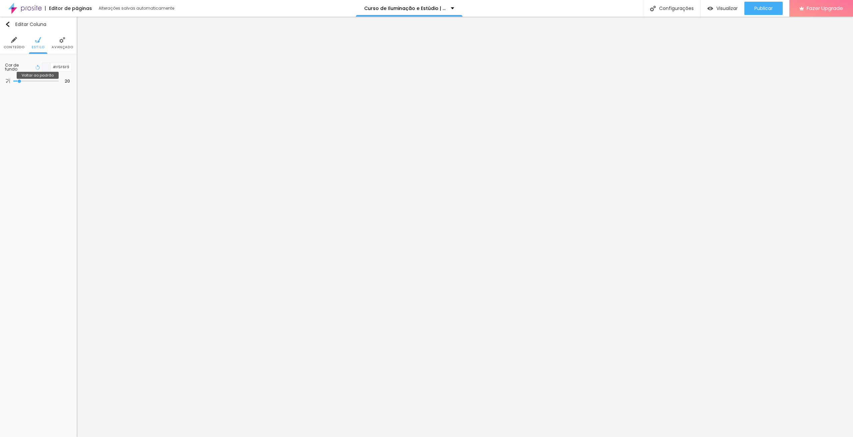
click at [40, 65] on button "Voltar ao padrão" at bounding box center [37, 67] width 7 height 9
click at [40, 42] on img at bounding box center [38, 40] width 6 height 6
click at [39, 66] on icon "button" at bounding box center [38, 67] width 3 height 5
click at [36, 41] on img at bounding box center [38, 40] width 6 height 6
click at [37, 66] on icon "button" at bounding box center [37, 67] width 5 height 5
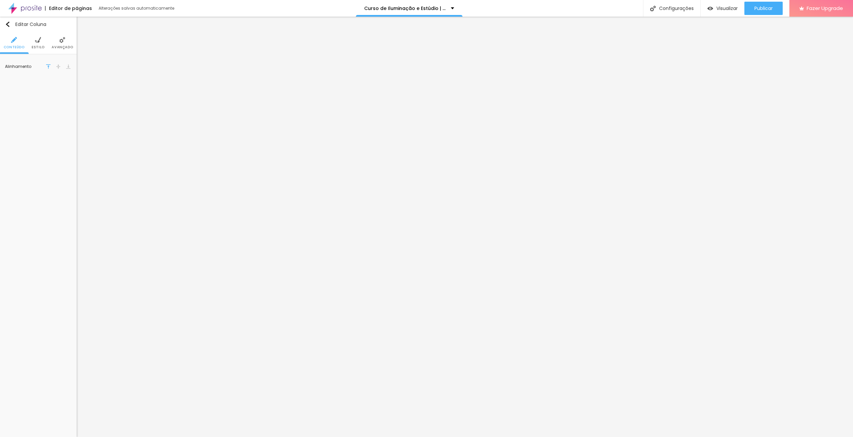
click at [34, 43] on li "Estilo" at bounding box center [38, 43] width 13 height 22
click at [38, 65] on icon "button" at bounding box center [37, 67] width 5 height 5
click at [767, 9] on span "Publicar" at bounding box center [763, 8] width 18 height 5
click at [36, 46] on span "Estilo" at bounding box center [38, 47] width 13 height 3
click at [39, 66] on icon "button" at bounding box center [37, 67] width 5 height 5
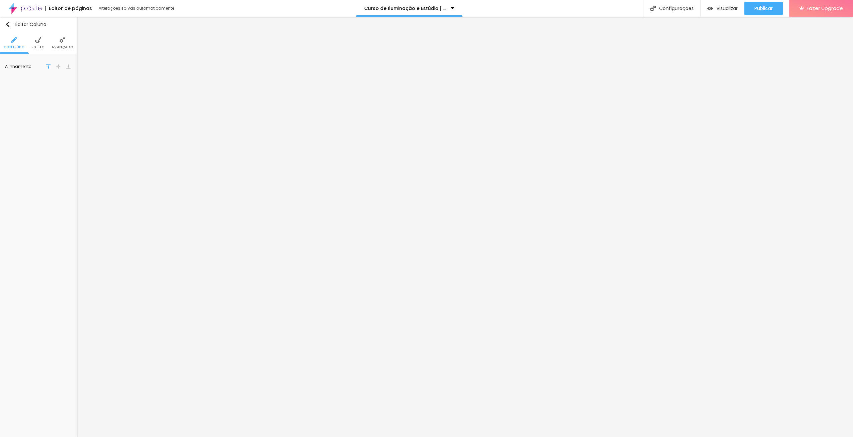
click at [36, 44] on li "Estilo" at bounding box center [38, 43] width 13 height 22
click at [41, 67] on button "Voltar ao padrão" at bounding box center [37, 67] width 7 height 9
click at [35, 41] on img at bounding box center [38, 40] width 6 height 6
click at [36, 66] on icon "button" at bounding box center [37, 67] width 5 height 5
click at [39, 43] on img at bounding box center [38, 40] width 6 height 6
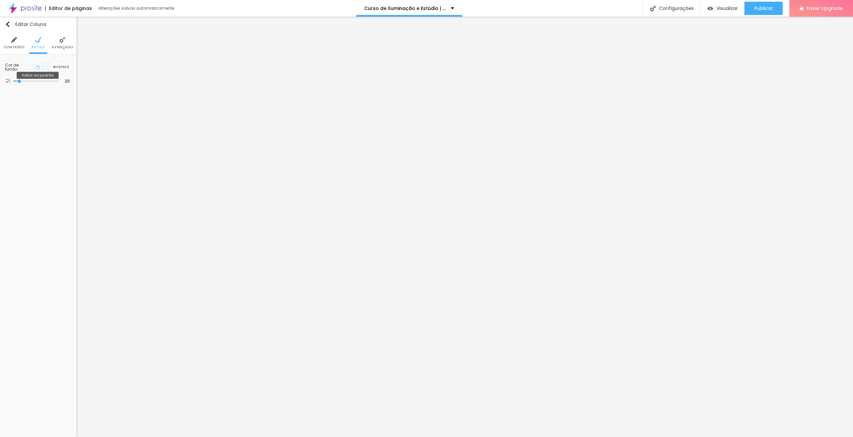
click at [39, 67] on icon "button" at bounding box center [37, 67] width 5 height 5
click at [35, 46] on span "Estilo" at bounding box center [38, 47] width 13 height 3
click at [38, 67] on icon "button" at bounding box center [37, 67] width 5 height 5
click at [35, 42] on img at bounding box center [38, 40] width 6 height 6
click at [38, 67] on icon "button" at bounding box center [37, 67] width 5 height 5
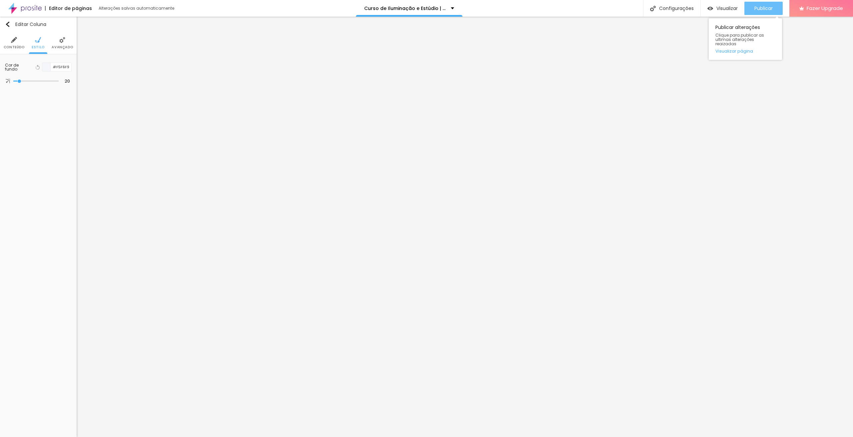
click at [766, 10] on span "Publicar" at bounding box center [763, 8] width 18 height 5
click at [69, 141] on button "button" at bounding box center [66, 141] width 9 height 9
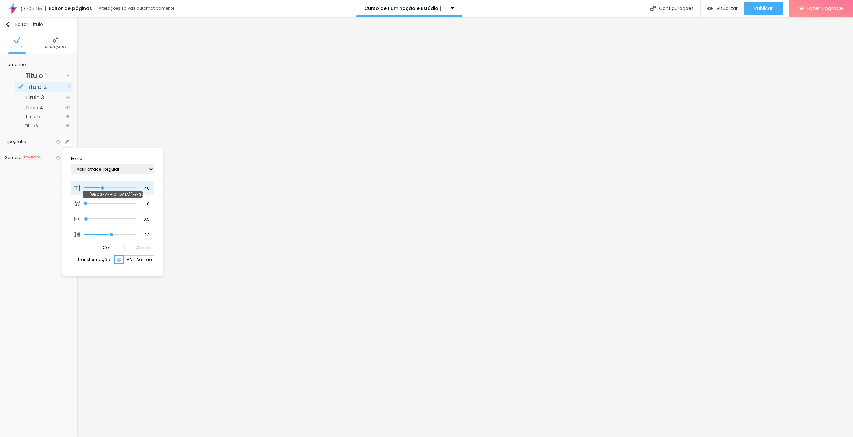
click at [138, 188] on div "40 Tamanho da fonte" at bounding box center [112, 188] width 83 height 14
click at [139, 187] on input "40" at bounding box center [145, 189] width 12 height 6
click at [142, 186] on input "40" at bounding box center [145, 189] width 12 height 6
click at [690, 328] on div at bounding box center [426, 218] width 853 height 437
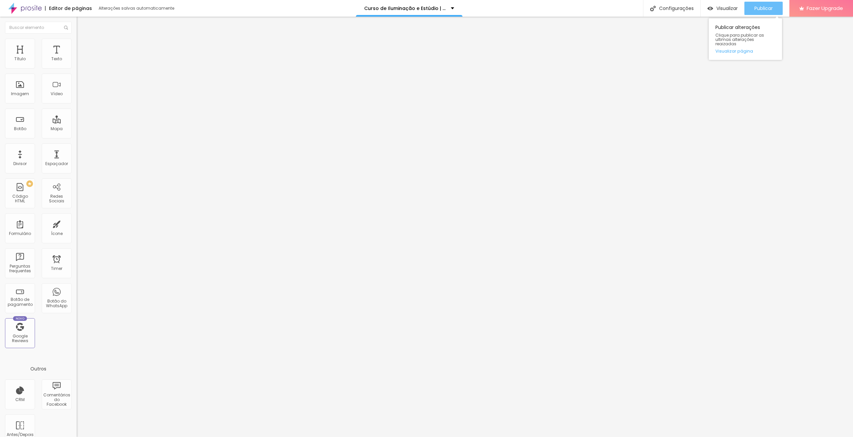
click at [770, 8] on span "Publicar" at bounding box center [763, 8] width 18 height 5
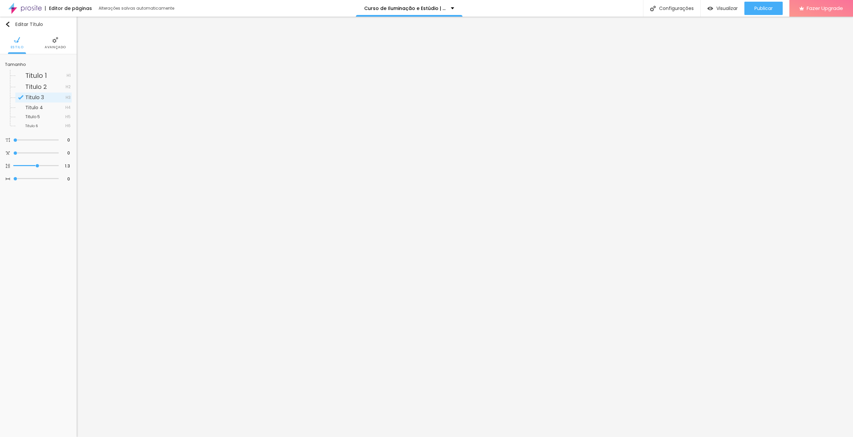
click at [61, 47] on span "Avançado" at bounding box center [55, 47] width 21 height 3
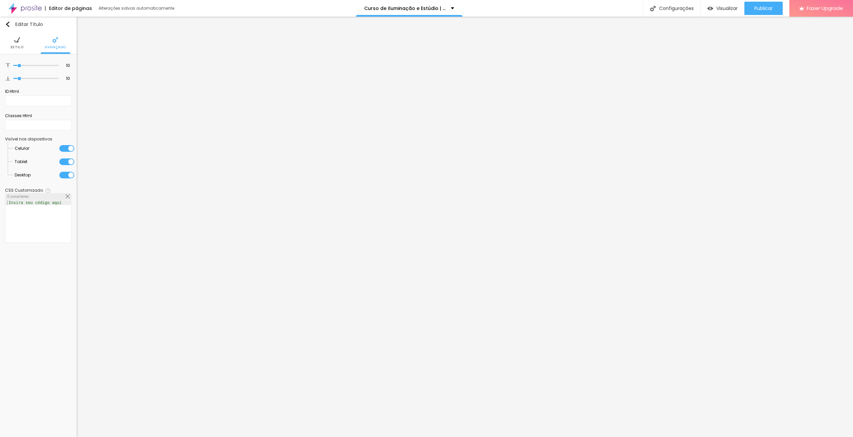
click at [17, 40] on img at bounding box center [17, 40] width 6 height 6
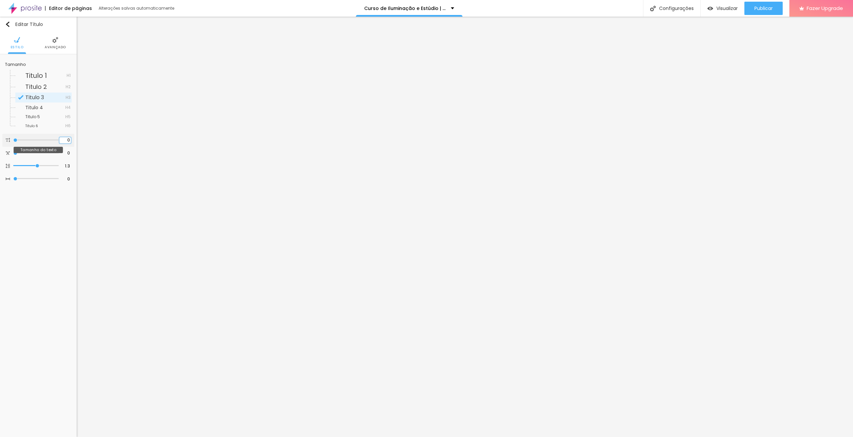
click at [66, 138] on input "0" at bounding box center [65, 140] width 12 height 6
click at [66, 138] on input "18" at bounding box center [65, 141] width 12 height 6
click at [67, 140] on input "0" at bounding box center [65, 140] width 12 height 6
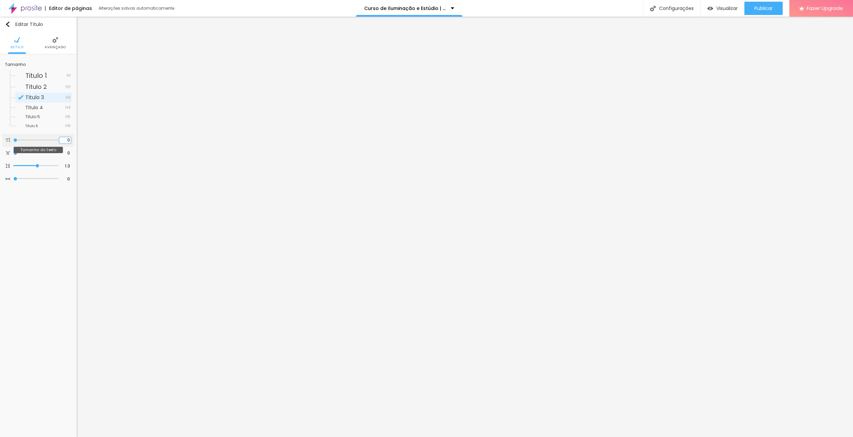
click at [67, 140] on input "0" at bounding box center [65, 140] width 12 height 6
click at [68, 142] on input "0" at bounding box center [65, 140] width 12 height 6
click at [64, 141] on input "0" at bounding box center [65, 140] width 12 height 6
click at [63, 139] on input "0" at bounding box center [65, 140] width 12 height 6
click at [62, 139] on input "0" at bounding box center [65, 140] width 12 height 6
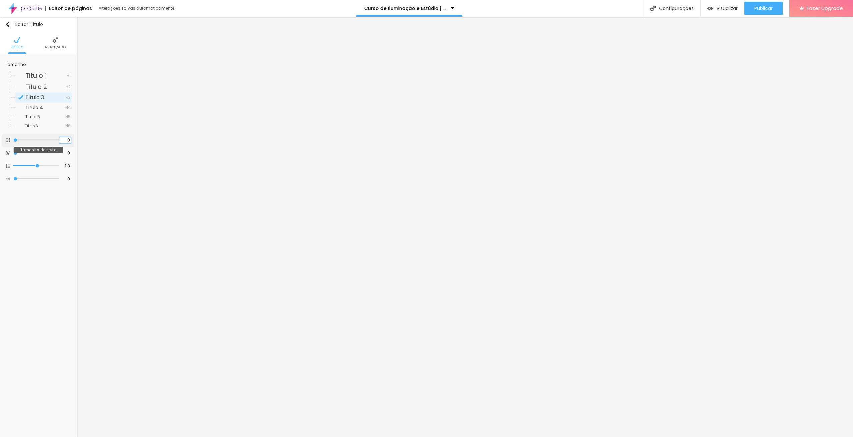
click at [65, 139] on input "0" at bounding box center [65, 140] width 12 height 6
click at [63, 140] on input "0" at bounding box center [65, 140] width 12 height 6
drag, startPoint x: 67, startPoint y: 140, endPoint x: 73, endPoint y: 141, distance: 6.1
click at [67, 140] on input "0" at bounding box center [65, 140] width 12 height 6
click at [68, 139] on input "0" at bounding box center [65, 140] width 12 height 6
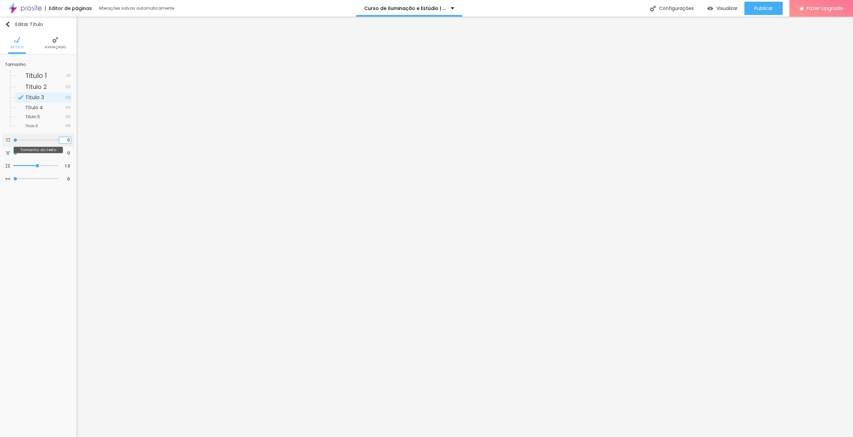
click at [65, 141] on input "0" at bounding box center [65, 140] width 12 height 6
click at [766, 6] on span "Publicar" at bounding box center [763, 8] width 18 height 5
click at [42, 43] on li "Estilo" at bounding box center [38, 43] width 13 height 22
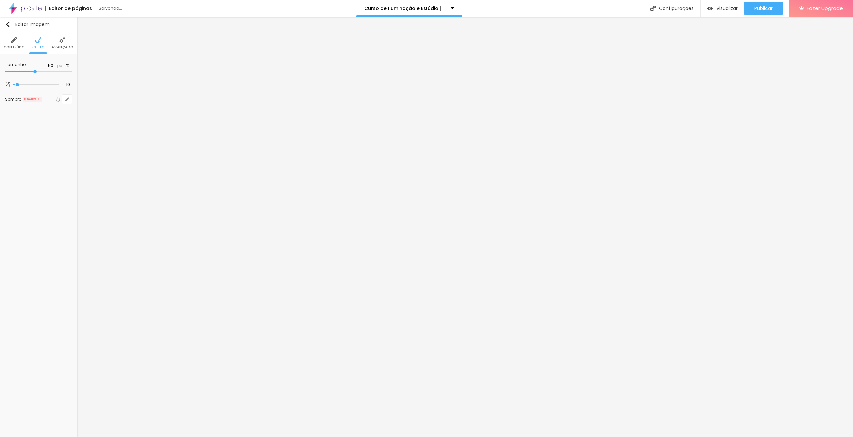
drag, startPoint x: 71, startPoint y: 71, endPoint x: 36, endPoint y: 71, distance: 34.7
click at [36, 71] on input "range" at bounding box center [38, 71] width 67 height 3
click at [770, 7] on span "Publicar" at bounding box center [763, 8] width 18 height 5
drag, startPoint x: 36, startPoint y: 73, endPoint x: 101, endPoint y: 70, distance: 65.1
click at [72, 70] on input "range" at bounding box center [38, 71] width 67 height 3
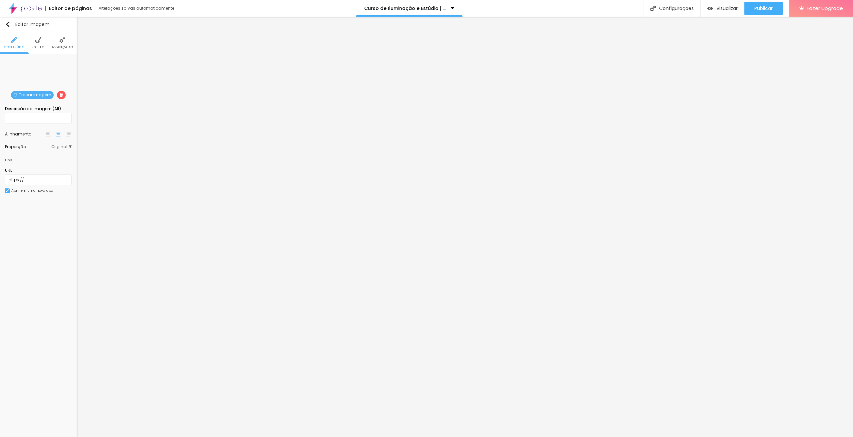
click at [65, 43] on img at bounding box center [62, 40] width 6 height 6
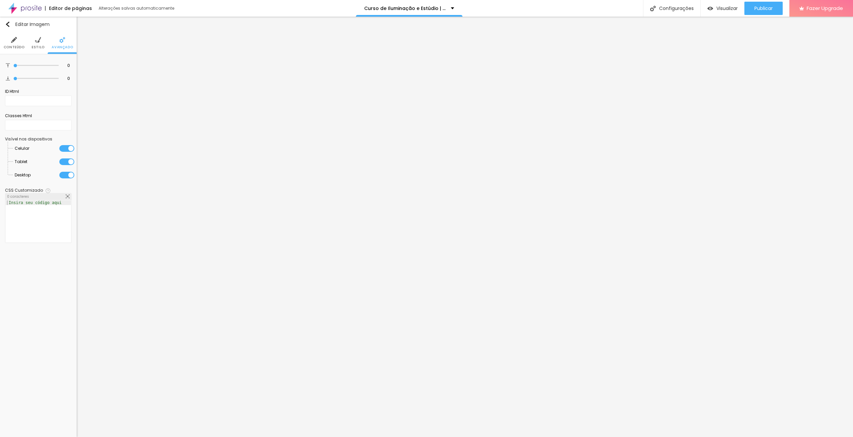
click at [14, 46] on span "Conteúdo" at bounding box center [14, 47] width 21 height 3
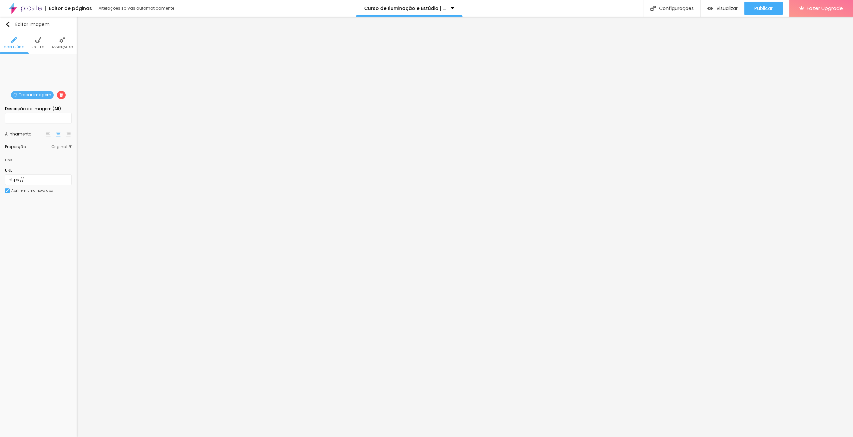
click at [32, 40] on li "Estilo" at bounding box center [38, 43] width 13 height 22
click at [52, 67] on input "100" at bounding box center [49, 66] width 12 height 6
drag, startPoint x: 18, startPoint y: 85, endPoint x: 75, endPoint y: 84, distance: 56.6
click at [59, 84] on input "range" at bounding box center [35, 84] width 45 height 3
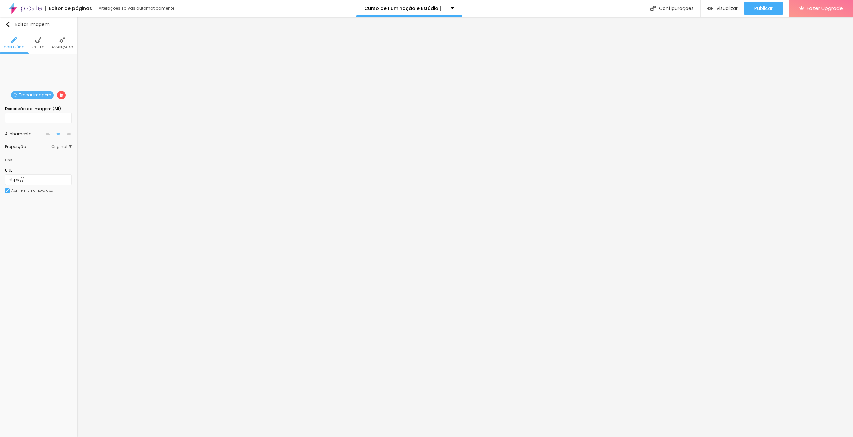
click at [37, 47] on span "Estilo" at bounding box center [38, 47] width 13 height 3
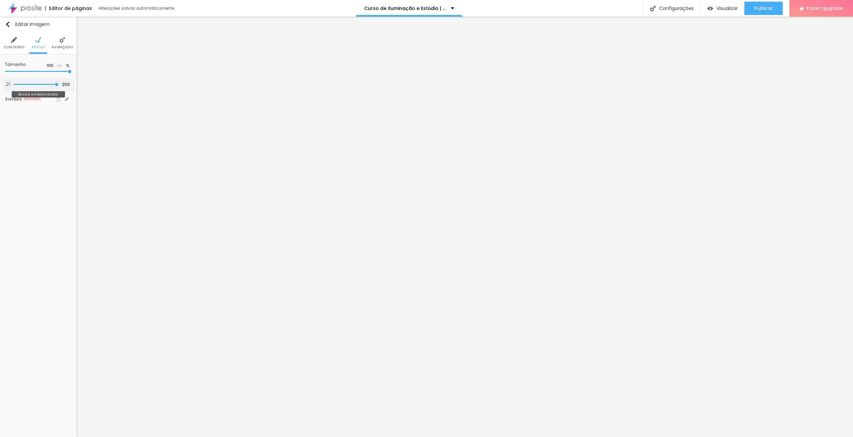
drag, startPoint x: 17, startPoint y: 84, endPoint x: 91, endPoint y: 84, distance: 74.0
click at [59, 84] on input "range" at bounding box center [35, 84] width 45 height 3
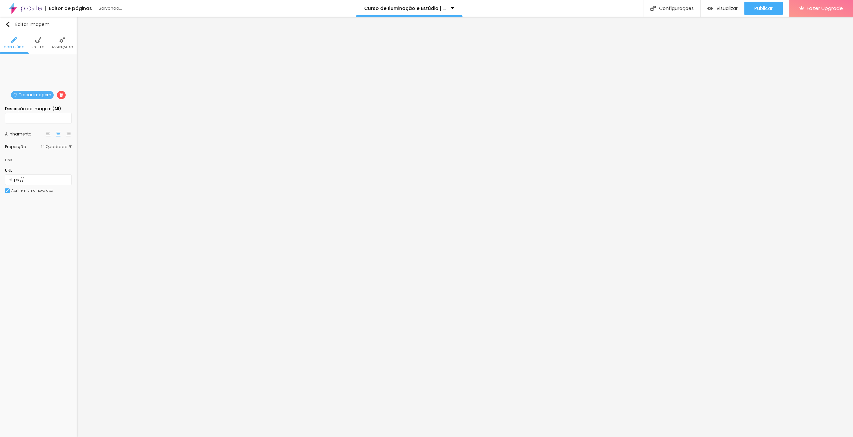
click at [39, 42] on img at bounding box center [38, 40] width 6 height 6
drag, startPoint x: 65, startPoint y: 71, endPoint x: 33, endPoint y: 73, distance: 31.7
click at [33, 73] on input "range" at bounding box center [38, 71] width 67 height 3
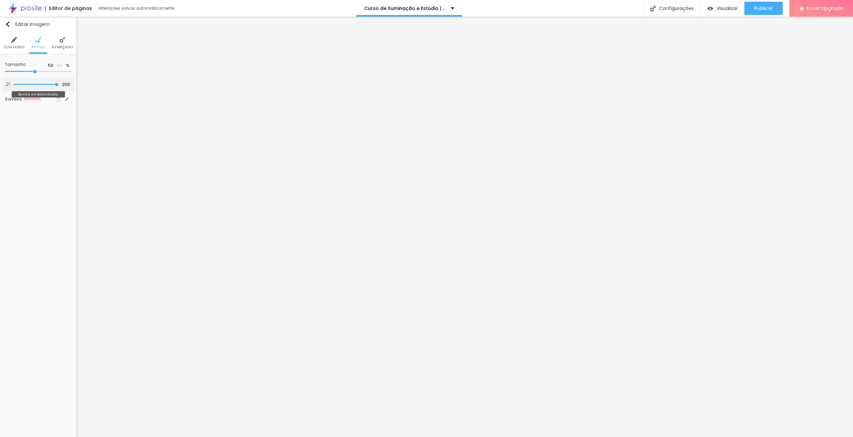
drag, startPoint x: 17, startPoint y: 84, endPoint x: 101, endPoint y: 83, distance: 84.3
click at [59, 83] on input "range" at bounding box center [35, 84] width 45 height 3
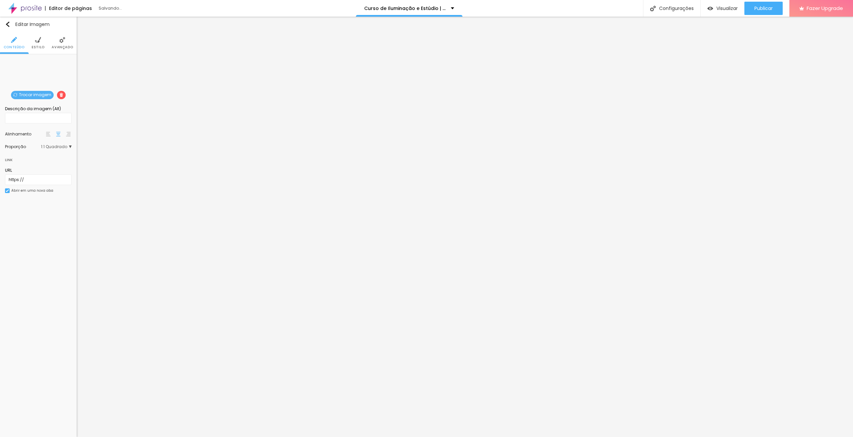
click at [37, 43] on img at bounding box center [38, 40] width 6 height 6
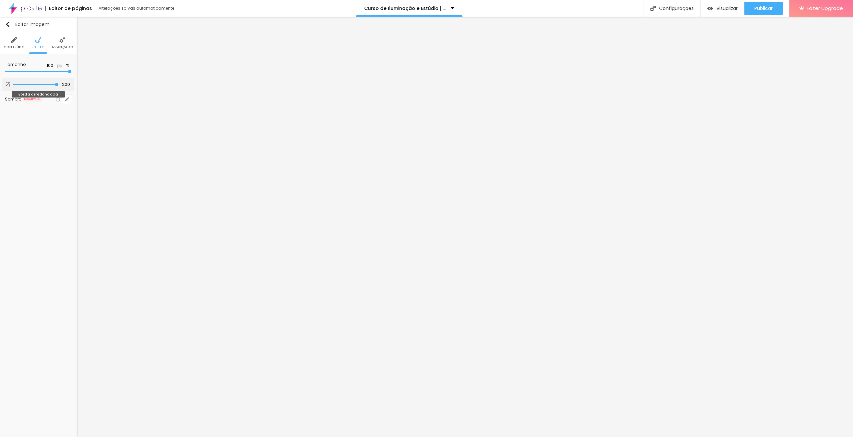
drag, startPoint x: 19, startPoint y: 83, endPoint x: 86, endPoint y: 83, distance: 66.3
click at [59, 83] on input "range" at bounding box center [35, 84] width 45 height 3
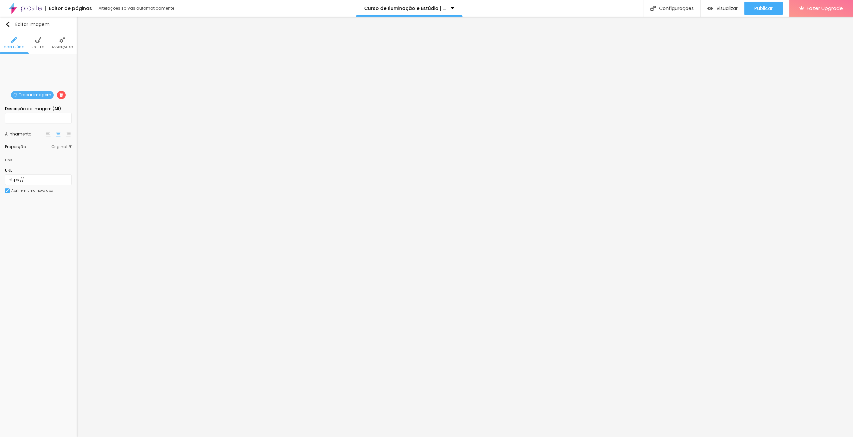
click at [34, 43] on li "Estilo" at bounding box center [38, 43] width 13 height 22
drag, startPoint x: 69, startPoint y: 70, endPoint x: 35, endPoint y: 72, distance: 33.4
click at [35, 72] on input "range" at bounding box center [38, 71] width 67 height 3
drag, startPoint x: 16, startPoint y: 84, endPoint x: 98, endPoint y: 83, distance: 81.3
click at [59, 83] on input "range" at bounding box center [35, 84] width 45 height 3
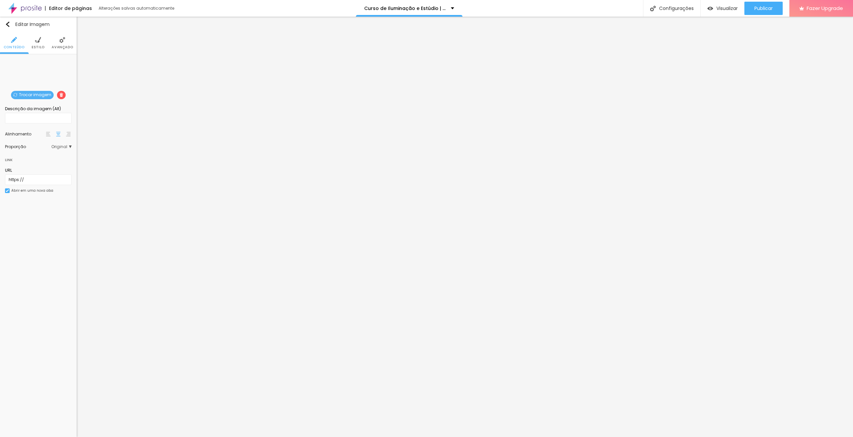
click at [37, 48] on span "Estilo" at bounding box center [38, 47] width 13 height 3
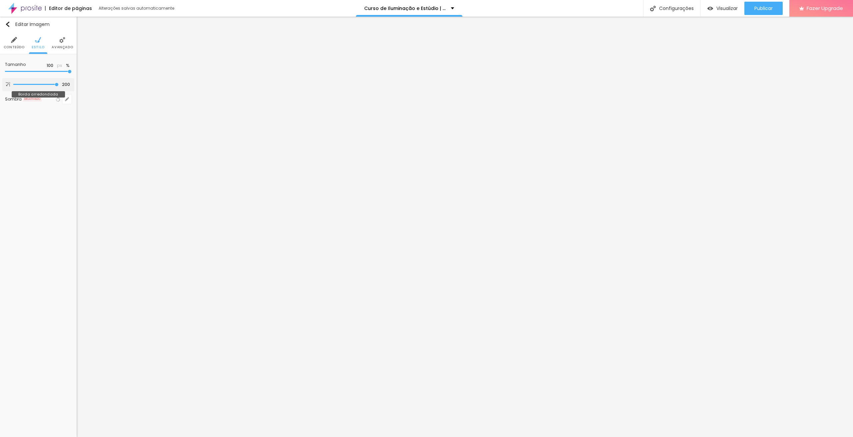
drag, startPoint x: 17, startPoint y: 83, endPoint x: 108, endPoint y: 88, distance: 90.7
click at [59, 86] on input "range" at bounding box center [35, 84] width 45 height 3
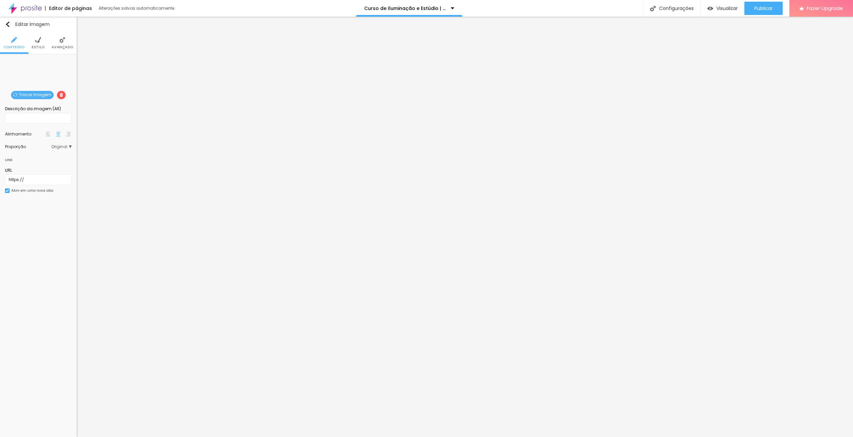
click at [41, 44] on li "Estilo" at bounding box center [38, 43] width 13 height 22
drag, startPoint x: 70, startPoint y: 70, endPoint x: 34, endPoint y: 71, distance: 35.7
click at [34, 71] on input "range" at bounding box center [38, 71] width 67 height 3
drag, startPoint x: 17, startPoint y: 83, endPoint x: 74, endPoint y: 81, distance: 57.4
click at [59, 83] on input "range" at bounding box center [35, 84] width 45 height 3
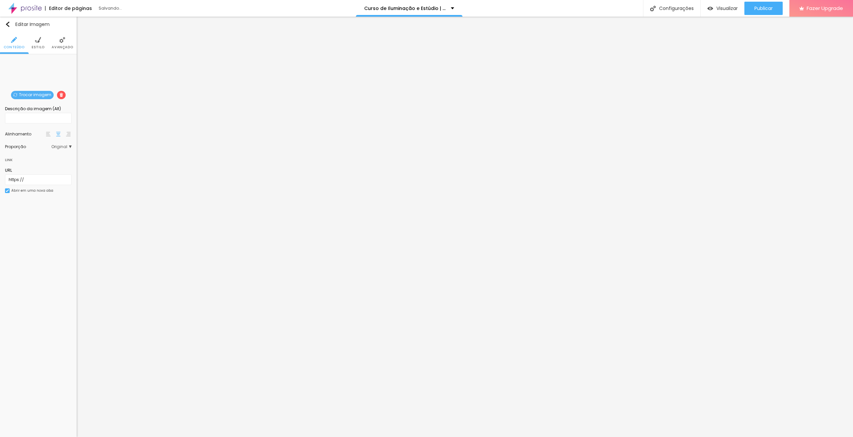
click at [44, 47] on ul "Conteúdo Estilo Avançado" at bounding box center [38, 43] width 77 height 22
click at [41, 46] on span "Estilo" at bounding box center [38, 47] width 13 height 3
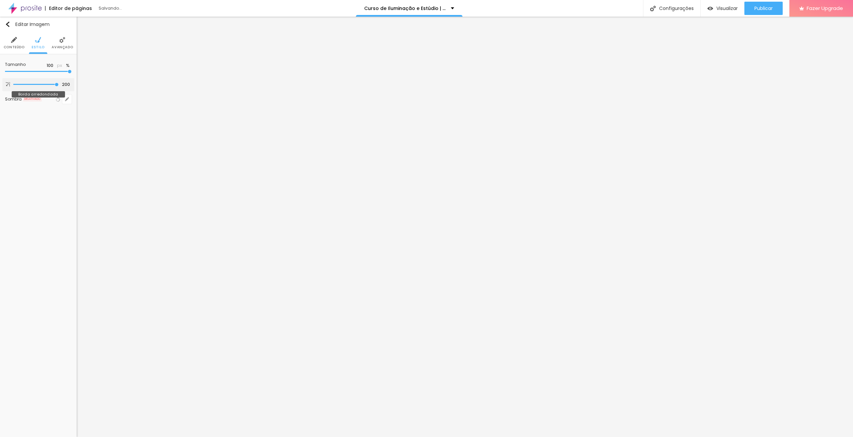
drag, startPoint x: 16, startPoint y: 83, endPoint x: 91, endPoint y: 87, distance: 75.1
click at [59, 86] on input "range" at bounding box center [35, 84] width 45 height 3
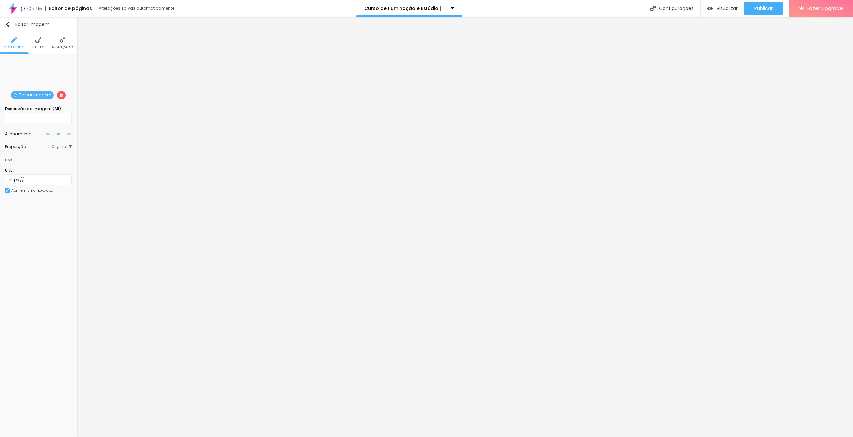
click at [41, 44] on li "Estilo" at bounding box center [38, 43] width 13 height 22
drag, startPoint x: 68, startPoint y: 73, endPoint x: 36, endPoint y: 75, distance: 32.4
click at [36, 73] on input "range" at bounding box center [38, 71] width 67 height 3
drag, startPoint x: 17, startPoint y: 83, endPoint x: 87, endPoint y: 84, distance: 70.6
click at [59, 84] on input "range" at bounding box center [35, 84] width 45 height 3
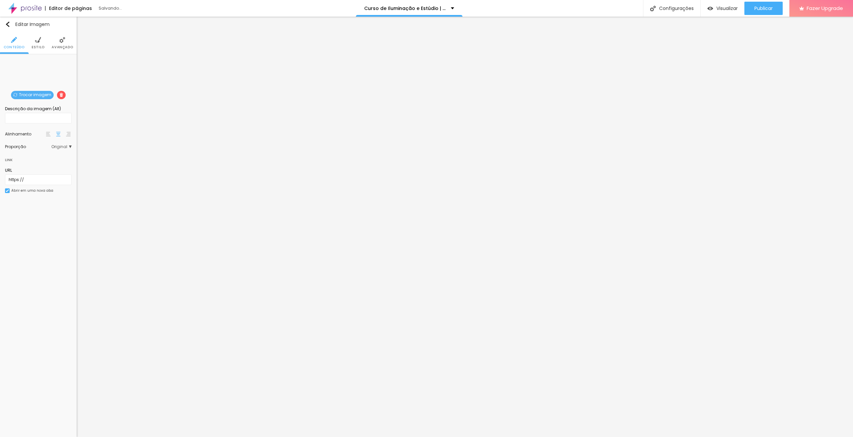
click at [33, 44] on li "Estilo" at bounding box center [38, 43] width 13 height 22
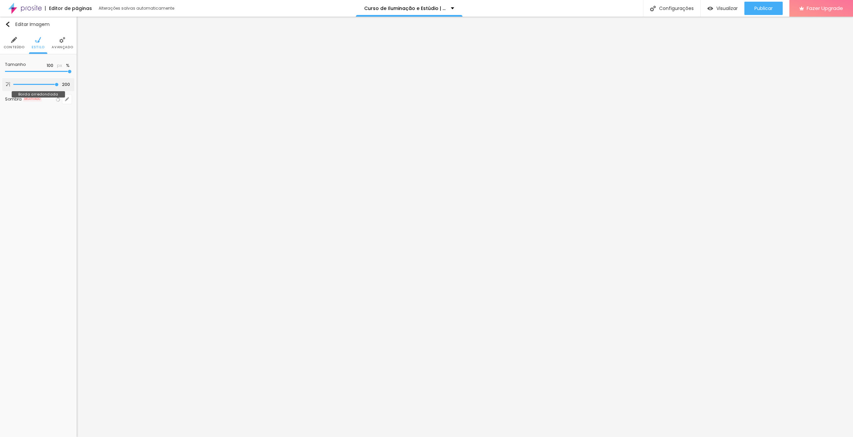
drag, startPoint x: 17, startPoint y: 83, endPoint x: 84, endPoint y: 88, distance: 67.5
click at [59, 86] on input "range" at bounding box center [35, 84] width 45 height 3
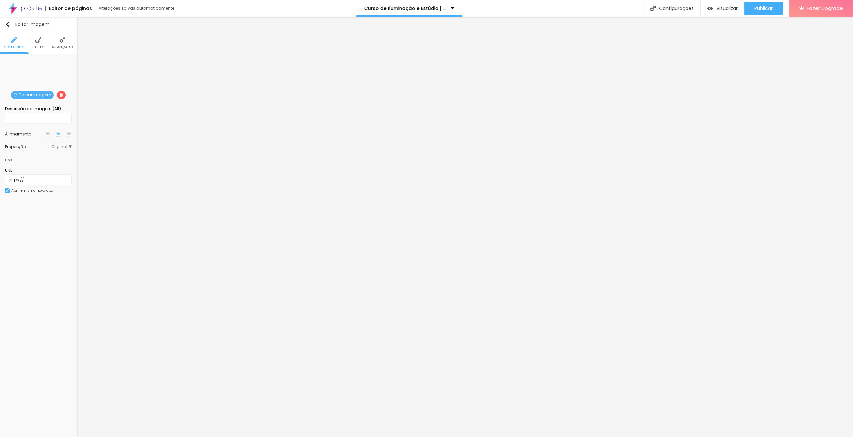
click at [36, 44] on li "Estilo" at bounding box center [38, 43] width 13 height 22
drag, startPoint x: 69, startPoint y: 71, endPoint x: 34, endPoint y: 72, distance: 35.7
click at [34, 72] on input "range" at bounding box center [38, 71] width 67 height 3
drag, startPoint x: 18, startPoint y: 83, endPoint x: 80, endPoint y: 84, distance: 62.3
click at [59, 84] on input "range" at bounding box center [35, 84] width 45 height 3
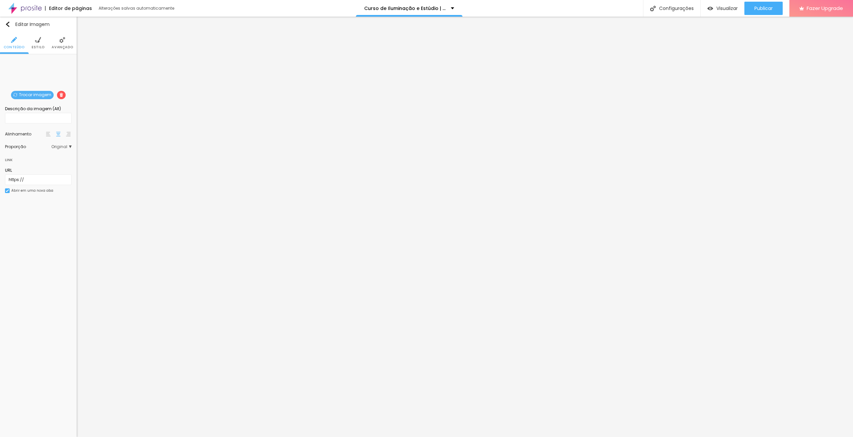
click at [34, 46] on span "Estilo" at bounding box center [38, 47] width 13 height 3
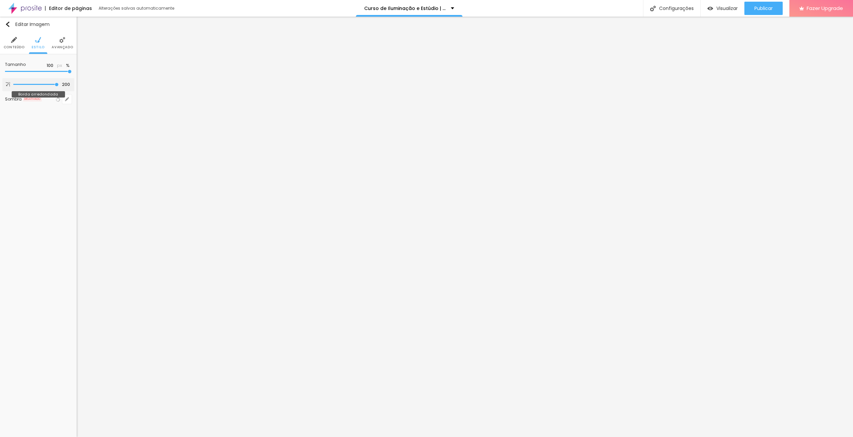
drag, startPoint x: 17, startPoint y: 85, endPoint x: 76, endPoint y: 88, distance: 59.0
click at [59, 86] on input "range" at bounding box center [35, 84] width 45 height 3
click at [62, 41] on img at bounding box center [62, 40] width 6 height 6
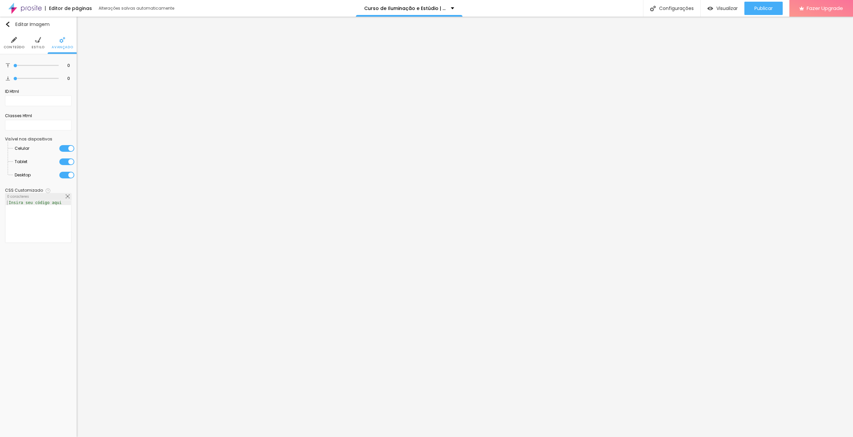
click at [65, 159] on div at bounding box center [66, 162] width 15 height 7
click at [64, 147] on div at bounding box center [66, 148] width 15 height 7
click at [66, 148] on div at bounding box center [66, 148] width 15 height 7
click at [68, 160] on div at bounding box center [66, 162] width 15 height 7
click at [66, 172] on div at bounding box center [66, 175] width 15 height 7
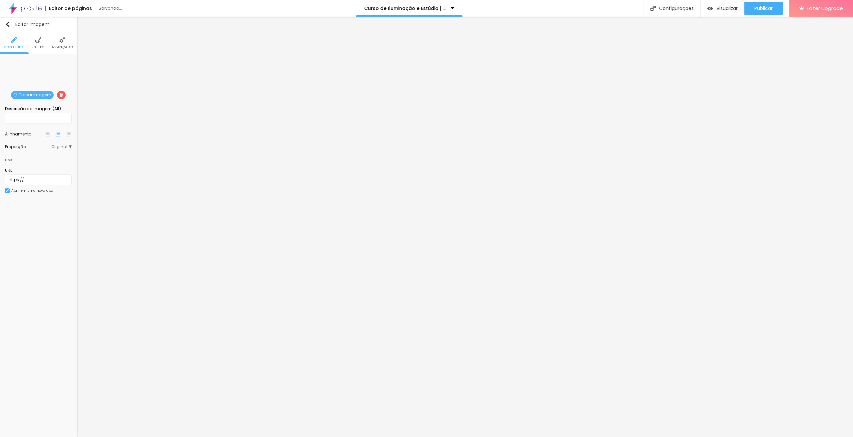
click at [59, 41] on li "Avançado" at bounding box center [62, 43] width 21 height 22
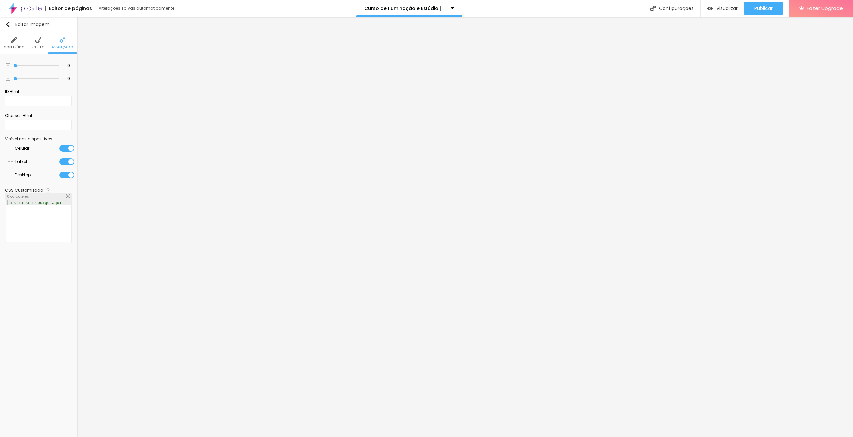
click at [63, 176] on div at bounding box center [66, 175] width 15 height 7
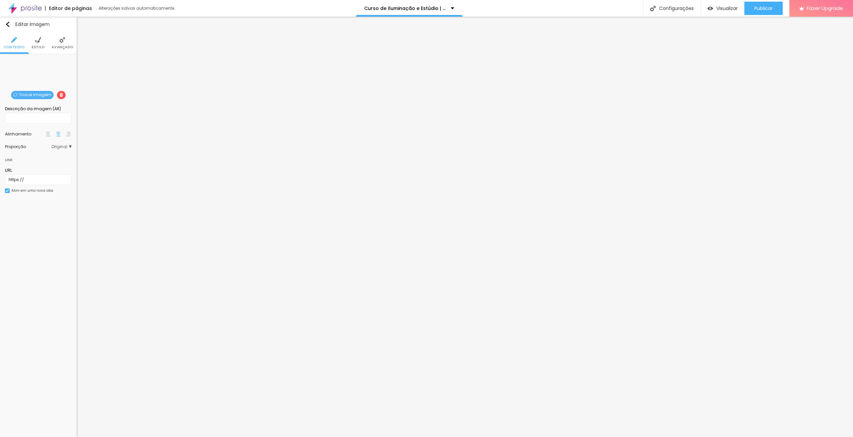
click at [40, 41] on img at bounding box center [38, 40] width 6 height 6
click at [61, 40] on img at bounding box center [62, 40] width 6 height 6
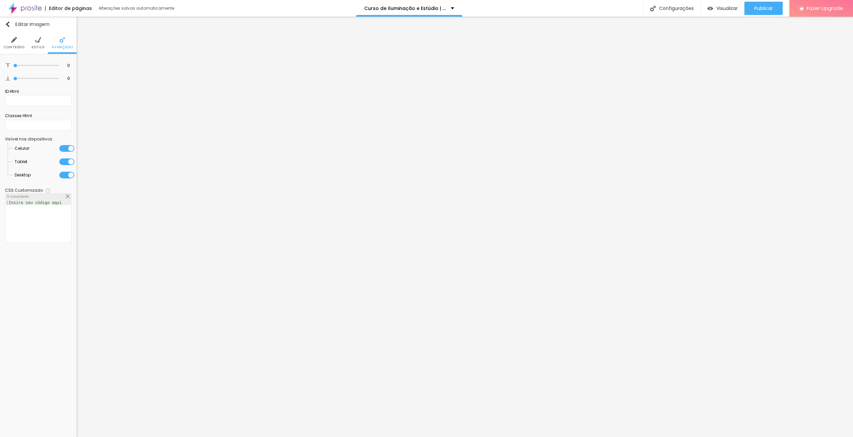
click at [64, 175] on div at bounding box center [66, 175] width 15 height 7
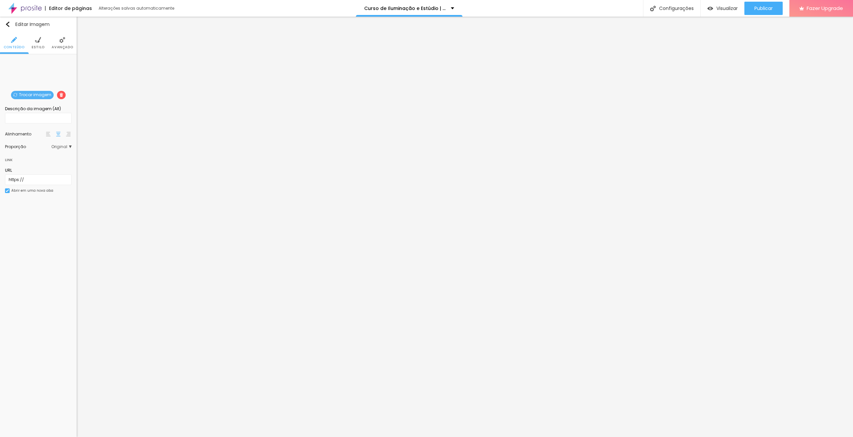
click at [42, 42] on li "Estilo" at bounding box center [38, 43] width 13 height 22
click at [63, 39] on img at bounding box center [62, 40] width 6 height 6
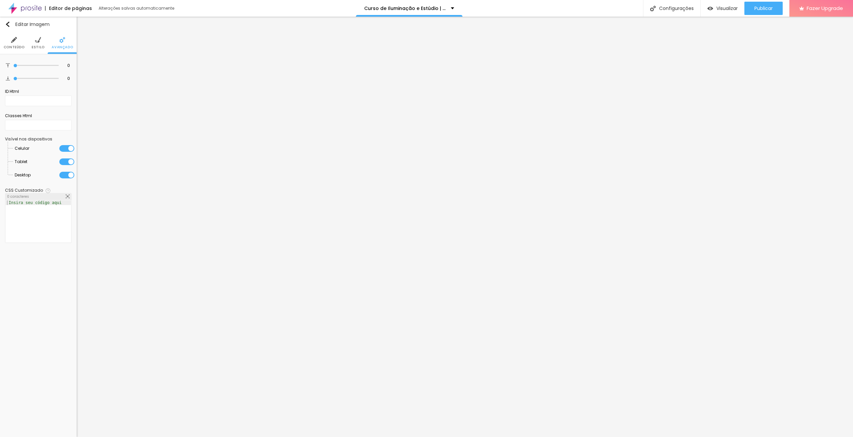
click at [63, 174] on div at bounding box center [66, 175] width 15 height 7
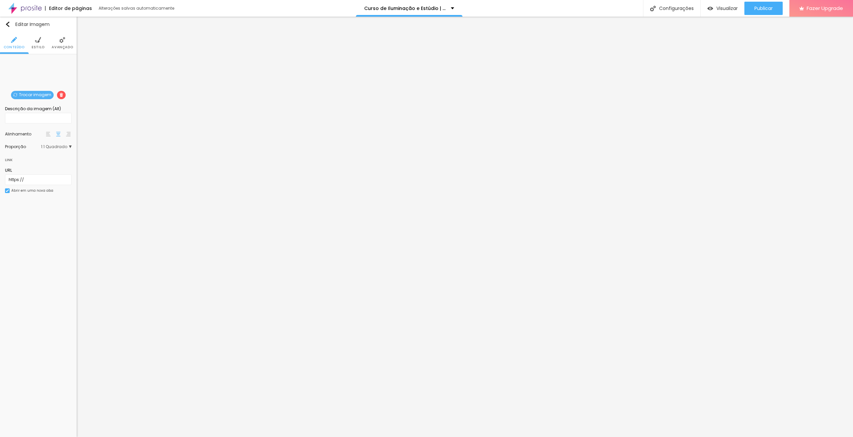
click at [57, 44] on li "Avançado" at bounding box center [62, 43] width 21 height 22
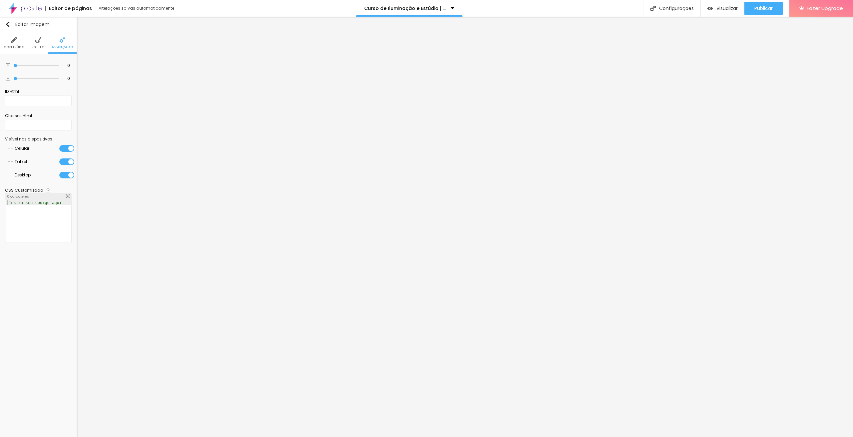
click at [64, 176] on div at bounding box center [66, 175] width 15 height 7
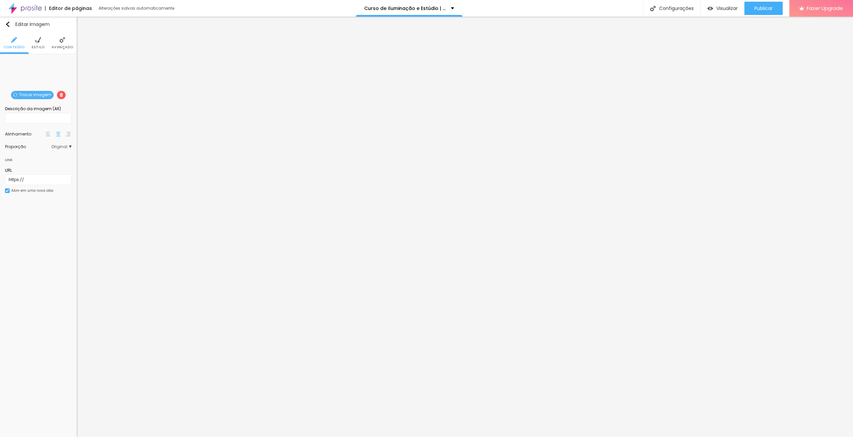
click at [60, 44] on li "Avançado" at bounding box center [62, 43] width 21 height 22
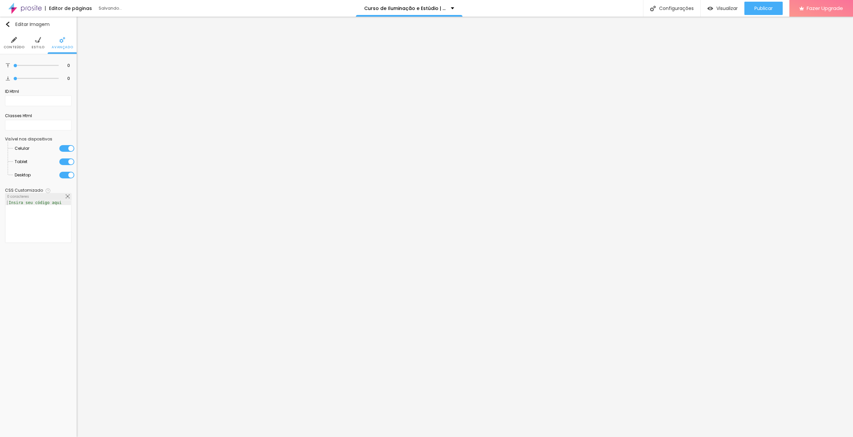
click at [65, 176] on div at bounding box center [66, 175] width 15 height 7
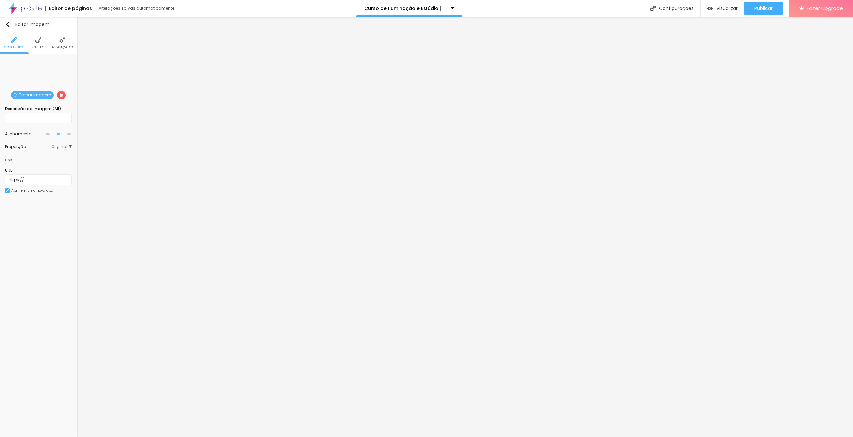
click at [55, 39] on li "Avançado" at bounding box center [62, 43] width 21 height 22
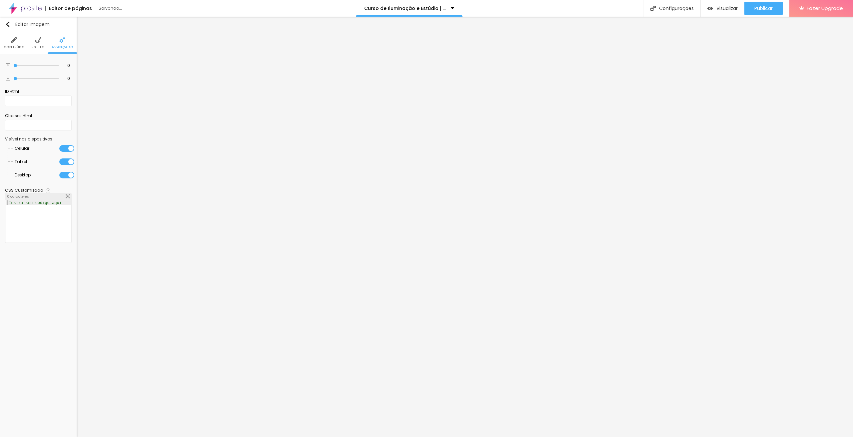
click at [65, 150] on div at bounding box center [66, 148] width 15 height 7
click at [65, 161] on div at bounding box center [66, 162] width 15 height 7
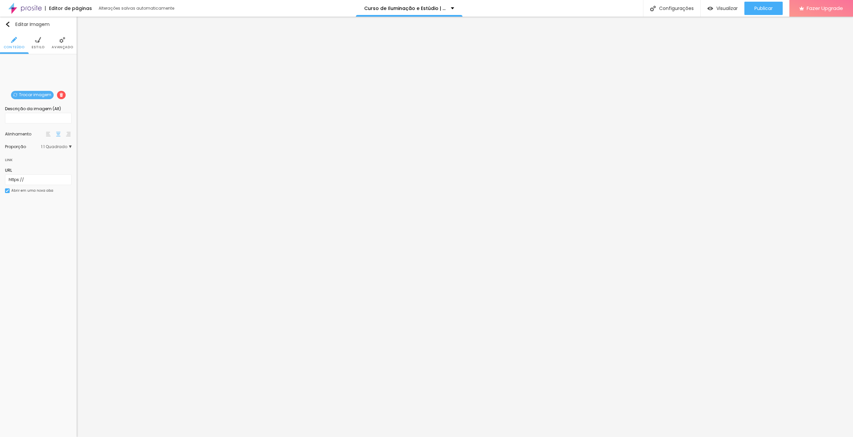
click at [55, 40] on li "Avançado" at bounding box center [62, 43] width 21 height 22
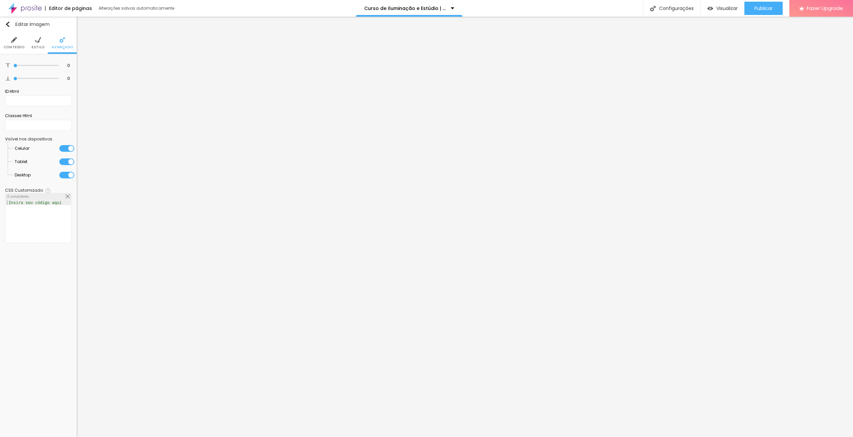
click at [64, 148] on div at bounding box center [66, 148] width 15 height 7
click at [66, 161] on div at bounding box center [66, 162] width 15 height 7
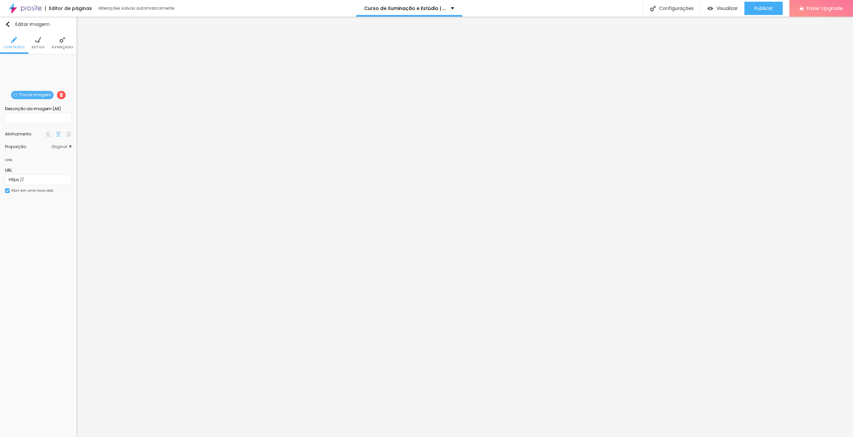
click at [67, 46] on span "Avançado" at bounding box center [62, 47] width 21 height 3
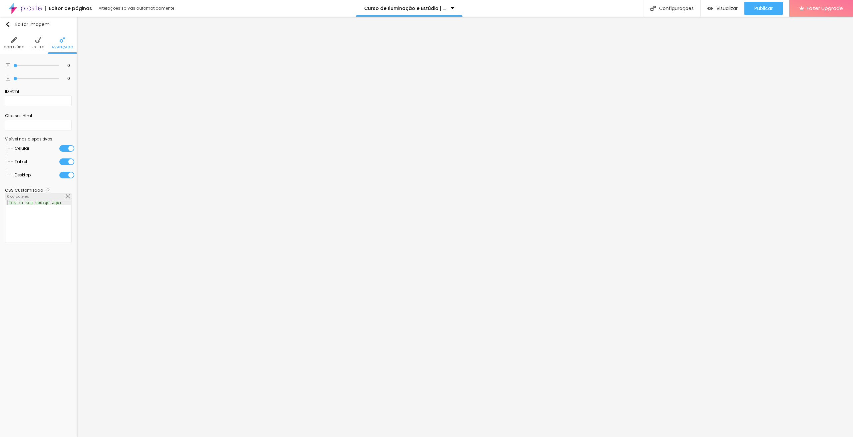
click at [63, 149] on div at bounding box center [66, 148] width 15 height 7
click at [67, 162] on div at bounding box center [66, 162] width 15 height 7
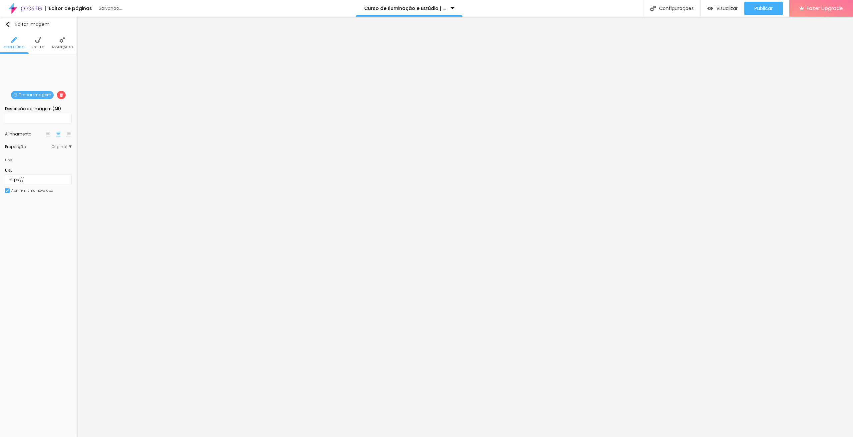
click at [64, 39] on img at bounding box center [62, 40] width 6 height 6
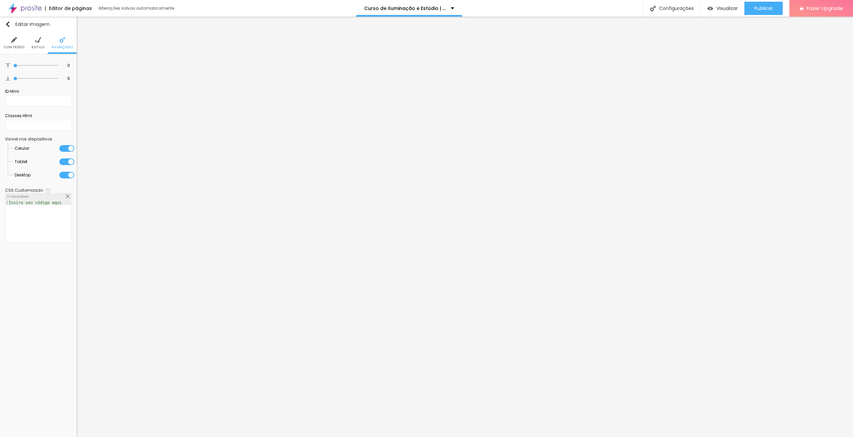
click at [64, 148] on div at bounding box center [66, 148] width 15 height 7
click at [66, 163] on div at bounding box center [66, 162] width 15 height 7
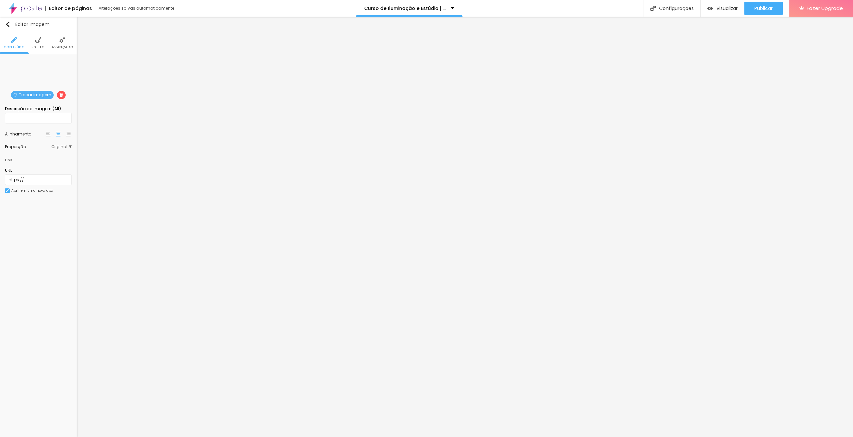
click at [62, 38] on img at bounding box center [62, 40] width 6 height 6
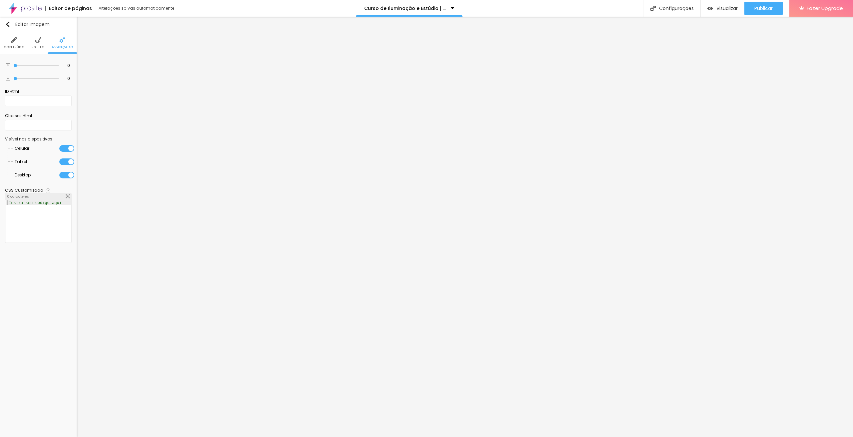
click at [64, 149] on div at bounding box center [66, 148] width 15 height 7
click at [64, 160] on div at bounding box center [66, 162] width 15 height 7
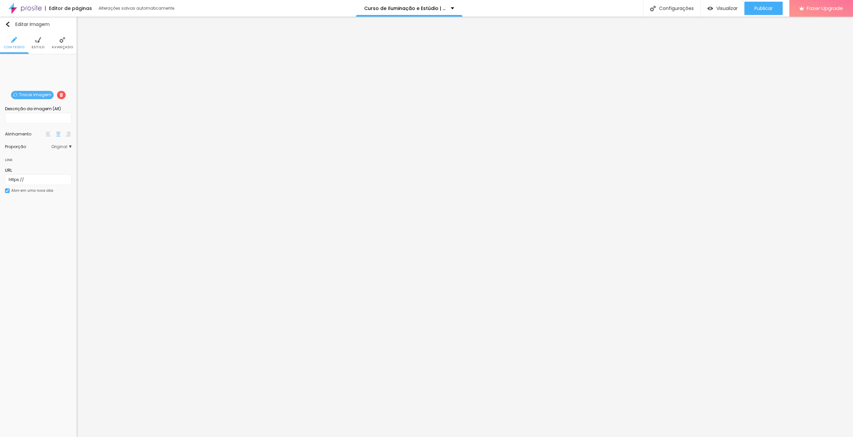
click at [62, 44] on li "Avançado" at bounding box center [62, 43] width 21 height 22
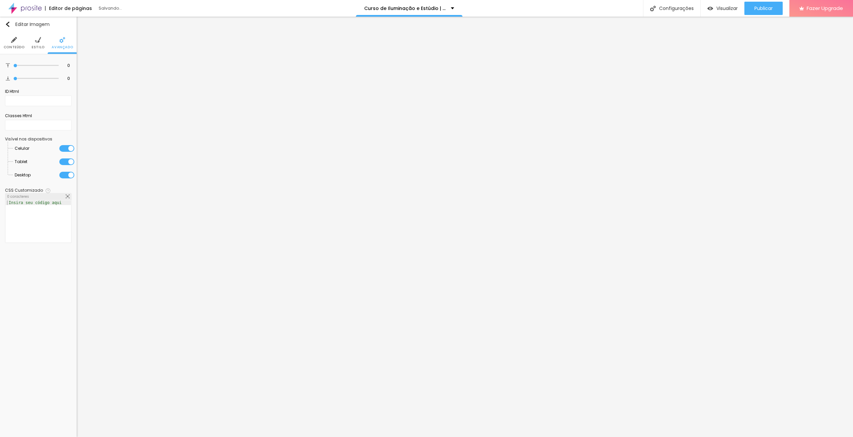
click at [64, 147] on div at bounding box center [66, 148] width 15 height 7
click at [63, 159] on div at bounding box center [66, 162] width 15 height 7
click at [756, 3] on div "Publicar" at bounding box center [763, 8] width 18 height 13
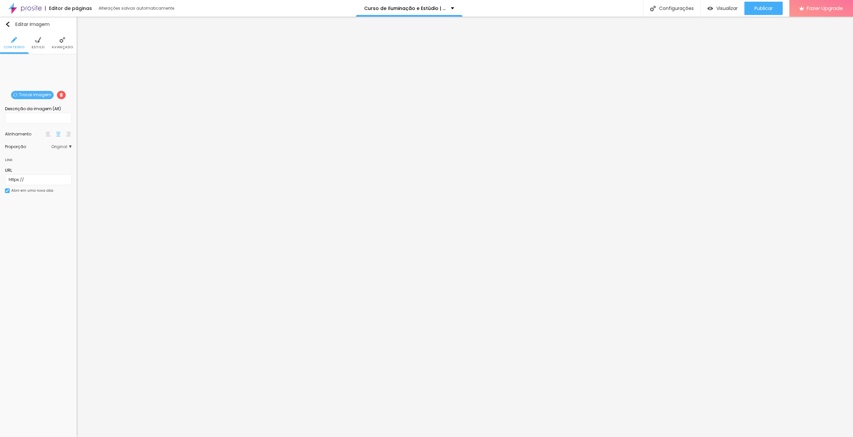
click at [38, 43] on img at bounding box center [38, 40] width 6 height 6
drag, startPoint x: 69, startPoint y: 71, endPoint x: 34, endPoint y: 71, distance: 34.7
click at [34, 71] on input "range" at bounding box center [38, 71] width 67 height 3
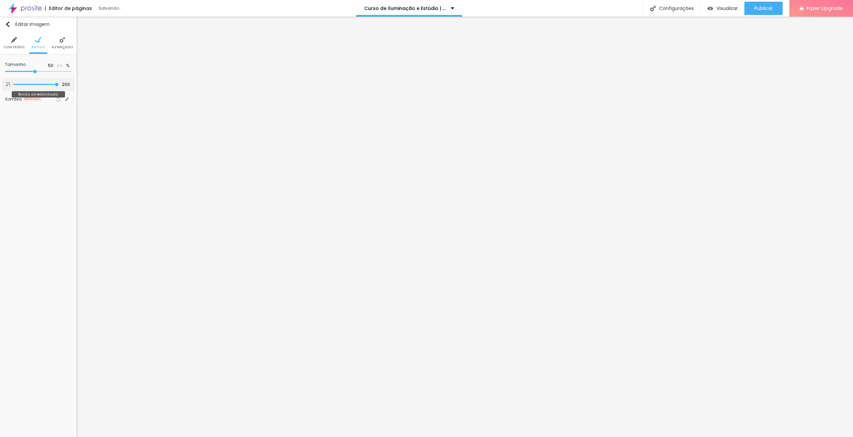
drag, startPoint x: 16, startPoint y: 85, endPoint x: 72, endPoint y: 83, distance: 56.0
click at [59, 83] on input "range" at bounding box center [35, 84] width 45 height 3
click at [60, 40] on img at bounding box center [62, 40] width 6 height 6
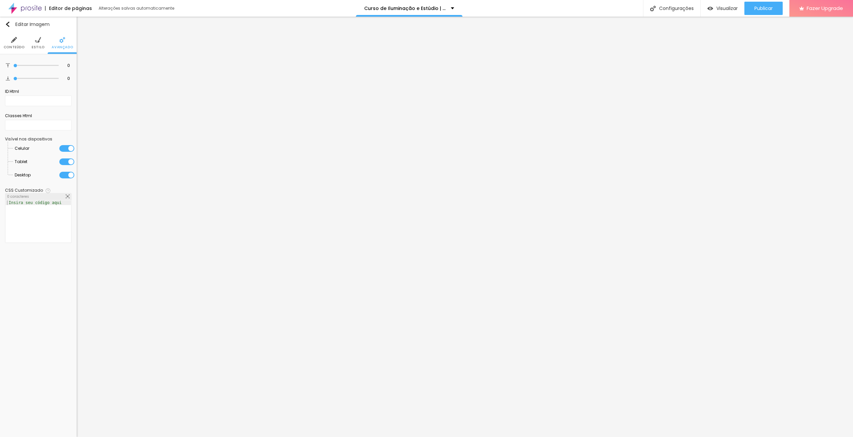
click at [62, 144] on li "Celular" at bounding box center [45, 148] width 60 height 13
click at [62, 148] on div at bounding box center [66, 148] width 15 height 7
click at [65, 164] on div at bounding box center [66, 162] width 15 height 7
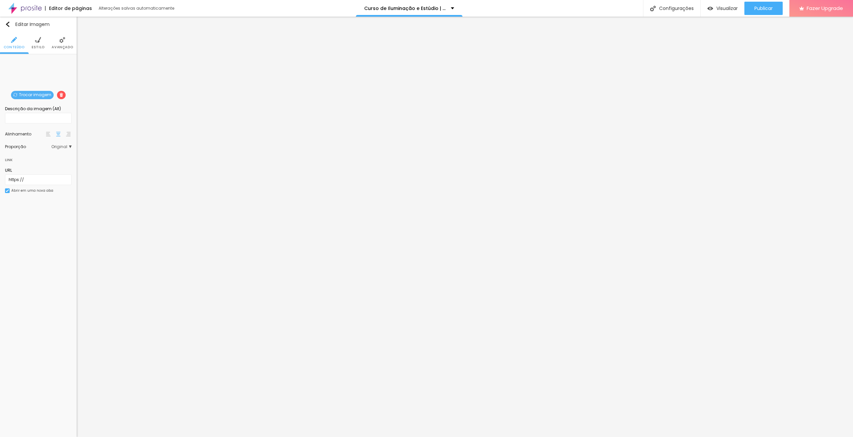
click at [35, 40] on img at bounding box center [38, 40] width 6 height 6
drag, startPoint x: 67, startPoint y: 71, endPoint x: 36, endPoint y: 69, distance: 31.0
click at [36, 70] on input "range" at bounding box center [38, 71] width 67 height 3
drag, startPoint x: 17, startPoint y: 83, endPoint x: 72, endPoint y: 83, distance: 55.0
click at [59, 83] on input "range" at bounding box center [35, 84] width 45 height 3
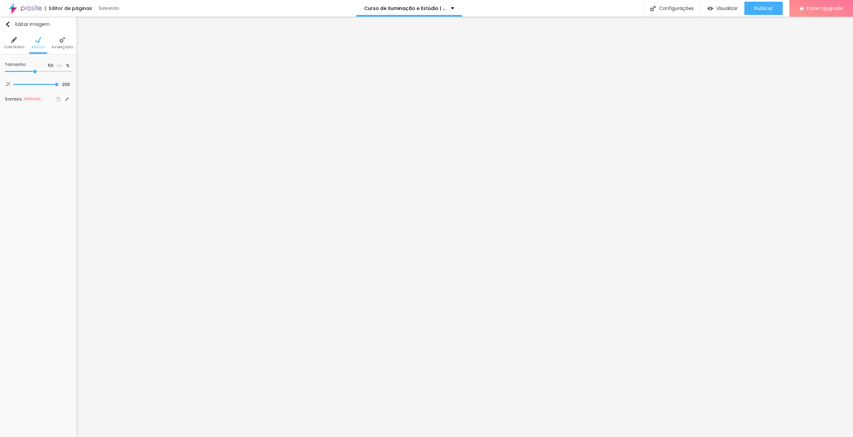
click at [63, 46] on span "Avançado" at bounding box center [62, 47] width 21 height 3
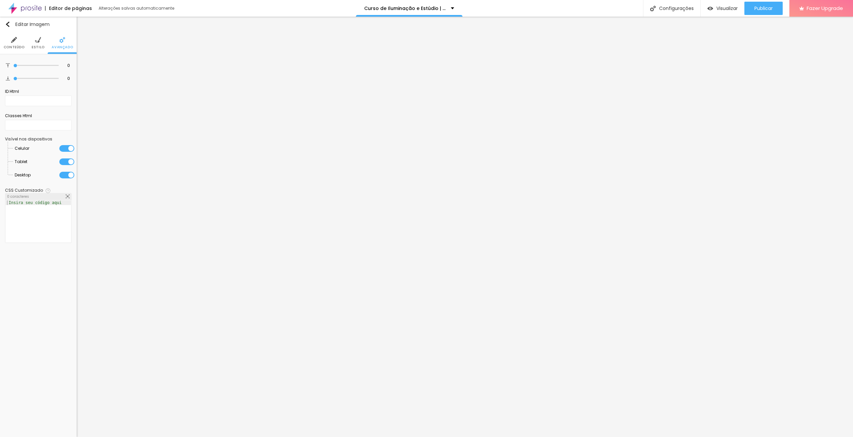
click at [66, 148] on div at bounding box center [66, 148] width 15 height 7
click at [66, 162] on div at bounding box center [66, 162] width 15 height 7
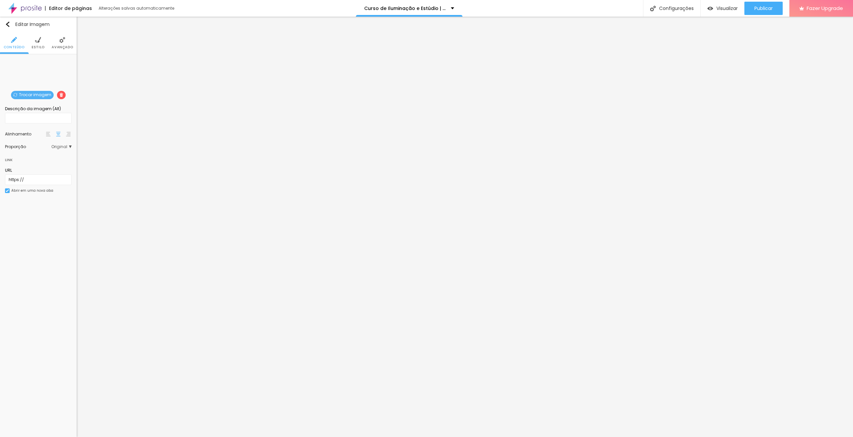
click at [36, 41] on img at bounding box center [38, 40] width 6 height 6
drag, startPoint x: 68, startPoint y: 72, endPoint x: 34, endPoint y: 74, distance: 34.7
click at [34, 73] on input "range" at bounding box center [38, 71] width 67 height 3
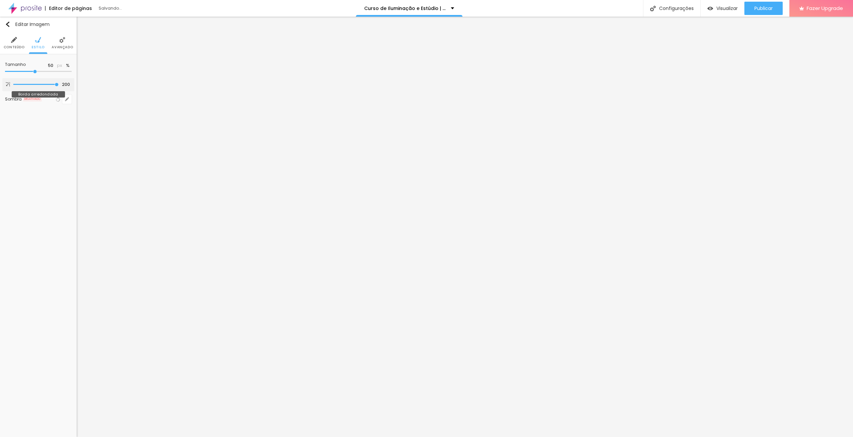
drag, startPoint x: 15, startPoint y: 85, endPoint x: 73, endPoint y: 82, distance: 58.1
click at [59, 83] on input "range" at bounding box center [35, 84] width 45 height 3
click at [63, 43] on img at bounding box center [62, 40] width 6 height 6
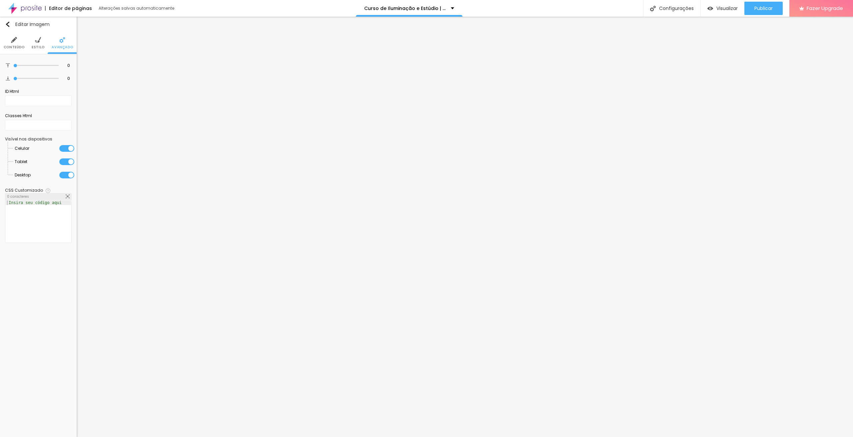
click at [65, 146] on div at bounding box center [66, 148] width 15 height 7
click at [64, 161] on div at bounding box center [66, 162] width 15 height 7
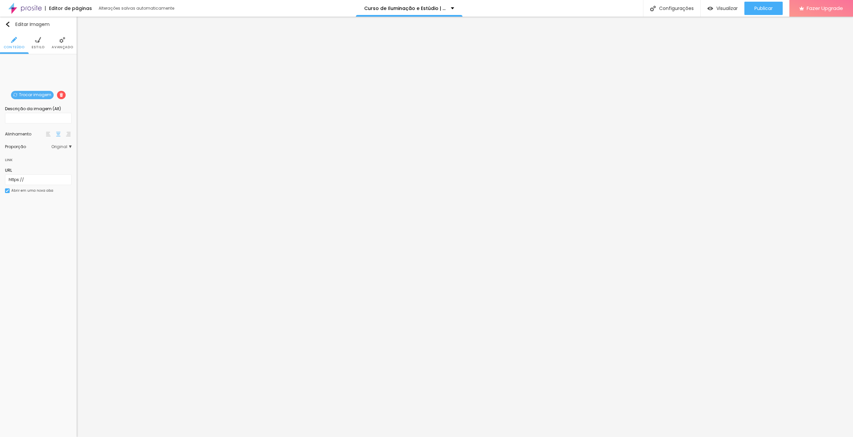
click at [43, 39] on li "Estilo" at bounding box center [38, 43] width 13 height 22
drag, startPoint x: 69, startPoint y: 71, endPoint x: 35, endPoint y: 69, distance: 34.3
click at [35, 70] on input "range" at bounding box center [38, 71] width 67 height 3
drag, startPoint x: 17, startPoint y: 84, endPoint x: 80, endPoint y: 84, distance: 63.0
click at [59, 84] on input "range" at bounding box center [35, 84] width 45 height 3
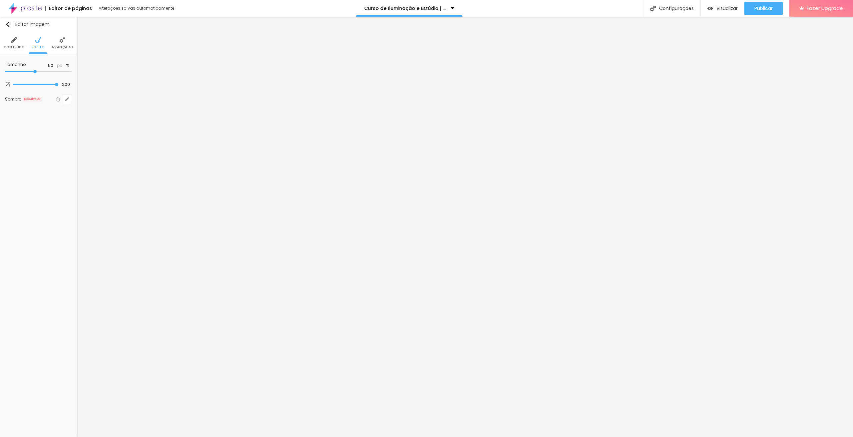
click at [61, 46] on span "Avançado" at bounding box center [62, 47] width 21 height 3
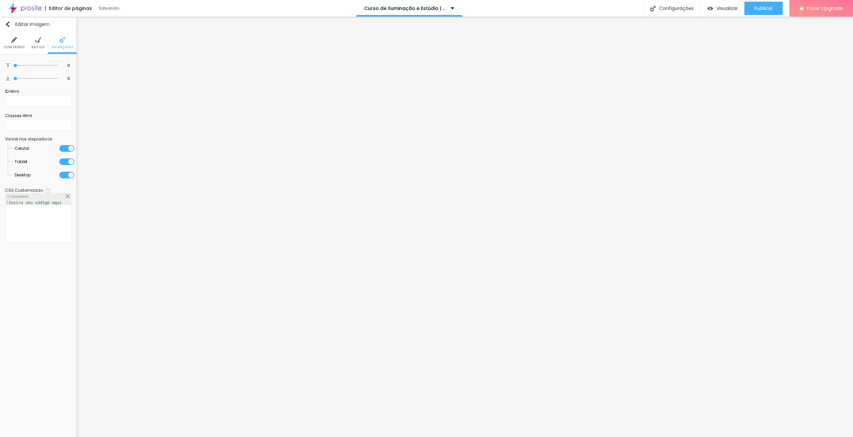
click at [65, 149] on div at bounding box center [66, 148] width 15 height 7
click at [66, 158] on li "Tablet" at bounding box center [45, 161] width 60 height 13
click at [66, 159] on div at bounding box center [66, 162] width 15 height 7
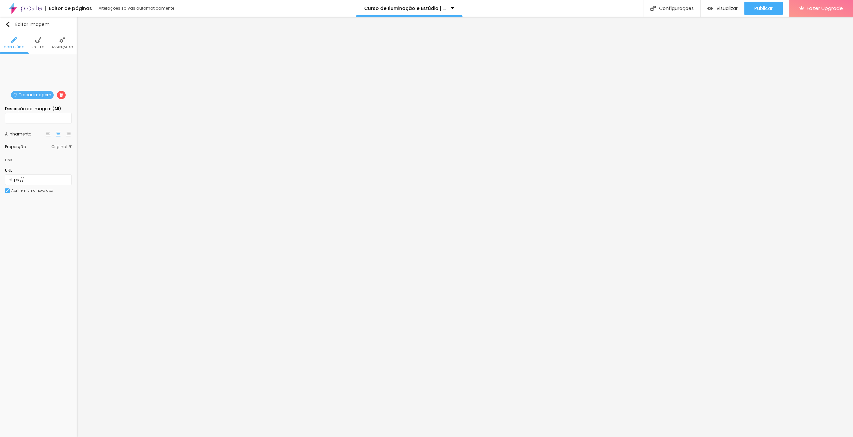
click at [34, 41] on li "Estilo" at bounding box center [38, 43] width 13 height 22
drag, startPoint x: 68, startPoint y: 69, endPoint x: 44, endPoint y: 68, distance: 24.3
click at [44, 68] on div "Tamanho 100 px %" at bounding box center [38, 68] width 67 height 19
drag, startPoint x: 70, startPoint y: 71, endPoint x: 35, endPoint y: 72, distance: 35.3
click at [35, 72] on input "range" at bounding box center [38, 71] width 67 height 3
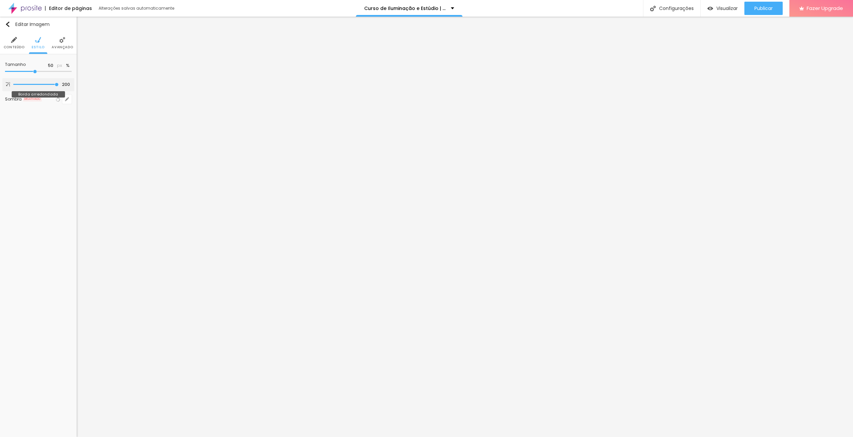
drag, startPoint x: 18, startPoint y: 83, endPoint x: 81, endPoint y: 84, distance: 62.6
click at [59, 84] on input "range" at bounding box center [35, 84] width 45 height 3
click at [65, 41] on li "Avançado" at bounding box center [62, 43] width 21 height 22
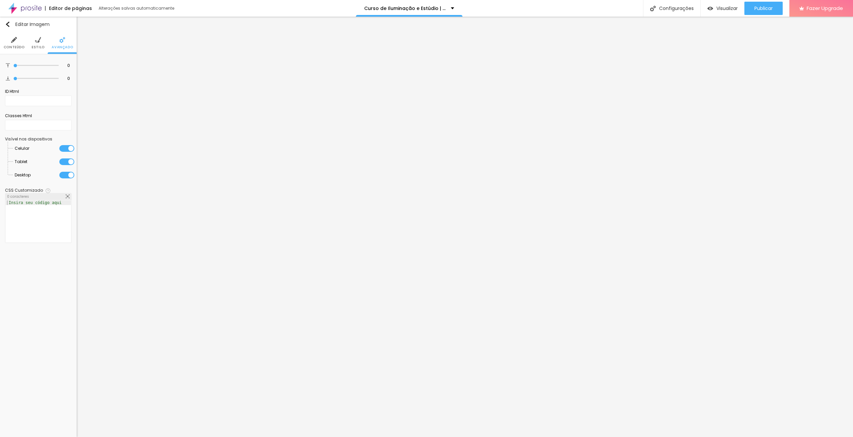
click at [65, 148] on div at bounding box center [66, 148] width 15 height 7
click at [67, 160] on div at bounding box center [66, 162] width 15 height 7
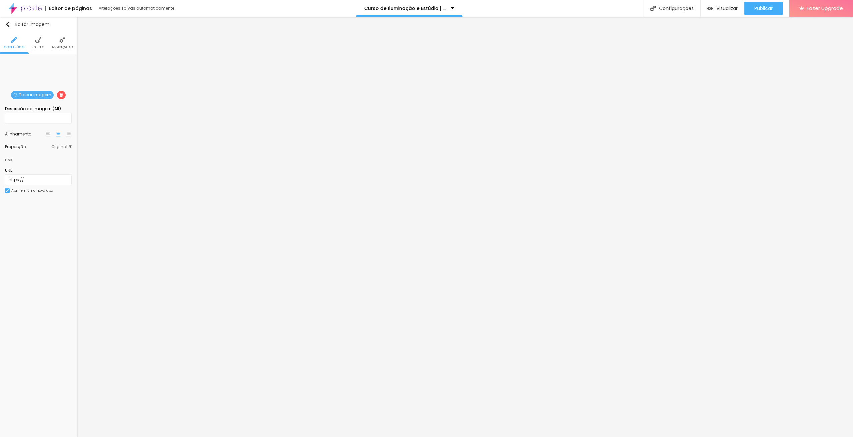
click at [61, 44] on li "Avançado" at bounding box center [62, 43] width 21 height 22
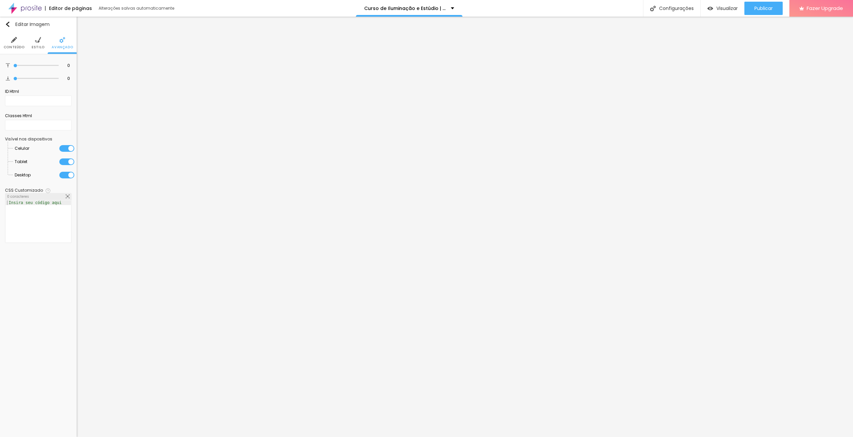
click at [37, 49] on span "Estilo" at bounding box center [38, 47] width 13 height 3
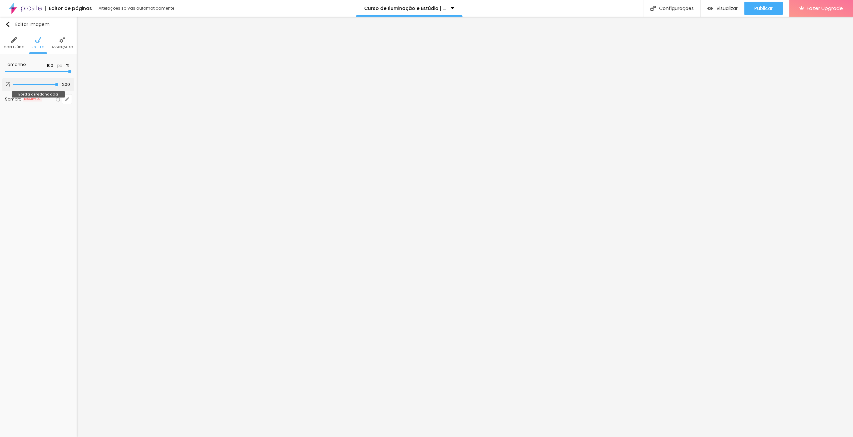
drag, startPoint x: 17, startPoint y: 85, endPoint x: 77, endPoint y: 87, distance: 60.0
click at [59, 86] on input "range" at bounding box center [35, 84] width 45 height 3
click at [62, 46] on span "Avançado" at bounding box center [62, 47] width 21 height 3
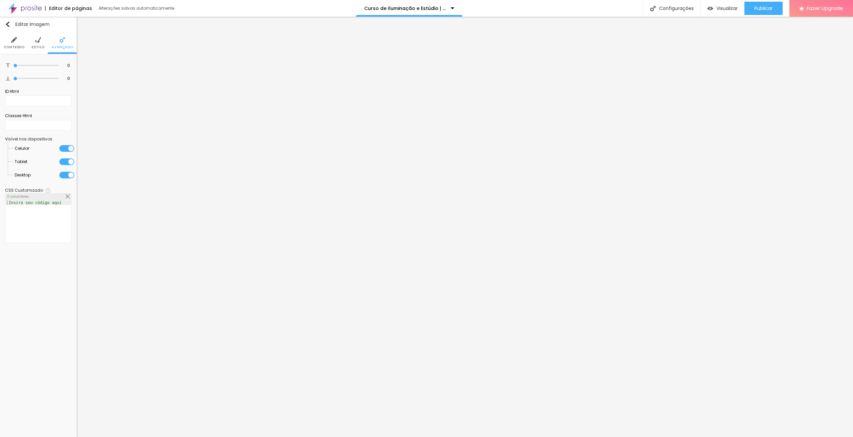
click at [64, 176] on div at bounding box center [66, 175] width 15 height 7
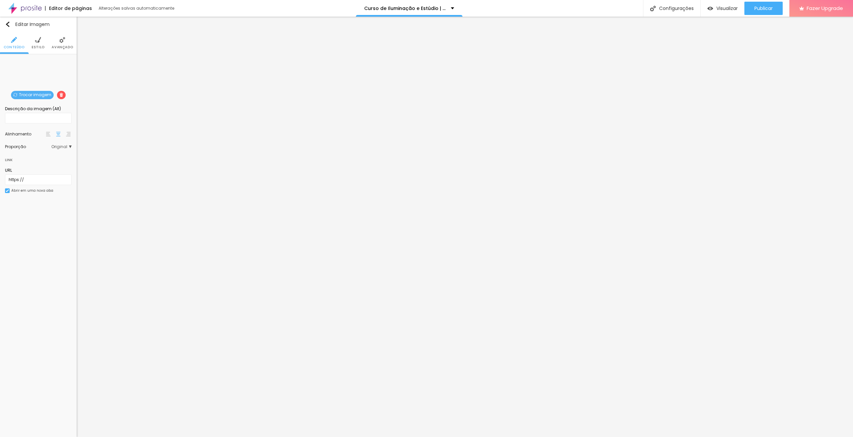
click at [43, 43] on li "Estilo" at bounding box center [38, 43] width 13 height 22
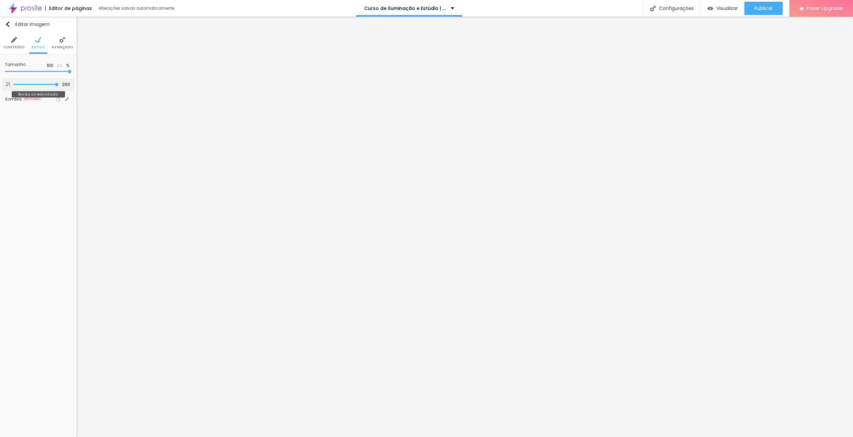
drag, startPoint x: 19, startPoint y: 83, endPoint x: 69, endPoint y: 85, distance: 50.7
click at [59, 85] on input "range" at bounding box center [35, 84] width 45 height 3
click at [71, 48] on span "Avançado" at bounding box center [62, 47] width 21 height 3
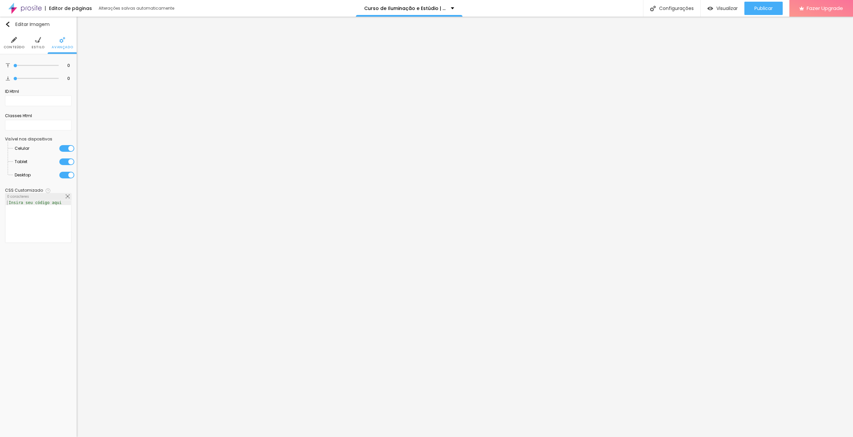
click at [64, 175] on div at bounding box center [66, 175] width 15 height 7
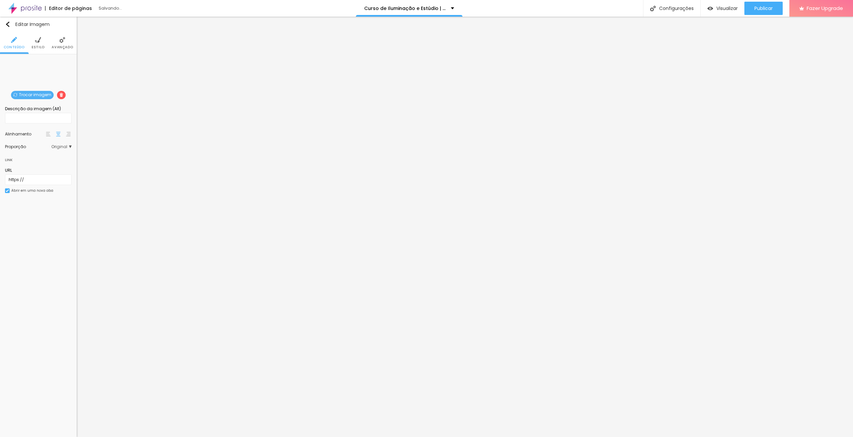
click at [41, 44] on li "Estilo" at bounding box center [38, 43] width 13 height 22
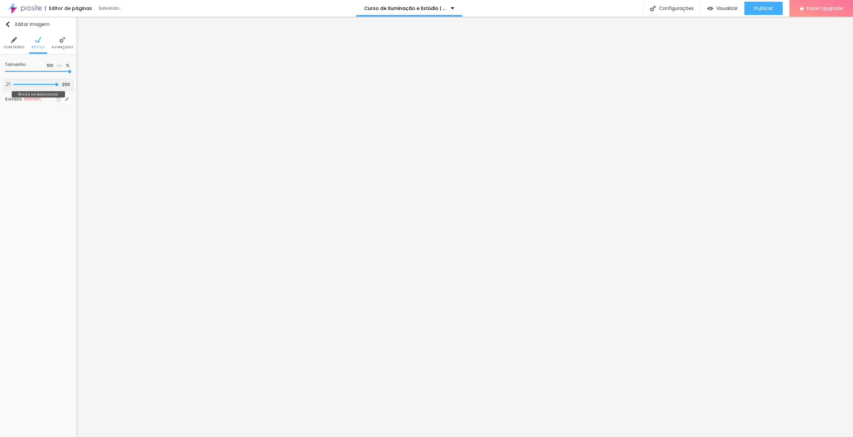
drag, startPoint x: 17, startPoint y: 85, endPoint x: 70, endPoint y: 88, distance: 53.4
click at [59, 86] on input "range" at bounding box center [35, 84] width 45 height 3
click at [58, 37] on li "Avançado" at bounding box center [62, 43] width 21 height 22
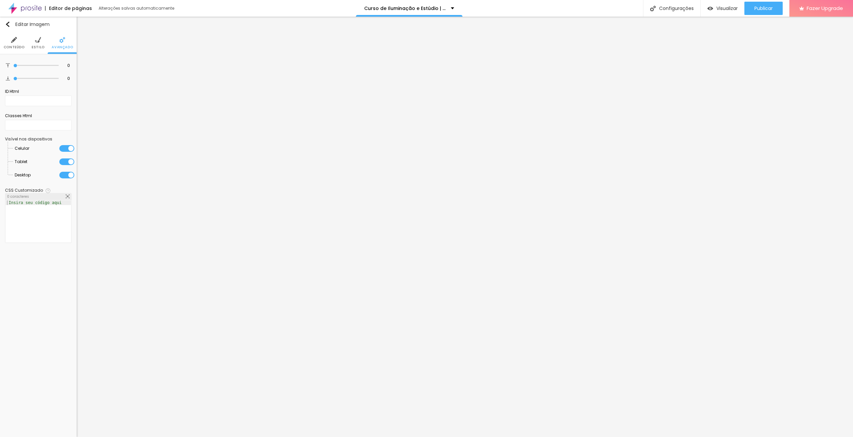
click at [63, 172] on div at bounding box center [66, 175] width 15 height 7
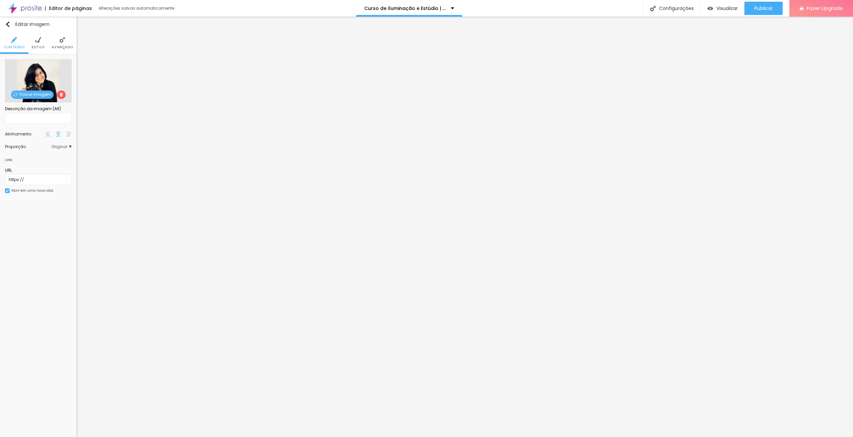
click at [62, 51] on li "Avançado" at bounding box center [62, 43] width 21 height 22
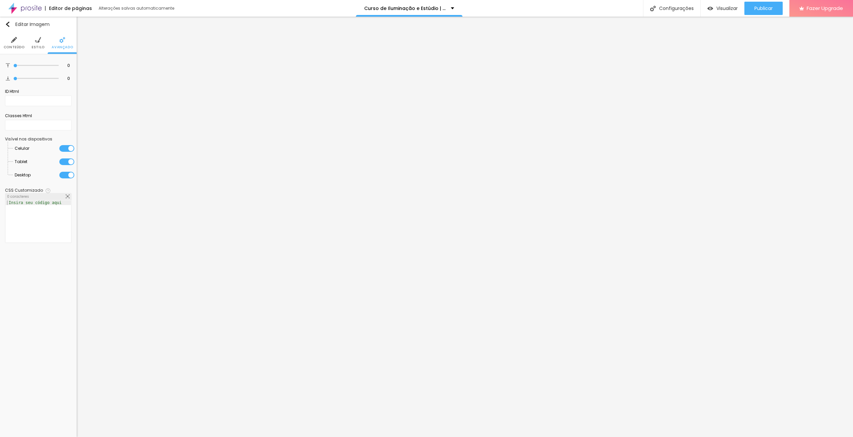
click at [38, 44] on li "Estilo" at bounding box center [38, 43] width 13 height 22
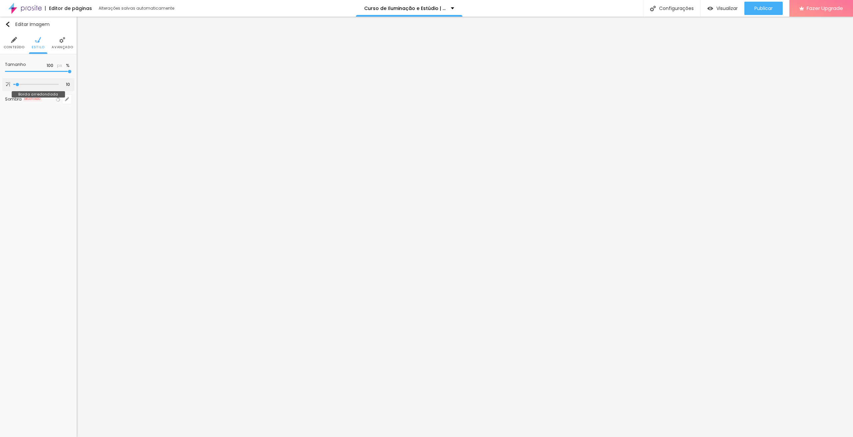
type input "2"
type input "200"
drag, startPoint x: 16, startPoint y: 85, endPoint x: 66, endPoint y: 84, distance: 49.7
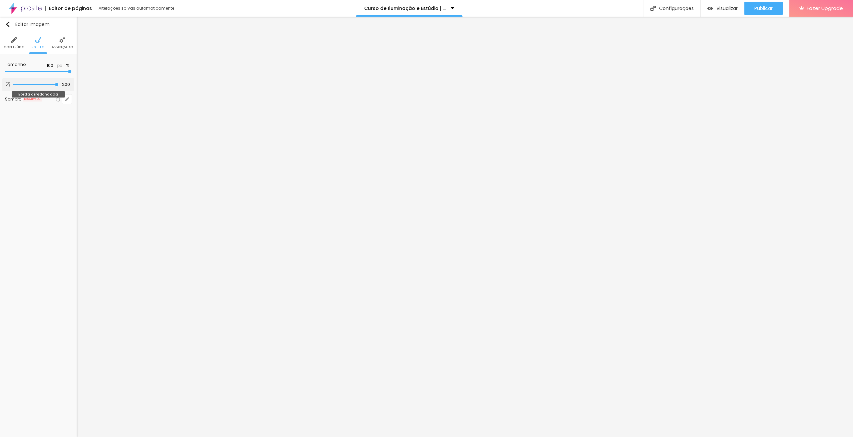
type input "200"
click at [59, 84] on input "range" at bounding box center [35, 84] width 45 height 3
click at [57, 40] on li "Avançado" at bounding box center [62, 43] width 21 height 22
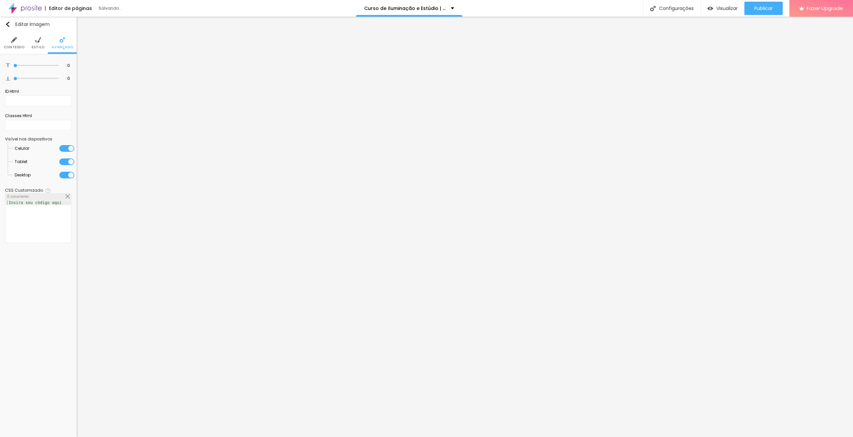
click at [66, 173] on div at bounding box center [66, 175] width 15 height 7
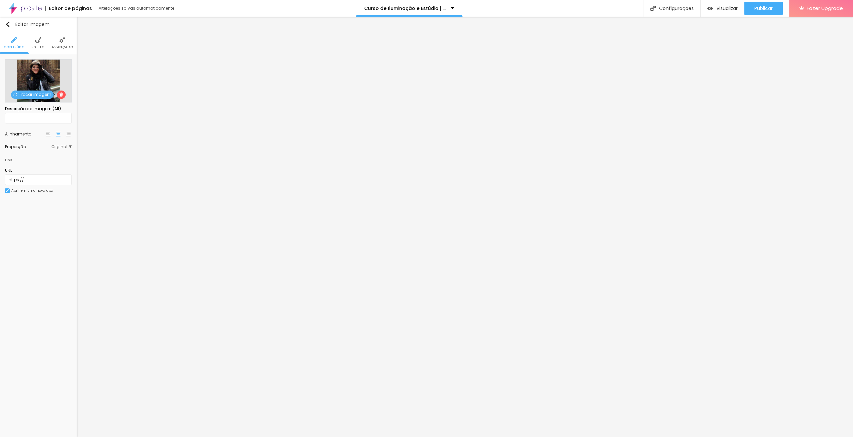
click at [45, 43] on ul "Conteúdo Estilo Avançado" at bounding box center [38, 43] width 77 height 22
click at [36, 42] on img at bounding box center [38, 40] width 6 height 6
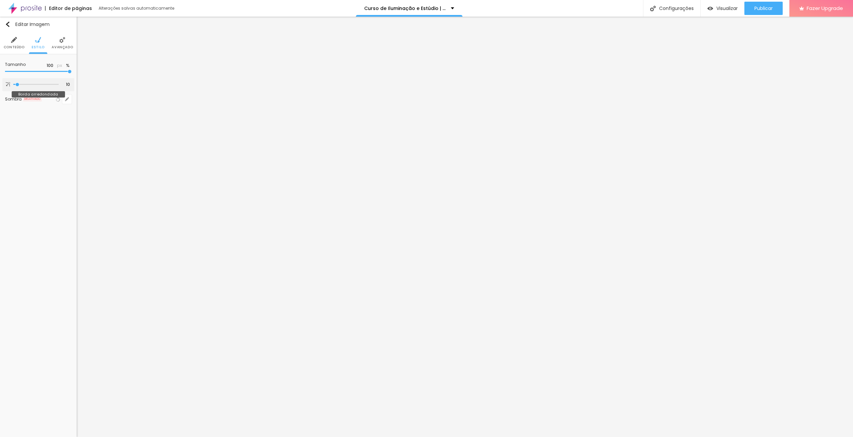
type input "21"
type input "200"
drag, startPoint x: 17, startPoint y: 85, endPoint x: 70, endPoint y: 87, distance: 53.7
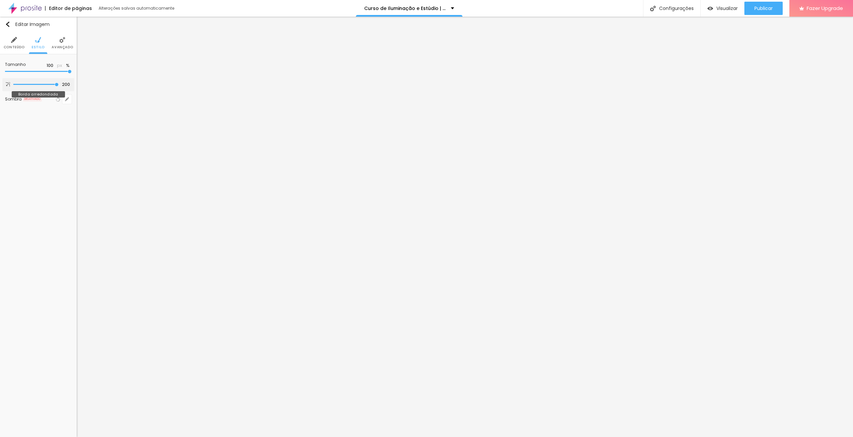
type input "200"
click at [59, 86] on input "range" at bounding box center [35, 84] width 45 height 3
click at [61, 36] on li "Avançado" at bounding box center [62, 43] width 21 height 22
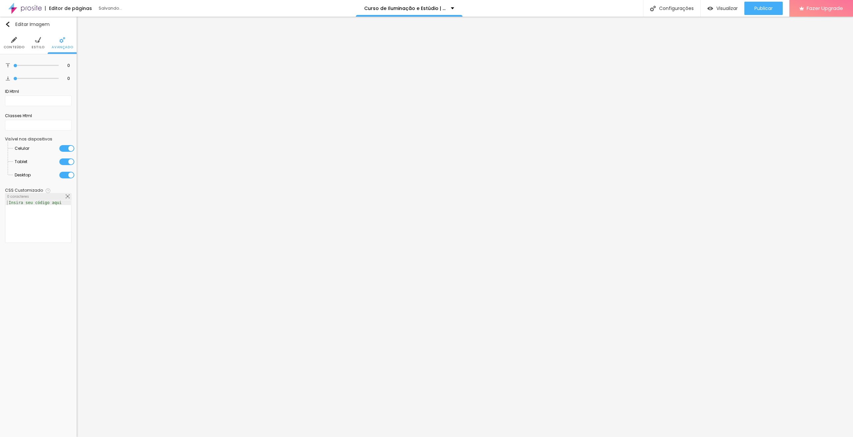
click at [61, 178] on div at bounding box center [66, 175] width 15 height 7
click at [760, 10] on span "Publicar" at bounding box center [763, 8] width 18 height 5
click at [38, 42] on img at bounding box center [38, 40] width 6 height 6
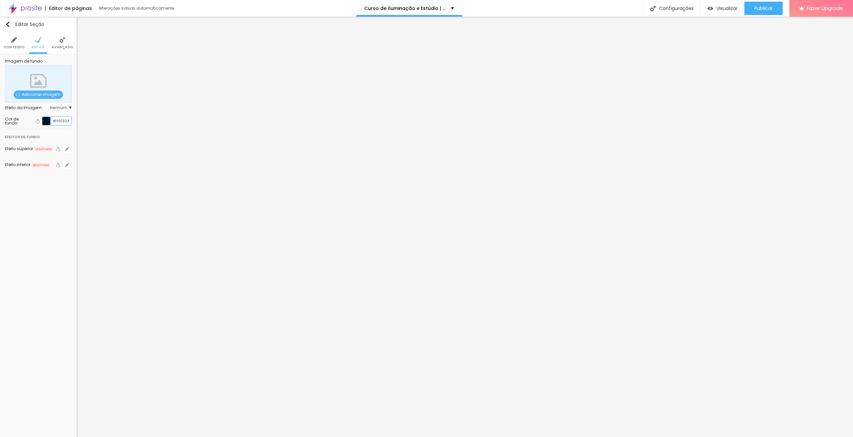
click at [62, 121] on input "#001324" at bounding box center [61, 121] width 21 height 8
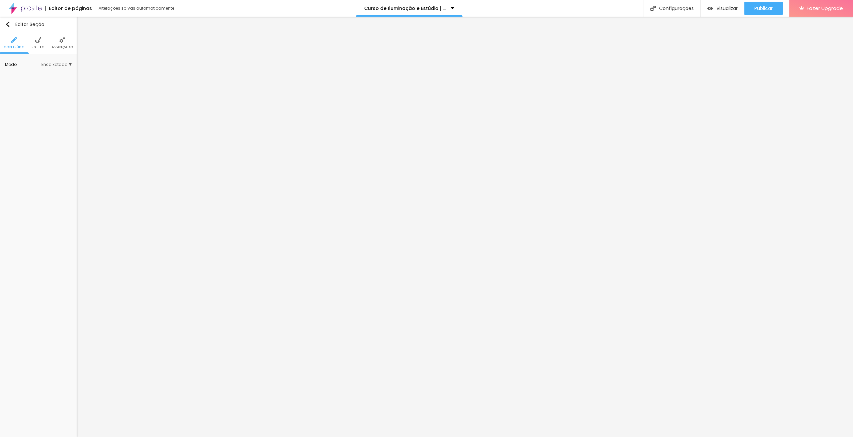
click at [34, 38] on li "Estilo" at bounding box center [38, 43] width 13 height 22
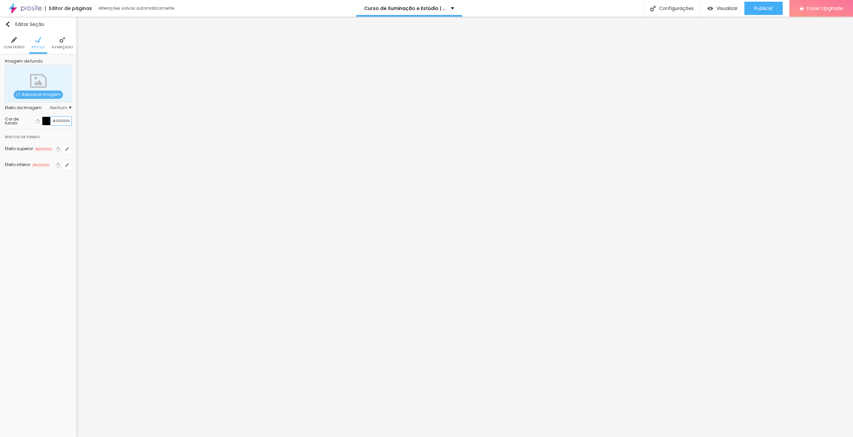
click at [67, 120] on input "#000000" at bounding box center [61, 121] width 21 height 8
paste input "1324"
type input "#001324"
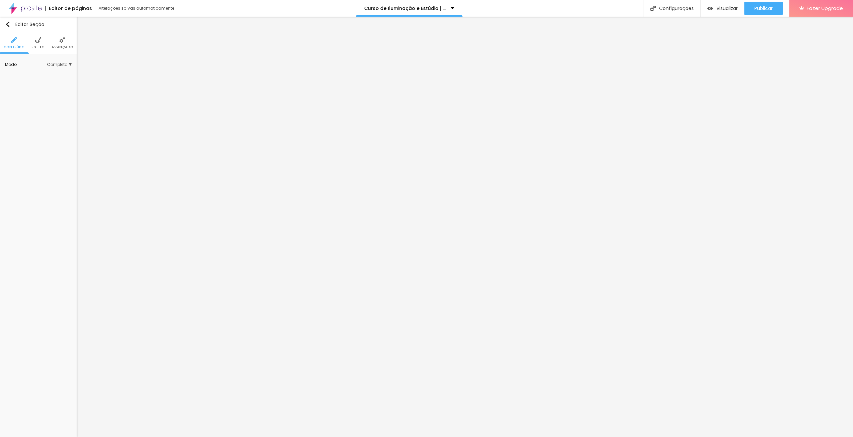
click at [39, 39] on img at bounding box center [38, 40] width 6 height 6
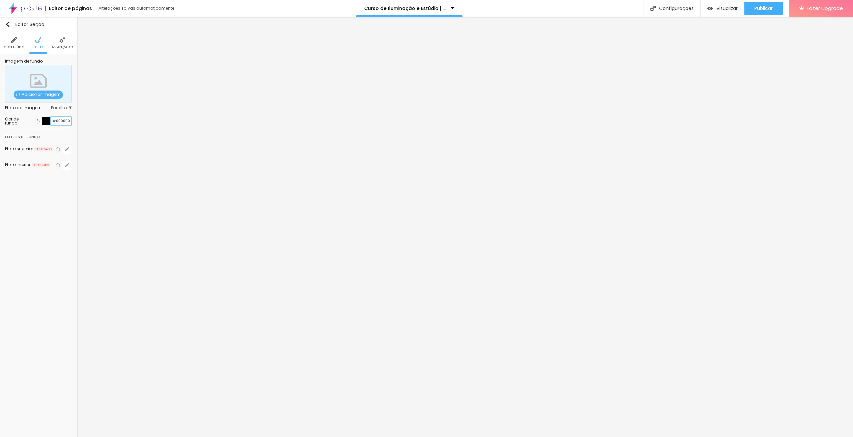
click at [59, 121] on input "#000000" at bounding box center [61, 121] width 21 height 8
paste input "1324"
type input "#001324"
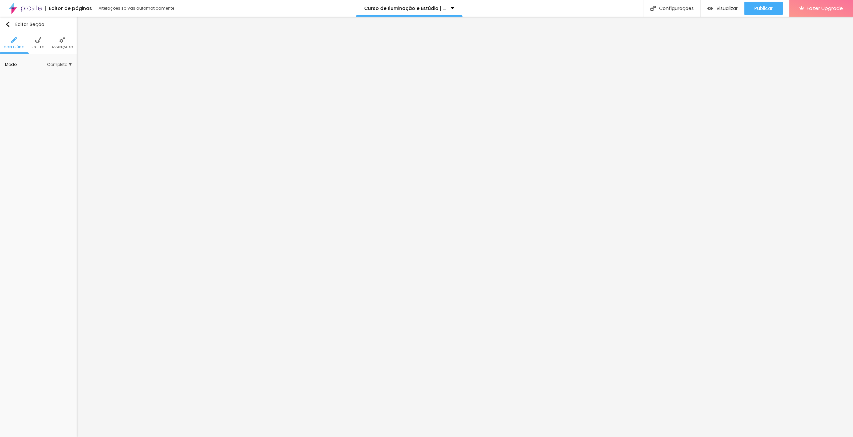
click at [34, 44] on li "Estilo" at bounding box center [38, 43] width 13 height 22
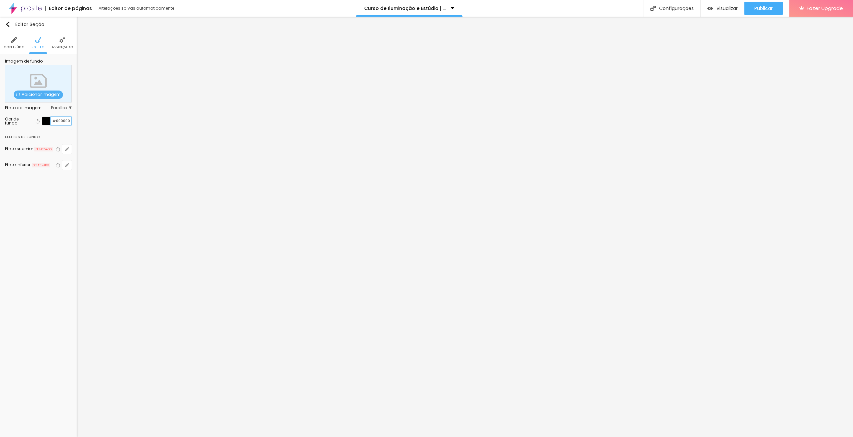
click at [58, 123] on input "#000000" at bounding box center [61, 121] width 21 height 8
paste input "1324"
type input "#001324"
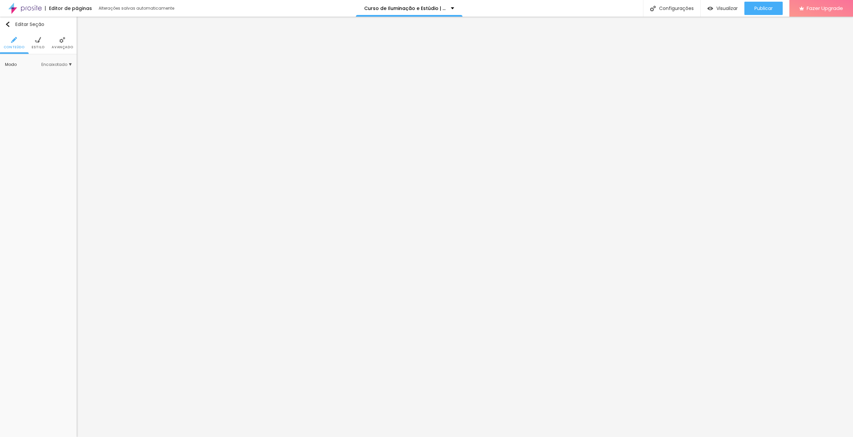
click at [41, 42] on li "Estilo" at bounding box center [38, 43] width 13 height 22
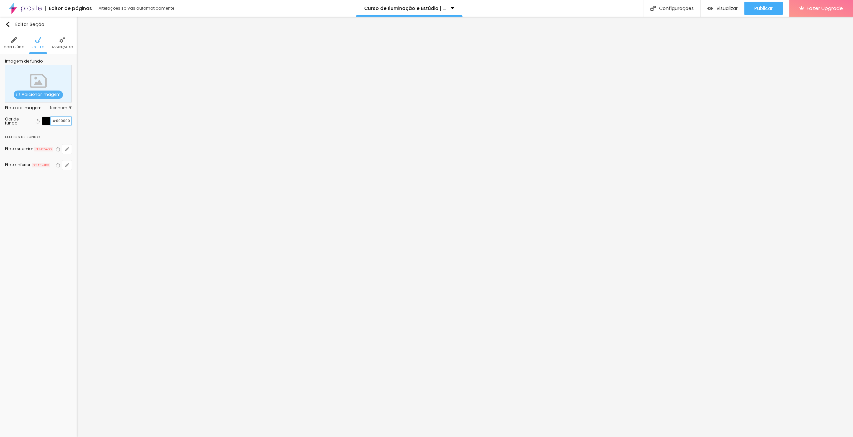
click at [58, 120] on input "#000000" at bounding box center [61, 121] width 21 height 8
paste input "1324"
type input "#001324"
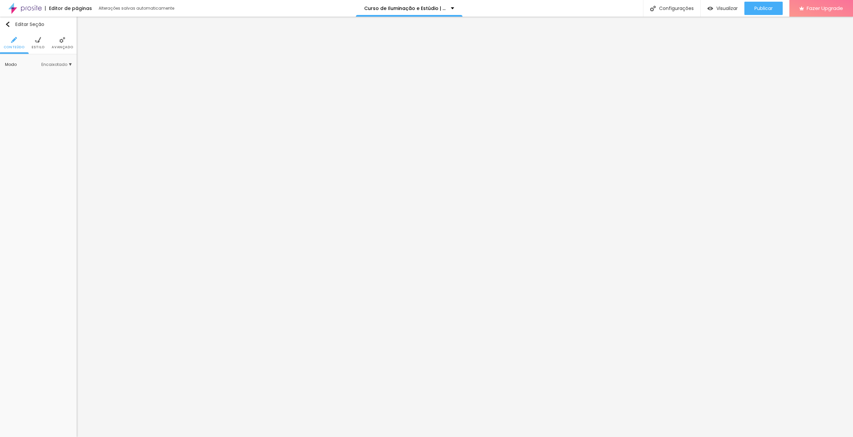
click at [35, 42] on img at bounding box center [38, 40] width 6 height 6
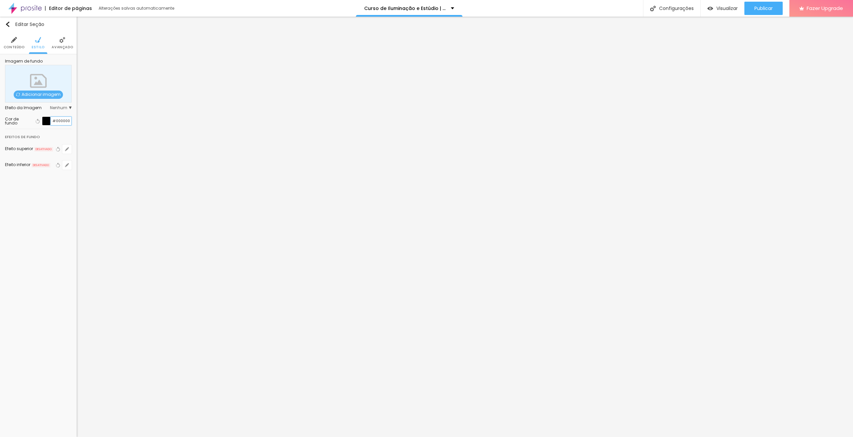
click at [60, 119] on input "#000000" at bounding box center [61, 121] width 21 height 8
paste input "1324"
type input "#001324"
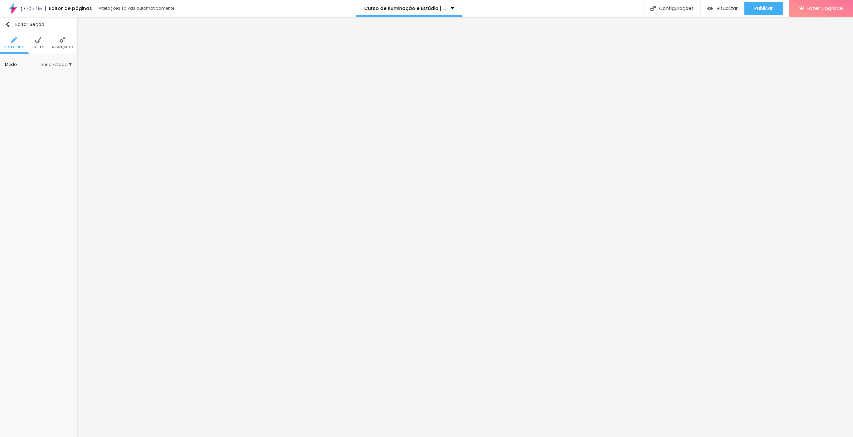
click at [44, 42] on li "Estilo" at bounding box center [38, 43] width 13 height 22
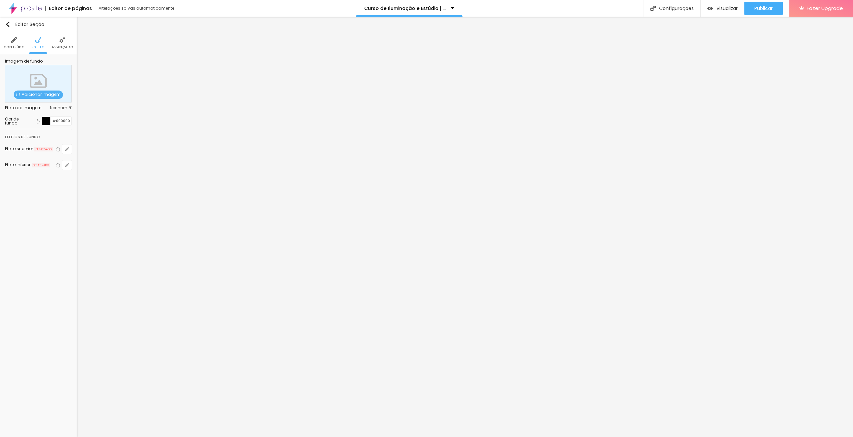
click at [65, 127] on div "Cor de fundo Voltar ao padrão #000000" at bounding box center [38, 121] width 67 height 16
click at [65, 124] on input "#000000" at bounding box center [61, 121] width 21 height 8
paste input "1324"
type input "#001324"
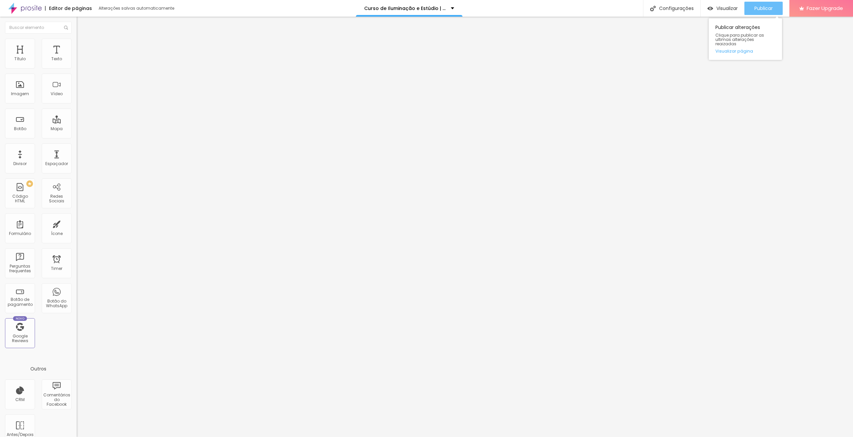
click at [758, 7] on span "Publicar" at bounding box center [763, 8] width 18 height 5
click at [77, 44] on li "Estilo" at bounding box center [115, 42] width 77 height 7
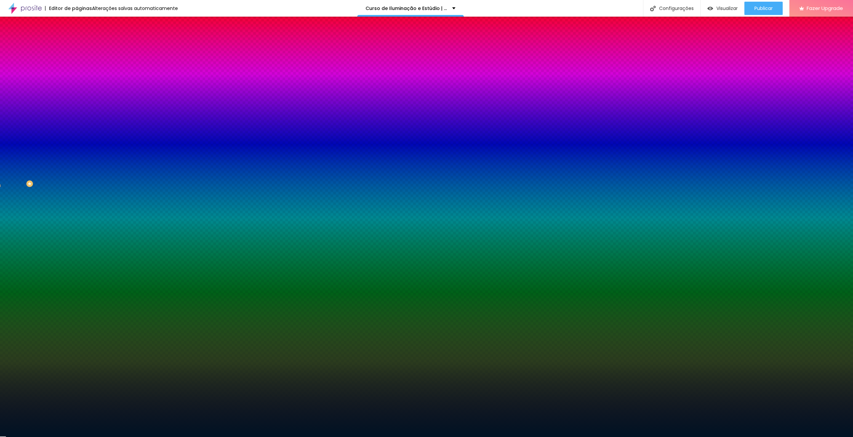
click at [77, 45] on li "Avançado" at bounding box center [115, 48] width 77 height 7
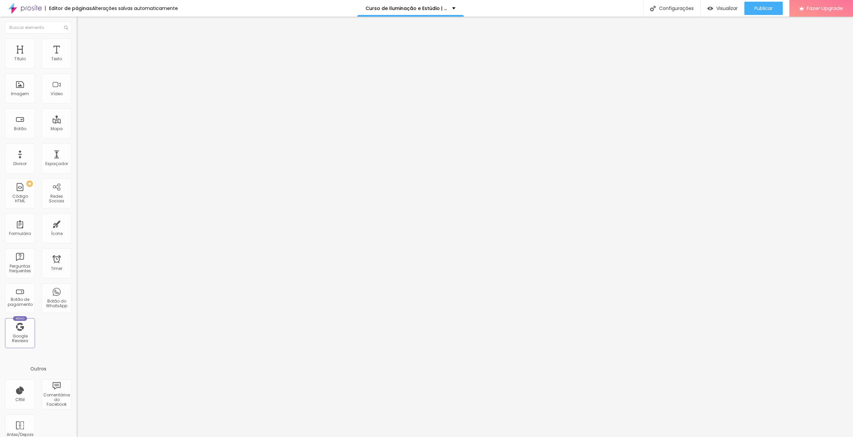
type input "25"
type input "30"
type input "15"
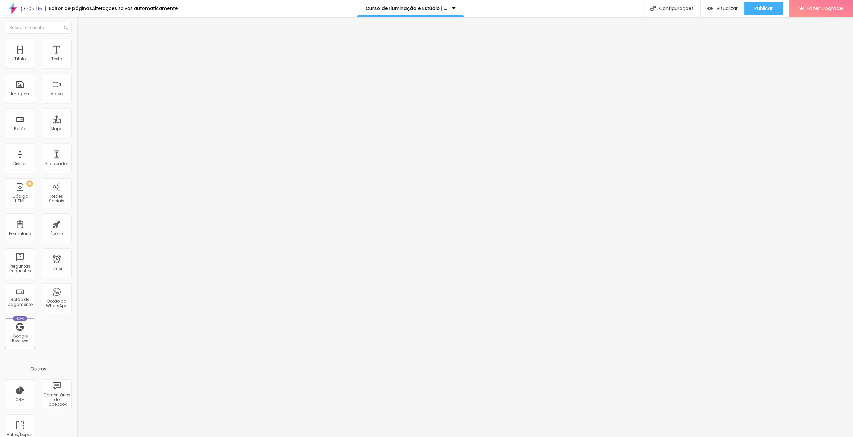
type input "15"
type input "10"
type input "15"
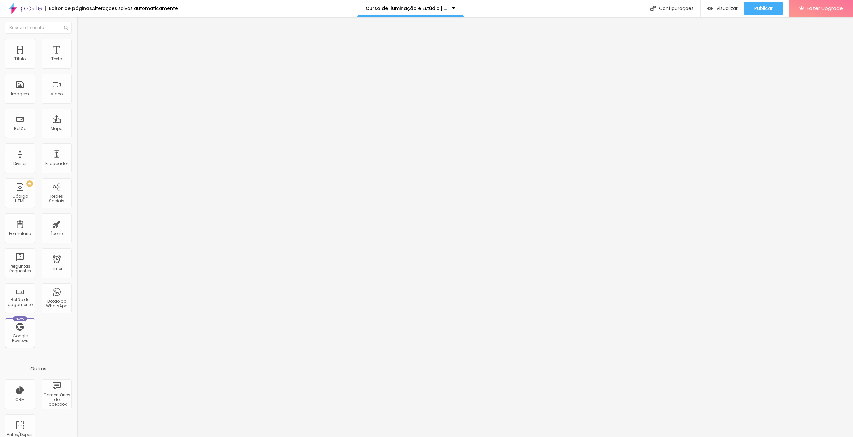
type input "30"
drag, startPoint x: 43, startPoint y: 66, endPoint x: 110, endPoint y: 62, distance: 66.4
type input "30"
click at [110, 129] on input "range" at bounding box center [98, 131] width 43 height 5
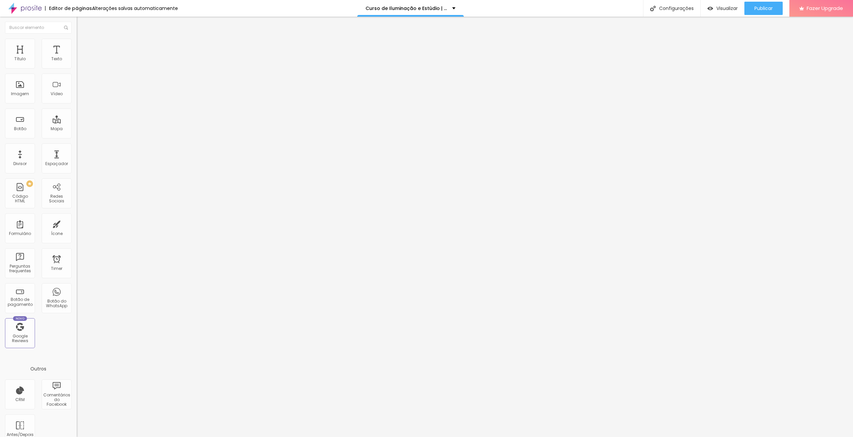
click at [77, 45] on img at bounding box center [80, 48] width 6 height 6
click at [769, 7] on span "Publicar" at bounding box center [763, 8] width 18 height 5
click at [763, 8] on span "Publicar" at bounding box center [763, 8] width 18 height 5
click at [768, 13] on div "Publicar" at bounding box center [763, 8] width 18 height 13
click at [734, 4] on div "Visualizar" at bounding box center [722, 8] width 30 height 13
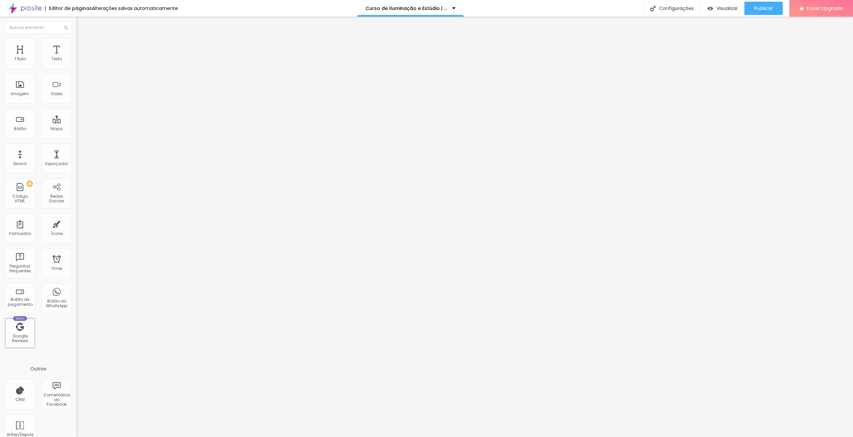
click at [83, 47] on span "Avançado" at bounding box center [94, 50] width 22 height 6
click at [77, 196] on div at bounding box center [115, 196] width 77 height 0
click at [77, 192] on div at bounding box center [115, 192] width 77 height 0
click at [77, 45] on li "Avançado" at bounding box center [115, 48] width 77 height 7
click at [77, 196] on div at bounding box center [115, 196] width 77 height 0
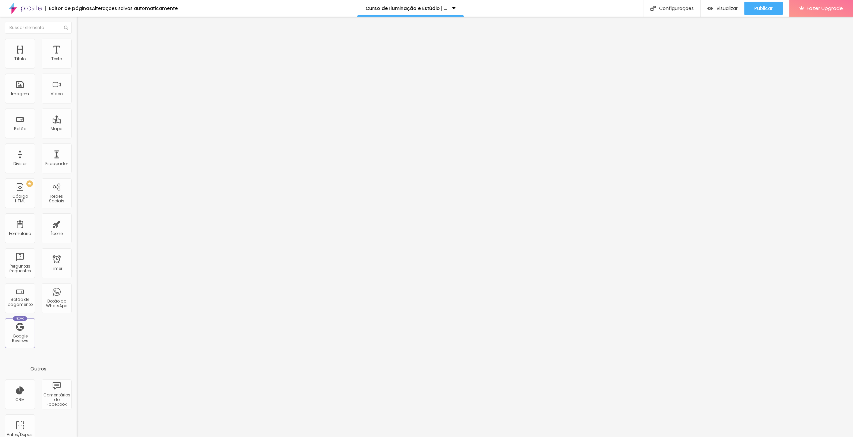
click at [77, 192] on div at bounding box center [115, 192] width 77 height 0
click at [77, 45] on li "Avançado" at bounding box center [115, 48] width 77 height 7
click at [77, 196] on div at bounding box center [115, 196] width 77 height 0
click at [77, 192] on div at bounding box center [115, 192] width 77 height 0
click at [77, 45] on li "Avançado" at bounding box center [115, 48] width 77 height 7
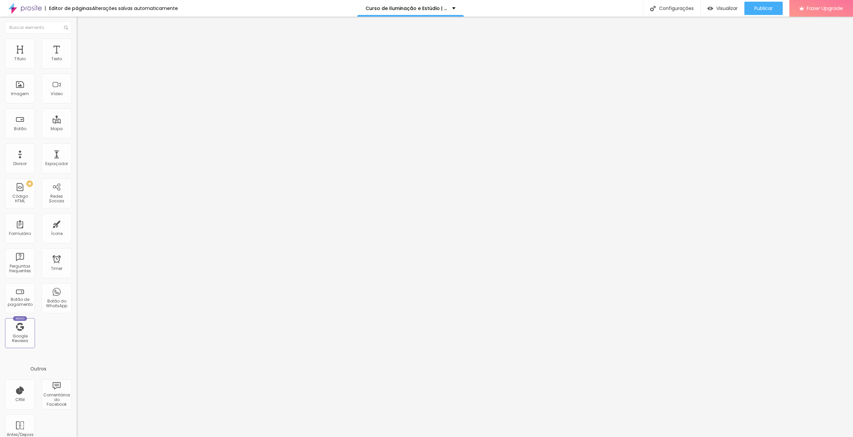
click at [77, 196] on div at bounding box center [115, 196] width 77 height 0
click at [77, 188] on li "Celular" at bounding box center [115, 190] width 77 height 4
click at [77, 192] on div at bounding box center [115, 192] width 77 height 0
click at [775, 9] on button "Publicar" at bounding box center [763, 8] width 38 height 13
click at [77, 61] on span "Completo" at bounding box center [87, 58] width 20 height 6
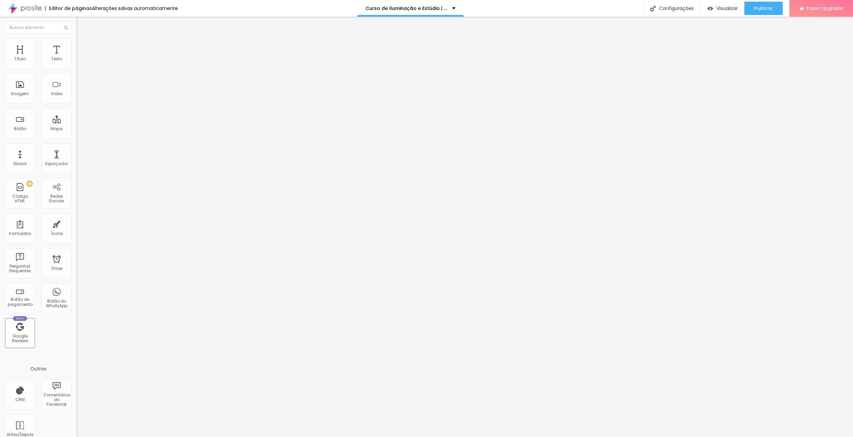
click at [77, 65] on span "Encaixotado" at bounding box center [90, 62] width 26 height 6
click at [77, 61] on span "Encaixotado" at bounding box center [90, 58] width 26 height 6
click at [77, 70] on div "Completo" at bounding box center [115, 68] width 77 height 4
click at [777, 4] on button "Publicar" at bounding box center [763, 8] width 38 height 13
